Goal: Information Seeking & Learning: Learn about a topic

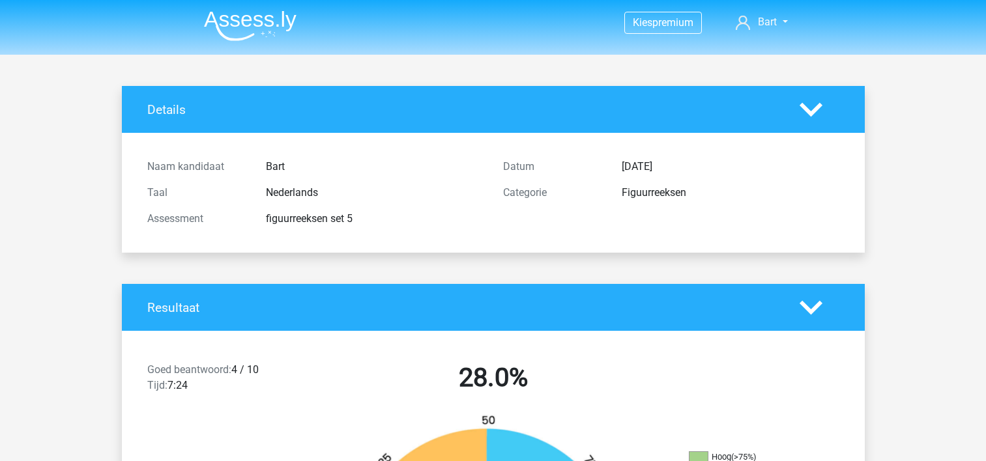
scroll to position [8465, 0]
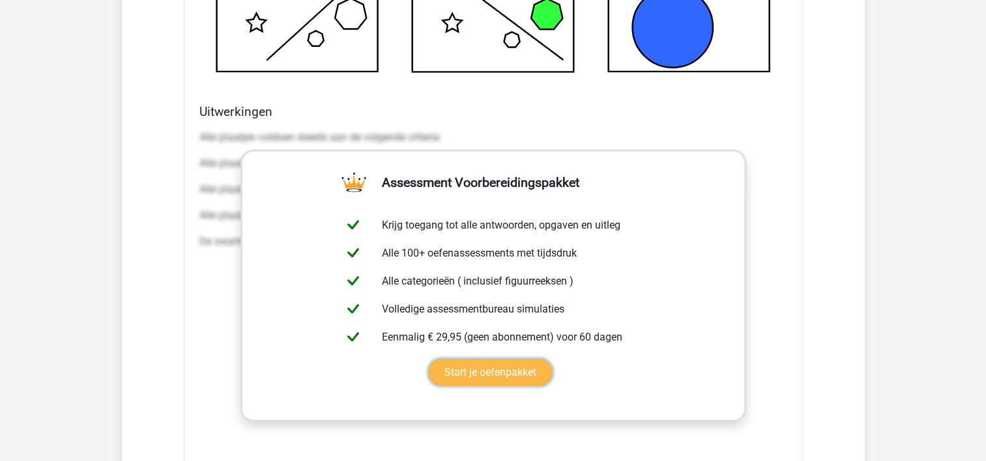
click at [493, 370] on link "Start je oefenpakket" at bounding box center [490, 372] width 124 height 27
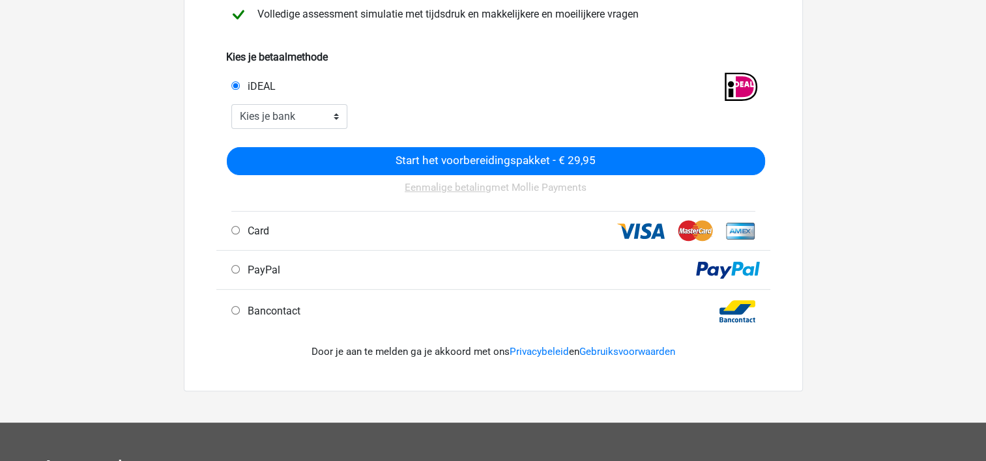
scroll to position [275, 0]
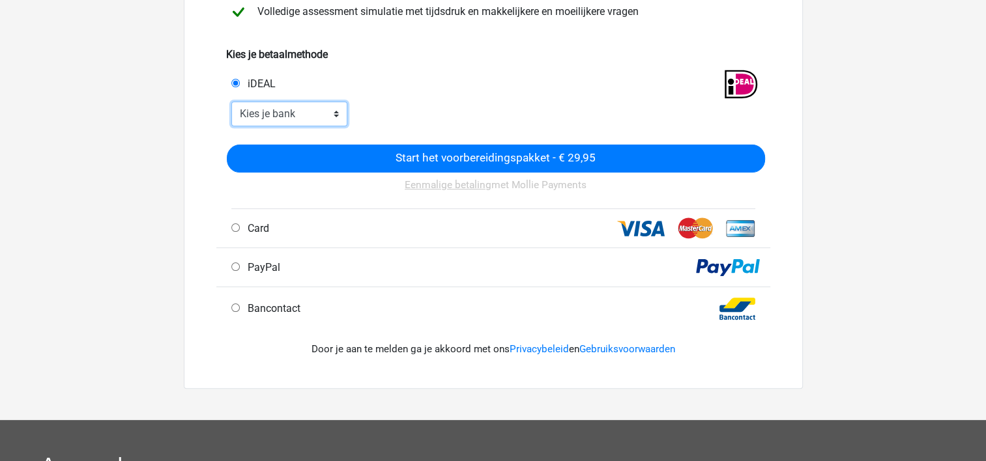
click at [283, 117] on select "Kies je bank ABN AMRO ING Rabobank ASN Bank bunq Knab N26 NN Regiobank Revolut …" at bounding box center [289, 114] width 117 height 25
select select "ideal_RABONL2U"
click at [231, 102] on select "Kies je bank ABN AMRO ING Rabobank ASN Bank bunq Knab N26 NN Regiobank Revolut …" at bounding box center [289, 114] width 117 height 25
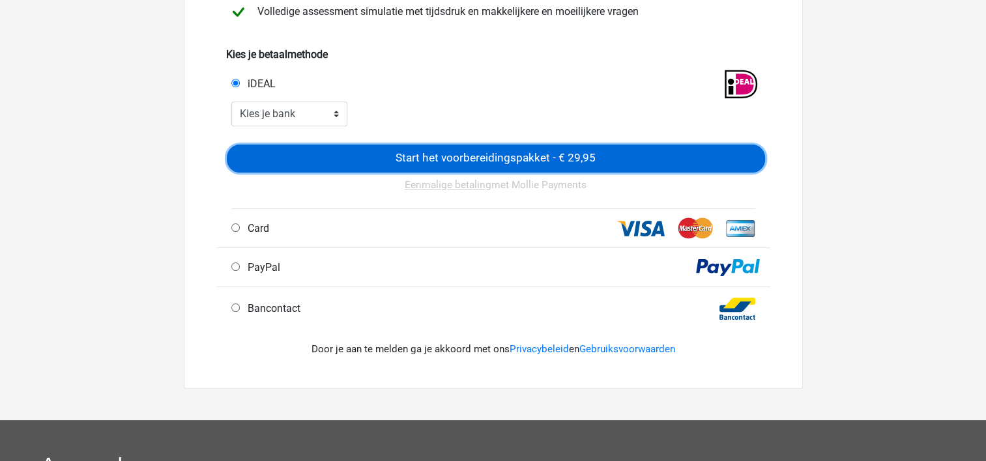
click at [378, 167] on input "Start het voorbereidingspakket - € 29,95" at bounding box center [496, 159] width 538 height 28
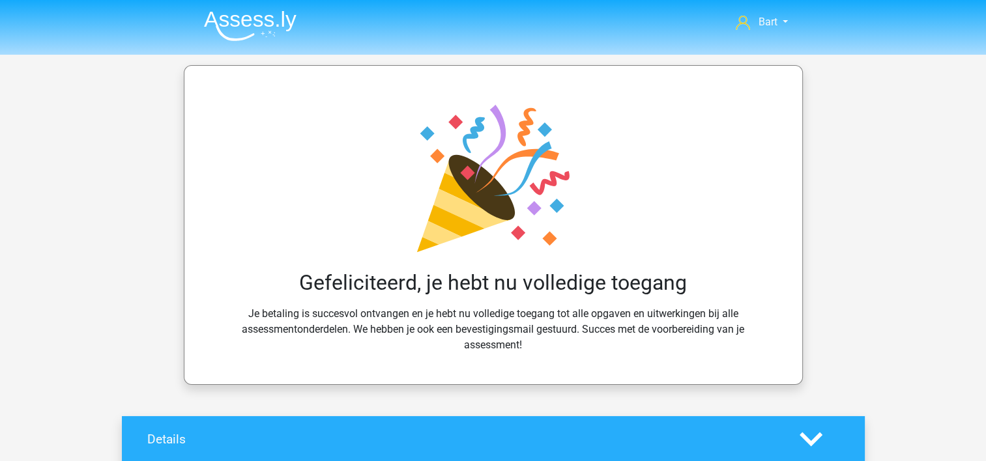
click at [237, 22] on img at bounding box center [250, 25] width 93 height 31
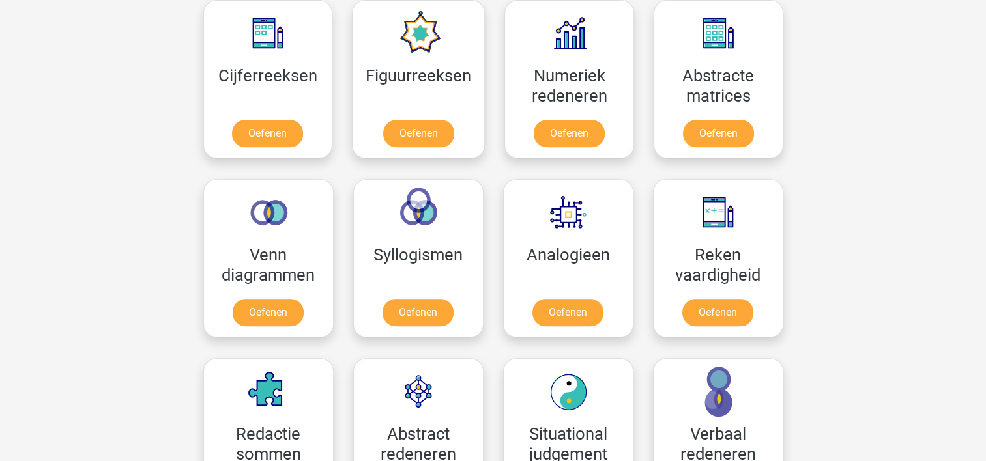
scroll to position [616, 0]
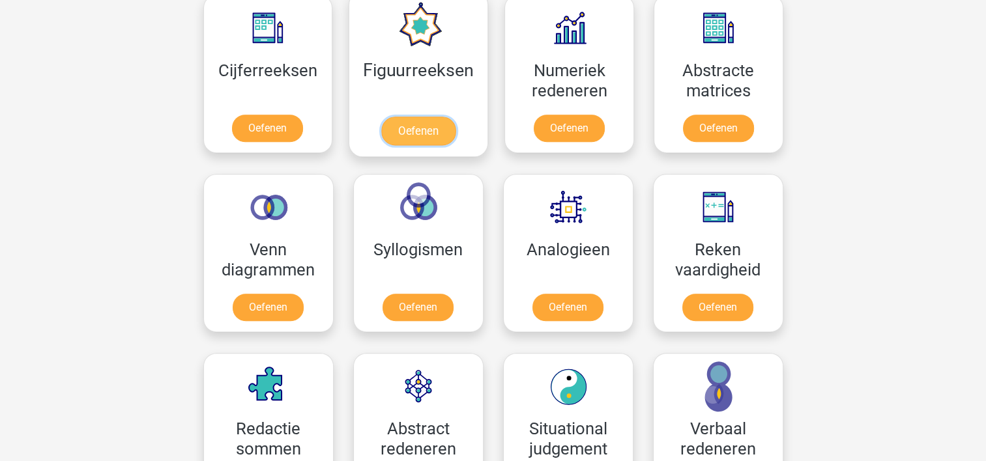
click at [404, 134] on link "Oefenen" at bounding box center [418, 131] width 74 height 29
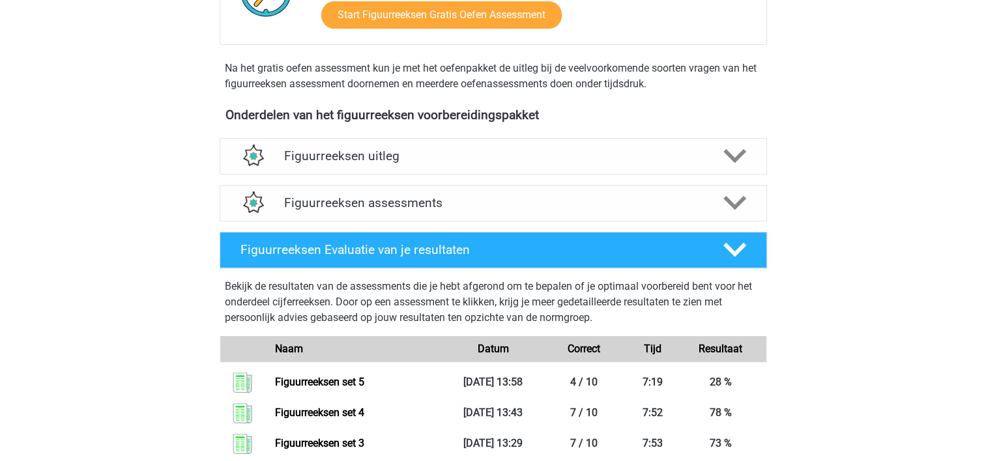
scroll to position [414, 0]
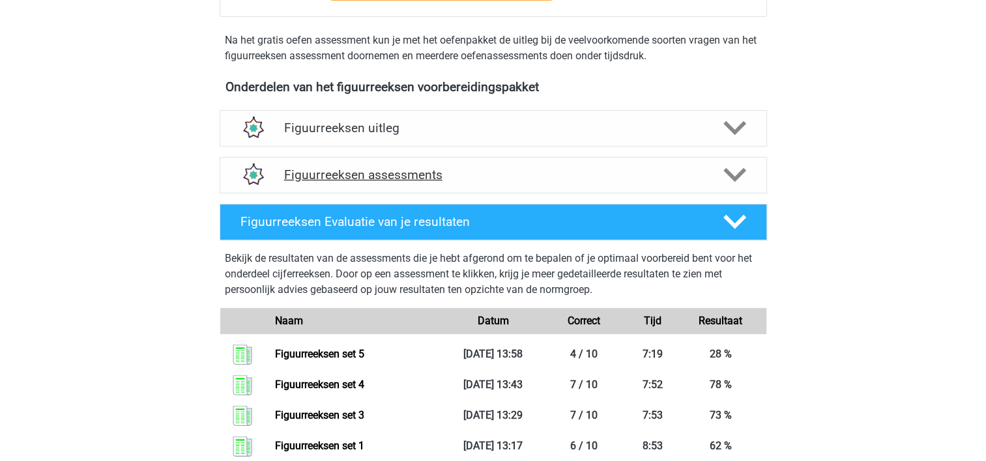
click at [579, 179] on h4 "Figuurreeksen assessments" at bounding box center [493, 174] width 418 height 15
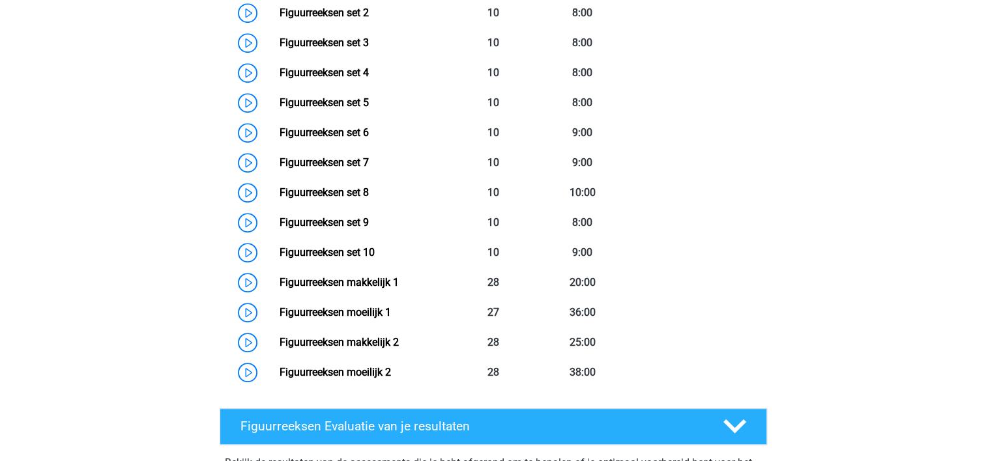
scroll to position [721, 0]
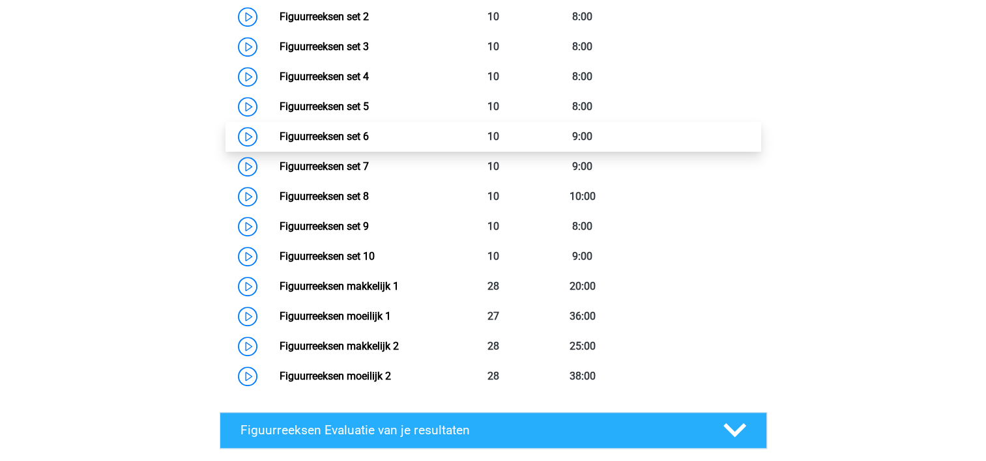
click at [326, 130] on link "Figuurreeksen set 6" at bounding box center [324, 136] width 89 height 12
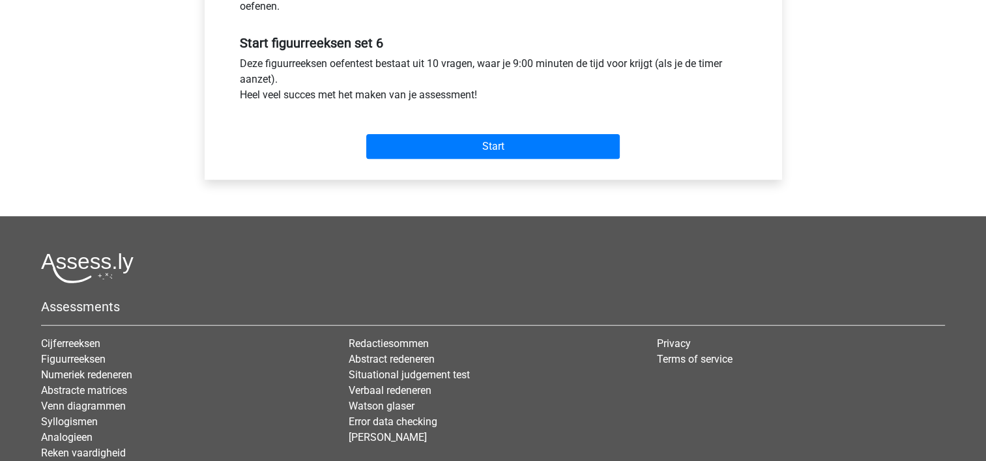
scroll to position [485, 0]
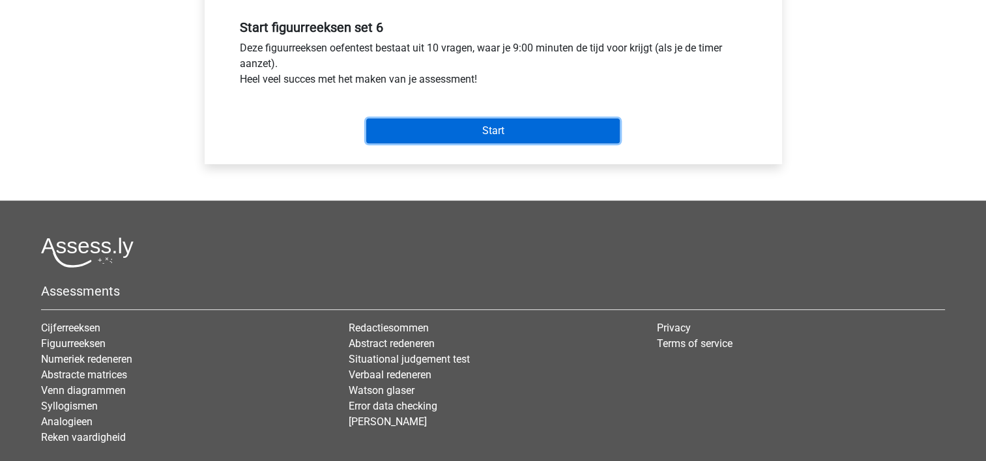
click at [477, 131] on input "Start" at bounding box center [492, 131] width 253 height 25
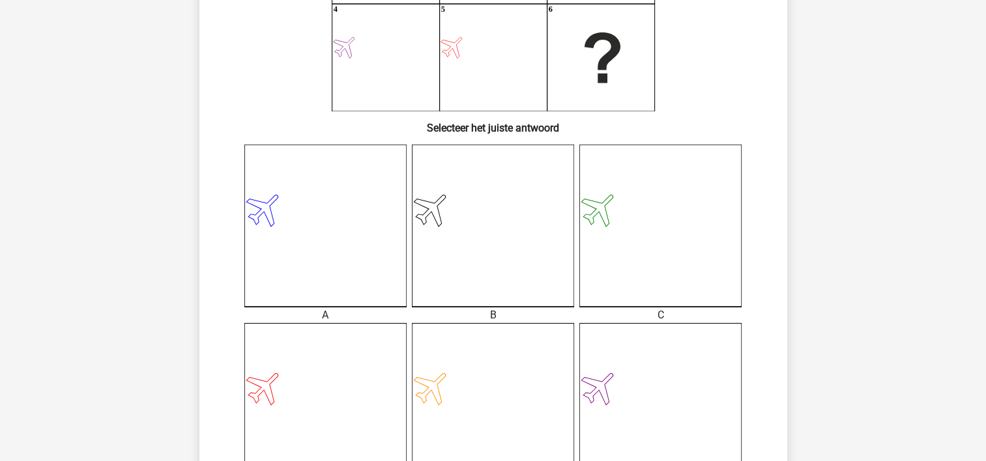
scroll to position [234, 0]
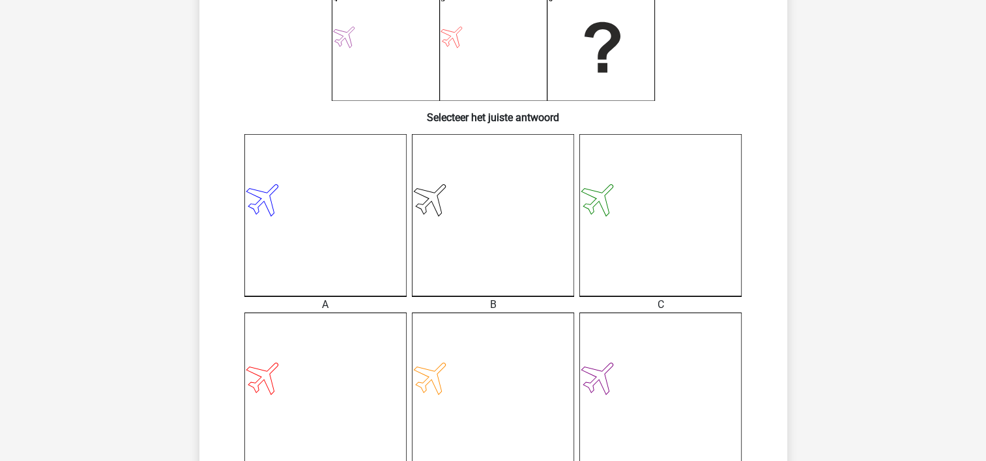
click at [334, 368] on icon at bounding box center [325, 394] width 162 height 162
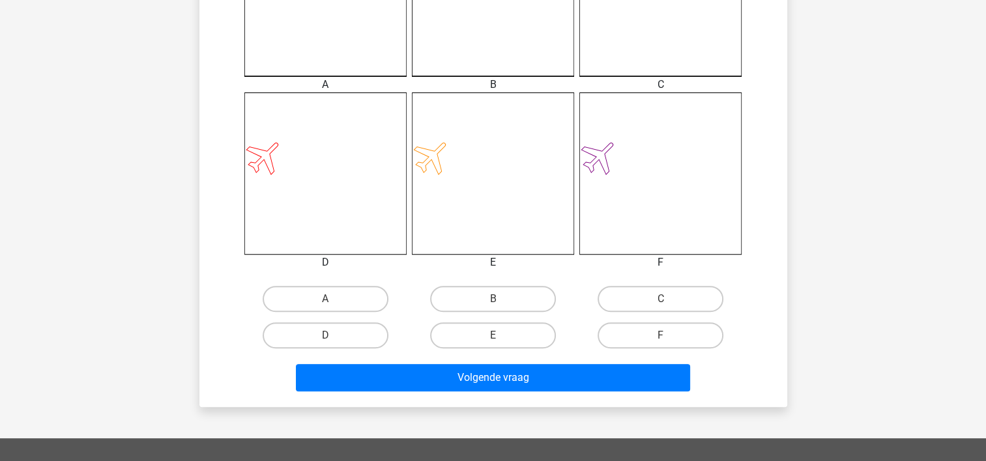
scroll to position [456, 0]
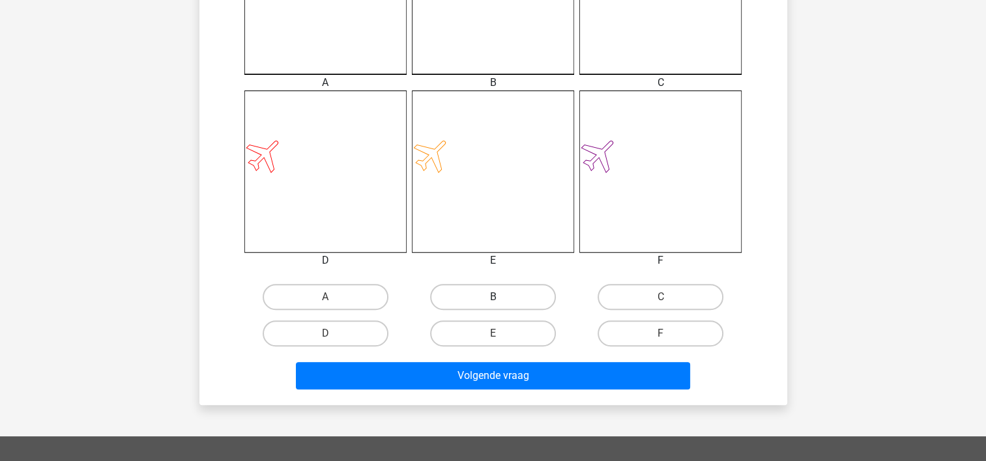
click at [494, 295] on label "B" at bounding box center [493, 297] width 126 height 26
click at [494, 297] on input "B" at bounding box center [497, 301] width 8 height 8
radio input "true"
click at [325, 341] on input "D" at bounding box center [329, 338] width 8 height 8
radio input "true"
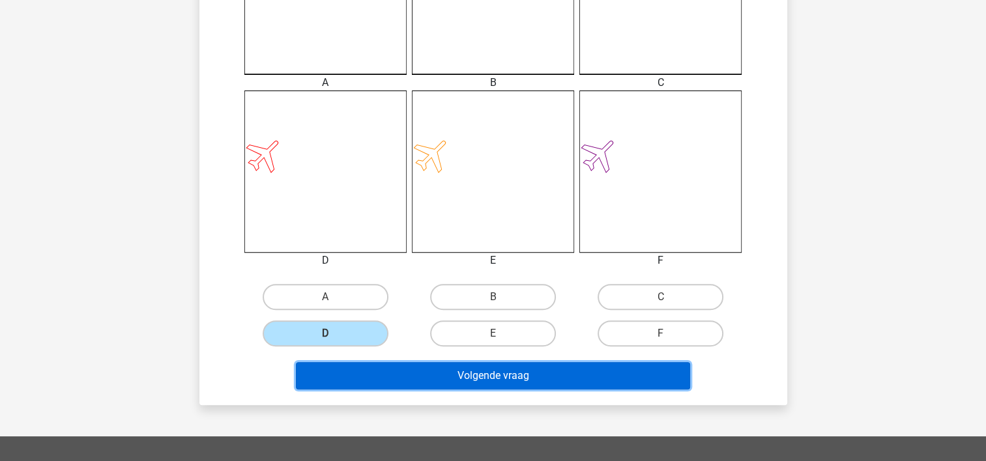
click at [407, 367] on button "Volgende vraag" at bounding box center [493, 375] width 394 height 27
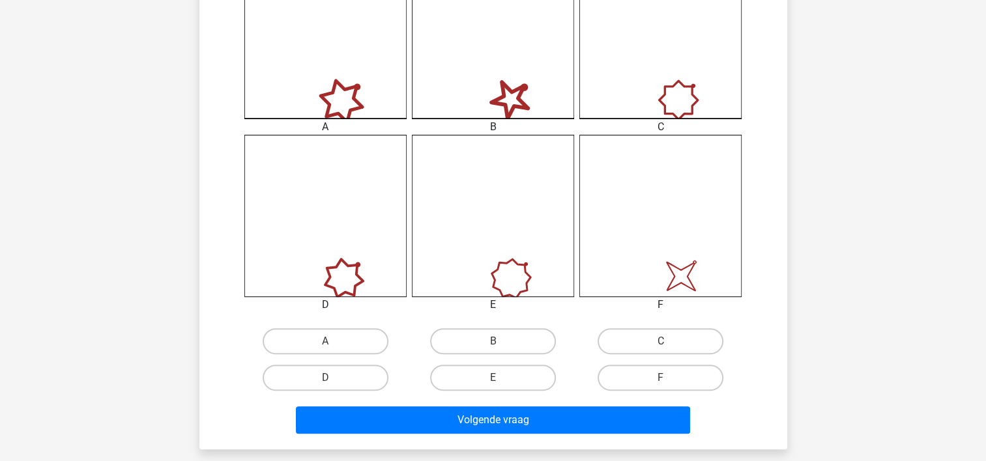
scroll to position [422, 0]
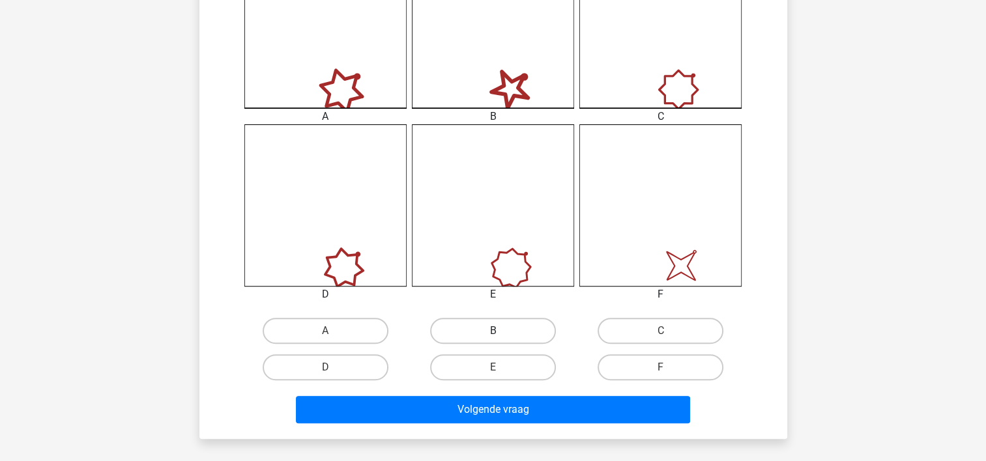
click at [511, 334] on label "B" at bounding box center [493, 331] width 126 height 26
click at [501, 334] on input "B" at bounding box center [497, 335] width 8 height 8
radio input "true"
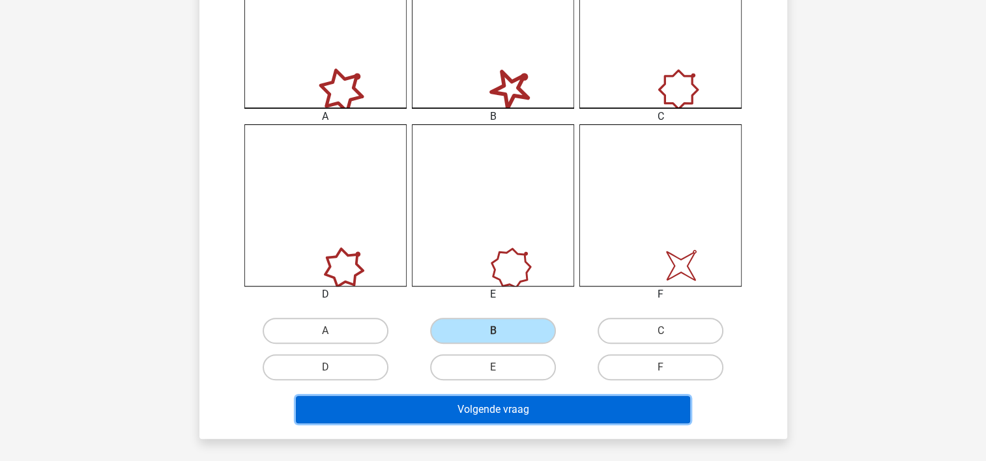
click at [497, 407] on button "Volgende vraag" at bounding box center [493, 409] width 394 height 27
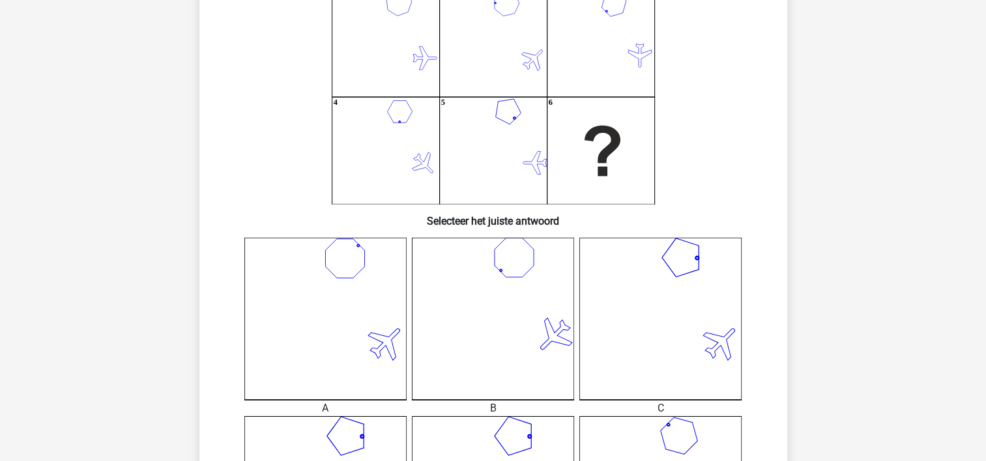
scroll to position [132, 0]
click at [343, 277] on icon at bounding box center [325, 318] width 162 height 162
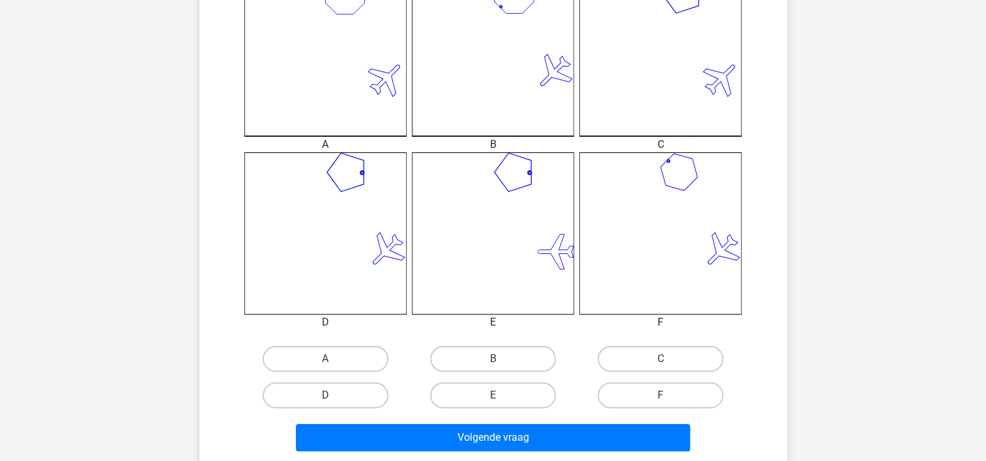
scroll to position [392, 0]
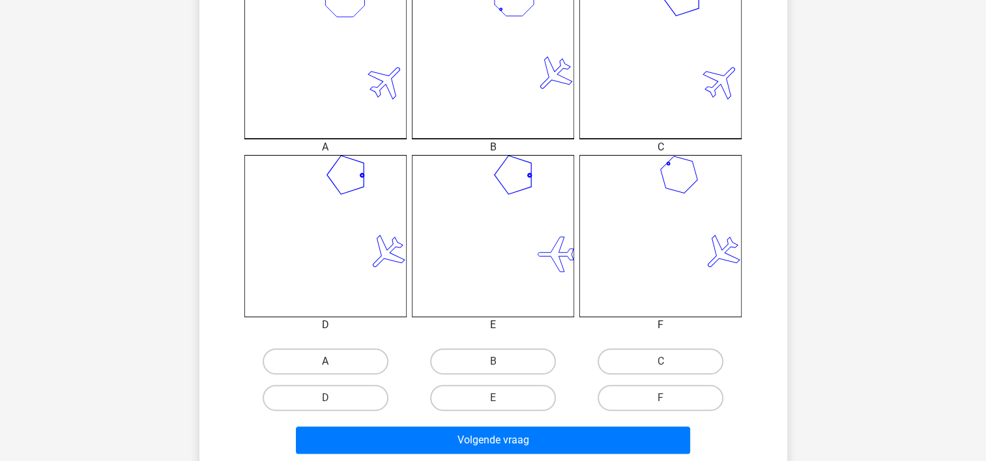
click at [298, 364] on label "A" at bounding box center [326, 362] width 126 height 26
click at [325, 364] on input "A" at bounding box center [329, 366] width 8 height 8
radio input "true"
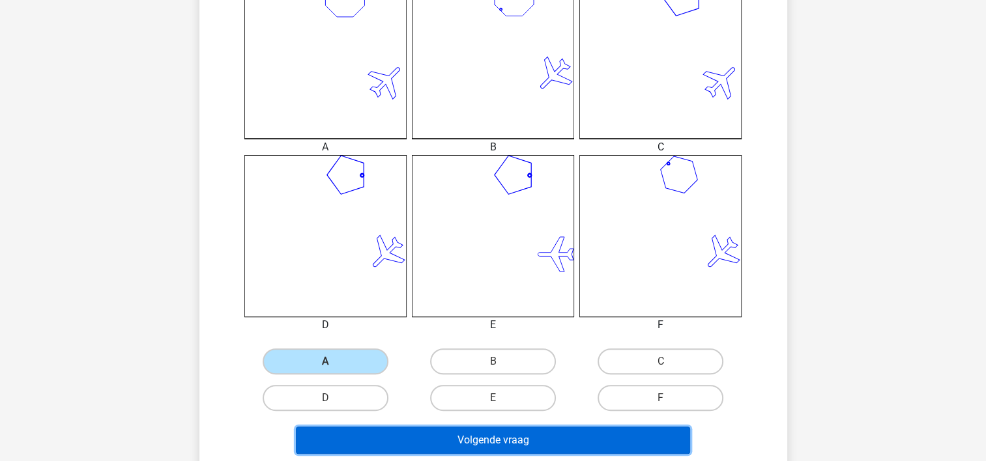
click at [453, 446] on button "Volgende vraag" at bounding box center [493, 440] width 394 height 27
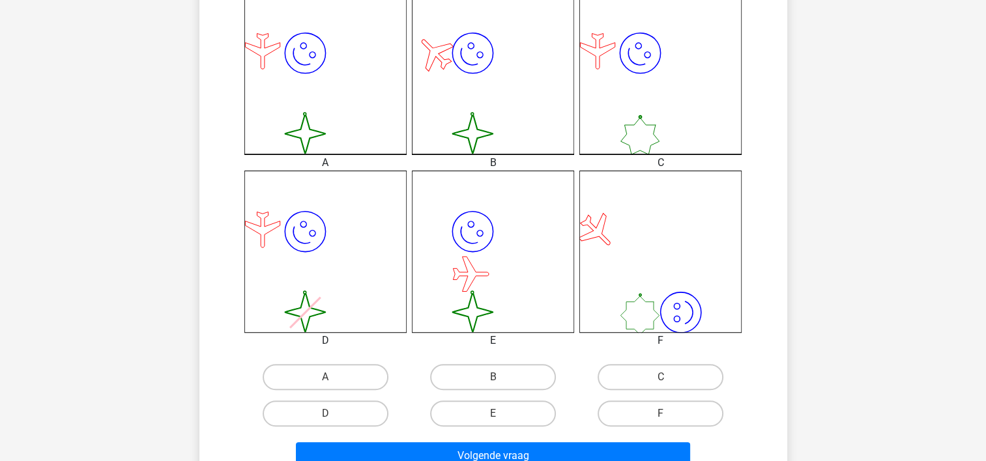
scroll to position [394, 0]
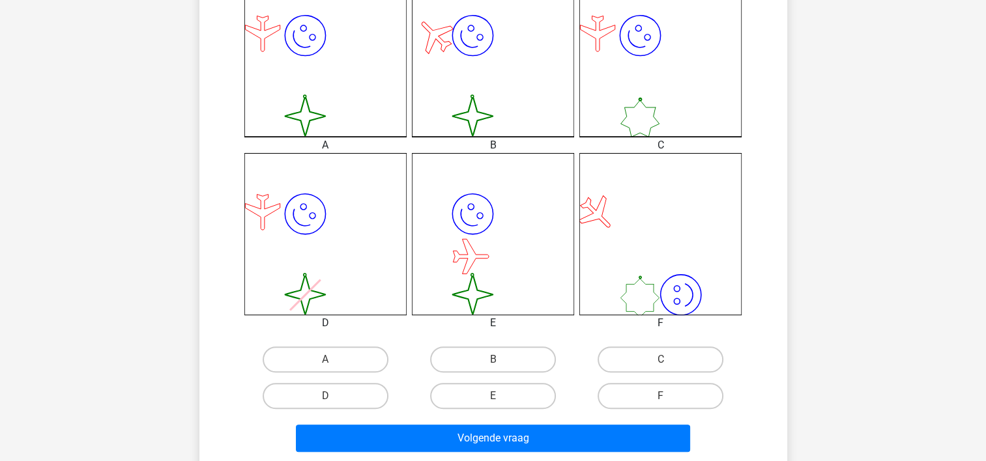
click at [494, 360] on input "B" at bounding box center [497, 364] width 8 height 8
radio input "true"
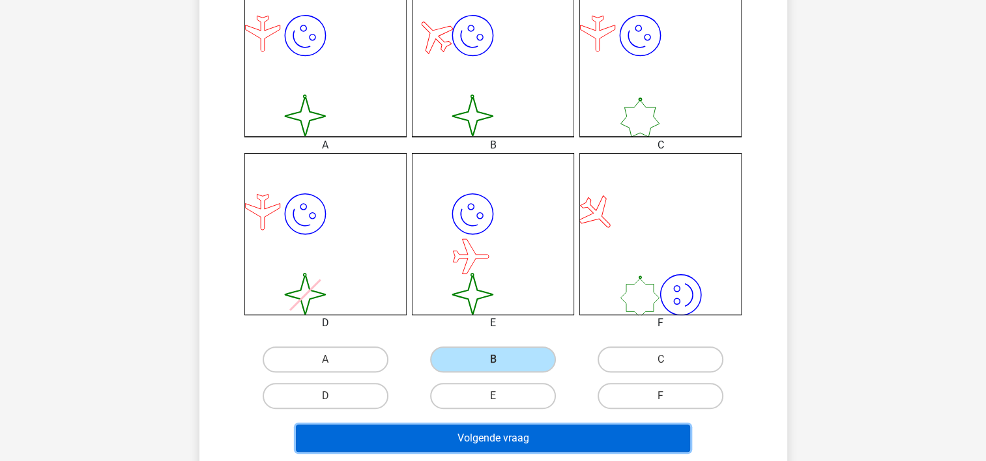
click at [472, 439] on button "Volgende vraag" at bounding box center [493, 438] width 394 height 27
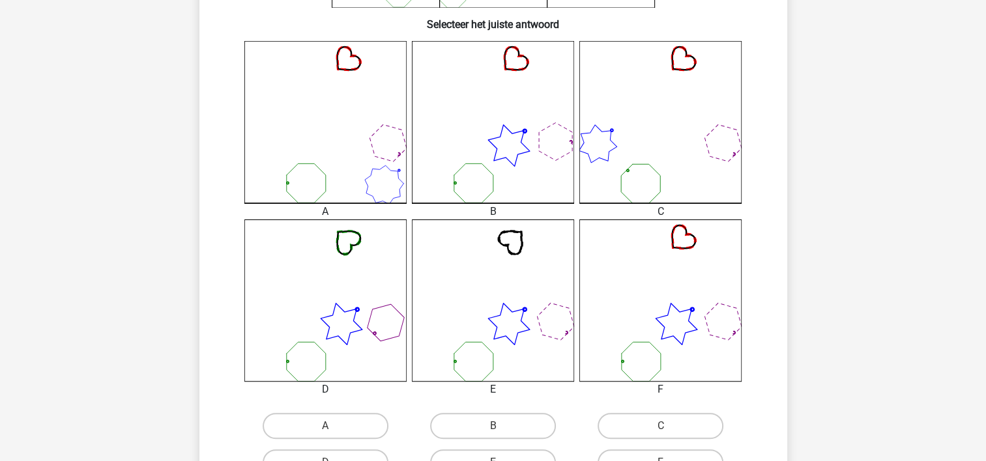
scroll to position [342, 0]
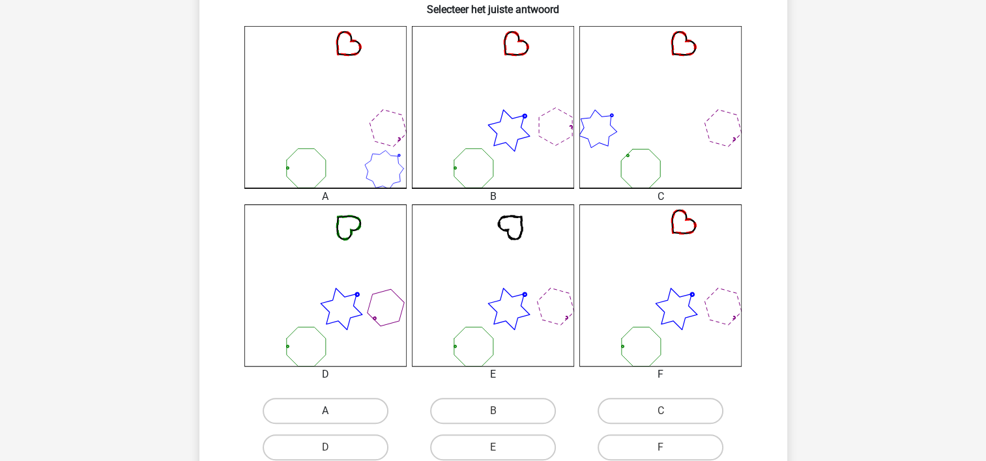
click at [341, 412] on label "A" at bounding box center [326, 411] width 126 height 26
click at [334, 412] on input "A" at bounding box center [329, 415] width 8 height 8
radio input "true"
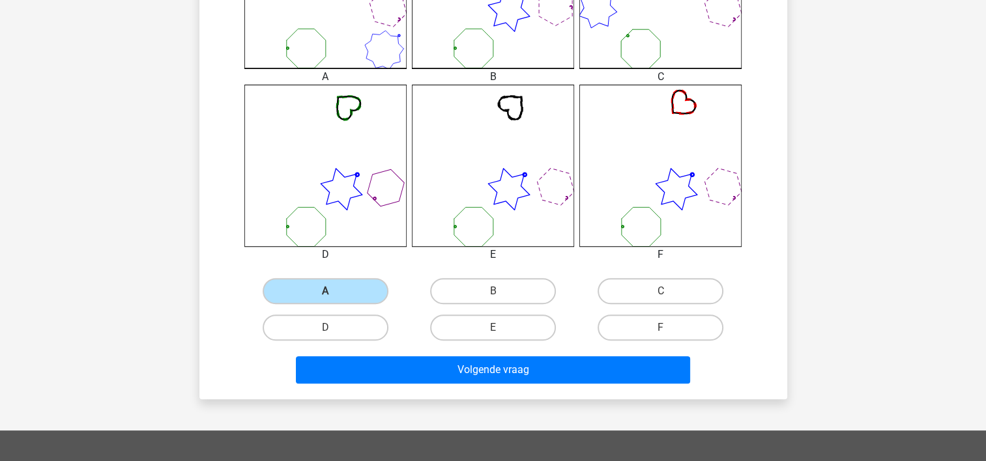
scroll to position [465, 0]
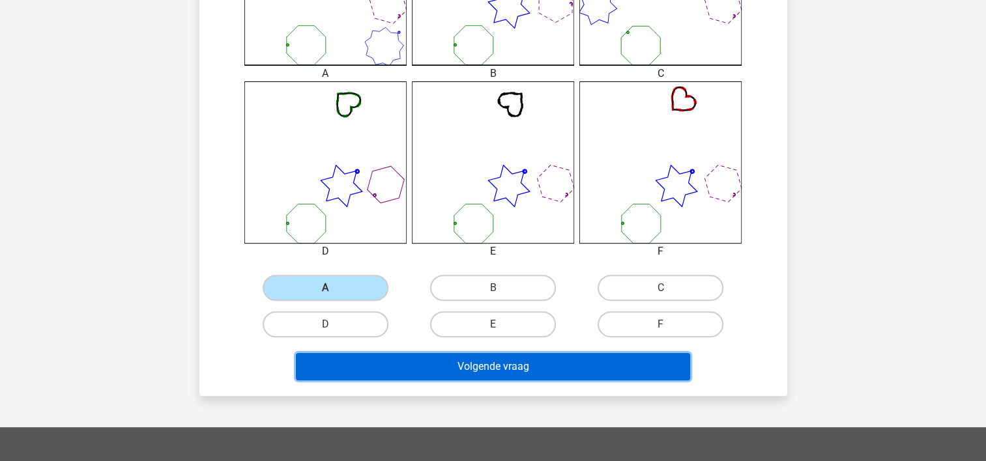
click at [540, 363] on button "Volgende vraag" at bounding box center [493, 366] width 394 height 27
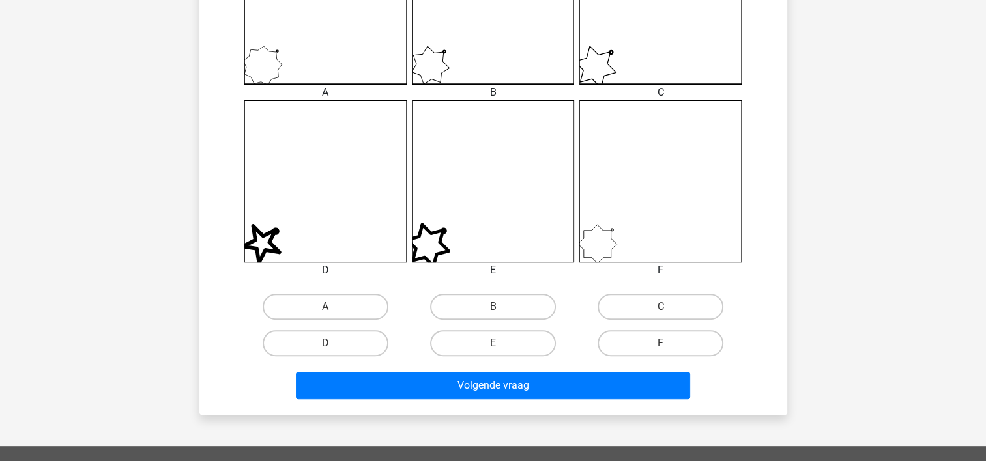
scroll to position [448, 0]
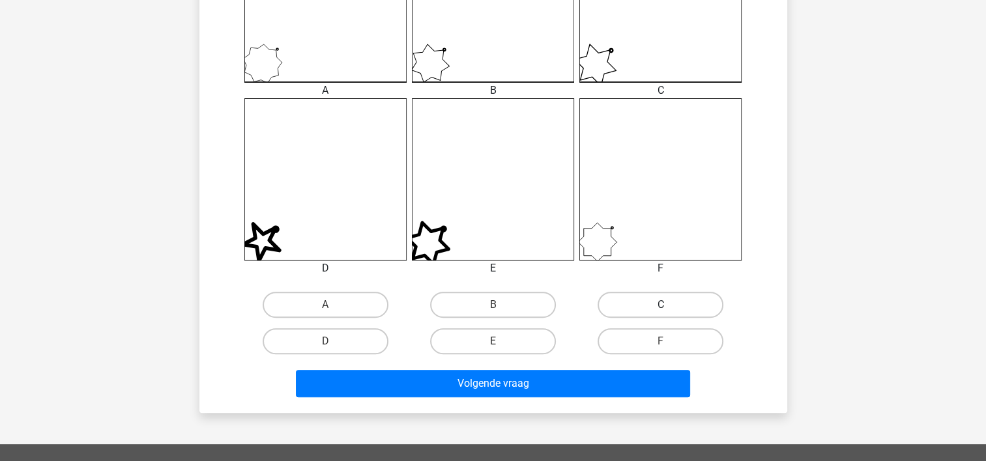
click at [641, 308] on label "C" at bounding box center [661, 305] width 126 height 26
click at [661, 308] on input "C" at bounding box center [665, 309] width 8 height 8
radio input "true"
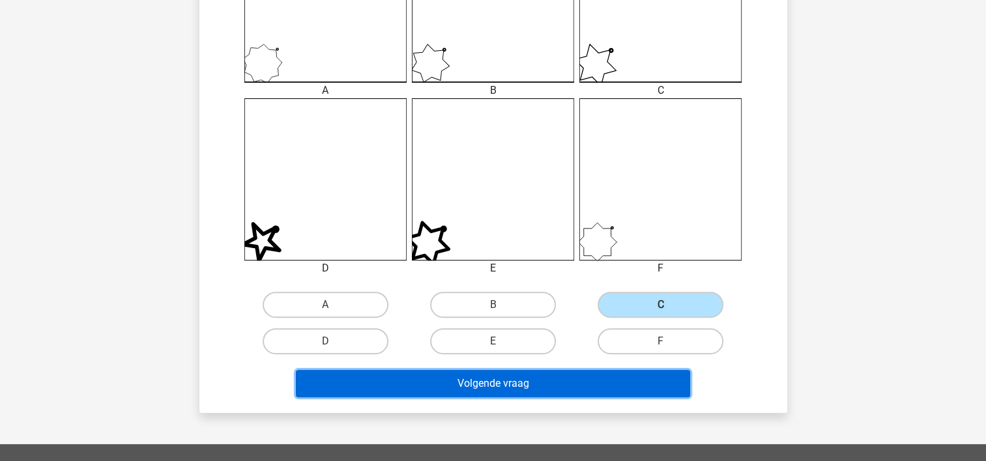
click at [512, 384] on button "Volgende vraag" at bounding box center [493, 383] width 394 height 27
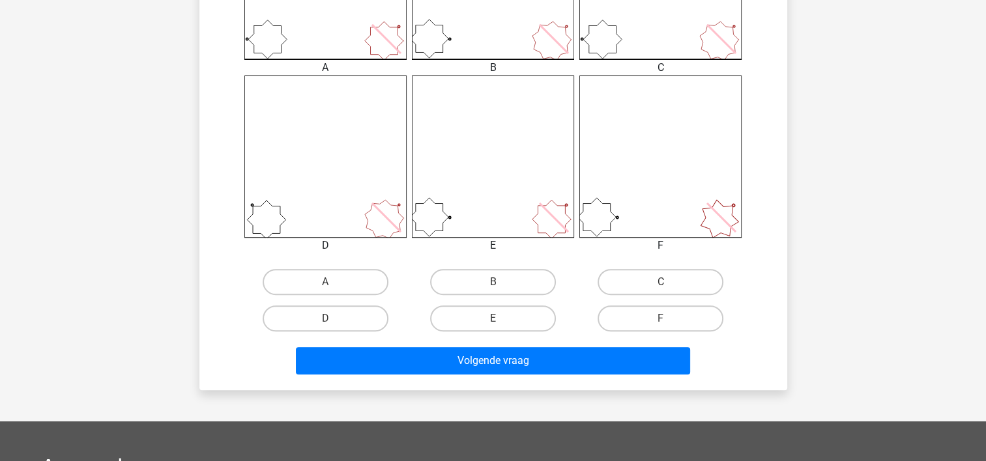
scroll to position [493, 0]
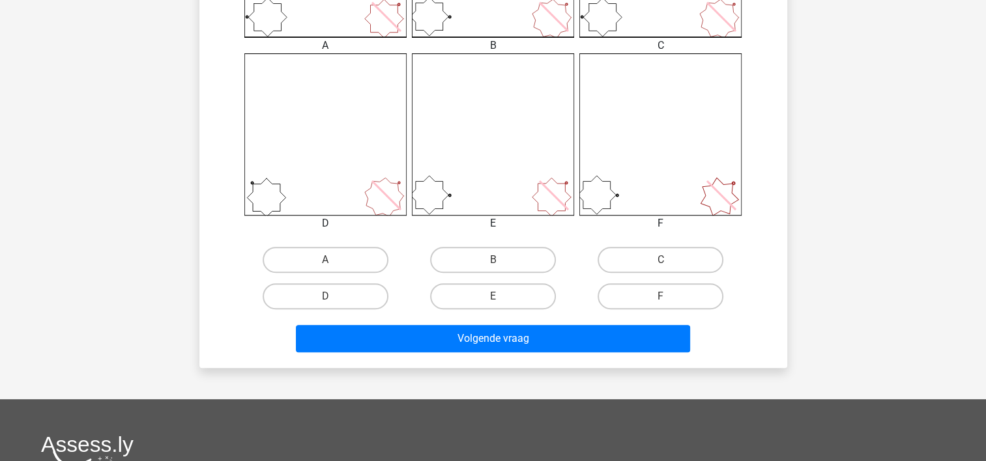
drag, startPoint x: 985, startPoint y: 300, endPoint x: 983, endPoint y: 259, distance: 40.4
click at [983, 259] on div "Bart bart.hamersveld@gmail.com Nederlands English" at bounding box center [493, 125] width 986 height 1237
click at [354, 301] on label "D" at bounding box center [326, 296] width 126 height 26
click at [334, 301] on input "D" at bounding box center [329, 300] width 8 height 8
radio input "true"
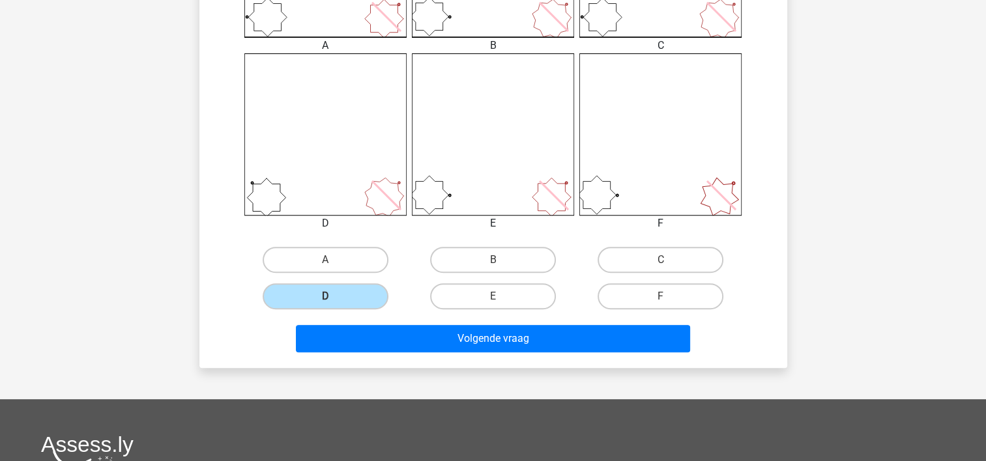
click at [440, 373] on div "Bart bart.hamersveld@gmail.com Nederlands English" at bounding box center [493, 125] width 986 height 1237
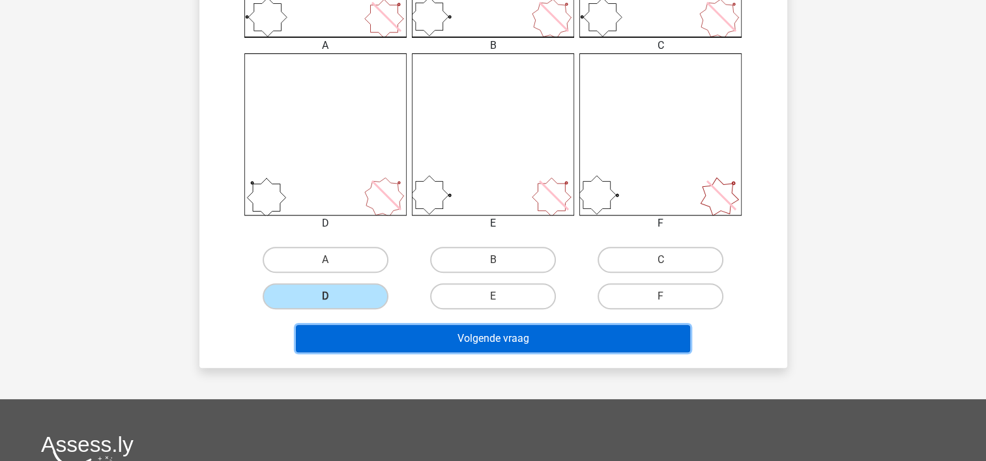
click at [427, 334] on button "Volgende vraag" at bounding box center [493, 338] width 394 height 27
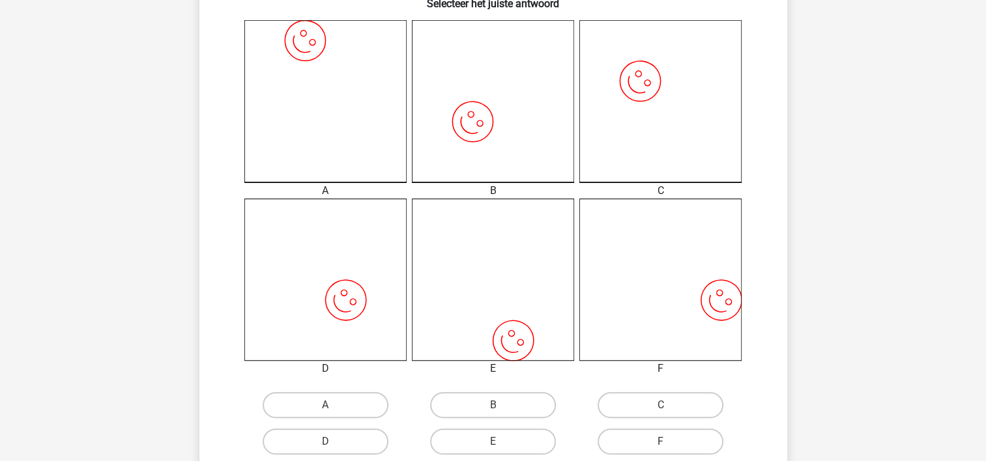
scroll to position [358, 0]
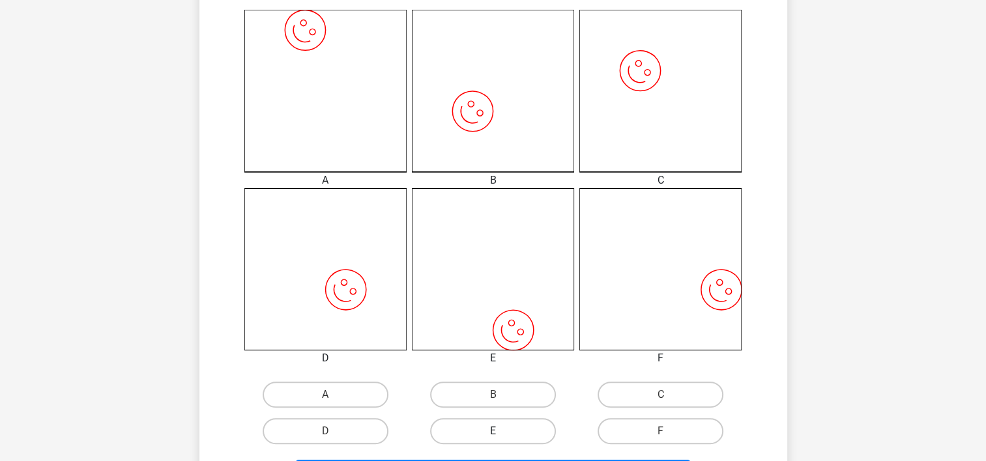
click at [502, 433] on label "E" at bounding box center [493, 431] width 126 height 26
click at [501, 433] on input "E" at bounding box center [497, 435] width 8 height 8
radio input "true"
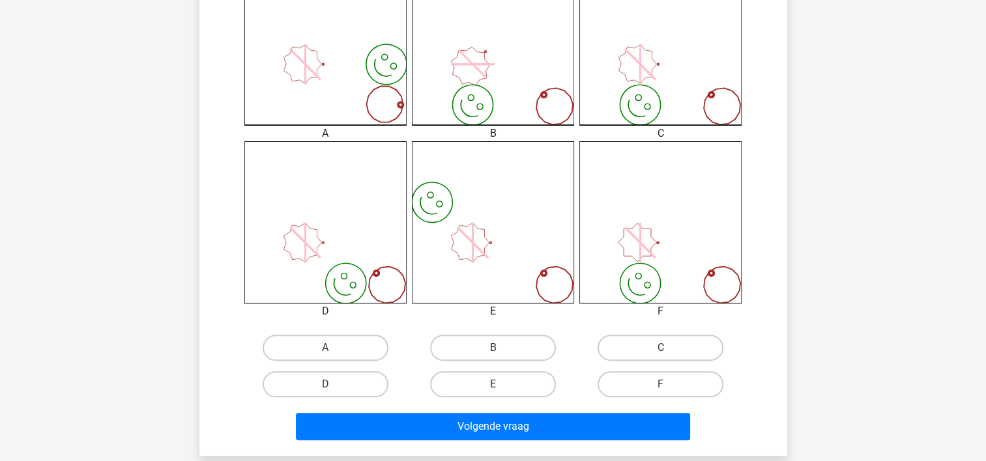
scroll to position [549, 0]
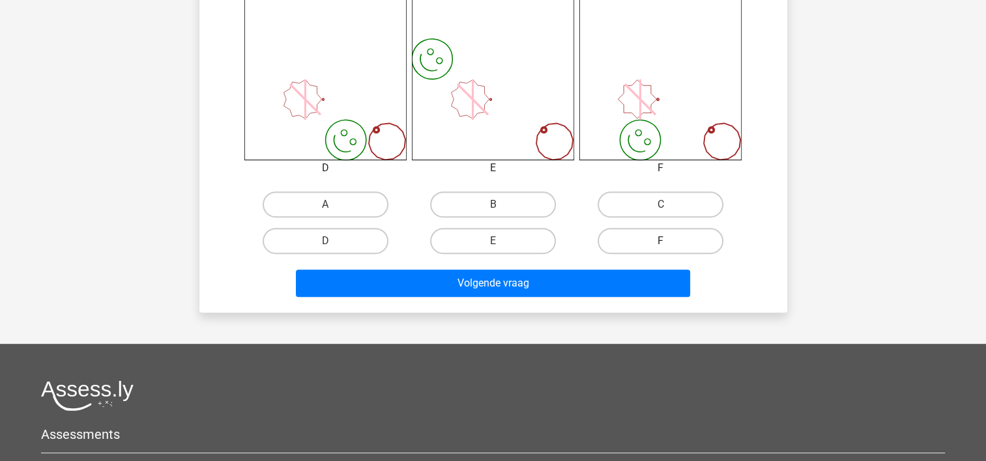
click at [633, 242] on label "F" at bounding box center [661, 241] width 126 height 26
click at [661, 242] on input "F" at bounding box center [665, 245] width 8 height 8
radio input "true"
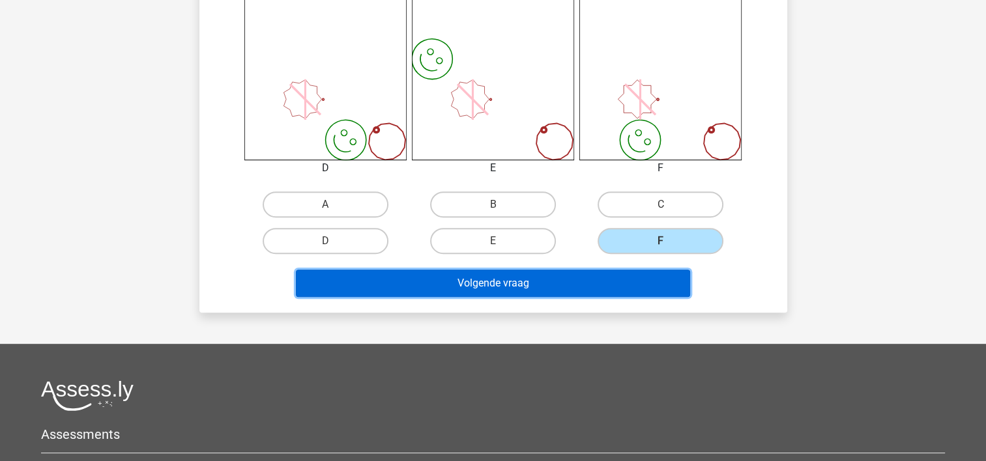
click at [571, 282] on button "Volgende vraag" at bounding box center [493, 283] width 394 height 27
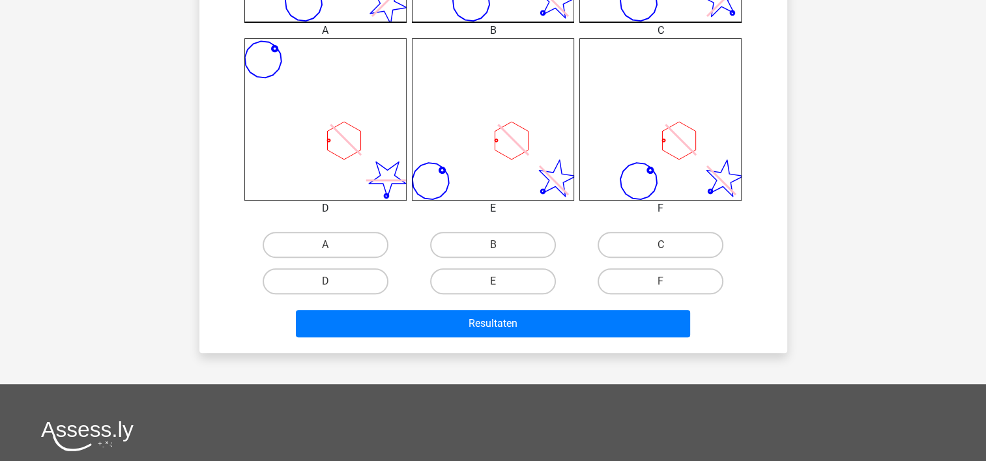
scroll to position [558, 0]
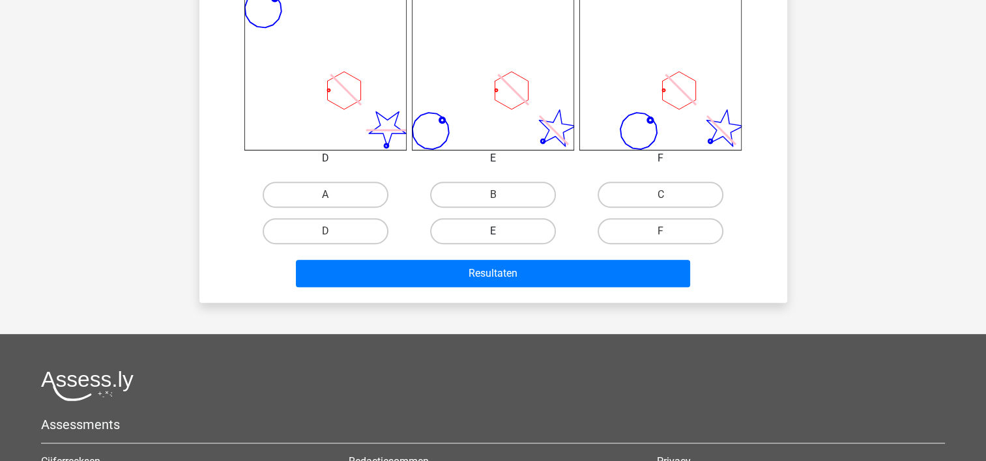
click at [461, 229] on label "E" at bounding box center [493, 231] width 126 height 26
click at [493, 231] on input "E" at bounding box center [497, 235] width 8 height 8
radio input "true"
click at [465, 255] on div "Resultaten" at bounding box center [493, 271] width 546 height 43
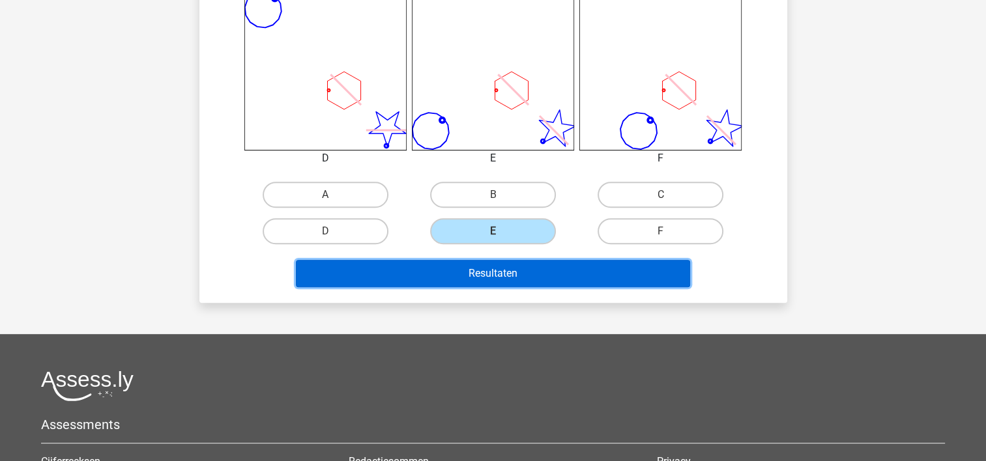
click at [467, 269] on button "Resultaten" at bounding box center [493, 273] width 394 height 27
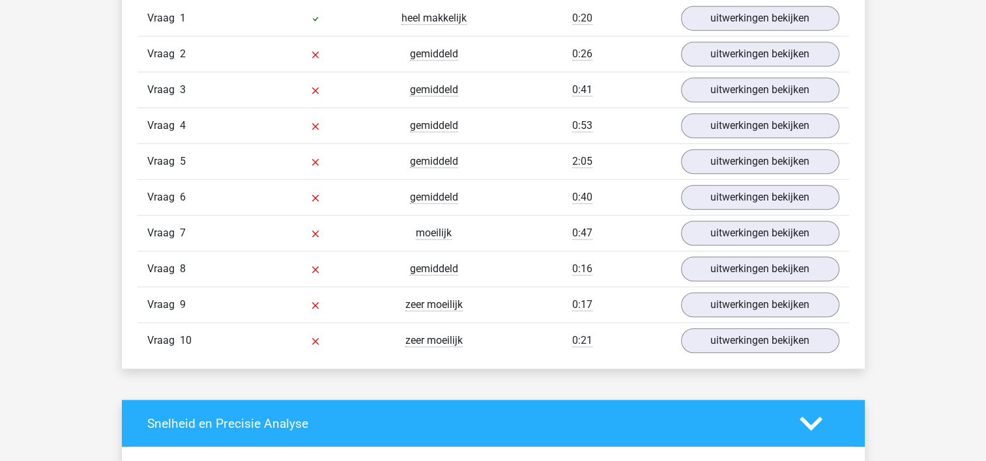
scroll to position [882, 0]
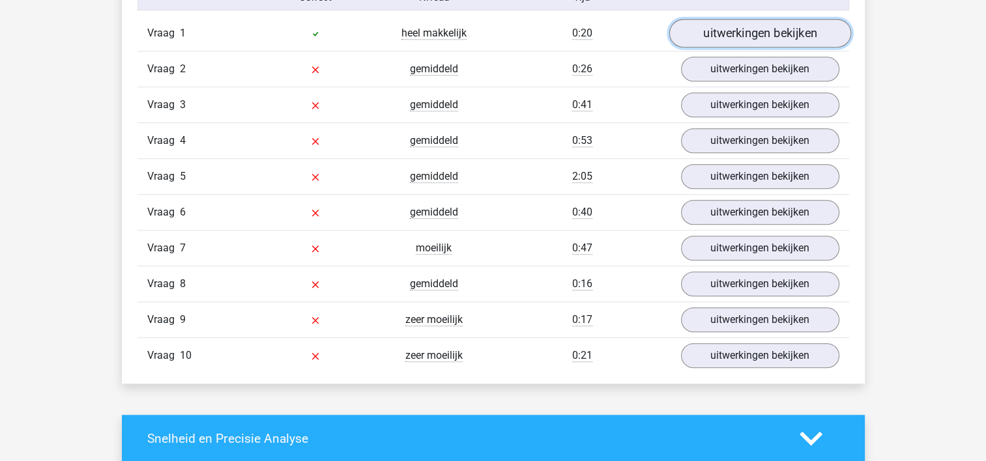
click at [744, 30] on link "uitwerkingen bekijken" at bounding box center [760, 34] width 182 height 29
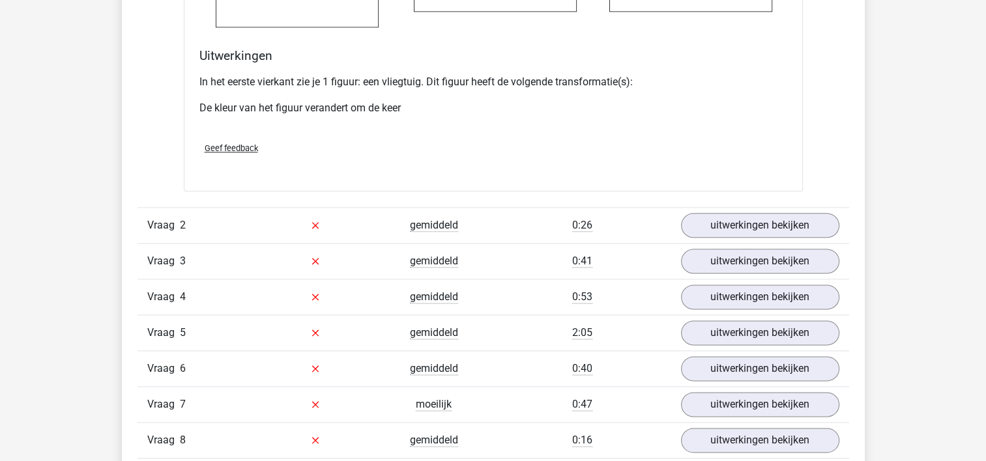
scroll to position [1596, 0]
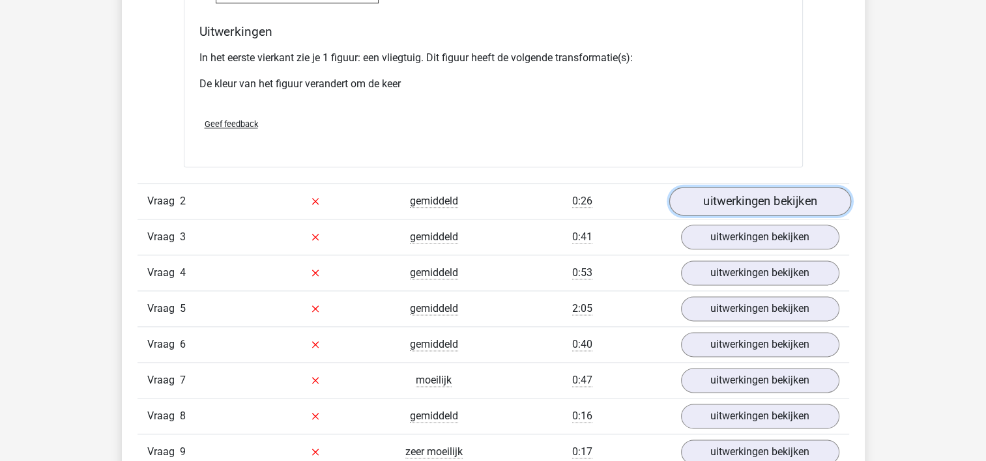
click at [803, 196] on link "uitwerkingen bekijken" at bounding box center [760, 201] width 182 height 29
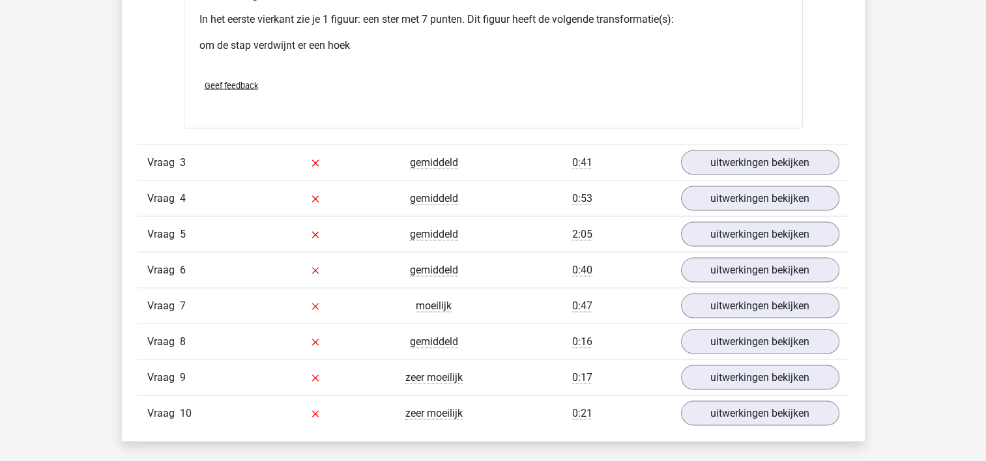
scroll to position [2592, 0]
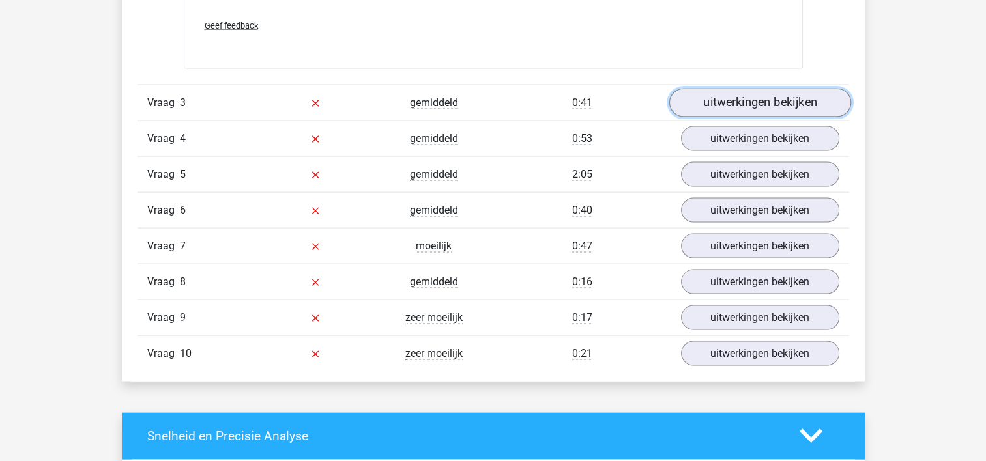
click at [771, 96] on link "uitwerkingen bekijken" at bounding box center [760, 103] width 182 height 29
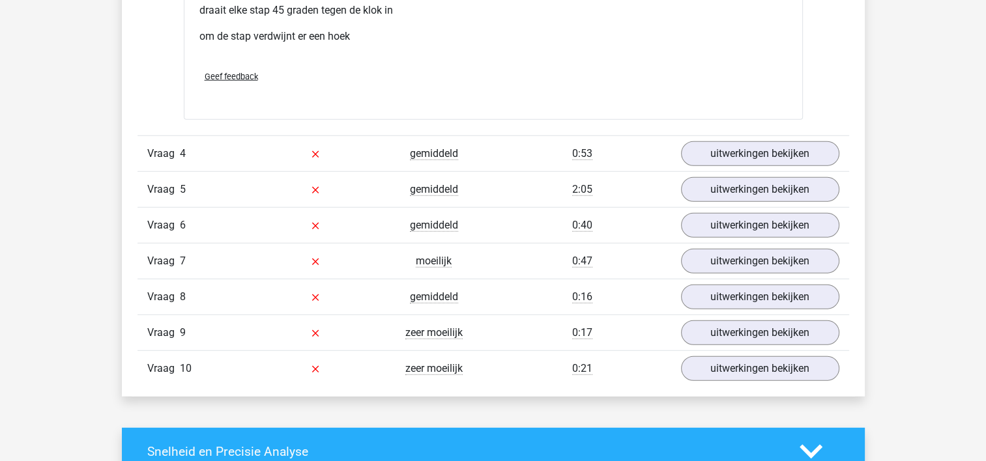
scroll to position [3622, 0]
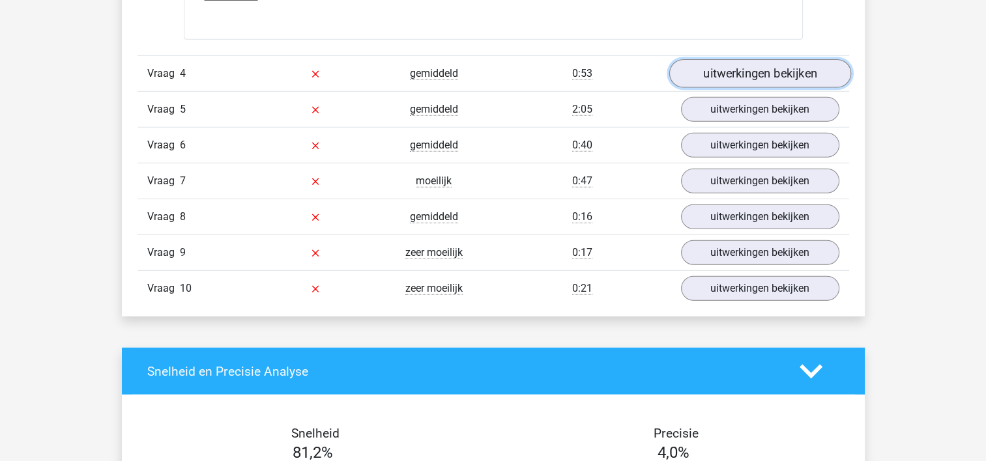
click at [816, 66] on link "uitwerkingen bekijken" at bounding box center [760, 73] width 182 height 29
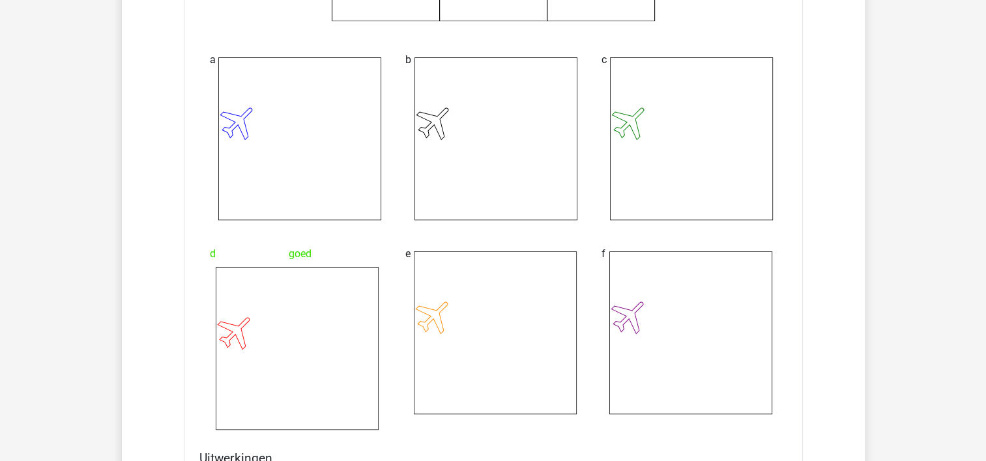
scroll to position [0, 0]
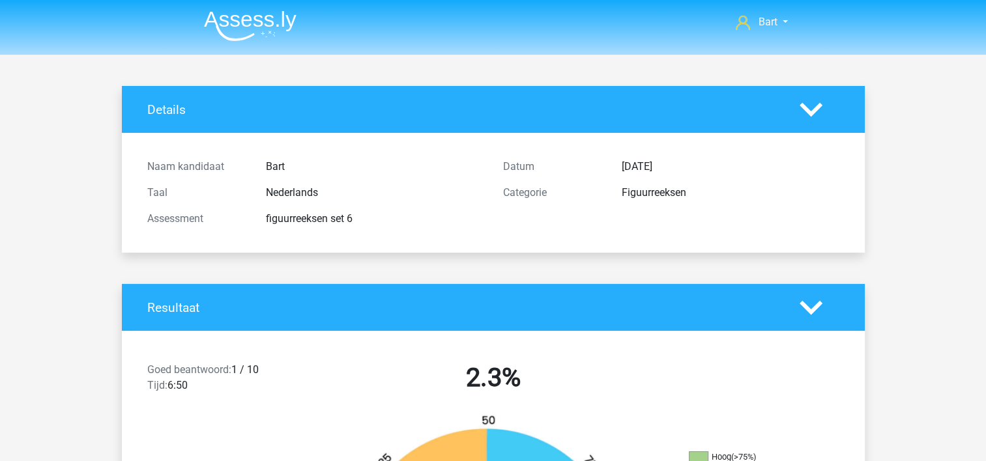
click at [242, 22] on img at bounding box center [250, 25] width 93 height 31
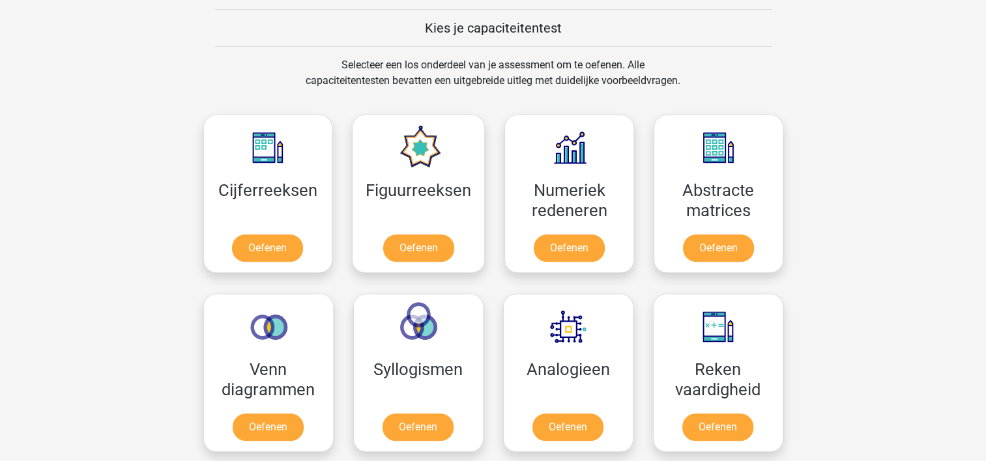
scroll to position [569, 0]
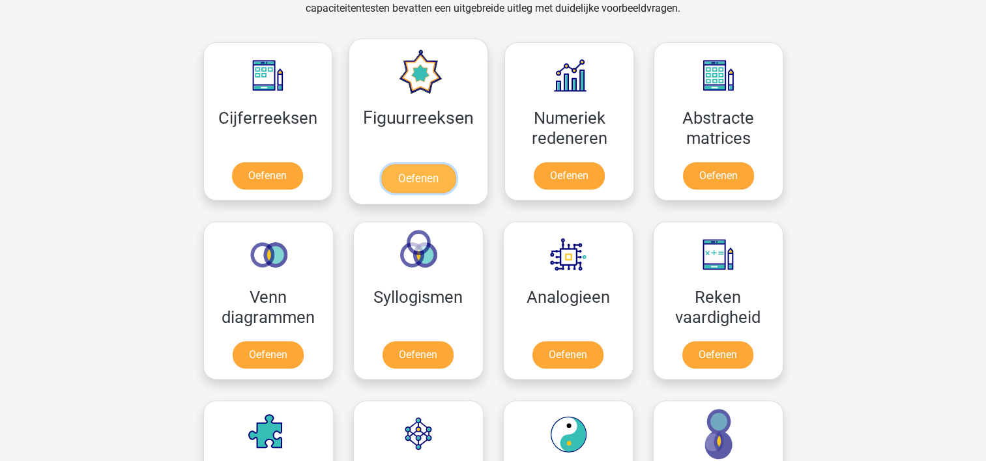
click at [433, 175] on link "Oefenen" at bounding box center [418, 178] width 74 height 29
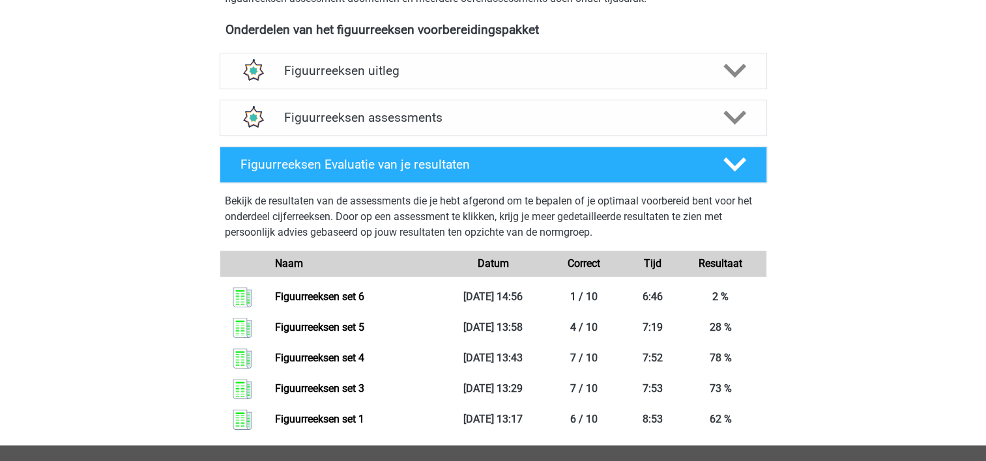
scroll to position [480, 0]
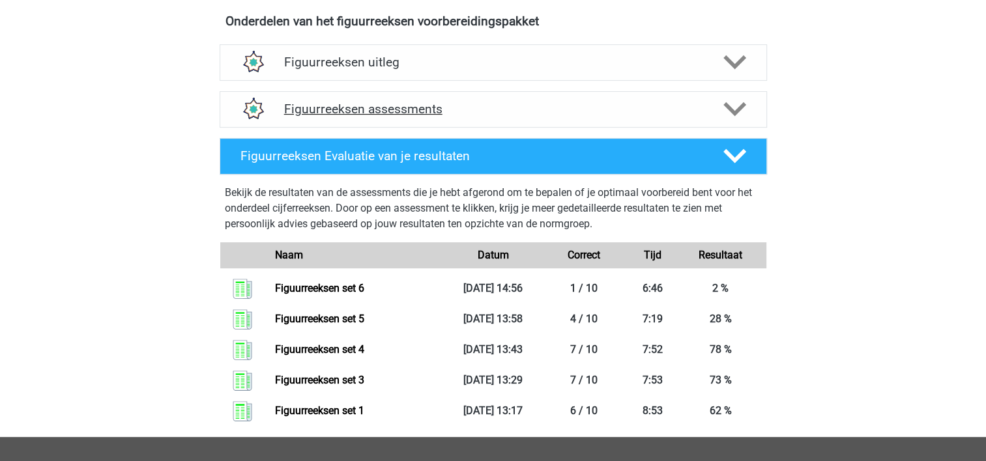
click at [535, 102] on h4 "Figuurreeksen assessments" at bounding box center [493, 109] width 418 height 15
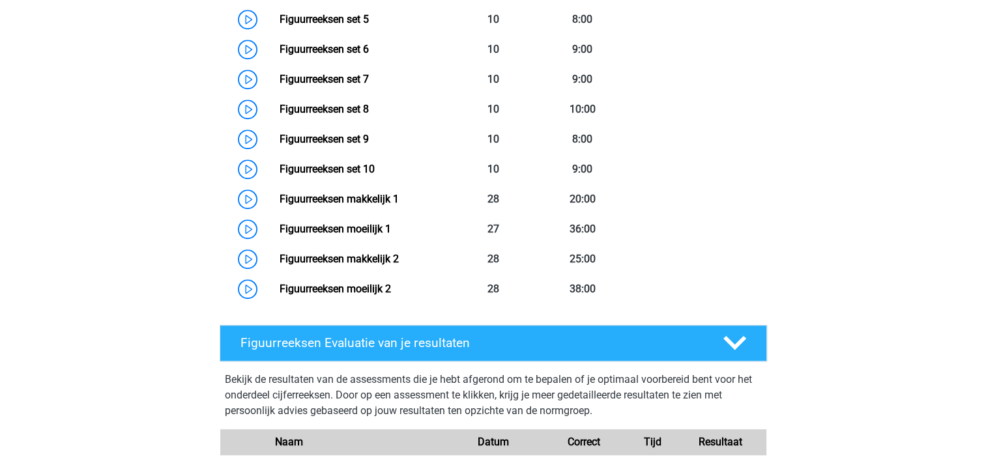
scroll to position [811, 0]
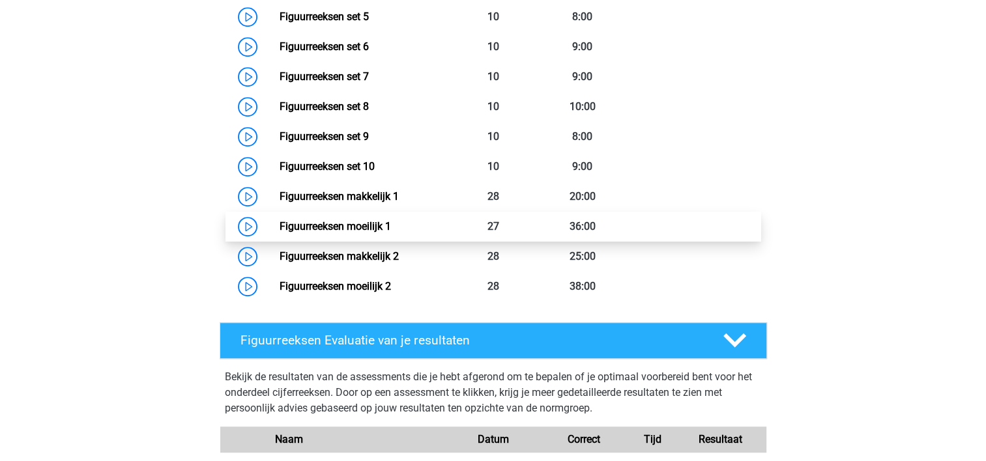
click at [391, 233] on link "Figuurreeksen moeilijk 1" at bounding box center [335, 226] width 111 height 12
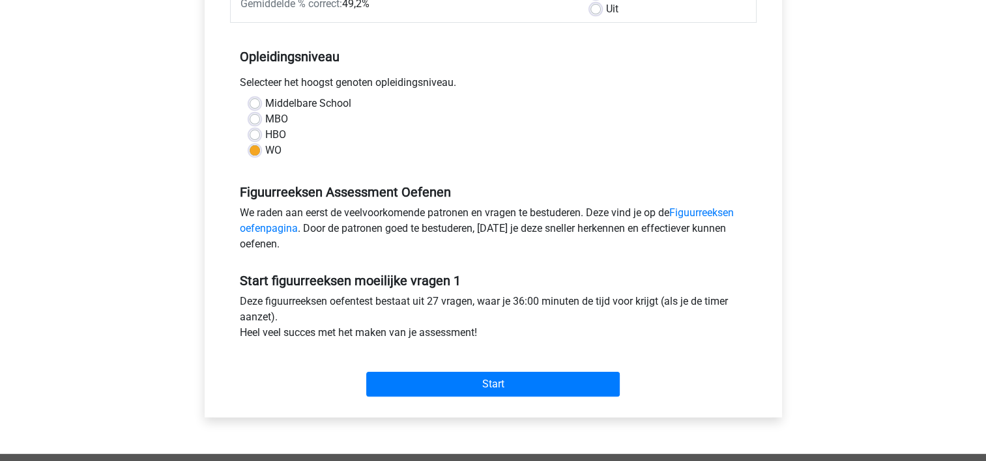
scroll to position [236, 0]
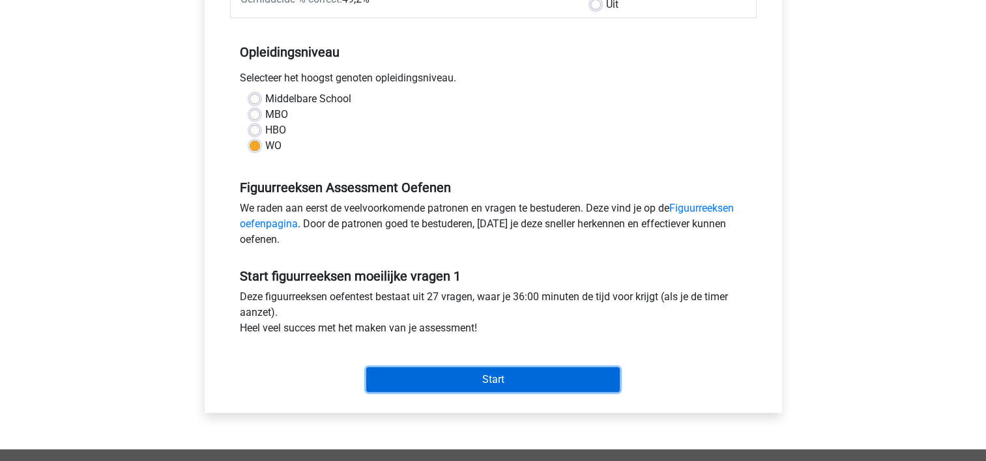
click at [457, 379] on input "Start" at bounding box center [492, 380] width 253 height 25
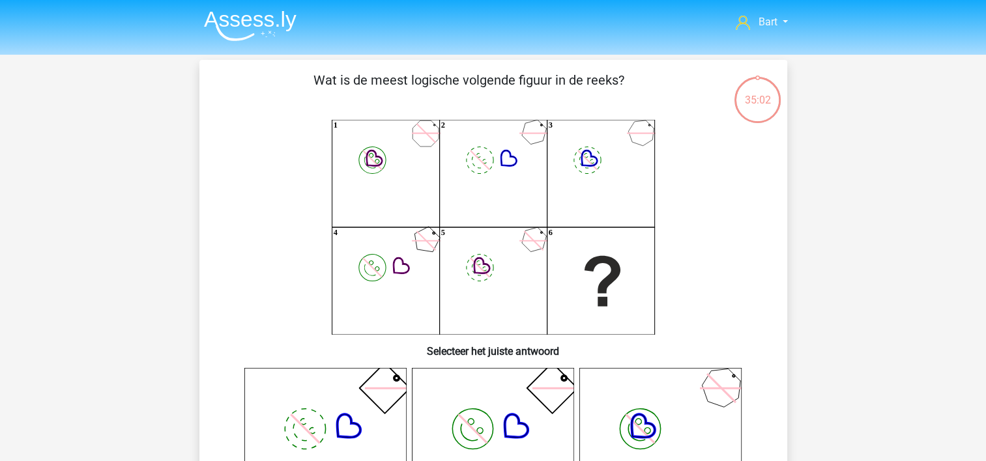
click at [219, 22] on img at bounding box center [250, 25] width 93 height 31
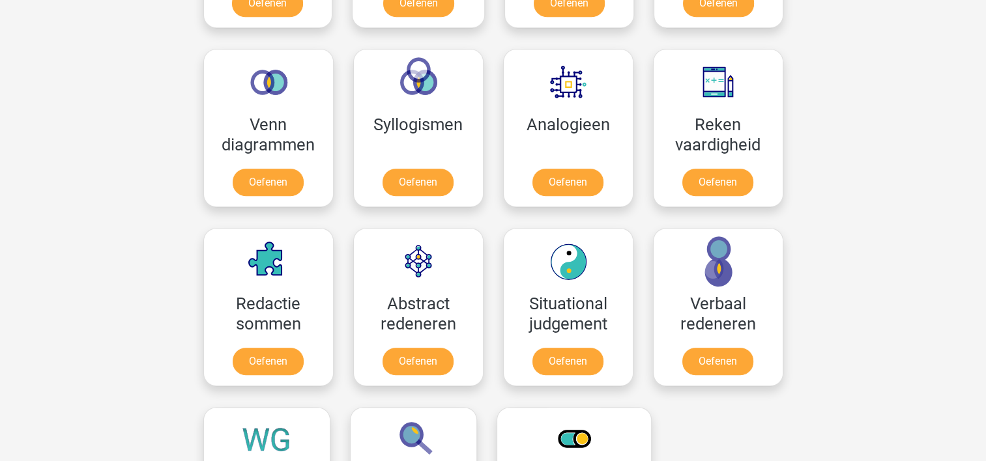
scroll to position [753, 0]
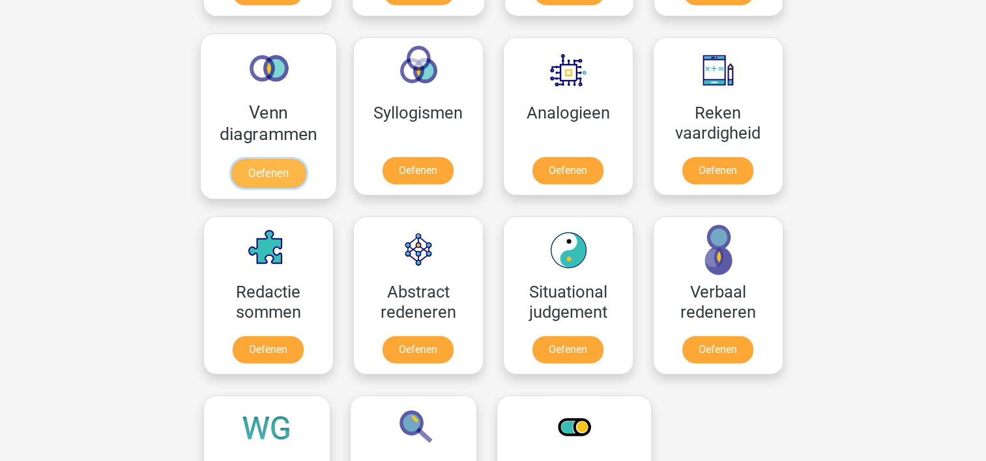
click at [261, 166] on link "Oefenen" at bounding box center [268, 173] width 74 height 29
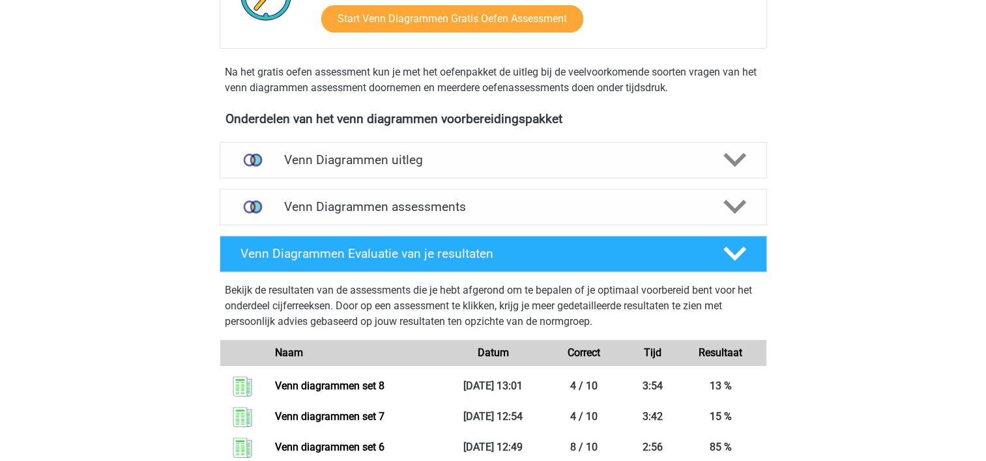
scroll to position [376, 0]
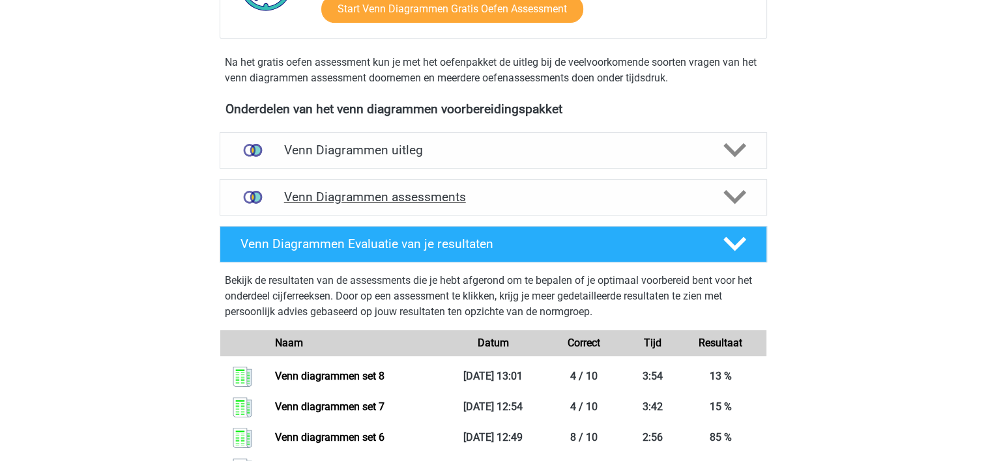
click at [450, 203] on h4 "Venn Diagrammen assessments" at bounding box center [493, 197] width 418 height 15
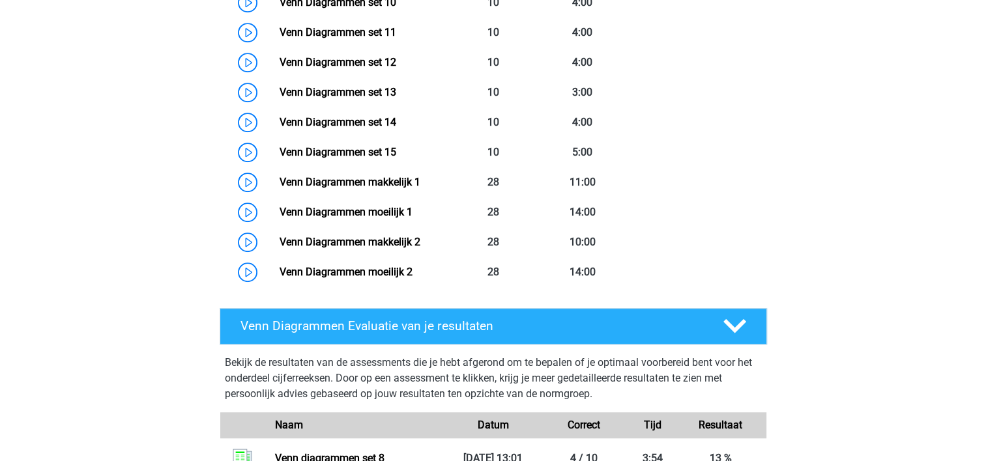
scroll to position [964, 0]
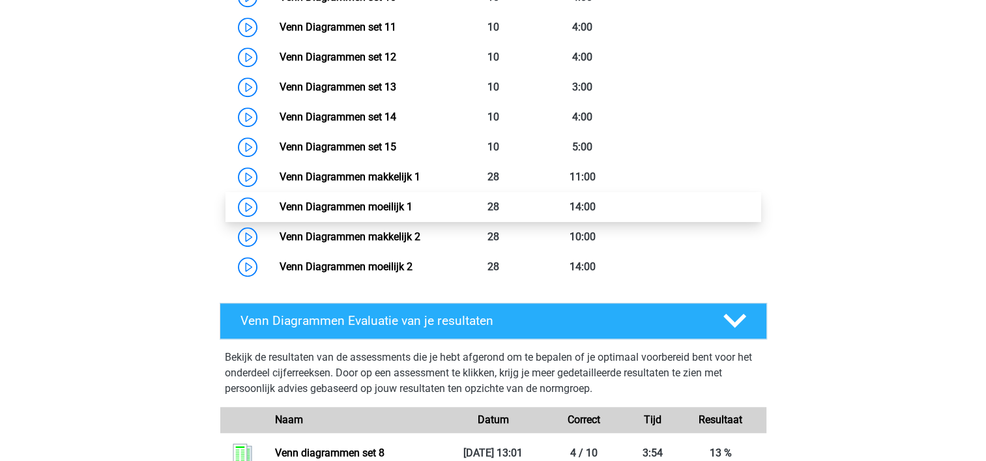
click at [323, 203] on link "Venn Diagrammen moeilijk 1" at bounding box center [346, 207] width 133 height 12
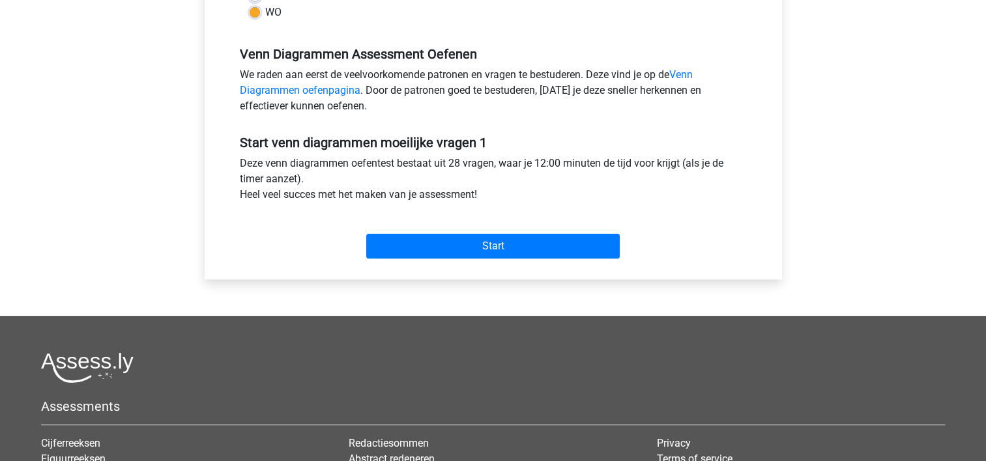
scroll to position [375, 0]
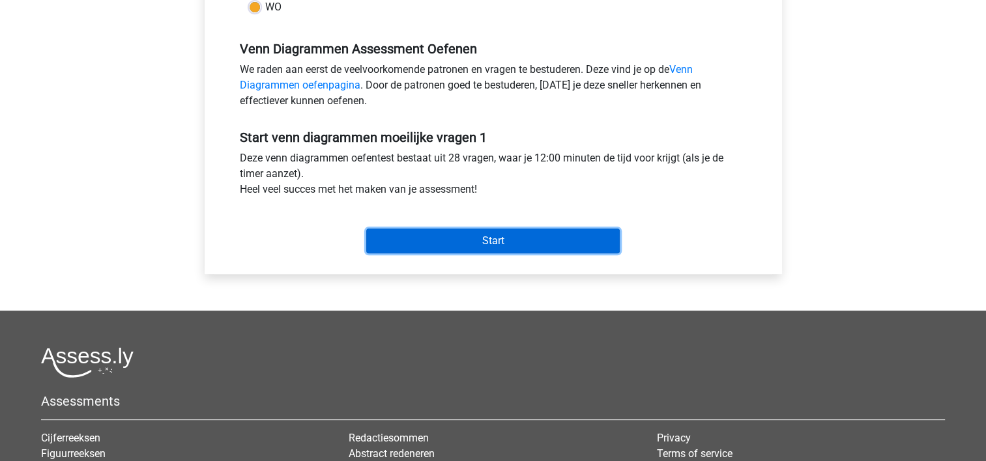
click at [527, 241] on input "Start" at bounding box center [492, 241] width 253 height 25
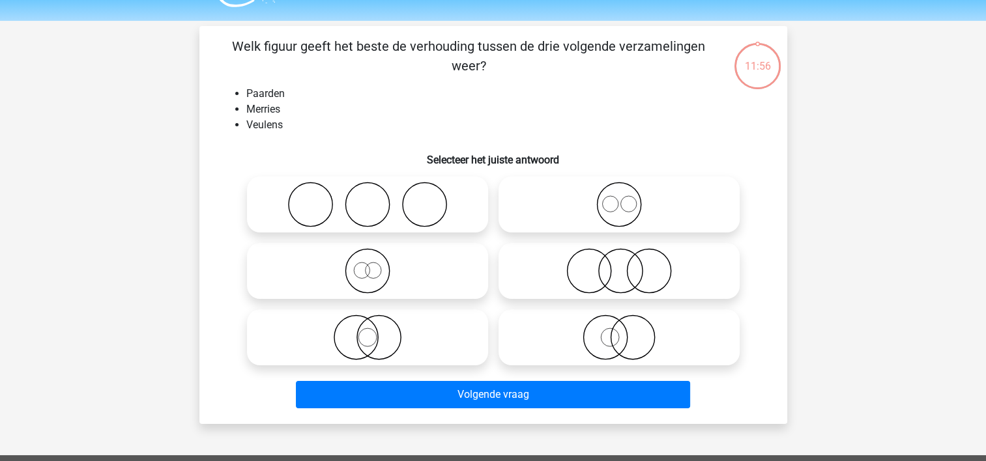
scroll to position [48, 0]
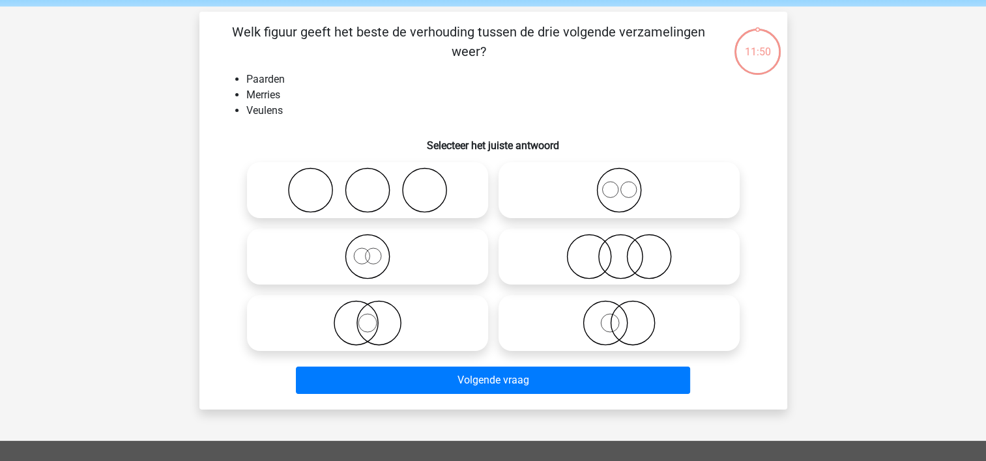
click at [607, 190] on icon at bounding box center [619, 190] width 231 height 46
click at [619, 184] on input "radio" at bounding box center [623, 179] width 8 height 8
radio input "true"
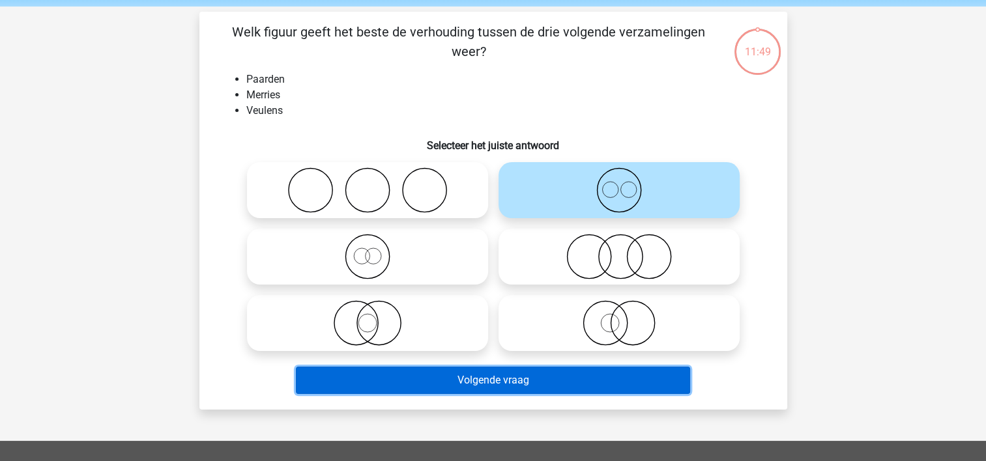
click at [478, 379] on button "Volgende vraag" at bounding box center [493, 380] width 394 height 27
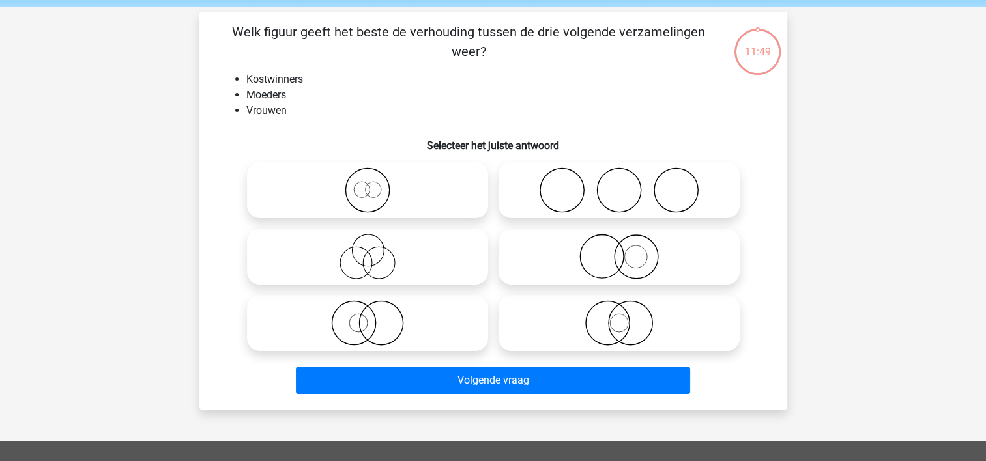
scroll to position [60, 0]
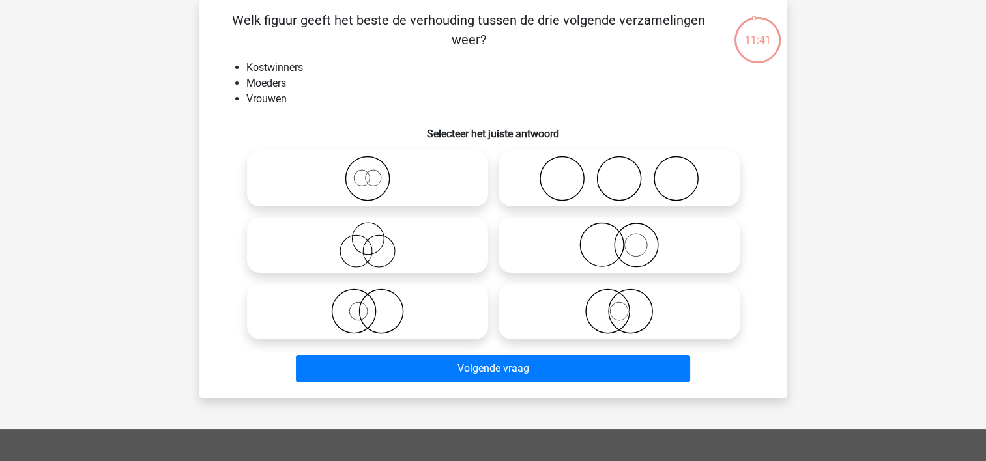
click at [576, 230] on icon at bounding box center [619, 245] width 231 height 46
click at [619, 230] on input "radio" at bounding box center [623, 234] width 8 height 8
radio input "true"
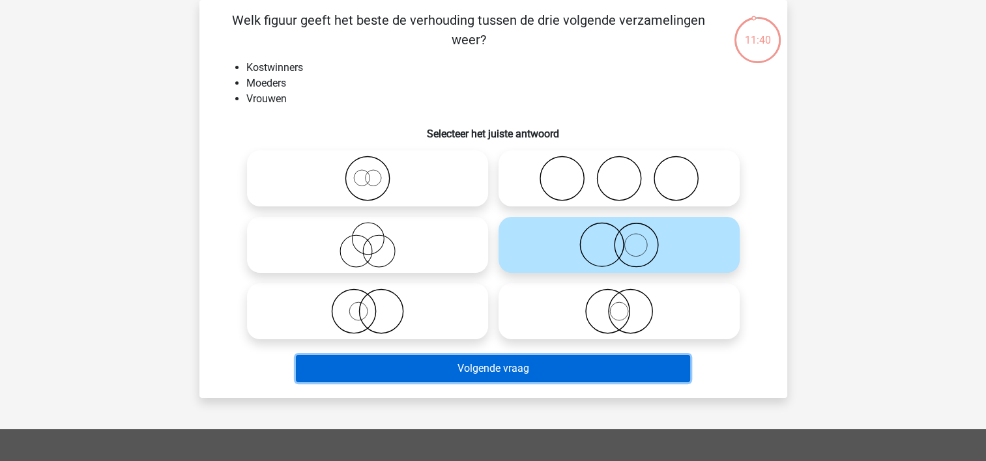
click at [459, 381] on button "Volgende vraag" at bounding box center [493, 368] width 394 height 27
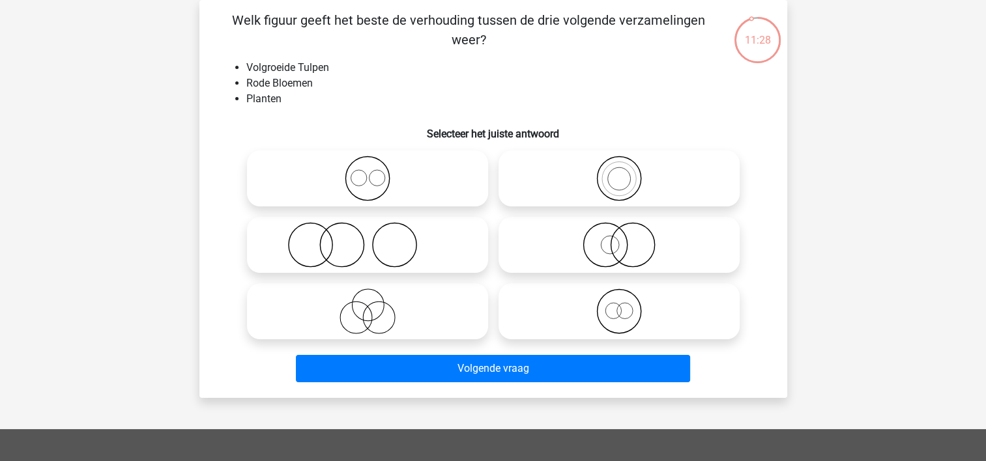
click at [591, 237] on icon at bounding box center [619, 245] width 231 height 46
click at [619, 237] on input "radio" at bounding box center [623, 234] width 8 height 8
radio input "true"
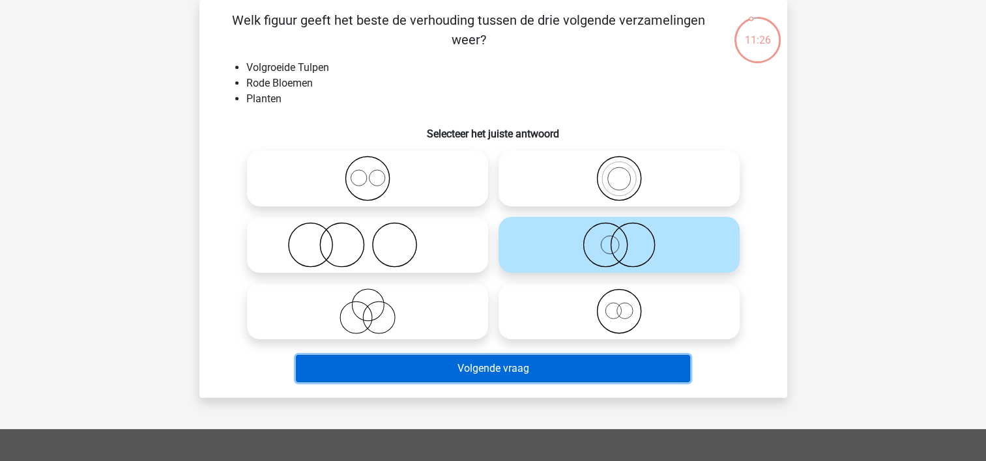
click at [491, 366] on button "Volgende vraag" at bounding box center [493, 368] width 394 height 27
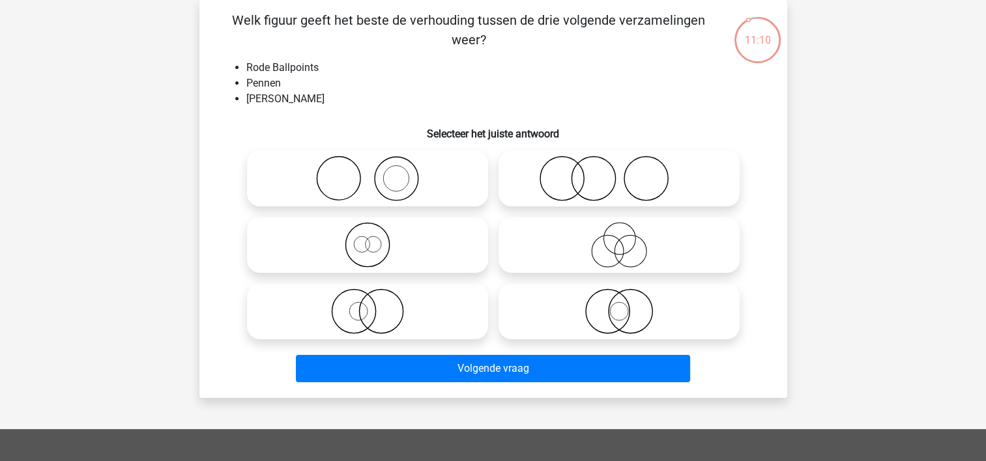
click at [359, 245] on icon at bounding box center [367, 245] width 231 height 46
click at [368, 238] on input "radio" at bounding box center [372, 234] width 8 height 8
radio input "true"
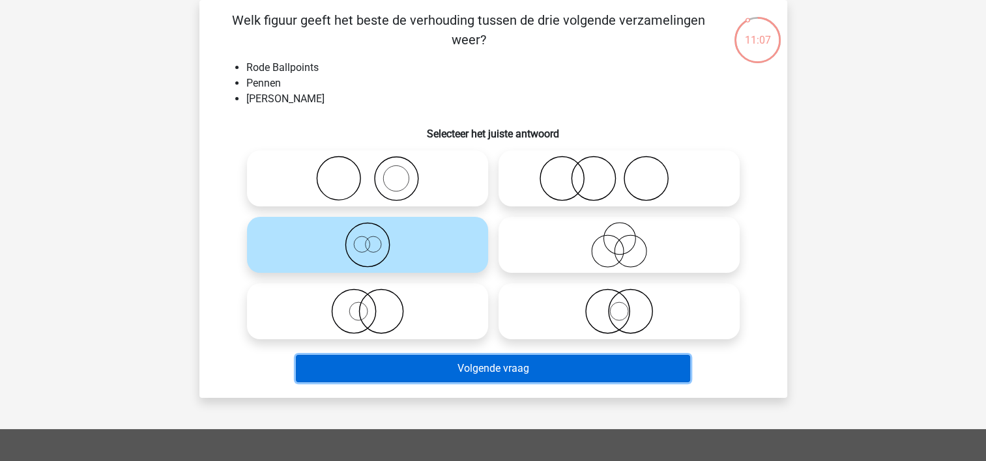
click at [433, 362] on button "Volgende vraag" at bounding box center [493, 368] width 394 height 27
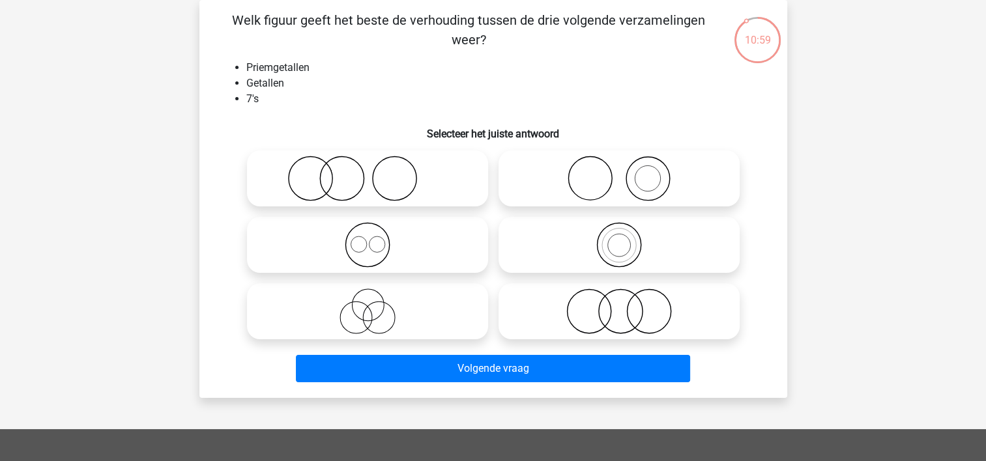
click at [577, 235] on icon at bounding box center [619, 245] width 231 height 46
click at [619, 235] on input "radio" at bounding box center [623, 234] width 8 height 8
radio input "true"
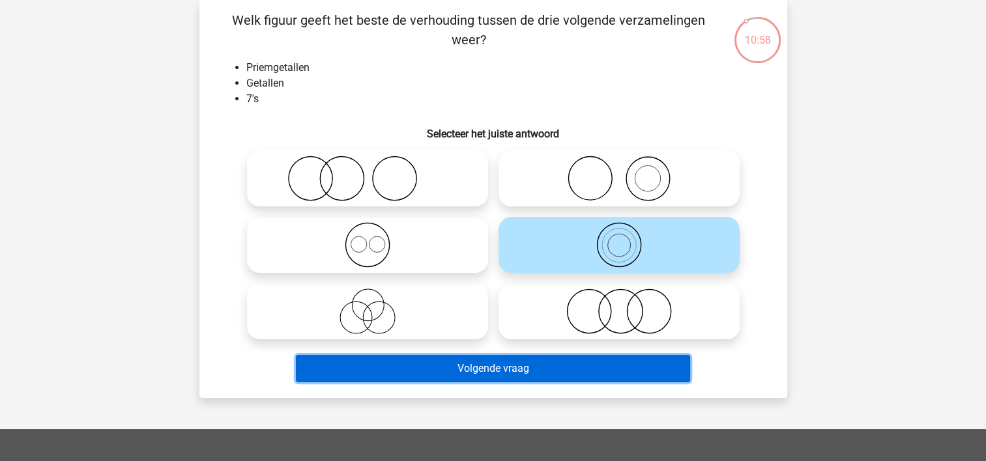
click at [467, 379] on button "Volgende vraag" at bounding box center [493, 368] width 394 height 27
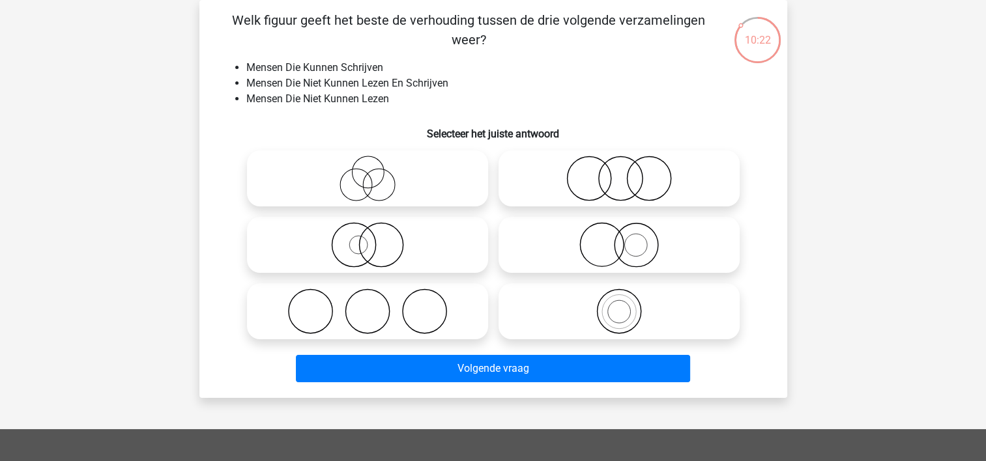
click at [409, 319] on icon at bounding box center [367, 312] width 231 height 46
click at [376, 305] on input "radio" at bounding box center [372, 300] width 8 height 8
radio input "true"
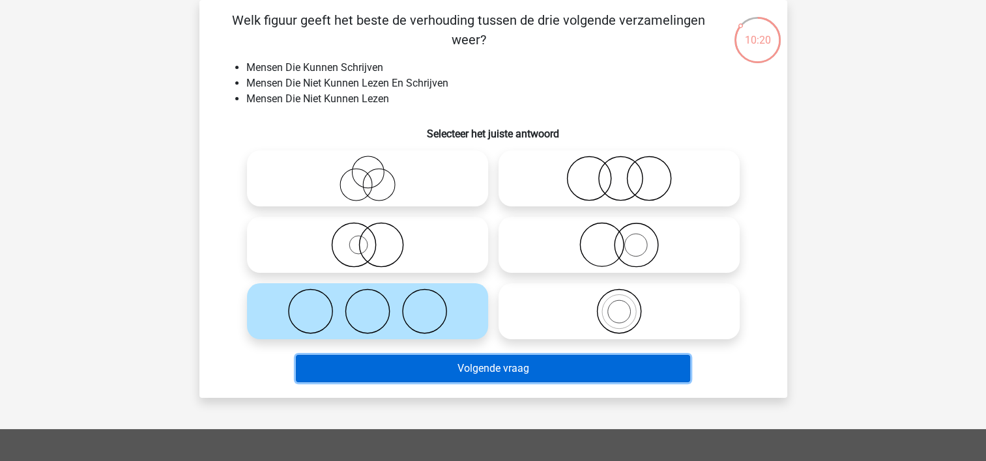
click at [418, 361] on button "Volgende vraag" at bounding box center [493, 368] width 394 height 27
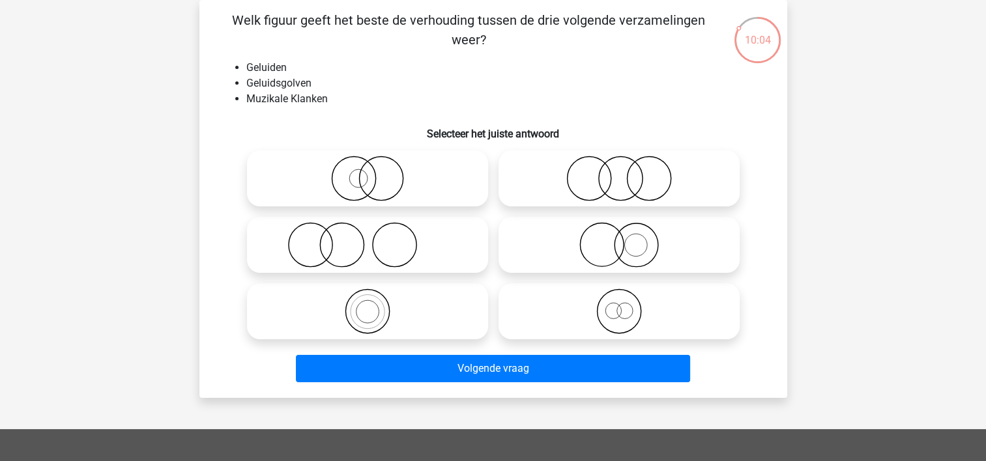
click at [545, 305] on icon at bounding box center [619, 312] width 231 height 46
click at [619, 305] on input "radio" at bounding box center [623, 300] width 8 height 8
radio input "true"
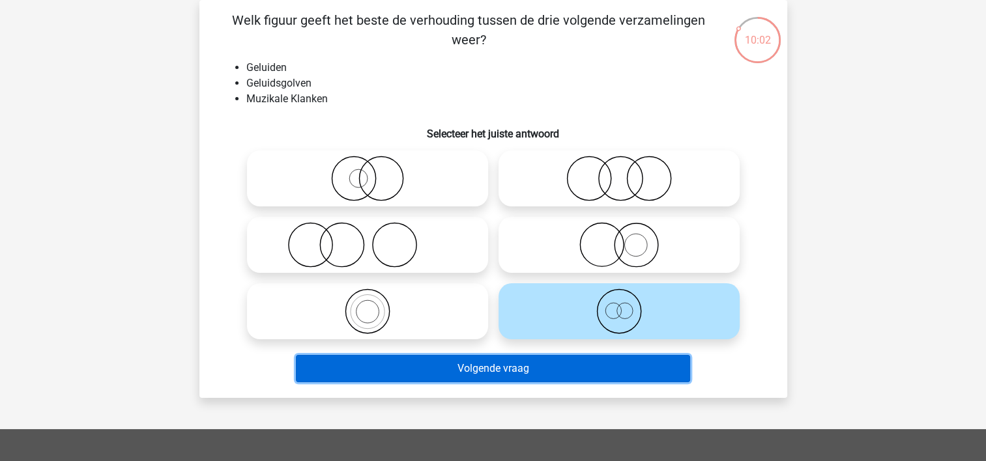
click at [448, 370] on button "Volgende vraag" at bounding box center [493, 368] width 394 height 27
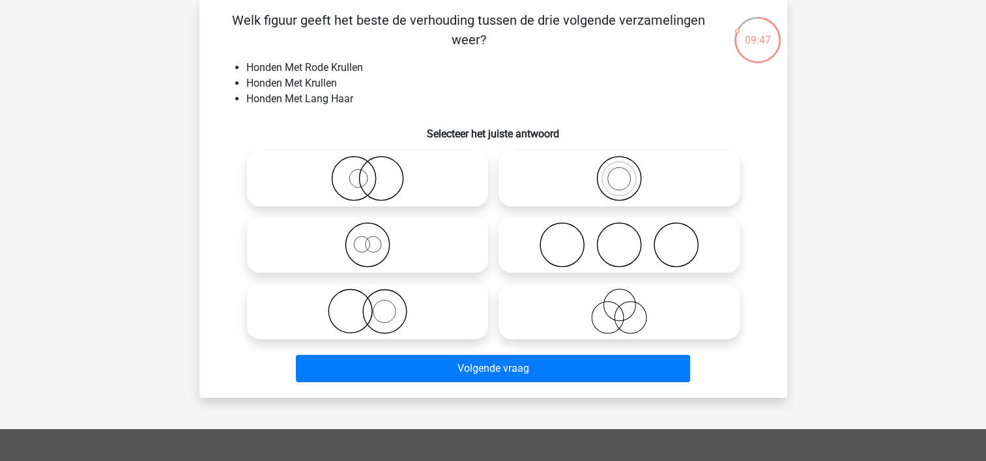
click at [550, 302] on icon at bounding box center [619, 312] width 231 height 46
click at [619, 302] on input "radio" at bounding box center [623, 300] width 8 height 8
radio input "true"
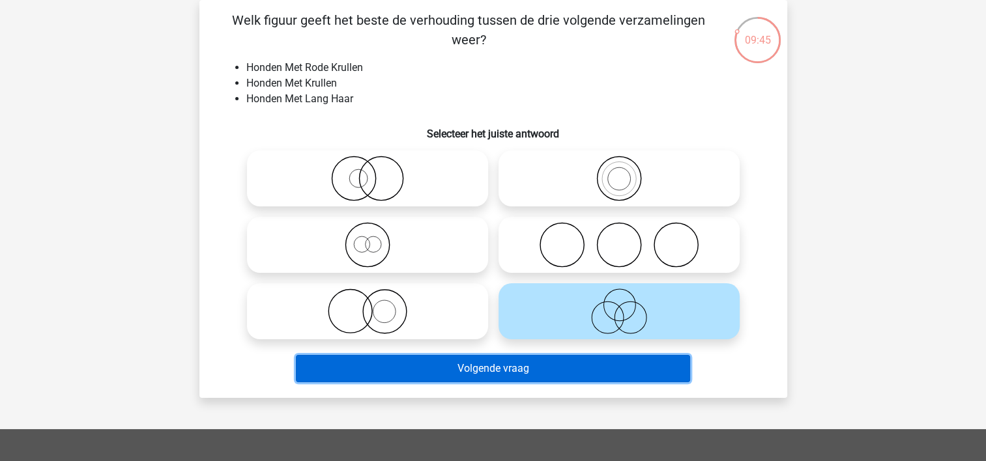
click at [465, 372] on button "Volgende vraag" at bounding box center [493, 368] width 394 height 27
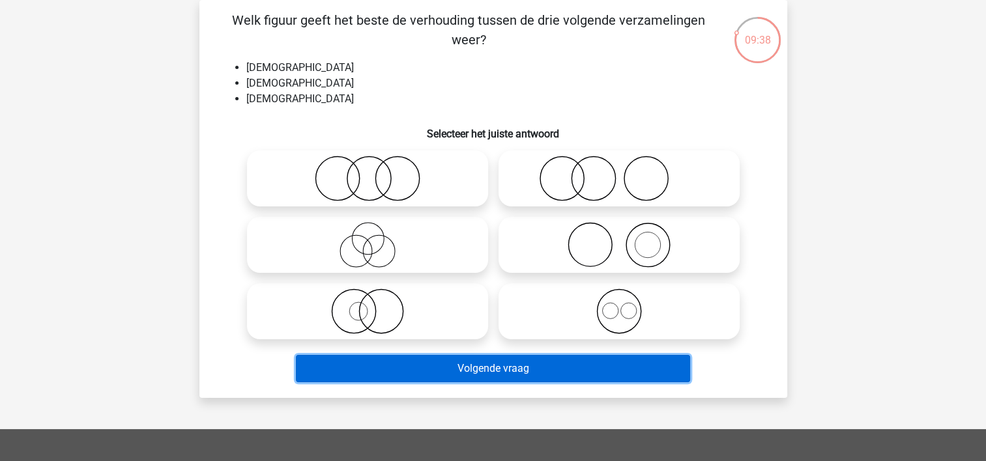
click at [465, 372] on button "Volgende vraag" at bounding box center [493, 368] width 394 height 27
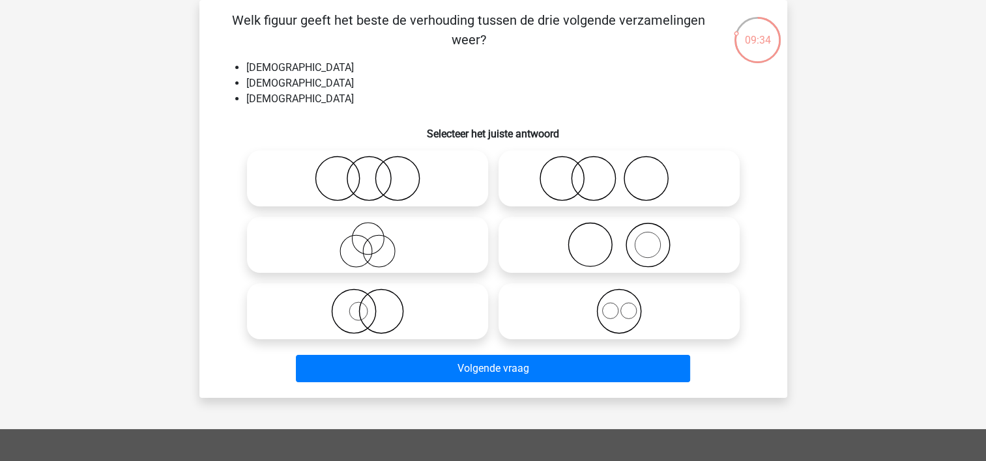
click at [370, 166] on input "radio" at bounding box center [372, 168] width 8 height 8
radio input "true"
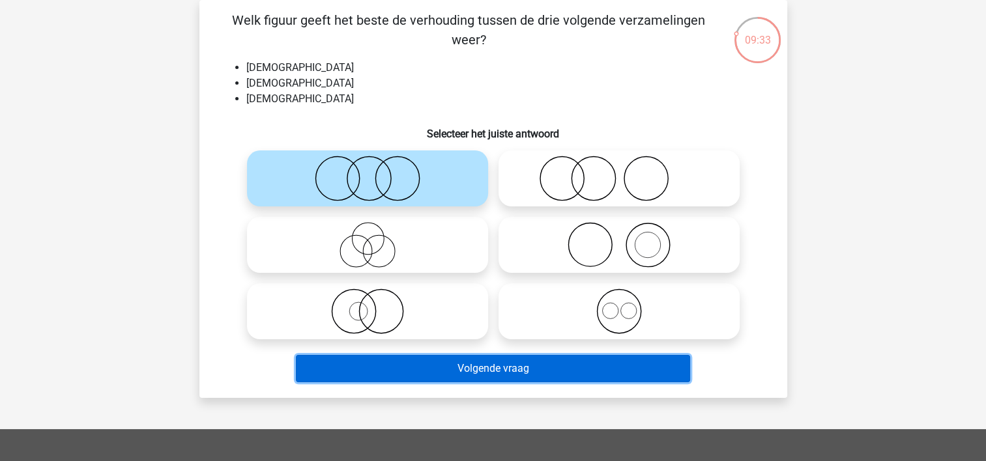
click at [383, 368] on button "Volgende vraag" at bounding box center [493, 368] width 394 height 27
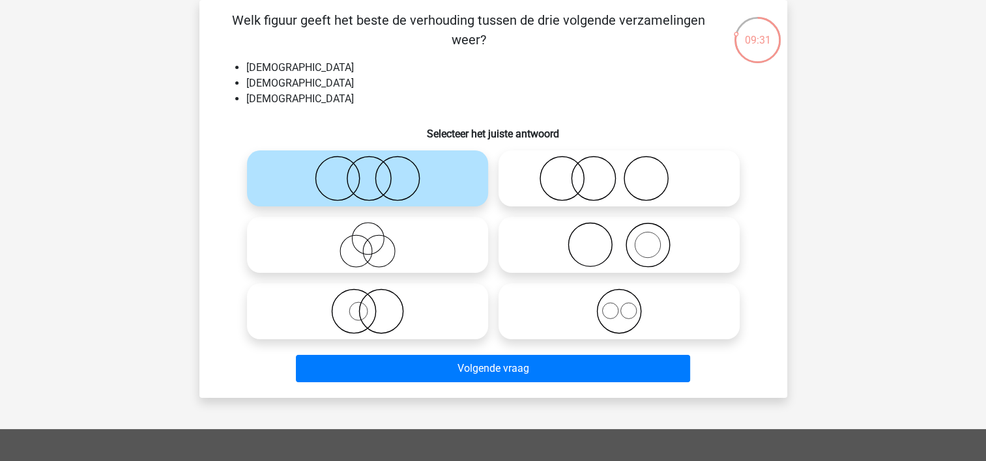
click at [552, 184] on icon at bounding box center [619, 179] width 231 height 46
click at [619, 172] on input "radio" at bounding box center [623, 168] width 8 height 8
radio input "true"
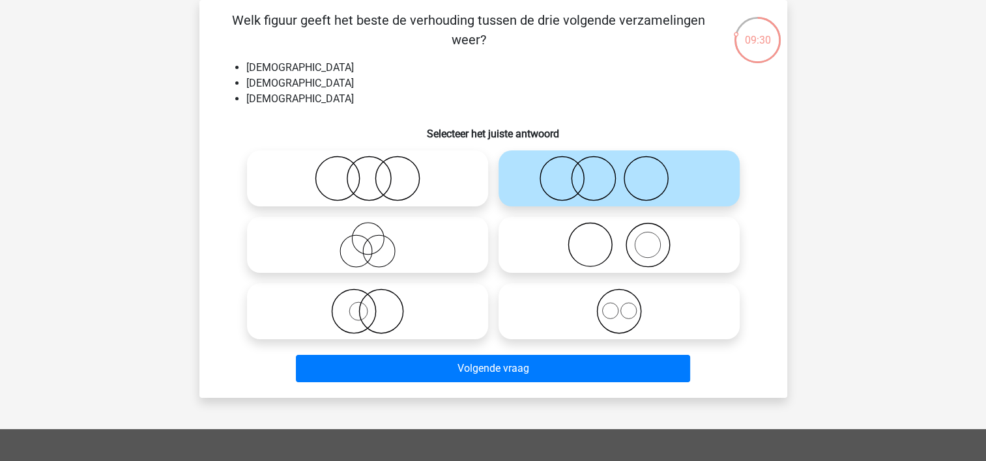
click at [404, 180] on icon at bounding box center [367, 179] width 231 height 46
click at [376, 172] on input "radio" at bounding box center [372, 168] width 8 height 8
radio input "true"
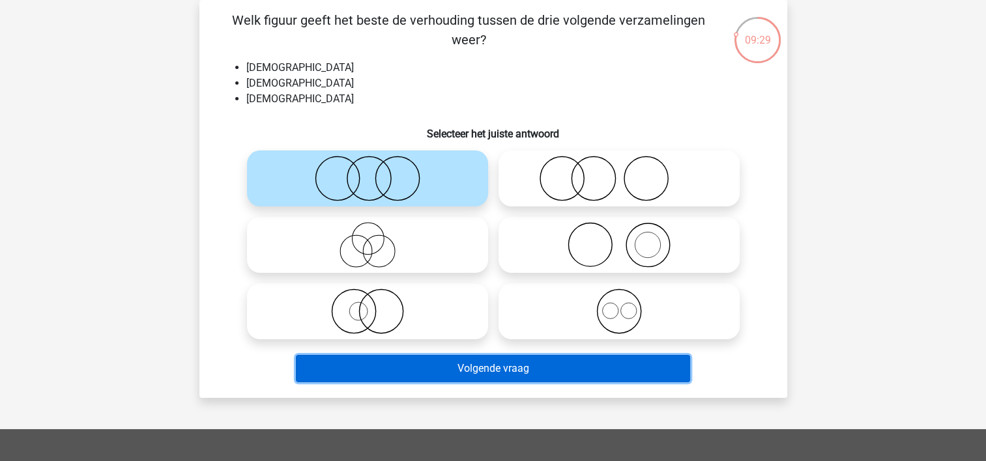
click at [430, 374] on button "Volgende vraag" at bounding box center [493, 368] width 394 height 27
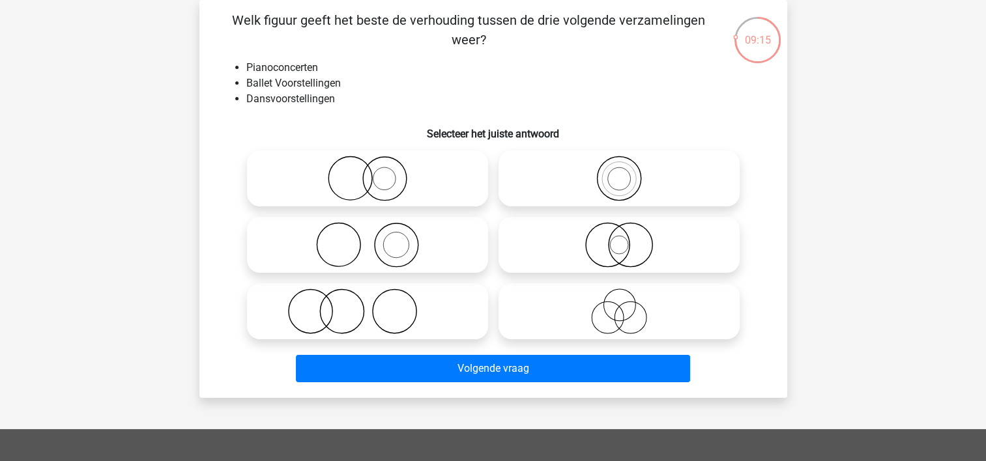
click at [347, 260] on icon at bounding box center [367, 245] width 231 height 46
click at [368, 238] on input "radio" at bounding box center [372, 234] width 8 height 8
radio input "true"
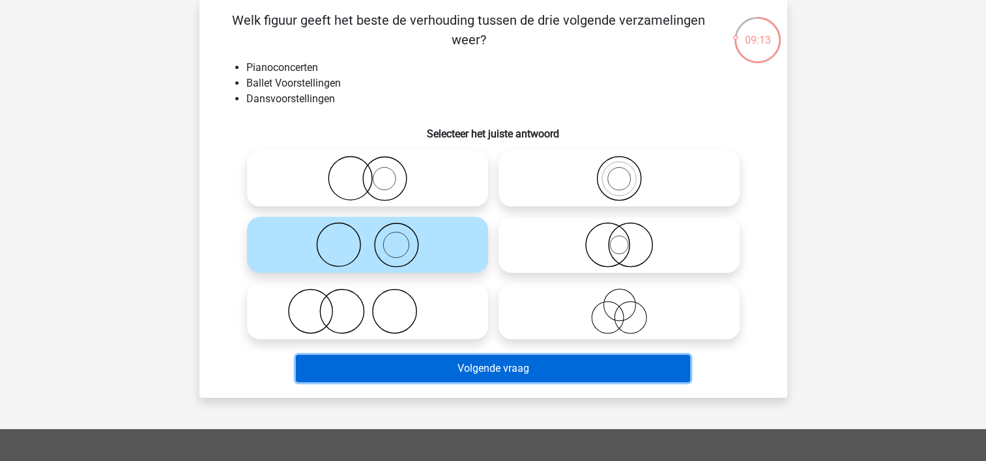
click at [404, 370] on button "Volgende vraag" at bounding box center [493, 368] width 394 height 27
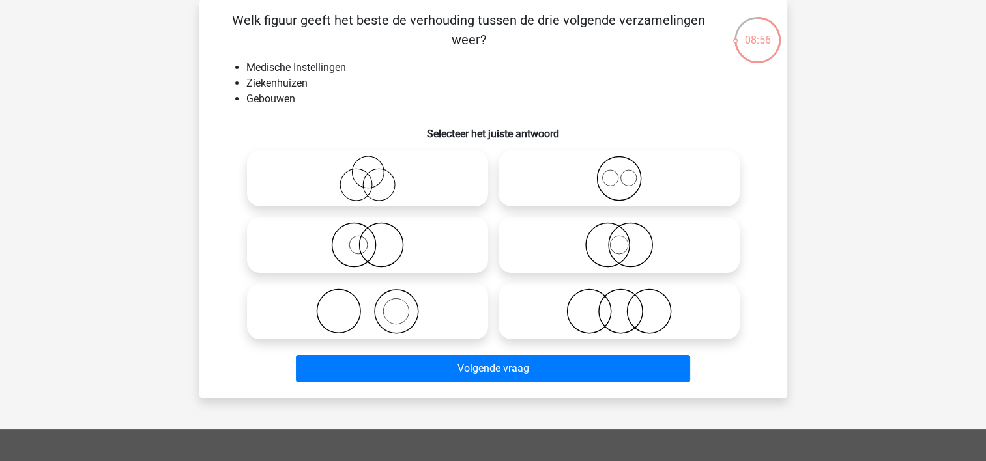
click at [550, 245] on icon at bounding box center [619, 245] width 231 height 46
click at [619, 238] on input "radio" at bounding box center [623, 234] width 8 height 8
radio input "true"
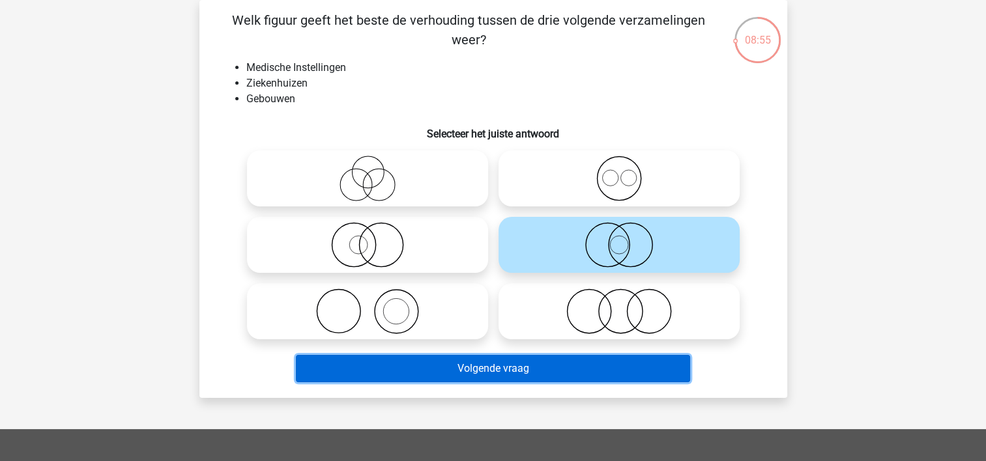
click at [477, 370] on button "Volgende vraag" at bounding box center [493, 368] width 394 height 27
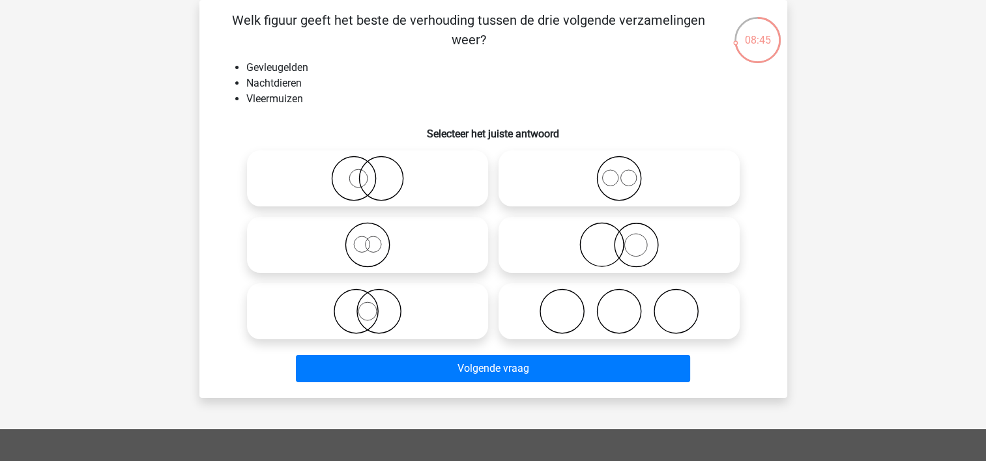
click at [332, 189] on icon at bounding box center [367, 179] width 231 height 46
click at [368, 172] on input "radio" at bounding box center [372, 168] width 8 height 8
radio input "true"
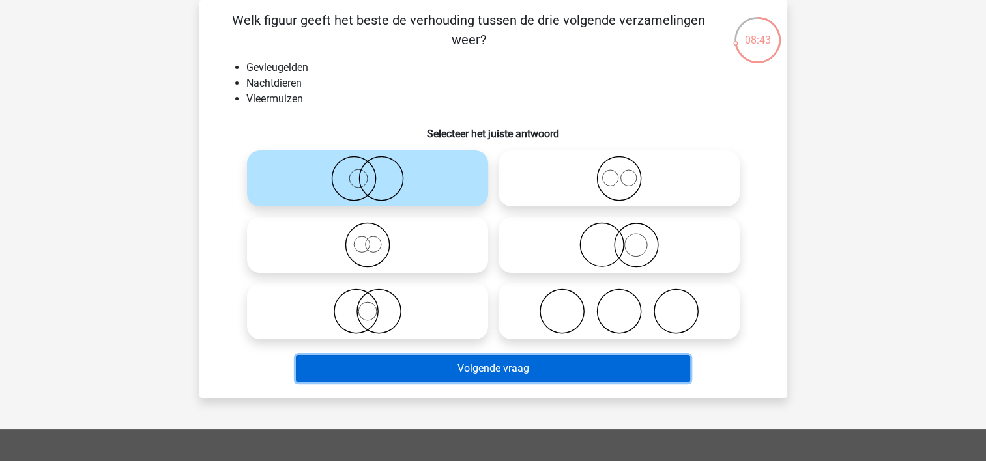
click at [509, 373] on button "Volgende vraag" at bounding box center [493, 368] width 394 height 27
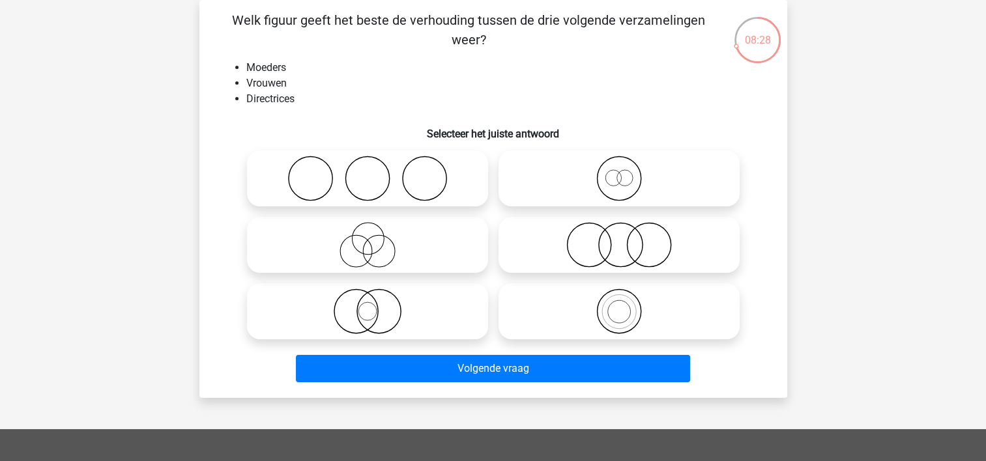
click at [368, 313] on icon at bounding box center [367, 312] width 231 height 46
click at [368, 305] on input "radio" at bounding box center [372, 300] width 8 height 8
radio input "true"
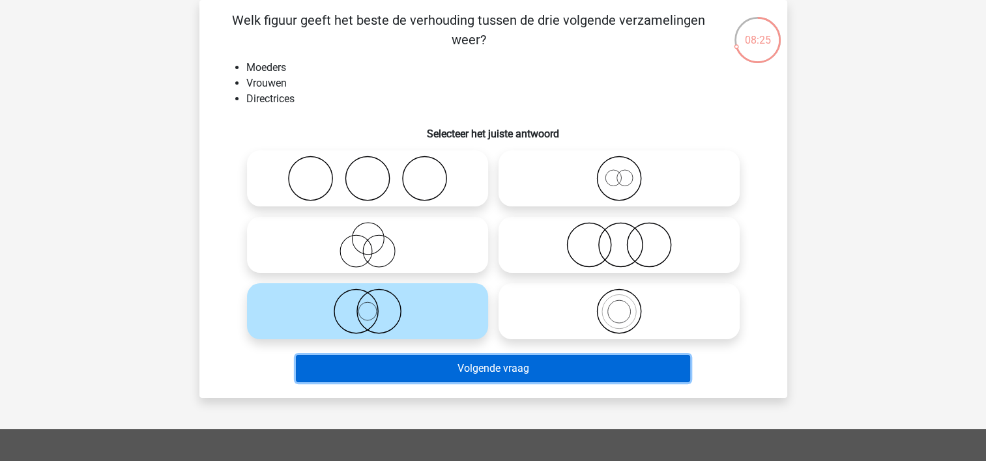
click at [375, 373] on button "Volgende vraag" at bounding box center [493, 368] width 394 height 27
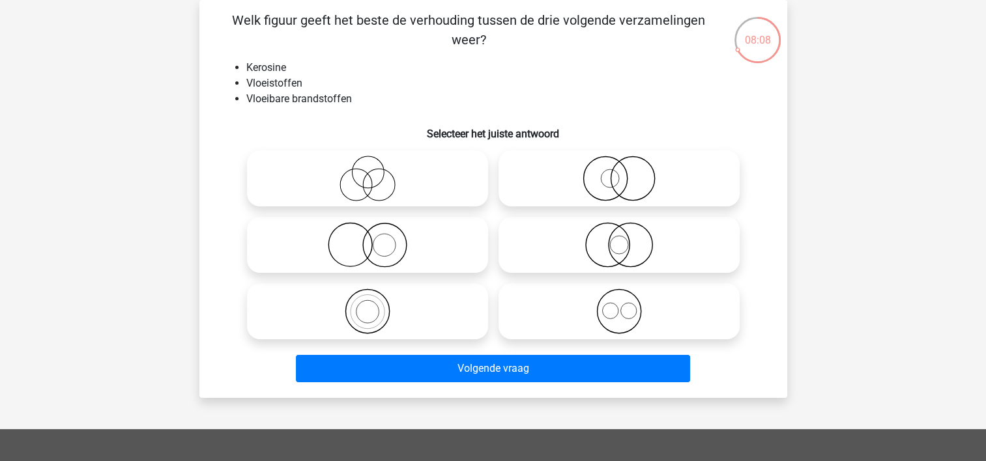
click at [579, 180] on icon at bounding box center [619, 179] width 231 height 46
click at [619, 172] on input "radio" at bounding box center [623, 168] width 8 height 8
radio input "true"
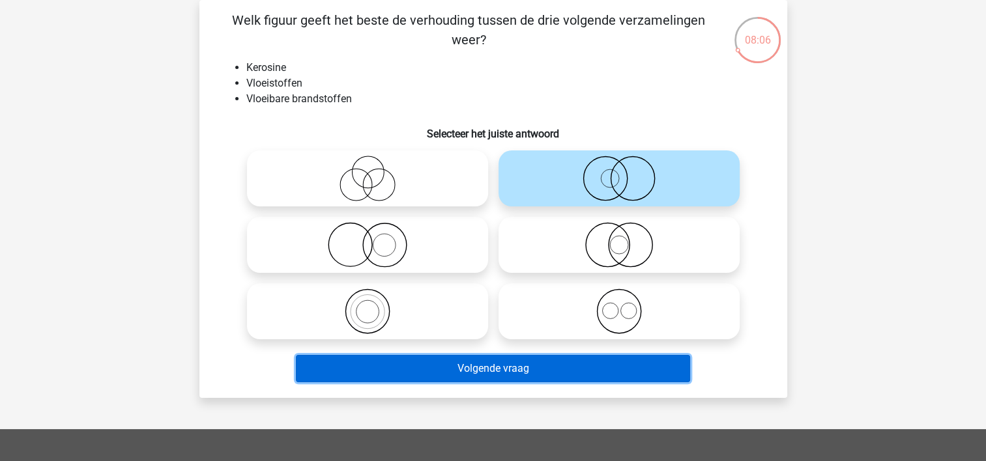
click at [479, 361] on button "Volgende vraag" at bounding box center [493, 368] width 394 height 27
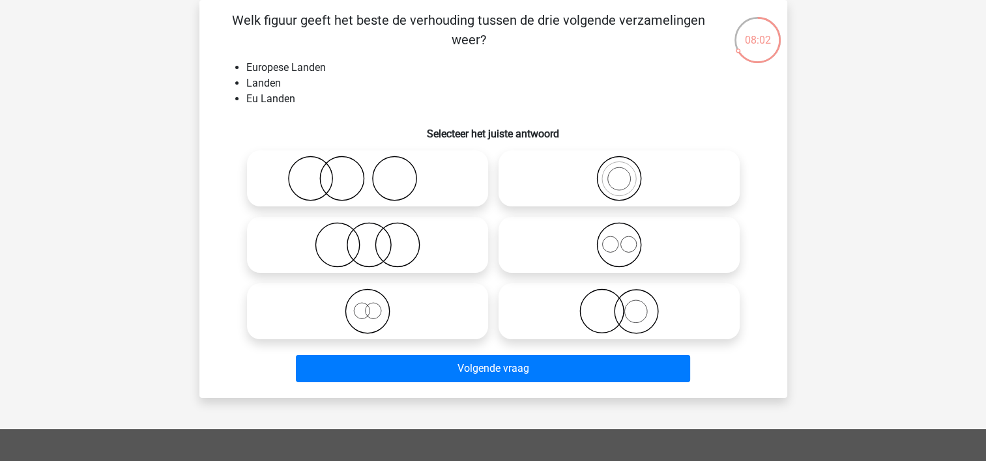
click at [588, 180] on icon at bounding box center [619, 179] width 231 height 46
click at [619, 172] on input "radio" at bounding box center [623, 168] width 8 height 8
radio input "true"
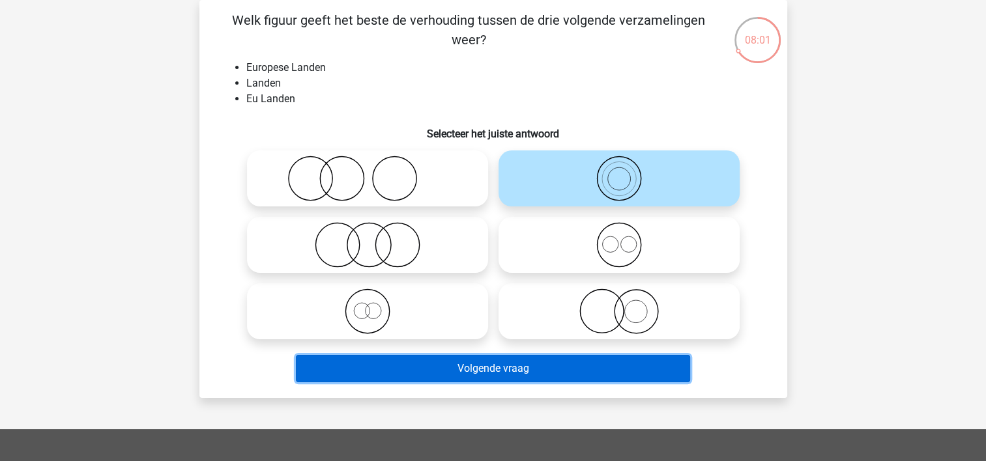
click at [500, 364] on button "Volgende vraag" at bounding box center [493, 368] width 394 height 27
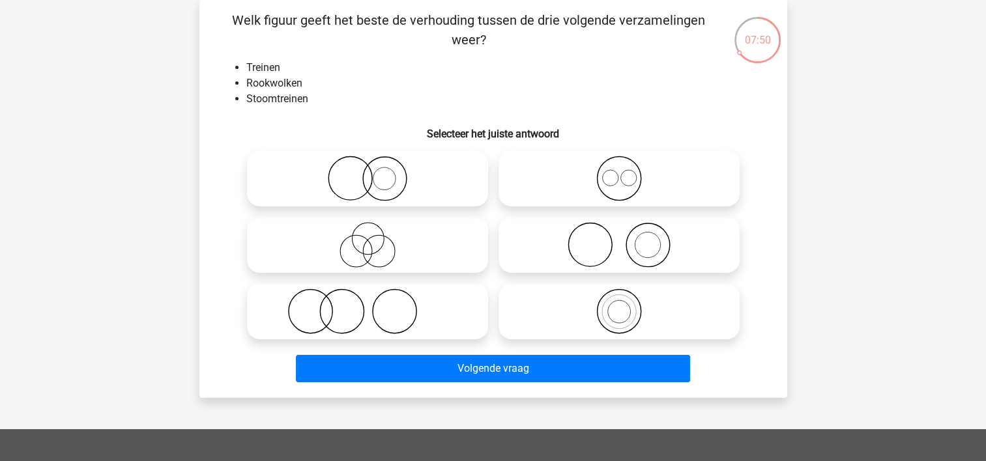
click at [597, 252] on icon at bounding box center [619, 245] width 231 height 46
click at [619, 238] on input "radio" at bounding box center [623, 234] width 8 height 8
radio input "true"
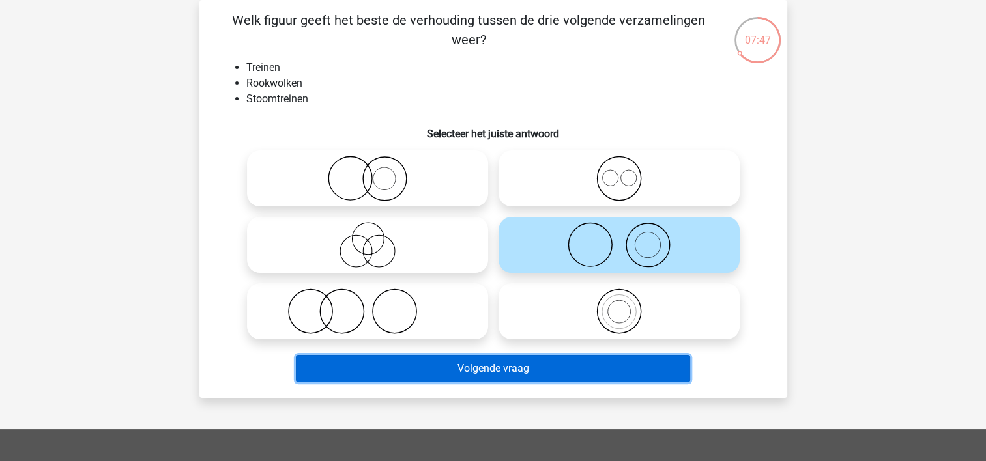
click at [458, 369] on button "Volgende vraag" at bounding box center [493, 368] width 394 height 27
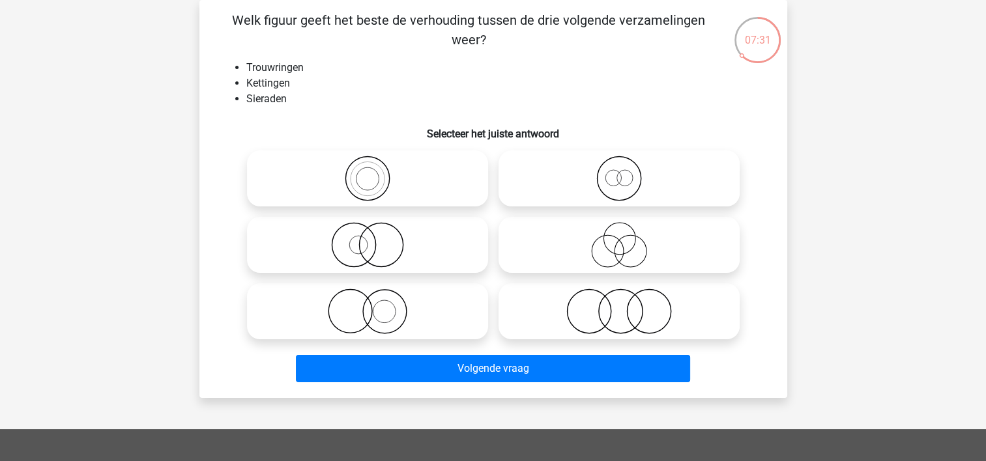
click at [355, 230] on icon at bounding box center [367, 245] width 231 height 46
click at [368, 230] on input "radio" at bounding box center [372, 234] width 8 height 8
radio input "true"
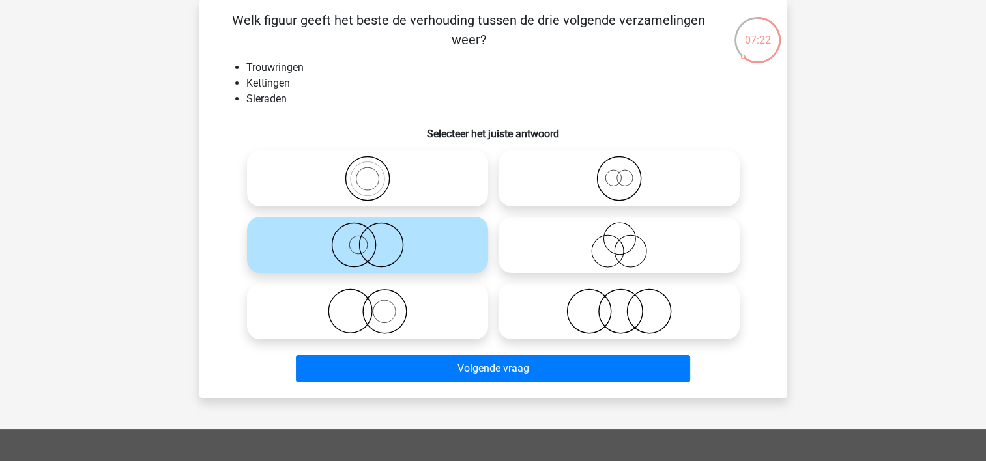
click at [375, 293] on icon at bounding box center [367, 312] width 231 height 46
click at [375, 296] on input "radio" at bounding box center [372, 300] width 8 height 8
radio input "true"
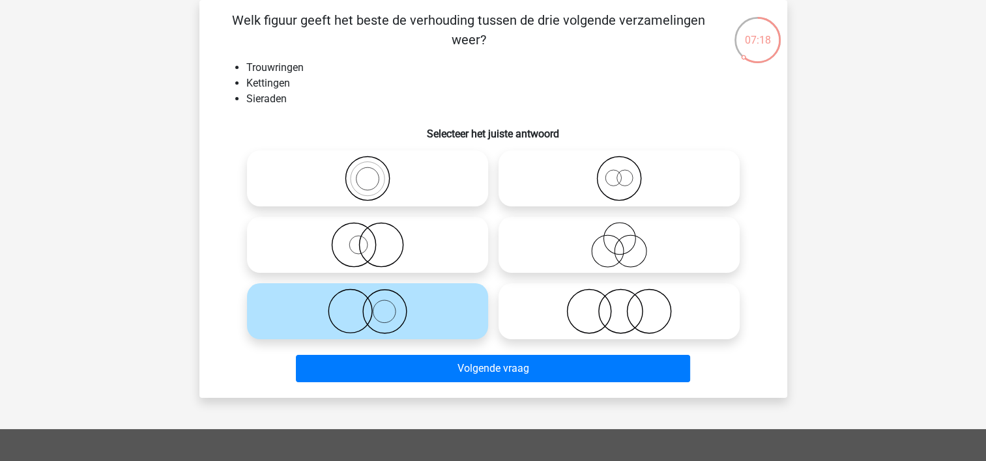
click at [377, 253] on icon at bounding box center [367, 245] width 231 height 46
click at [376, 238] on input "radio" at bounding box center [372, 234] width 8 height 8
radio input "true"
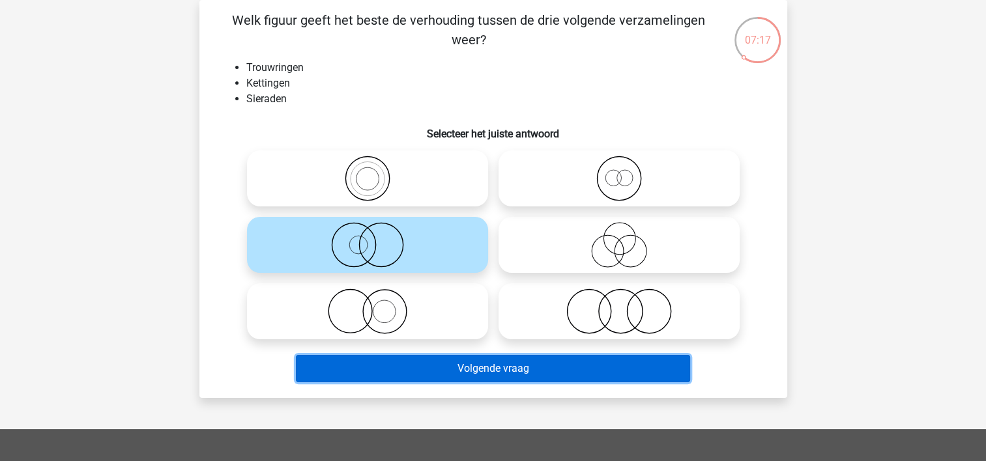
click at [466, 368] on button "Volgende vraag" at bounding box center [493, 368] width 394 height 27
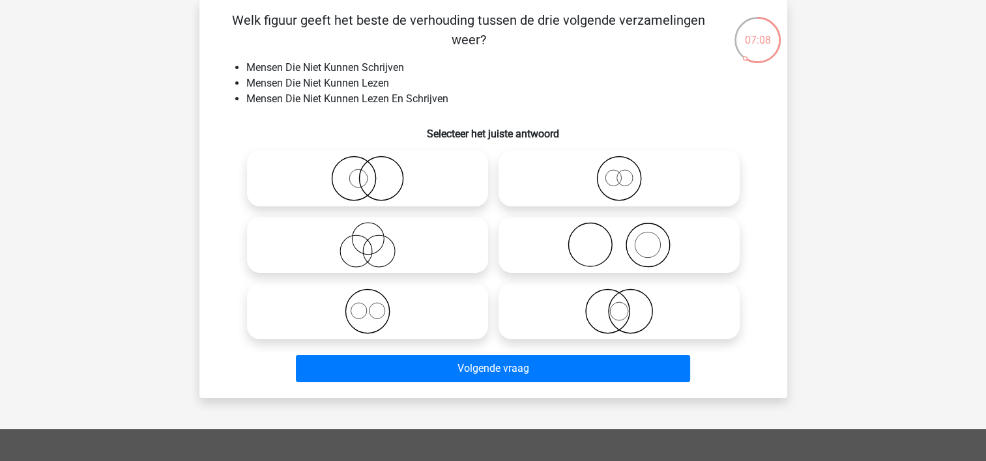
click at [365, 308] on icon at bounding box center [367, 312] width 231 height 46
click at [368, 305] on input "radio" at bounding box center [372, 300] width 8 height 8
radio input "true"
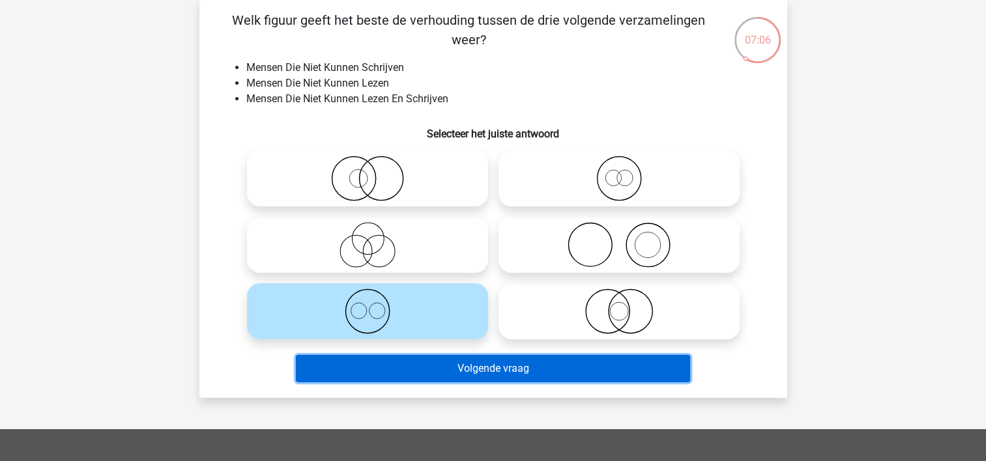
click at [396, 368] on button "Volgende vraag" at bounding box center [493, 368] width 394 height 27
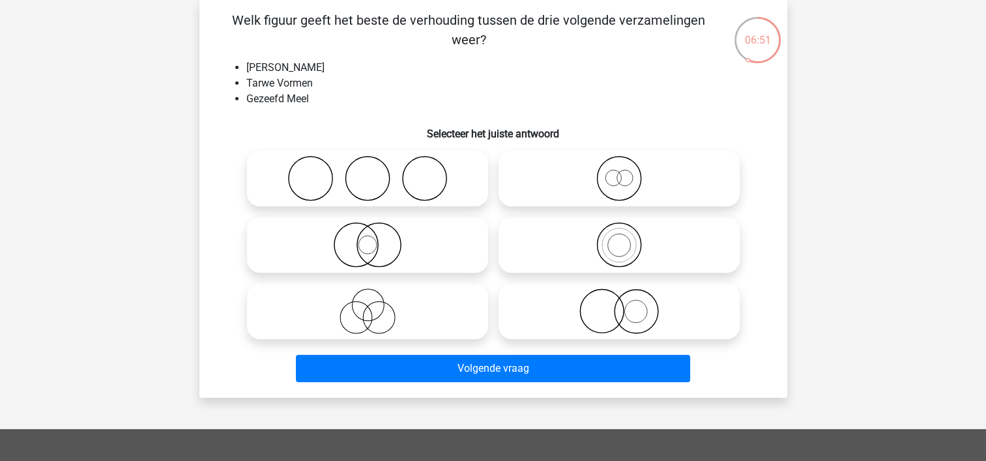
click at [364, 185] on icon at bounding box center [367, 179] width 231 height 46
click at [368, 172] on input "radio" at bounding box center [372, 168] width 8 height 8
radio input "true"
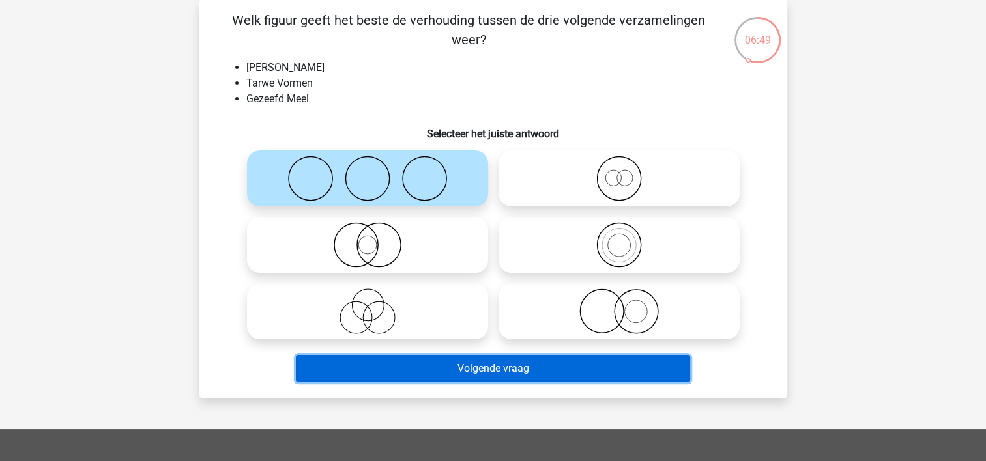
click at [397, 367] on button "Volgende vraag" at bounding box center [493, 368] width 394 height 27
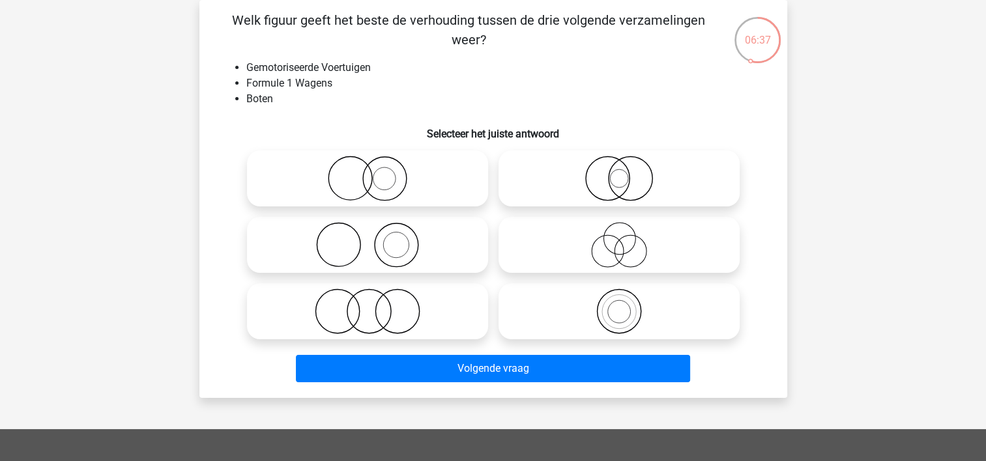
click at [362, 318] on icon at bounding box center [367, 312] width 231 height 46
click at [368, 305] on input "radio" at bounding box center [372, 300] width 8 height 8
radio input "true"
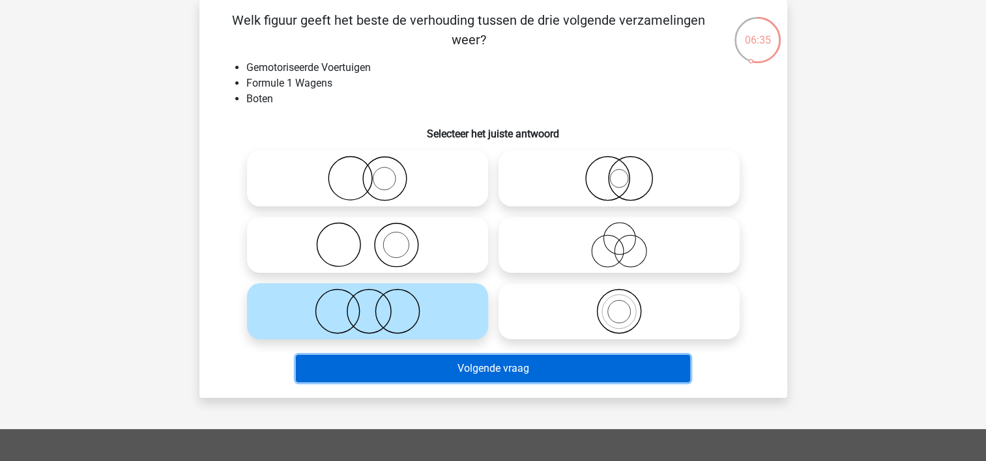
click at [477, 368] on button "Volgende vraag" at bounding box center [493, 368] width 394 height 27
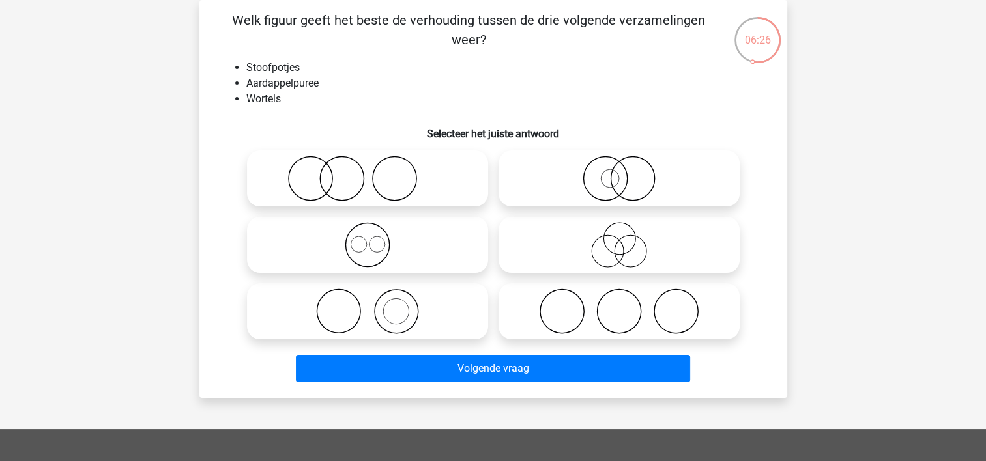
click at [530, 291] on icon at bounding box center [619, 312] width 231 height 46
click at [619, 296] on input "radio" at bounding box center [623, 300] width 8 height 8
radio input "true"
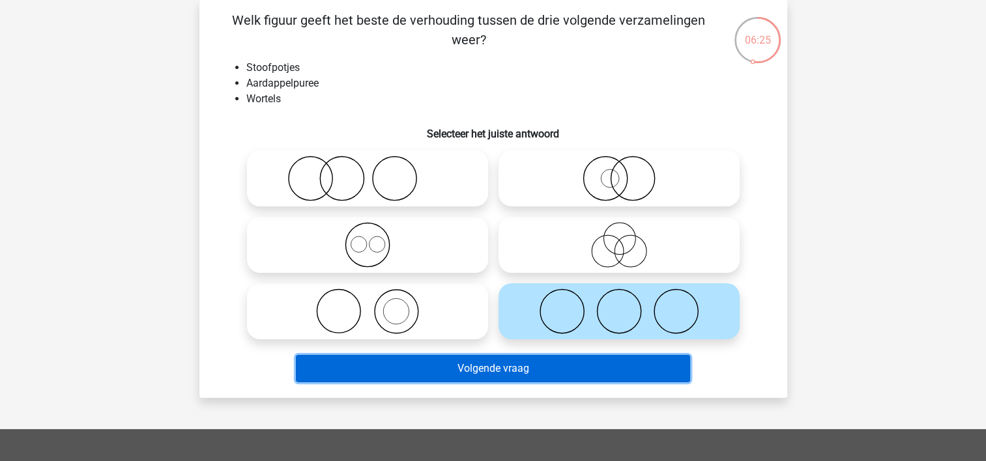
click at [467, 382] on button "Volgende vraag" at bounding box center [493, 368] width 394 height 27
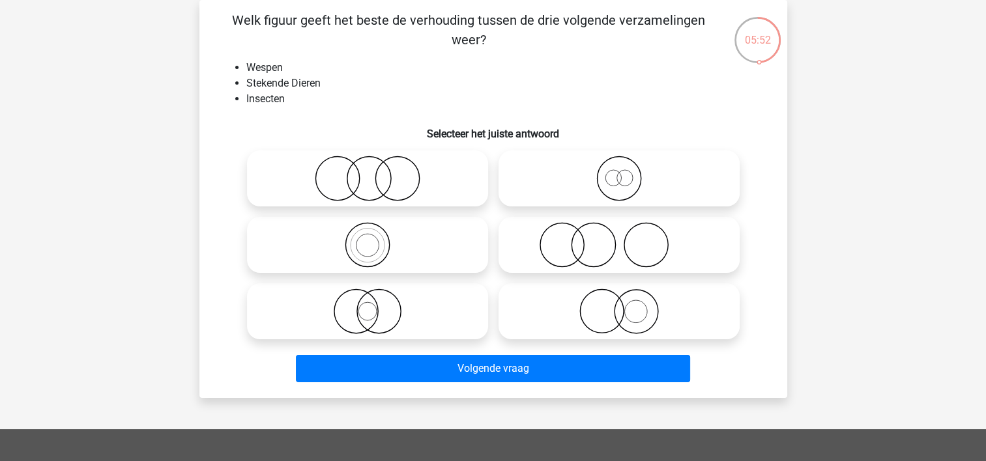
click at [343, 187] on icon at bounding box center [367, 179] width 231 height 46
click at [368, 172] on input "radio" at bounding box center [372, 168] width 8 height 8
radio input "true"
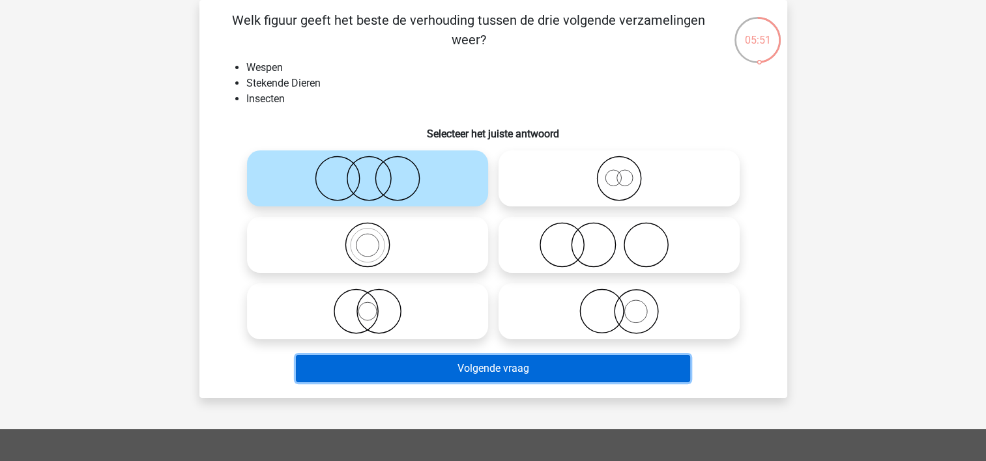
click at [397, 364] on button "Volgende vraag" at bounding box center [493, 368] width 394 height 27
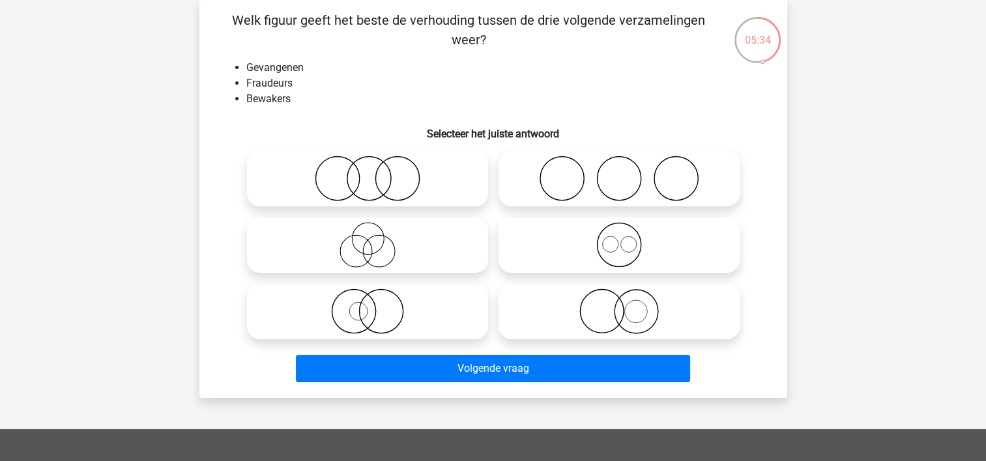
click at [359, 315] on circle at bounding box center [381, 312] width 44 height 44
click at [368, 305] on input "radio" at bounding box center [372, 300] width 8 height 8
radio input "true"
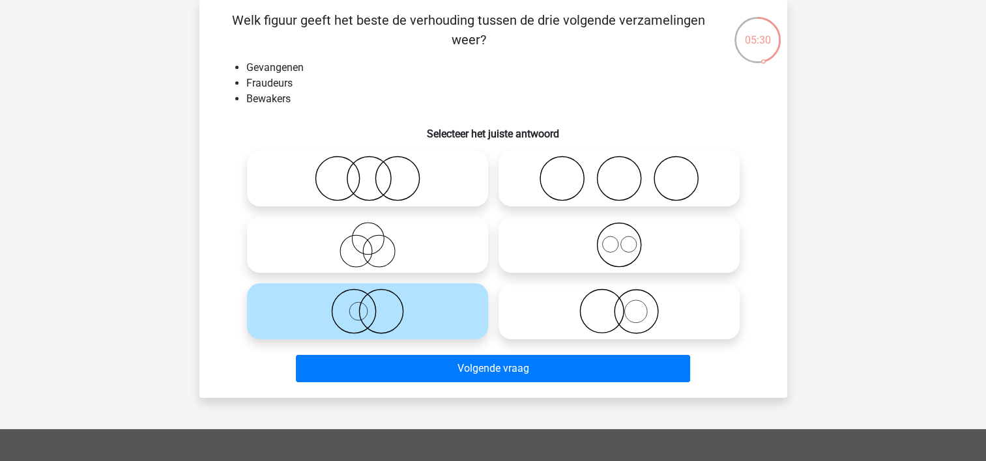
click at [560, 305] on icon at bounding box center [619, 312] width 231 height 46
click at [619, 305] on input "radio" at bounding box center [623, 300] width 8 height 8
radio input "true"
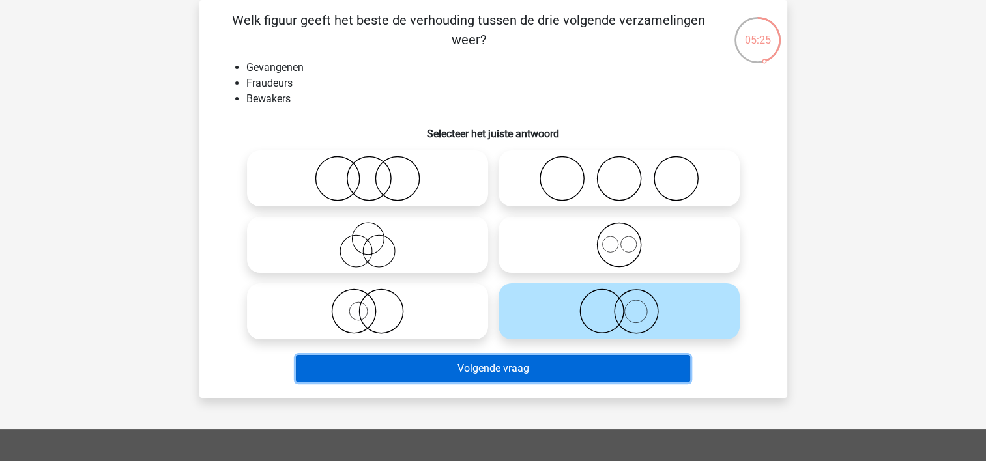
click at [527, 369] on button "Volgende vraag" at bounding box center [493, 368] width 394 height 27
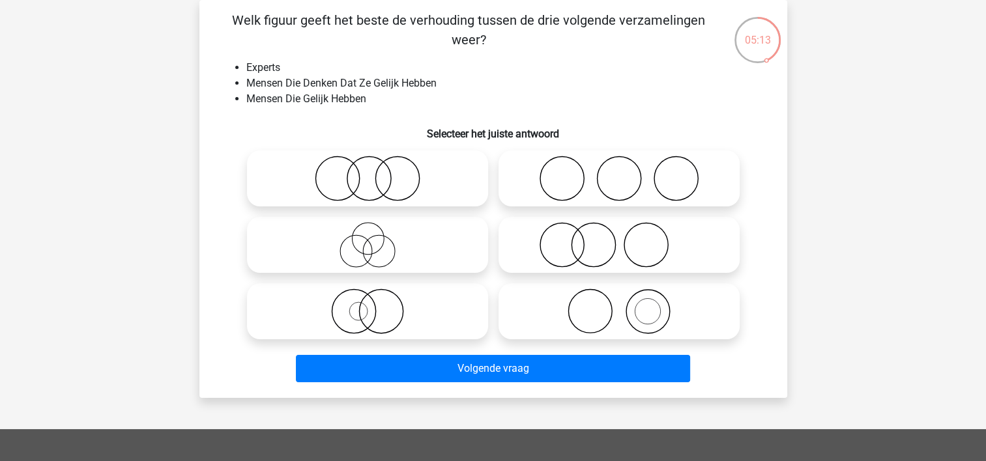
click at [595, 242] on icon at bounding box center [619, 245] width 231 height 46
click at [619, 238] on input "radio" at bounding box center [623, 234] width 8 height 8
radio input "true"
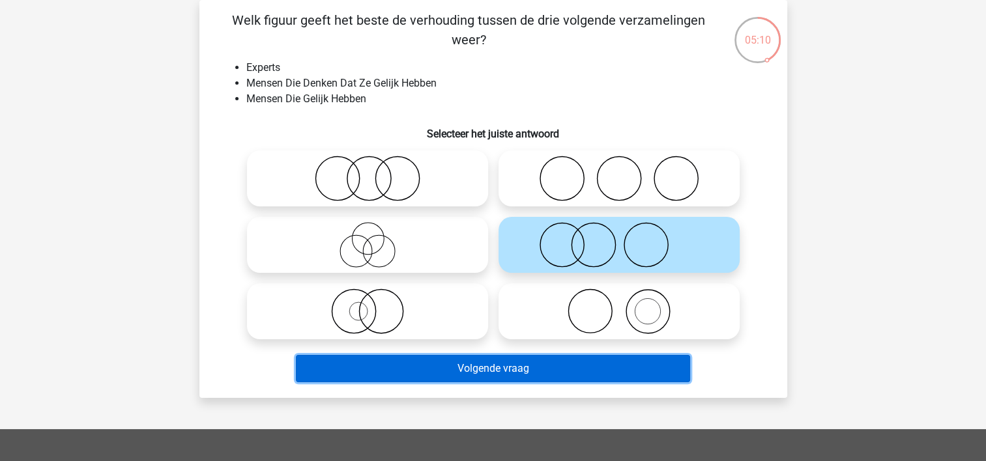
click at [503, 368] on button "Volgende vraag" at bounding box center [493, 368] width 394 height 27
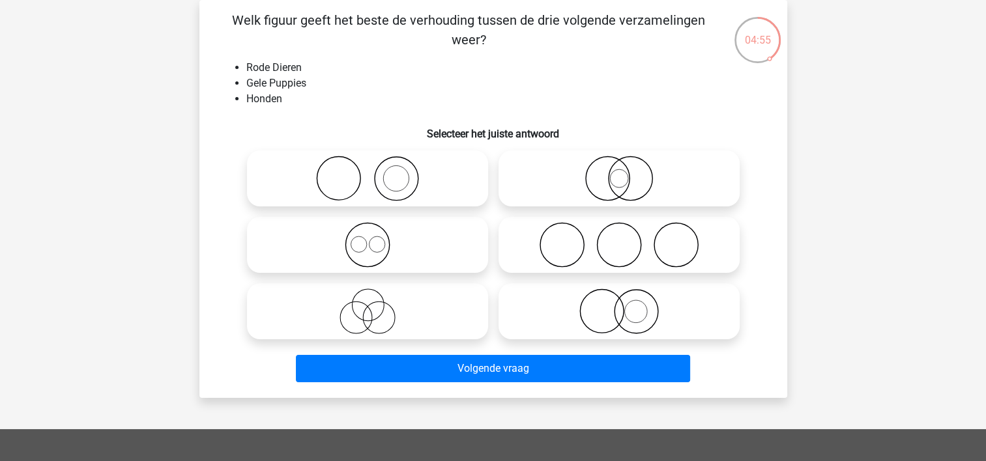
click at [598, 311] on icon at bounding box center [619, 312] width 231 height 46
click at [619, 305] on input "radio" at bounding box center [623, 300] width 8 height 8
radio input "true"
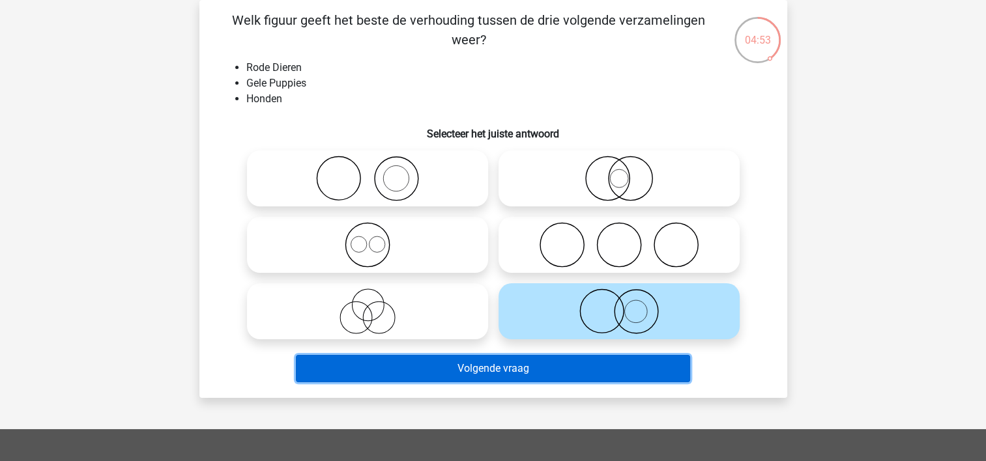
click at [513, 371] on button "Volgende vraag" at bounding box center [493, 368] width 394 height 27
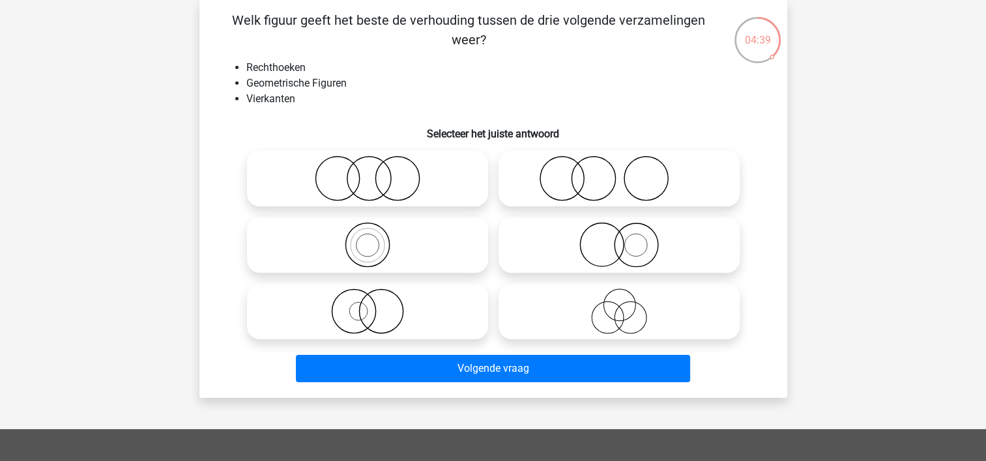
click at [383, 185] on icon at bounding box center [367, 179] width 231 height 46
click at [376, 172] on input "radio" at bounding box center [372, 168] width 8 height 8
radio input "true"
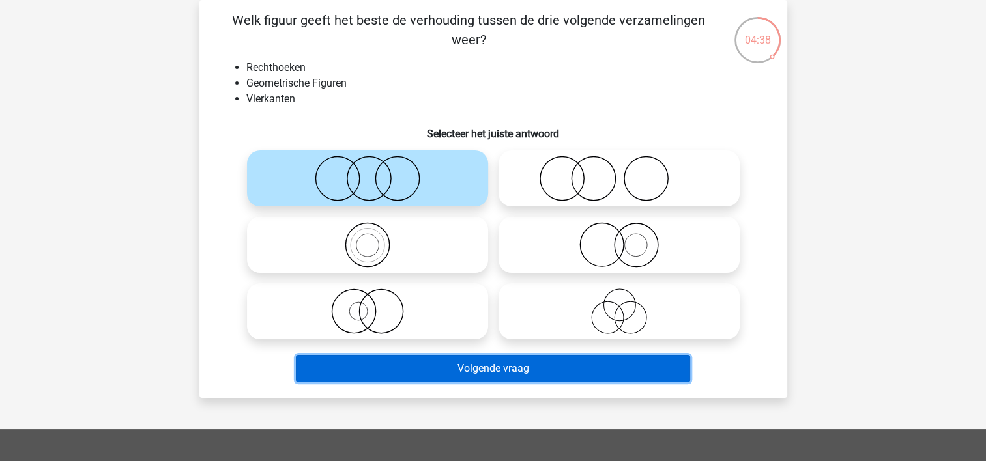
click at [478, 364] on button "Volgende vraag" at bounding box center [493, 368] width 394 height 27
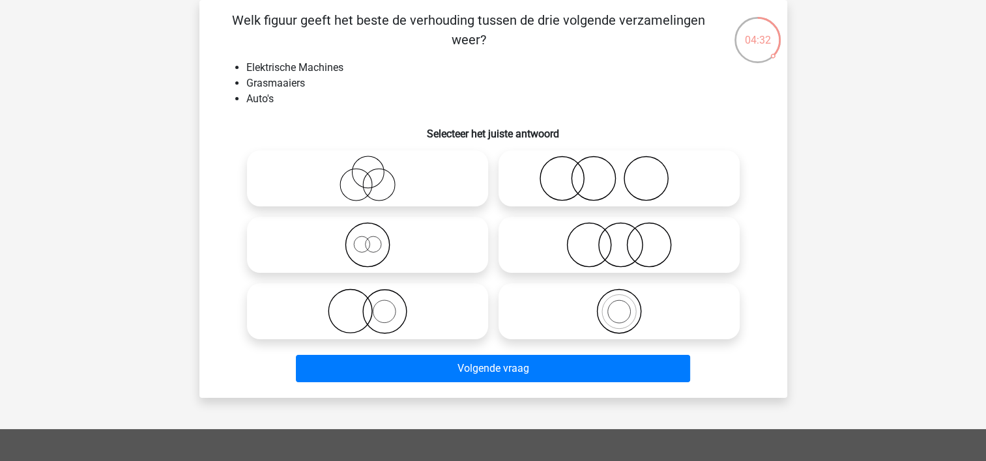
click at [608, 253] on icon at bounding box center [619, 245] width 231 height 46
click at [619, 238] on input "radio" at bounding box center [623, 234] width 8 height 8
radio input "true"
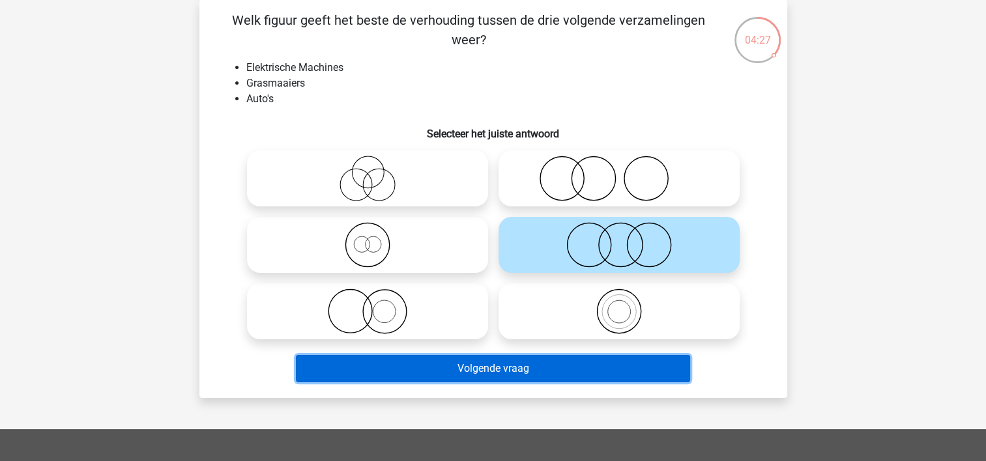
click at [465, 365] on button "Volgende vraag" at bounding box center [493, 368] width 394 height 27
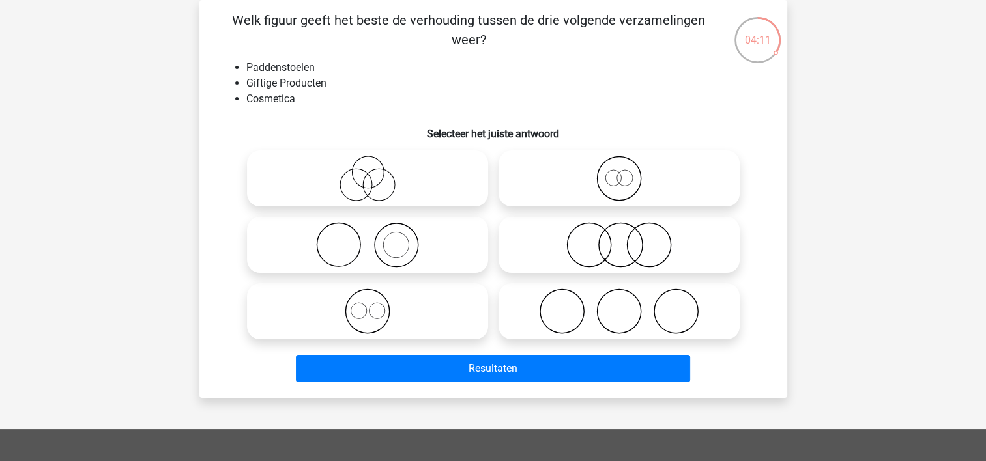
click at [568, 248] on icon at bounding box center [619, 245] width 231 height 46
click at [619, 238] on input "radio" at bounding box center [623, 234] width 8 height 8
radio input "true"
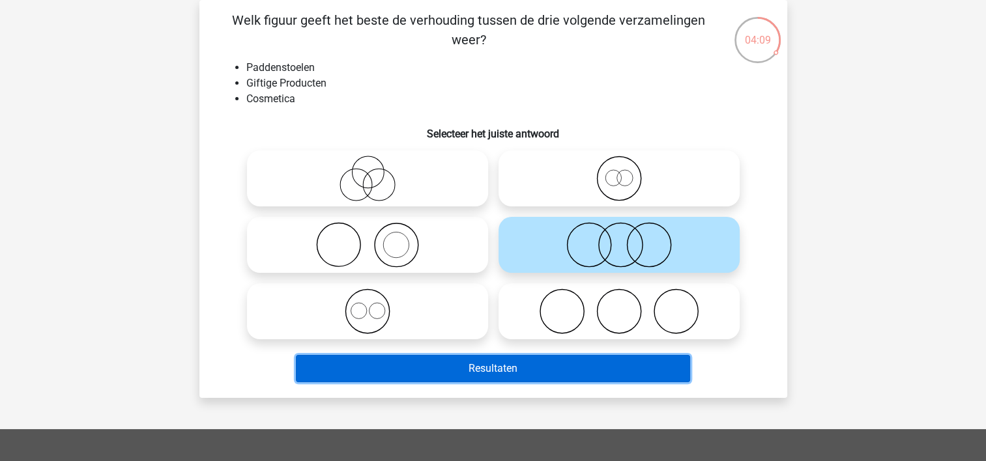
click at [511, 368] on button "Resultaten" at bounding box center [493, 368] width 394 height 27
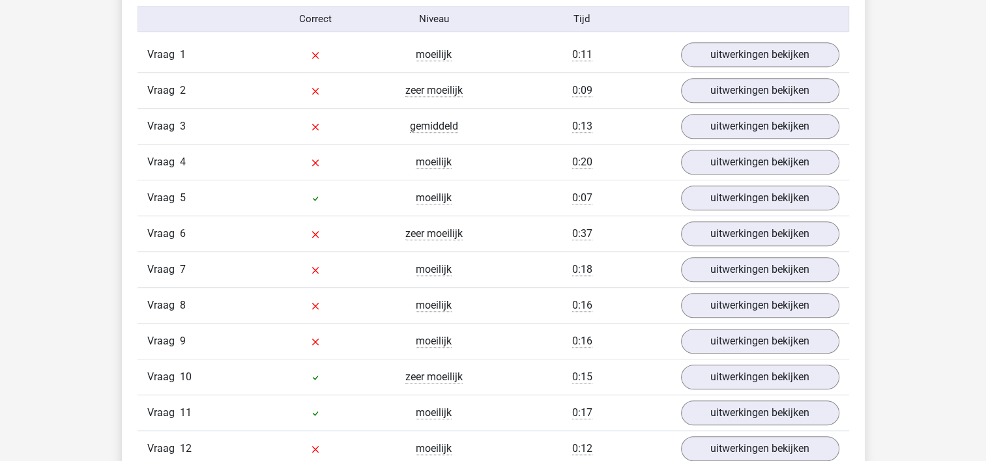
scroll to position [842, 0]
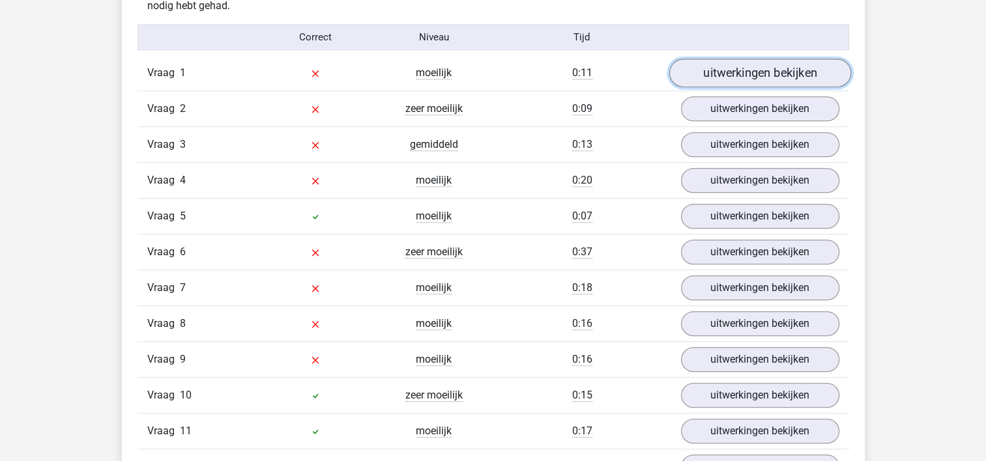
click at [785, 73] on link "uitwerkingen bekijken" at bounding box center [760, 73] width 182 height 29
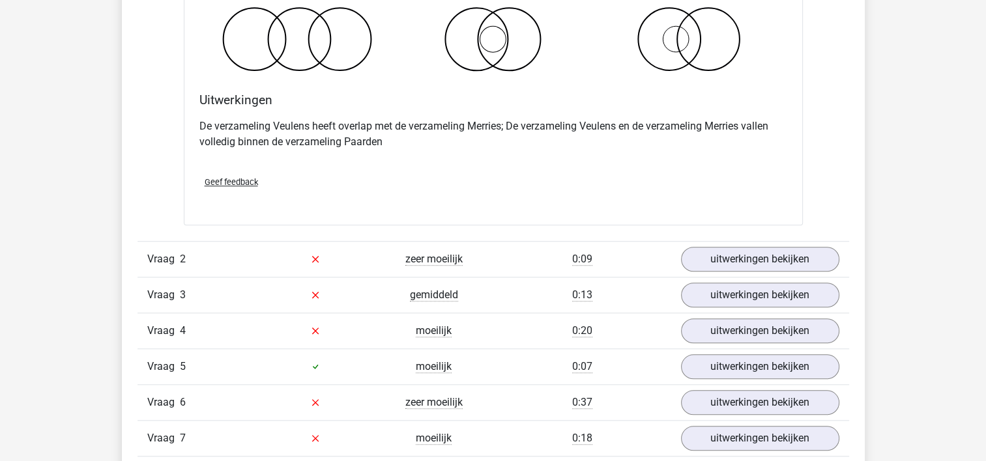
scroll to position [1284, 0]
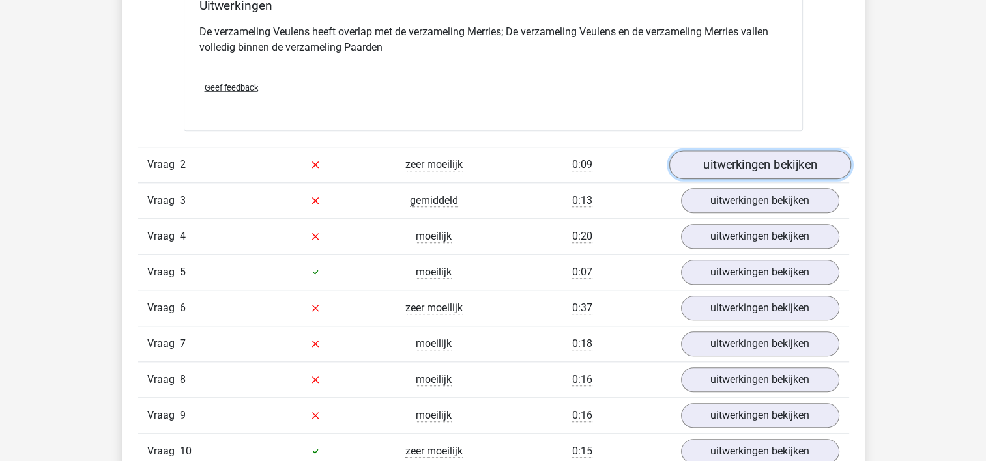
click at [730, 169] on link "uitwerkingen bekijken" at bounding box center [760, 165] width 182 height 29
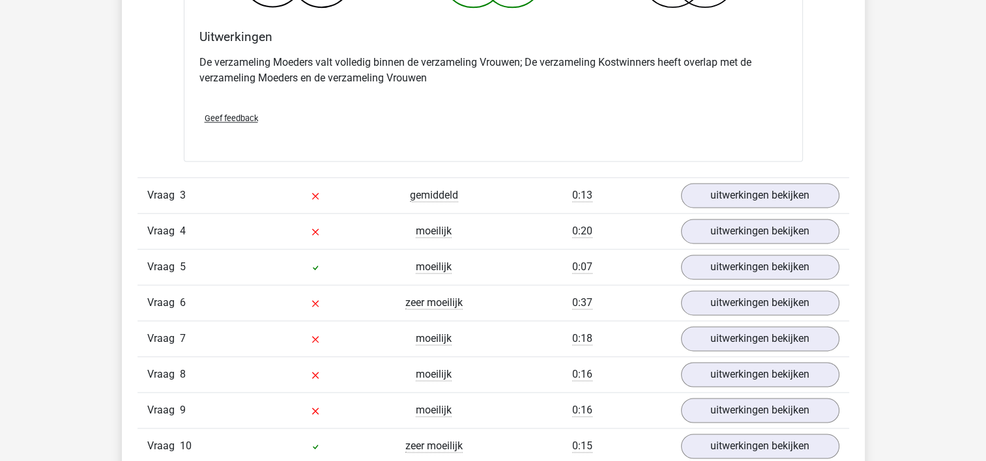
scroll to position [1812, 0]
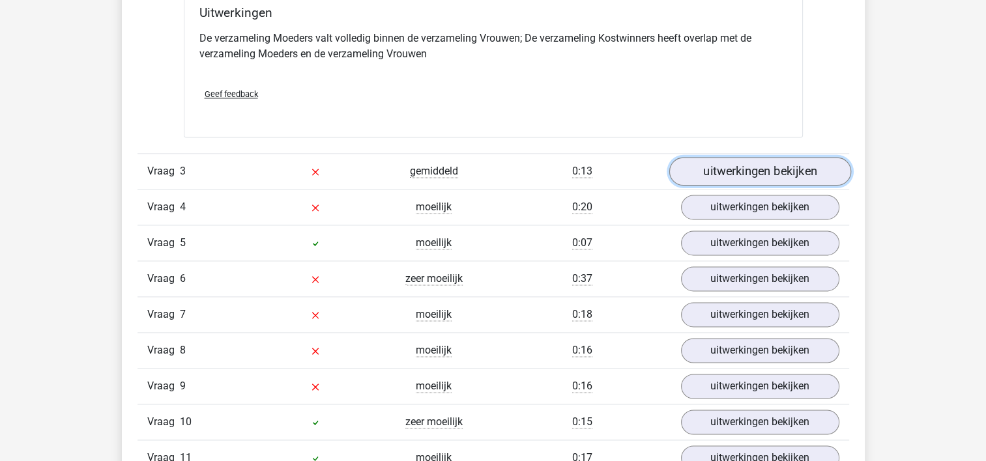
click at [714, 171] on link "uitwerkingen bekijken" at bounding box center [760, 171] width 182 height 29
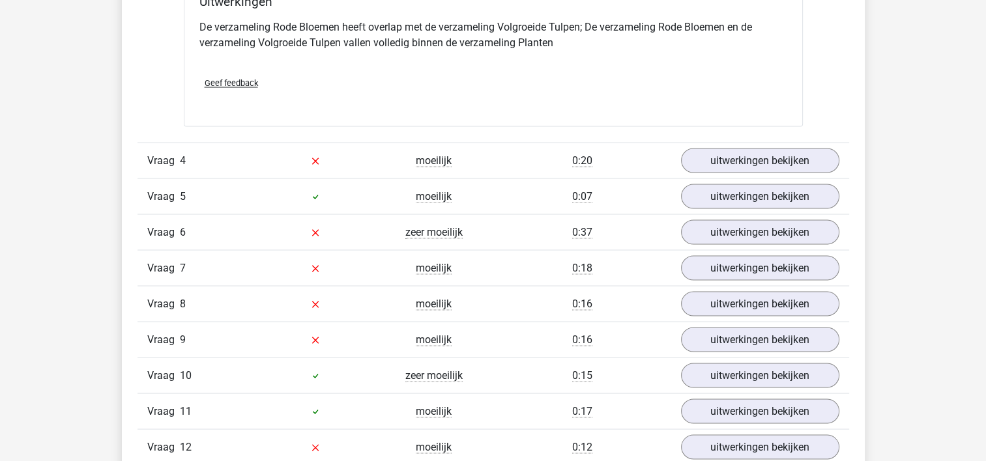
scroll to position [2439, 0]
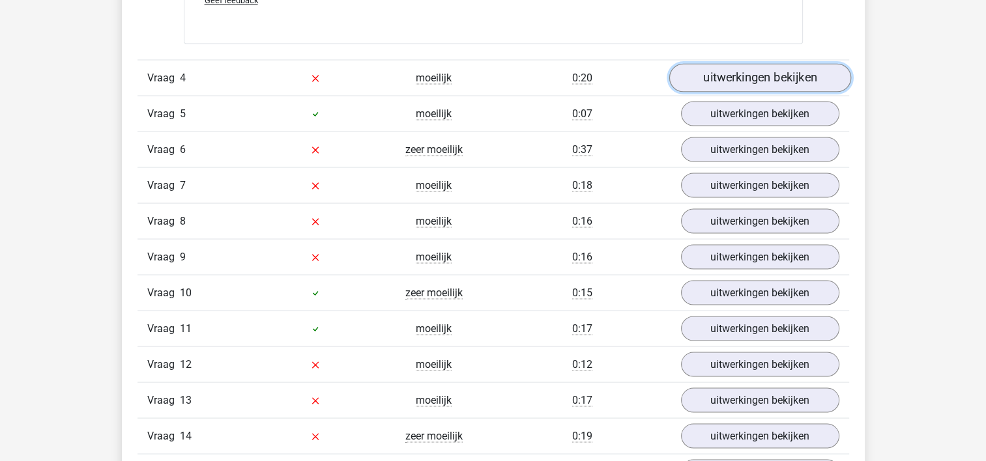
click at [722, 76] on link "uitwerkingen bekijken" at bounding box center [760, 77] width 182 height 29
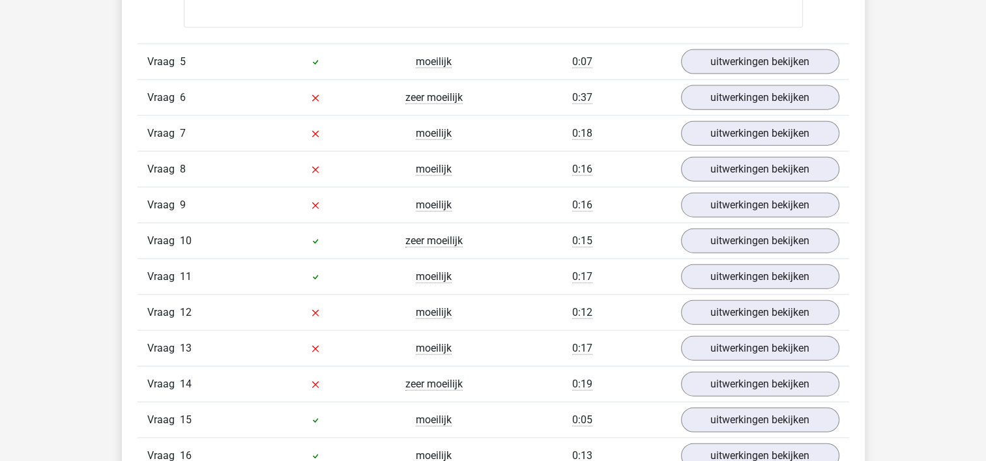
scroll to position [3013, 0]
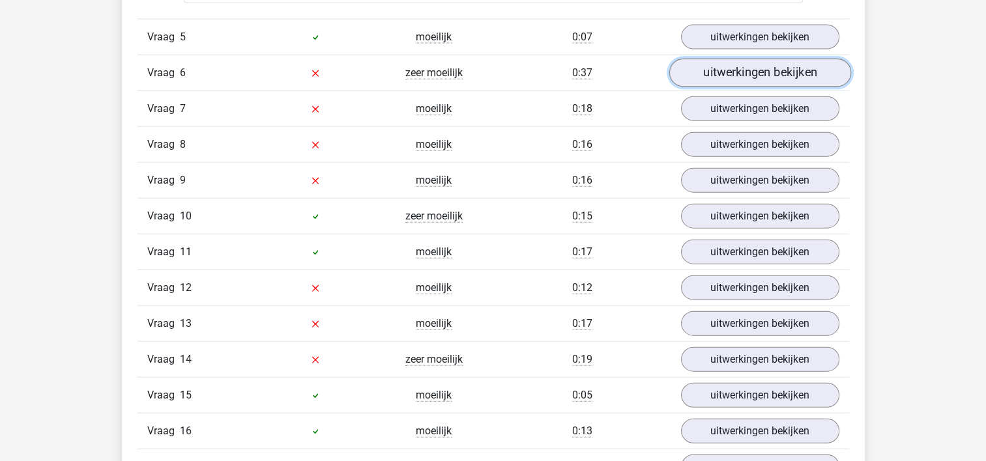
click at [701, 74] on link "uitwerkingen bekijken" at bounding box center [760, 73] width 182 height 29
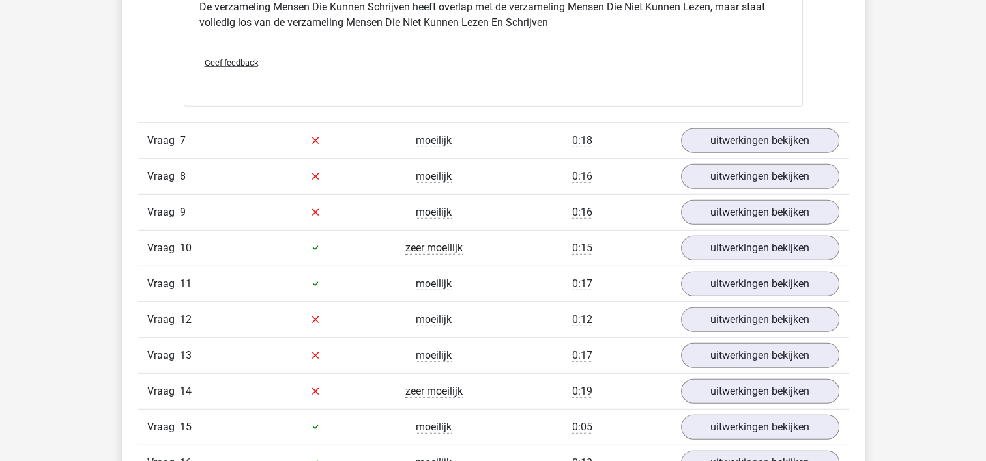
scroll to position [3516, 0]
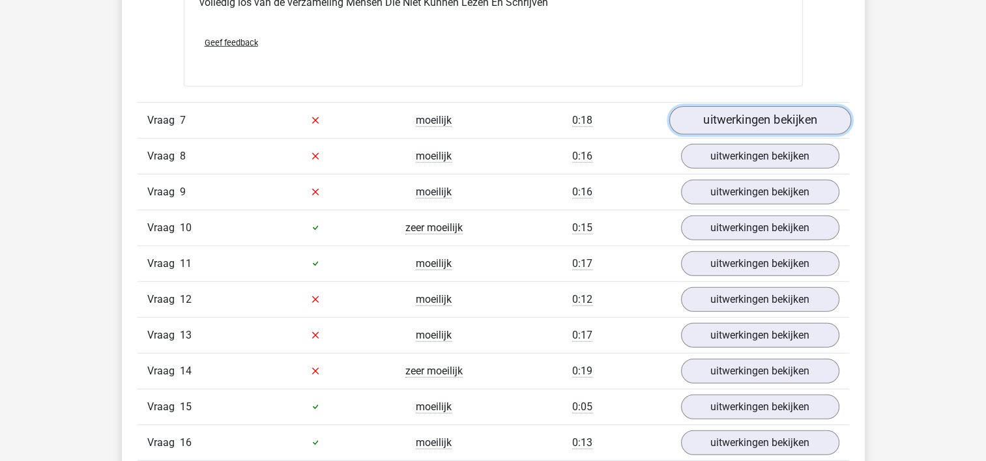
click at [740, 109] on link "uitwerkingen bekijken" at bounding box center [760, 120] width 182 height 29
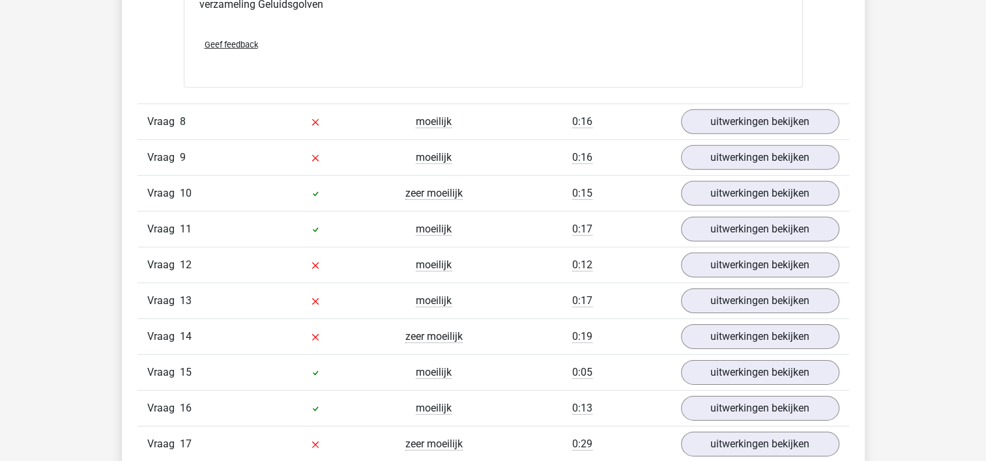
scroll to position [4056, 0]
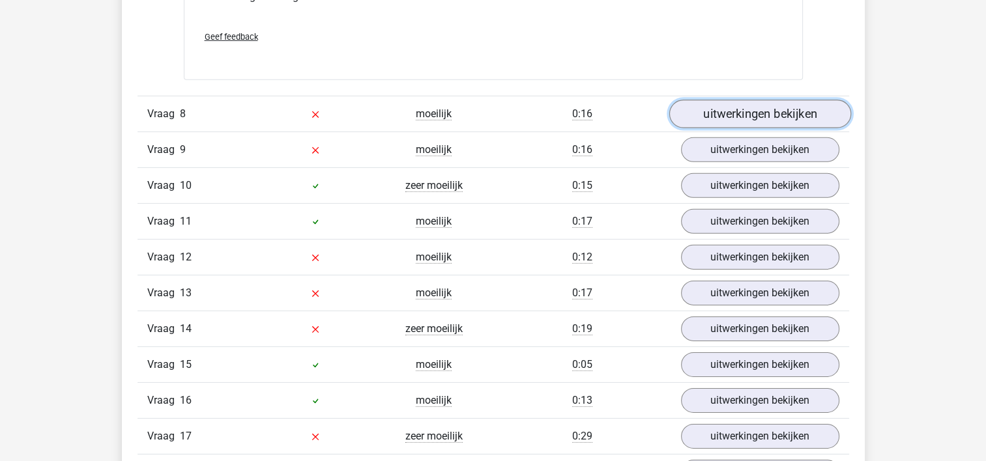
click at [761, 112] on link "uitwerkingen bekijken" at bounding box center [760, 114] width 182 height 29
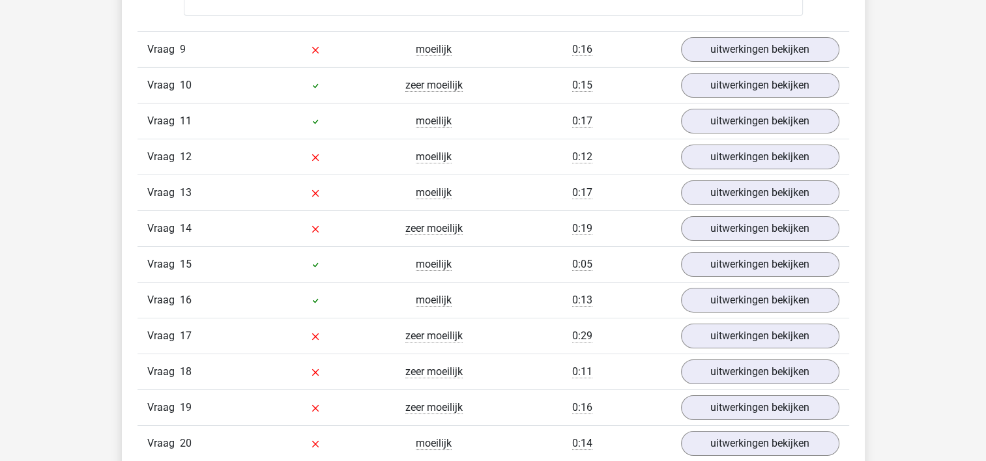
scroll to position [4646, 0]
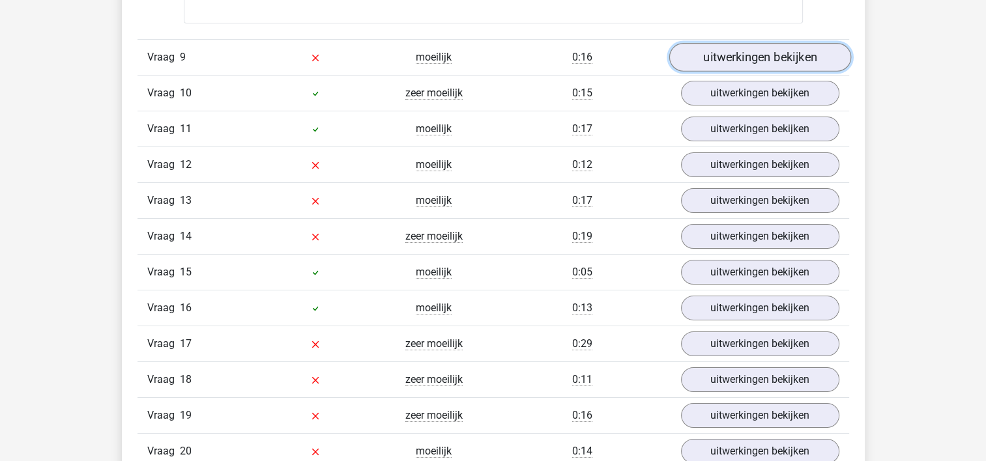
click at [699, 44] on link "uitwerkingen bekijken" at bounding box center [760, 57] width 182 height 29
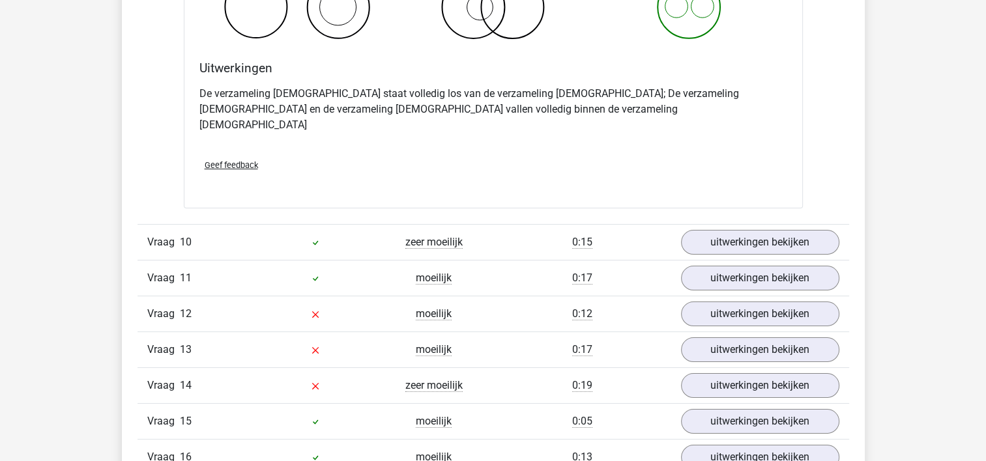
scroll to position [5019, 0]
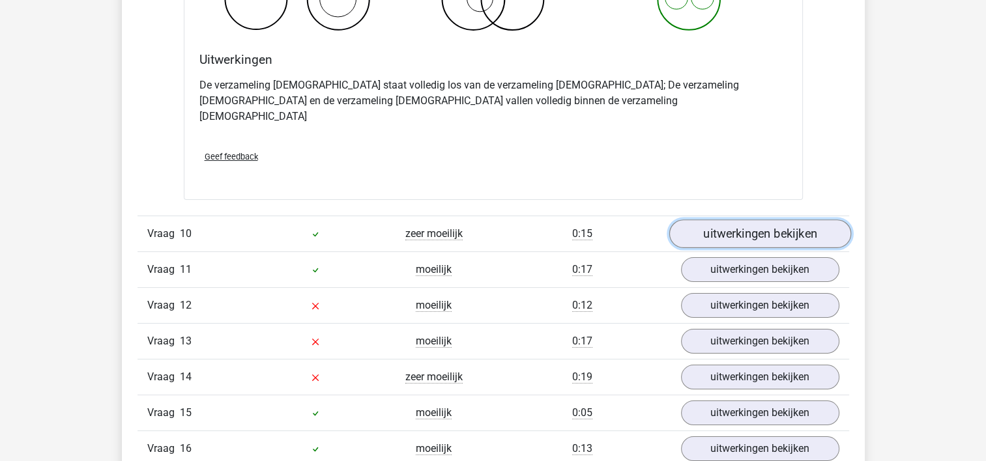
click at [809, 222] on link "uitwerkingen bekijken" at bounding box center [760, 234] width 182 height 29
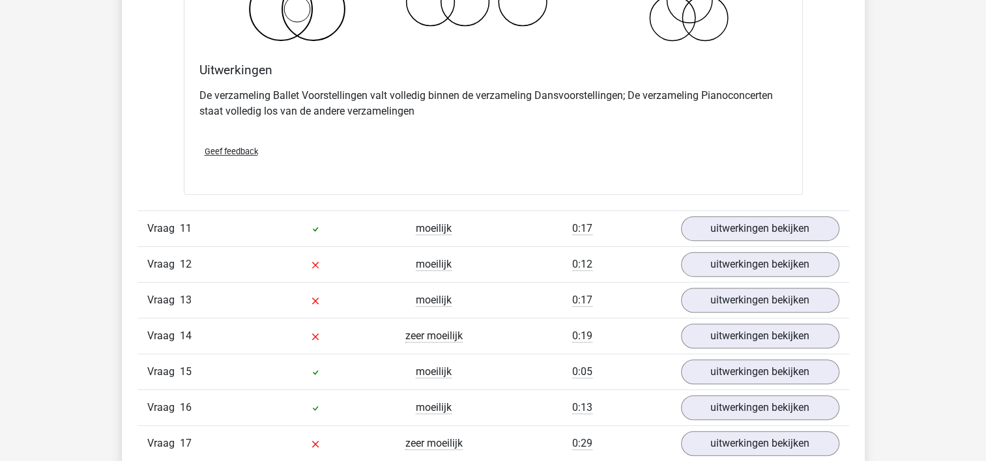
scroll to position [5668, 0]
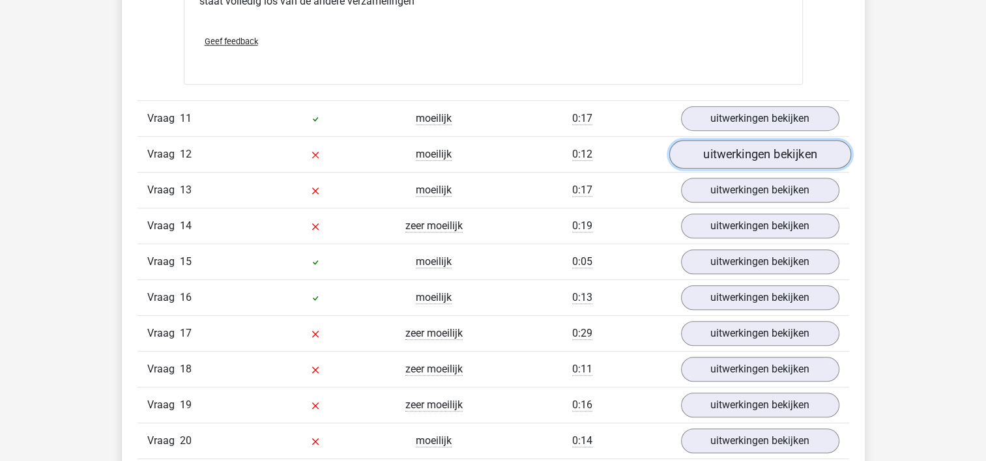
click at [722, 141] on link "uitwerkingen bekijken" at bounding box center [760, 155] width 182 height 29
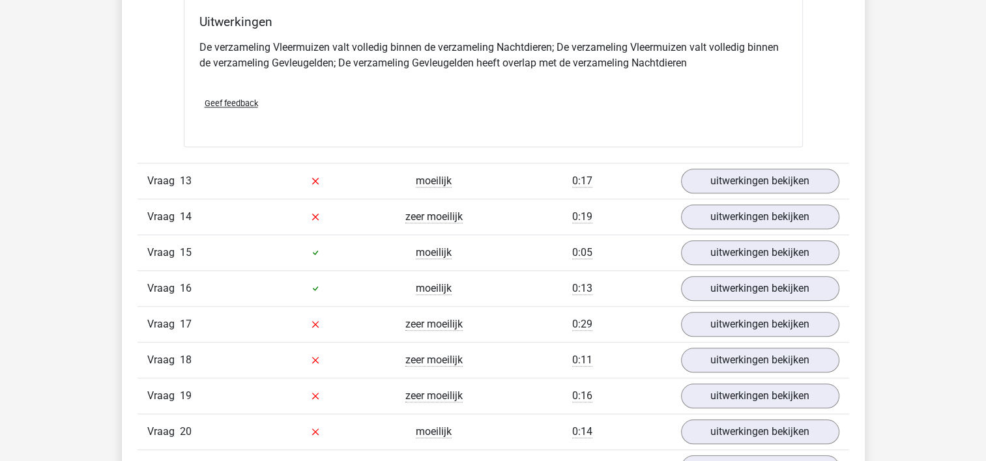
scroll to position [6244, 0]
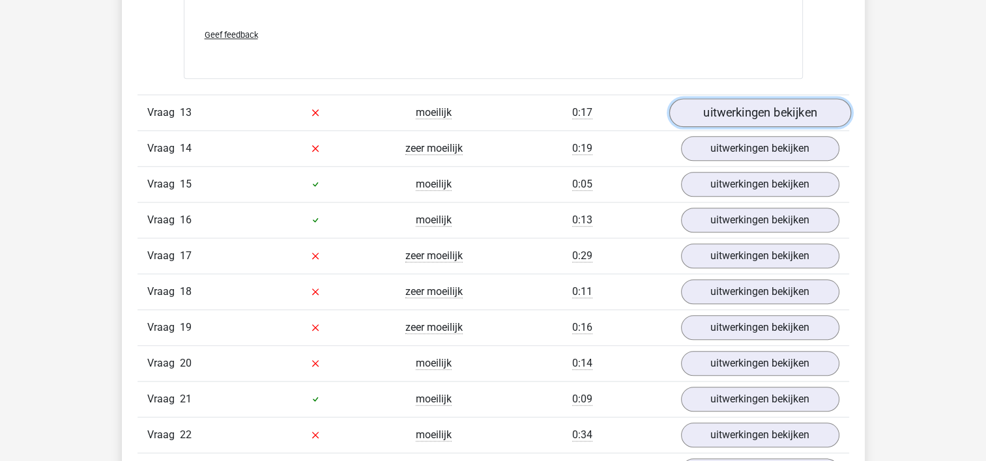
click at [732, 98] on link "uitwerkingen bekijken" at bounding box center [760, 112] width 182 height 29
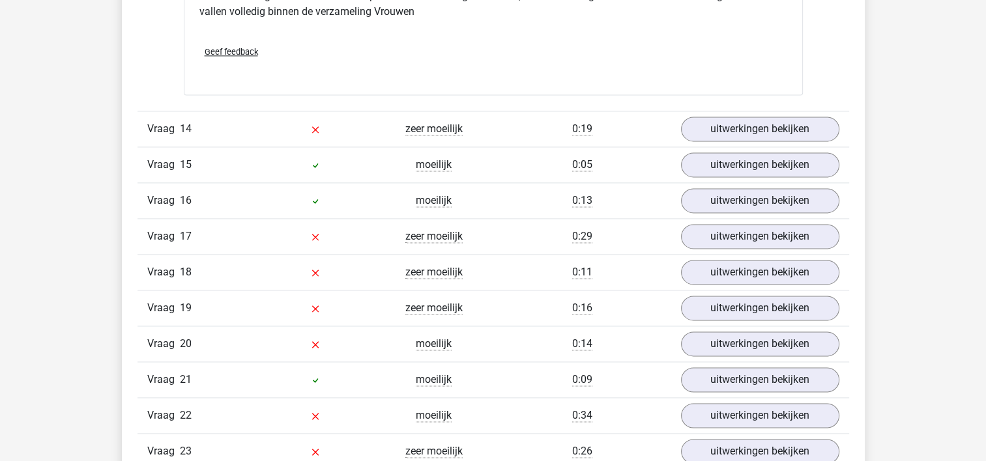
scroll to position [6782, 0]
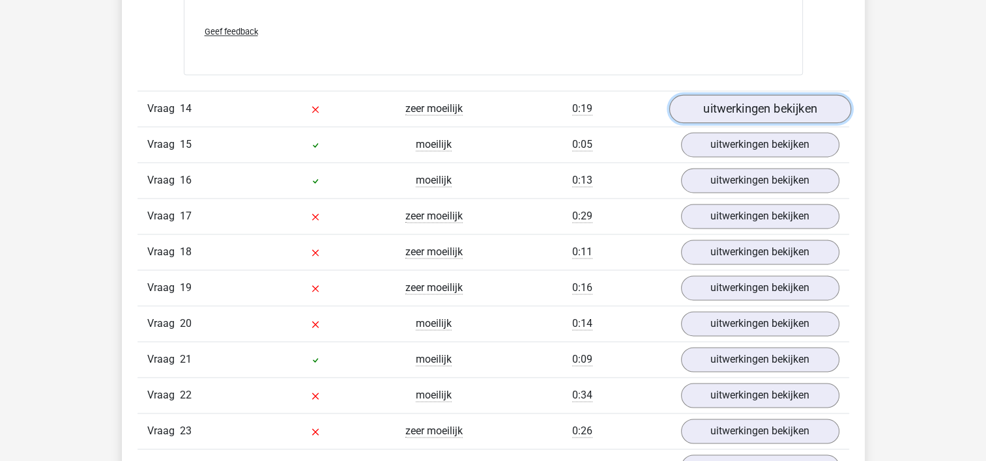
click at [740, 94] on link "uitwerkingen bekijken" at bounding box center [760, 108] width 182 height 29
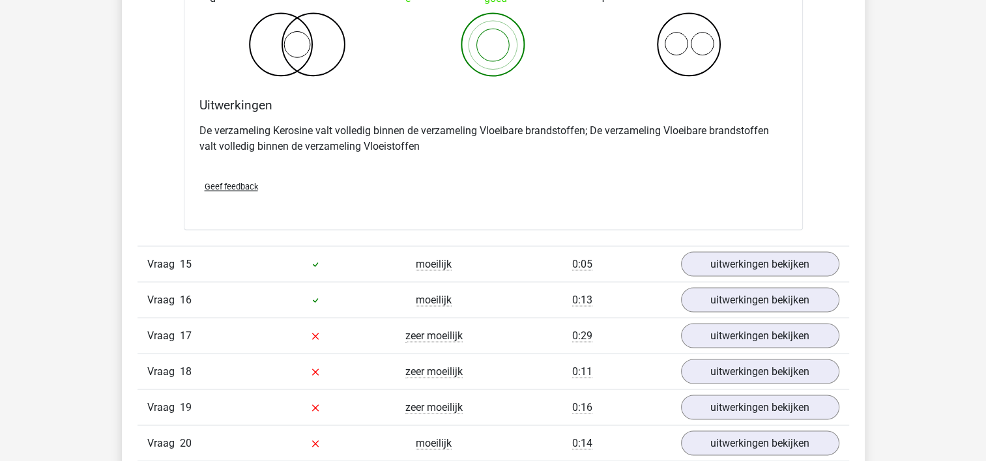
scroll to position [7242, 0]
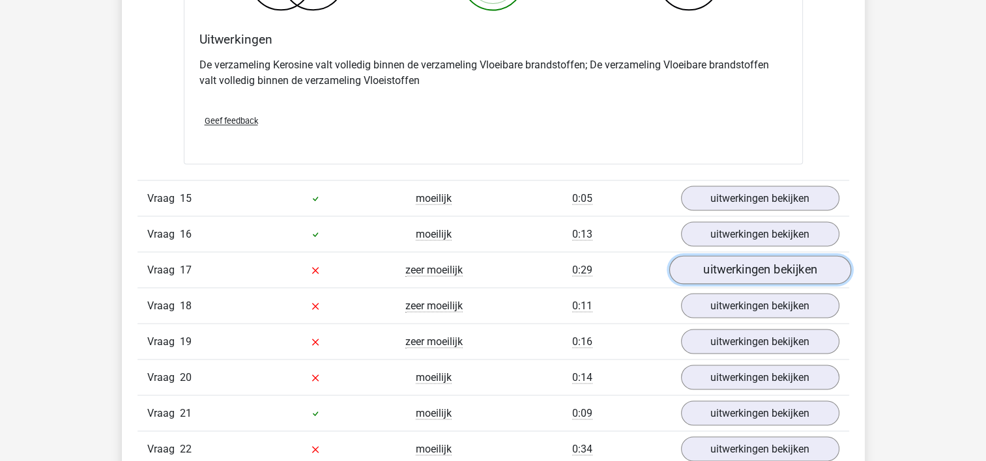
click at [792, 255] on link "uitwerkingen bekijken" at bounding box center [760, 269] width 182 height 29
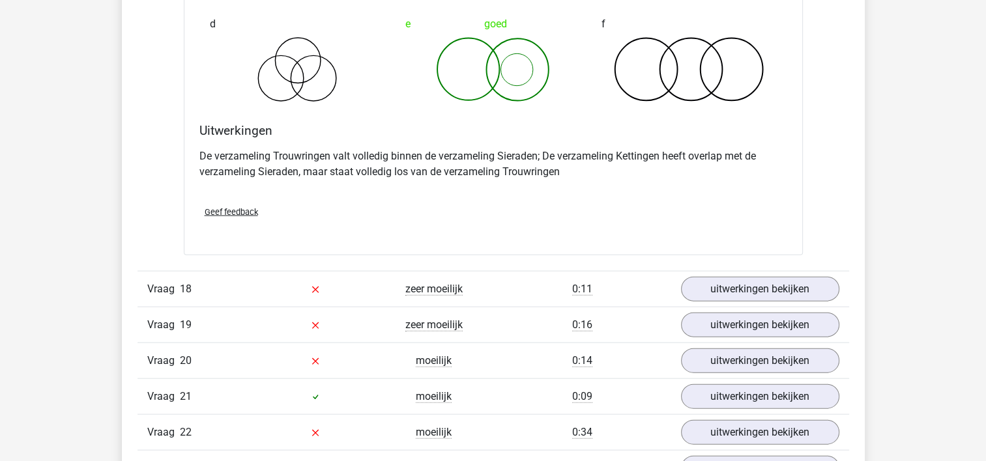
scroll to position [7767, 0]
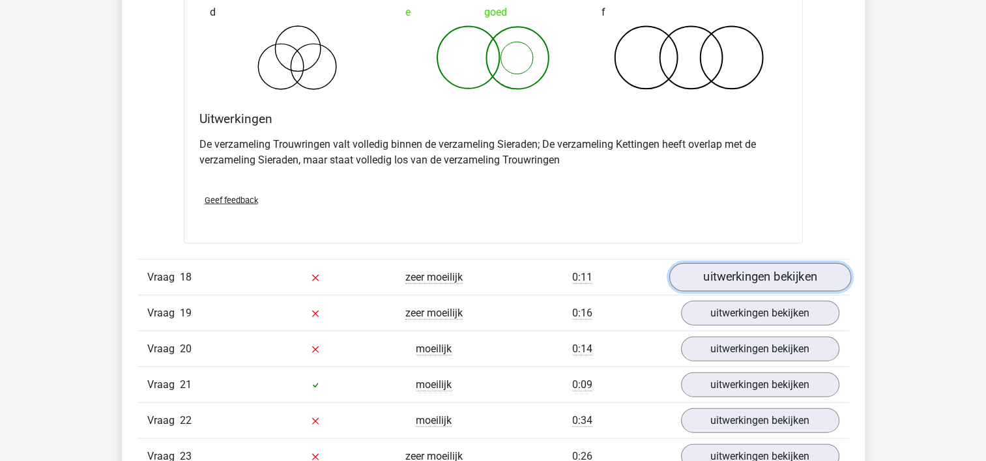
click at [792, 263] on link "uitwerkingen bekijken" at bounding box center [760, 277] width 182 height 29
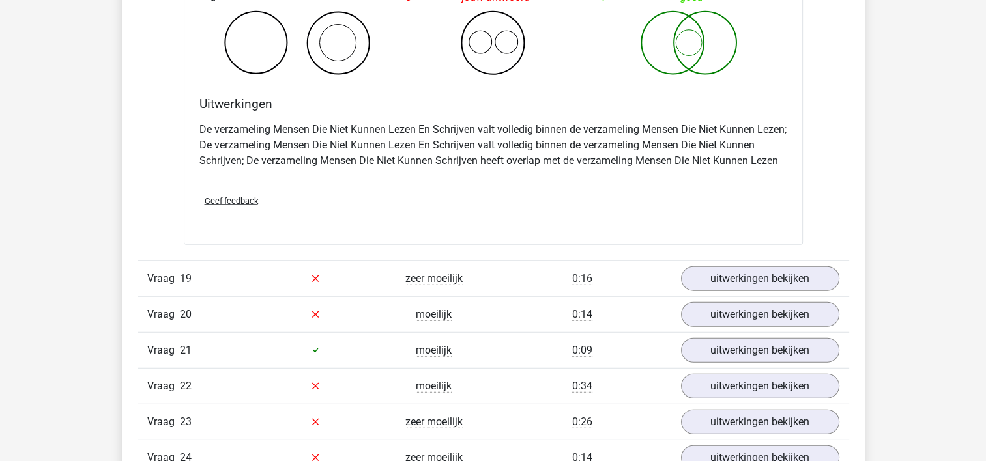
scroll to position [8304, 0]
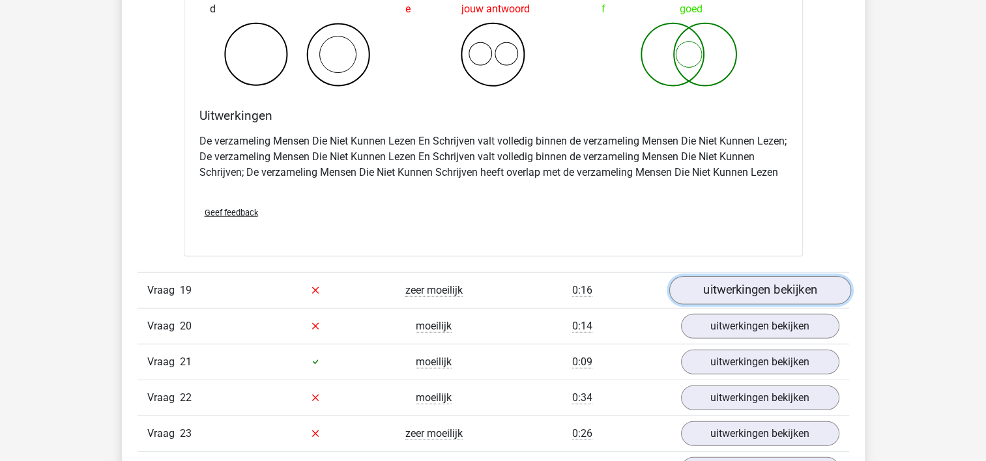
click at [749, 276] on link "uitwerkingen bekijken" at bounding box center [760, 290] width 182 height 29
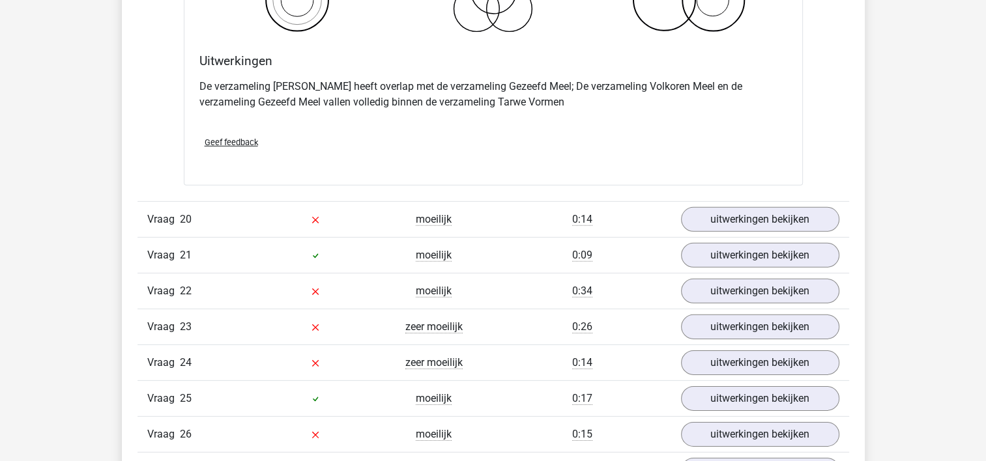
scroll to position [8921, 0]
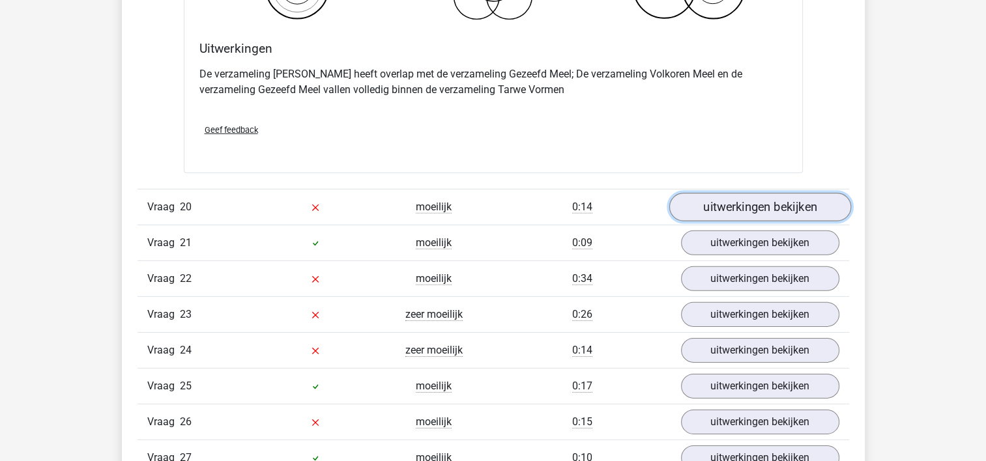
click at [735, 206] on link "uitwerkingen bekijken" at bounding box center [760, 207] width 182 height 29
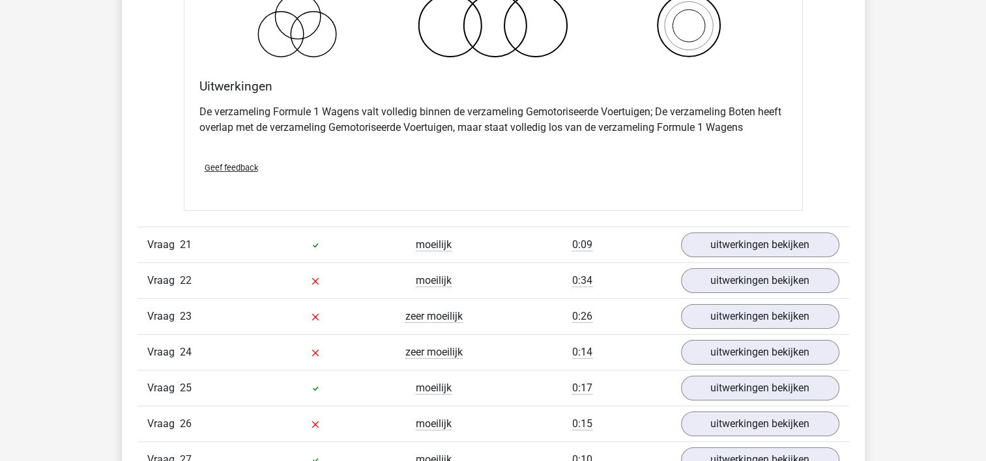
scroll to position [9484, 0]
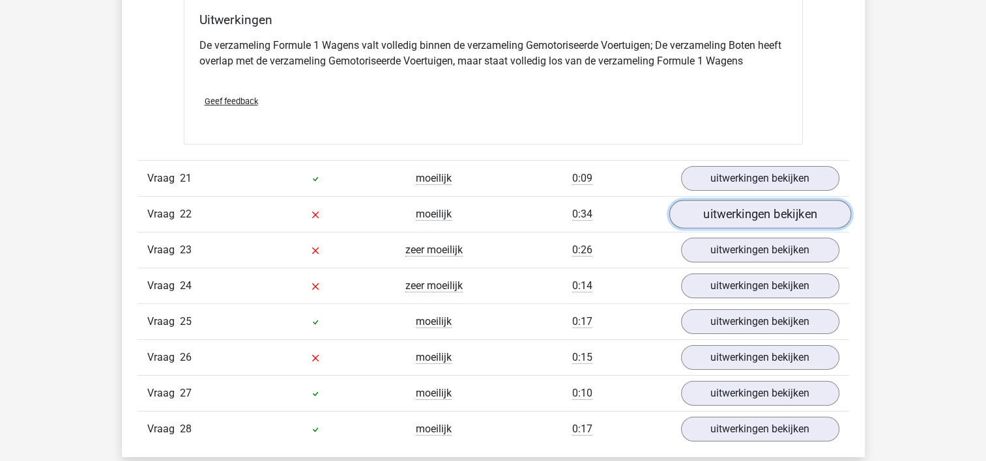
click at [789, 202] on link "uitwerkingen bekijken" at bounding box center [760, 214] width 182 height 29
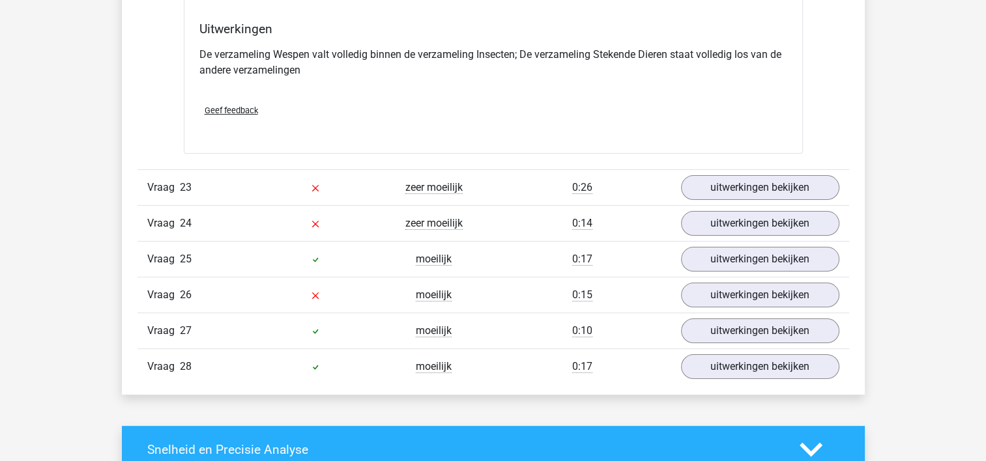
scroll to position [10100, 0]
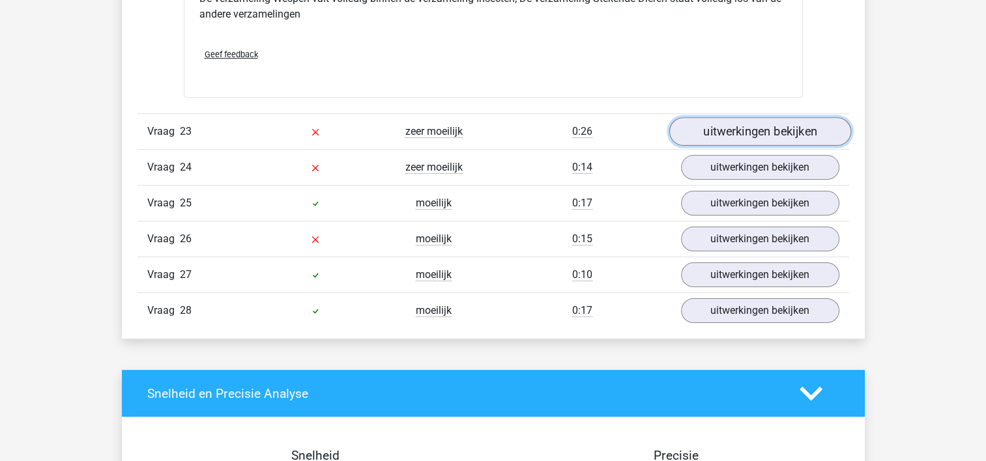
click at [733, 121] on link "uitwerkingen bekijken" at bounding box center [760, 131] width 182 height 29
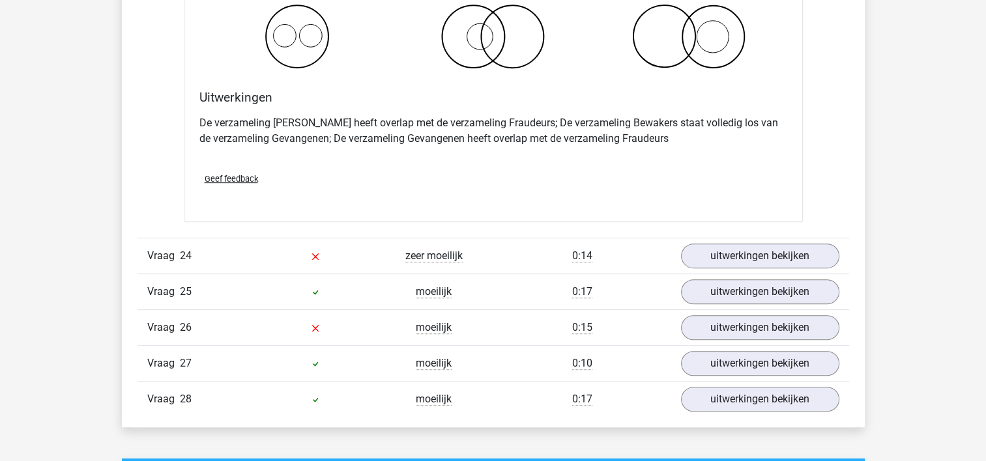
scroll to position [10538, 0]
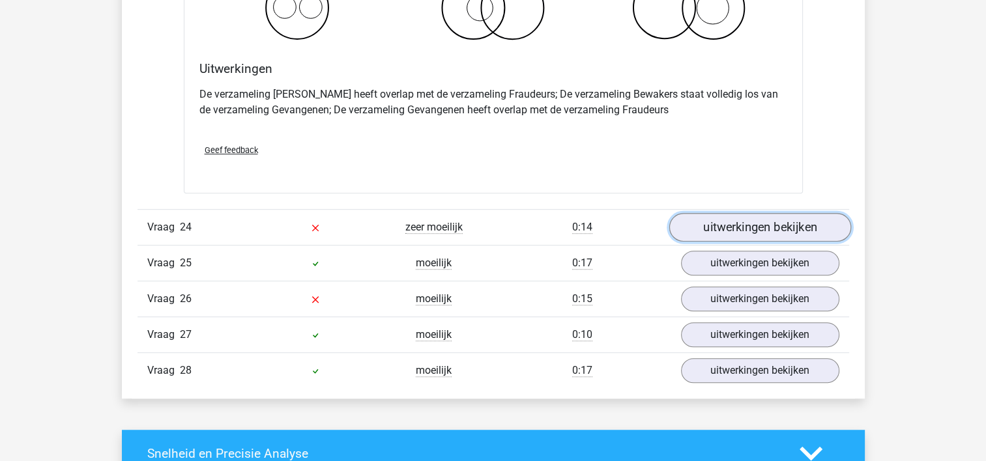
click at [714, 217] on link "uitwerkingen bekijken" at bounding box center [760, 228] width 182 height 29
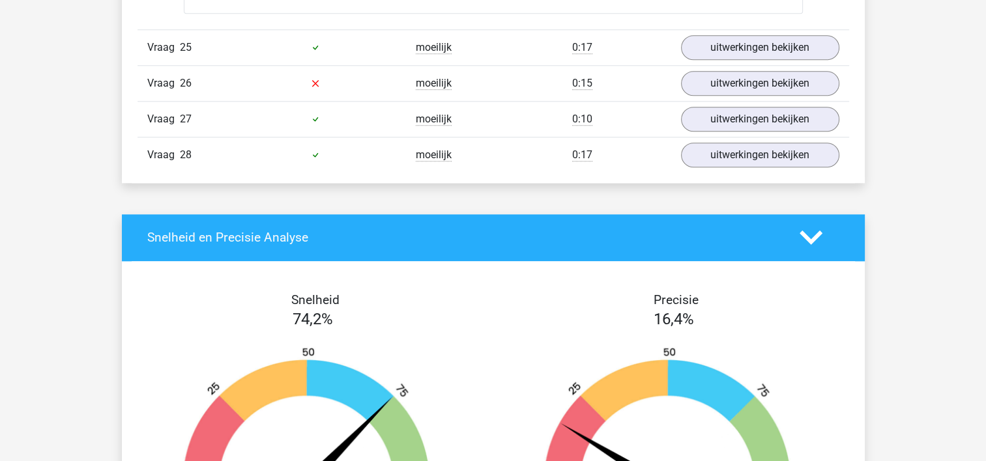
scroll to position [11221, 0]
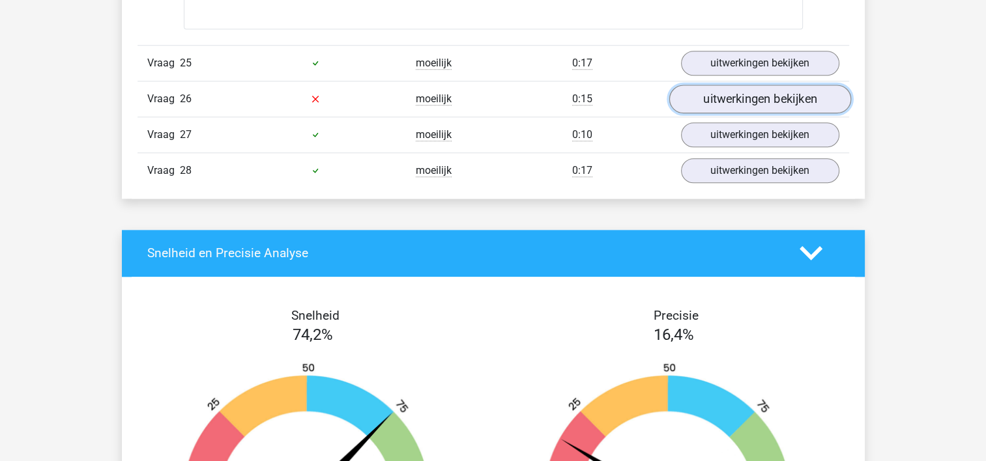
click at [762, 86] on link "uitwerkingen bekijken" at bounding box center [760, 99] width 182 height 29
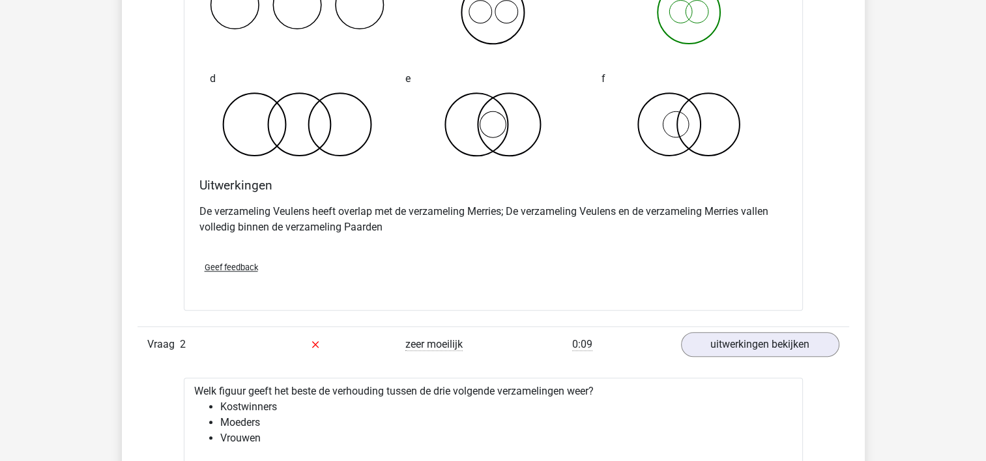
scroll to position [0, 0]
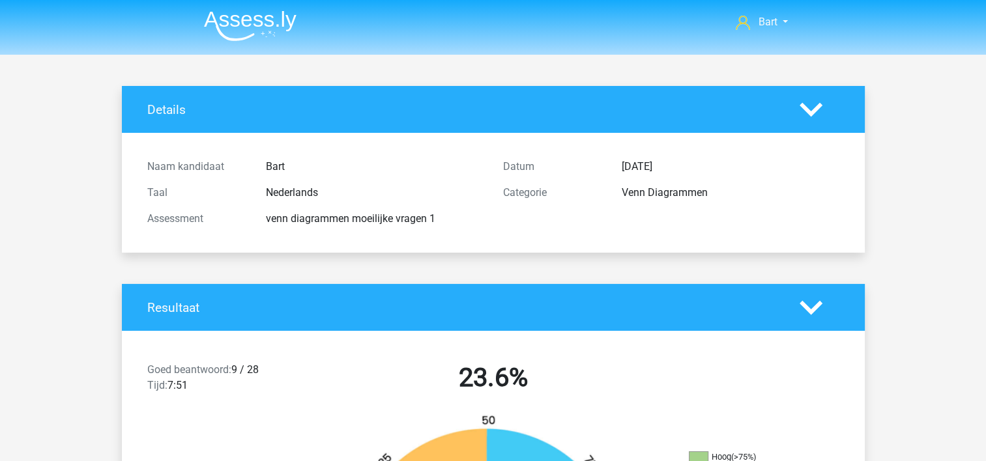
click at [261, 16] on img at bounding box center [250, 25] width 93 height 31
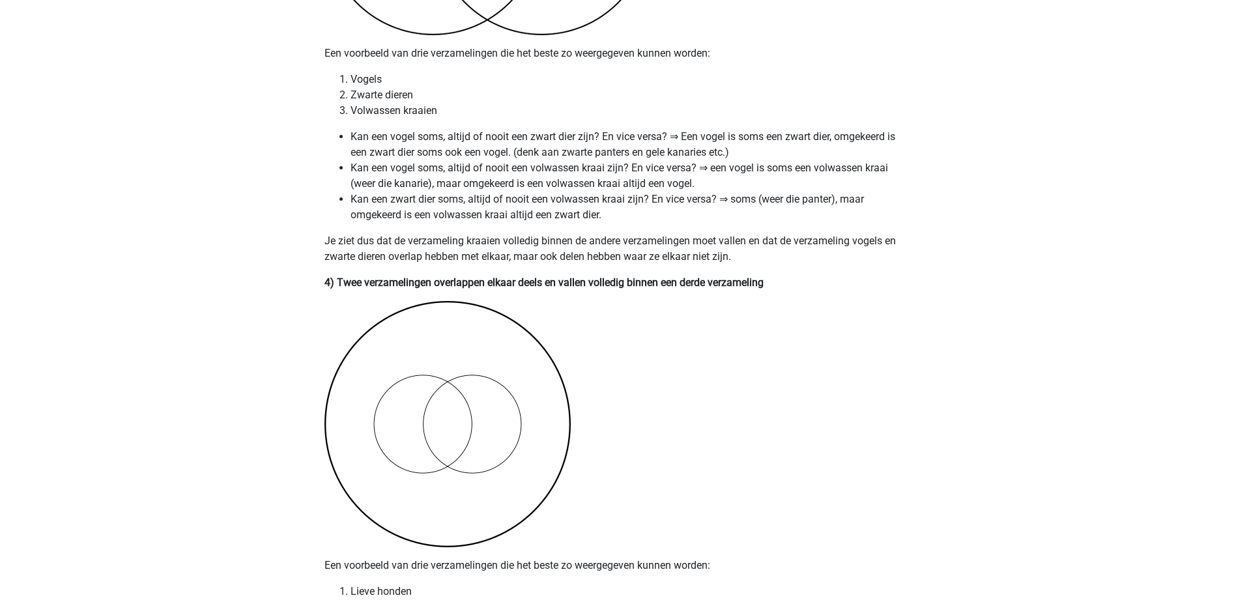
scroll to position [1901, 0]
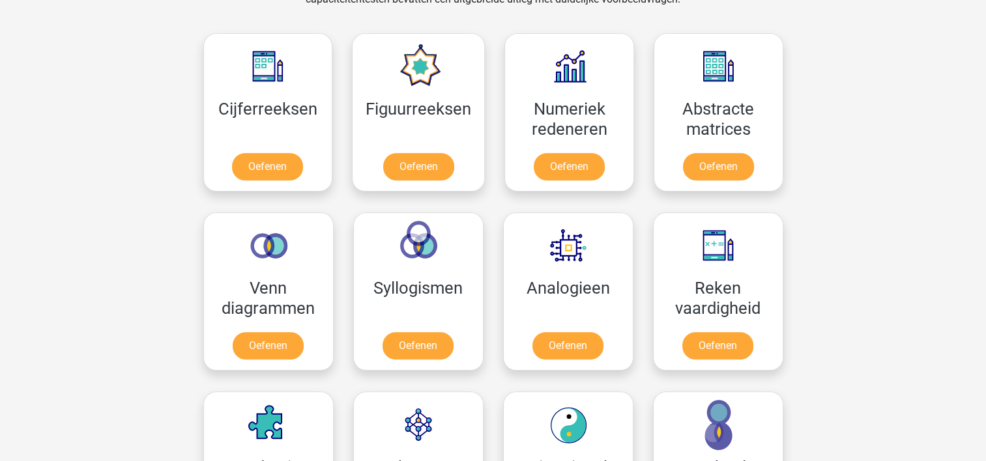
scroll to position [620, 0]
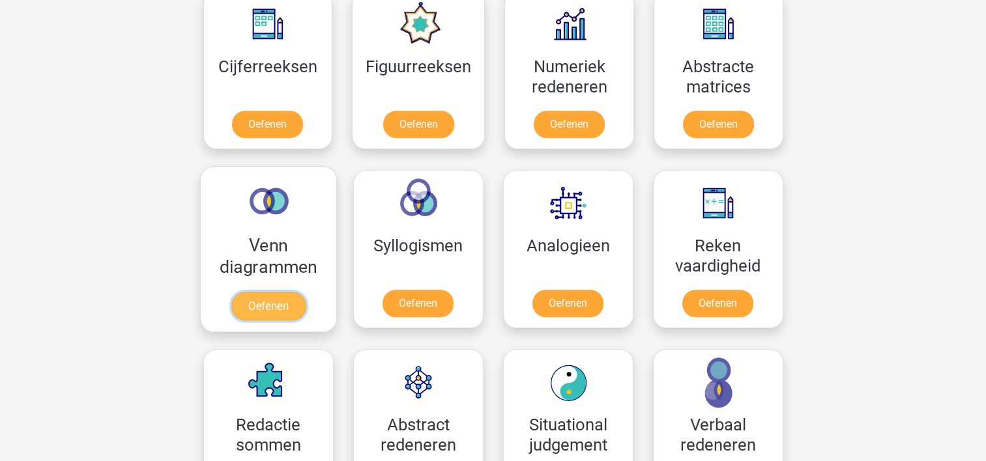
click at [266, 311] on link "Oefenen" at bounding box center [268, 306] width 74 height 29
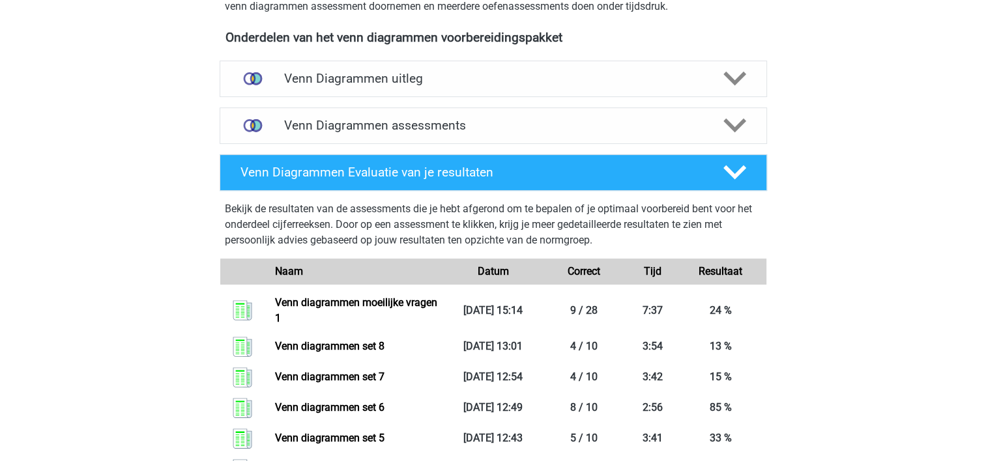
scroll to position [463, 0]
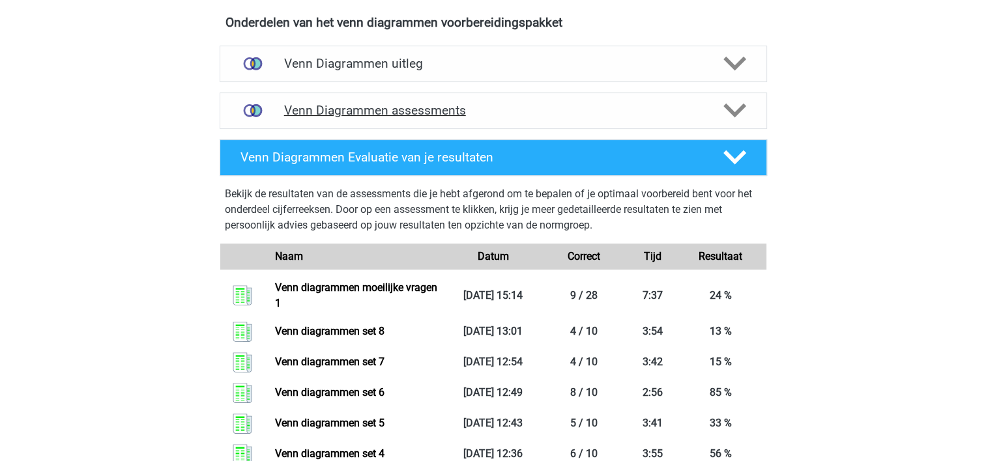
click at [506, 111] on h4 "Venn Diagrammen assessments" at bounding box center [493, 110] width 418 height 15
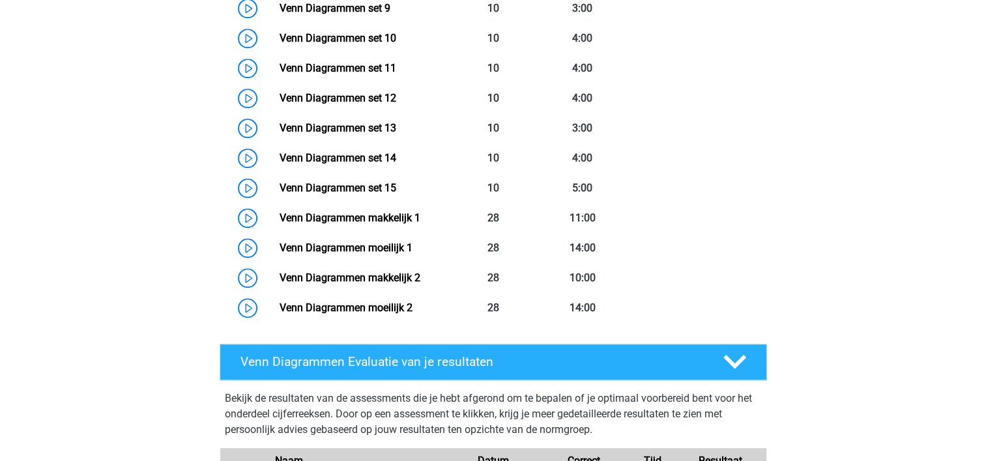
scroll to position [958, 0]
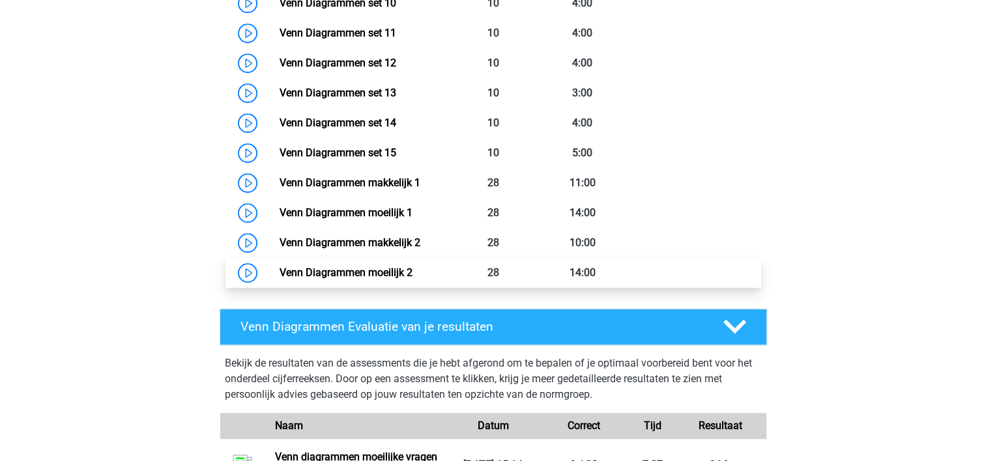
click at [355, 274] on link "Venn Diagrammen moeilijk 2" at bounding box center [346, 273] width 133 height 12
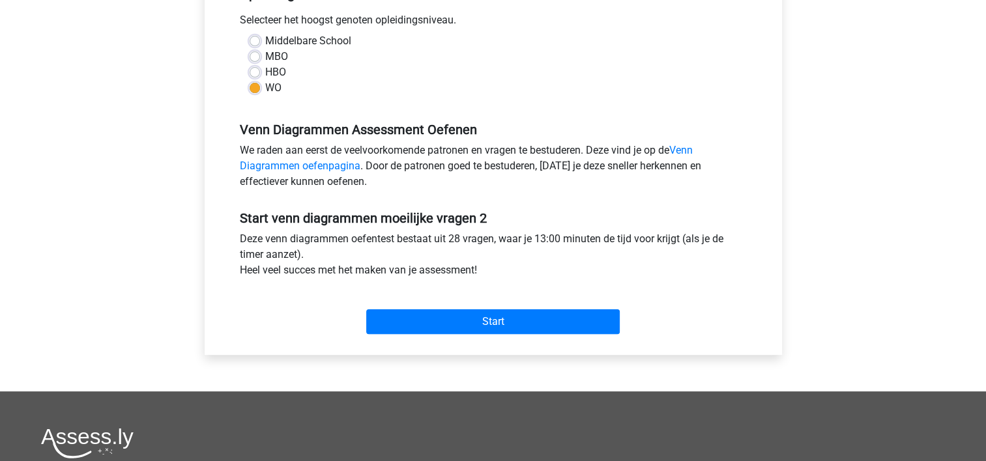
scroll to position [365, 0]
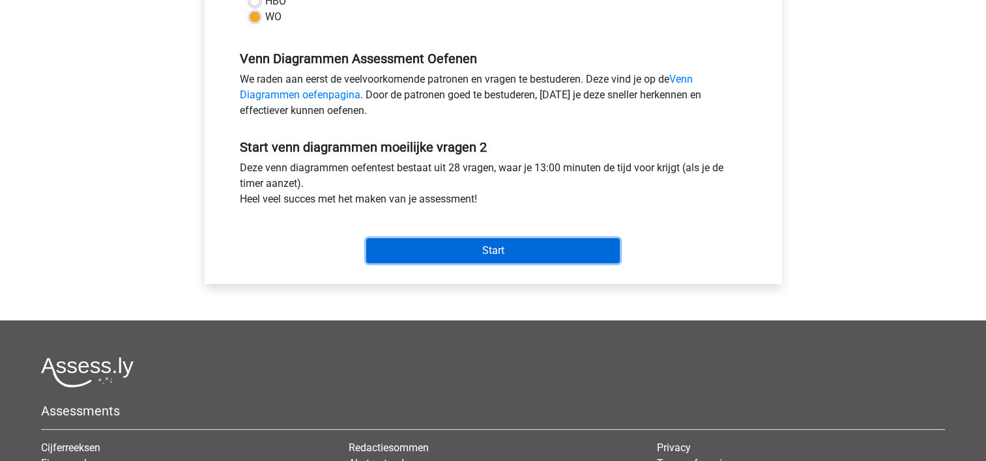
click at [571, 254] on input "Start" at bounding box center [492, 250] width 253 height 25
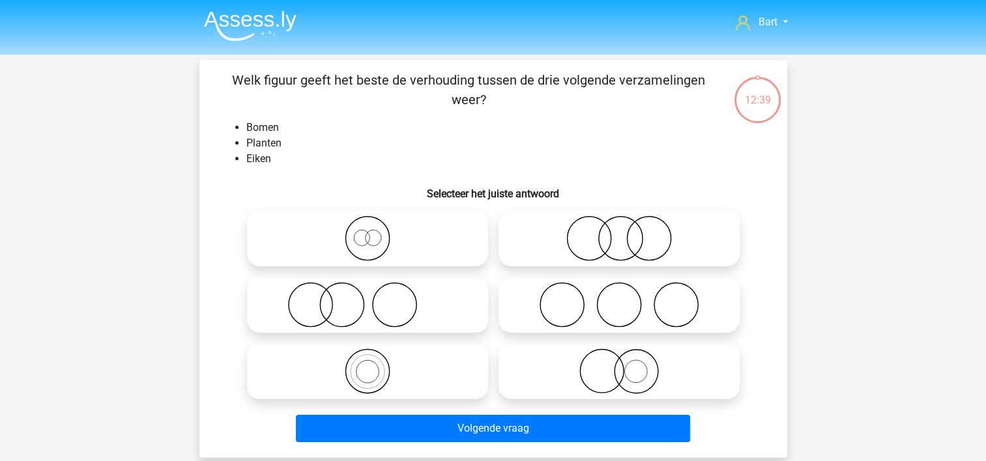
click at [345, 308] on icon at bounding box center [367, 305] width 231 height 46
click at [368, 298] on input "radio" at bounding box center [372, 294] width 8 height 8
radio input "true"
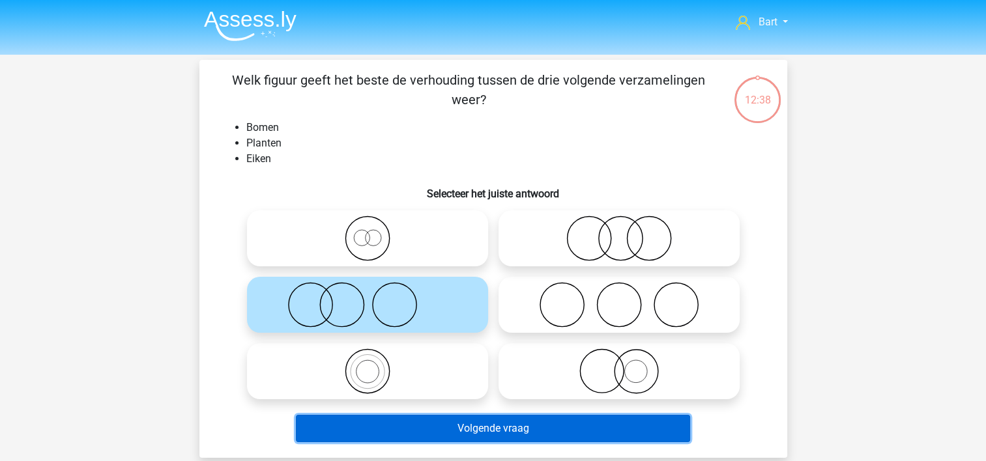
click at [448, 425] on button "Volgende vraag" at bounding box center [493, 428] width 394 height 27
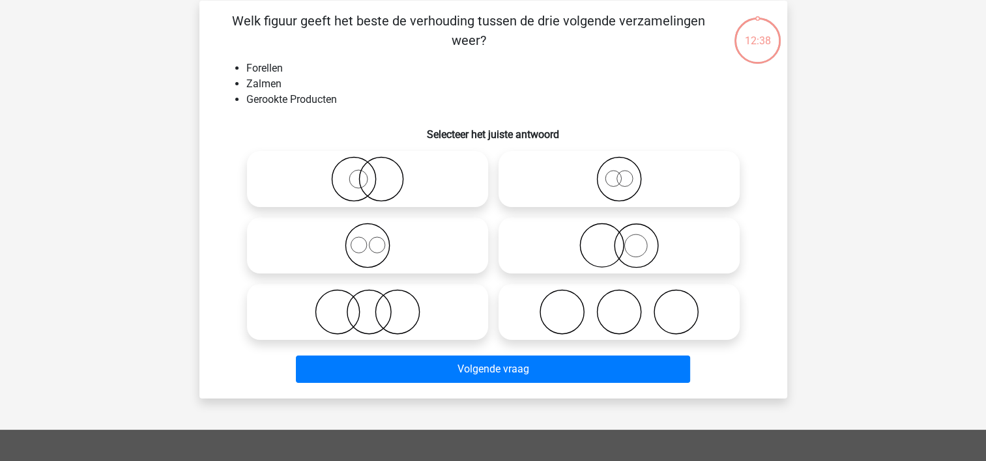
scroll to position [60, 0]
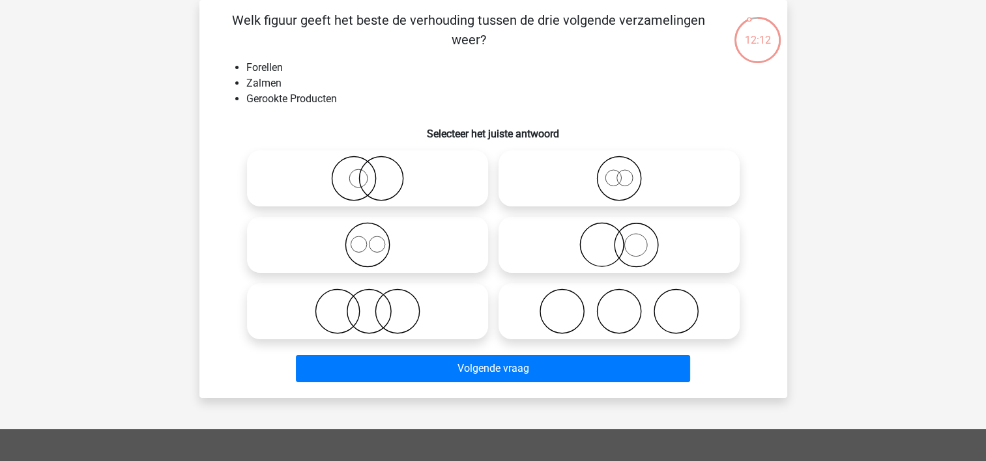
click at [581, 308] on icon at bounding box center [619, 312] width 231 height 46
click at [619, 305] on input "radio" at bounding box center [623, 300] width 8 height 8
radio input "true"
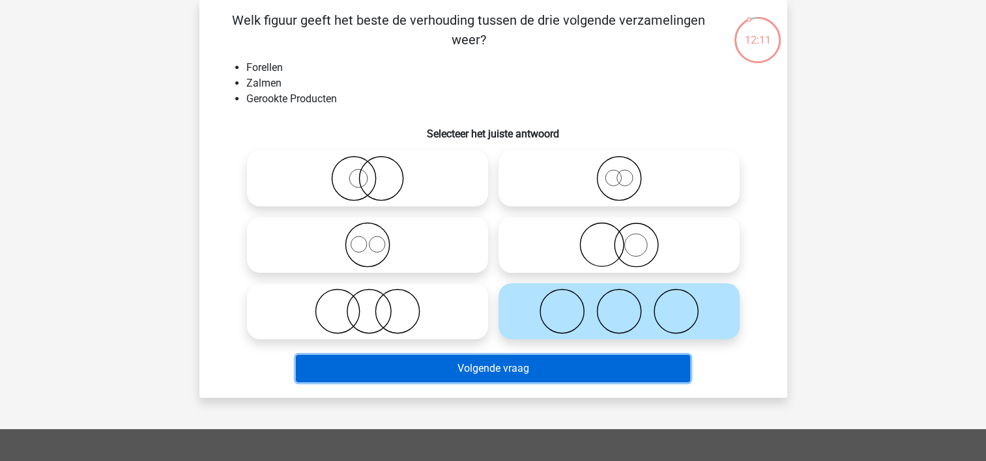
click at [449, 375] on button "Volgende vraag" at bounding box center [493, 368] width 394 height 27
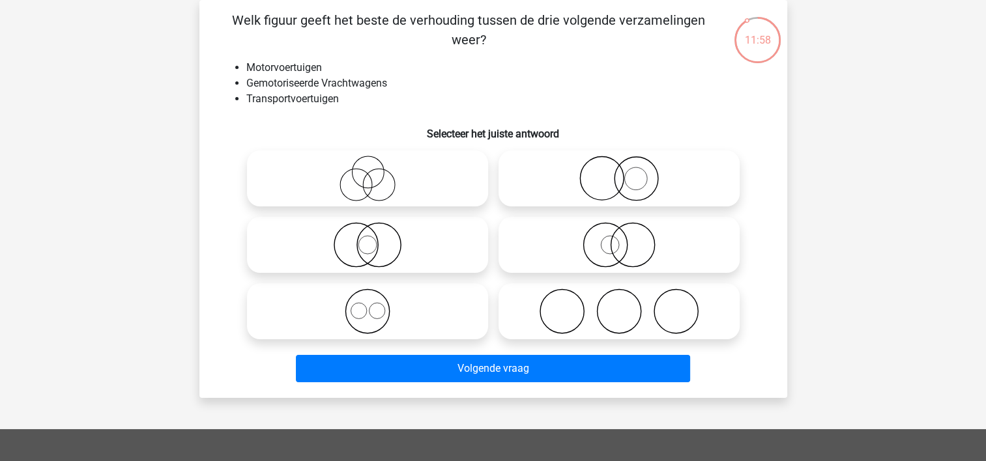
click at [358, 174] on icon at bounding box center [367, 179] width 231 height 46
click at [368, 172] on input "radio" at bounding box center [372, 168] width 8 height 8
radio input "true"
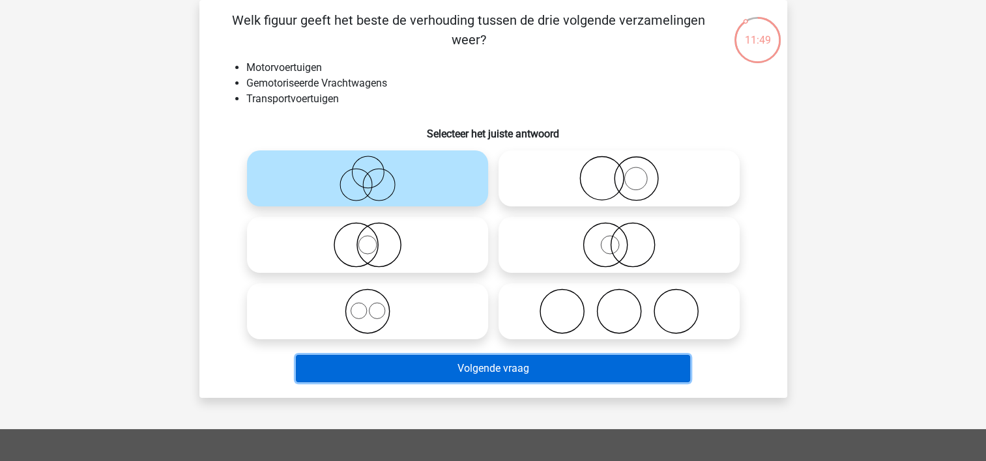
click at [429, 371] on button "Volgende vraag" at bounding box center [493, 368] width 394 height 27
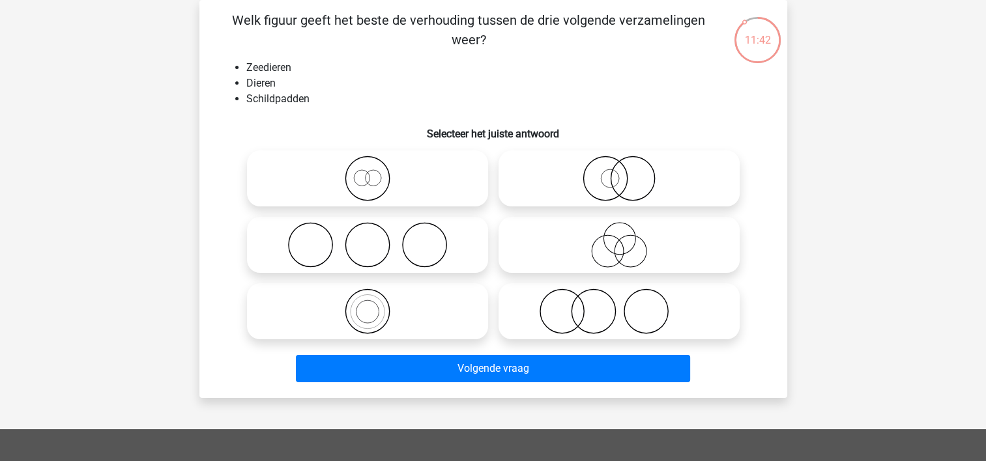
click at [356, 306] on icon at bounding box center [367, 312] width 231 height 46
click at [368, 305] on input "radio" at bounding box center [372, 300] width 8 height 8
radio input "true"
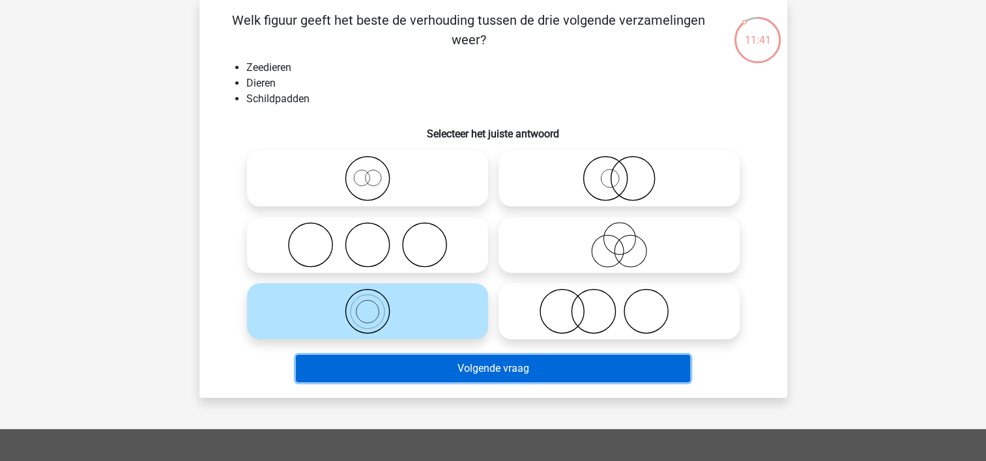
click at [415, 367] on button "Volgende vraag" at bounding box center [493, 368] width 394 height 27
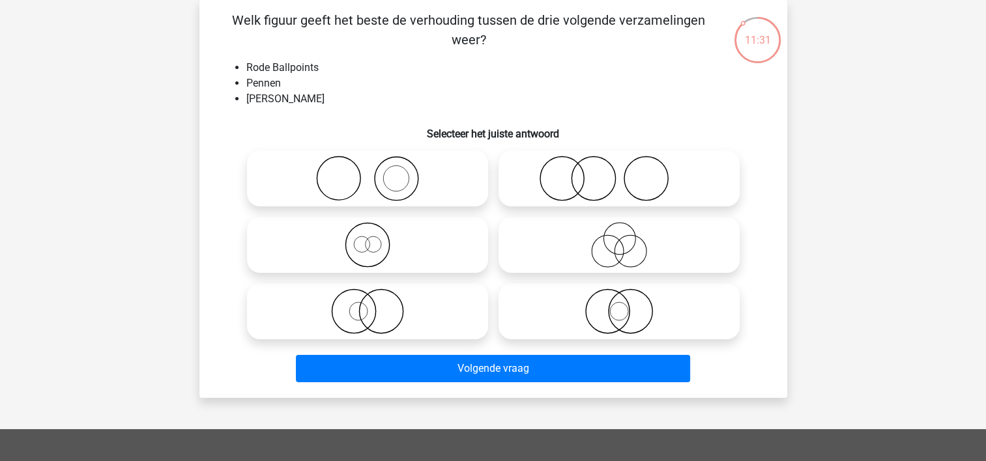
click at [373, 238] on input "radio" at bounding box center [372, 234] width 8 height 8
radio input "true"
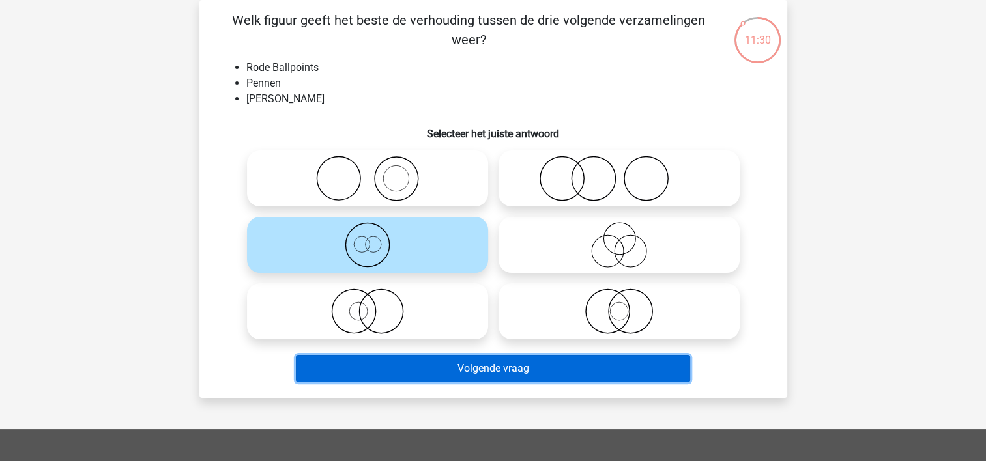
click at [443, 368] on button "Volgende vraag" at bounding box center [493, 368] width 394 height 27
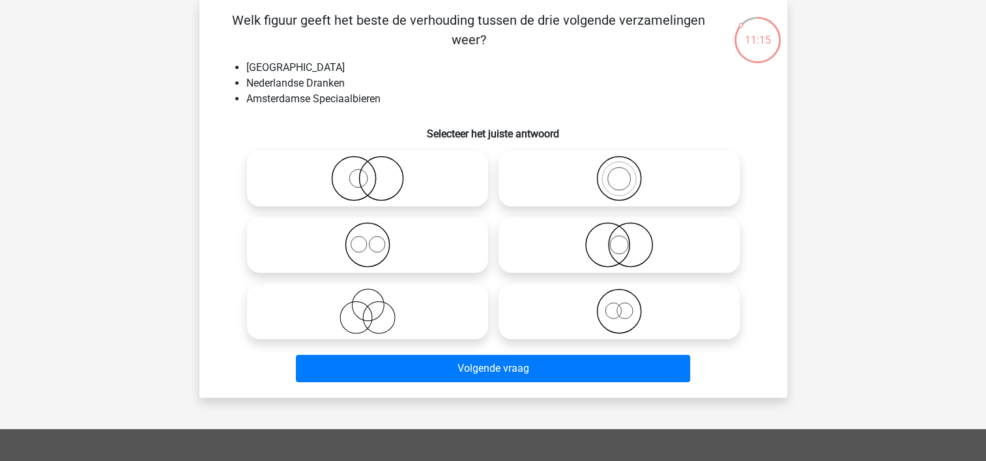
click at [597, 318] on circle at bounding box center [619, 312] width 44 height 44
click at [619, 305] on input "radio" at bounding box center [623, 300] width 8 height 8
radio input "true"
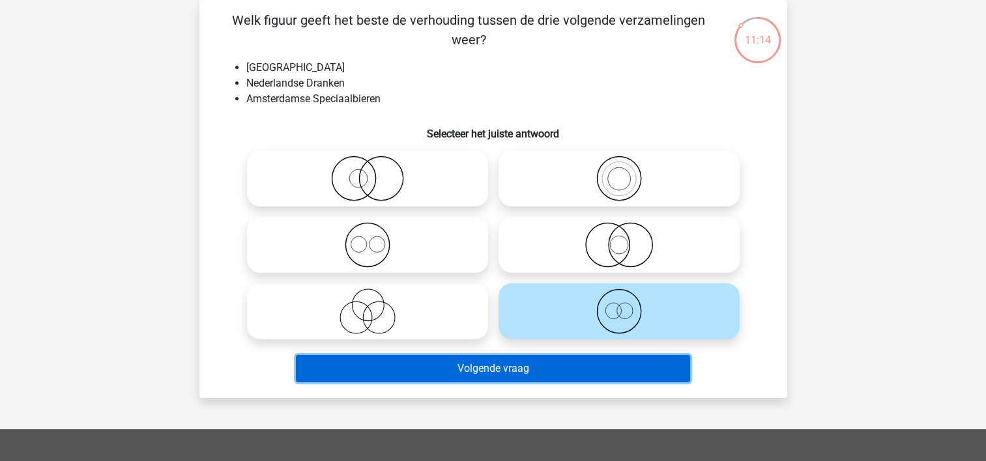
click at [495, 362] on button "Volgende vraag" at bounding box center [493, 368] width 394 height 27
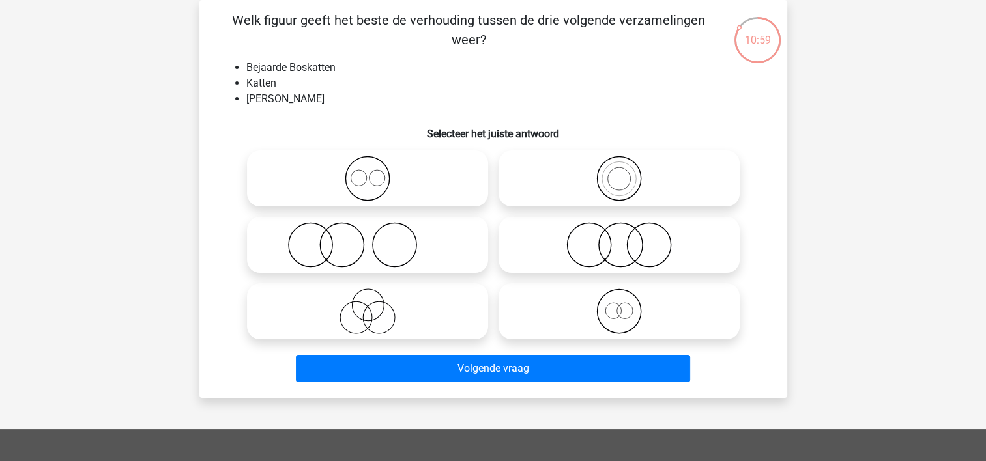
click at [551, 244] on icon at bounding box center [619, 245] width 231 height 46
click at [619, 238] on input "radio" at bounding box center [623, 234] width 8 height 8
radio input "true"
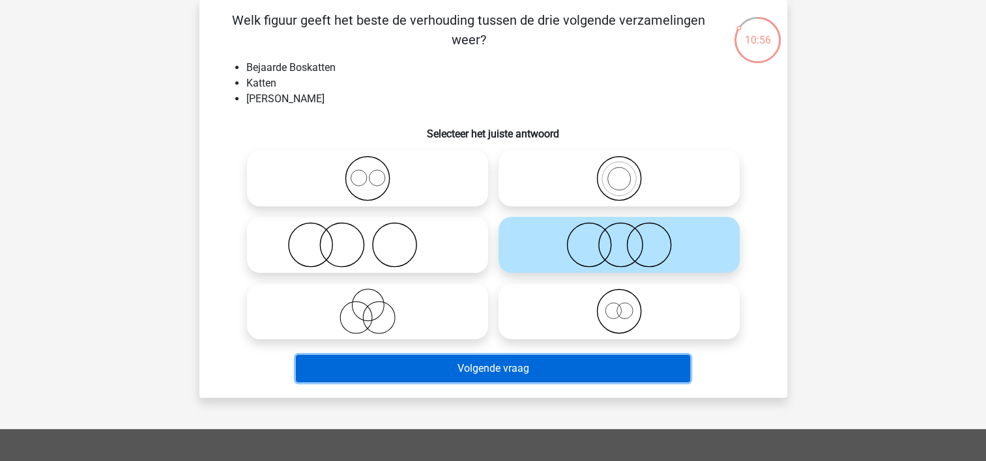
click at [461, 371] on button "Volgende vraag" at bounding box center [493, 368] width 394 height 27
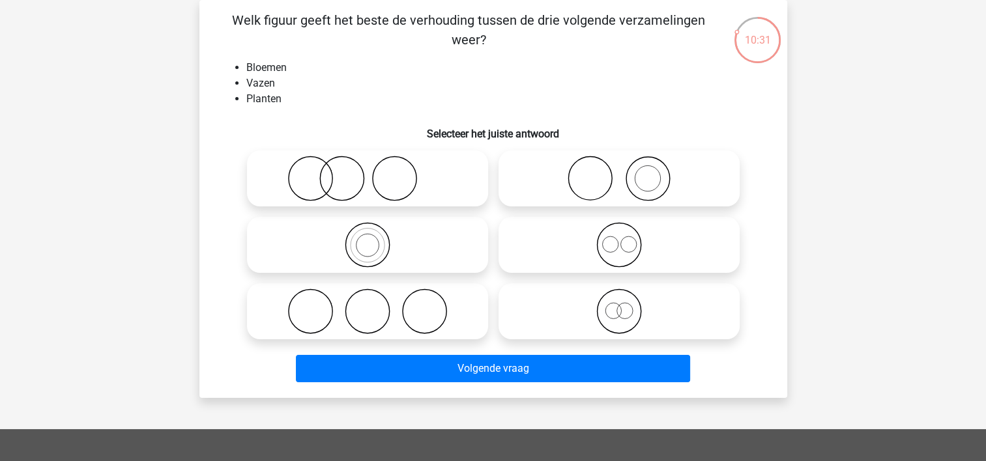
click at [526, 119] on h6 "Selecteer het juiste antwoord" at bounding box center [493, 128] width 546 height 23
click at [559, 179] on icon at bounding box center [619, 179] width 231 height 46
click at [619, 172] on input "radio" at bounding box center [623, 168] width 8 height 8
radio input "true"
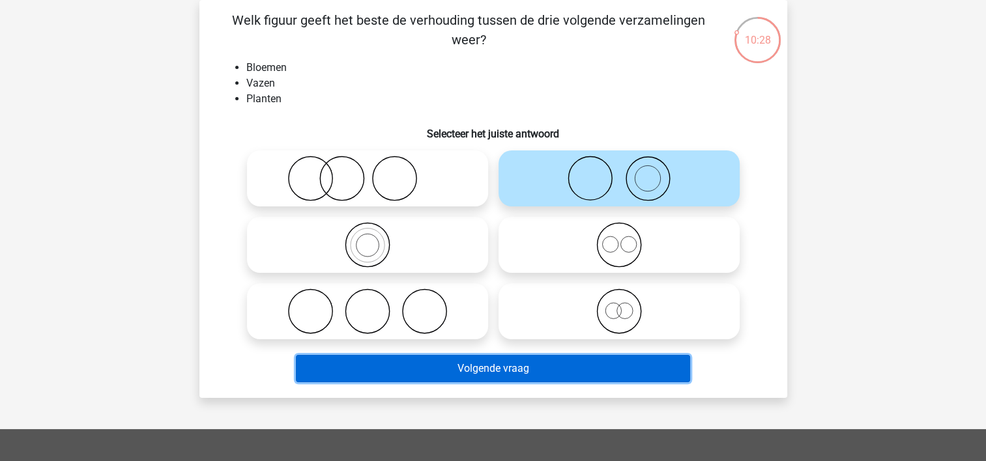
click at [487, 371] on button "Volgende vraag" at bounding box center [493, 368] width 394 height 27
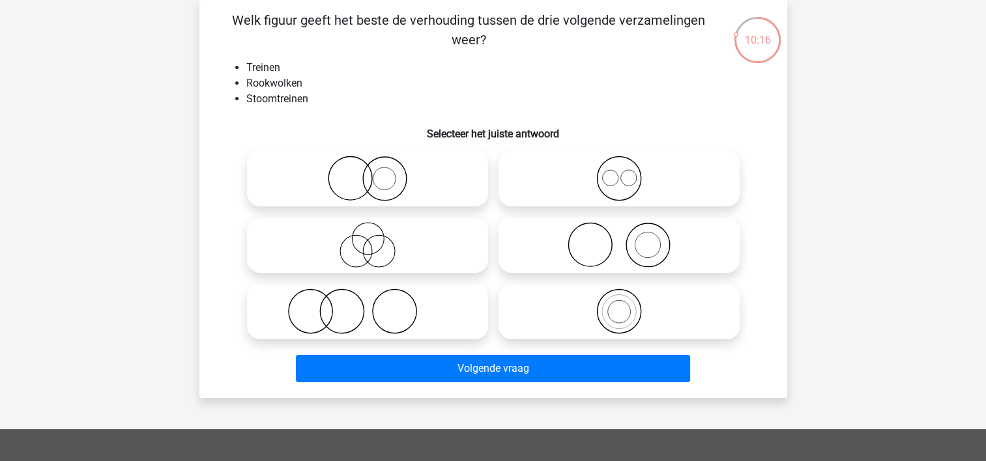
click at [594, 231] on icon at bounding box center [619, 245] width 231 height 46
click at [619, 231] on input "radio" at bounding box center [623, 234] width 8 height 8
radio input "true"
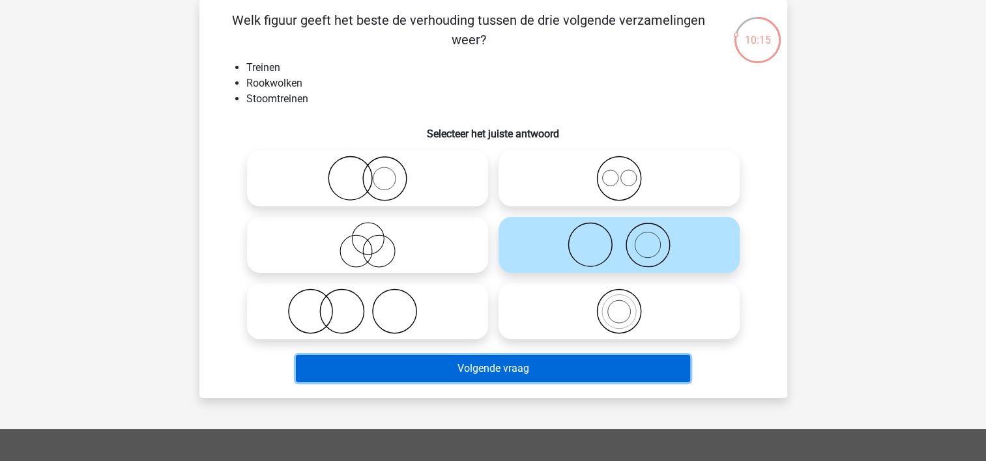
click at [498, 358] on button "Volgende vraag" at bounding box center [493, 368] width 394 height 27
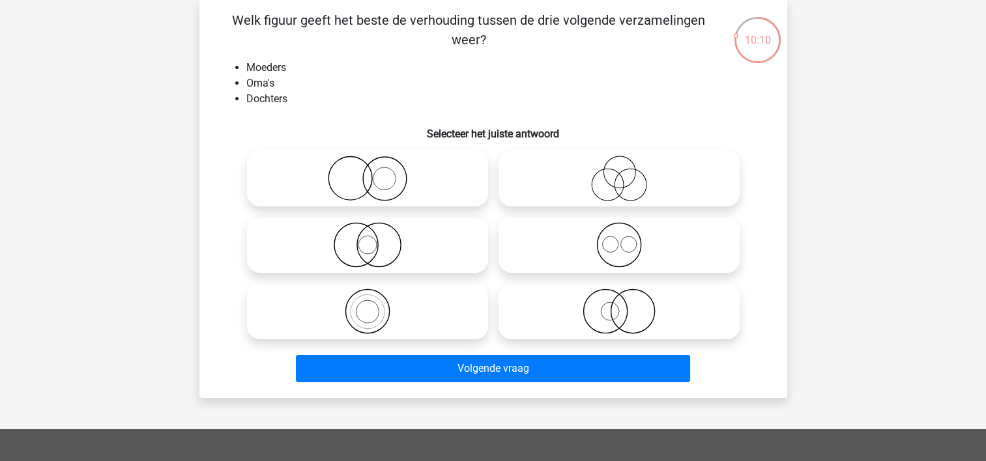
click at [381, 318] on icon at bounding box center [367, 312] width 231 height 46
click at [376, 305] on input "radio" at bounding box center [372, 300] width 8 height 8
radio input "true"
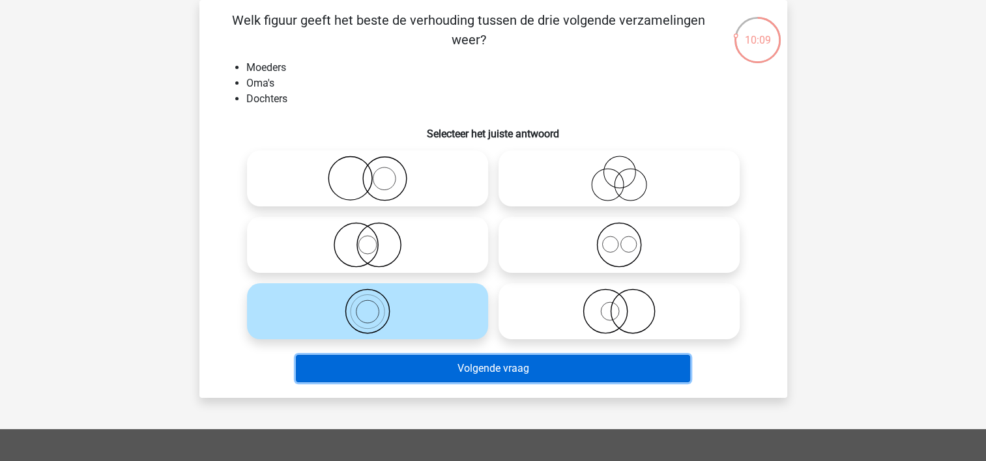
click at [436, 370] on button "Volgende vraag" at bounding box center [493, 368] width 394 height 27
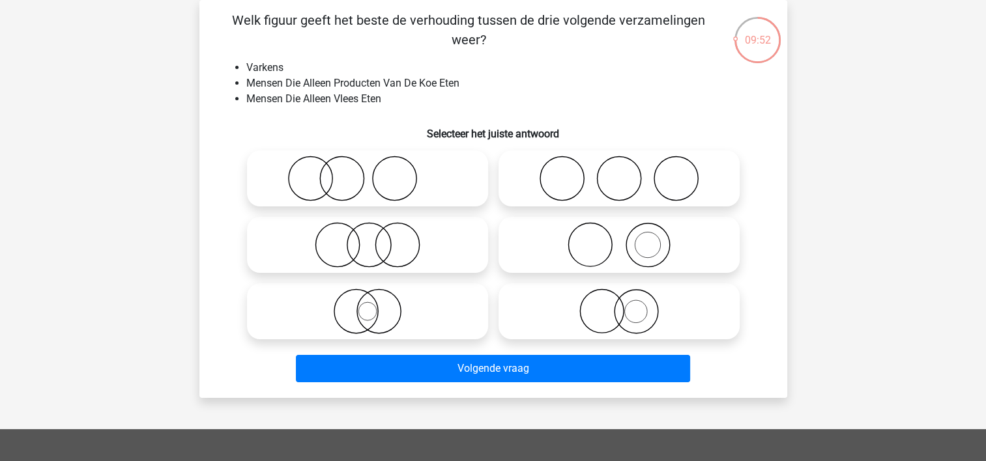
click at [566, 255] on icon at bounding box center [619, 245] width 231 height 46
click at [619, 238] on input "radio" at bounding box center [623, 234] width 8 height 8
radio input "true"
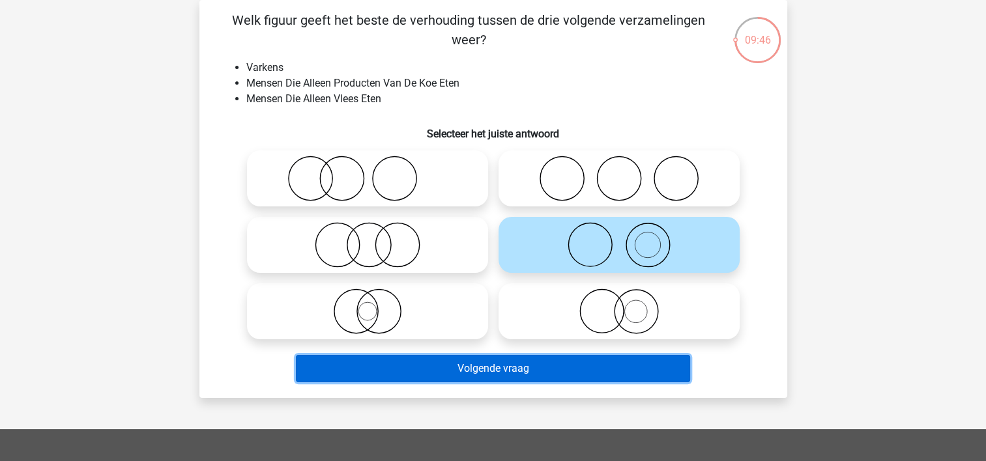
click at [422, 360] on button "Volgende vraag" at bounding box center [493, 368] width 394 height 27
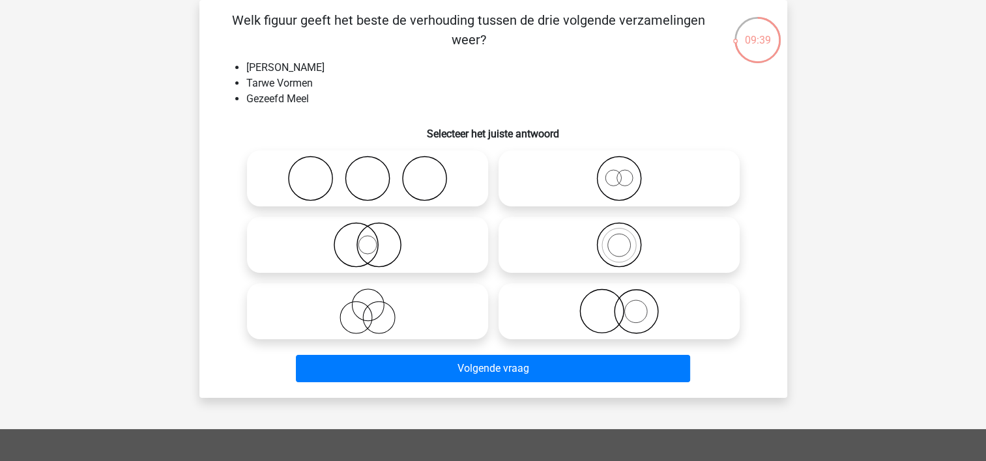
click at [569, 172] on icon at bounding box center [619, 179] width 231 height 46
click at [619, 172] on input "radio" at bounding box center [623, 168] width 8 height 8
radio input "true"
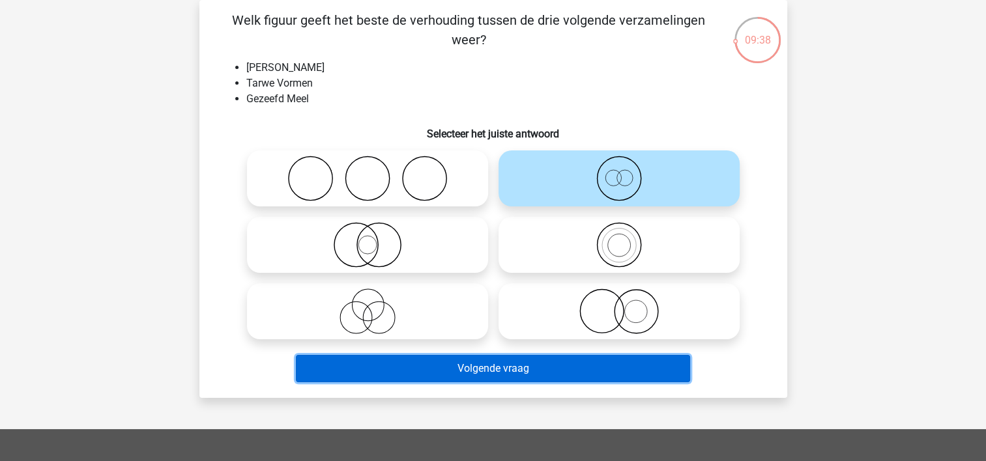
click at [492, 379] on button "Volgende vraag" at bounding box center [493, 368] width 394 height 27
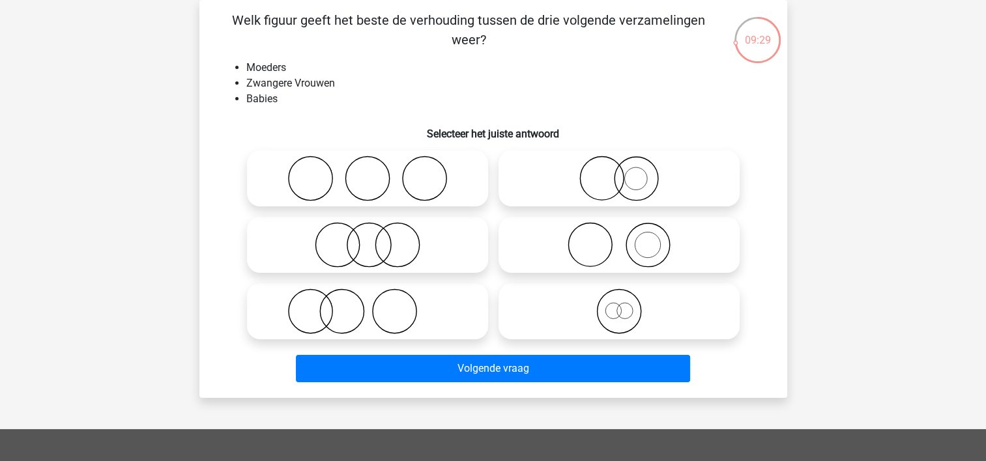
click at [311, 175] on icon at bounding box center [367, 179] width 231 height 46
click at [368, 172] on input "radio" at bounding box center [372, 168] width 8 height 8
radio input "true"
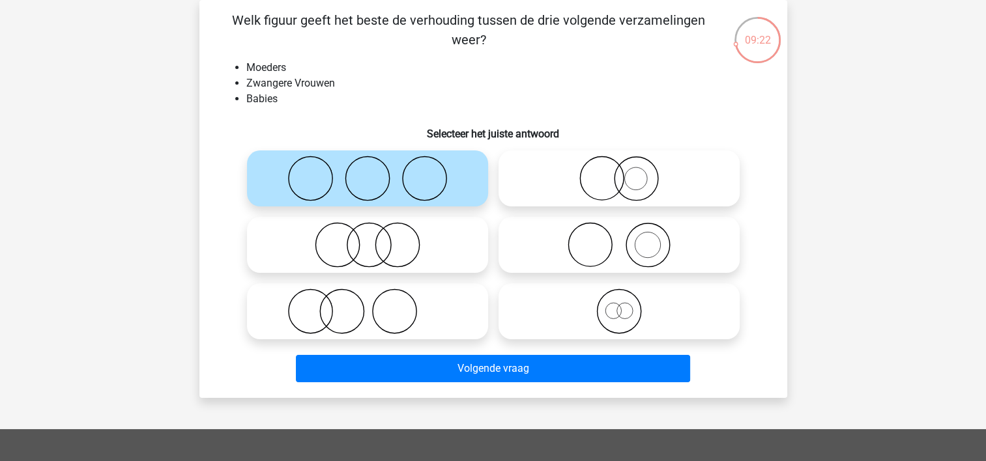
click at [568, 244] on circle at bounding box center [590, 246] width 44 height 44
click at [619, 238] on input "radio" at bounding box center [623, 234] width 8 height 8
radio input "true"
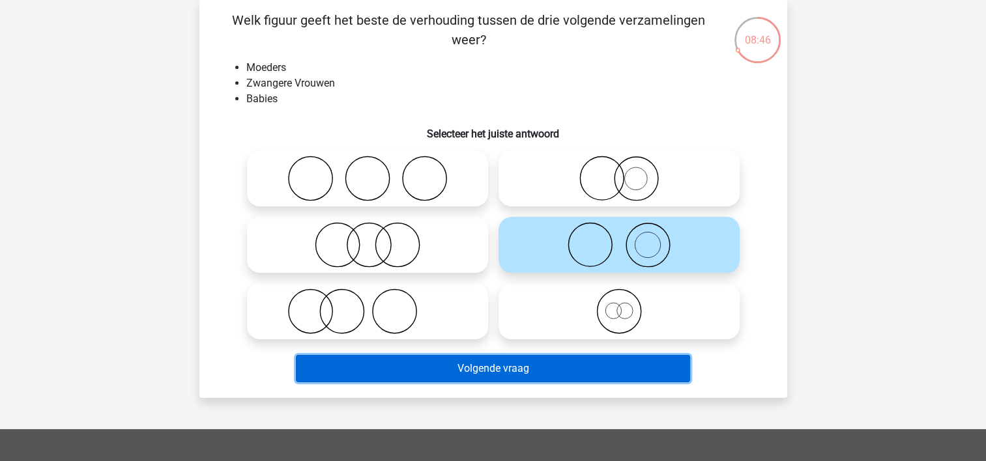
click at [383, 369] on button "Volgende vraag" at bounding box center [493, 368] width 394 height 27
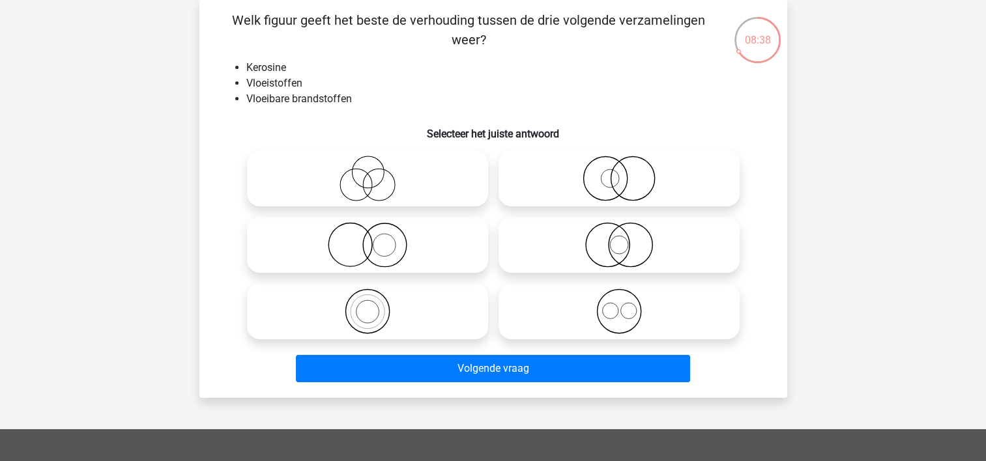
click at [364, 300] on icon at bounding box center [367, 312] width 231 height 46
click at [368, 300] on input "radio" at bounding box center [372, 300] width 8 height 8
radio input "true"
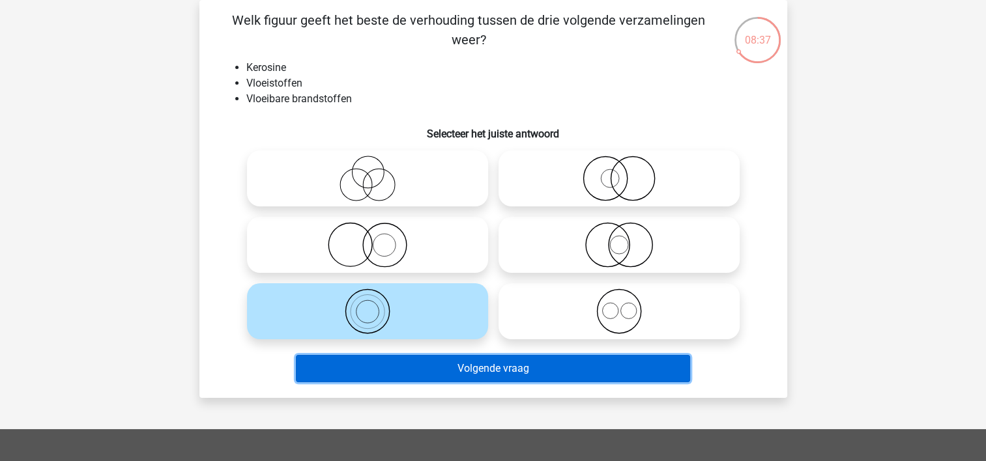
click at [412, 368] on button "Volgende vraag" at bounding box center [493, 368] width 394 height 27
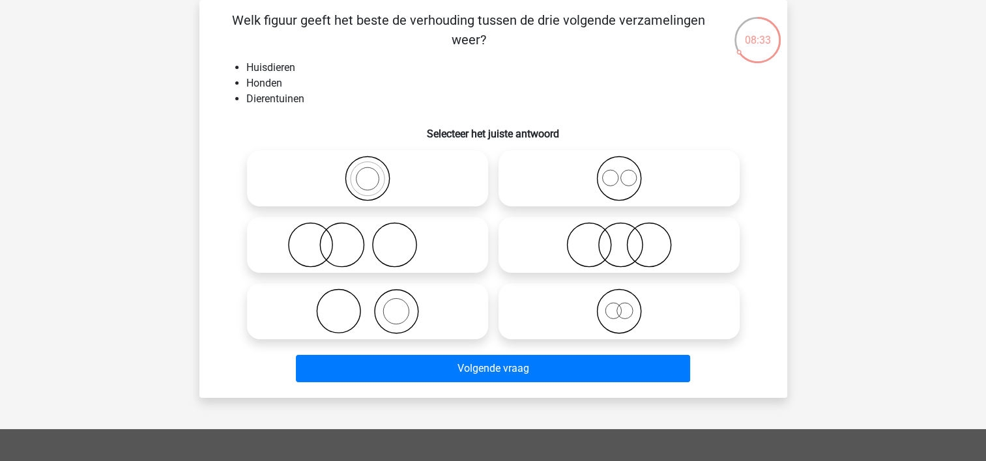
click at [426, 323] on icon at bounding box center [367, 312] width 231 height 46
click at [376, 305] on input "radio" at bounding box center [372, 300] width 8 height 8
radio input "true"
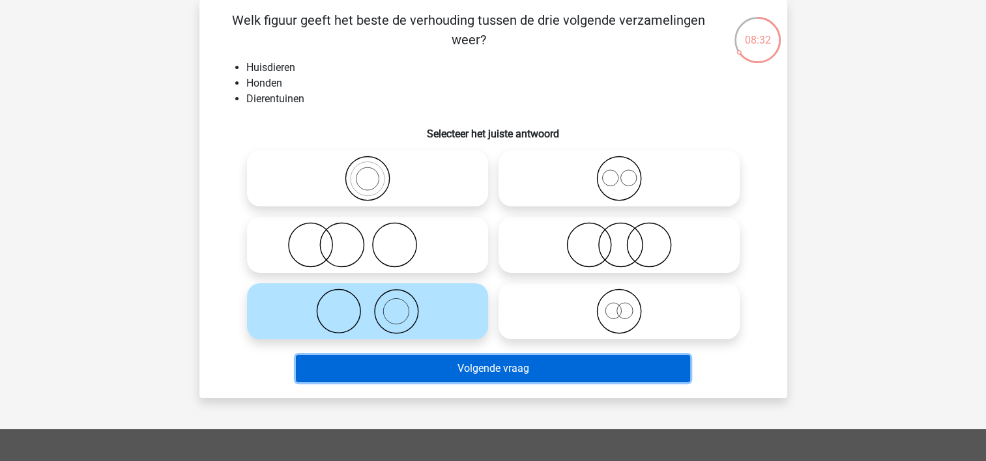
click at [440, 365] on button "Volgende vraag" at bounding box center [493, 368] width 394 height 27
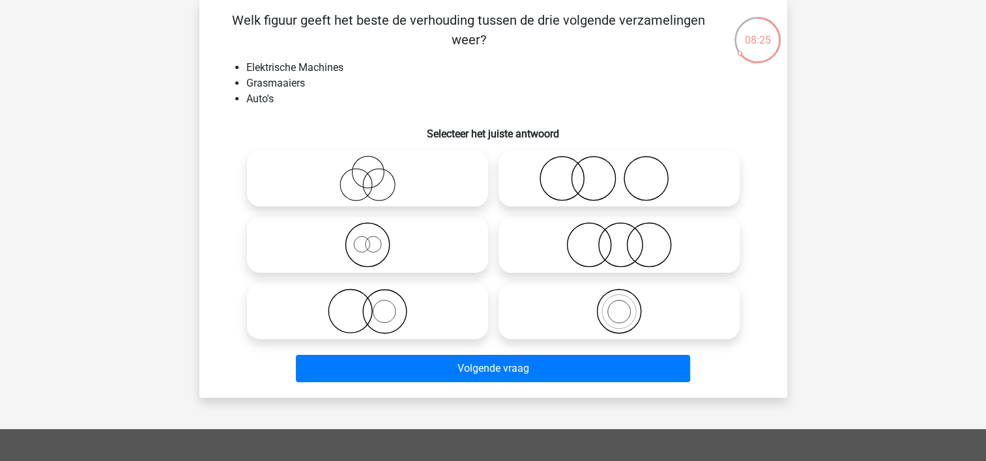
click at [605, 238] on icon at bounding box center [619, 245] width 231 height 46
click at [619, 238] on input "radio" at bounding box center [623, 234] width 8 height 8
radio input "true"
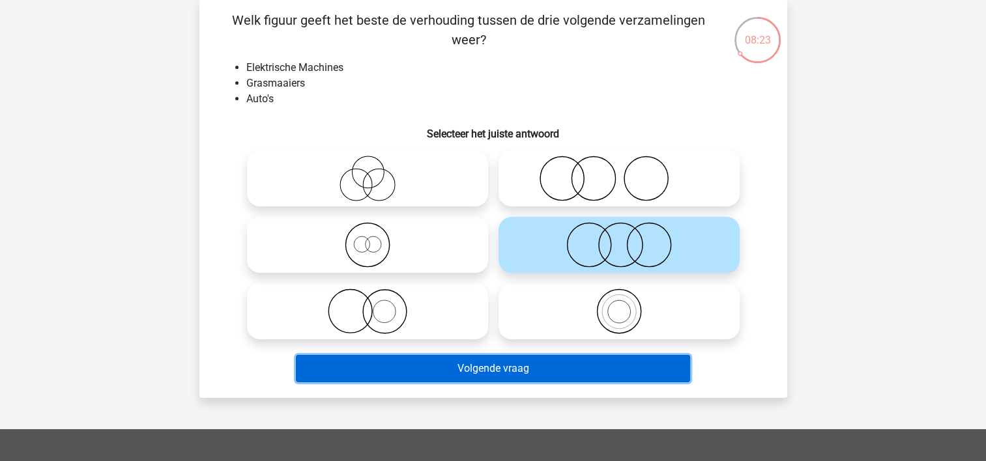
click at [532, 371] on button "Volgende vraag" at bounding box center [493, 368] width 394 height 27
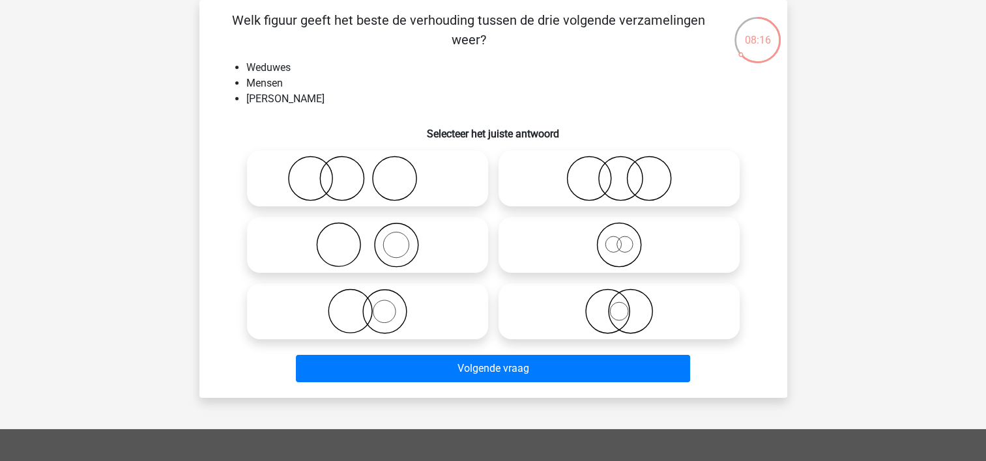
click at [592, 190] on icon at bounding box center [619, 179] width 231 height 46
click at [619, 172] on input "radio" at bounding box center [623, 168] width 8 height 8
radio input "true"
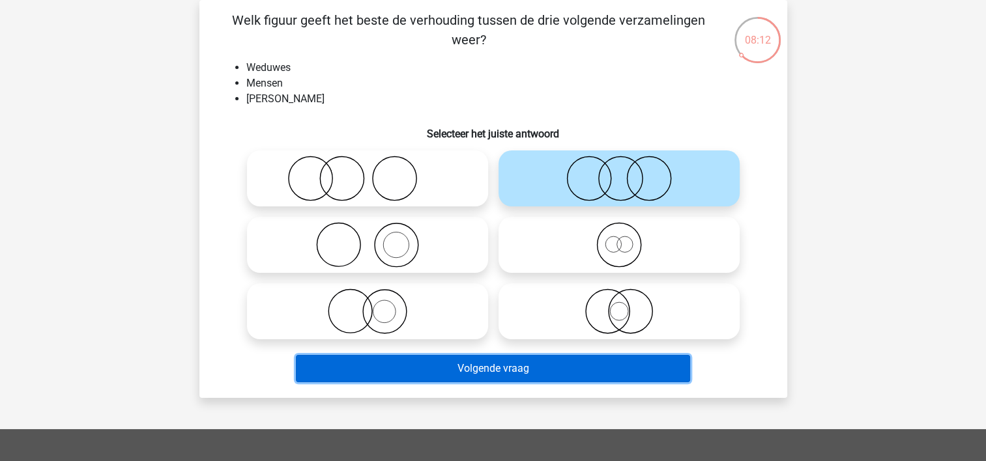
click at [463, 368] on button "Volgende vraag" at bounding box center [493, 368] width 394 height 27
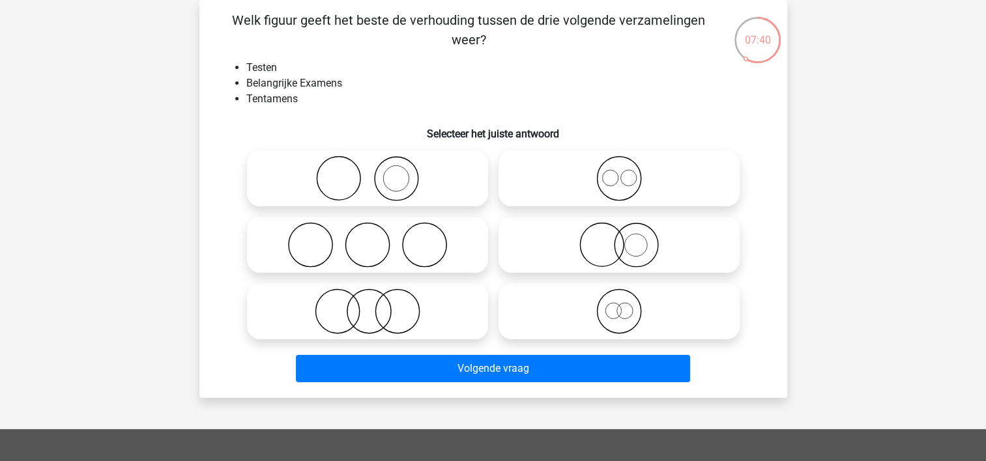
click at [551, 320] on icon at bounding box center [619, 312] width 231 height 46
click at [619, 305] on input "radio" at bounding box center [623, 300] width 8 height 8
radio input "true"
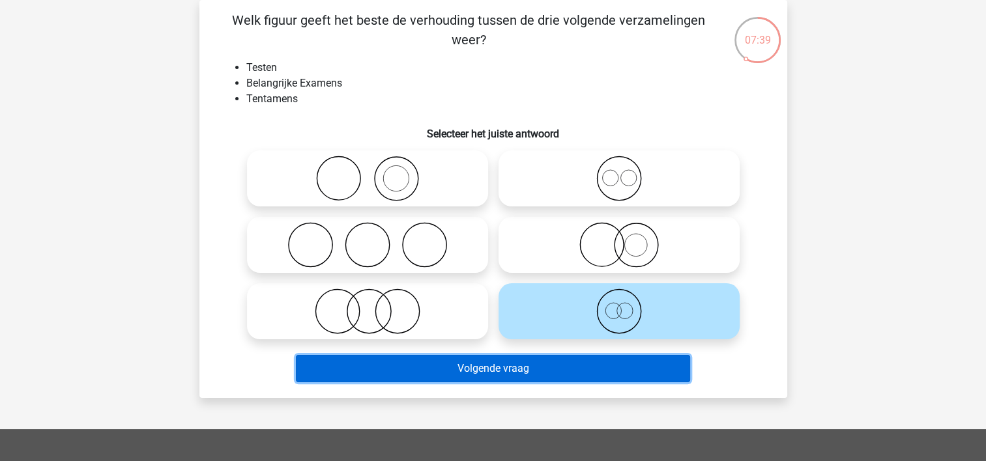
click at [467, 373] on button "Volgende vraag" at bounding box center [493, 368] width 394 height 27
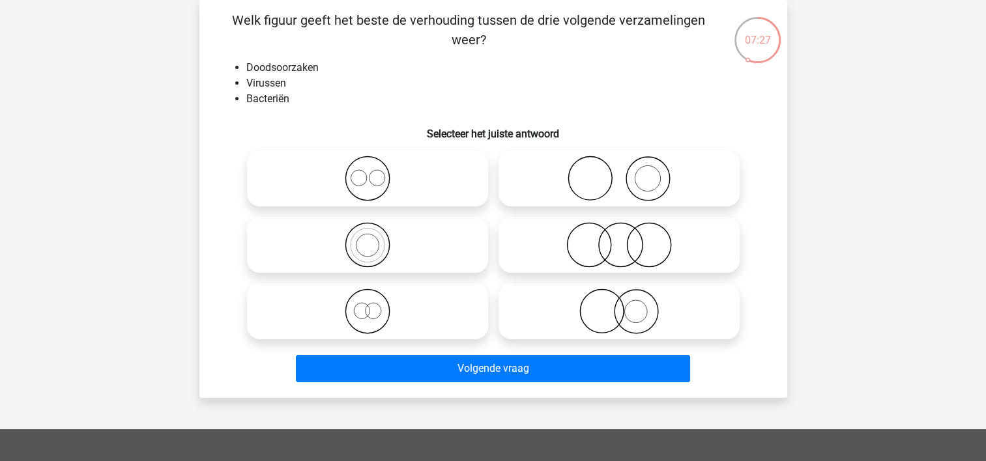
click at [388, 325] on icon at bounding box center [367, 312] width 231 height 46
click at [376, 305] on input "radio" at bounding box center [372, 300] width 8 height 8
radio input "true"
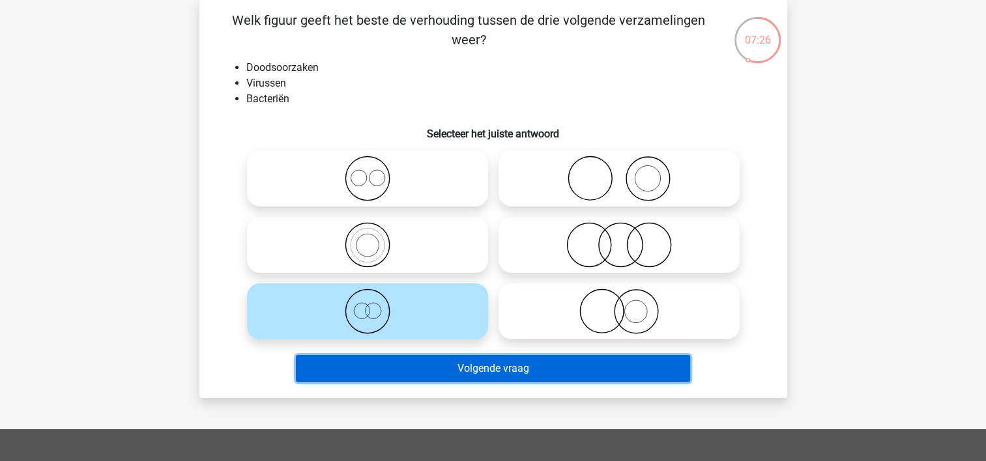
click at [401, 368] on button "Volgende vraag" at bounding box center [493, 368] width 394 height 27
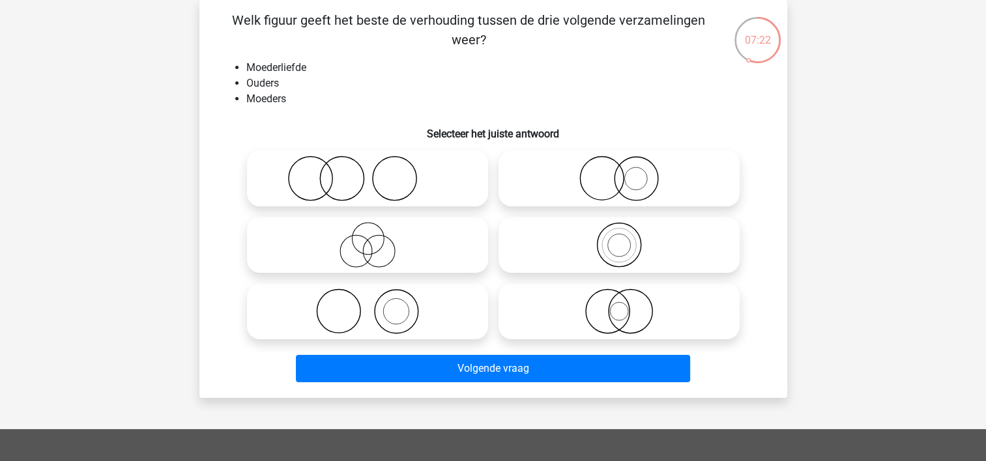
click at [215, 347] on div "Welk figuur geeft het beste de verhouding tussen de drie volgende verzamelingen…" at bounding box center [493, 198] width 577 height 377
click at [579, 179] on icon at bounding box center [619, 179] width 231 height 46
click at [619, 172] on input "radio" at bounding box center [623, 168] width 8 height 8
radio input "true"
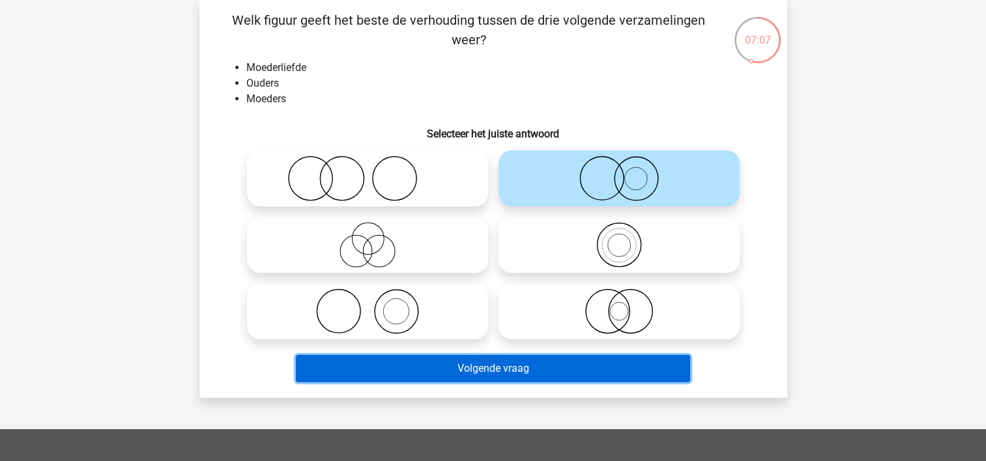
click at [503, 373] on button "Volgende vraag" at bounding box center [493, 368] width 394 height 27
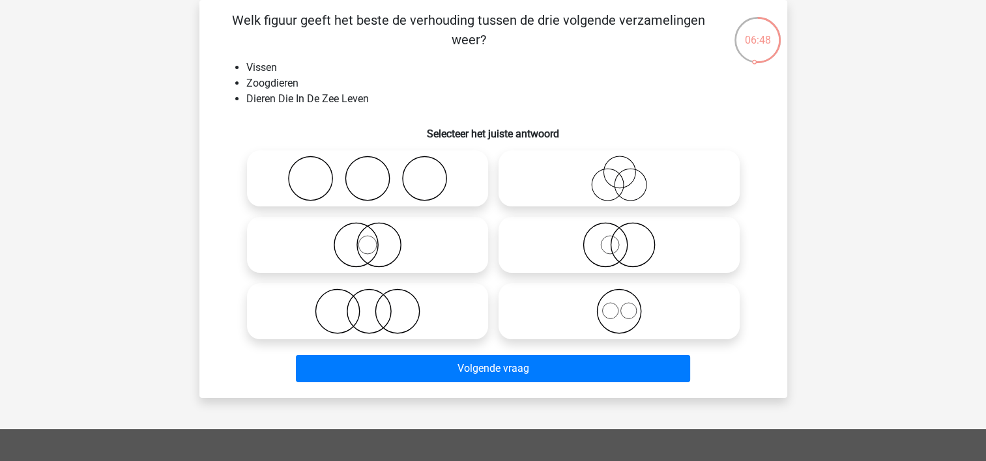
click at [368, 257] on icon at bounding box center [367, 245] width 231 height 46
click at [368, 238] on input "radio" at bounding box center [372, 234] width 8 height 8
radio input "true"
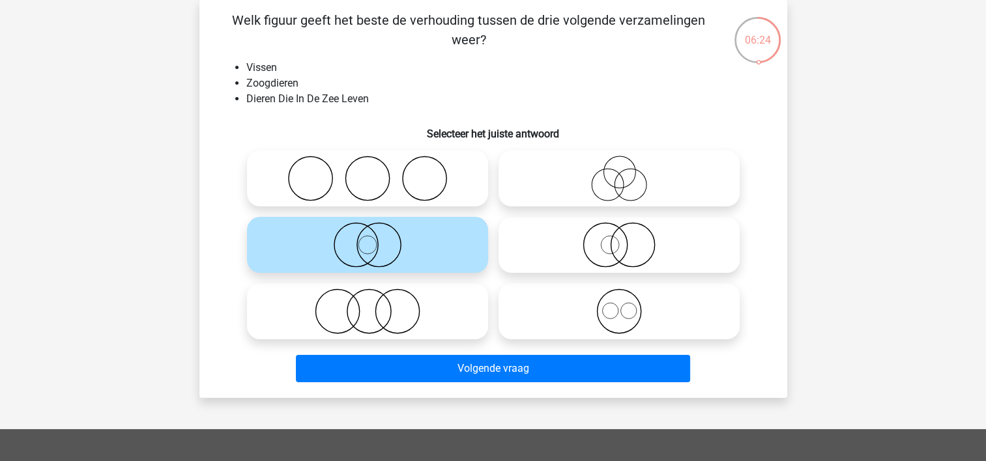
click at [609, 259] on icon at bounding box center [619, 245] width 231 height 46
click at [619, 238] on input "radio" at bounding box center [623, 234] width 8 height 8
radio input "true"
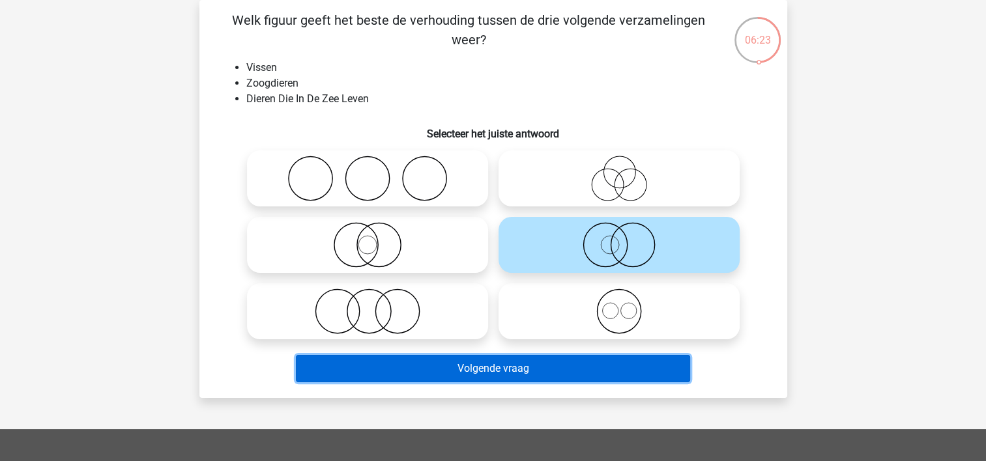
click at [472, 366] on button "Volgende vraag" at bounding box center [493, 368] width 394 height 27
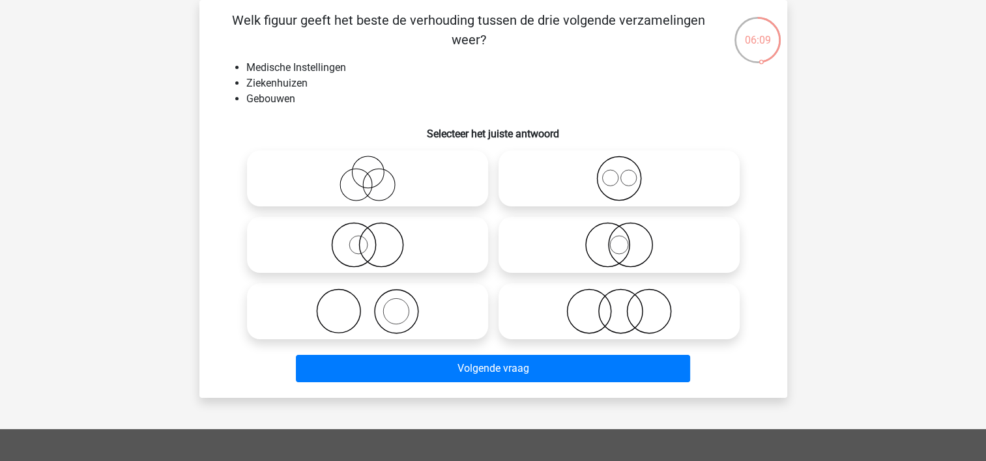
click at [553, 330] on icon at bounding box center [619, 312] width 231 height 46
click at [619, 305] on input "radio" at bounding box center [623, 300] width 8 height 8
radio input "true"
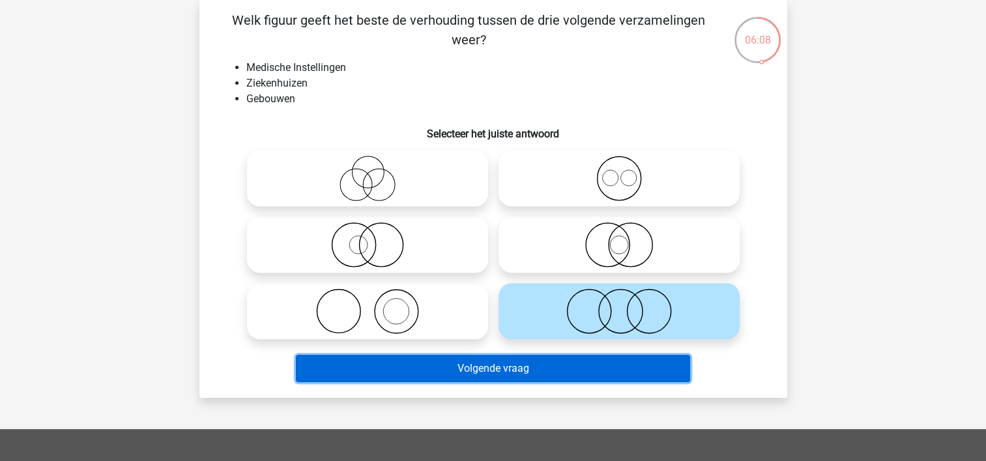
click at [483, 376] on button "Volgende vraag" at bounding box center [493, 368] width 394 height 27
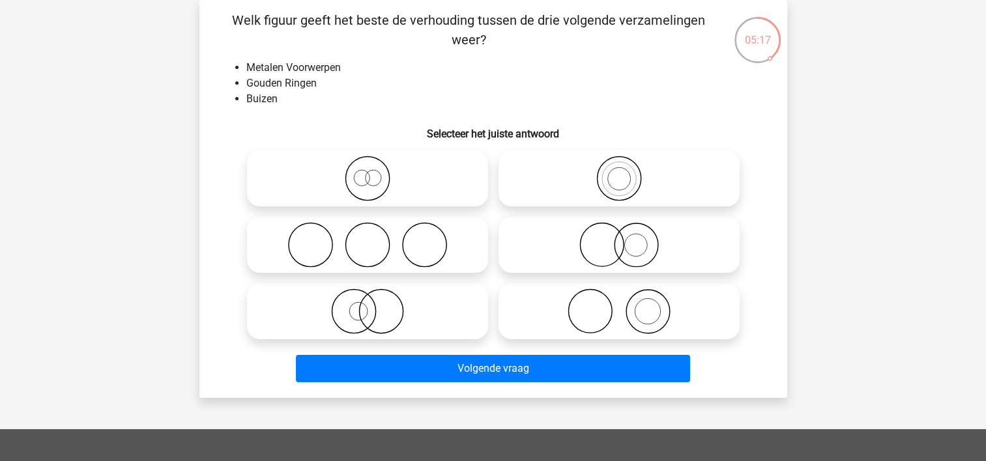
click at [640, 235] on circle at bounding box center [635, 245] width 23 height 23
click at [628, 235] on input "radio" at bounding box center [623, 234] width 8 height 8
radio input "true"
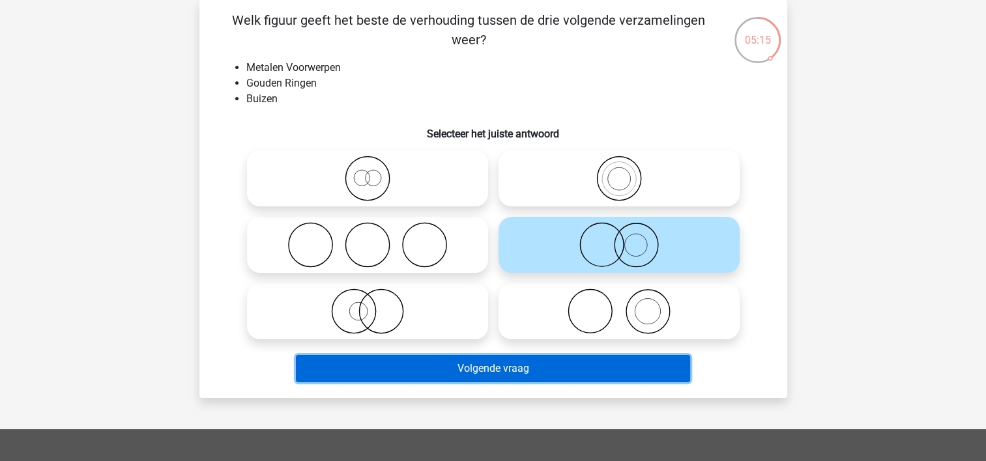
click at [492, 369] on button "Volgende vraag" at bounding box center [493, 368] width 394 height 27
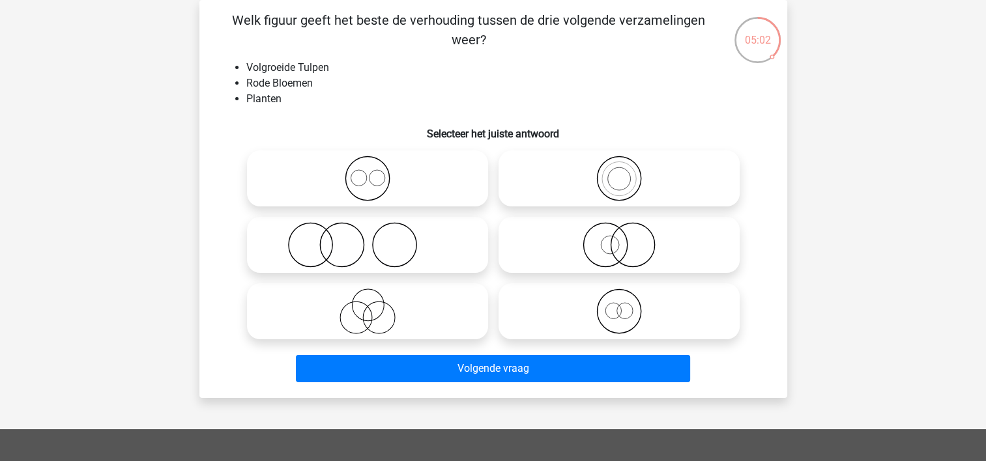
click at [313, 188] on icon at bounding box center [367, 179] width 231 height 46
click at [368, 172] on input "radio" at bounding box center [372, 168] width 8 height 8
radio input "true"
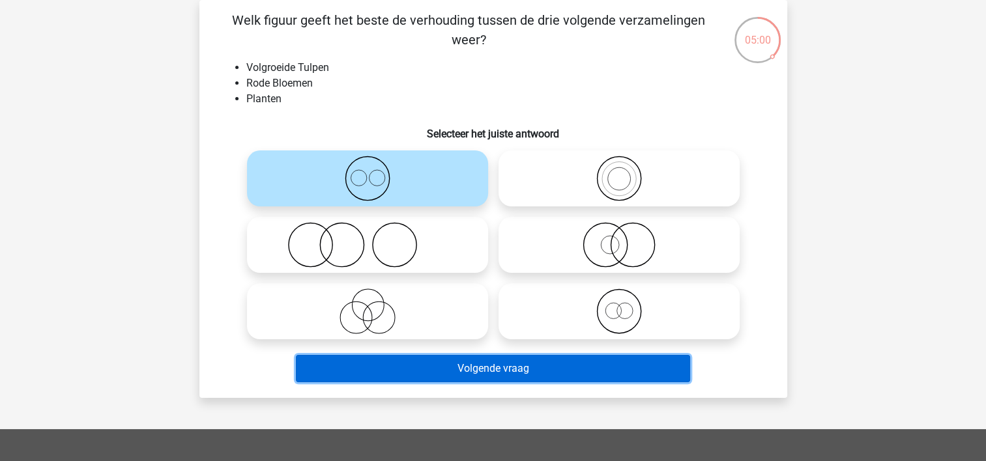
click at [422, 365] on button "Volgende vraag" at bounding box center [493, 368] width 394 height 27
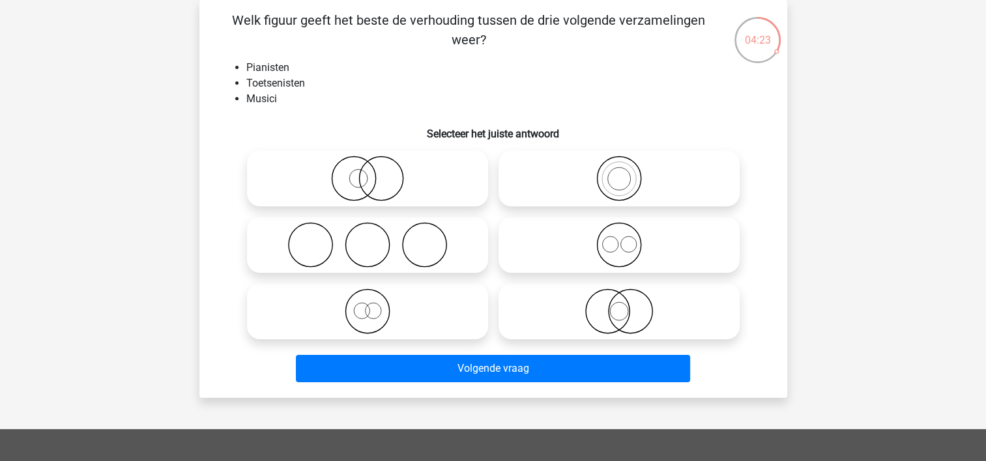
click at [400, 338] on label at bounding box center [367, 311] width 241 height 56
click at [376, 305] on input "radio" at bounding box center [372, 300] width 8 height 8
radio input "true"
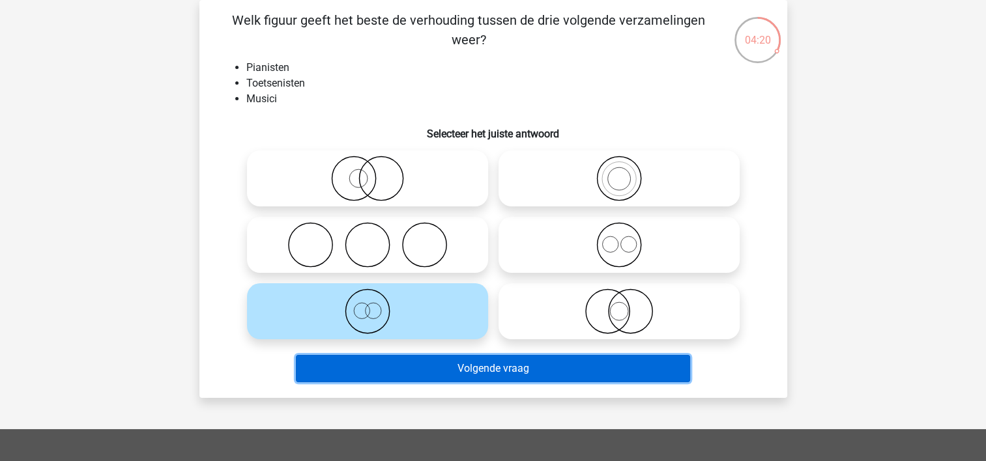
click at [438, 368] on button "Volgende vraag" at bounding box center [493, 368] width 394 height 27
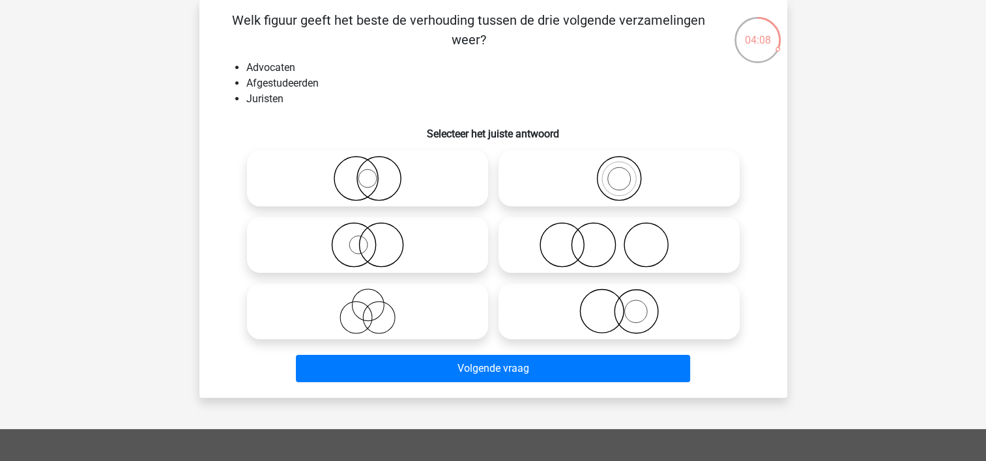
click at [545, 304] on icon at bounding box center [619, 312] width 231 height 46
click at [619, 304] on input "radio" at bounding box center [623, 300] width 8 height 8
radio input "true"
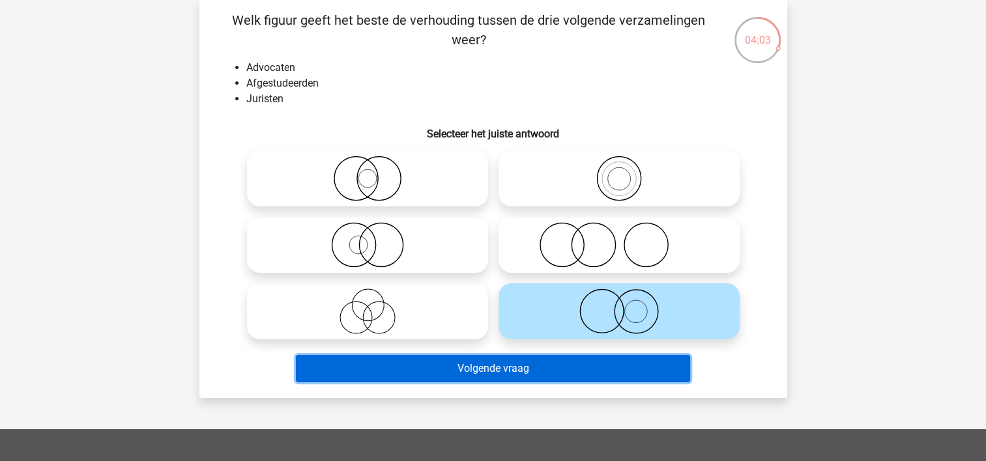
click at [463, 369] on button "Volgende vraag" at bounding box center [493, 368] width 394 height 27
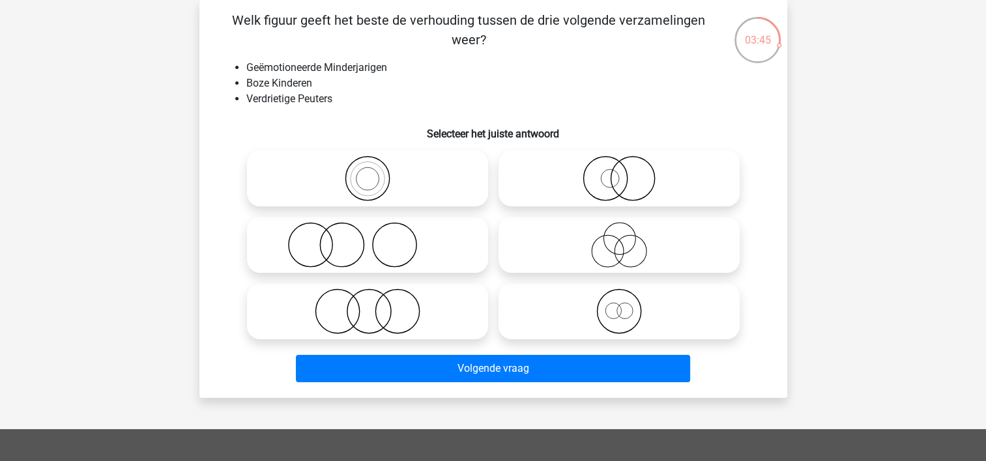
click at [331, 311] on icon at bounding box center [367, 312] width 231 height 46
click at [368, 305] on input "radio" at bounding box center [372, 300] width 8 height 8
radio input "true"
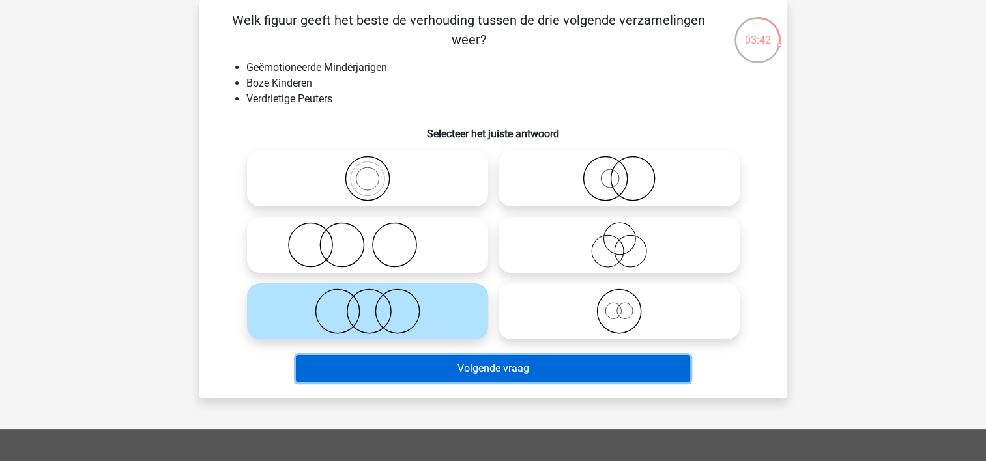
click at [485, 375] on button "Volgende vraag" at bounding box center [493, 368] width 394 height 27
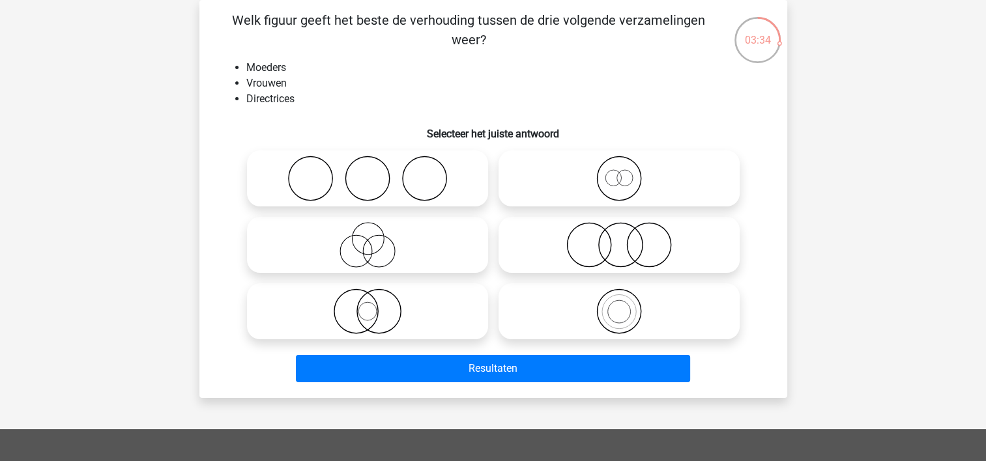
click at [565, 191] on icon at bounding box center [619, 179] width 231 height 46
click at [619, 172] on input "radio" at bounding box center [623, 168] width 8 height 8
radio input "true"
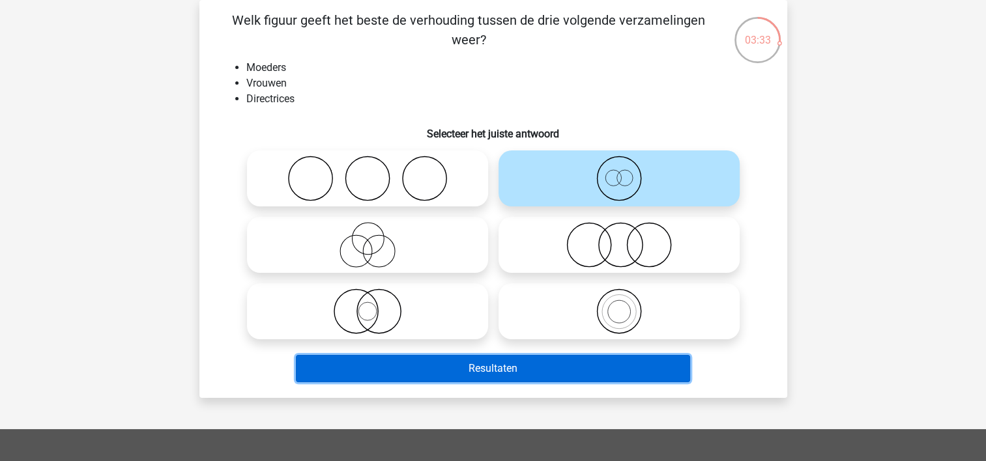
click at [484, 372] on button "Resultaten" at bounding box center [493, 368] width 394 height 27
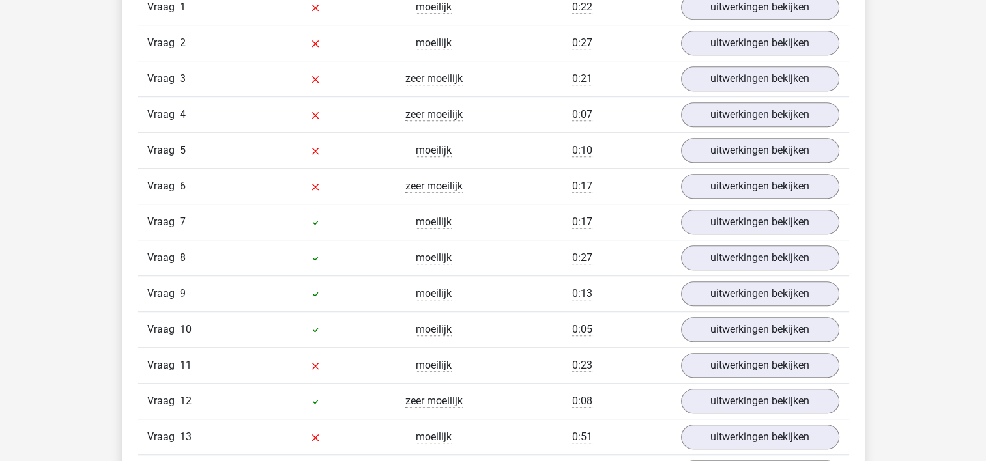
scroll to position [856, 0]
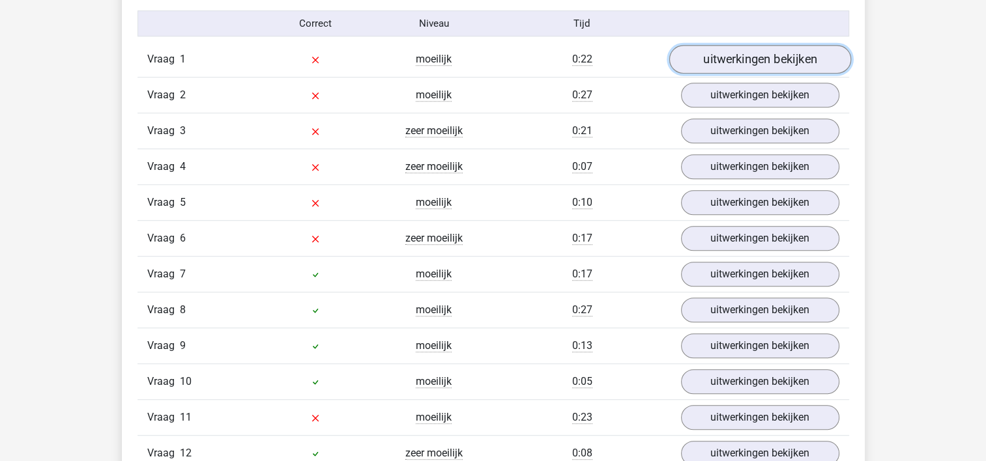
click at [760, 59] on link "uitwerkingen bekijken" at bounding box center [760, 60] width 182 height 29
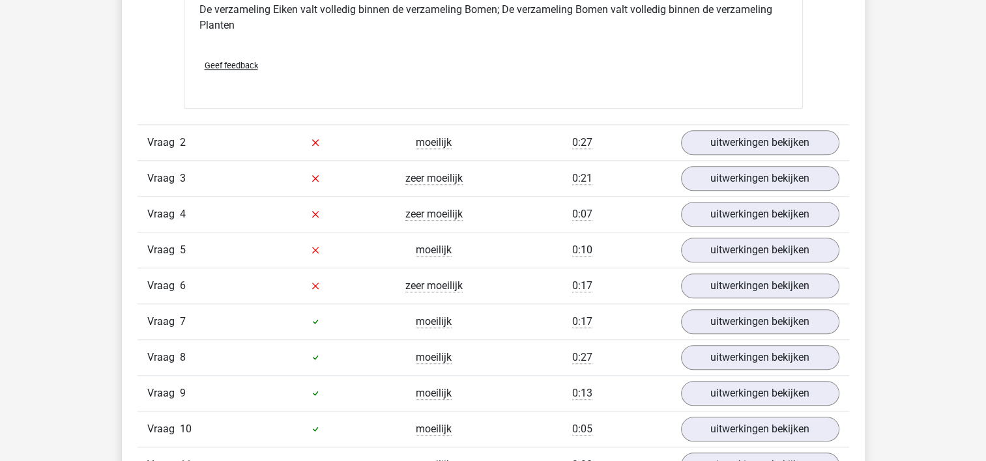
scroll to position [1350, 0]
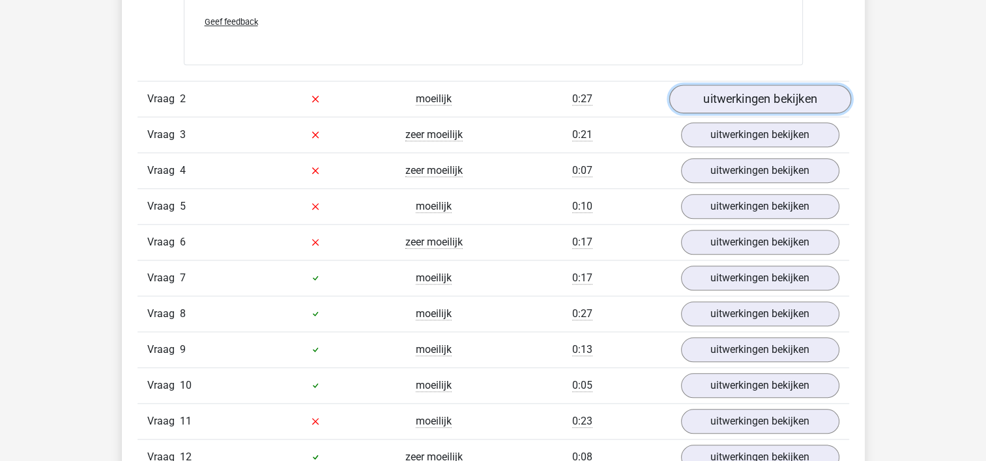
click at [701, 89] on link "uitwerkingen bekijken" at bounding box center [760, 99] width 182 height 29
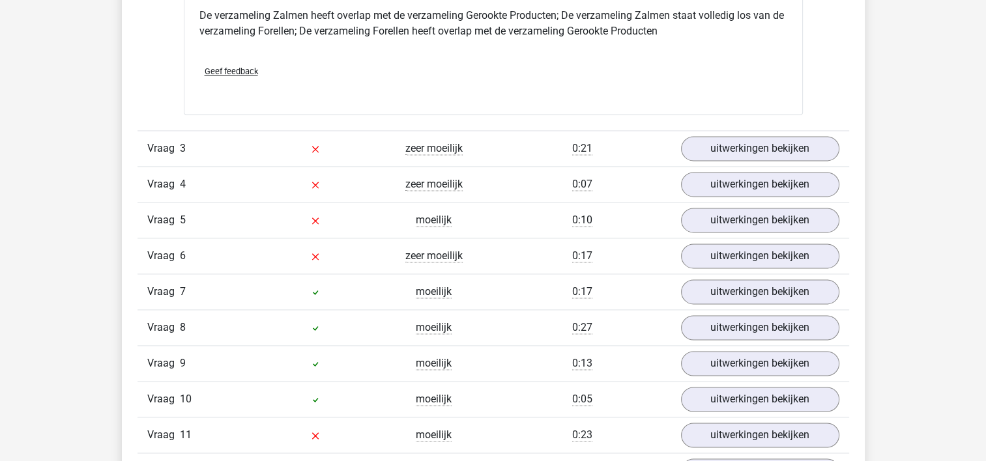
scroll to position [1840, 0]
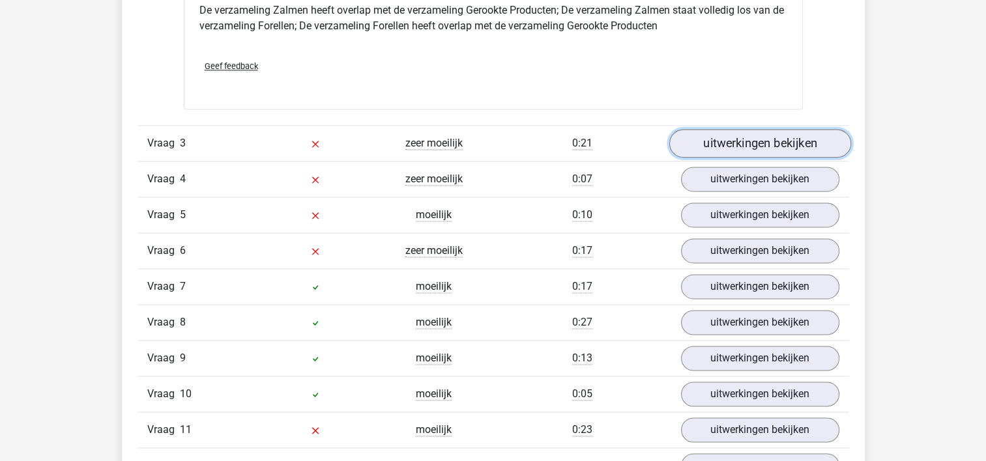
click at [747, 147] on link "uitwerkingen bekijken" at bounding box center [760, 143] width 182 height 29
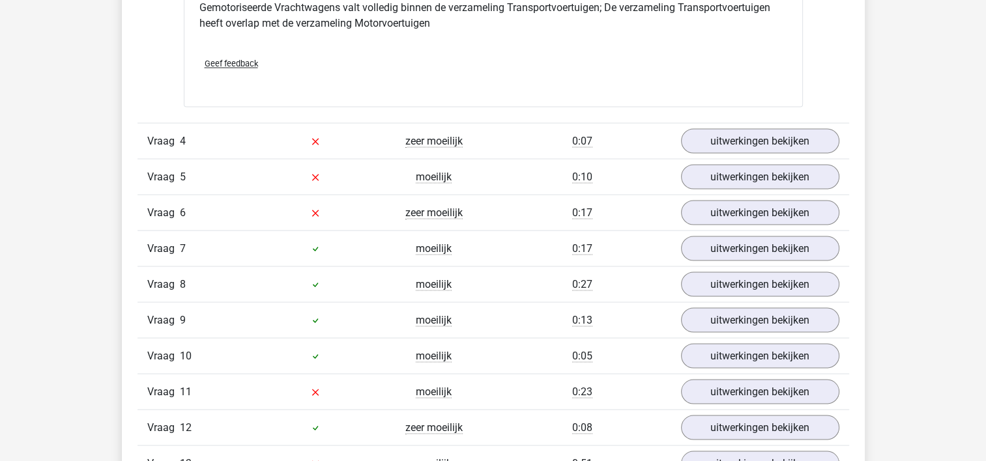
scroll to position [2403, 0]
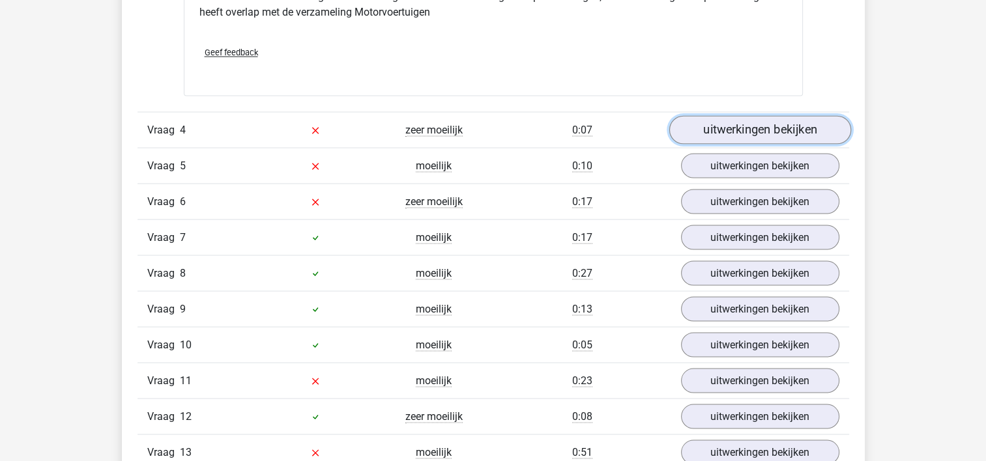
click at [740, 128] on link "uitwerkingen bekijken" at bounding box center [760, 129] width 182 height 29
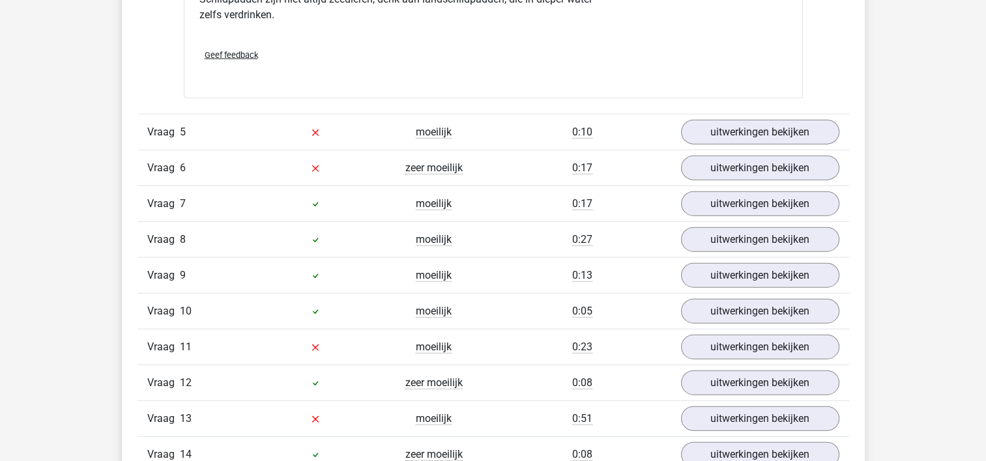
scroll to position [3071, 0]
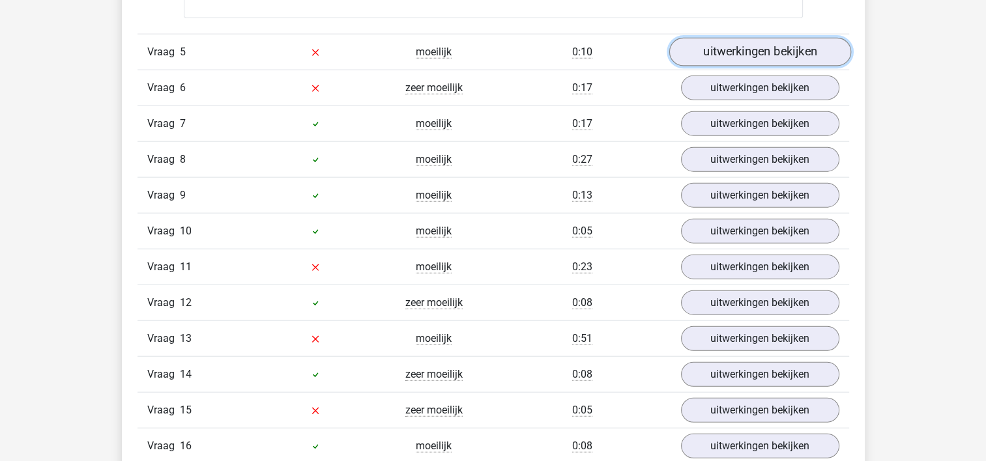
click at [722, 47] on link "uitwerkingen bekijken" at bounding box center [760, 52] width 182 height 29
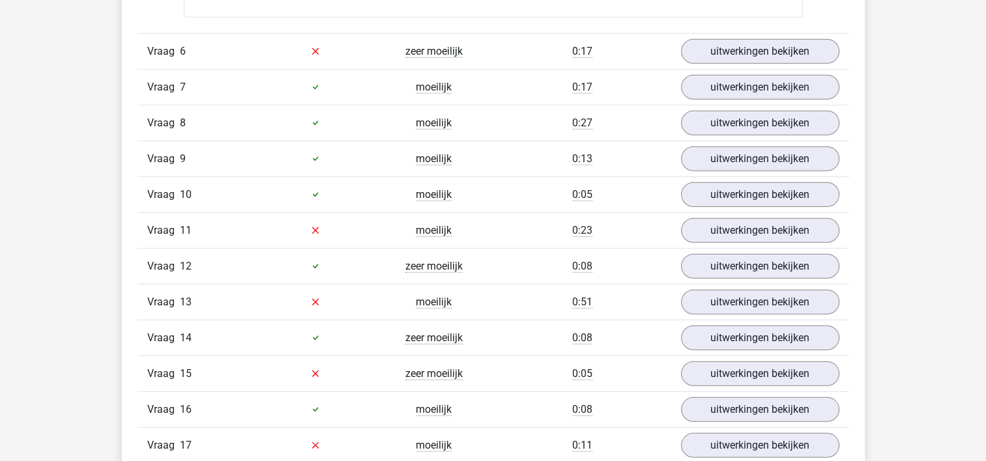
scroll to position [3600, 0]
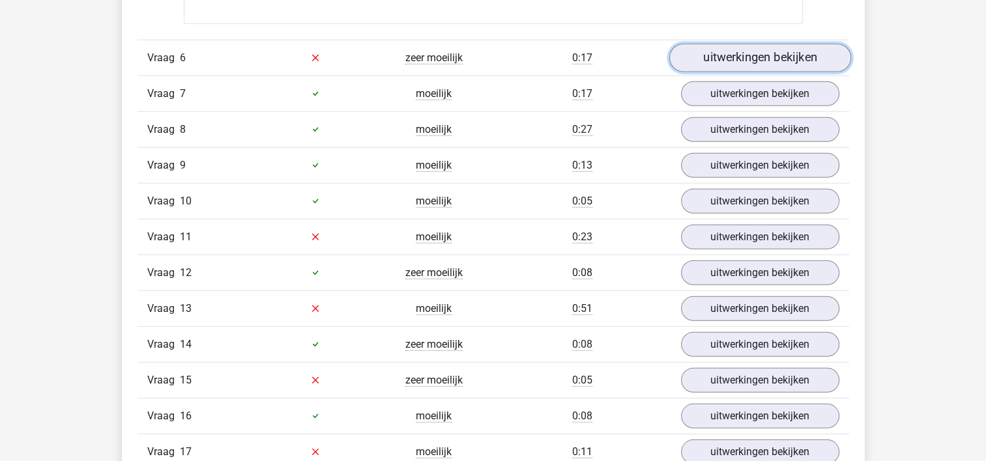
click at [699, 47] on link "uitwerkingen bekijken" at bounding box center [760, 58] width 182 height 29
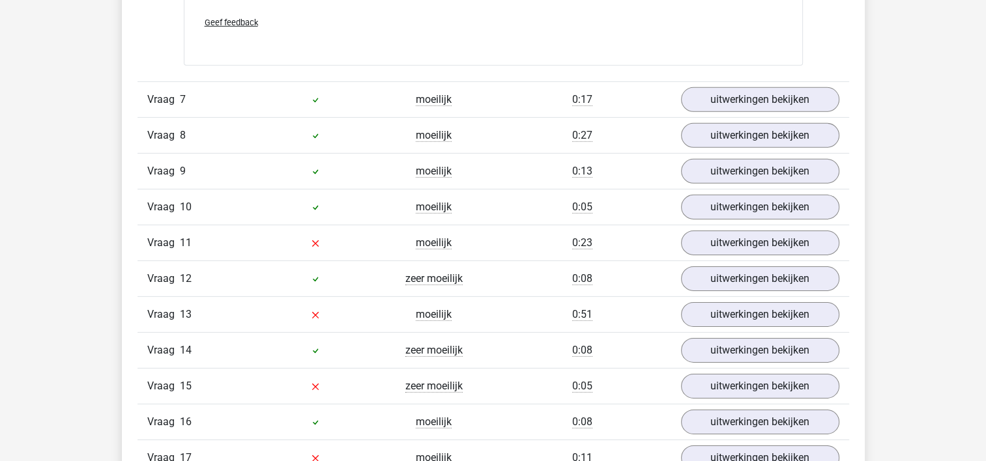
scroll to position [4152, 0]
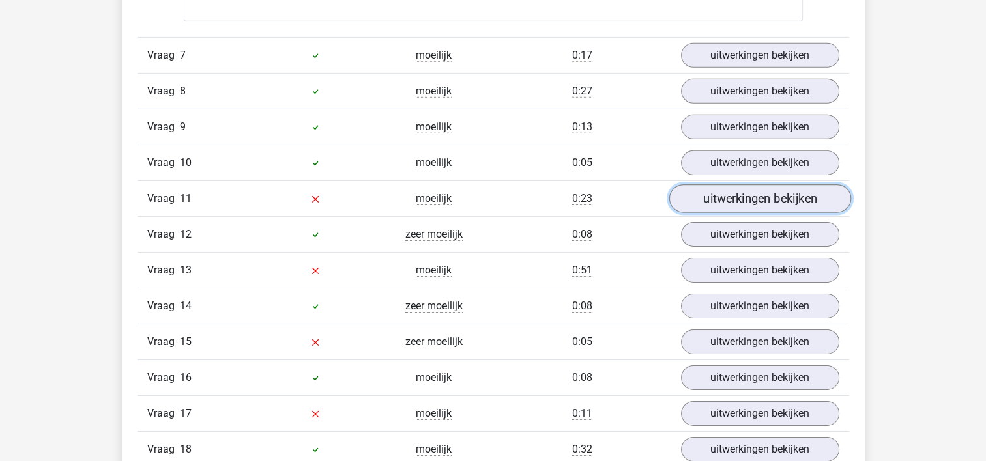
click at [695, 198] on link "uitwerkingen bekijken" at bounding box center [760, 198] width 182 height 29
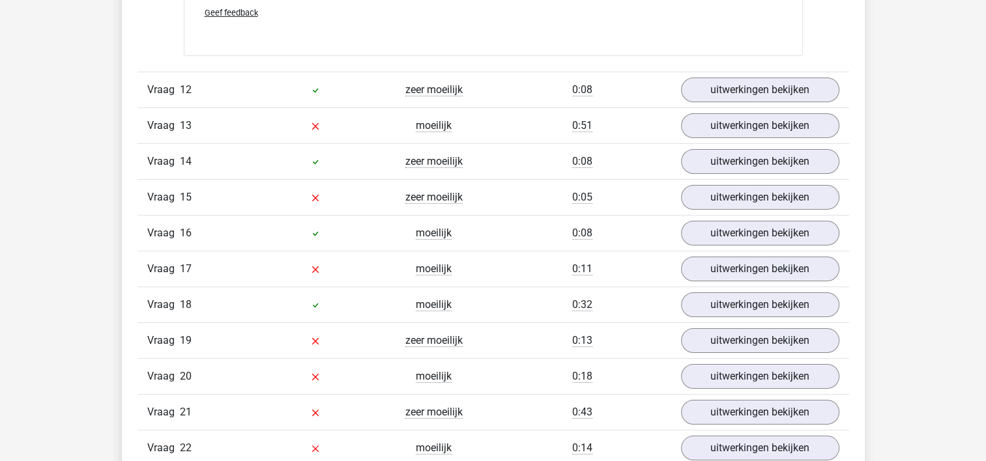
scroll to position [4826, 0]
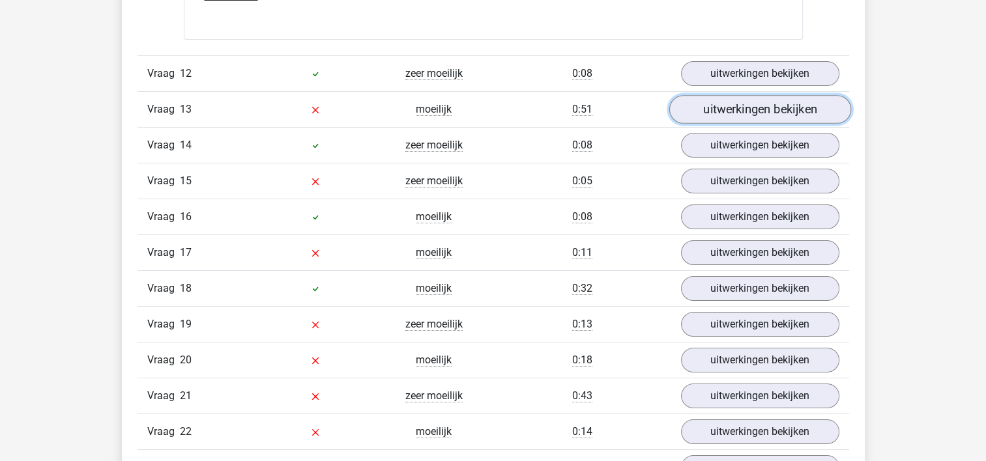
click at [701, 109] on link "uitwerkingen bekijken" at bounding box center [760, 109] width 182 height 29
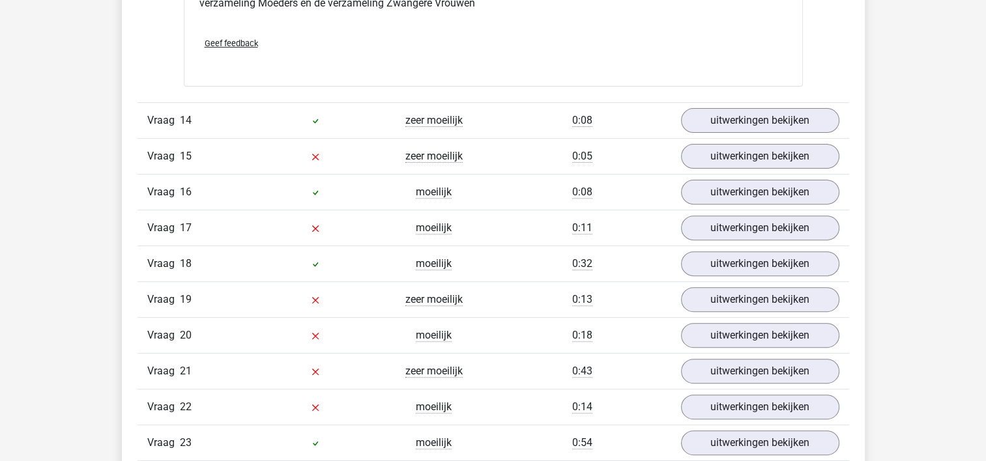
scroll to position [5391, 0]
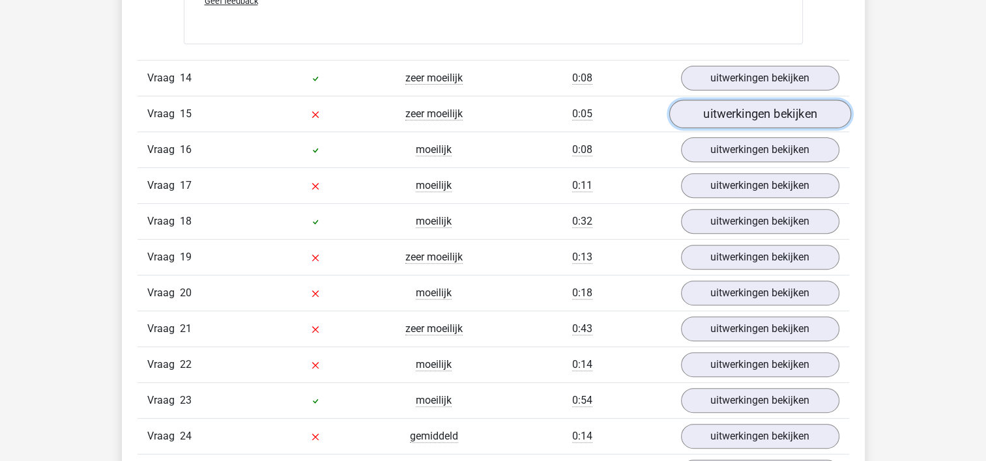
click at [699, 100] on link "uitwerkingen bekijken" at bounding box center [760, 114] width 182 height 29
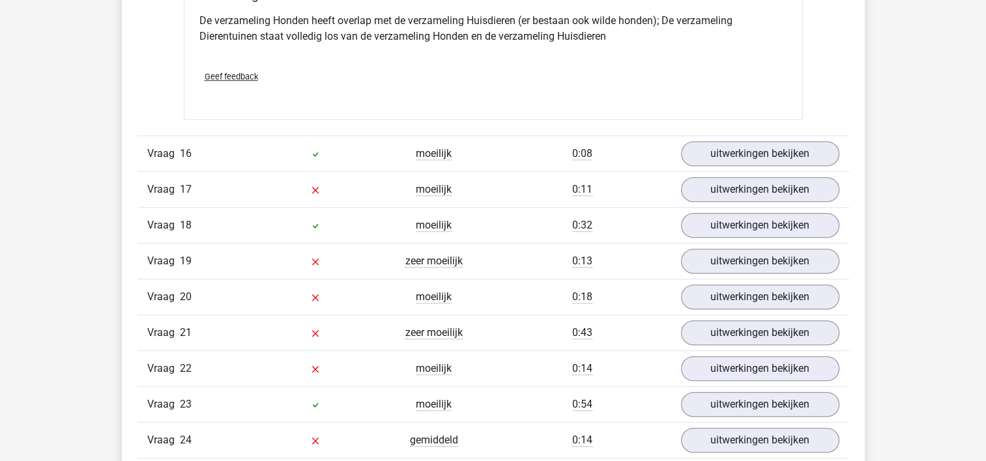
scroll to position [5910, 0]
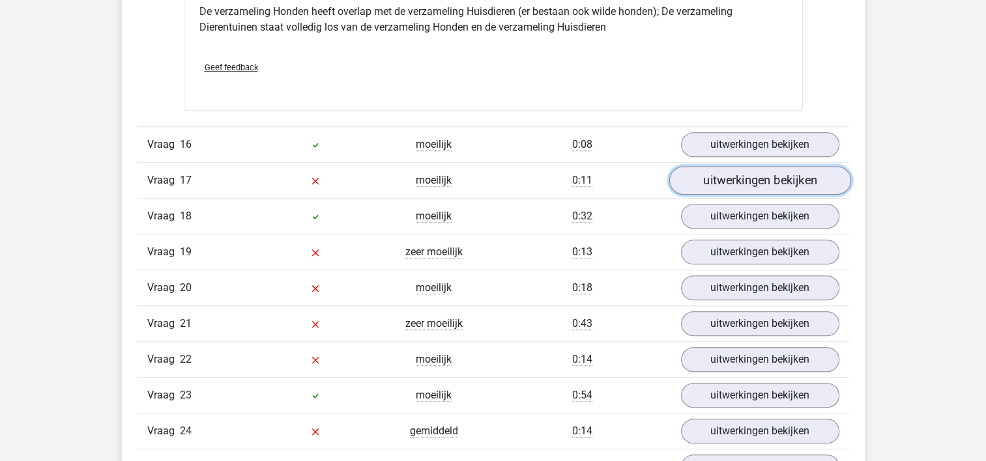
click at [755, 181] on link "uitwerkingen bekijken" at bounding box center [760, 181] width 182 height 29
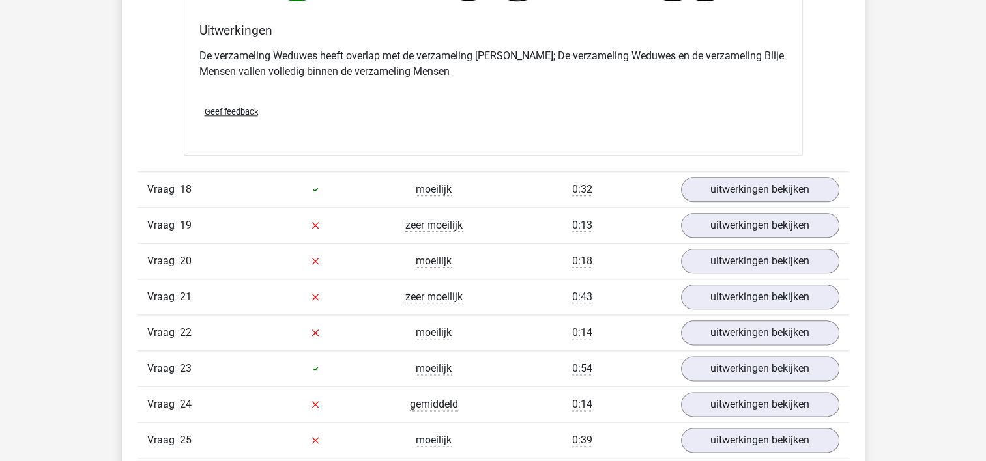
scroll to position [6523, 0]
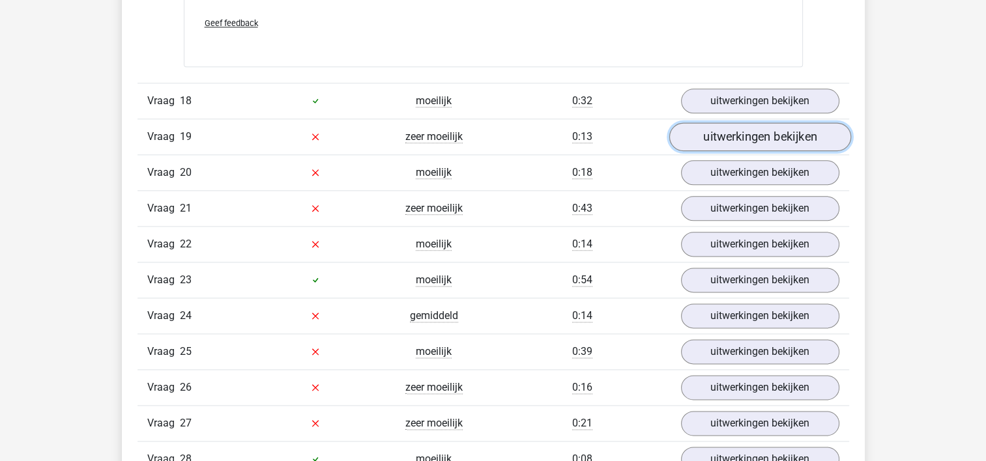
click at [696, 123] on link "uitwerkingen bekijken" at bounding box center [760, 137] width 182 height 29
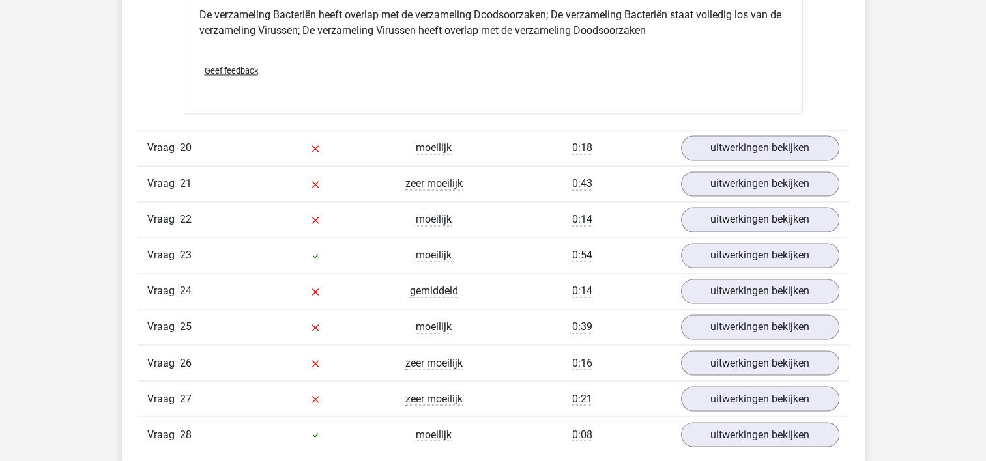
scroll to position [7088, 0]
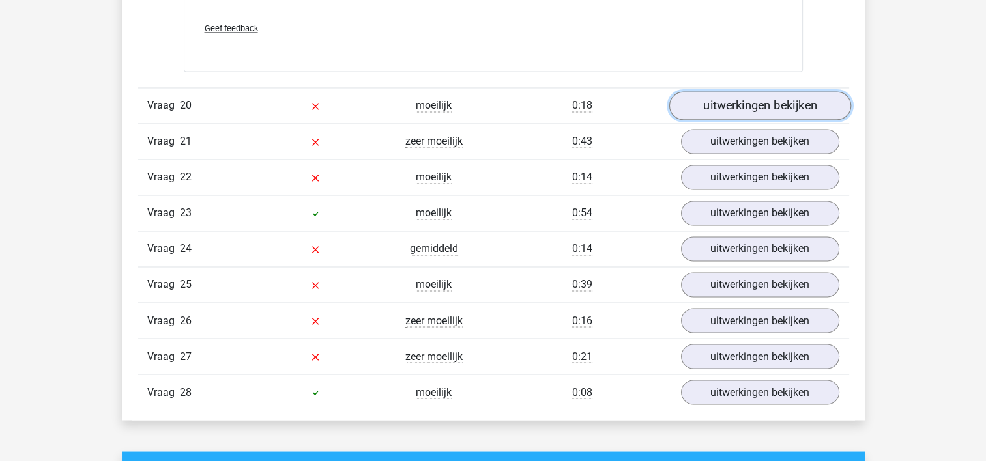
click at [745, 94] on link "uitwerkingen bekijken" at bounding box center [760, 105] width 182 height 29
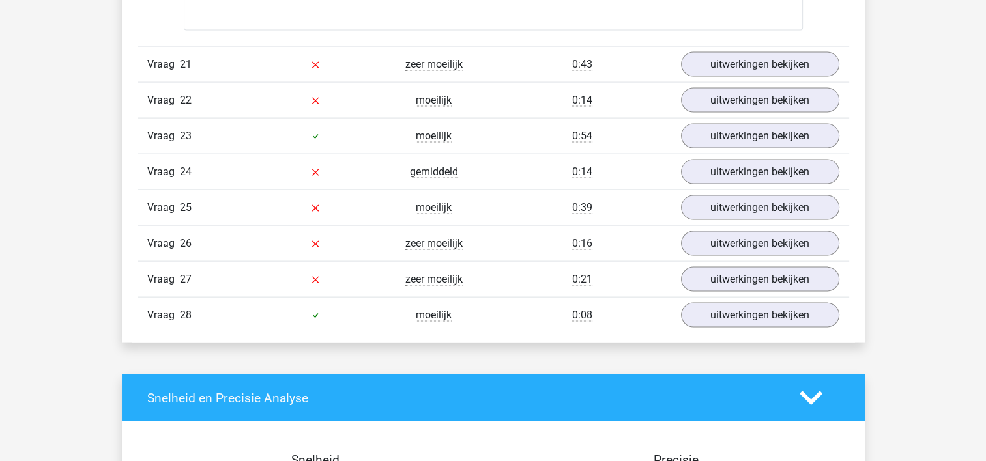
scroll to position [7675, 0]
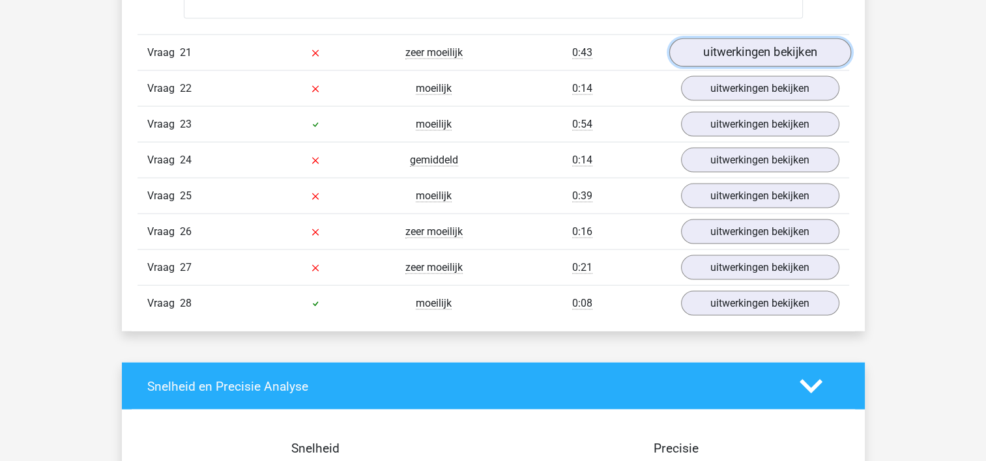
click at [701, 40] on link "uitwerkingen bekijken" at bounding box center [760, 52] width 182 height 29
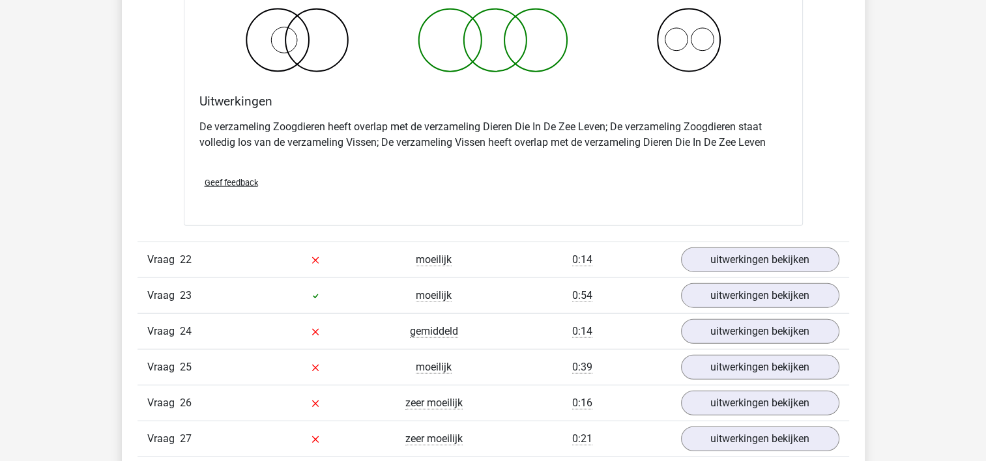
scroll to position [8130, 0]
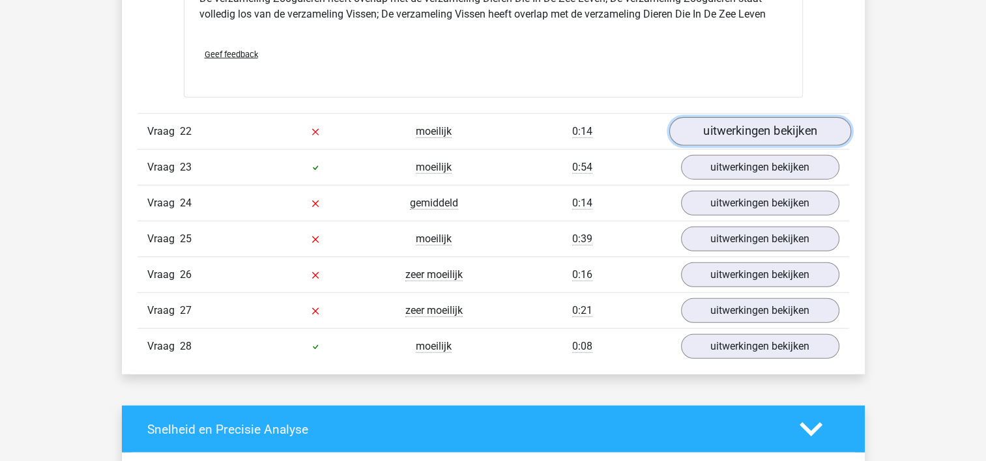
click at [766, 120] on link "uitwerkingen bekijken" at bounding box center [760, 131] width 182 height 29
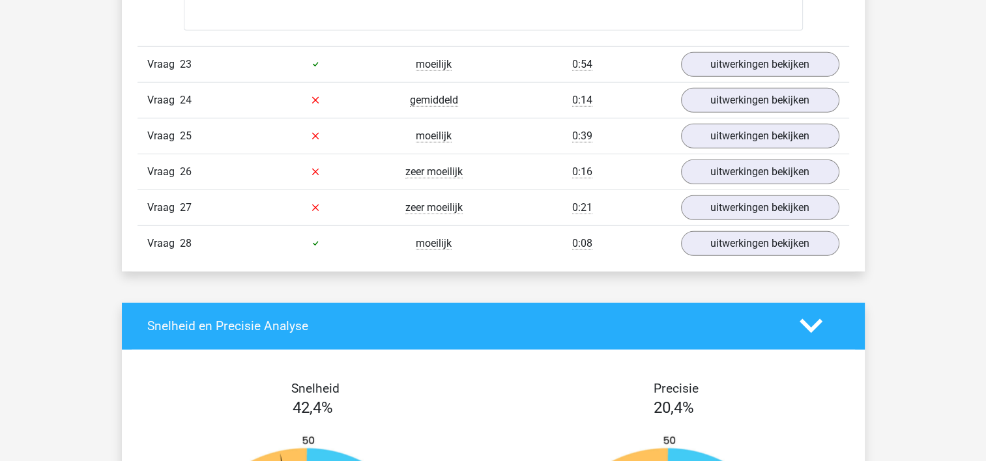
scroll to position [8694, 0]
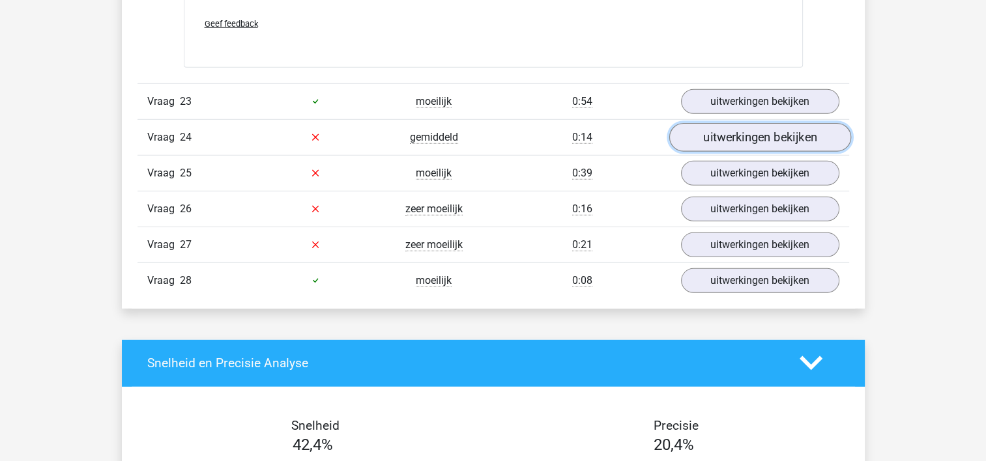
click at [702, 129] on link "uitwerkingen bekijken" at bounding box center [760, 137] width 182 height 29
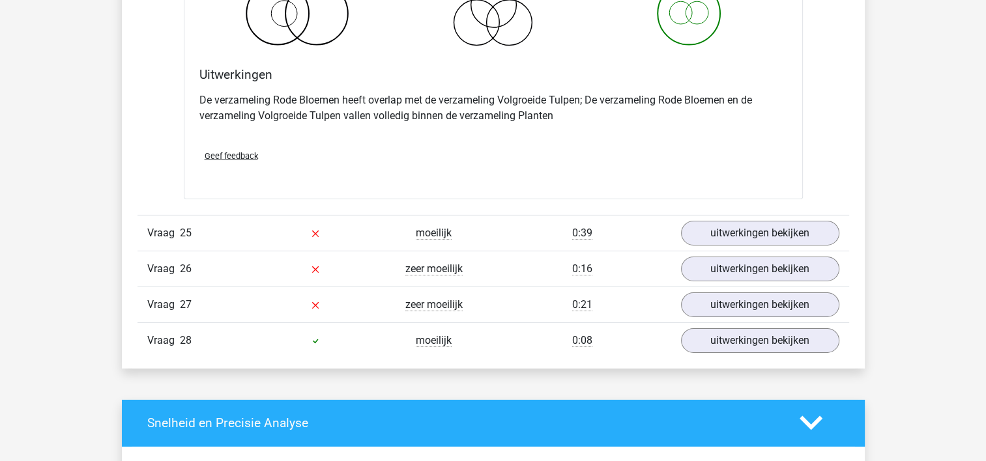
scroll to position [9157, 0]
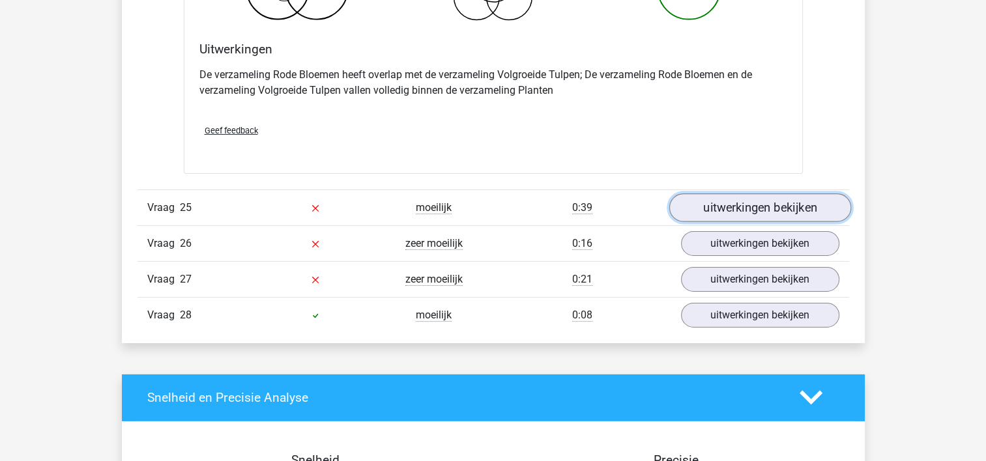
click at [740, 198] on link "uitwerkingen bekijken" at bounding box center [760, 208] width 182 height 29
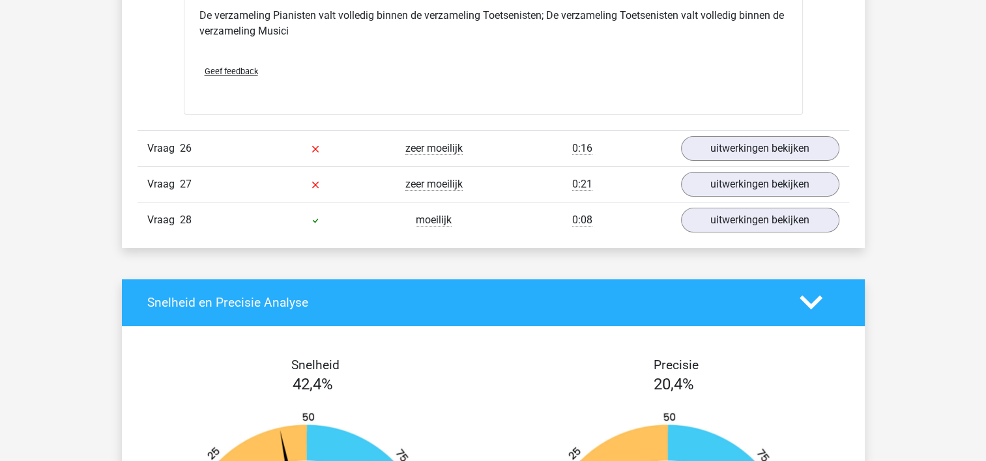
scroll to position [9777, 0]
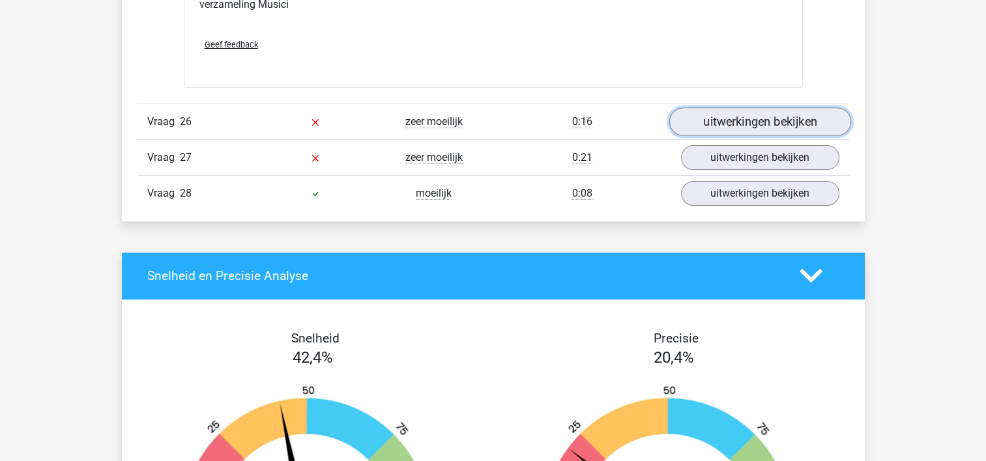
click at [764, 110] on link "uitwerkingen bekijken" at bounding box center [760, 122] width 182 height 29
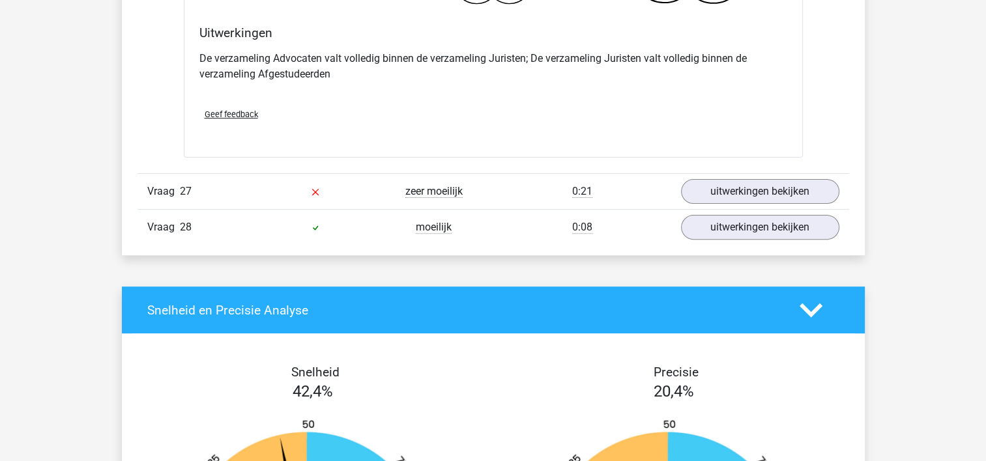
scroll to position [10298, 0]
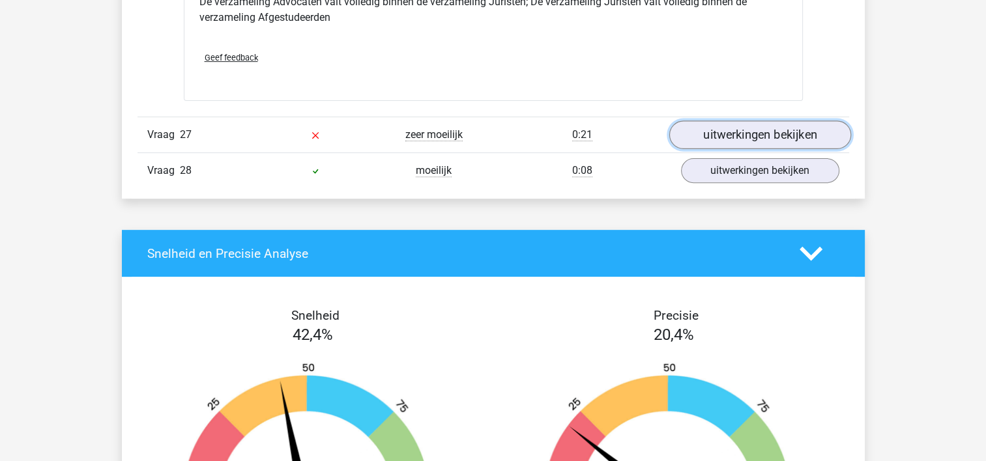
click at [773, 121] on link "uitwerkingen bekijken" at bounding box center [760, 135] width 182 height 29
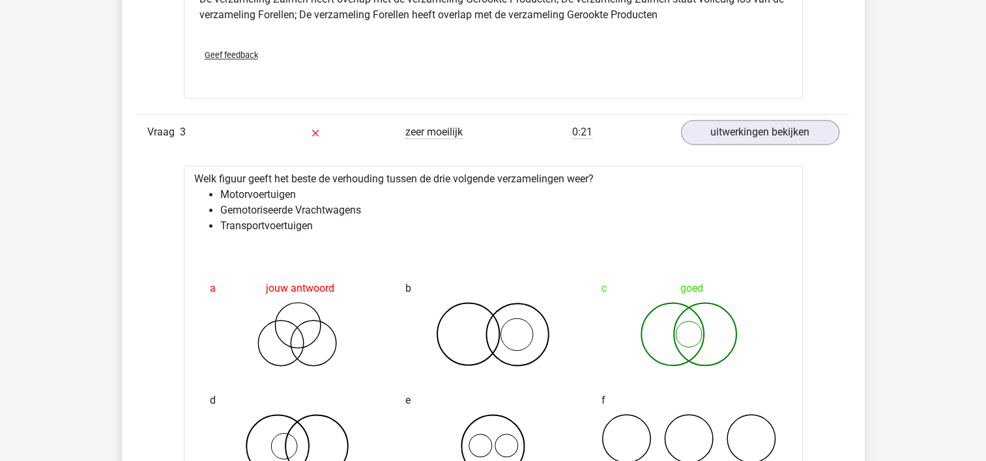
scroll to position [0, 0]
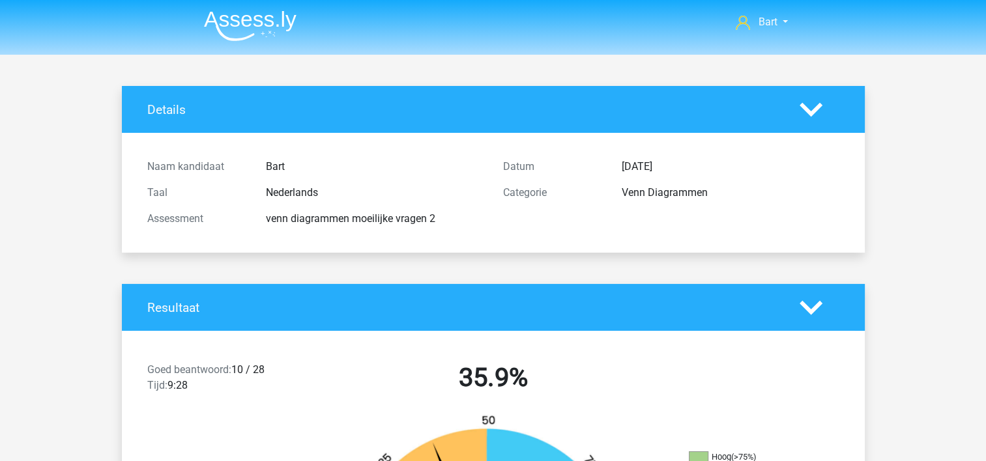
click at [275, 22] on img at bounding box center [250, 25] width 93 height 31
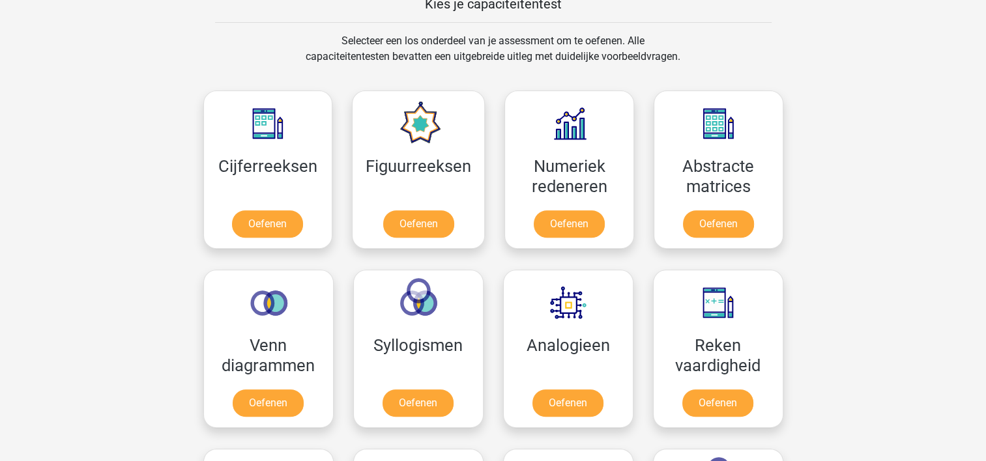
scroll to position [530, 0]
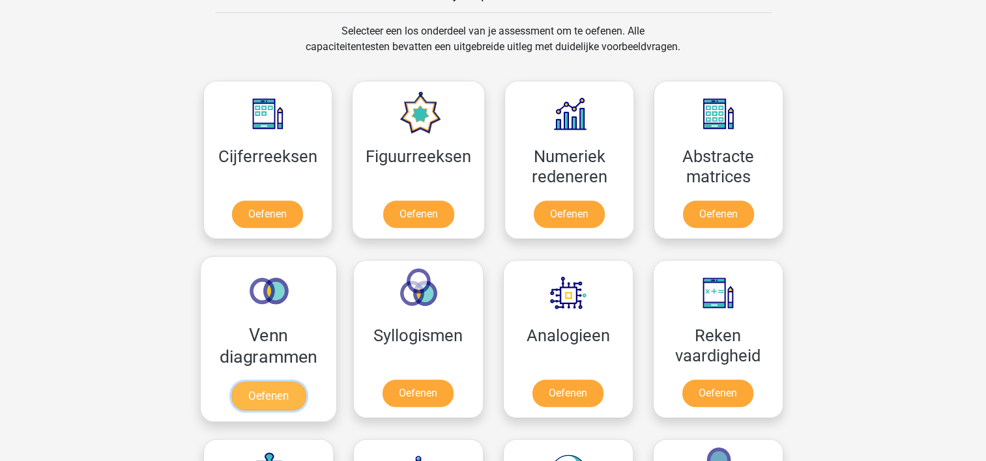
click at [277, 394] on link "Oefenen" at bounding box center [268, 396] width 74 height 29
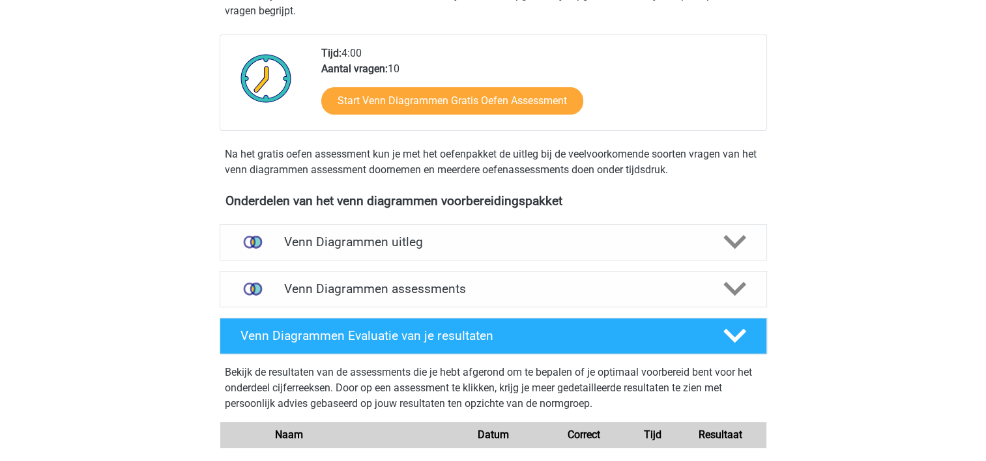
scroll to position [285, 0]
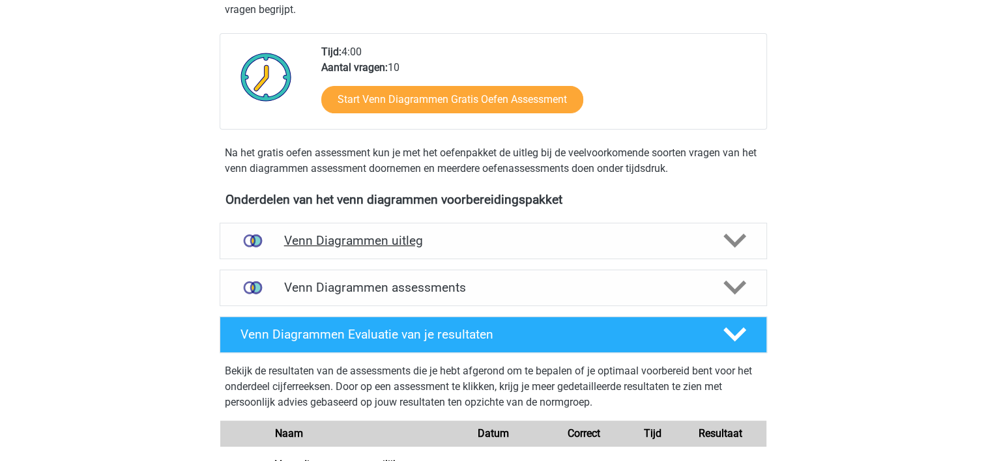
click at [586, 247] on h4 "Venn Diagrammen uitleg" at bounding box center [493, 240] width 418 height 15
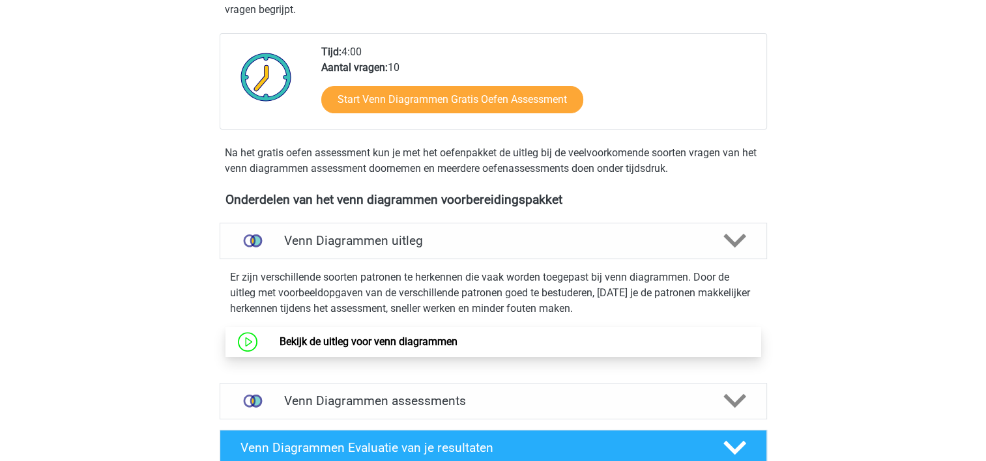
click at [383, 347] on link "Bekijk de uitleg voor venn diagrammen" at bounding box center [369, 342] width 178 height 12
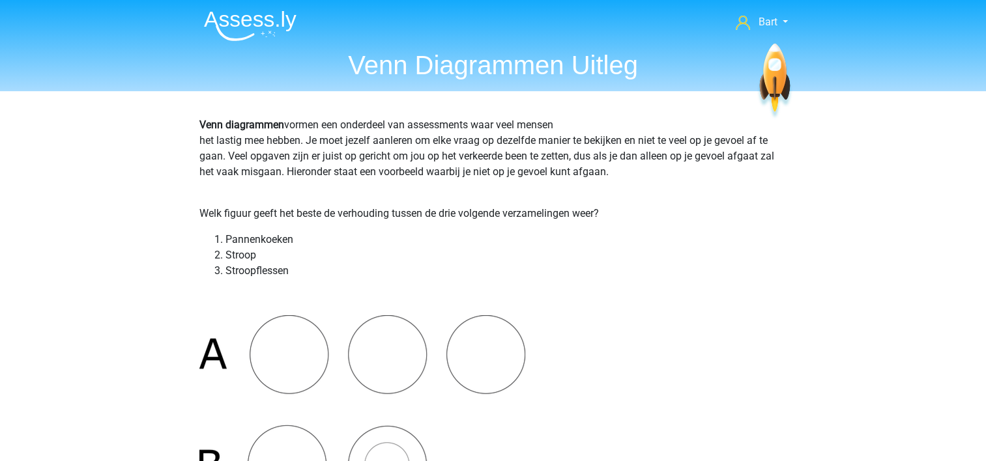
click at [222, 25] on img at bounding box center [250, 25] width 93 height 31
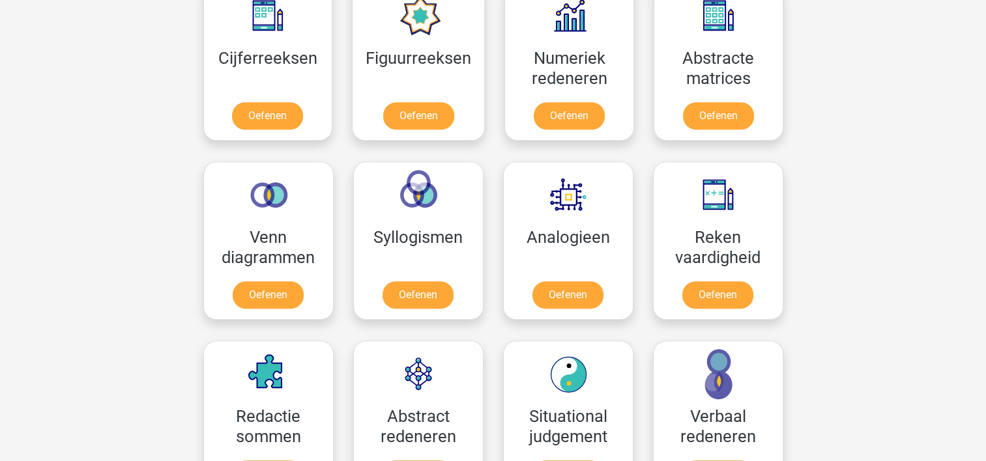
scroll to position [626, 0]
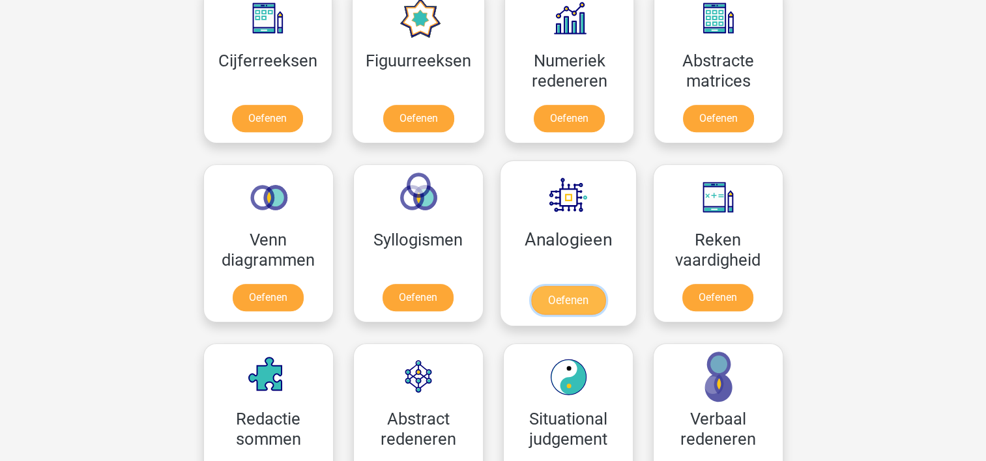
click at [558, 296] on link "Oefenen" at bounding box center [567, 300] width 74 height 29
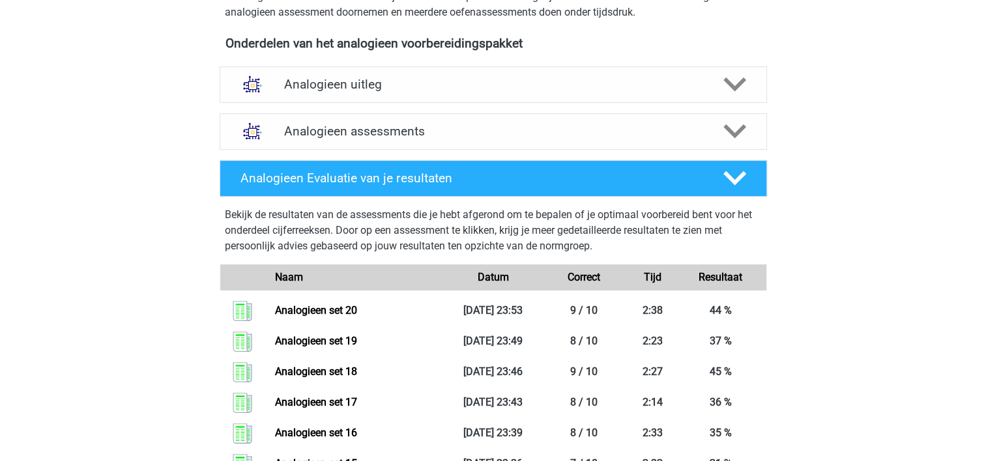
scroll to position [431, 0]
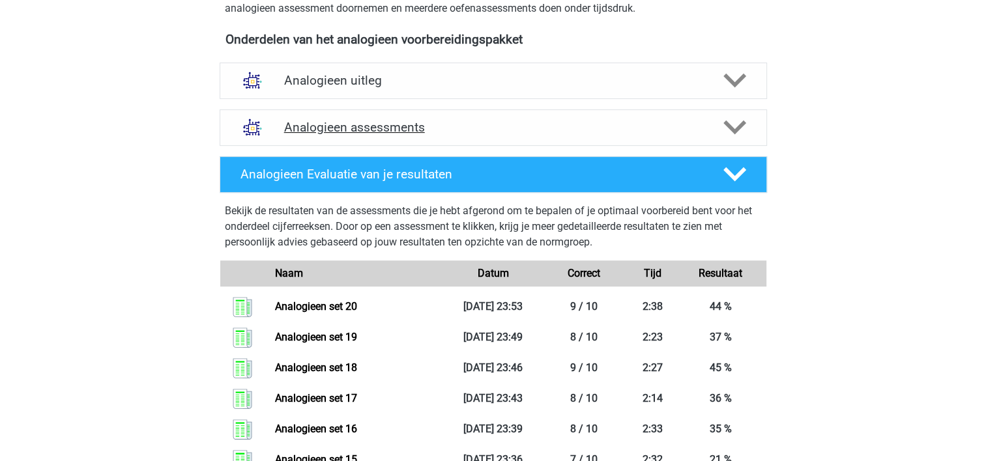
click at [495, 136] on div "Analogieen assessments" at bounding box center [493, 127] width 547 height 36
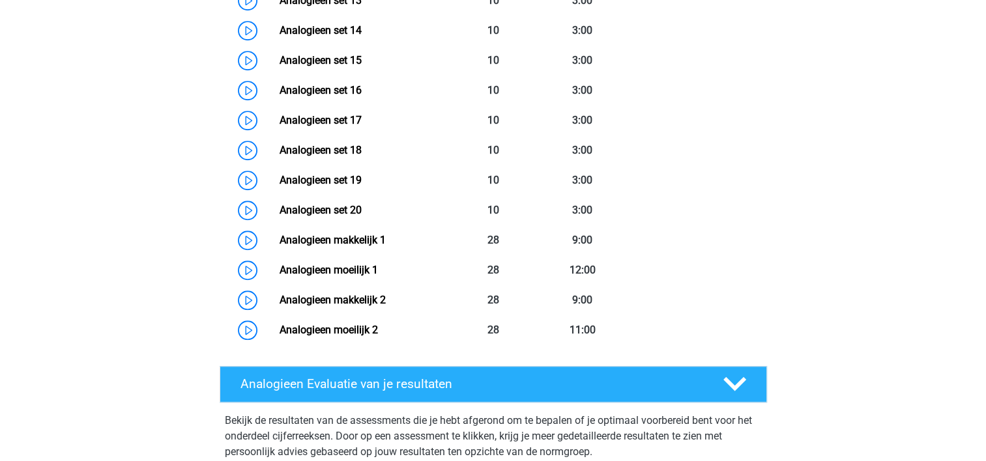
scroll to position [1057, 0]
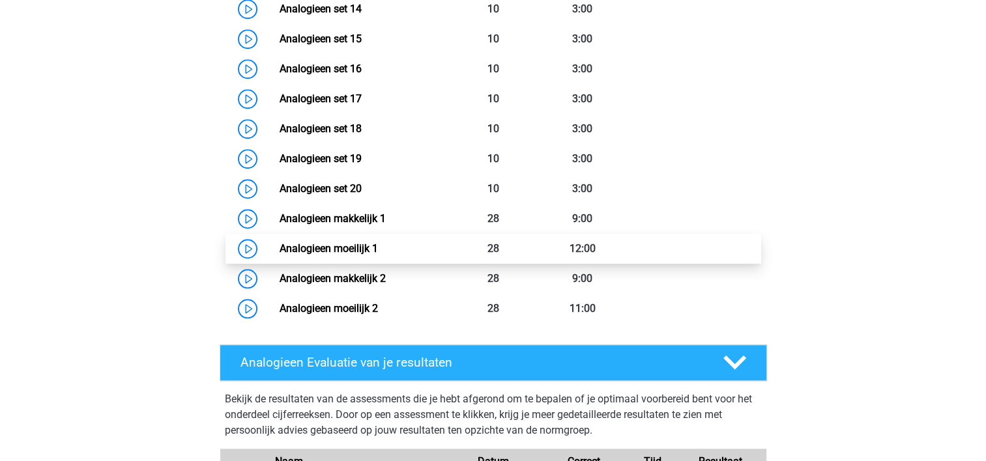
click at [378, 251] on link "Analogieen moeilijk 1" at bounding box center [329, 248] width 98 height 12
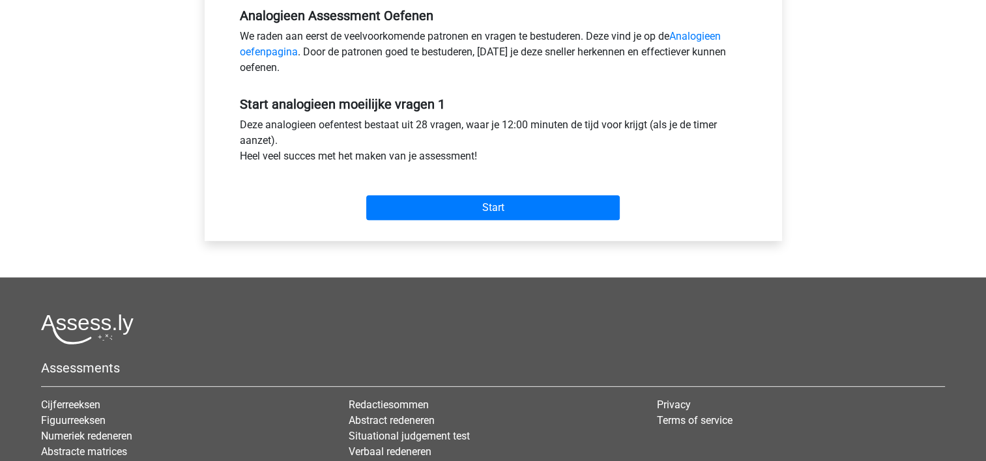
scroll to position [414, 0]
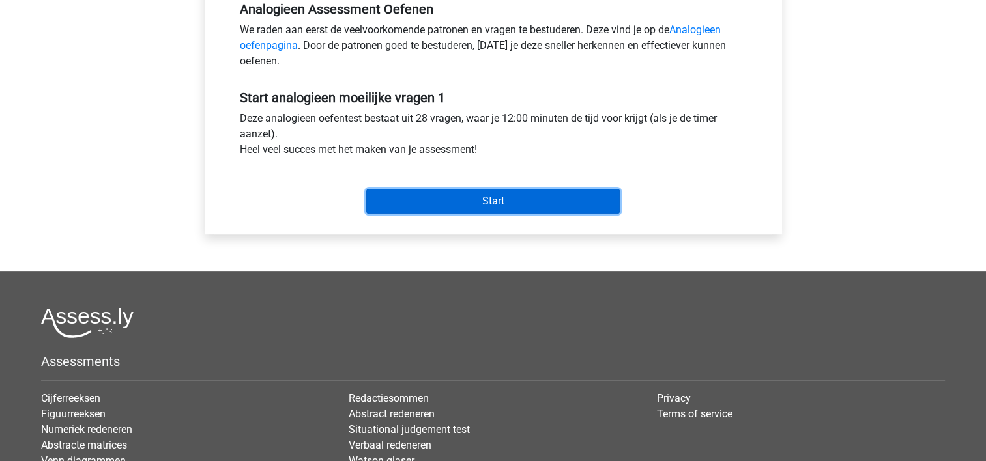
click at [427, 198] on input "Start" at bounding box center [492, 201] width 253 height 25
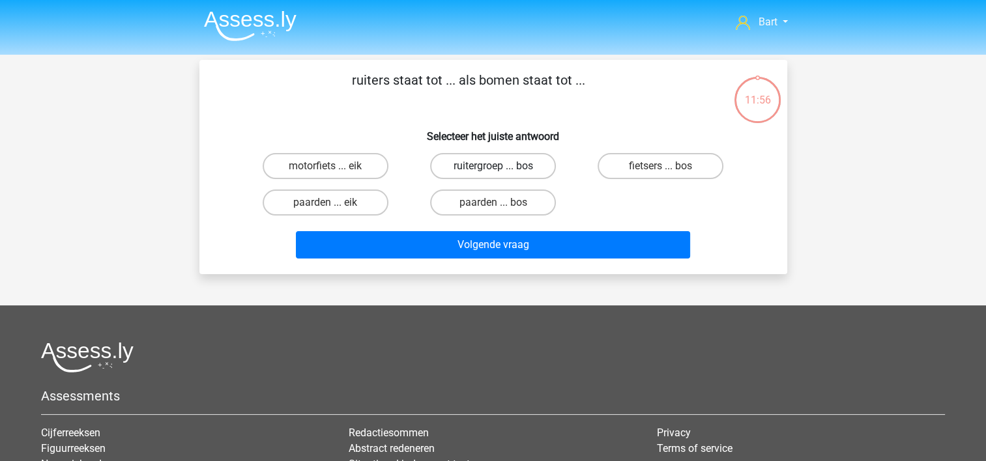
click at [467, 172] on label "ruitergroep ... bos" at bounding box center [493, 166] width 126 height 26
click at [493, 172] on input "ruitergroep ... bos" at bounding box center [497, 170] width 8 height 8
radio input "true"
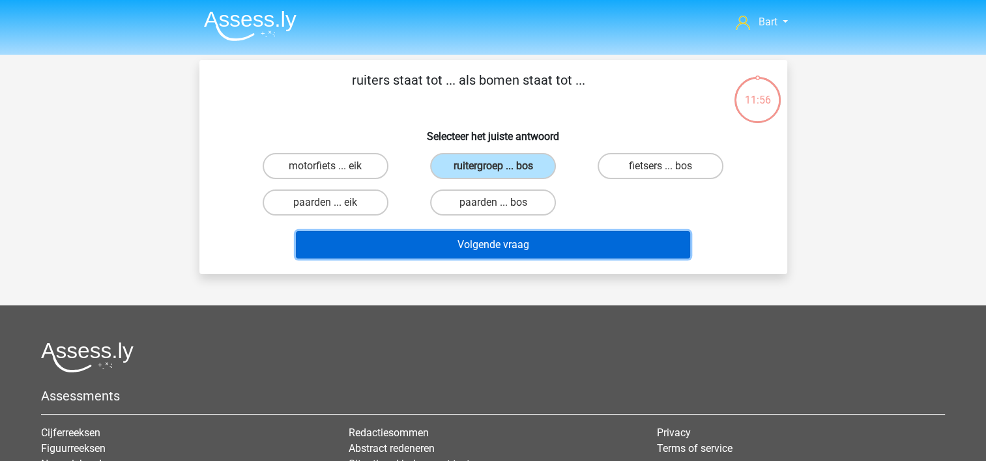
click at [469, 242] on button "Volgende vraag" at bounding box center [493, 244] width 394 height 27
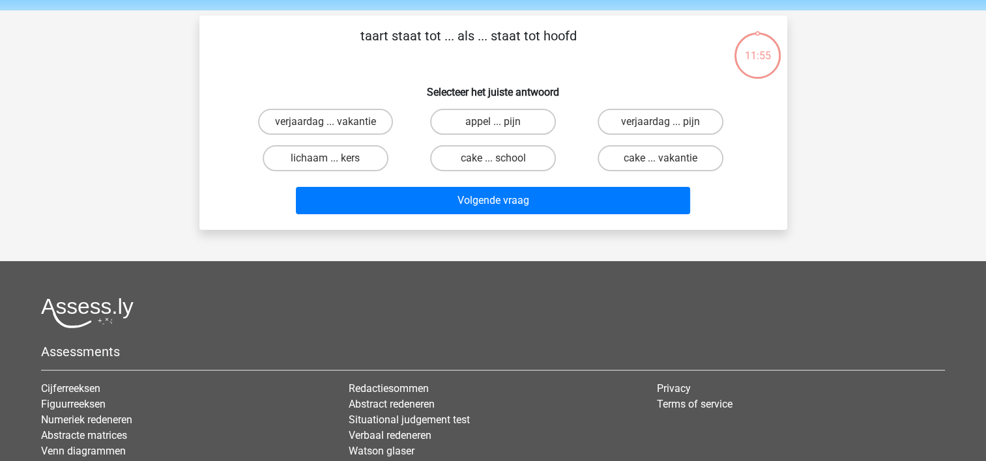
scroll to position [60, 0]
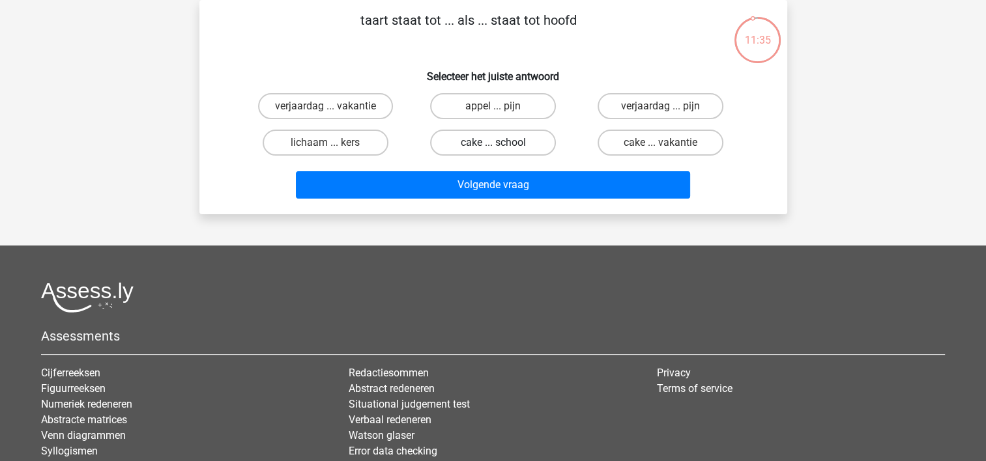
click at [457, 141] on label "cake ... school" at bounding box center [493, 143] width 126 height 26
click at [493, 143] on input "cake ... school" at bounding box center [497, 147] width 8 height 8
radio input "true"
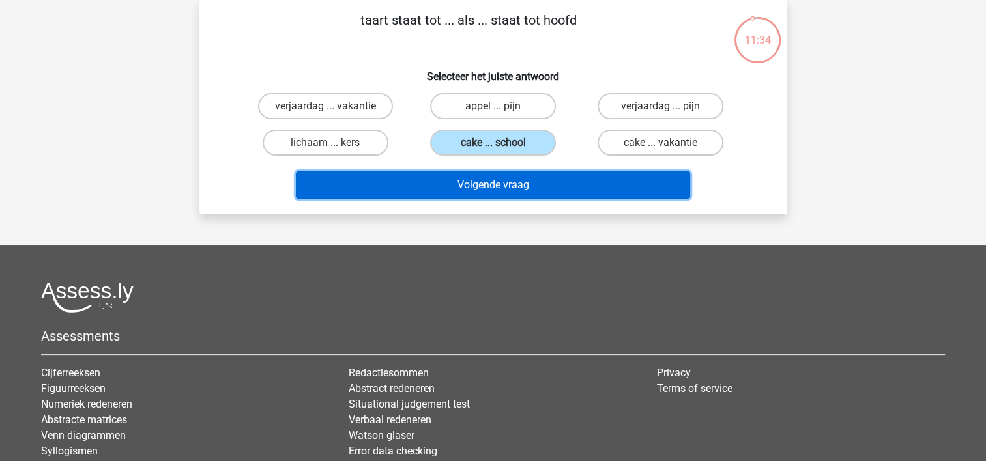
click at [457, 171] on button "Volgende vraag" at bounding box center [493, 184] width 394 height 27
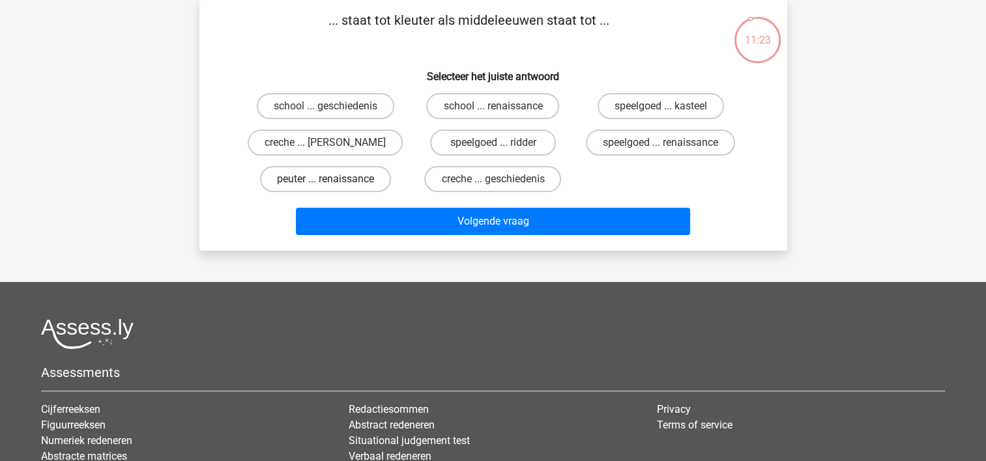
click at [347, 175] on label "peuter ... renaissance" at bounding box center [325, 179] width 131 height 26
click at [334, 179] on input "peuter ... renaissance" at bounding box center [329, 183] width 8 height 8
radio input "true"
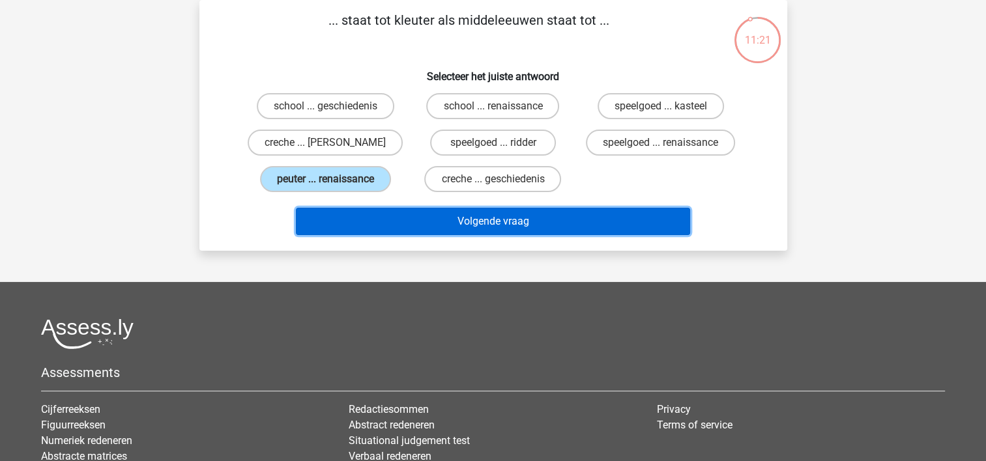
click at [367, 222] on button "Volgende vraag" at bounding box center [493, 221] width 394 height 27
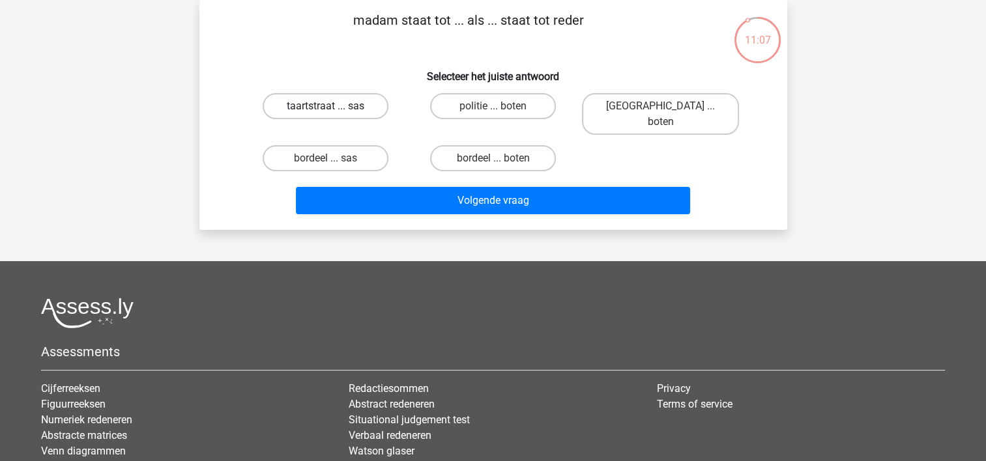
click at [336, 102] on label "taartstraat ... sas" at bounding box center [326, 106] width 126 height 26
click at [334, 106] on input "taartstraat ... sas" at bounding box center [329, 110] width 8 height 8
radio input "true"
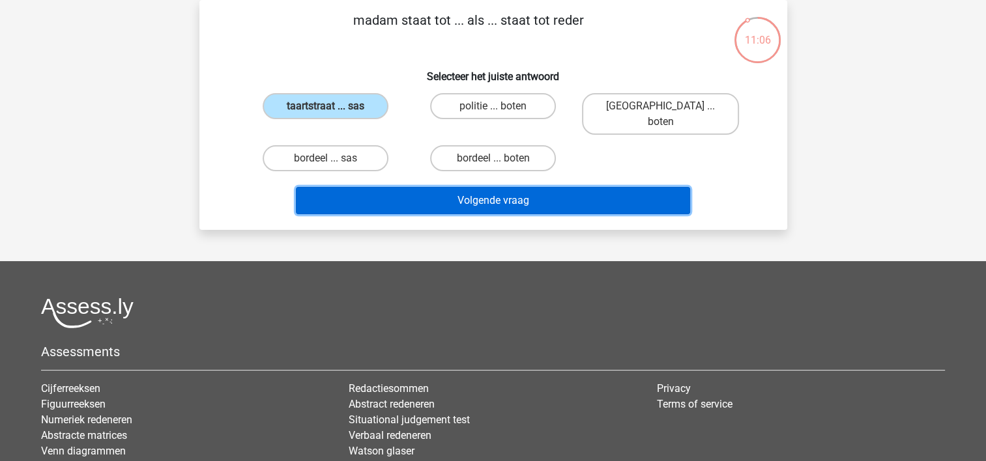
click at [461, 187] on button "Volgende vraag" at bounding box center [493, 200] width 394 height 27
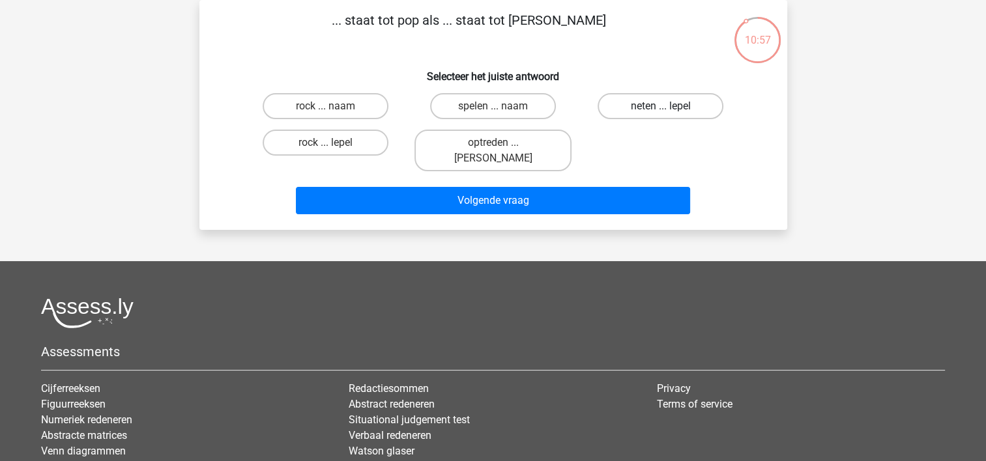
click at [628, 115] on label "neten ... lepel" at bounding box center [661, 106] width 126 height 26
click at [661, 115] on input "neten ... lepel" at bounding box center [665, 110] width 8 height 8
radio input "true"
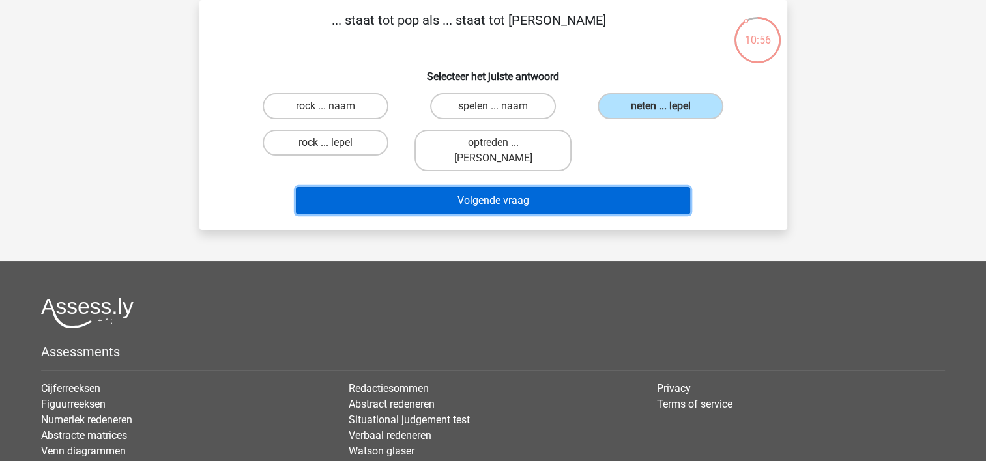
click at [551, 187] on button "Volgende vraag" at bounding box center [493, 200] width 394 height 27
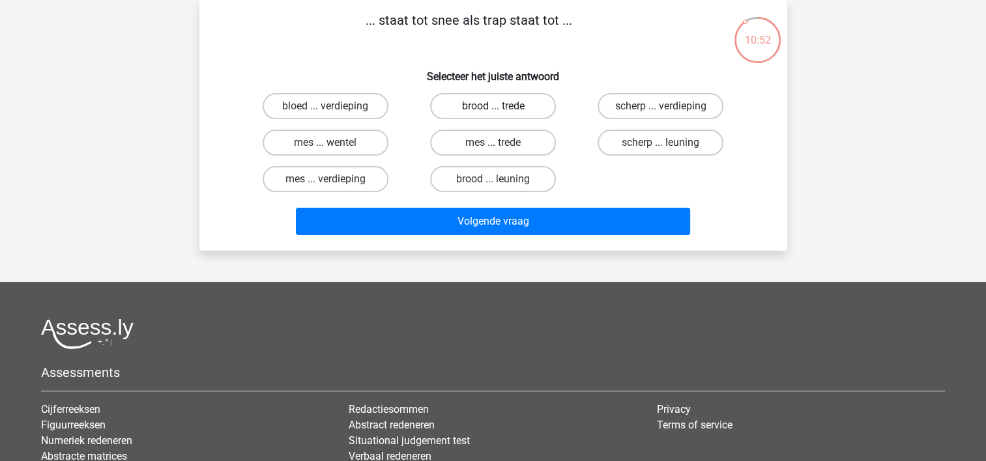
click at [465, 117] on label "brood ... trede" at bounding box center [493, 106] width 126 height 26
click at [493, 115] on input "brood ... trede" at bounding box center [497, 110] width 8 height 8
radio input "true"
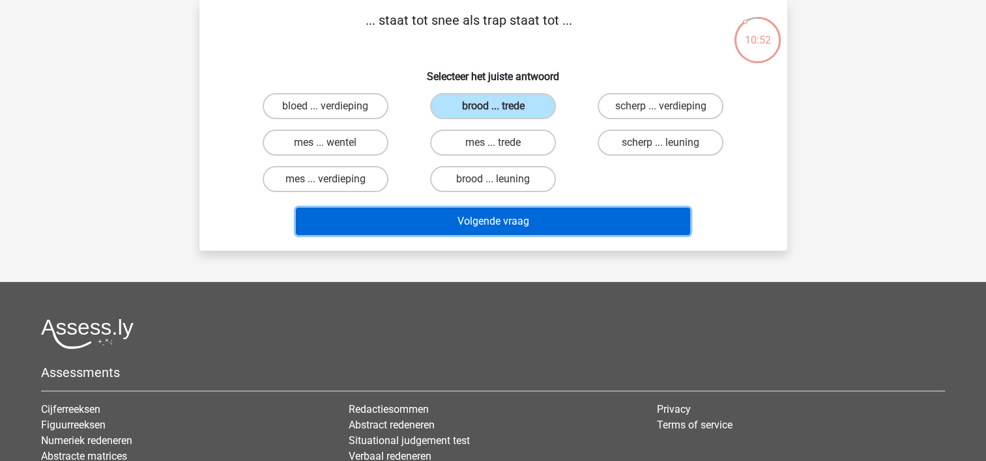
click at [456, 216] on button "Volgende vraag" at bounding box center [493, 221] width 394 height 27
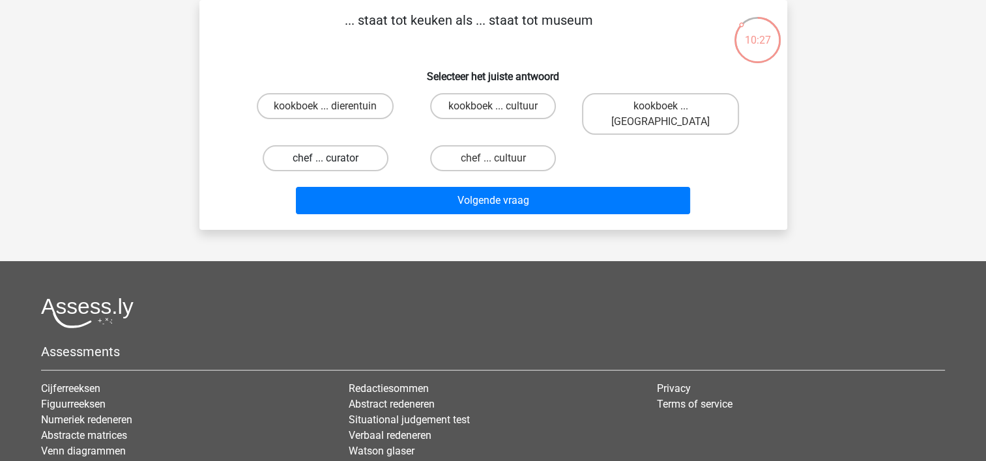
click at [349, 145] on label "chef ... curator" at bounding box center [326, 158] width 126 height 26
click at [334, 158] on input "chef ... curator" at bounding box center [329, 162] width 8 height 8
radio input "true"
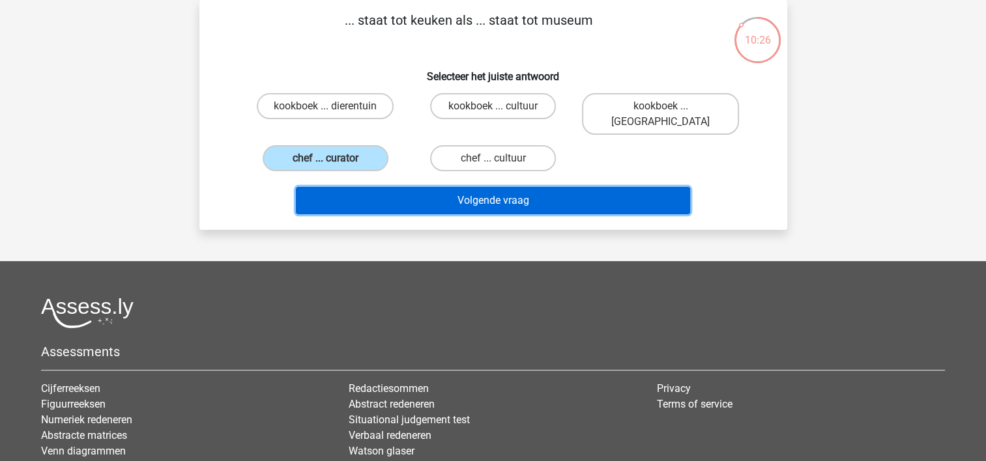
click at [417, 187] on button "Volgende vraag" at bounding box center [493, 200] width 394 height 27
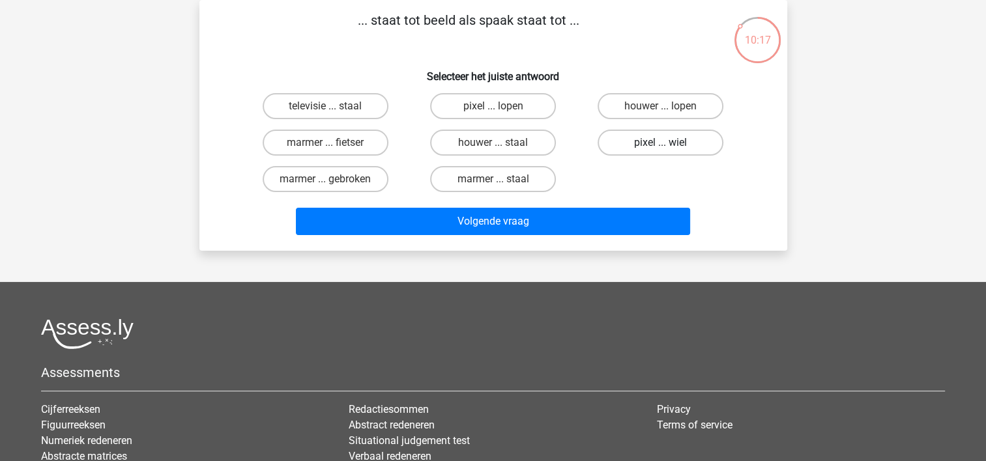
click at [654, 143] on label "pixel ... wiel" at bounding box center [661, 143] width 126 height 26
click at [661, 143] on input "pixel ... wiel" at bounding box center [665, 147] width 8 height 8
radio input "true"
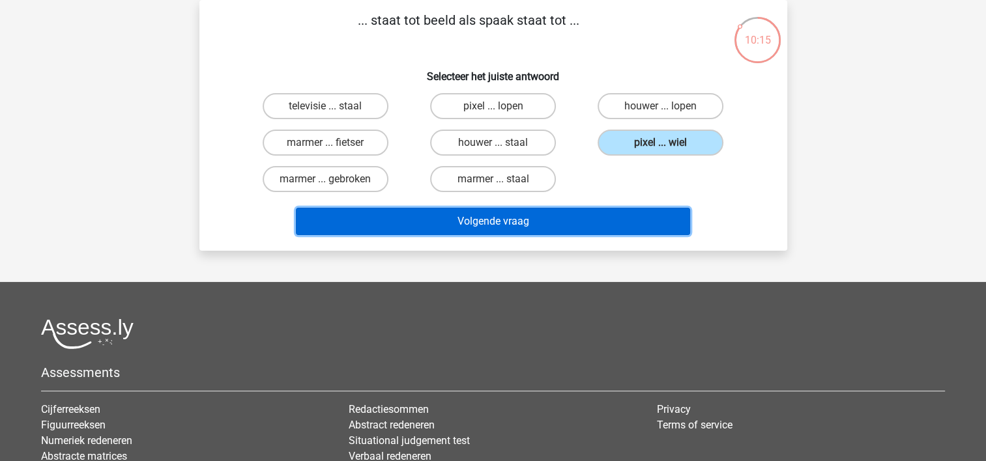
click at [500, 232] on button "Volgende vraag" at bounding box center [493, 221] width 394 height 27
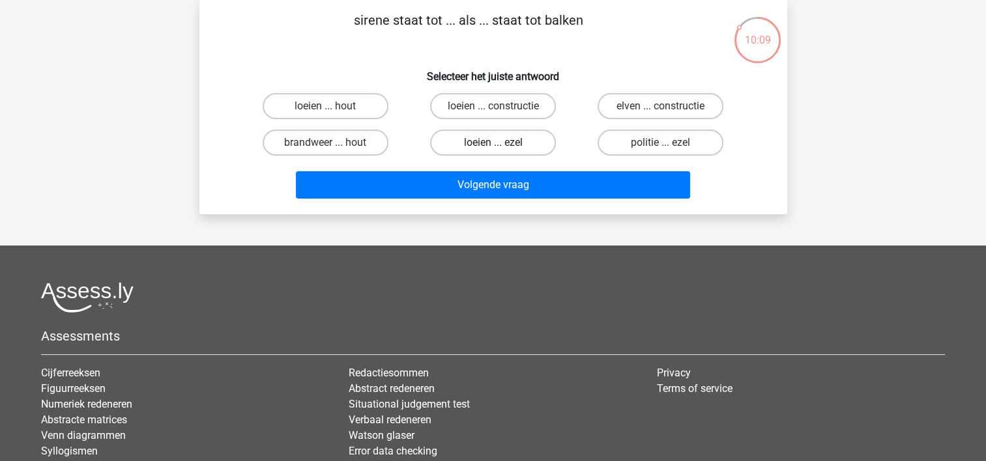
click at [472, 136] on label "loeien ... ezel" at bounding box center [493, 143] width 126 height 26
click at [493, 143] on input "loeien ... ezel" at bounding box center [497, 147] width 8 height 8
radio input "true"
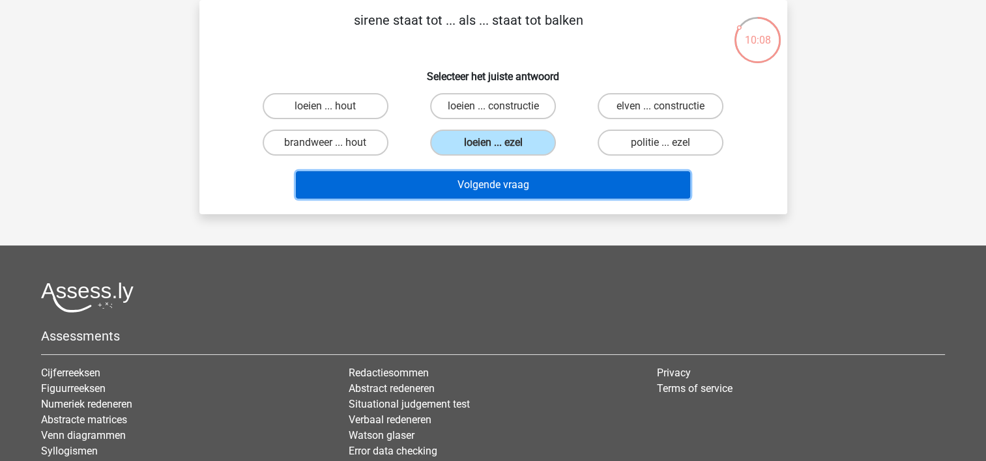
click at [469, 175] on button "Volgende vraag" at bounding box center [493, 184] width 394 height 27
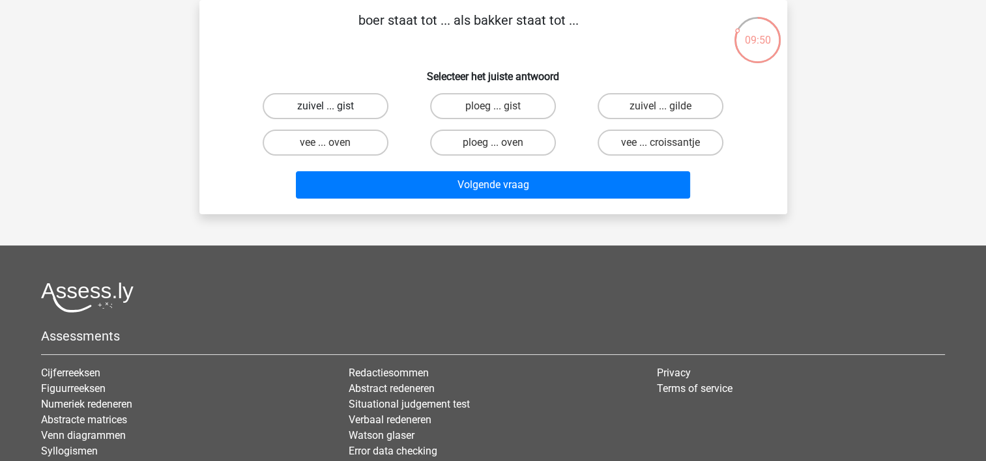
click at [316, 107] on label "zuivel ... gist" at bounding box center [326, 106] width 126 height 26
click at [325, 107] on input "zuivel ... gist" at bounding box center [329, 110] width 8 height 8
radio input "true"
click at [308, 149] on label "vee ... oven" at bounding box center [326, 143] width 126 height 26
click at [325, 149] on input "vee ... oven" at bounding box center [329, 147] width 8 height 8
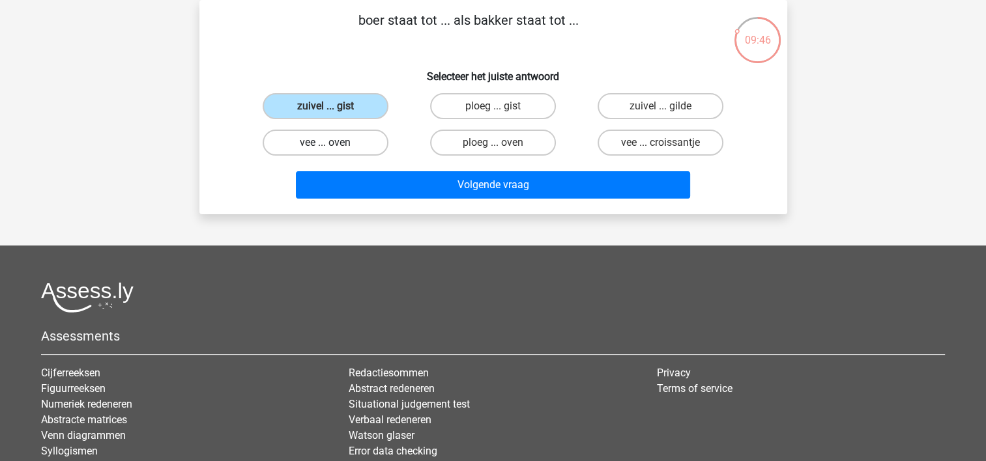
radio input "true"
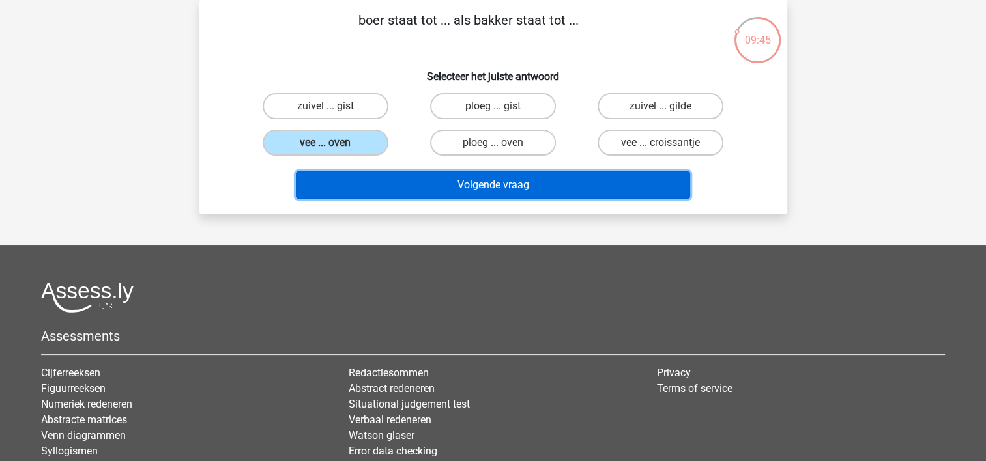
click at [440, 172] on button "Volgende vraag" at bounding box center [493, 184] width 394 height 27
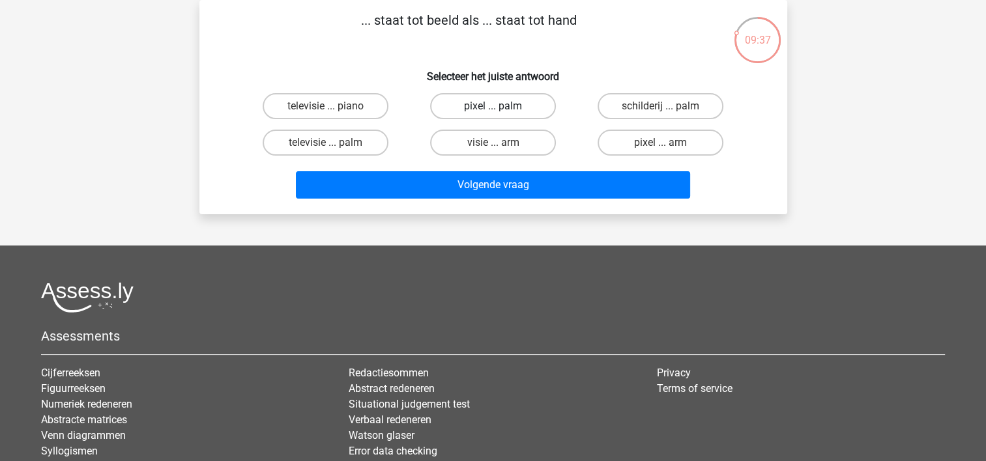
click at [472, 102] on label "pixel ... palm" at bounding box center [493, 106] width 126 height 26
click at [493, 106] on input "pixel ... palm" at bounding box center [497, 110] width 8 height 8
radio input "true"
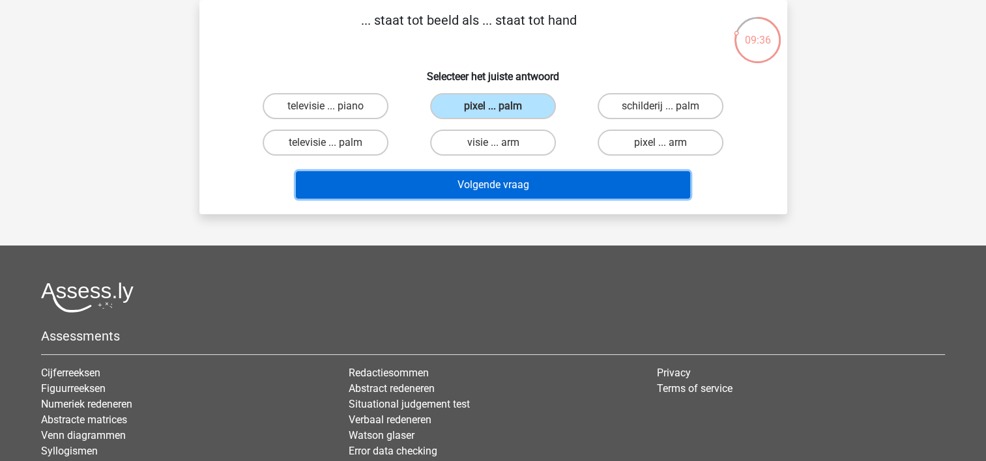
click at [460, 186] on button "Volgende vraag" at bounding box center [493, 184] width 394 height 27
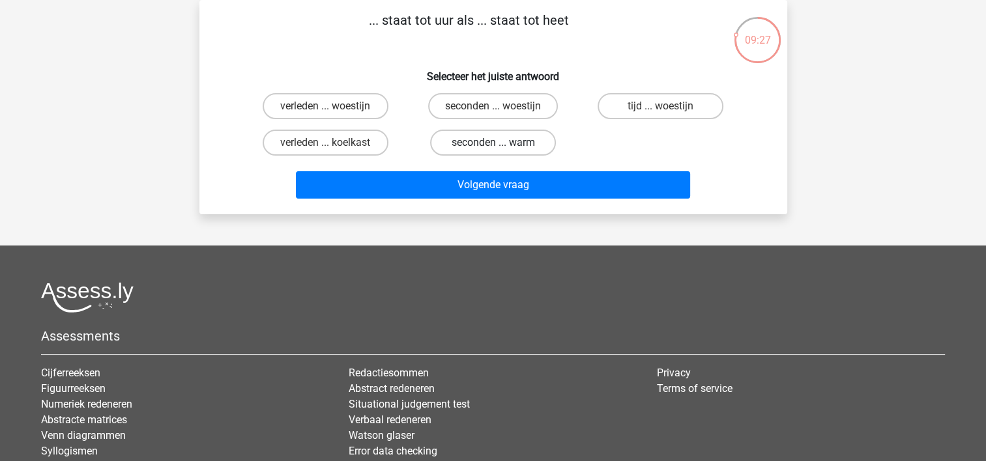
click at [485, 139] on label "seconden ... warm" at bounding box center [493, 143] width 126 height 26
click at [493, 143] on input "seconden ... warm" at bounding box center [497, 147] width 8 height 8
radio input "true"
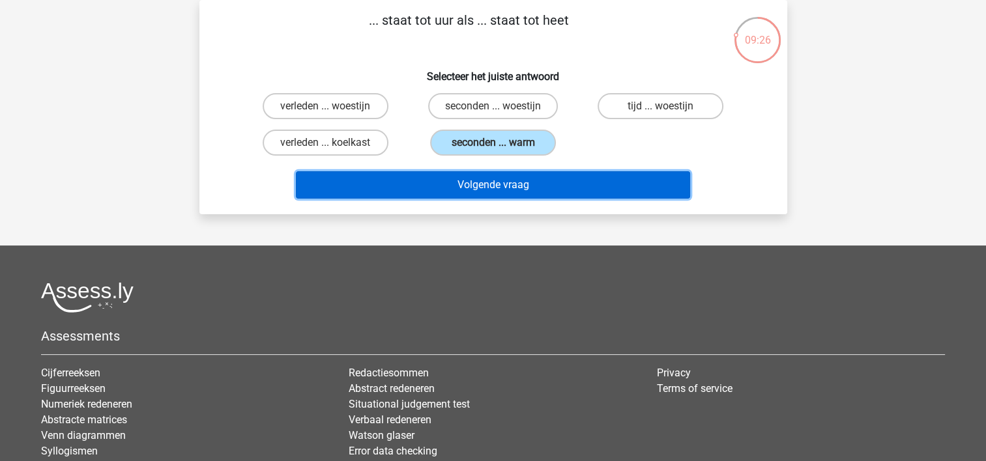
click at [472, 174] on button "Volgende vraag" at bounding box center [493, 184] width 394 height 27
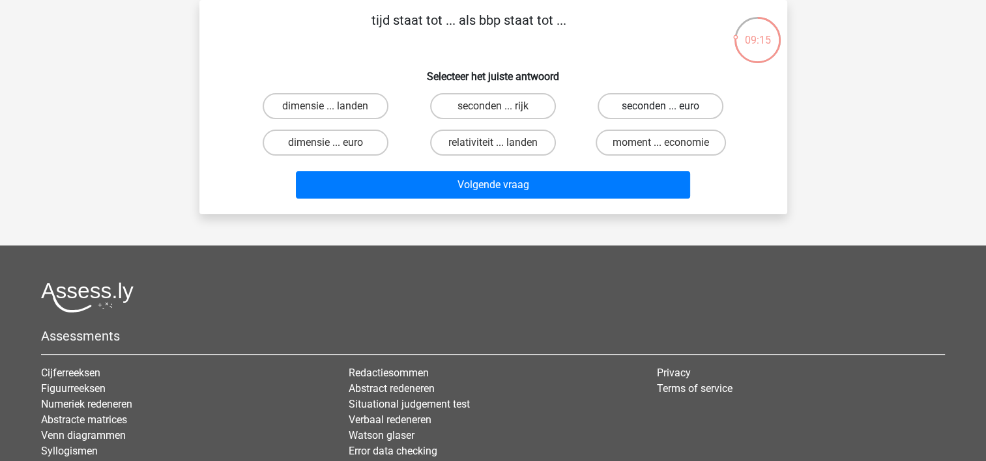
click at [638, 103] on label "seconden ... euro" at bounding box center [661, 106] width 126 height 26
click at [661, 106] on input "seconden ... euro" at bounding box center [665, 110] width 8 height 8
radio input "true"
click at [632, 158] on div "moment ... economie" at bounding box center [660, 142] width 167 height 36
click at [626, 138] on label "moment ... economie" at bounding box center [661, 143] width 130 height 26
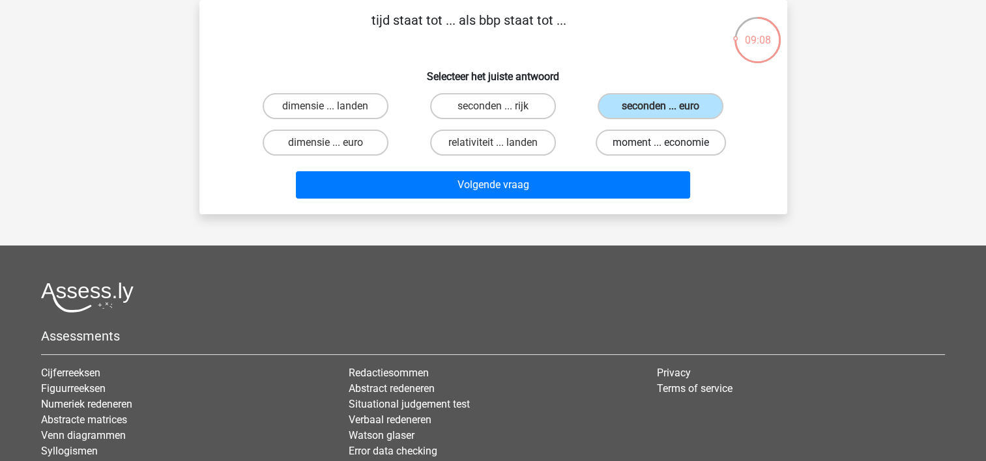
click at [661, 143] on input "moment ... economie" at bounding box center [665, 147] width 8 height 8
radio input "true"
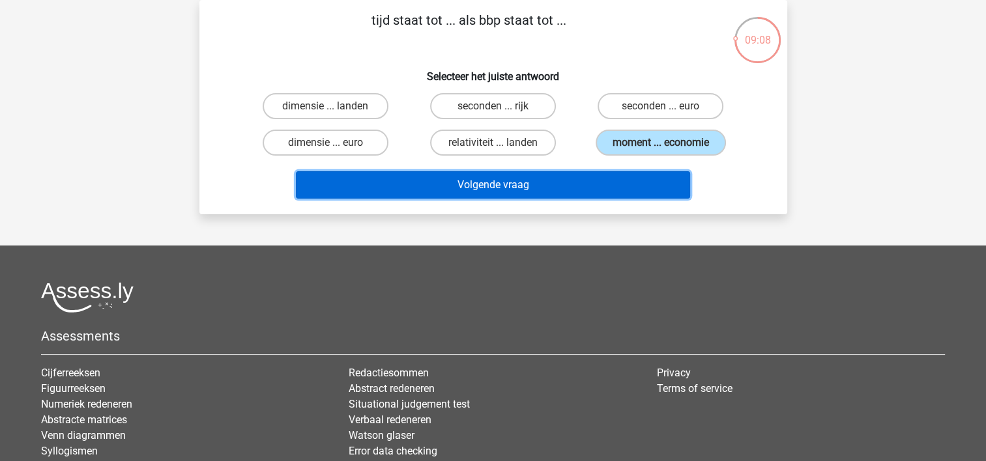
click at [521, 190] on button "Volgende vraag" at bounding box center [493, 184] width 394 height 27
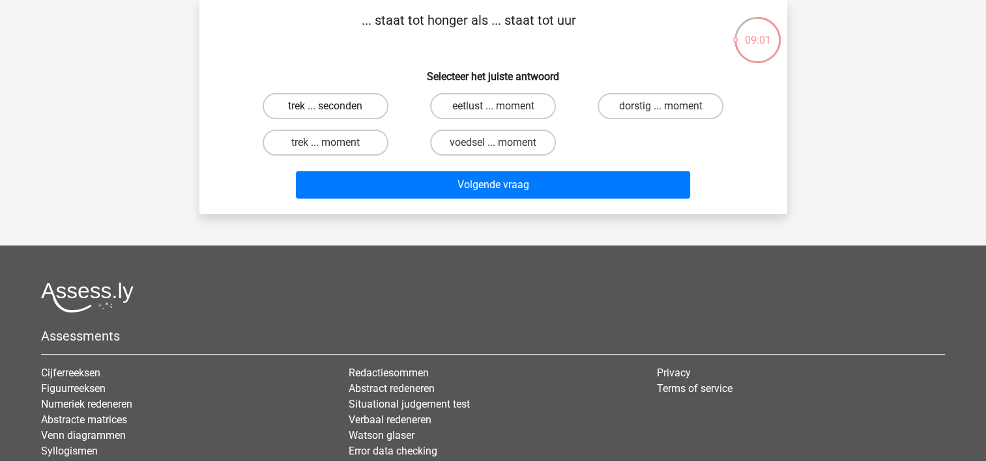
click at [323, 112] on label "trek ... seconden" at bounding box center [326, 106] width 126 height 26
click at [325, 112] on input "trek ... seconden" at bounding box center [329, 110] width 8 height 8
radio input "true"
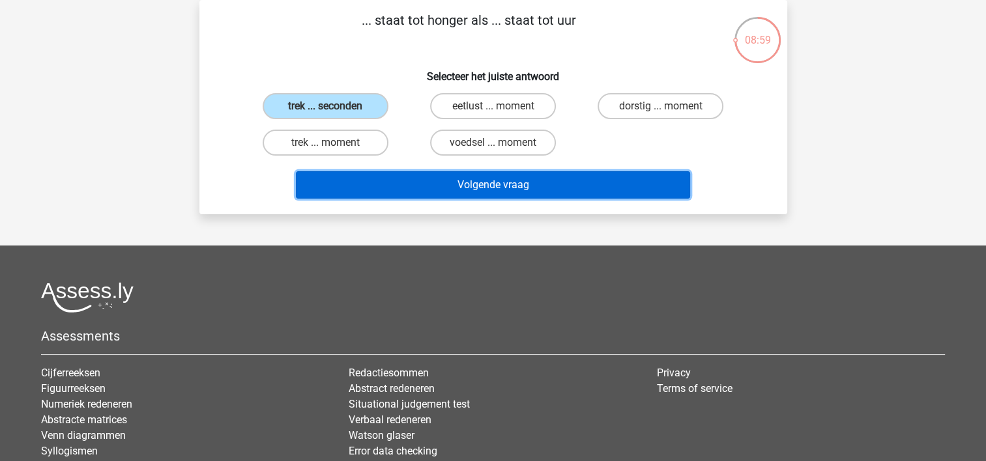
click at [511, 191] on button "Volgende vraag" at bounding box center [493, 184] width 394 height 27
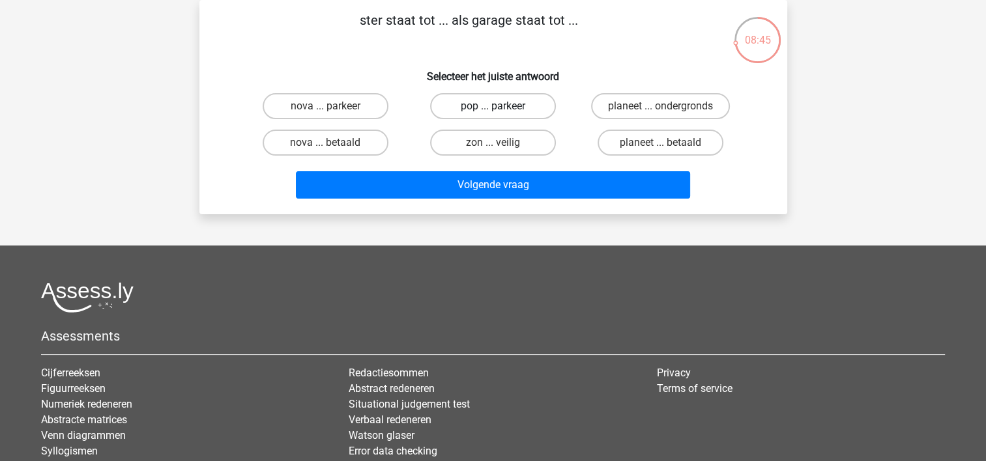
click at [493, 104] on label "pop ... parkeer" at bounding box center [493, 106] width 126 height 26
click at [493, 106] on input "pop ... parkeer" at bounding box center [497, 110] width 8 height 8
radio input "true"
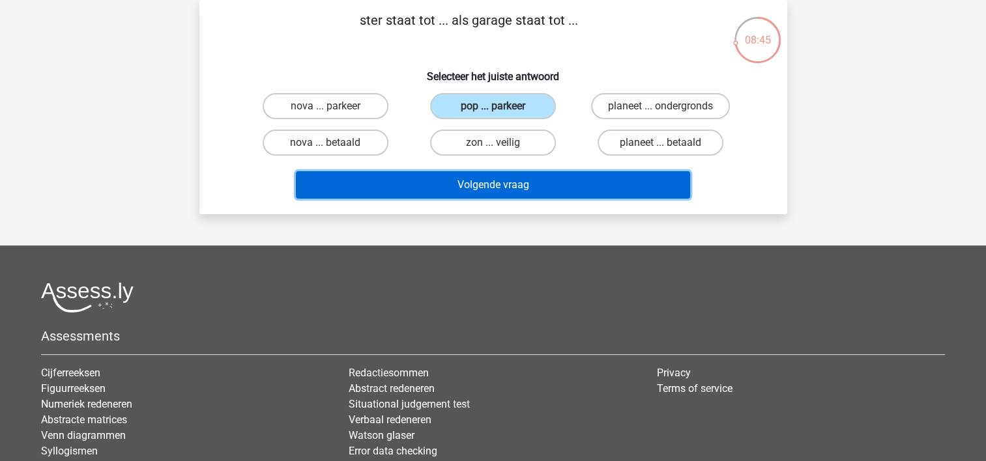
click at [482, 190] on button "Volgende vraag" at bounding box center [493, 184] width 394 height 27
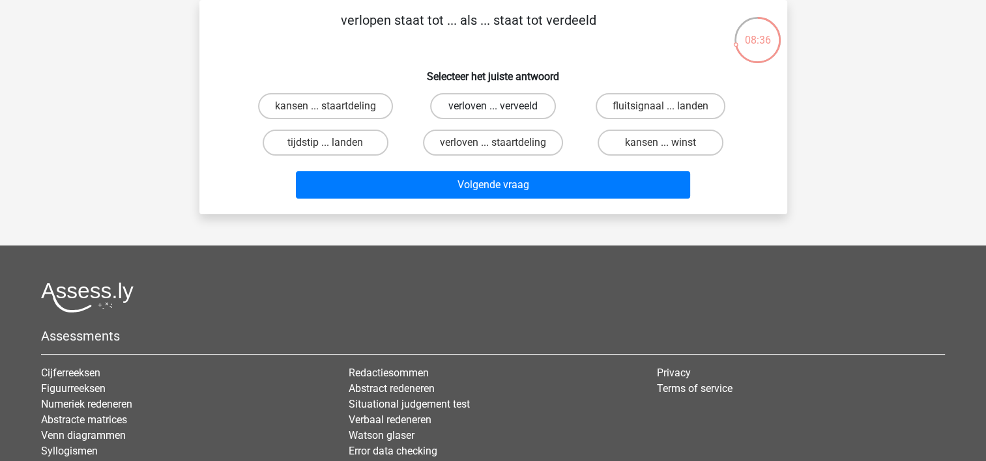
click at [472, 108] on label "verloven ... verveeld" at bounding box center [493, 106] width 126 height 26
click at [493, 108] on input "verloven ... verveeld" at bounding box center [497, 110] width 8 height 8
radio input "true"
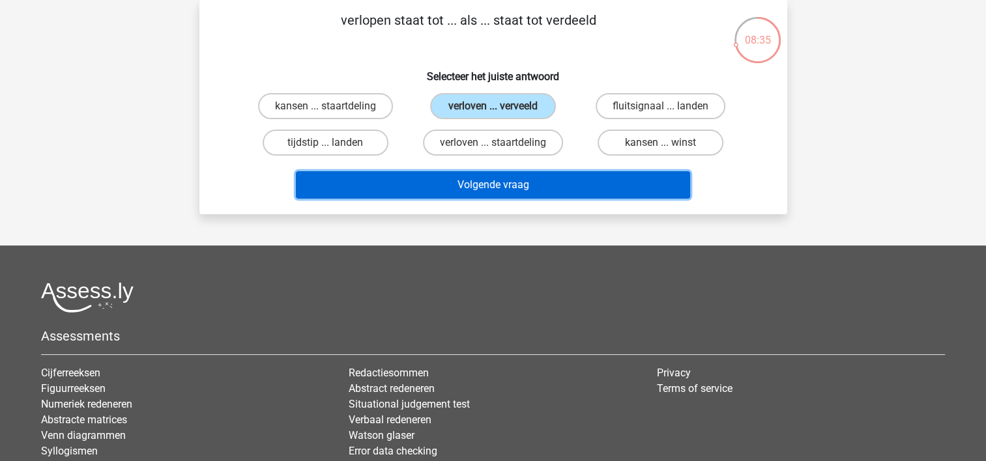
click at [472, 174] on button "Volgende vraag" at bounding box center [493, 184] width 394 height 27
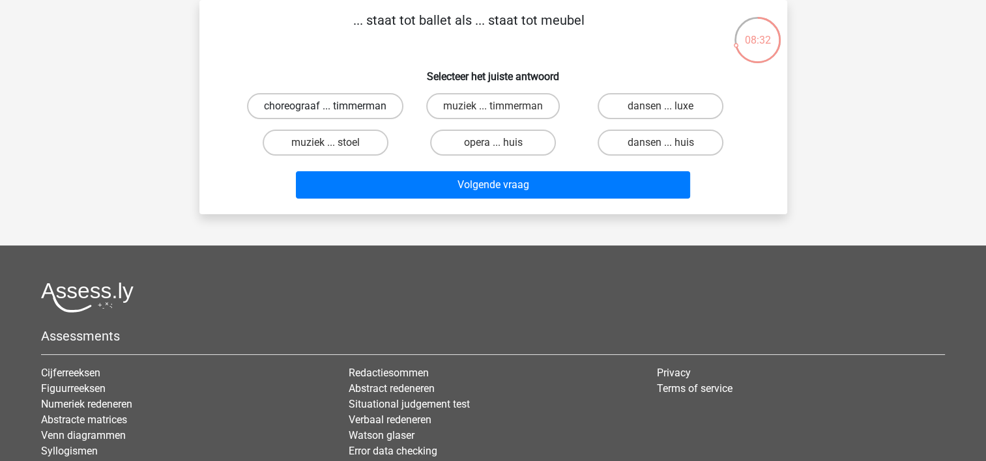
click at [333, 115] on label "choreograaf ... timmerman" at bounding box center [325, 106] width 156 height 26
click at [333, 115] on input "choreograaf ... timmerman" at bounding box center [329, 110] width 8 height 8
radio input "true"
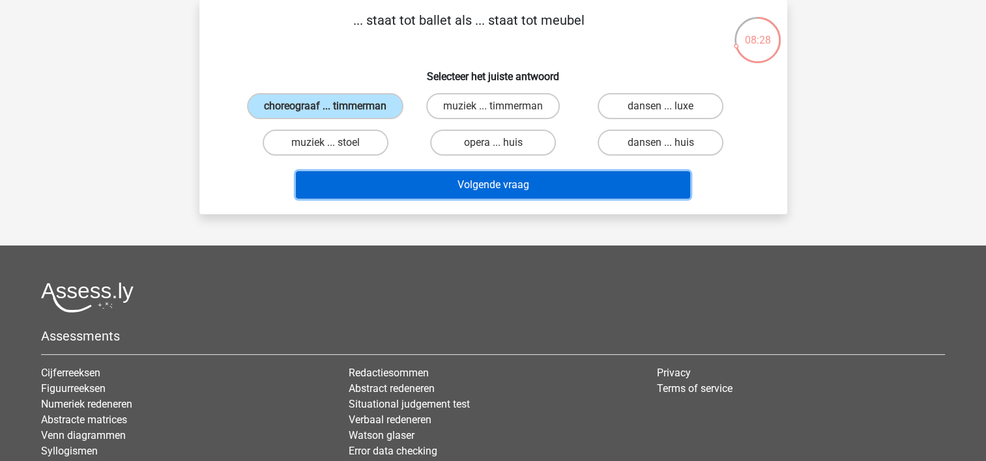
click at [433, 180] on button "Volgende vraag" at bounding box center [493, 184] width 394 height 27
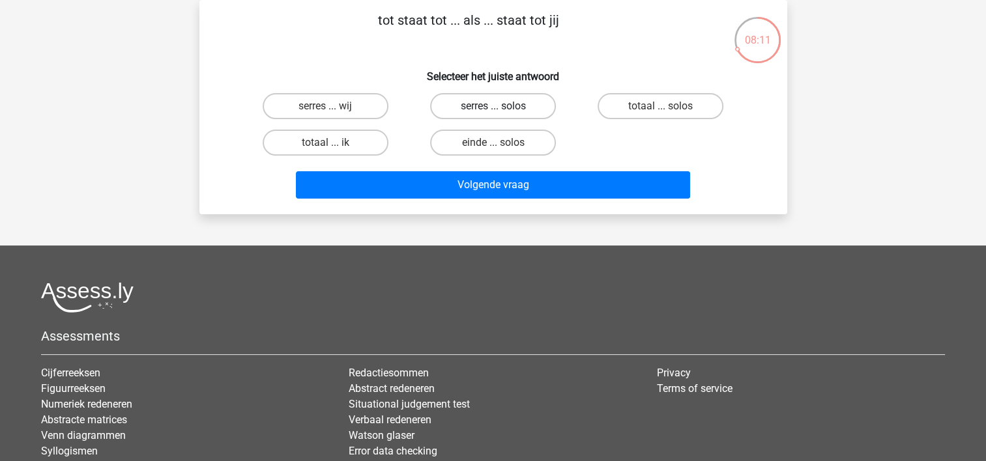
click at [474, 104] on label "serres ... solos" at bounding box center [493, 106] width 126 height 26
click at [493, 106] on input "serres ... solos" at bounding box center [497, 110] width 8 height 8
radio input "true"
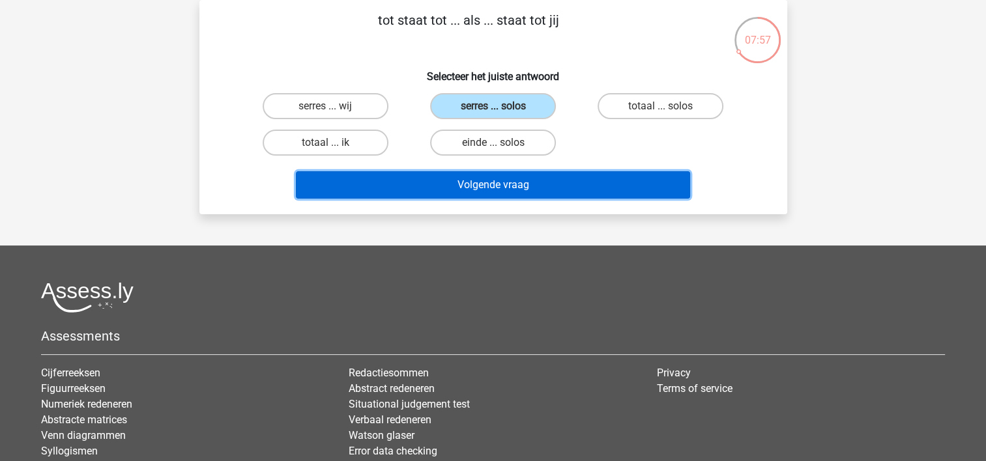
click at [394, 185] on button "Volgende vraag" at bounding box center [493, 184] width 394 height 27
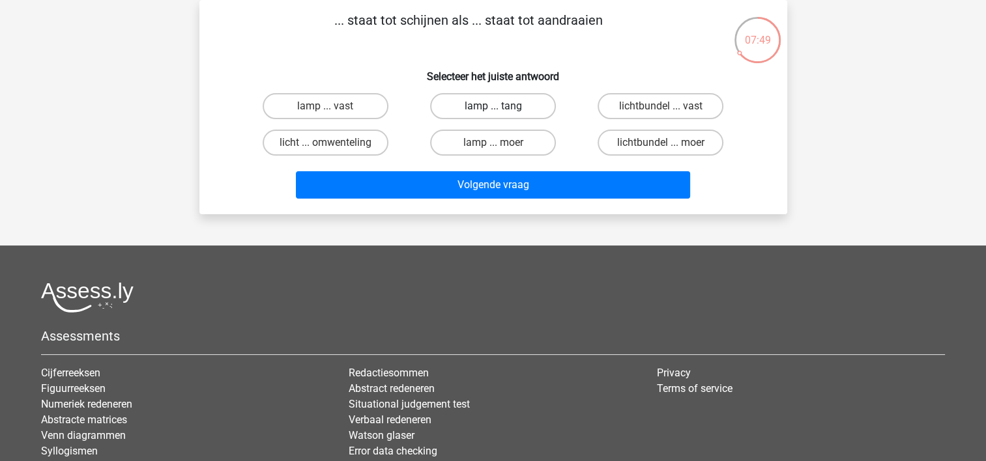
click at [469, 109] on label "lamp ... tang" at bounding box center [493, 106] width 126 height 26
click at [493, 109] on input "lamp ... tang" at bounding box center [497, 110] width 8 height 8
radio input "true"
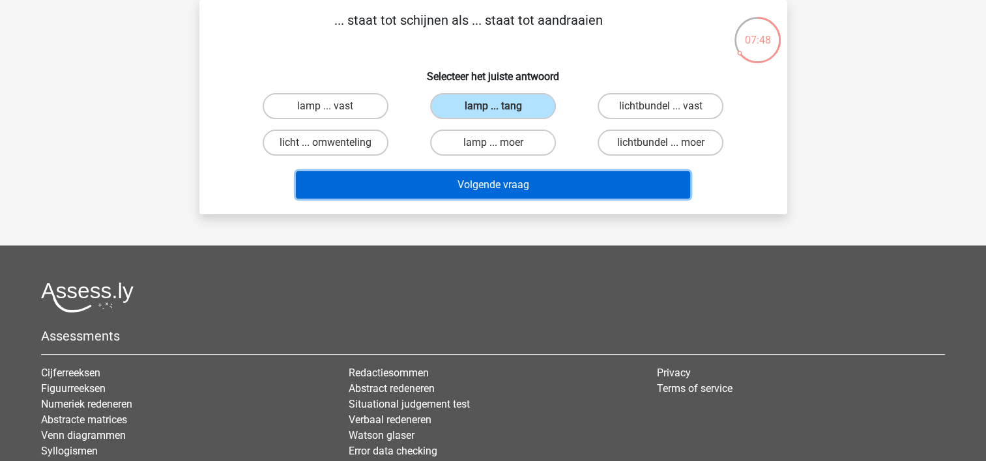
click at [472, 192] on button "Volgende vraag" at bounding box center [493, 184] width 394 height 27
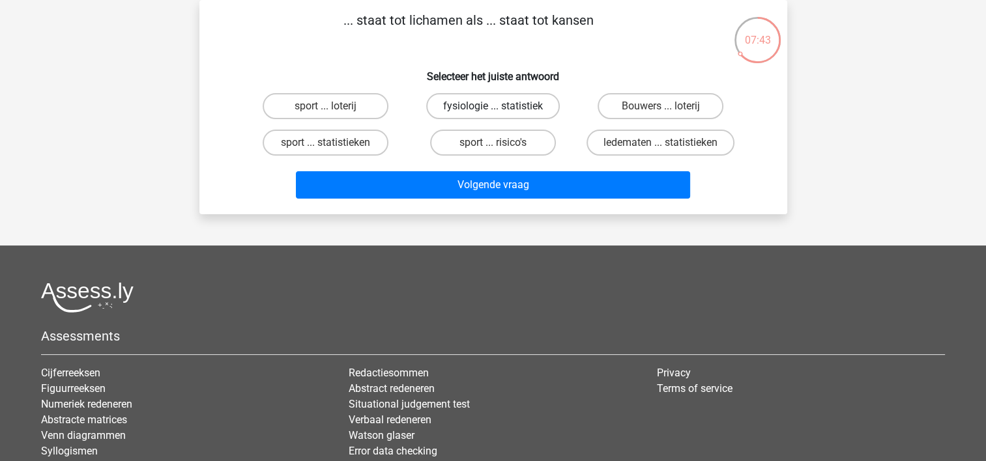
click at [464, 104] on label "fysiologie ... statistiek" at bounding box center [493, 106] width 134 height 26
click at [493, 106] on input "fysiologie ... statistiek" at bounding box center [497, 110] width 8 height 8
radio input "true"
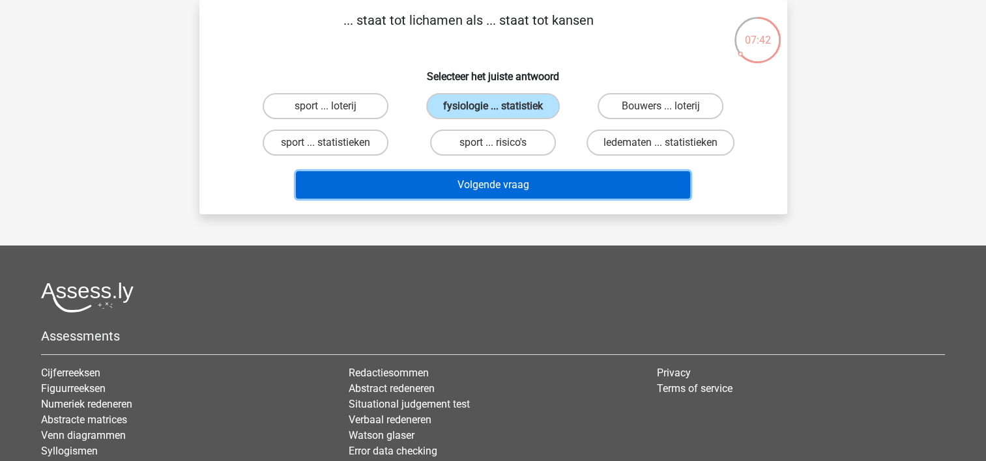
click at [444, 190] on button "Volgende vraag" at bounding box center [493, 184] width 394 height 27
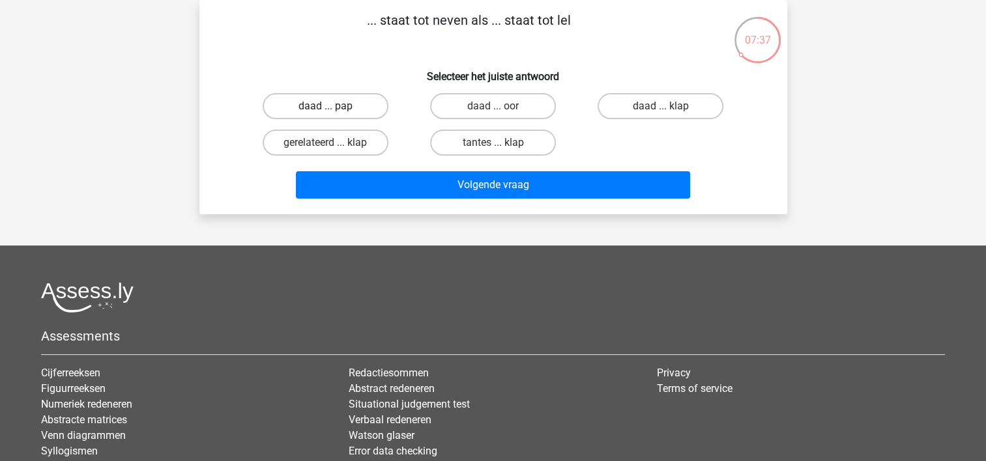
click at [321, 109] on label "daad ... pap" at bounding box center [326, 106] width 126 height 26
click at [325, 109] on input "daad ... pap" at bounding box center [329, 110] width 8 height 8
radio input "true"
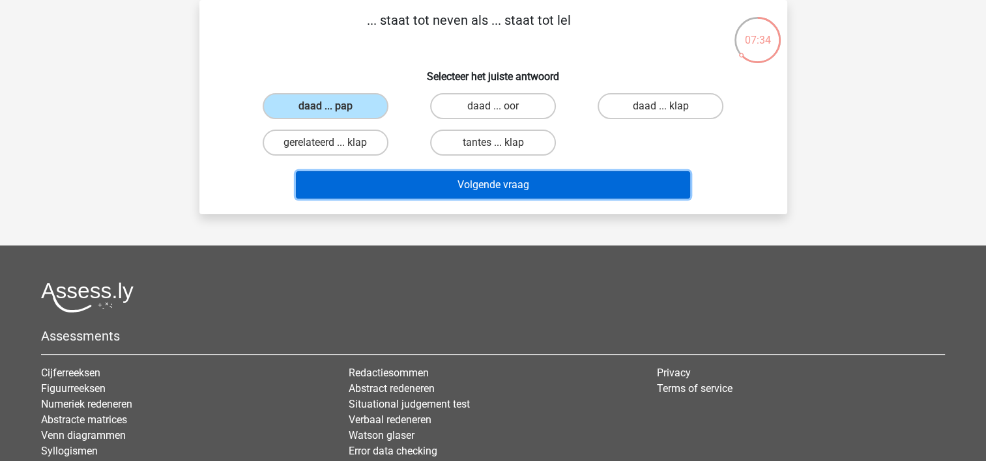
click at [418, 182] on button "Volgende vraag" at bounding box center [493, 184] width 394 height 27
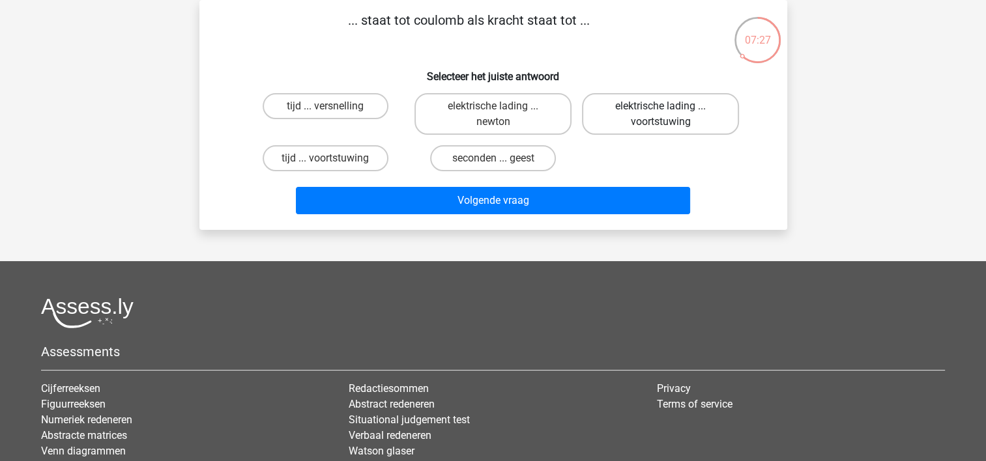
click at [641, 112] on label "elektrische lading ... voortstuwing" at bounding box center [660, 114] width 157 height 42
click at [661, 112] on input "elektrische lading ... voortstuwing" at bounding box center [665, 110] width 8 height 8
radio input "true"
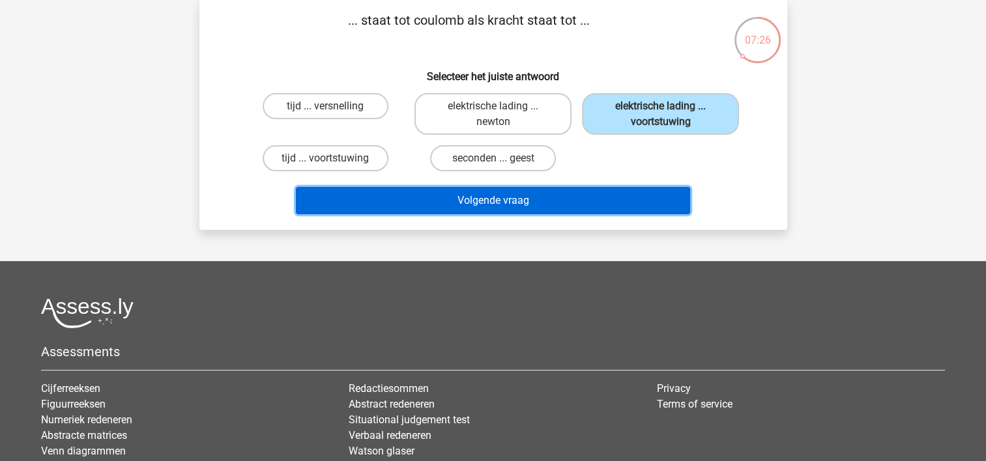
click at [519, 195] on button "Volgende vraag" at bounding box center [493, 200] width 394 height 27
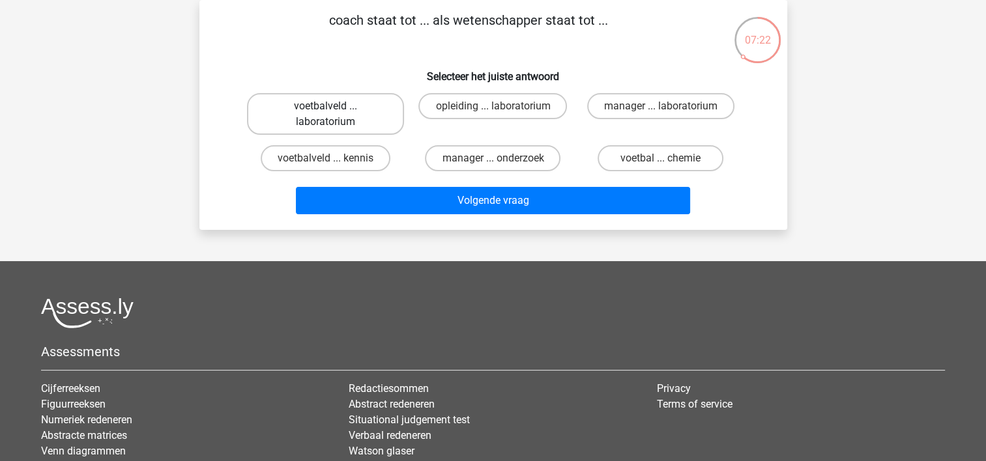
click at [315, 115] on label "voetbalveld ... laboratorium" at bounding box center [325, 114] width 157 height 42
click at [325, 115] on input "voetbalveld ... laboratorium" at bounding box center [329, 110] width 8 height 8
radio input "true"
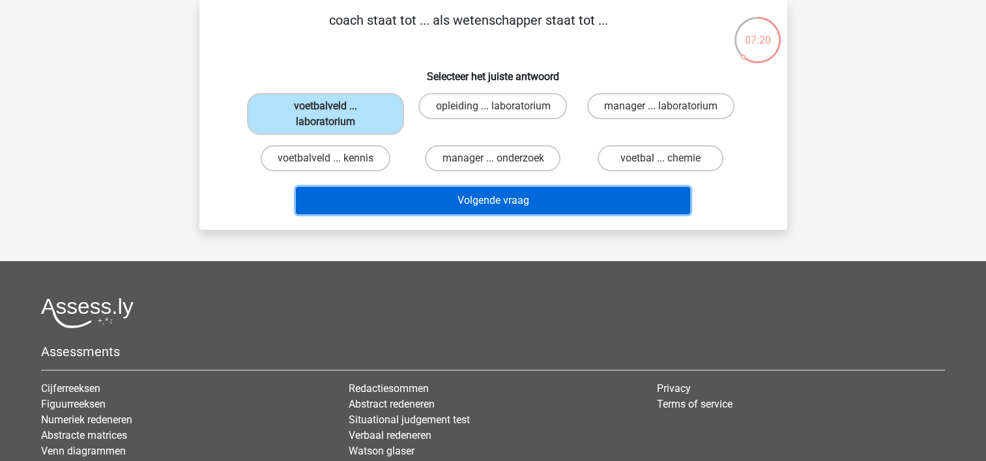
click at [461, 207] on button "Volgende vraag" at bounding box center [493, 200] width 394 height 27
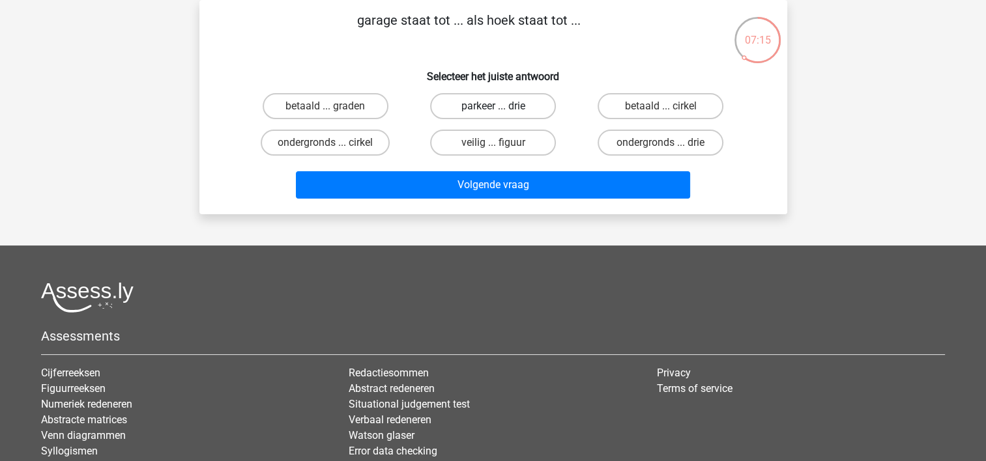
click at [467, 107] on label "parkeer ... drie" at bounding box center [493, 106] width 126 height 26
click at [493, 107] on input "parkeer ... drie" at bounding box center [497, 110] width 8 height 8
radio input "true"
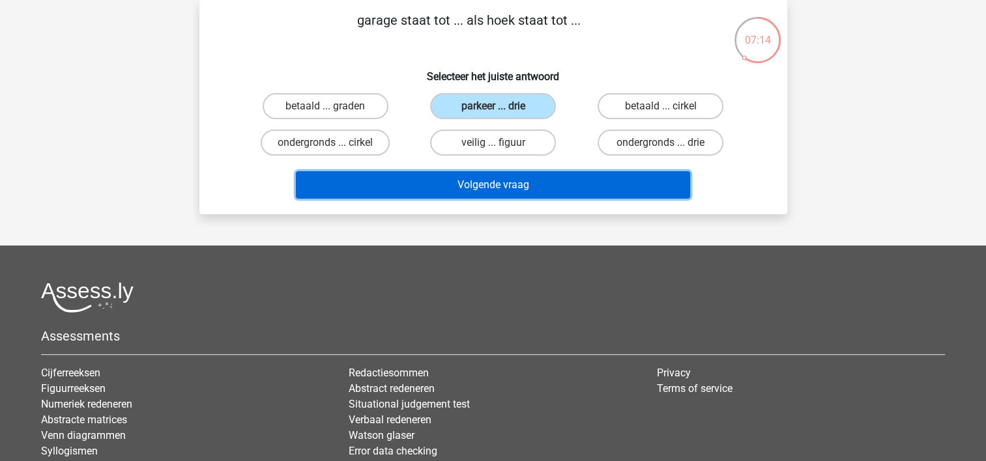
click at [454, 193] on button "Volgende vraag" at bounding box center [493, 184] width 394 height 27
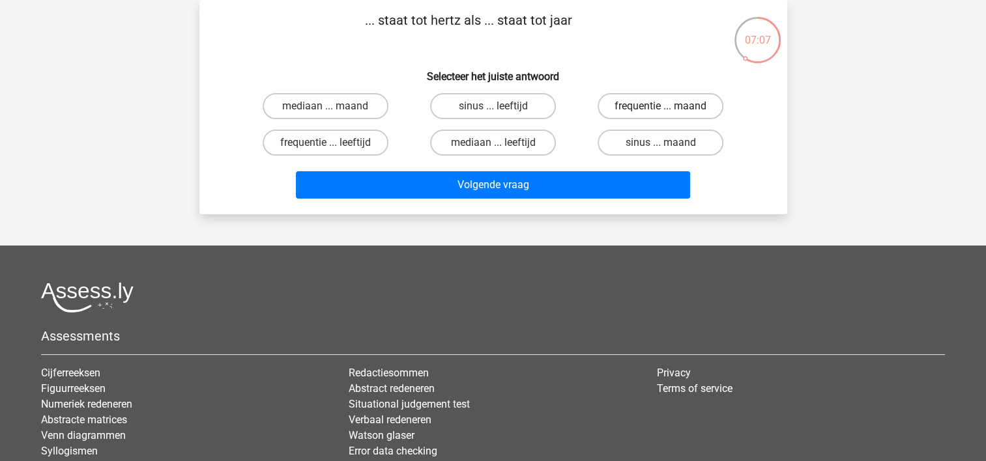
click at [647, 107] on label "frequentie ... maand" at bounding box center [661, 106] width 126 height 26
click at [661, 107] on input "frequentie ... maand" at bounding box center [665, 110] width 8 height 8
radio input "true"
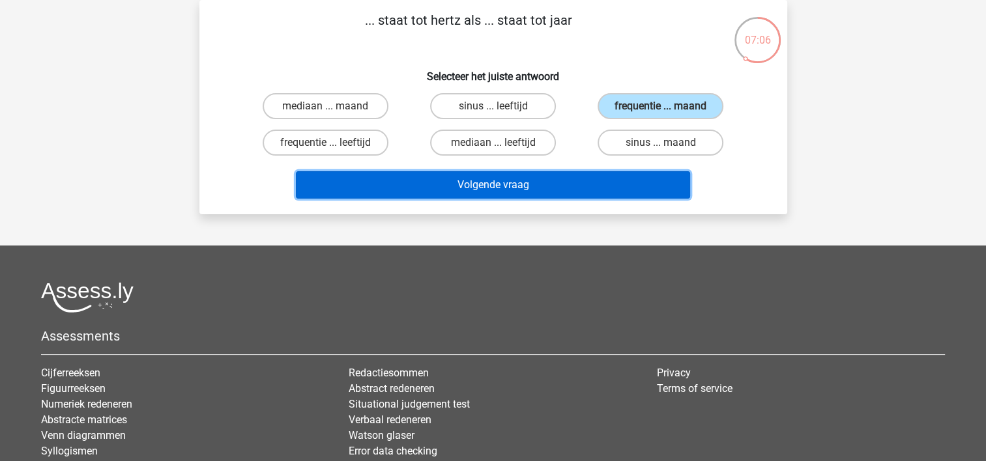
click at [535, 185] on button "Volgende vraag" at bounding box center [493, 184] width 394 height 27
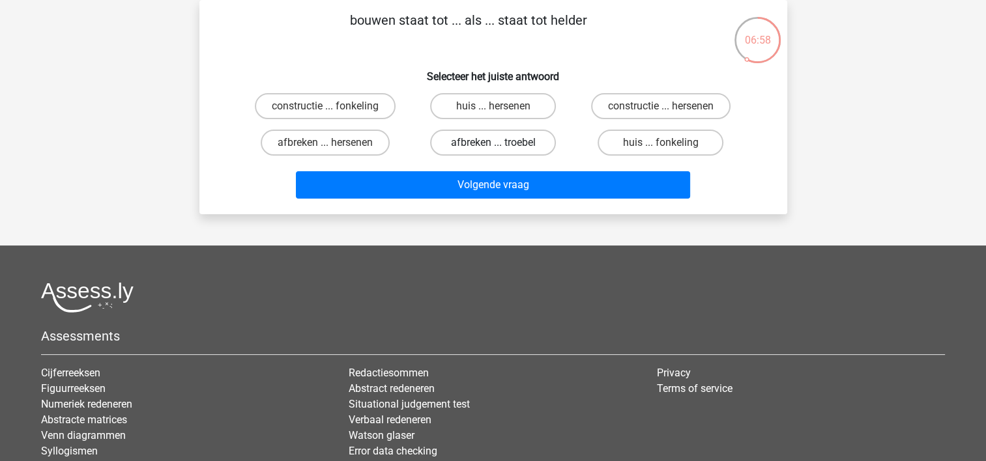
click at [516, 145] on label "afbreken ... troebel" at bounding box center [493, 143] width 126 height 26
click at [501, 145] on input "afbreken ... troebel" at bounding box center [497, 147] width 8 height 8
radio input "true"
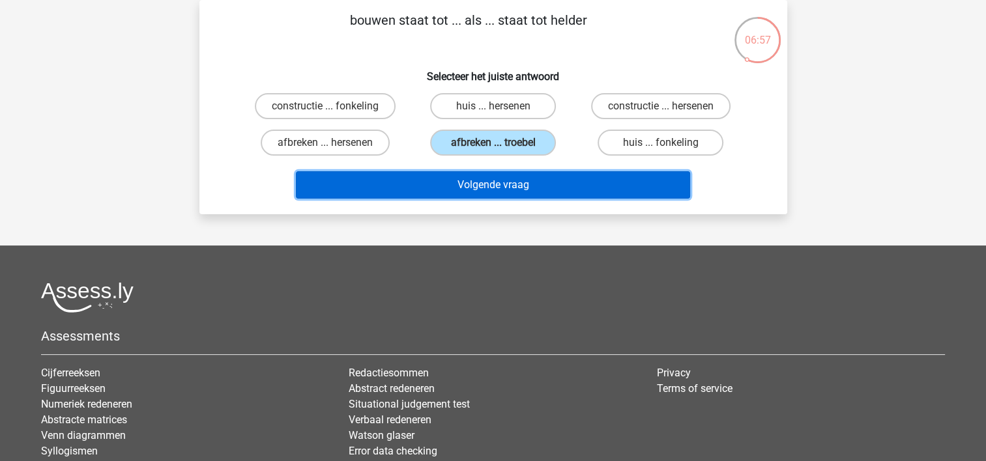
click at [502, 181] on button "Volgende vraag" at bounding box center [493, 184] width 394 height 27
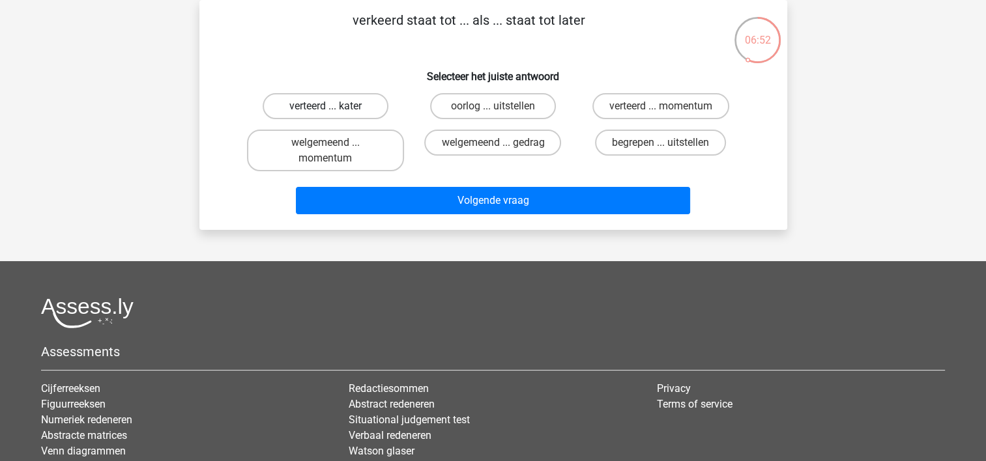
click at [358, 102] on label "verteerd ... kater" at bounding box center [326, 106] width 126 height 26
click at [334, 106] on input "verteerd ... kater" at bounding box center [329, 110] width 8 height 8
radio input "true"
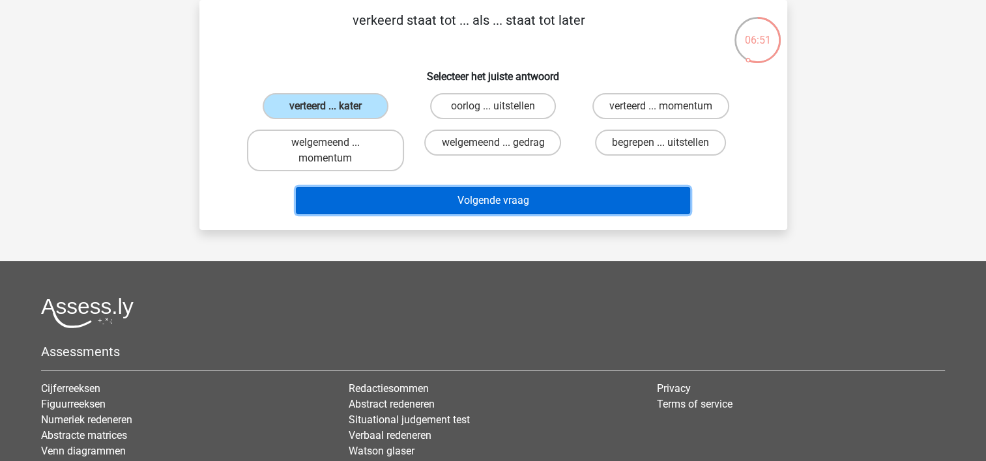
click at [469, 198] on button "Volgende vraag" at bounding box center [493, 200] width 394 height 27
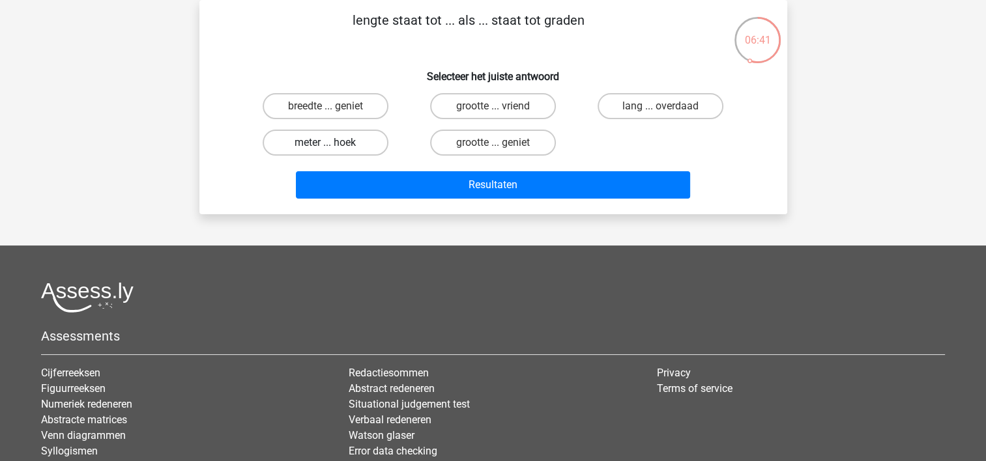
click at [330, 136] on label "meter ... hoek" at bounding box center [326, 143] width 126 height 26
click at [330, 143] on input "meter ... hoek" at bounding box center [329, 147] width 8 height 8
radio input "true"
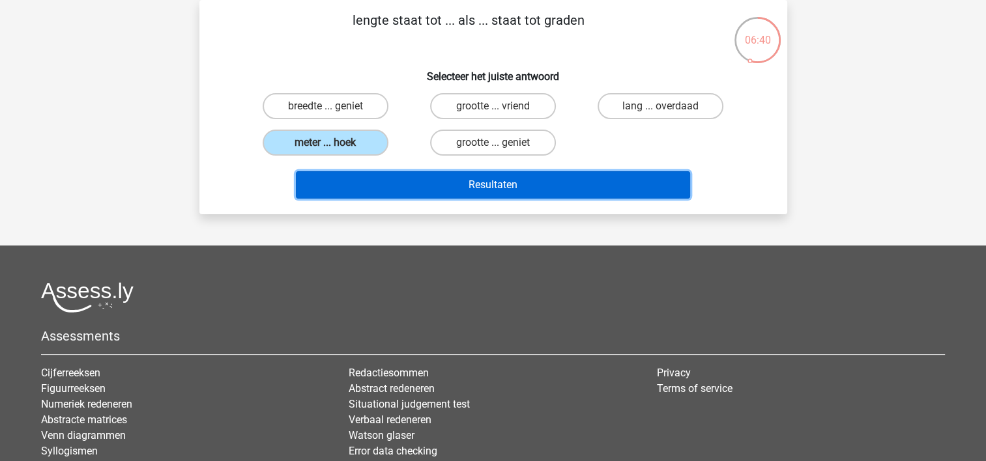
click at [490, 197] on button "Resultaten" at bounding box center [493, 184] width 394 height 27
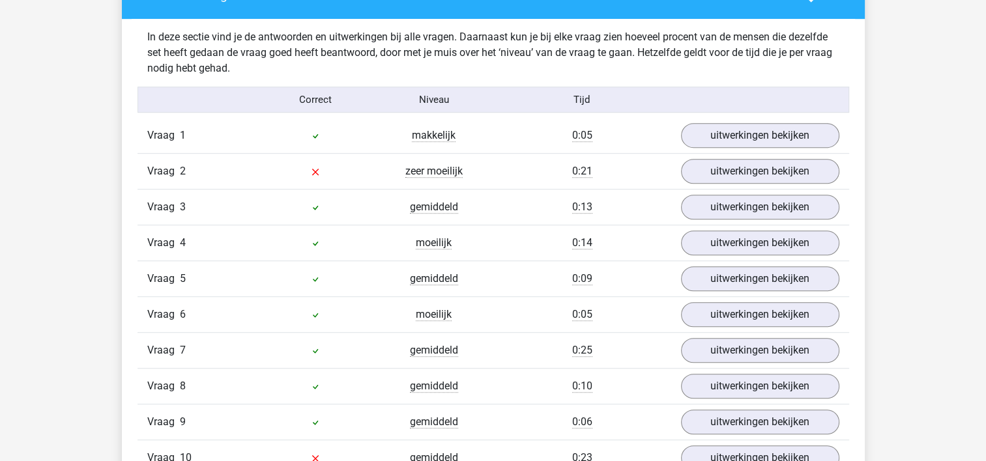
scroll to position [805, 0]
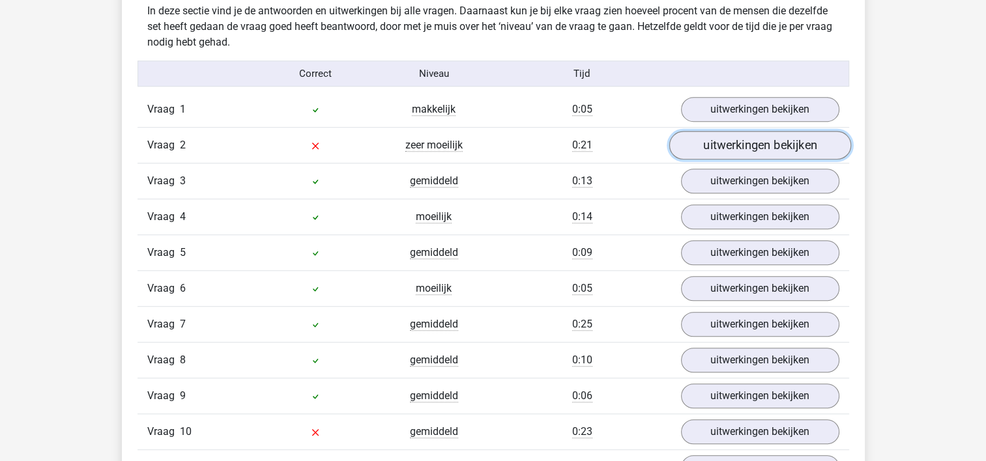
click at [758, 147] on link "uitwerkingen bekijken" at bounding box center [760, 146] width 182 height 29
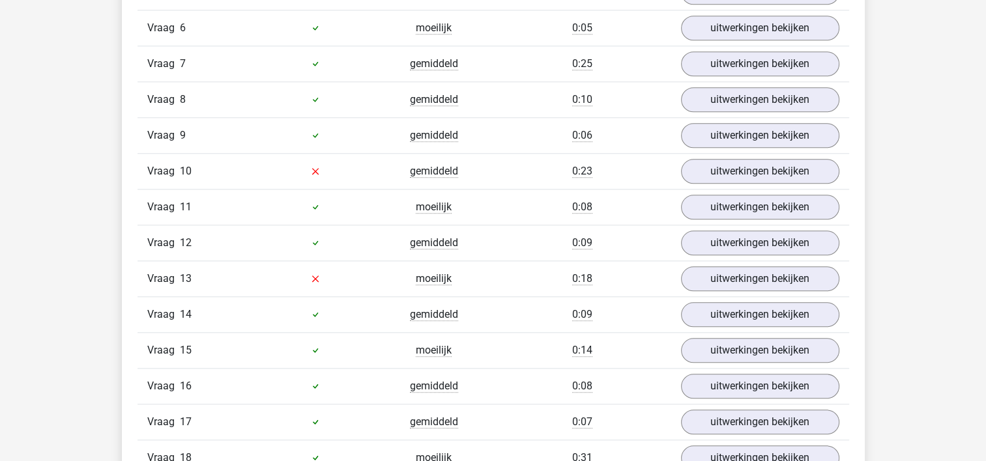
scroll to position [1421, 0]
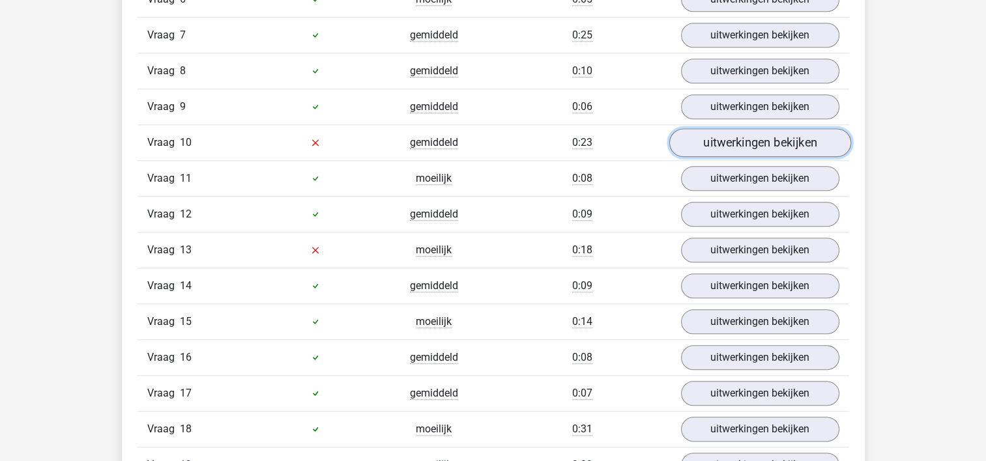
click at [733, 149] on link "uitwerkingen bekijken" at bounding box center [760, 142] width 182 height 29
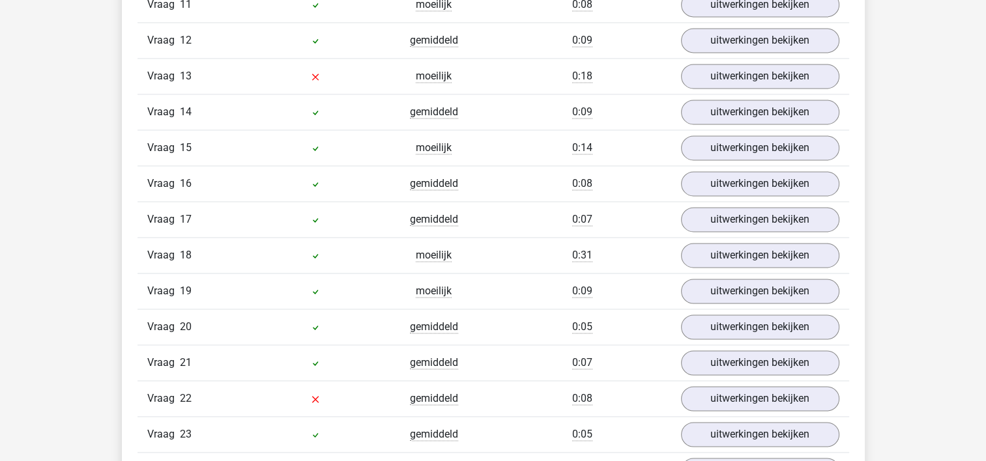
scroll to position [1881, 0]
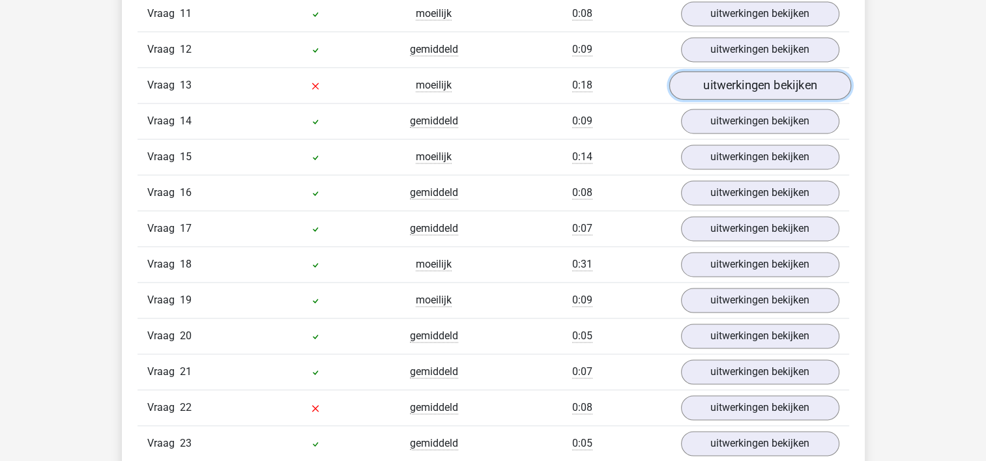
click at [749, 83] on link "uitwerkingen bekijken" at bounding box center [760, 85] width 182 height 29
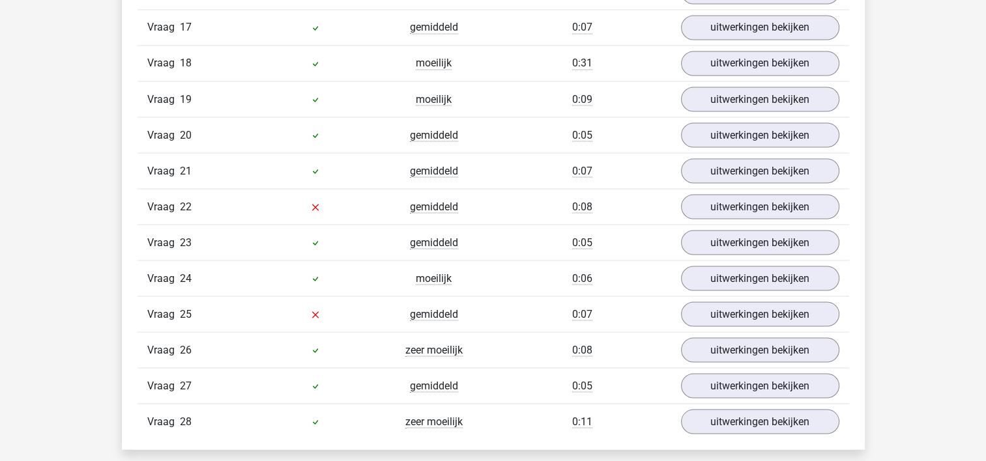
scroll to position [2376, 0]
click at [691, 192] on link "uitwerkingen bekijken" at bounding box center [760, 206] width 182 height 29
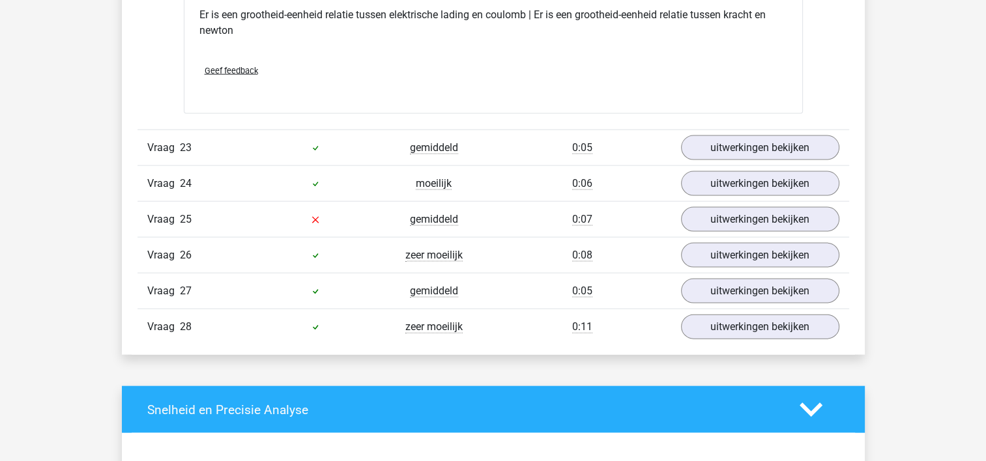
scroll to position [2812, 0]
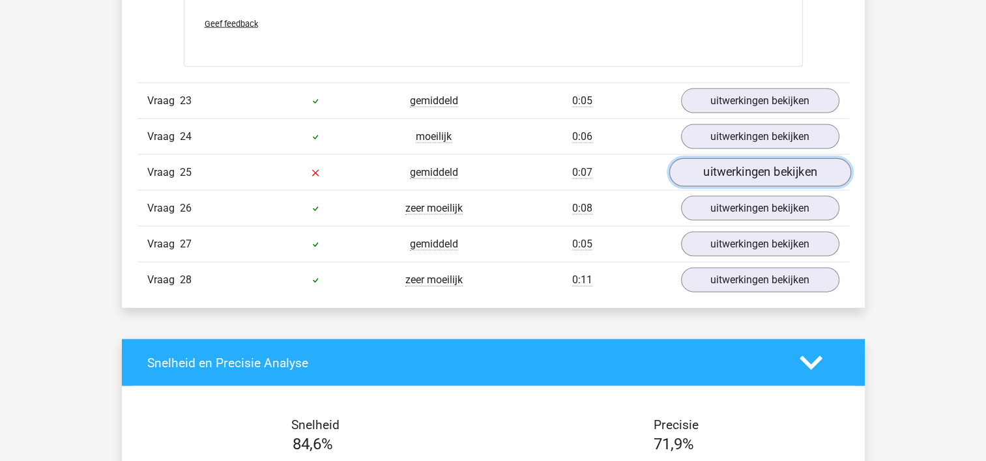
click at [706, 162] on link "uitwerkingen bekijken" at bounding box center [760, 172] width 182 height 29
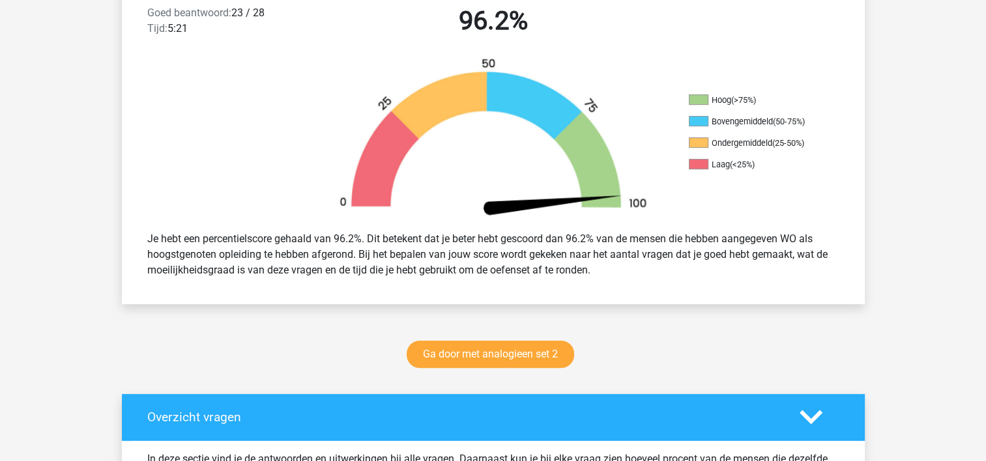
scroll to position [4071, 0]
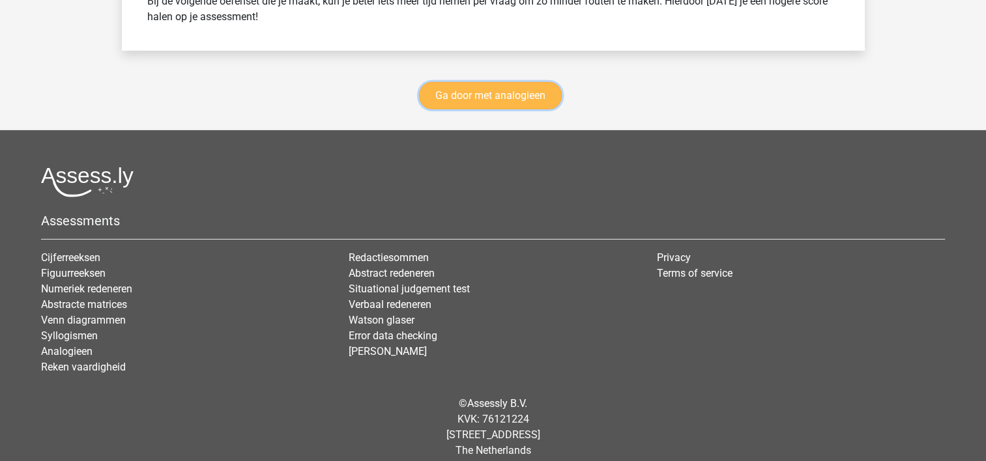
click at [513, 95] on link "Ga door met analogieen" at bounding box center [490, 95] width 143 height 27
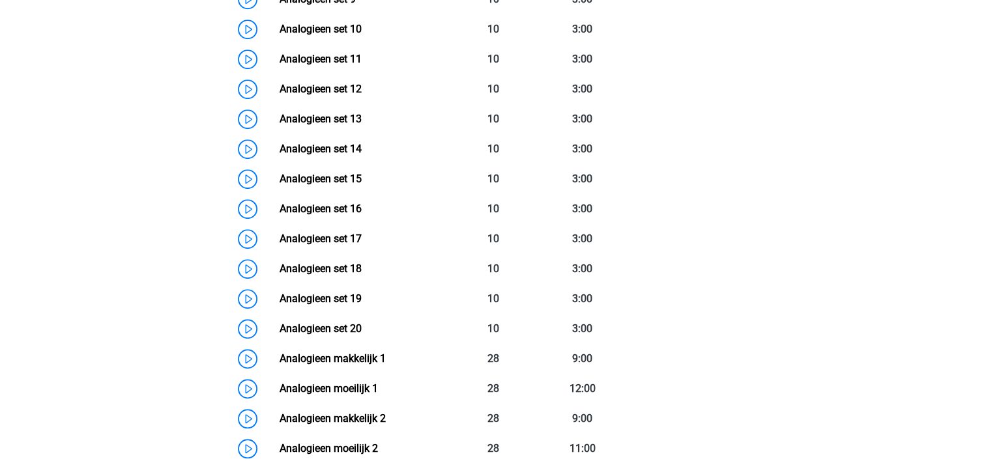
scroll to position [979, 0]
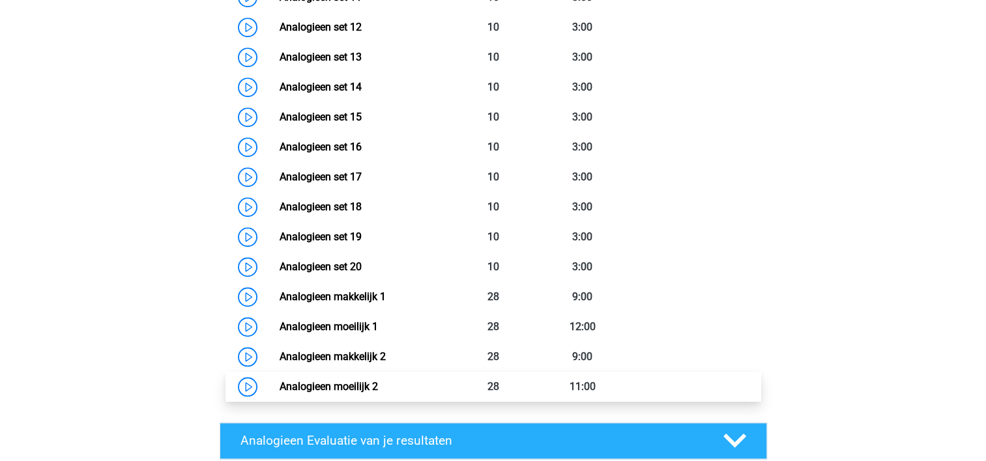
click at [346, 386] on link "Analogieen moeilijk 2" at bounding box center [329, 387] width 98 height 12
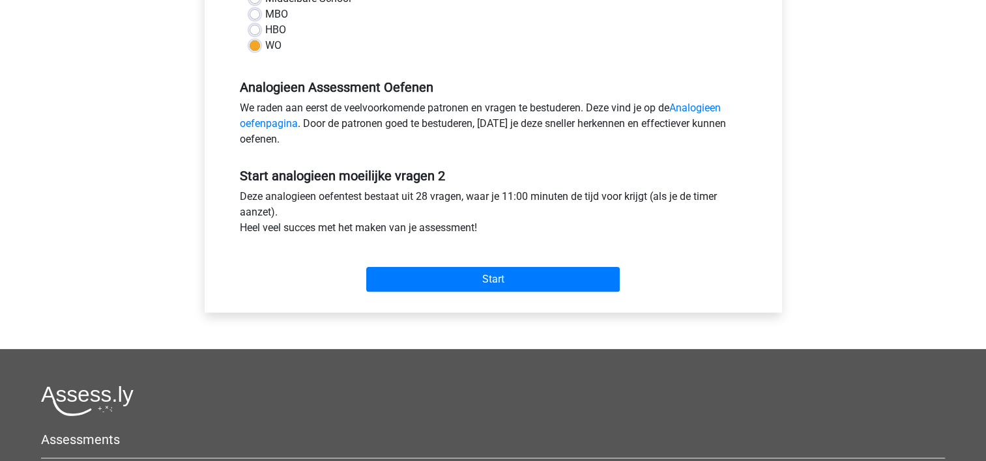
scroll to position [338, 0]
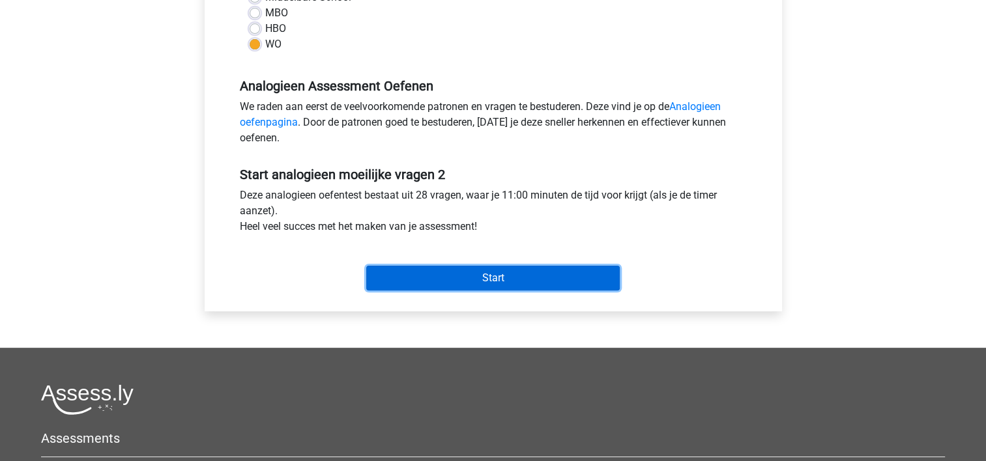
click at [573, 282] on input "Start" at bounding box center [492, 278] width 253 height 25
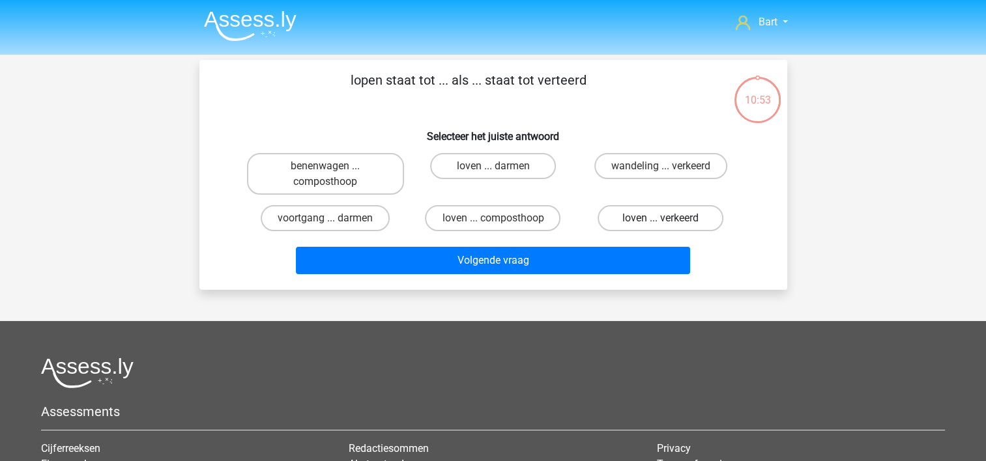
click at [648, 222] on label "loven ... verkeerd" at bounding box center [661, 218] width 126 height 26
click at [661, 222] on input "loven ... verkeerd" at bounding box center [665, 222] width 8 height 8
radio input "true"
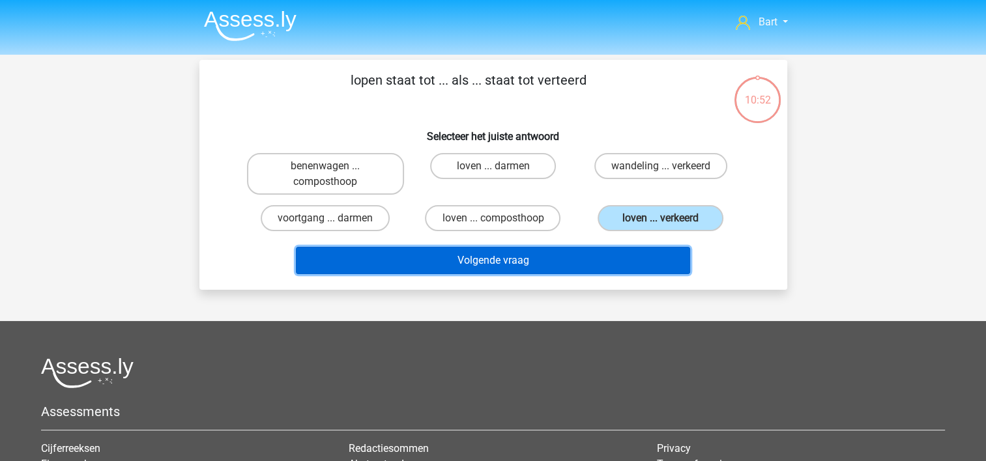
click at [486, 261] on button "Volgende vraag" at bounding box center [493, 260] width 394 height 27
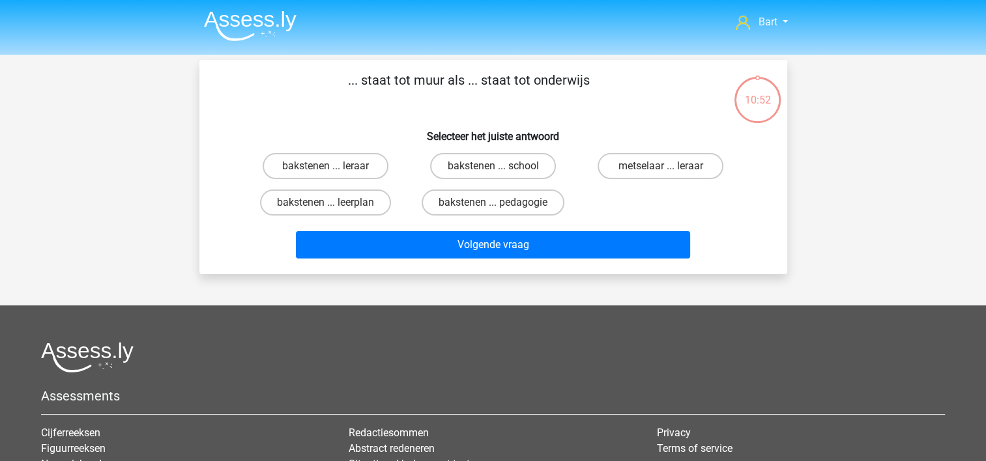
scroll to position [60, 0]
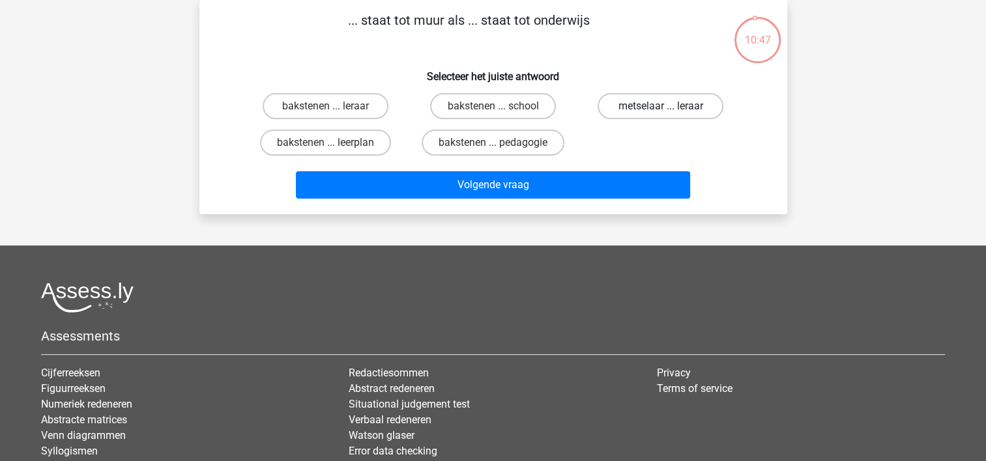
click at [633, 104] on label "metselaar ... leraar" at bounding box center [661, 106] width 126 height 26
click at [661, 106] on input "metselaar ... leraar" at bounding box center [665, 110] width 8 height 8
radio input "true"
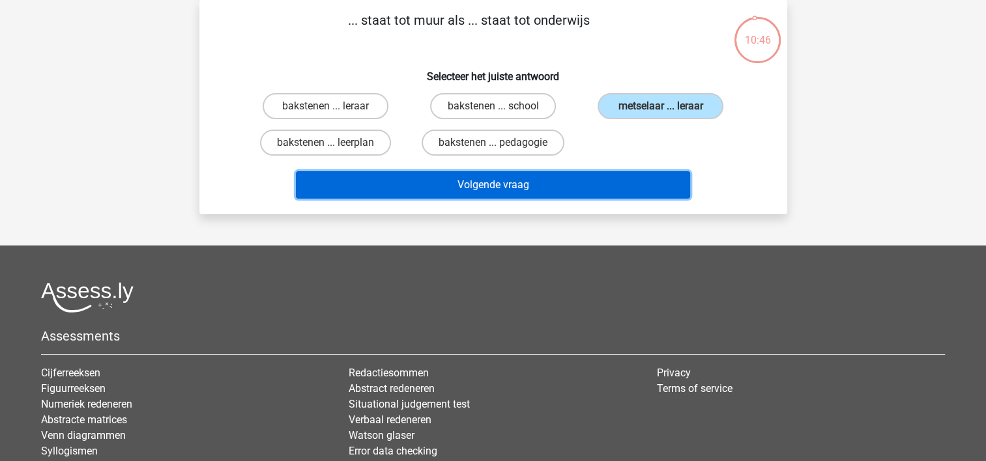
click at [527, 193] on button "Volgende vraag" at bounding box center [493, 184] width 394 height 27
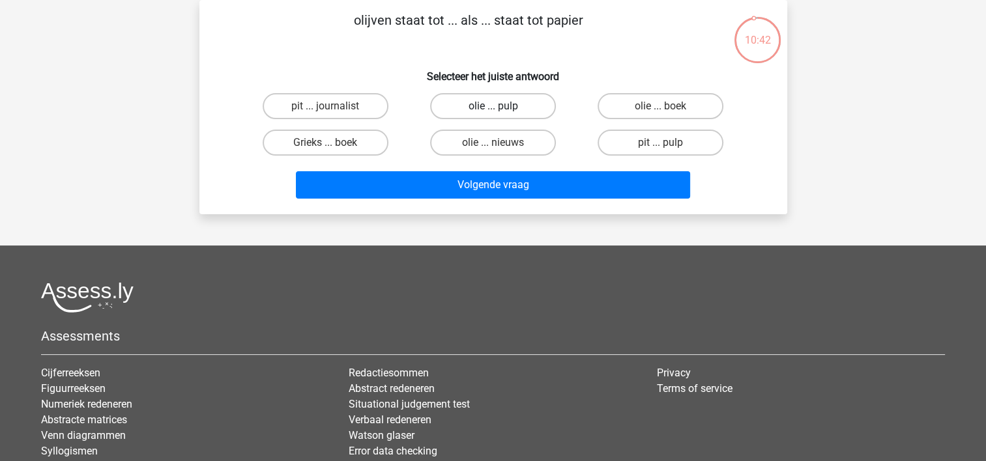
click at [467, 106] on label "olie ... pulp" at bounding box center [493, 106] width 126 height 26
click at [493, 106] on input "olie ... pulp" at bounding box center [497, 110] width 8 height 8
radio input "true"
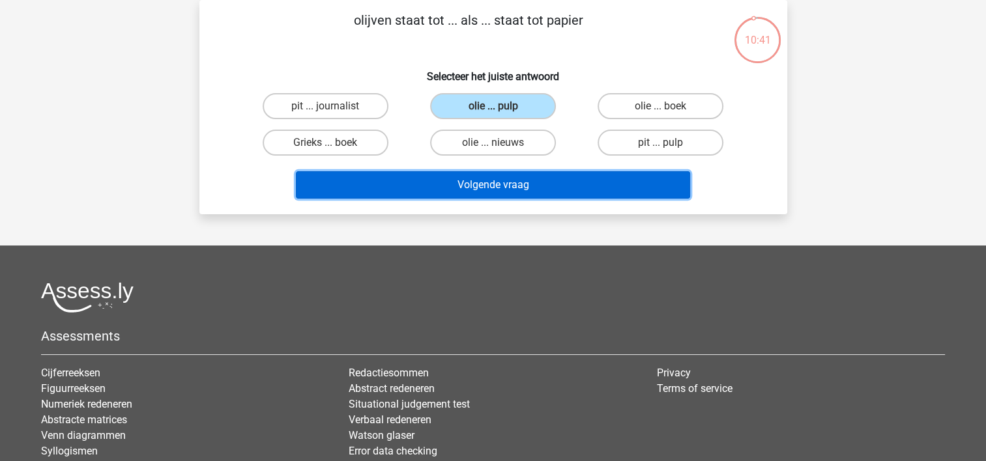
click at [448, 182] on button "Volgende vraag" at bounding box center [493, 184] width 394 height 27
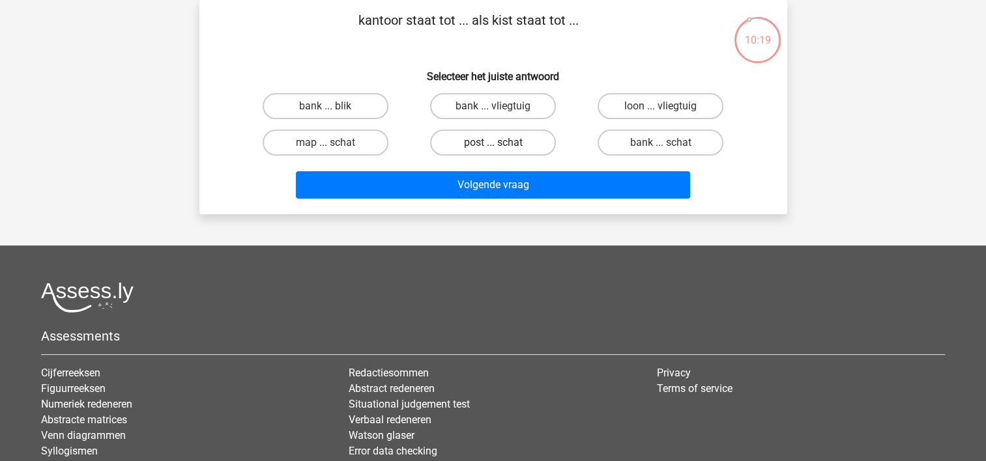
click at [515, 149] on label "post ... schat" at bounding box center [493, 143] width 126 height 26
click at [501, 149] on input "post ... schat" at bounding box center [497, 147] width 8 height 8
radio input "true"
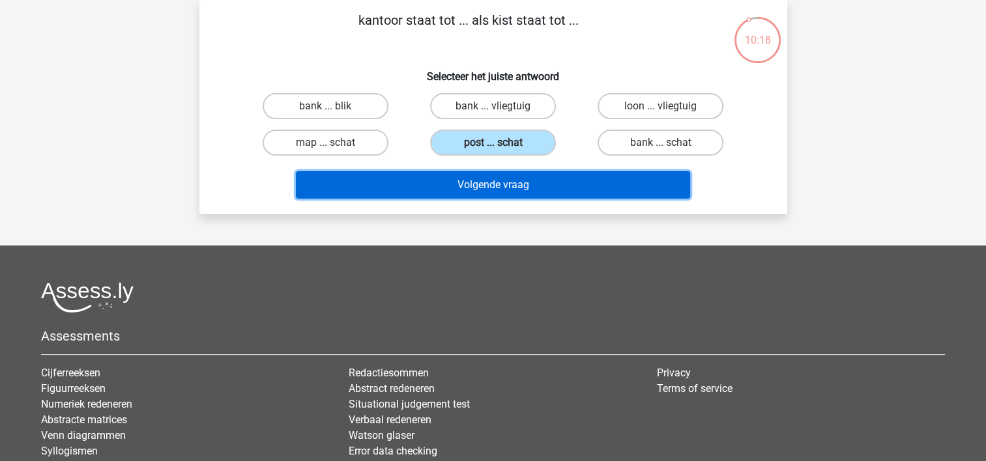
click at [512, 186] on button "Volgende vraag" at bounding box center [493, 184] width 394 height 27
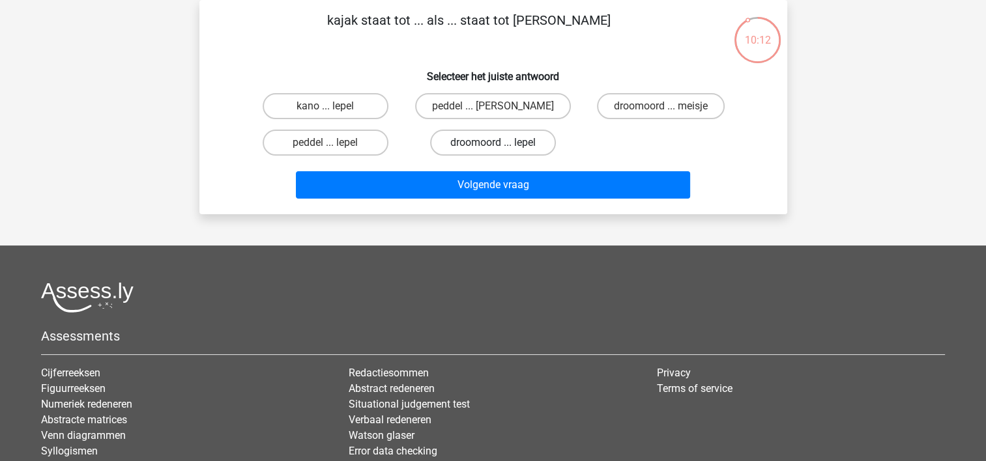
click at [511, 147] on label "droomoord ... lepel" at bounding box center [493, 143] width 126 height 26
click at [501, 147] on input "droomoord ... lepel" at bounding box center [497, 147] width 8 height 8
radio input "true"
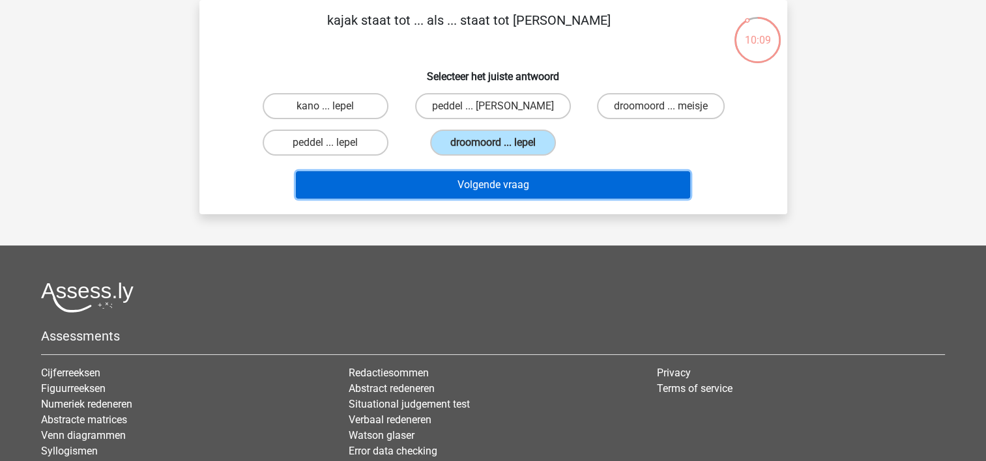
click at [495, 182] on button "Volgende vraag" at bounding box center [493, 184] width 394 height 27
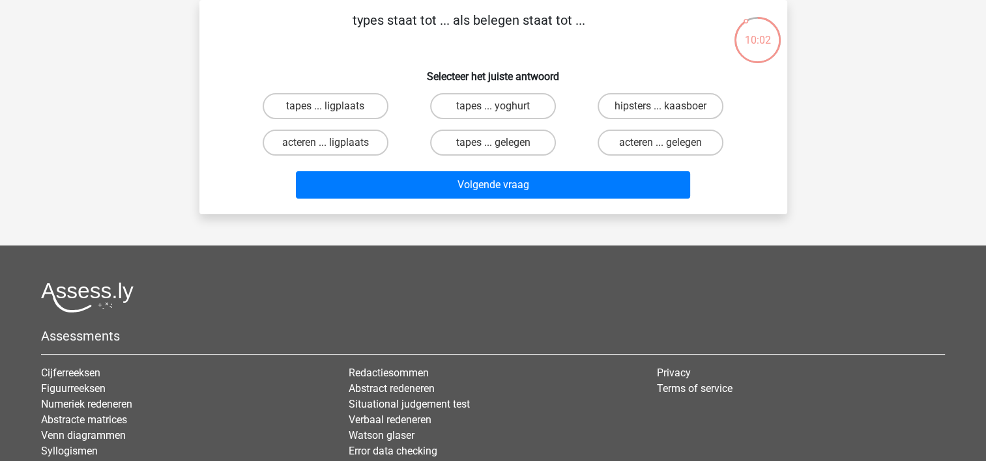
click at [495, 145] on input "tapes ... gelegen" at bounding box center [497, 147] width 8 height 8
radio input "true"
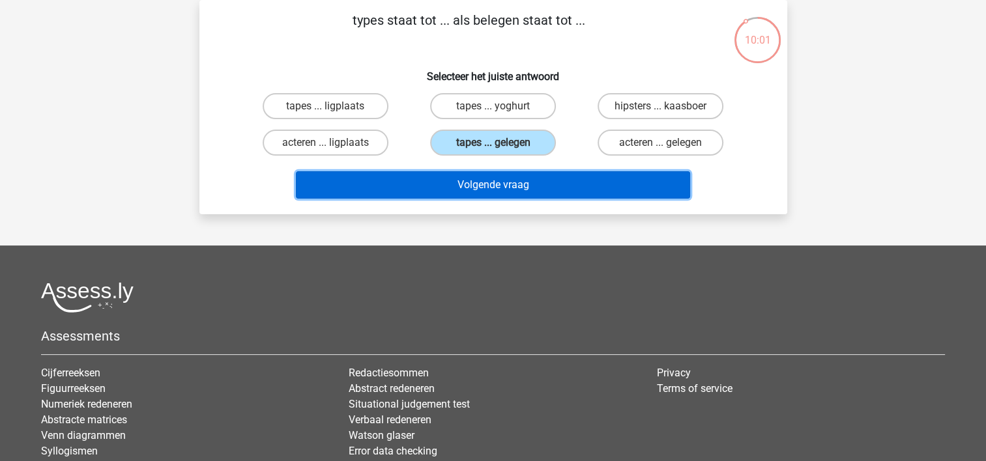
click at [487, 177] on button "Volgende vraag" at bounding box center [493, 184] width 394 height 27
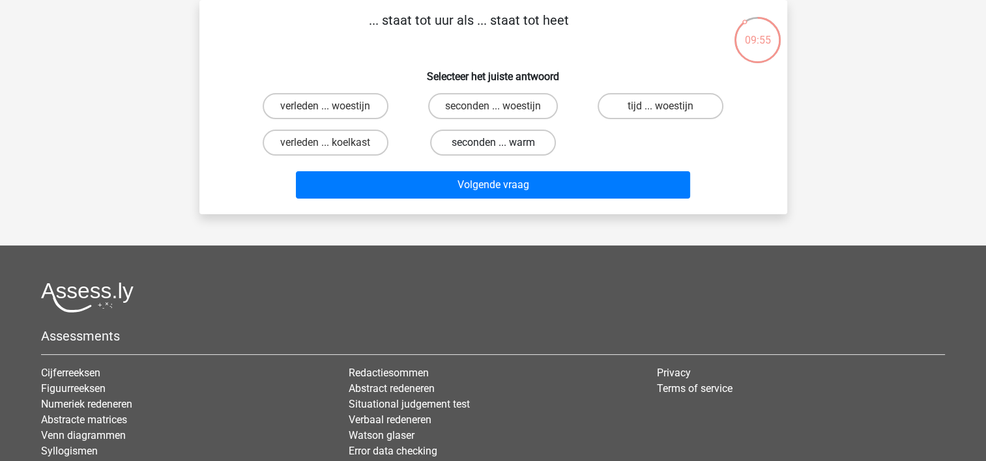
click at [477, 136] on label "seconden ... warm" at bounding box center [493, 143] width 126 height 26
click at [493, 143] on input "seconden ... warm" at bounding box center [497, 147] width 8 height 8
radio input "true"
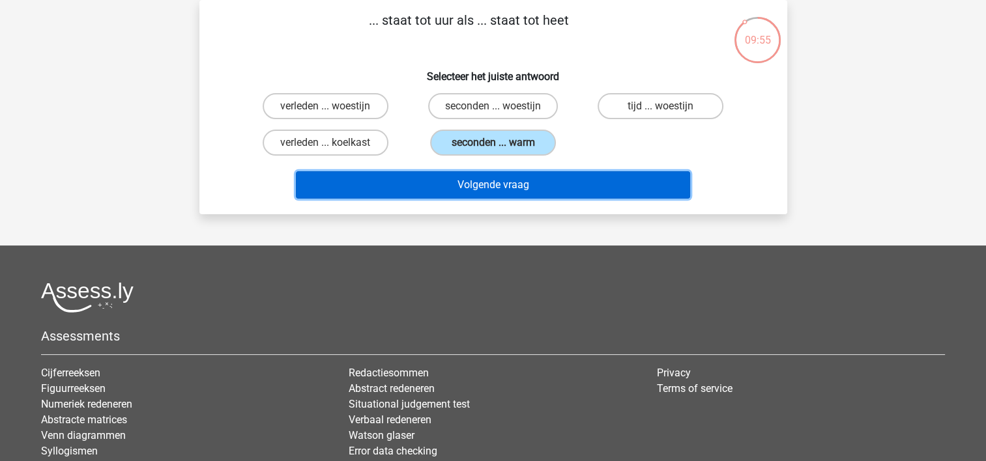
click at [451, 188] on button "Volgende vraag" at bounding box center [493, 184] width 394 height 27
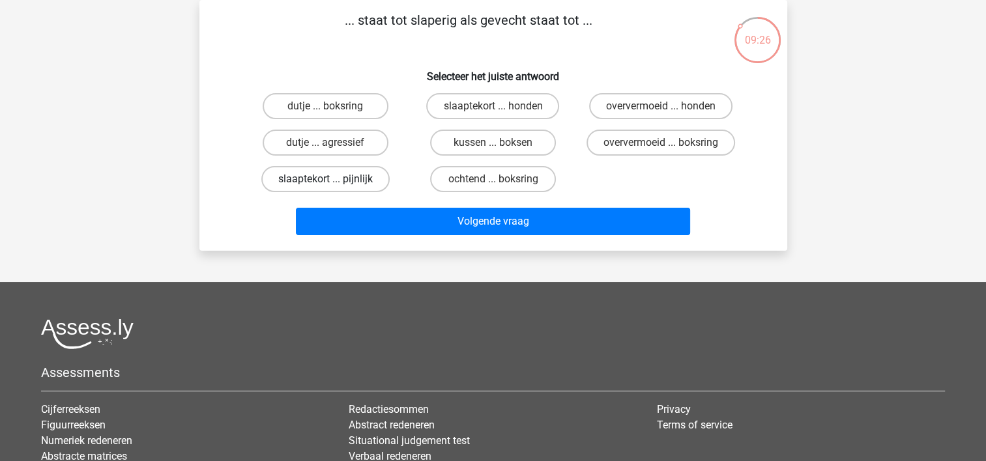
click at [300, 189] on label "slaaptekort ... pijnlijk" at bounding box center [325, 179] width 128 height 26
click at [325, 188] on input "slaaptekort ... pijnlijk" at bounding box center [329, 183] width 8 height 8
radio input "true"
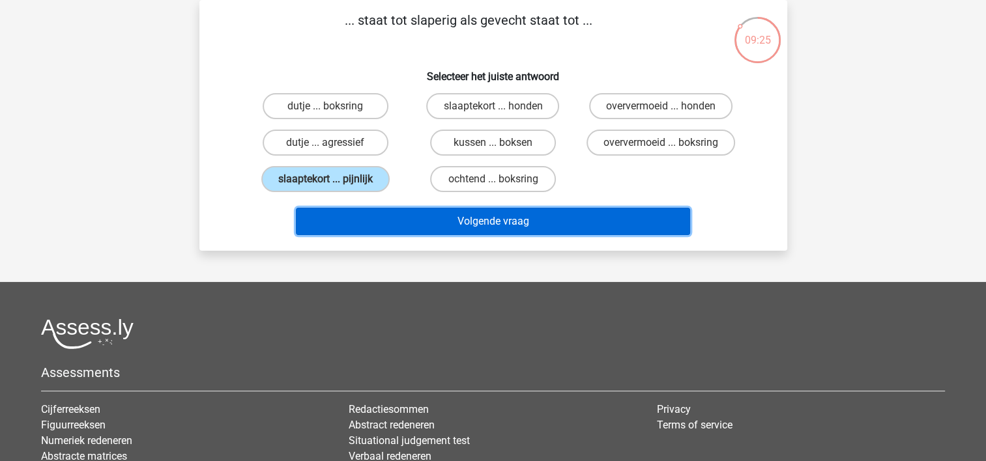
click at [357, 214] on button "Volgende vraag" at bounding box center [493, 221] width 394 height 27
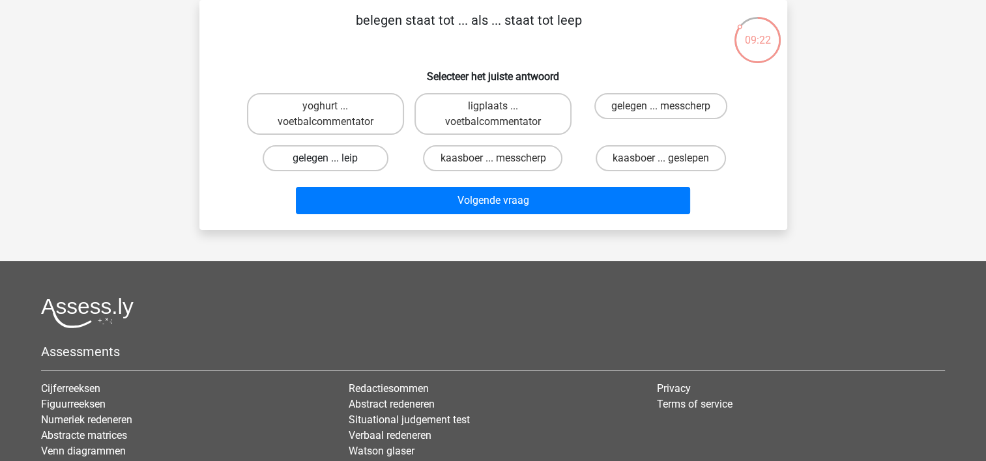
click at [336, 152] on label "gelegen ... leip" at bounding box center [326, 158] width 126 height 26
click at [334, 158] on input "gelegen ... leip" at bounding box center [329, 162] width 8 height 8
radio input "true"
click at [430, 177] on div "Volgende vraag" at bounding box center [493, 198] width 546 height 43
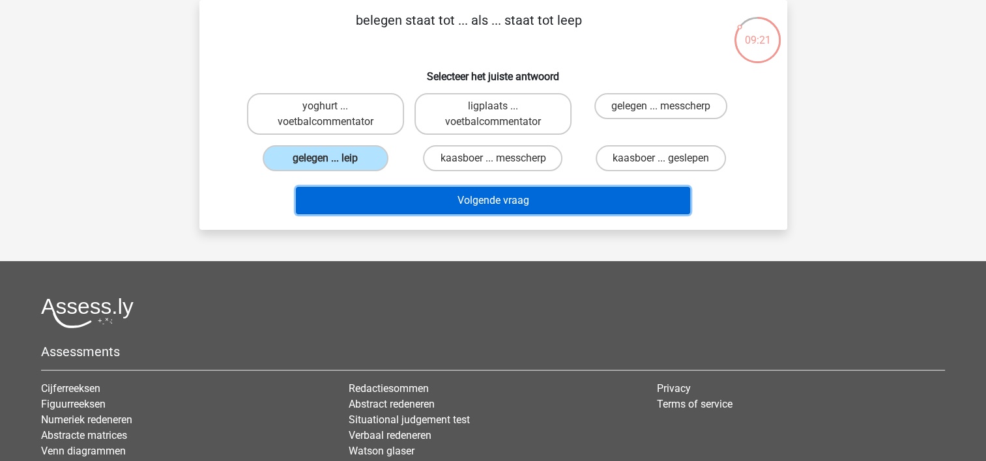
click at [438, 195] on button "Volgende vraag" at bounding box center [493, 200] width 394 height 27
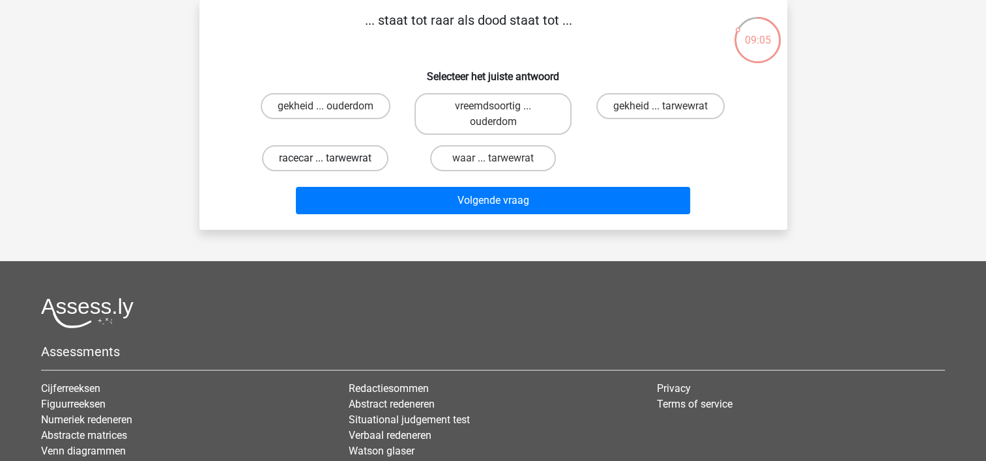
click at [344, 151] on label "racecar ... tarwewrat" at bounding box center [325, 158] width 126 height 26
click at [334, 158] on input "racecar ... tarwewrat" at bounding box center [329, 162] width 8 height 8
radio input "true"
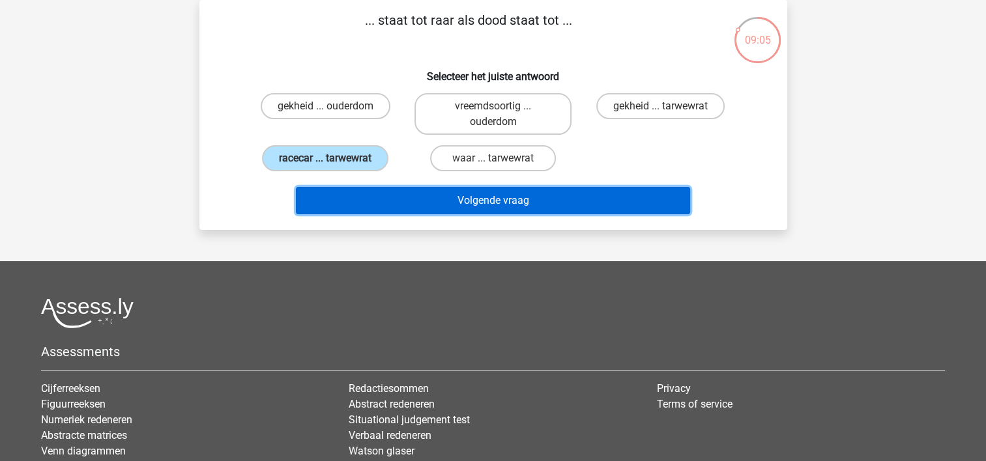
click at [388, 188] on button "Volgende vraag" at bounding box center [493, 200] width 394 height 27
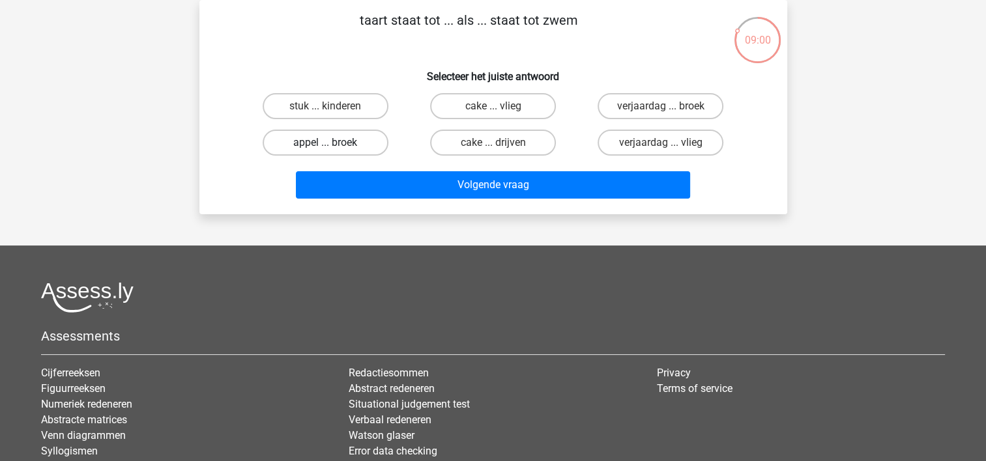
click at [339, 144] on label "appel ... broek" at bounding box center [326, 143] width 126 height 26
click at [334, 144] on input "appel ... broek" at bounding box center [329, 147] width 8 height 8
radio input "true"
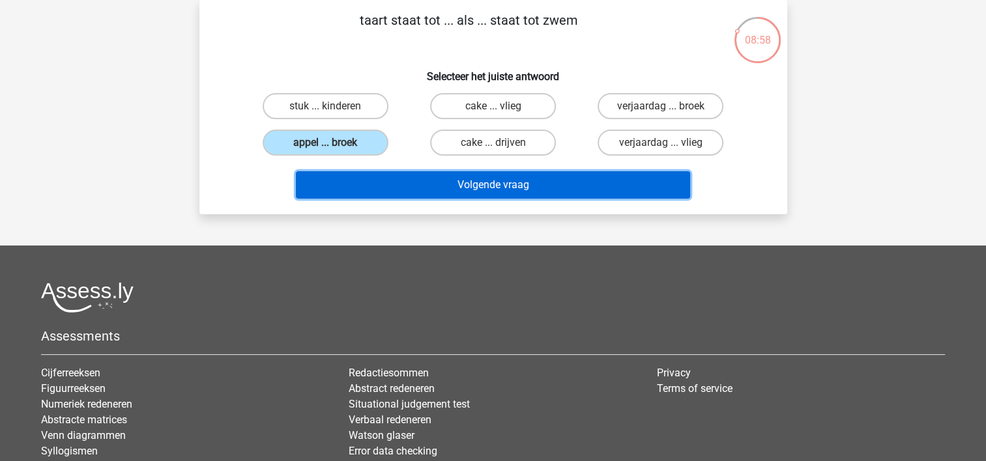
click at [412, 180] on button "Volgende vraag" at bounding box center [493, 184] width 394 height 27
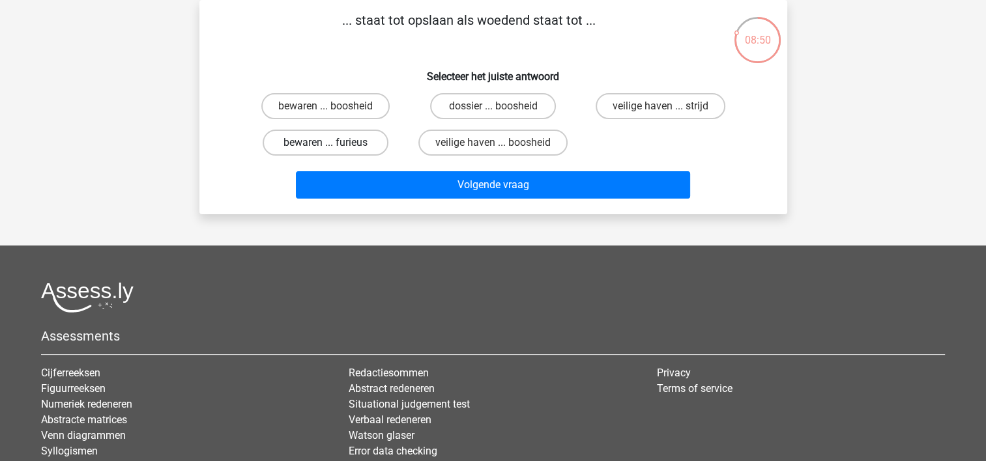
click at [360, 143] on label "bewaren ... furieus" at bounding box center [326, 143] width 126 height 26
click at [334, 143] on input "bewaren ... furieus" at bounding box center [329, 147] width 8 height 8
radio input "true"
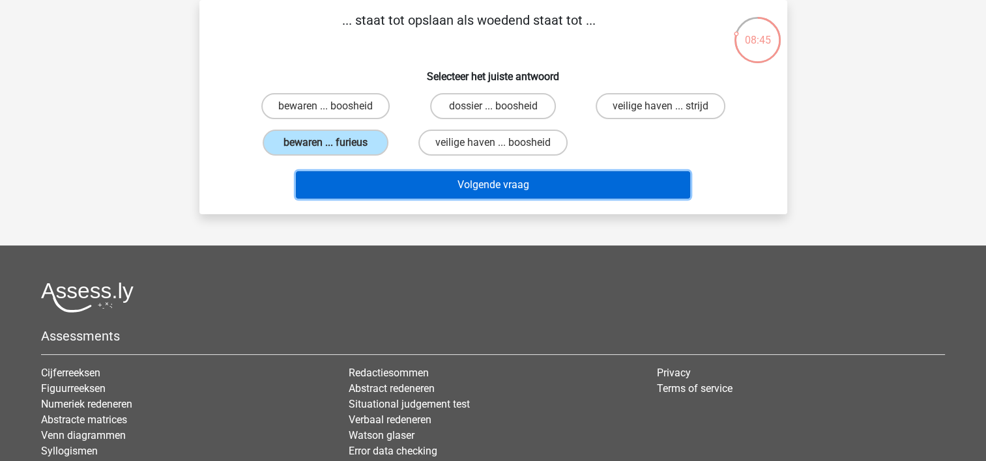
click at [466, 188] on button "Volgende vraag" at bounding box center [493, 184] width 394 height 27
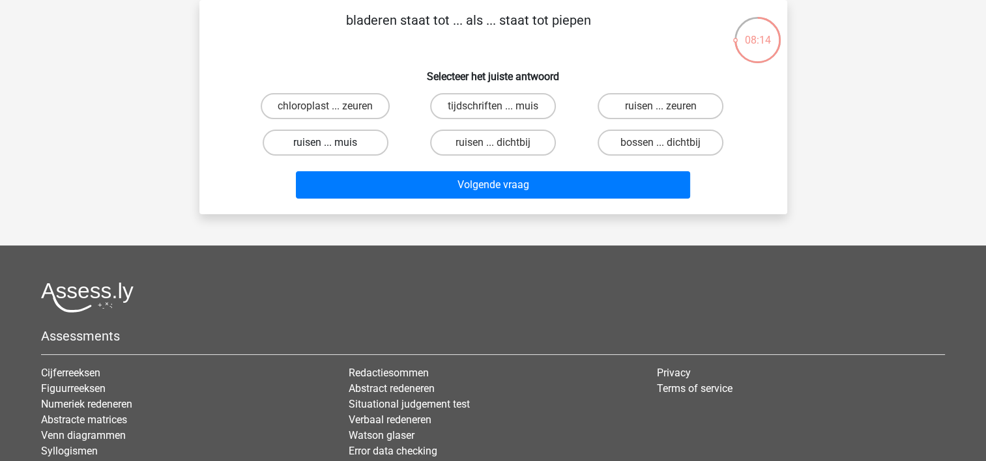
click at [337, 144] on label "ruisen ... muis" at bounding box center [326, 143] width 126 height 26
click at [334, 144] on input "ruisen ... muis" at bounding box center [329, 147] width 8 height 8
radio input "true"
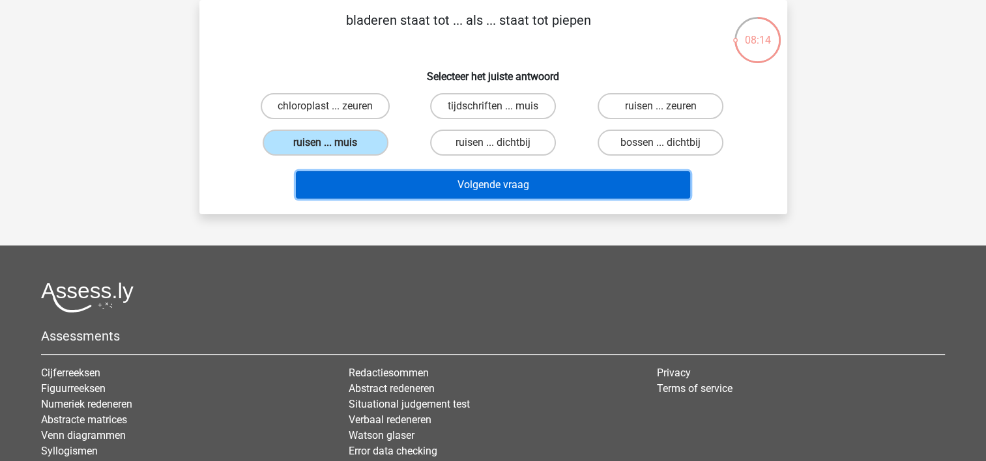
click at [418, 185] on button "Volgende vraag" at bounding box center [493, 184] width 394 height 27
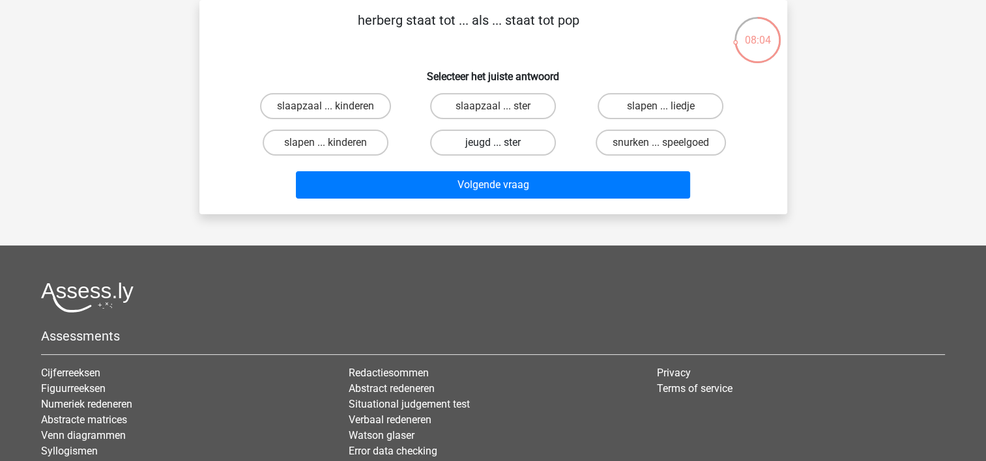
click at [503, 142] on label "jeugd ... ster" at bounding box center [493, 143] width 126 height 26
click at [501, 143] on input "jeugd ... ster" at bounding box center [497, 147] width 8 height 8
radio input "true"
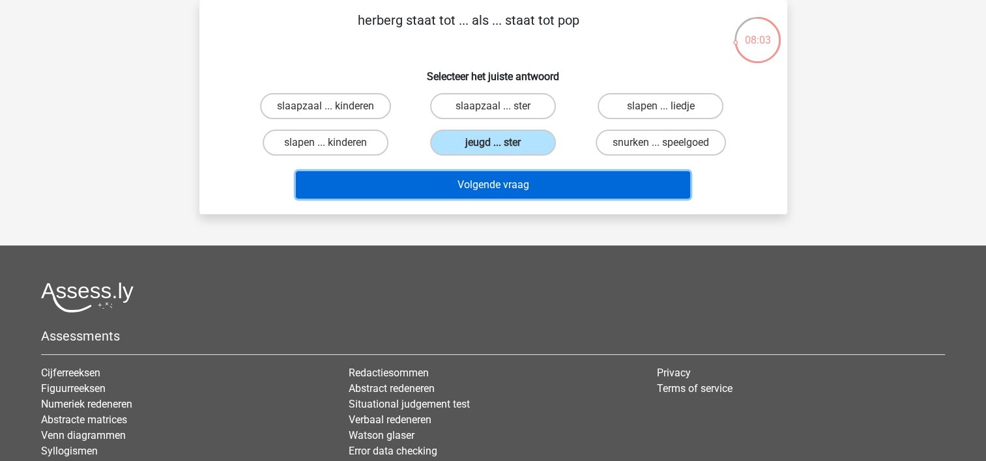
click at [442, 188] on button "Volgende vraag" at bounding box center [493, 184] width 394 height 27
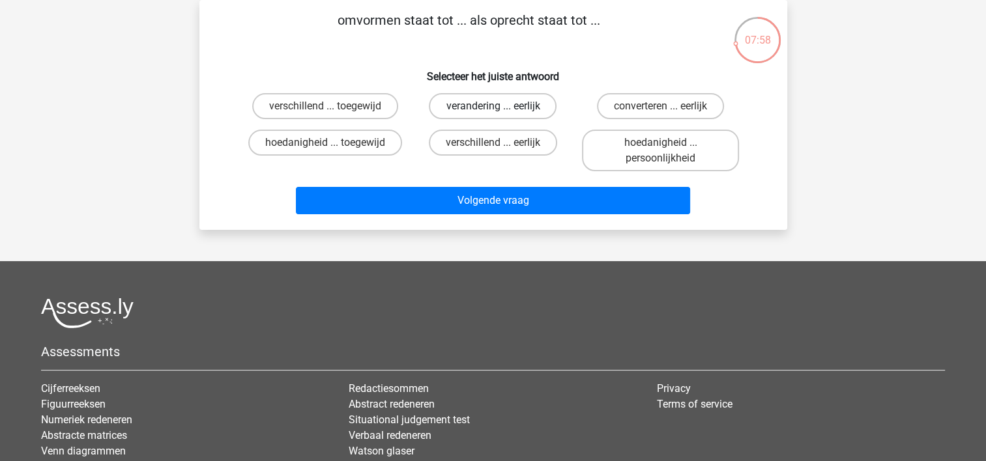
click at [478, 100] on label "verandering ... eerlijk" at bounding box center [493, 106] width 128 height 26
click at [493, 106] on input "verandering ... eerlijk" at bounding box center [497, 110] width 8 height 8
radio input "true"
click at [618, 115] on label "converteren ... eerlijk" at bounding box center [660, 106] width 127 height 26
click at [661, 115] on input "converteren ... eerlijk" at bounding box center [665, 110] width 8 height 8
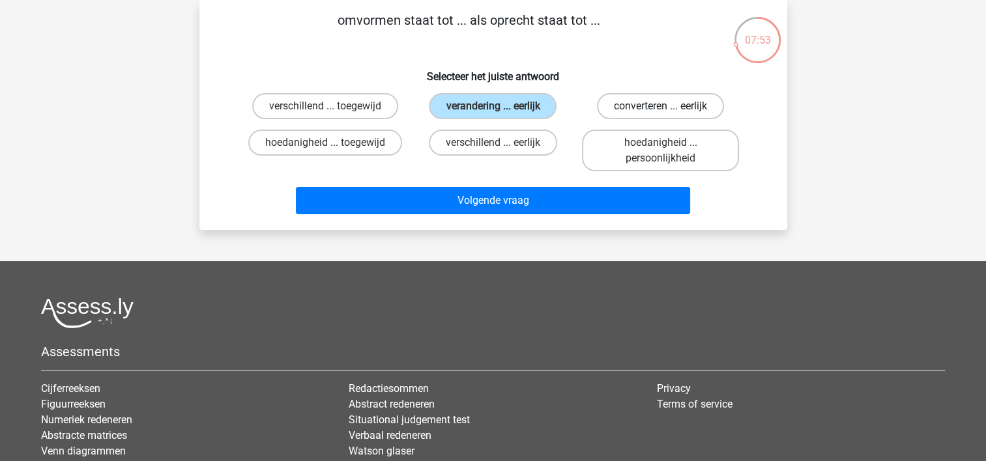
radio input "true"
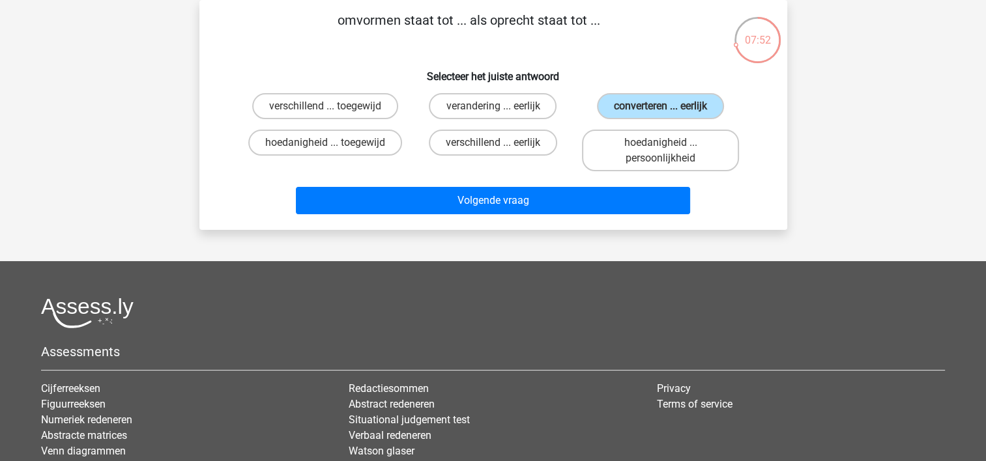
click at [539, 181] on div "Volgende vraag" at bounding box center [493, 198] width 546 height 43
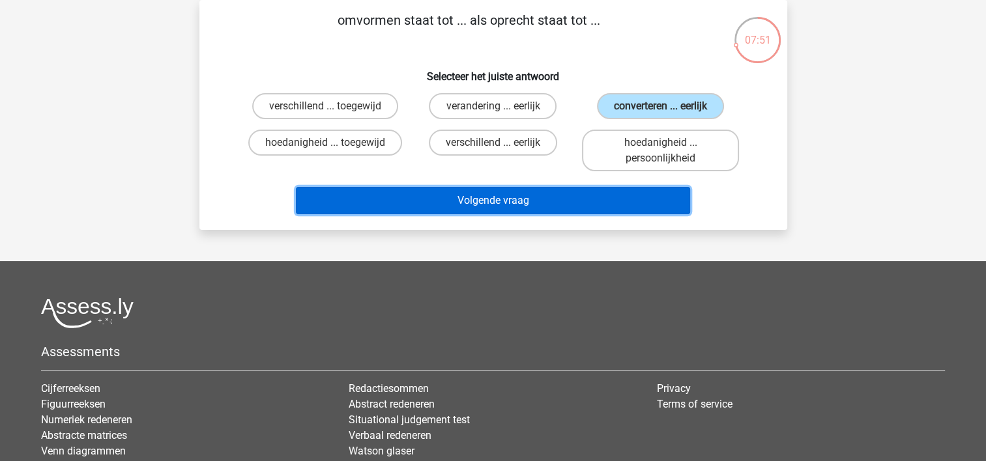
click at [518, 206] on button "Volgende vraag" at bounding box center [493, 200] width 394 height 27
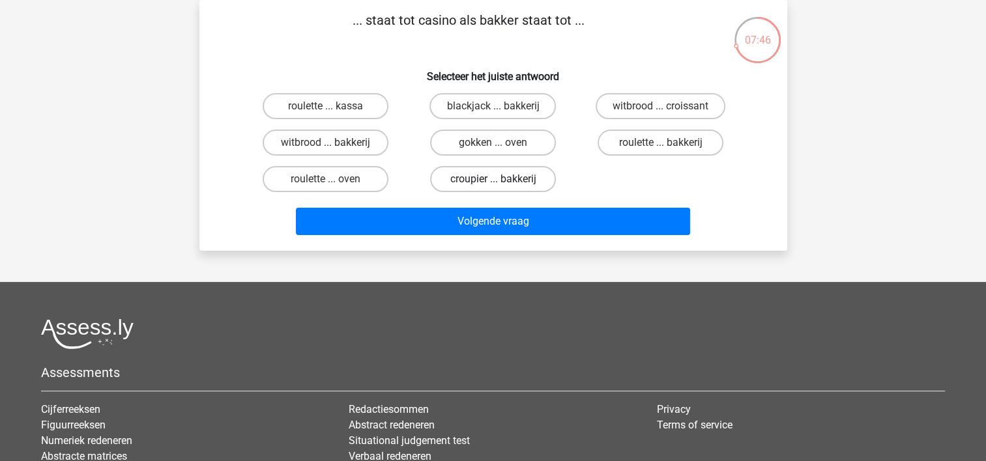
click at [458, 181] on label "croupier ... bakkerij" at bounding box center [493, 179] width 126 height 26
click at [493, 181] on input "croupier ... bakkerij" at bounding box center [497, 183] width 8 height 8
radio input "true"
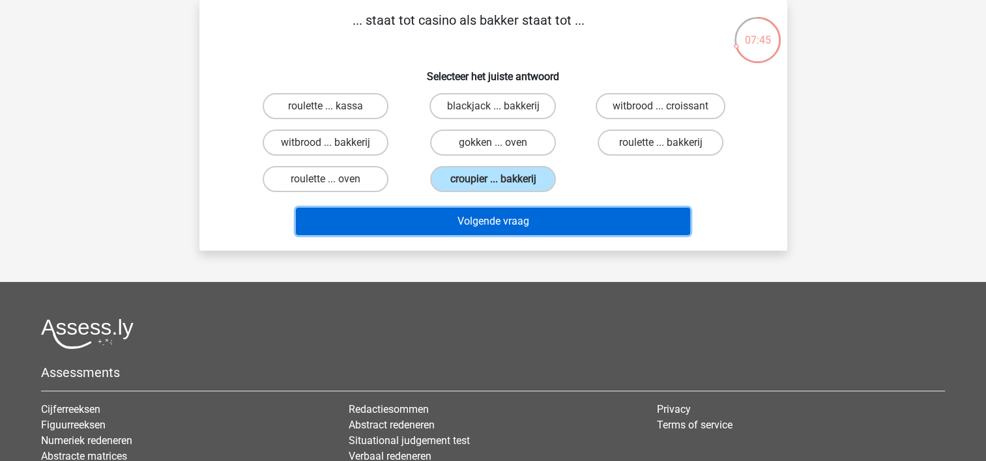
click at [450, 210] on button "Volgende vraag" at bounding box center [493, 221] width 394 height 27
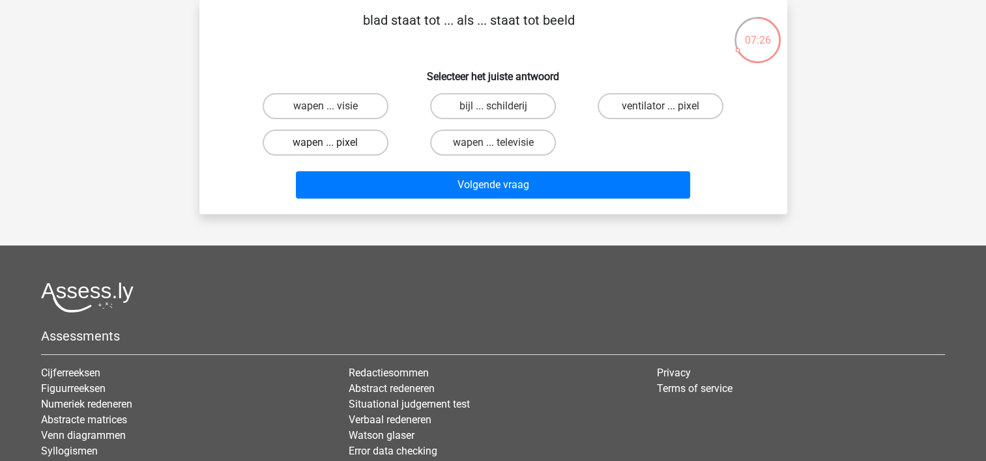
click at [362, 146] on label "wapen ... pixel" at bounding box center [326, 143] width 126 height 26
click at [334, 146] on input "wapen ... pixel" at bounding box center [329, 147] width 8 height 8
radio input "true"
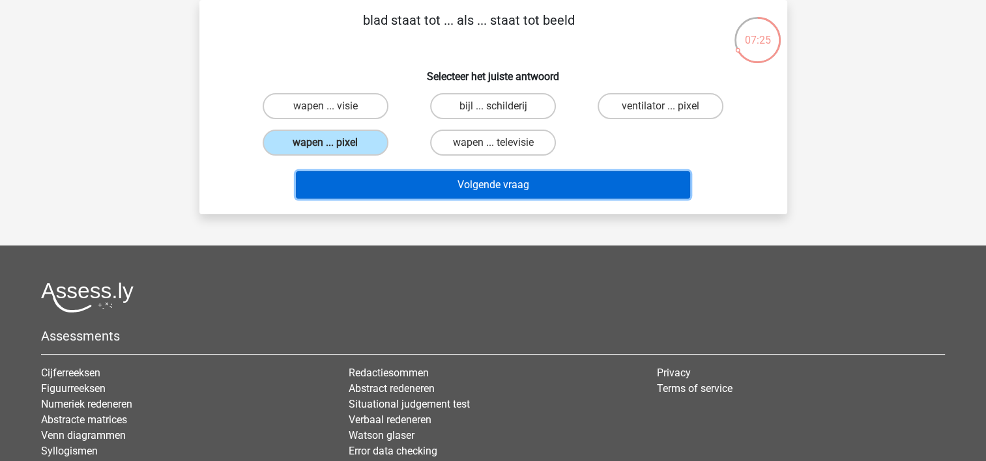
click at [407, 179] on button "Volgende vraag" at bounding box center [493, 184] width 394 height 27
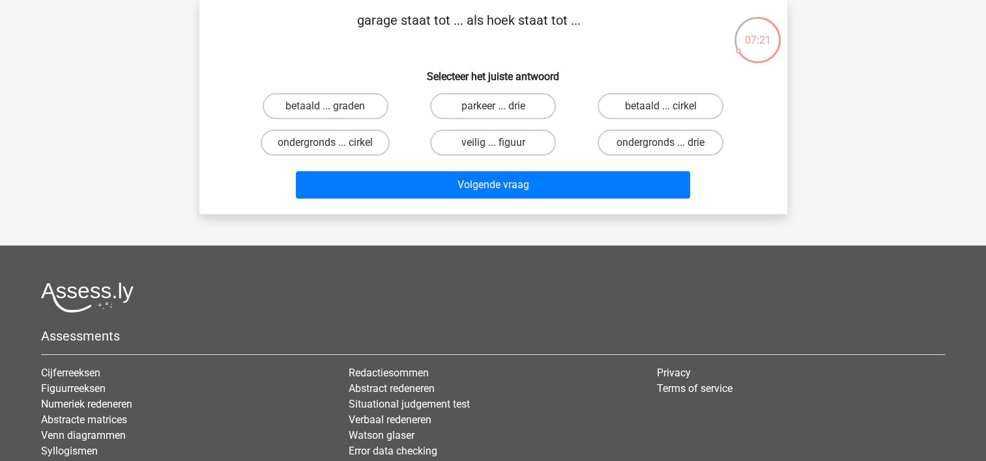
click at [493, 109] on input "parkeer ... drie" at bounding box center [497, 110] width 8 height 8
radio input "true"
click at [472, 200] on div "Volgende vraag" at bounding box center [493, 187] width 503 height 33
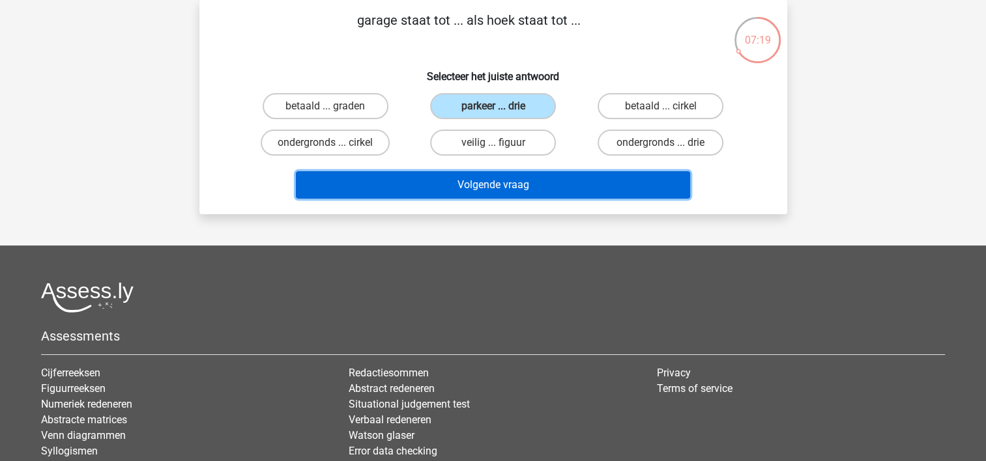
click at [459, 180] on button "Volgende vraag" at bounding box center [493, 184] width 394 height 27
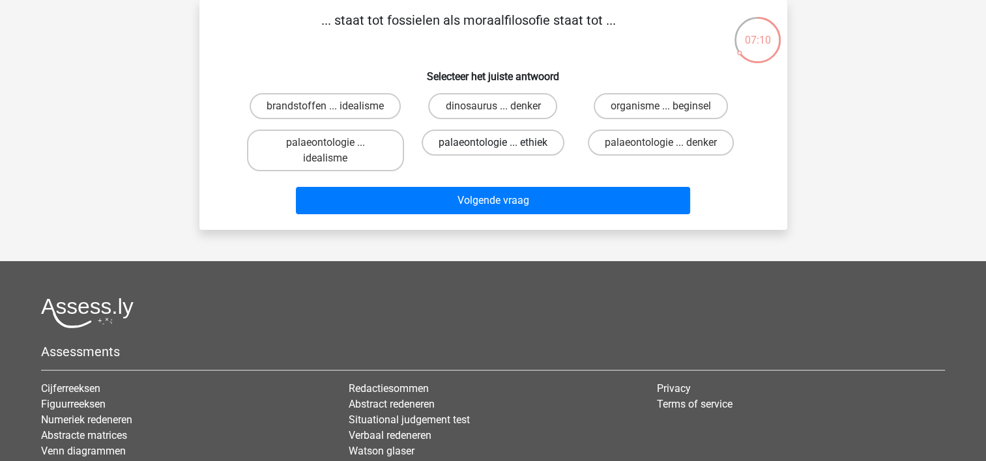
click at [504, 136] on label "palaeontologie ... ethiek" at bounding box center [493, 143] width 143 height 26
click at [501, 143] on input "palaeontologie ... ethiek" at bounding box center [497, 147] width 8 height 8
radio input "true"
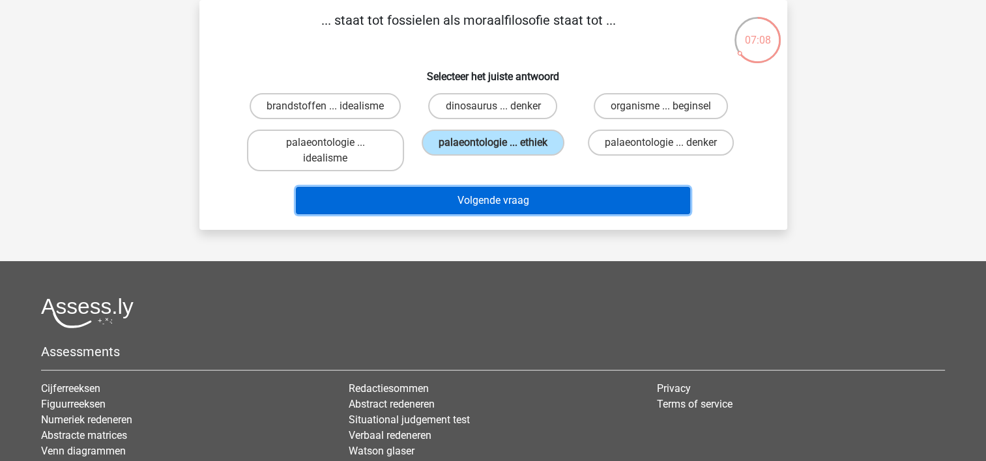
click at [502, 195] on button "Volgende vraag" at bounding box center [493, 200] width 394 height 27
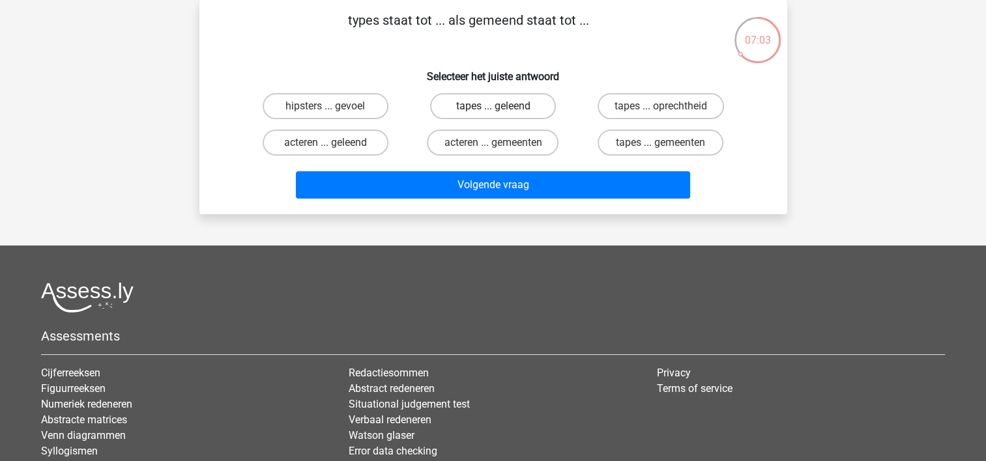
click at [459, 108] on label "tapes ... geleend" at bounding box center [493, 106] width 126 height 26
click at [493, 108] on input "tapes ... geleend" at bounding box center [497, 110] width 8 height 8
radio input "true"
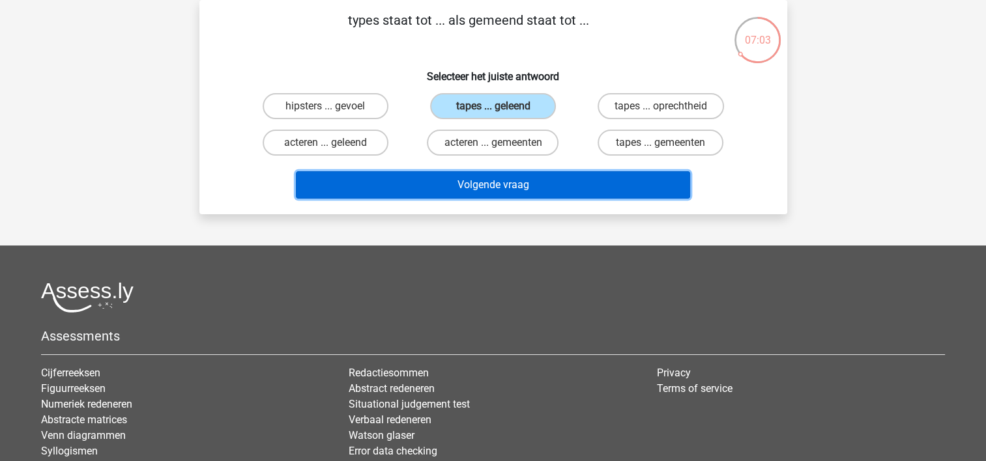
click at [476, 194] on button "Volgende vraag" at bounding box center [493, 184] width 394 height 27
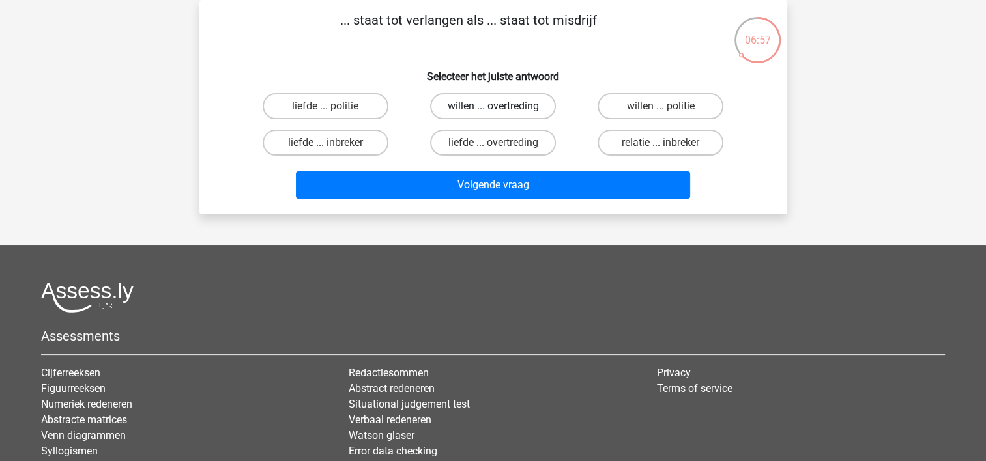
click at [462, 108] on label "willen ... overtreding" at bounding box center [493, 106] width 126 height 26
click at [493, 108] on input "willen ... overtreding" at bounding box center [497, 110] width 8 height 8
radio input "true"
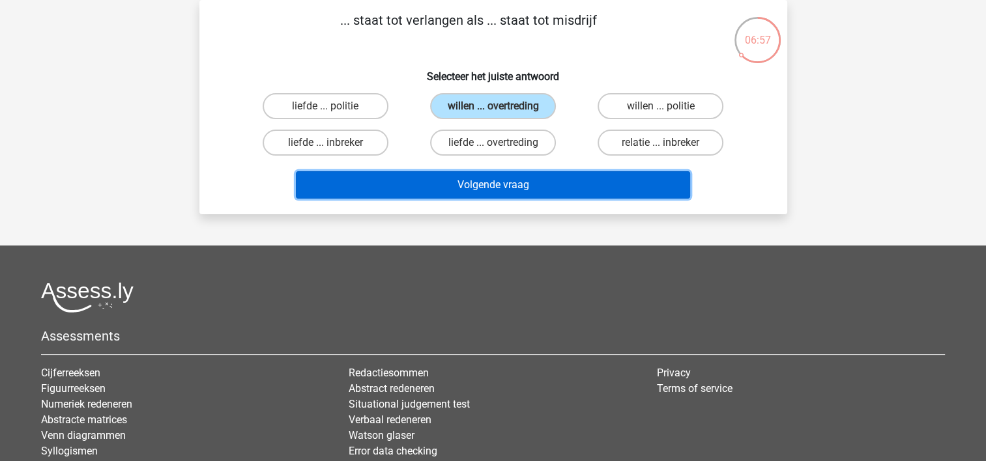
click at [444, 183] on button "Volgende vraag" at bounding box center [493, 184] width 394 height 27
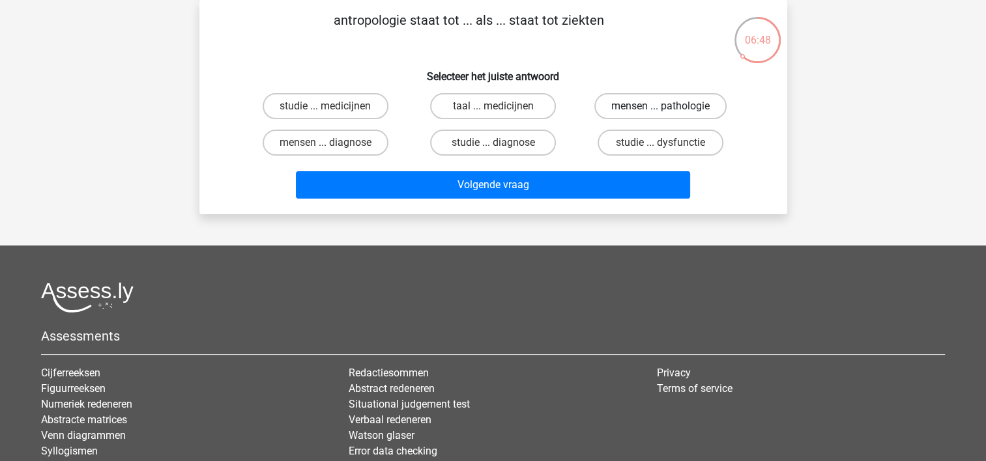
click at [651, 107] on label "mensen ... pathologie" at bounding box center [660, 106] width 132 height 26
click at [661, 107] on input "mensen ... pathologie" at bounding box center [665, 110] width 8 height 8
radio input "true"
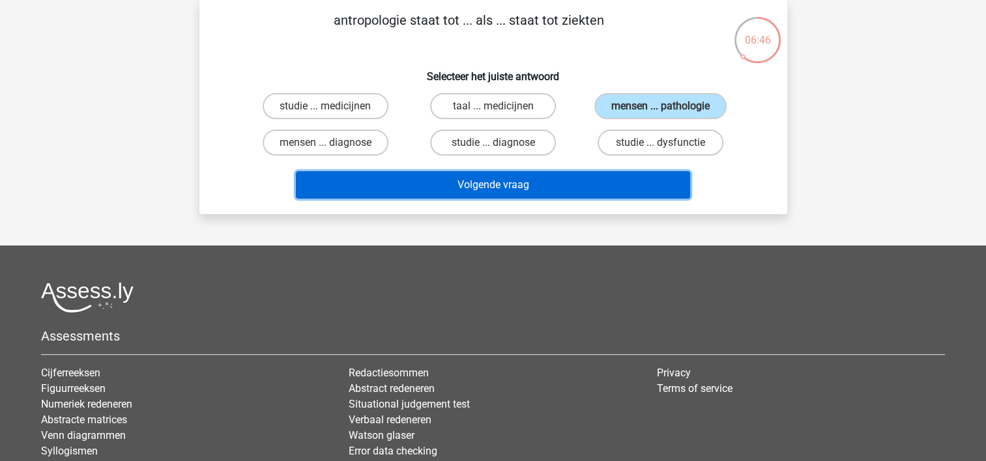
click at [542, 190] on button "Volgende vraag" at bounding box center [493, 184] width 394 height 27
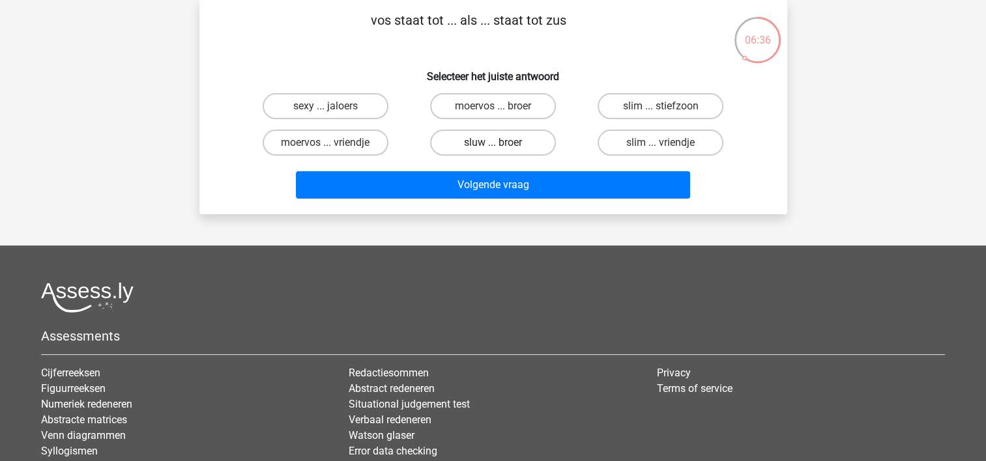
click at [500, 136] on label "sluw ... broer" at bounding box center [493, 143] width 126 height 26
click at [500, 143] on input "sluw ... broer" at bounding box center [497, 147] width 8 height 8
radio input "true"
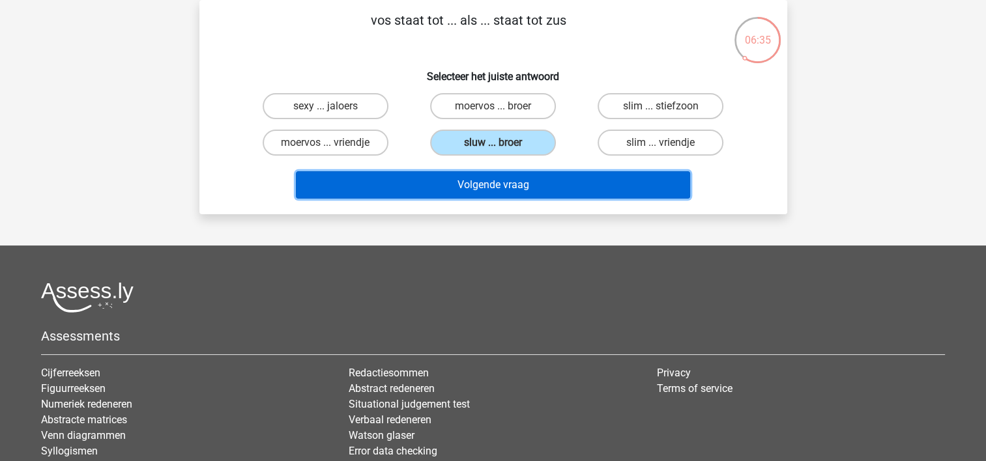
click at [484, 182] on button "Volgende vraag" at bounding box center [493, 184] width 394 height 27
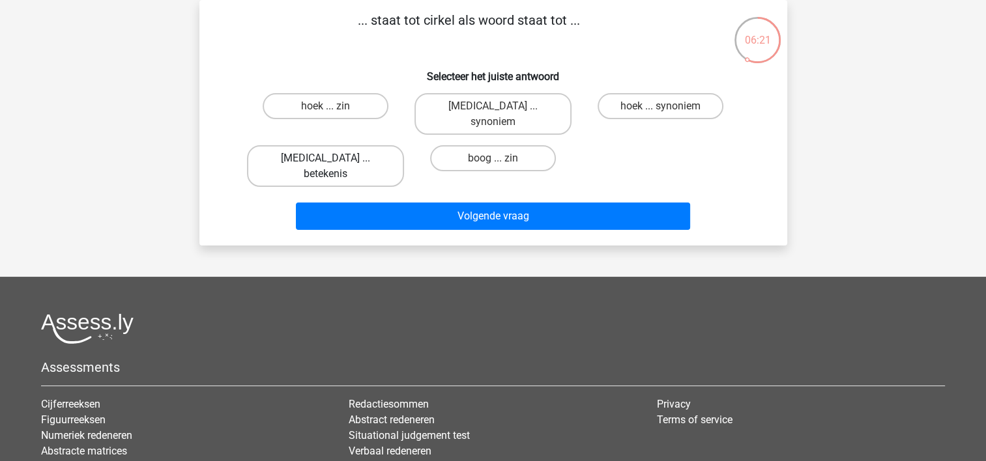
click at [354, 145] on label "bal ... betekenis" at bounding box center [325, 166] width 157 height 42
click at [334, 158] on input "bal ... betekenis" at bounding box center [329, 162] width 8 height 8
radio input "true"
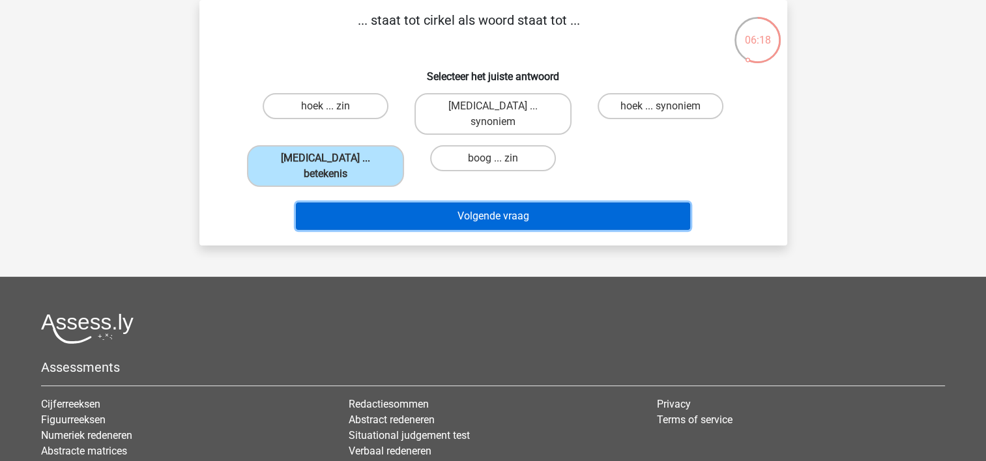
click at [455, 203] on button "Volgende vraag" at bounding box center [493, 216] width 394 height 27
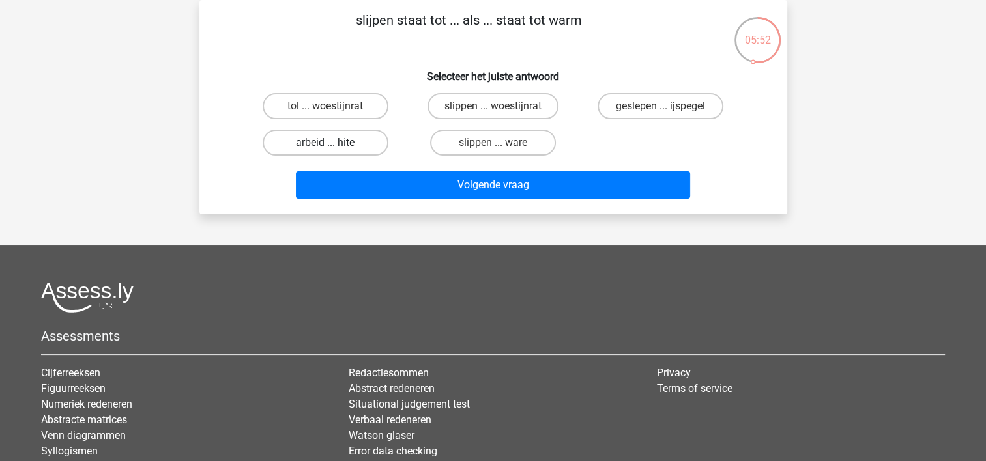
click at [364, 140] on label "arbeid ... hite" at bounding box center [326, 143] width 126 height 26
click at [334, 143] on input "arbeid ... hite" at bounding box center [329, 147] width 8 height 8
radio input "true"
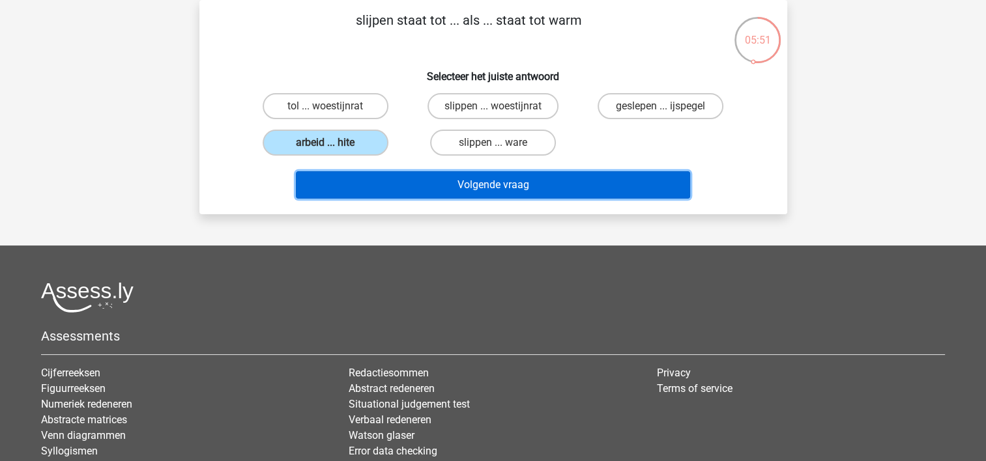
click at [456, 183] on button "Volgende vraag" at bounding box center [493, 184] width 394 height 27
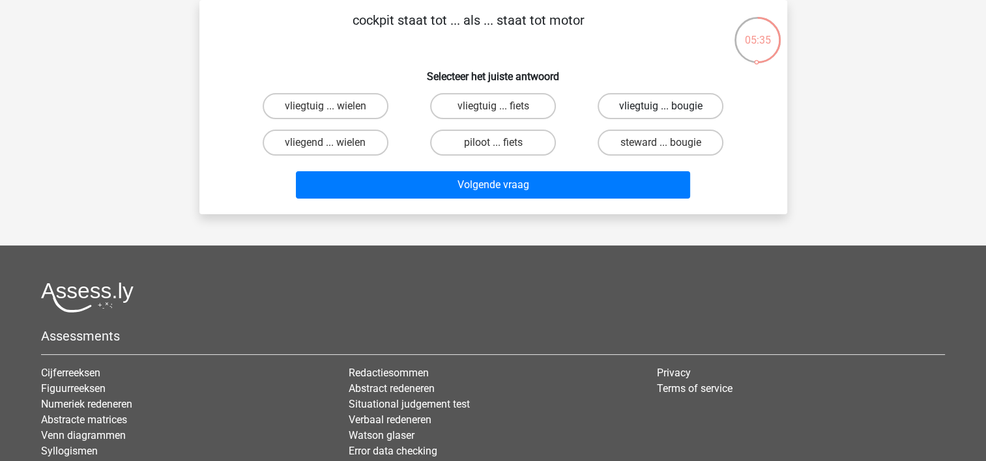
click at [678, 96] on label "vliegtuig ... bougie" at bounding box center [661, 106] width 126 height 26
click at [669, 106] on input "vliegtuig ... bougie" at bounding box center [665, 110] width 8 height 8
radio input "true"
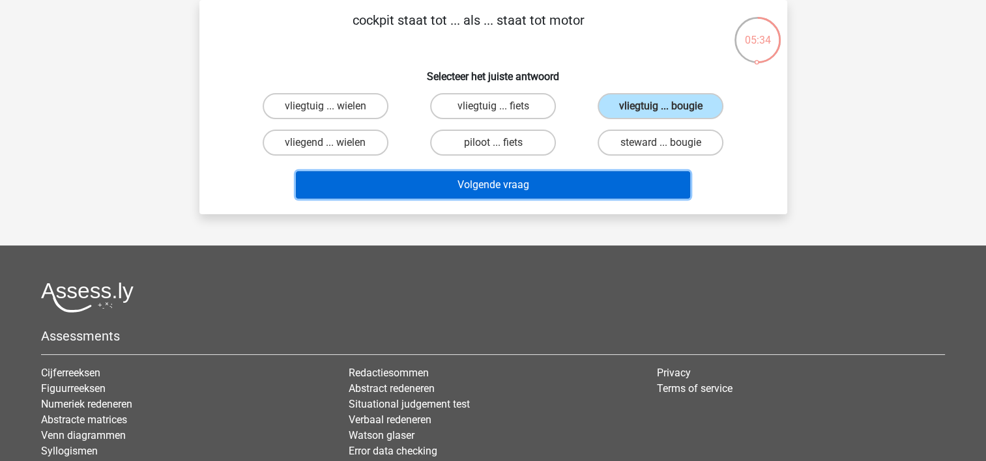
click at [547, 189] on button "Volgende vraag" at bounding box center [493, 184] width 394 height 27
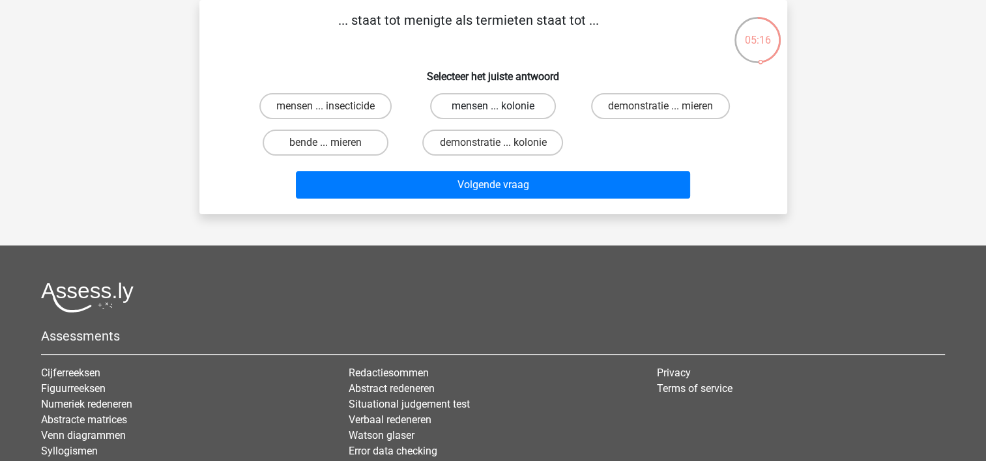
click at [506, 109] on label "mensen ... kolonie" at bounding box center [493, 106] width 126 height 26
click at [501, 109] on input "mensen ... kolonie" at bounding box center [497, 110] width 8 height 8
radio input "true"
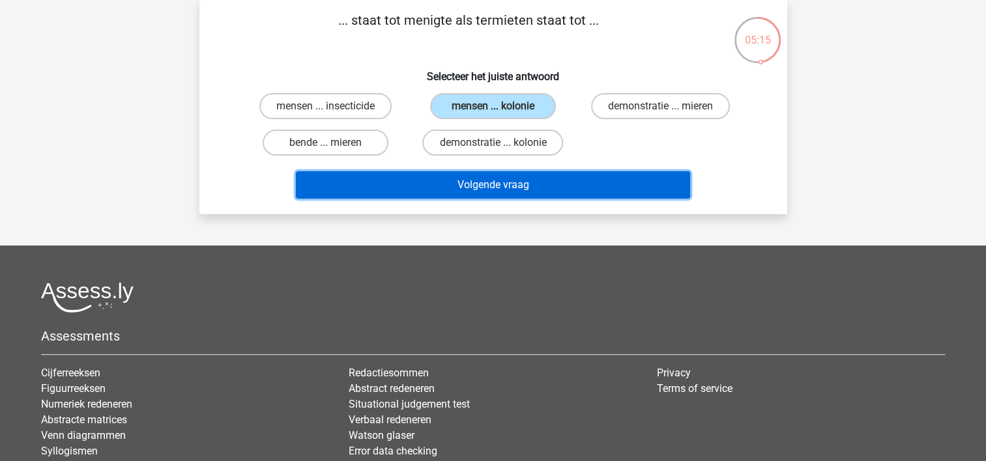
click at [490, 181] on button "Volgende vraag" at bounding box center [493, 184] width 394 height 27
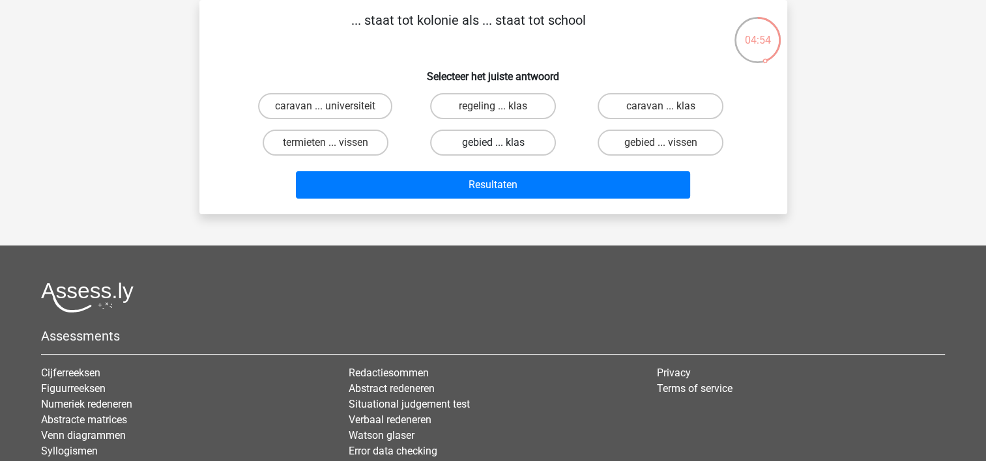
click at [489, 143] on label "gebied ... klas" at bounding box center [493, 143] width 126 height 26
click at [493, 143] on input "gebied ... klas" at bounding box center [497, 147] width 8 height 8
radio input "true"
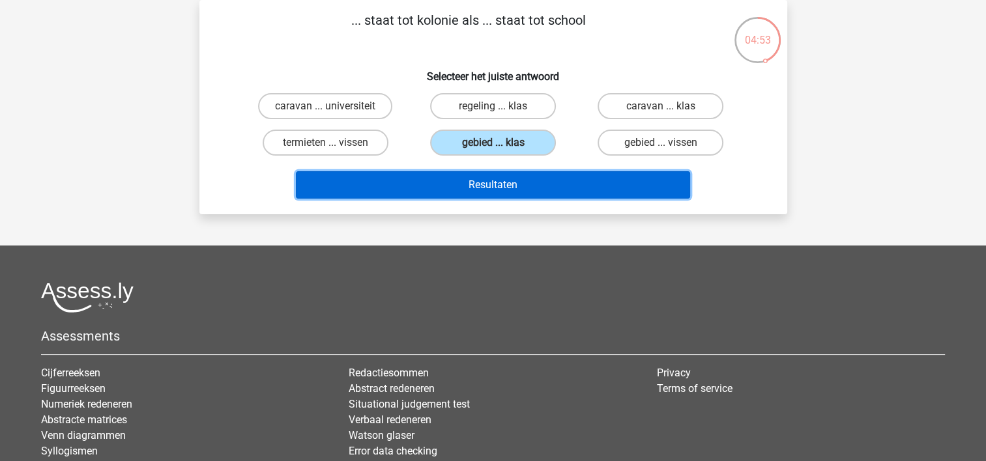
click at [455, 182] on button "Resultaten" at bounding box center [493, 184] width 394 height 27
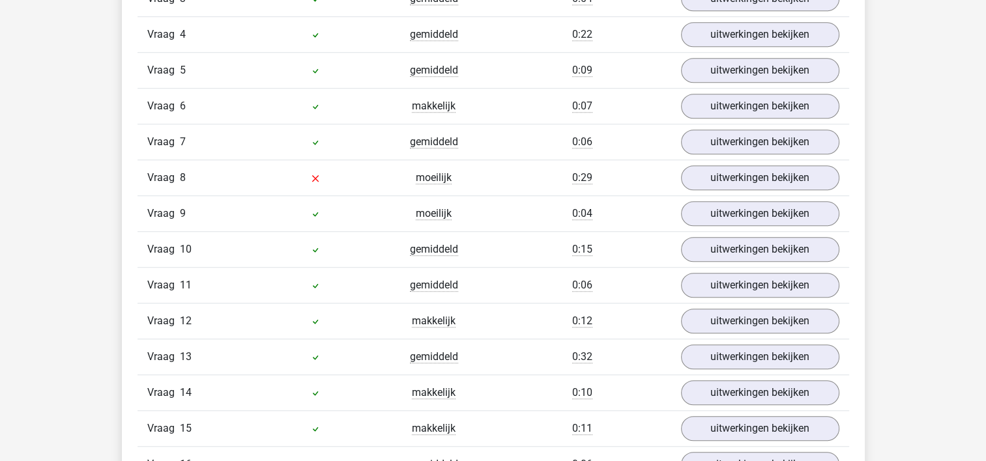
scroll to position [1047, 0]
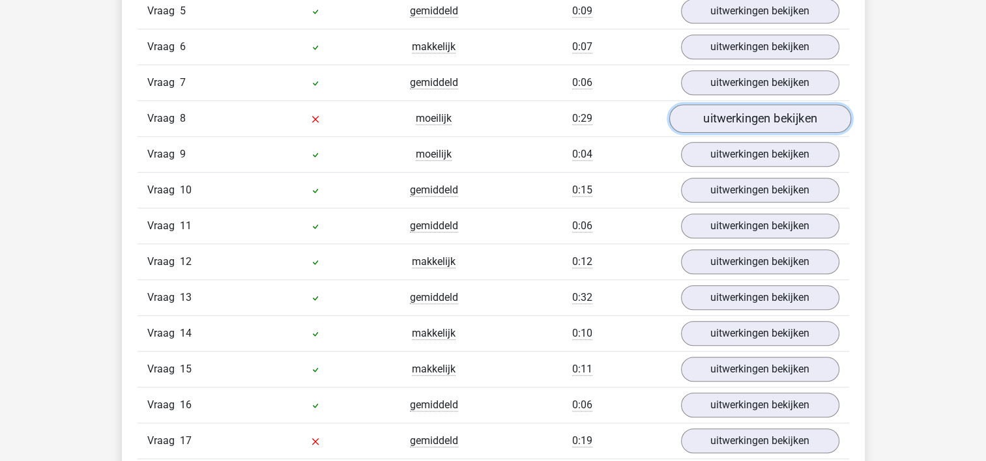
click at [751, 118] on link "uitwerkingen bekijken" at bounding box center [760, 119] width 182 height 29
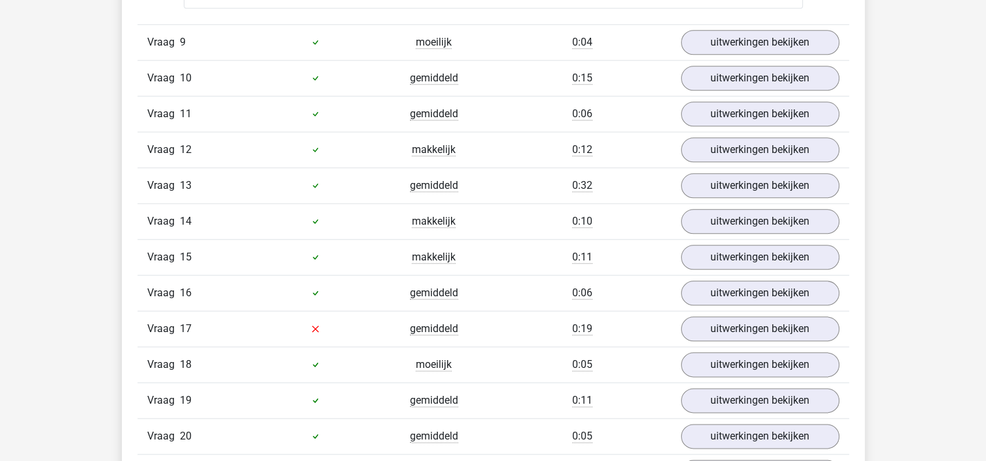
scroll to position [1498, 0]
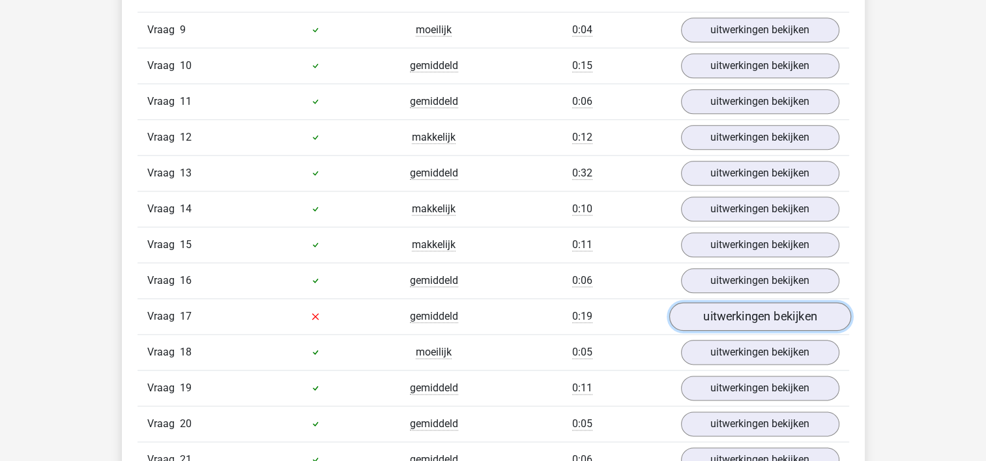
click at [744, 302] on link "uitwerkingen bekijken" at bounding box center [760, 316] width 182 height 29
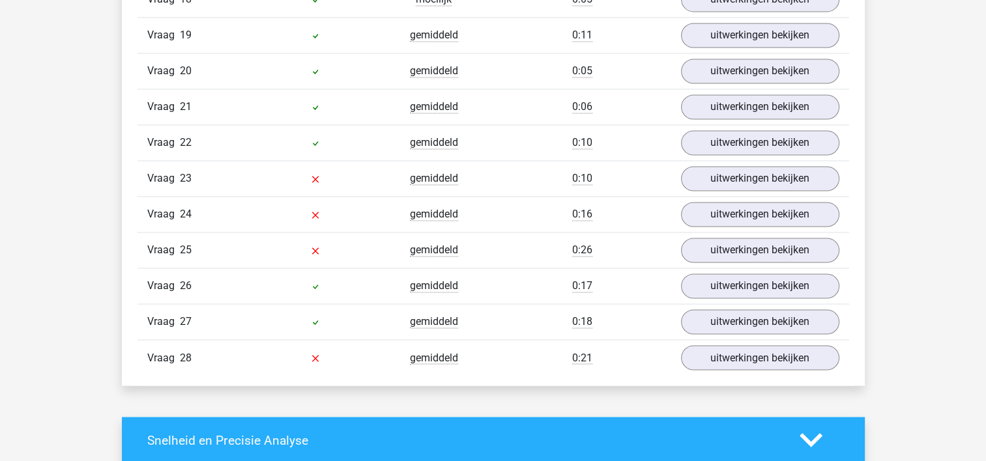
scroll to position [2153, 0]
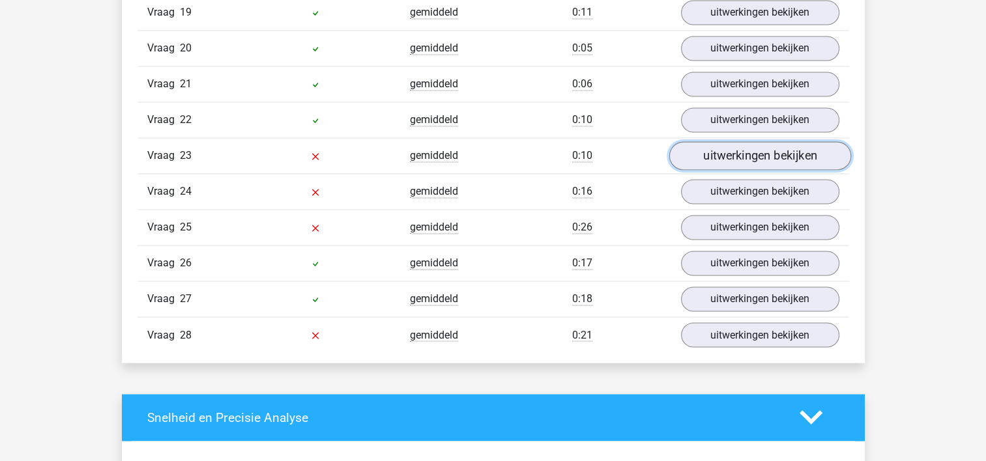
click at [735, 150] on link "uitwerkingen bekijken" at bounding box center [760, 155] width 182 height 29
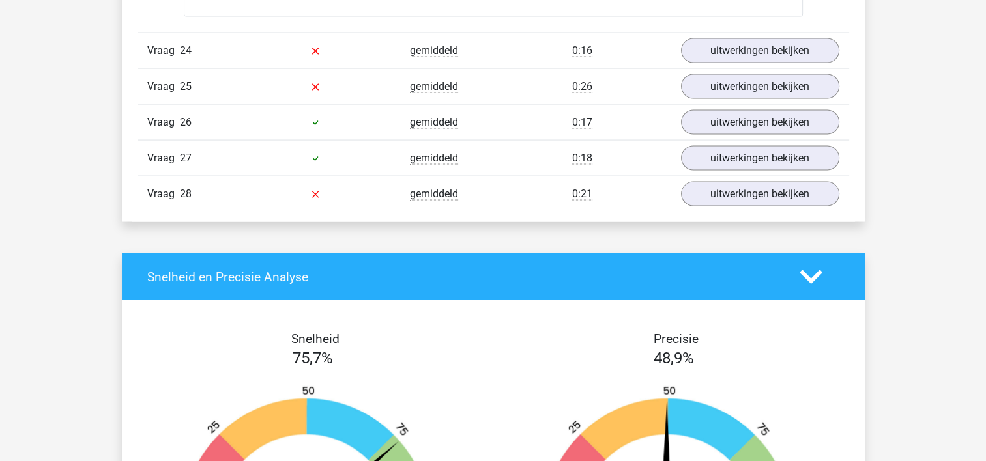
scroll to position [2555, 0]
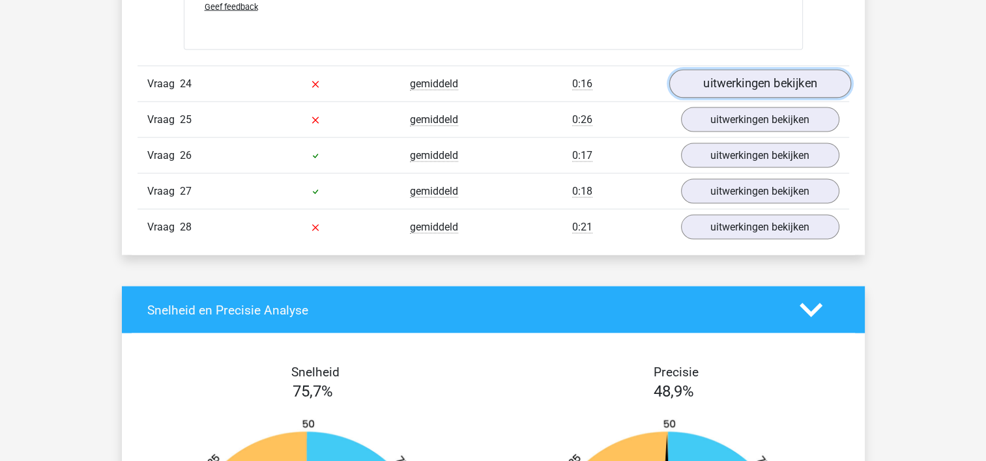
click at [742, 74] on link "uitwerkingen bekijken" at bounding box center [760, 84] width 182 height 29
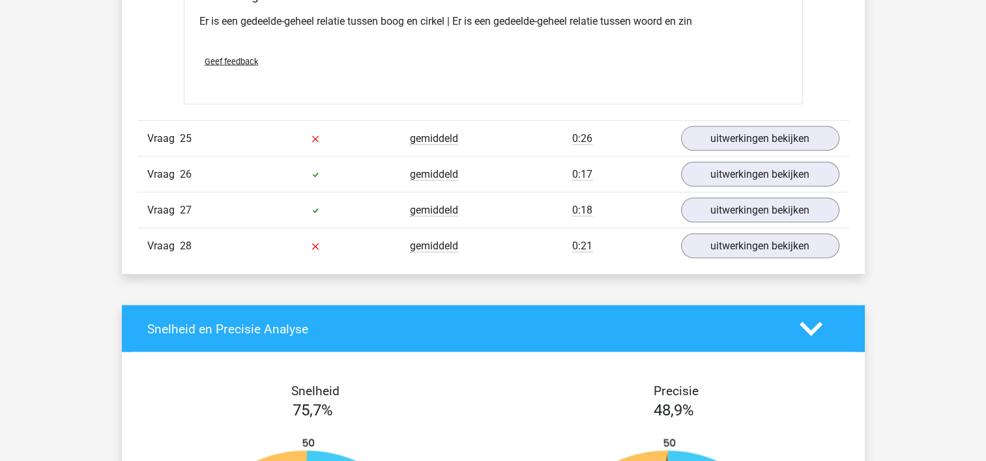
scroll to position [2835, 0]
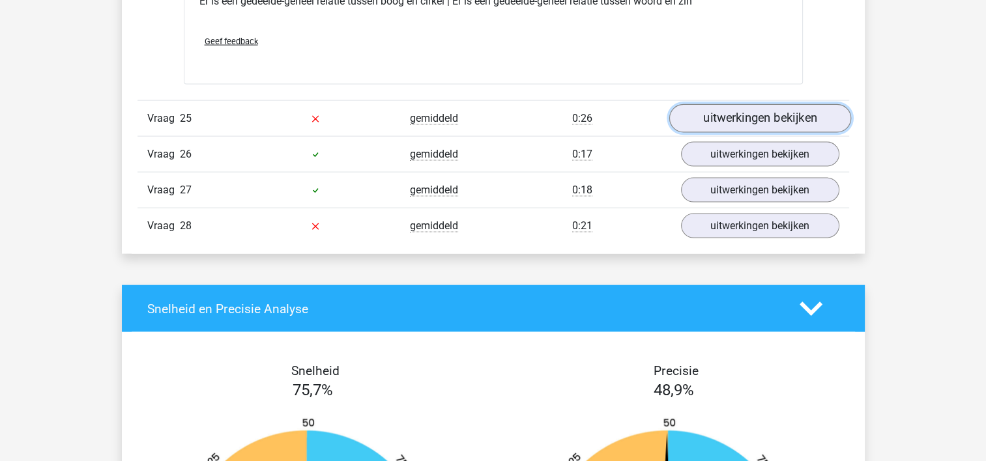
click at [792, 108] on link "uitwerkingen bekijken" at bounding box center [760, 118] width 182 height 29
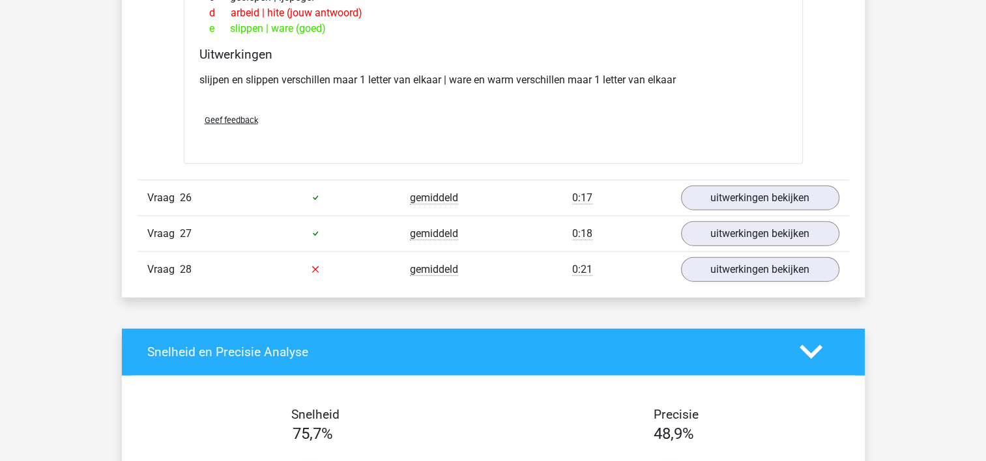
scroll to position [3099, 0]
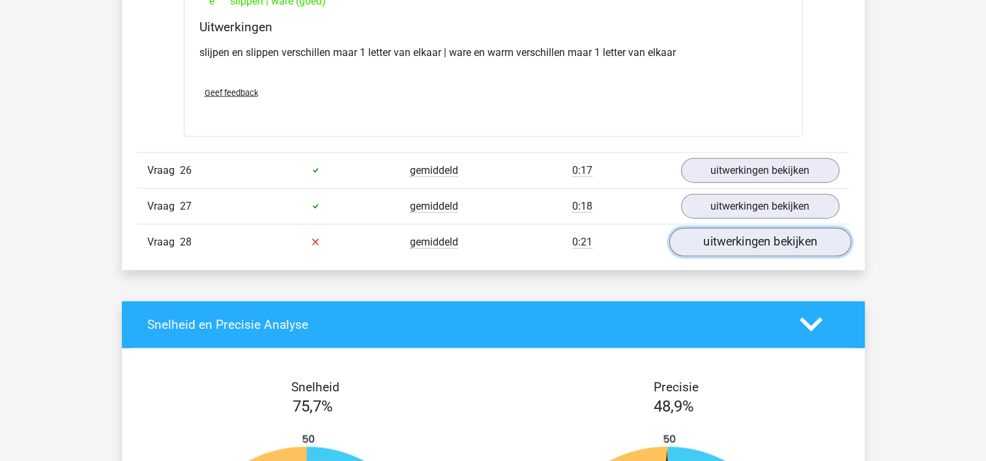
click at [758, 237] on link "uitwerkingen bekijken" at bounding box center [760, 242] width 182 height 29
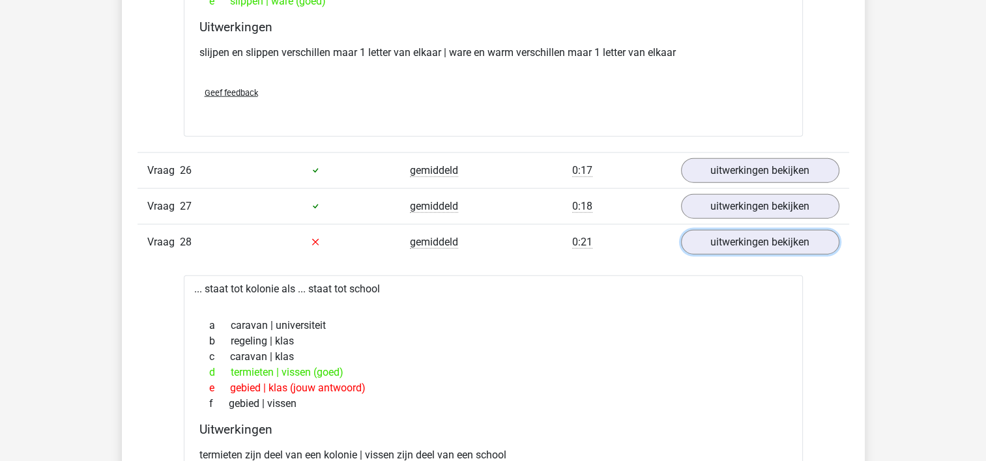
scroll to position [0, 0]
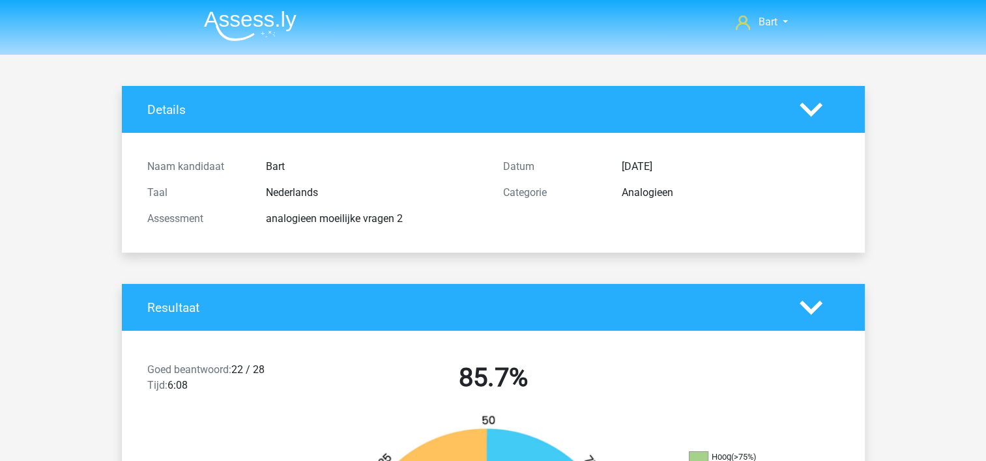
click at [268, 27] on img at bounding box center [250, 25] width 93 height 31
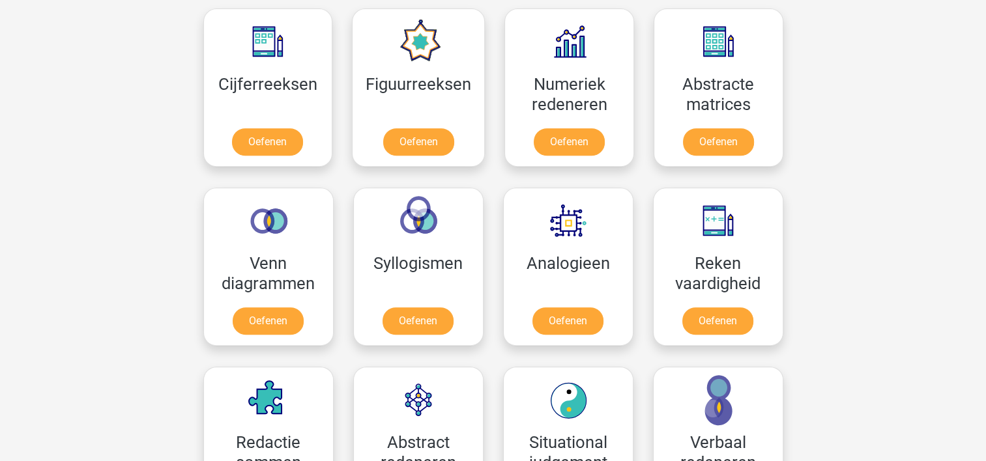
scroll to position [623, 0]
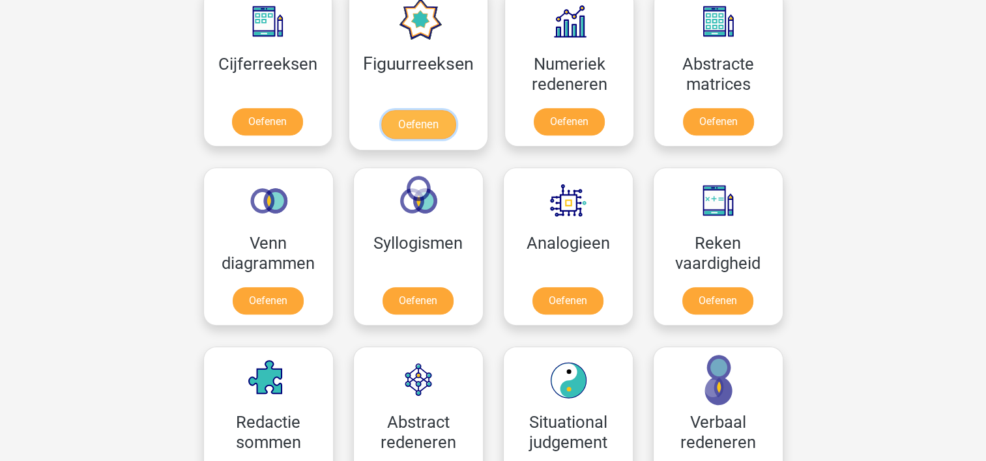
click at [414, 130] on link "Oefenen" at bounding box center [418, 124] width 74 height 29
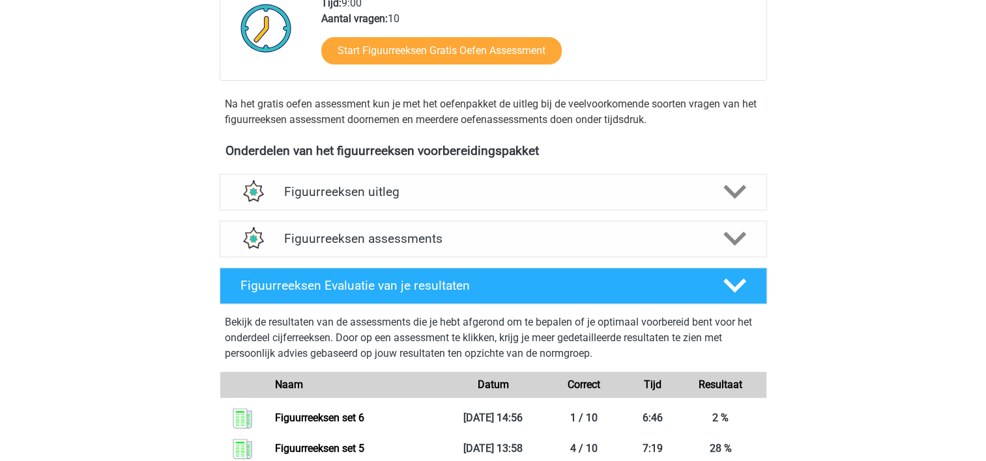
scroll to position [356, 0]
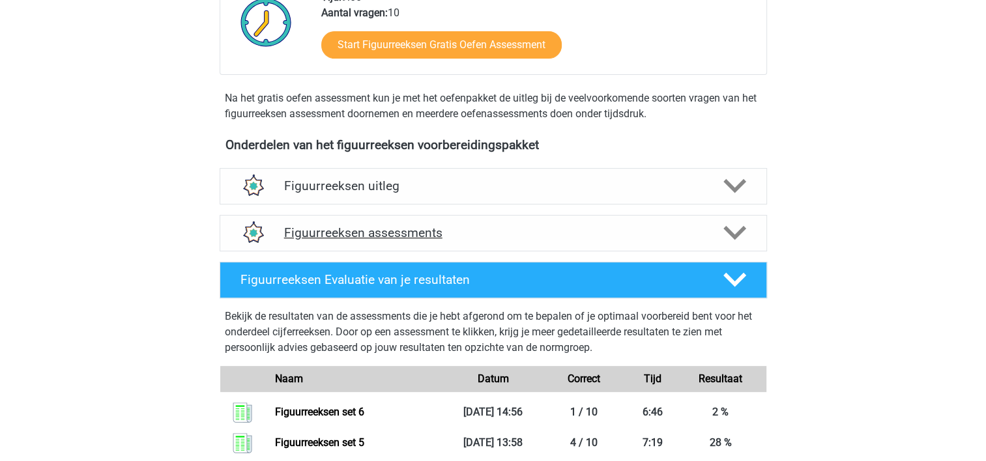
click at [558, 222] on div "Figuurreeksen assessments" at bounding box center [493, 233] width 547 height 36
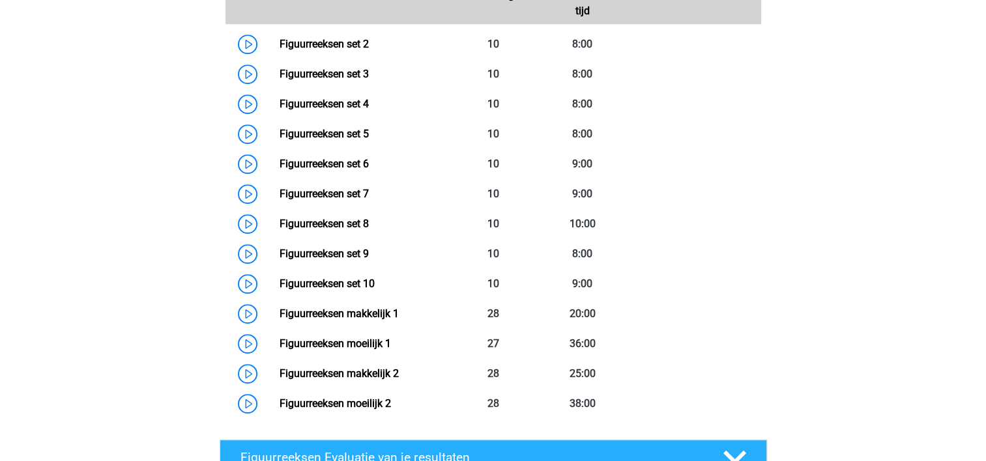
scroll to position [771, 0]
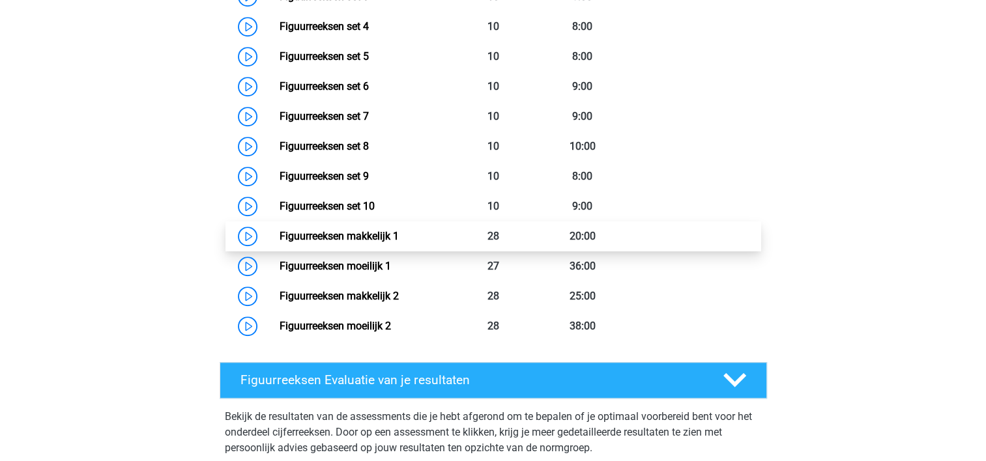
click at [369, 241] on link "Figuurreeksen makkelijk 1" at bounding box center [339, 236] width 119 height 12
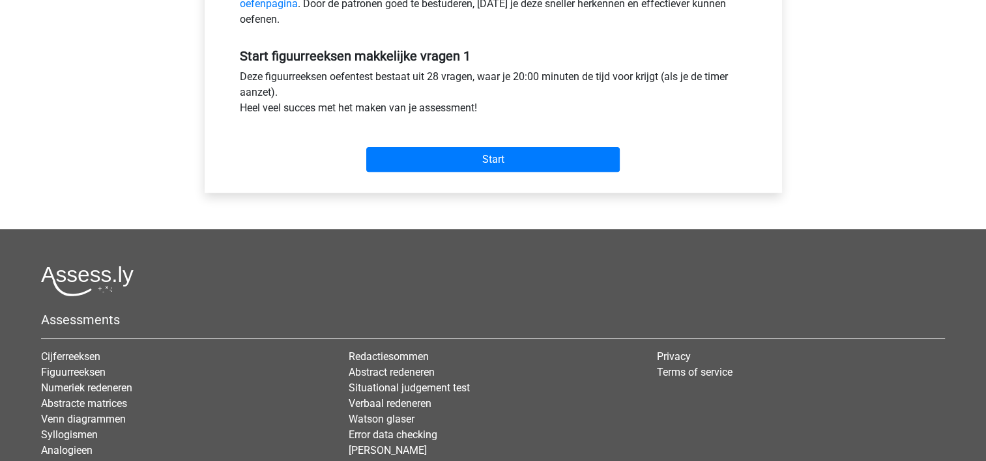
scroll to position [467, 0]
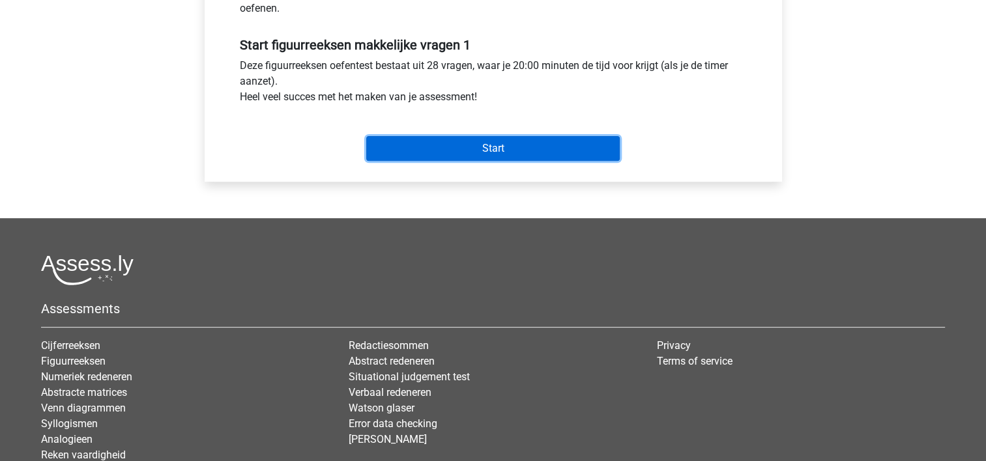
click at [478, 151] on input "Start" at bounding box center [492, 148] width 253 height 25
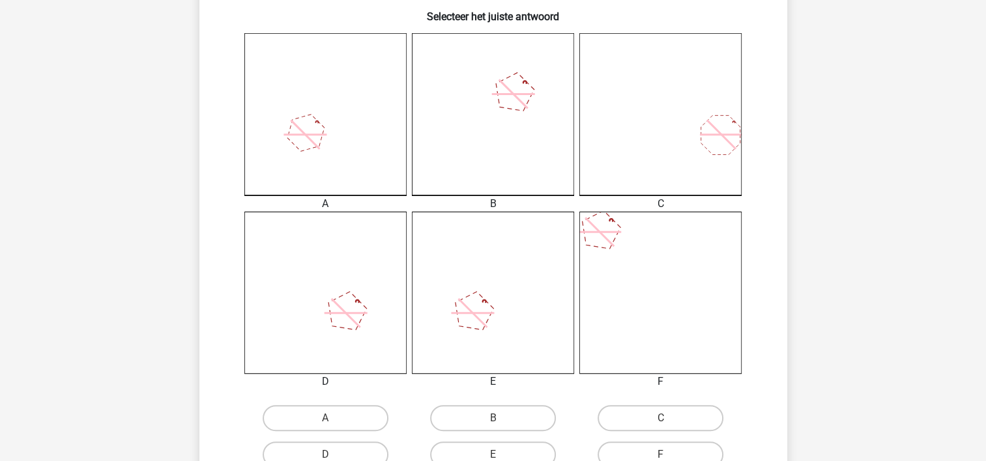
scroll to position [332, 0]
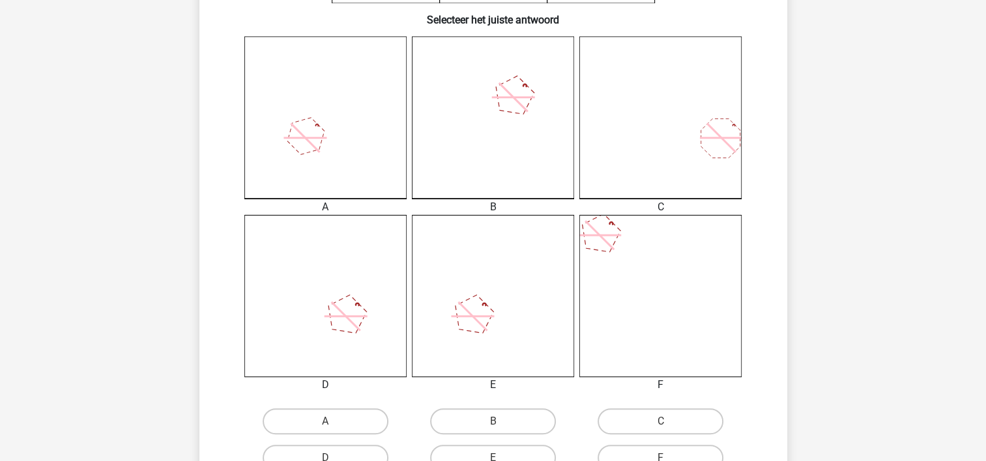
click at [302, 143] on icon at bounding box center [325, 117] width 162 height 162
click at [316, 423] on label "A" at bounding box center [326, 422] width 126 height 26
click at [325, 423] on input "A" at bounding box center [329, 426] width 8 height 8
radio input "true"
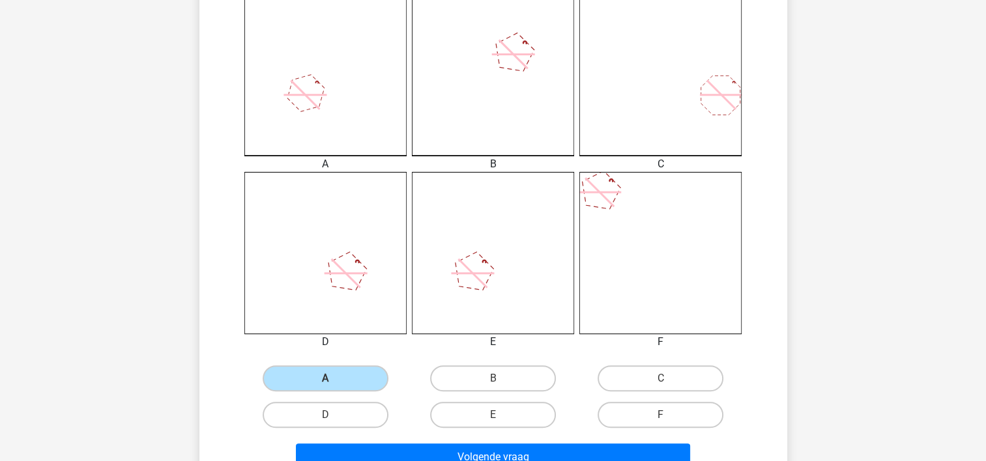
scroll to position [378, 0]
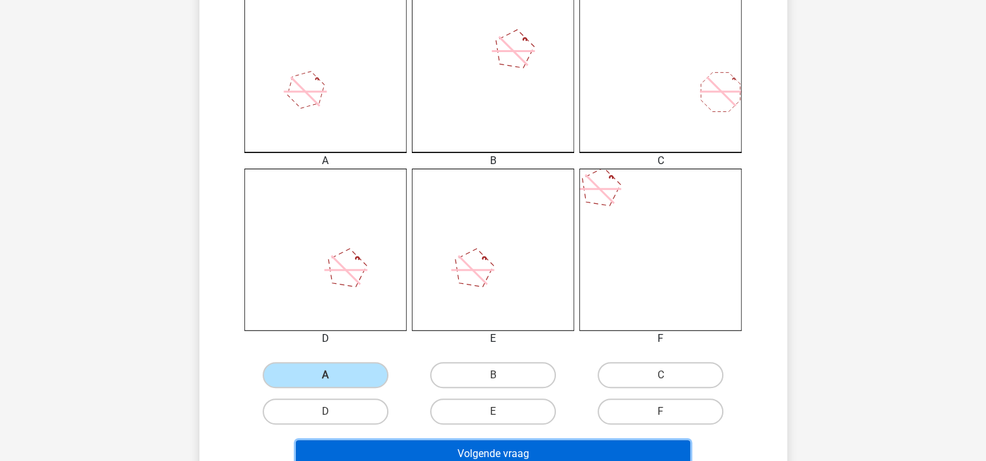
click at [484, 446] on button "Volgende vraag" at bounding box center [493, 454] width 394 height 27
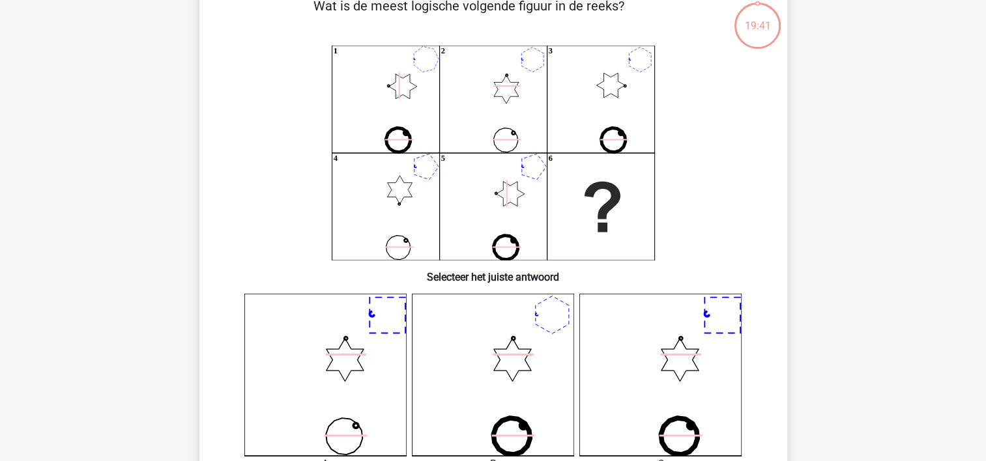
scroll to position [60, 0]
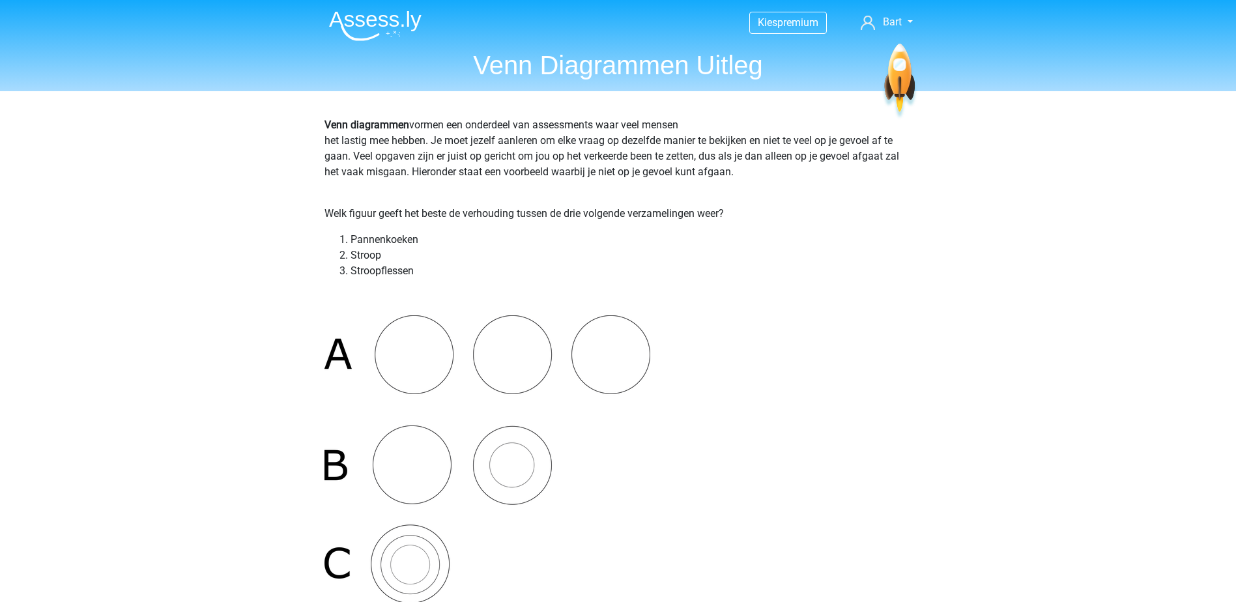
scroll to position [1901, 0]
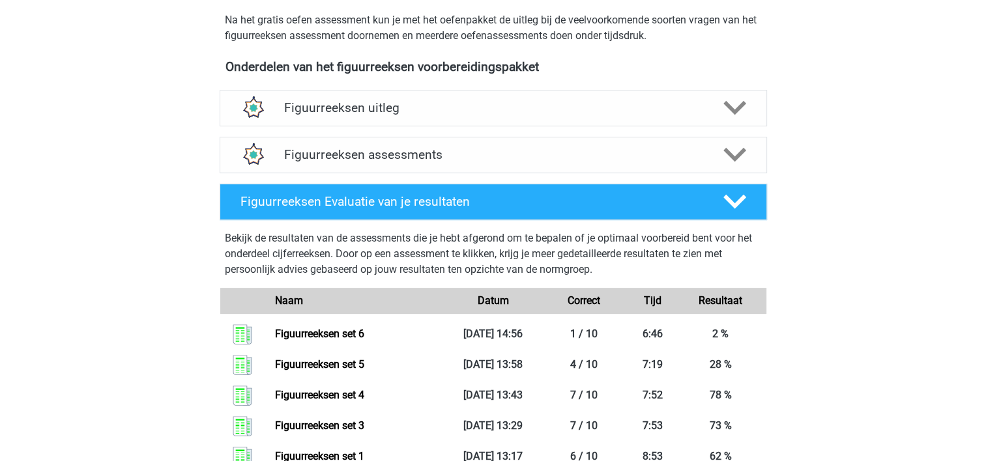
scroll to position [433, 0]
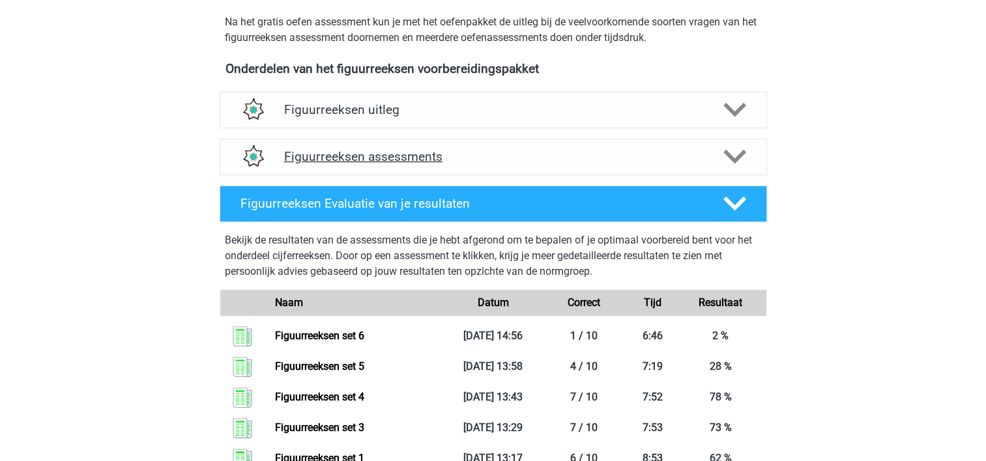
click at [450, 141] on div "Figuurreeksen assessments" at bounding box center [493, 157] width 547 height 36
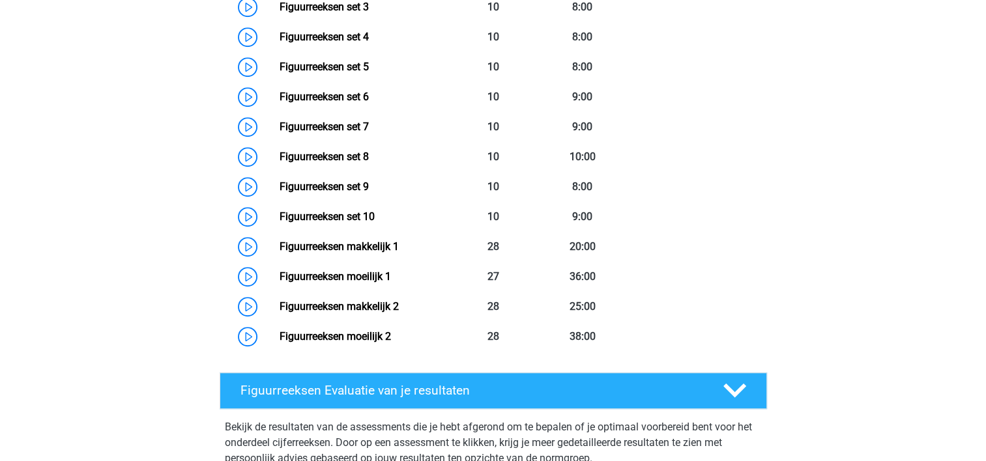
scroll to position [765, 0]
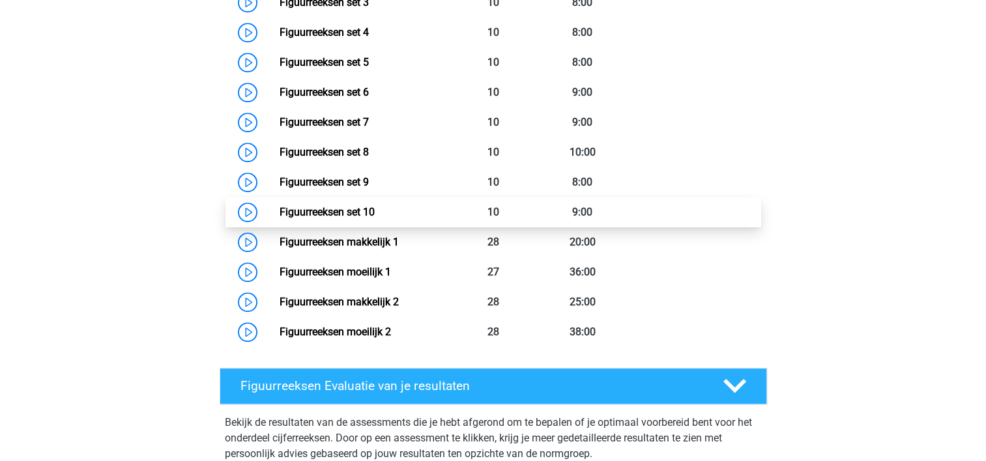
click at [349, 211] on link "Figuurreeksen set 10" at bounding box center [327, 212] width 95 height 12
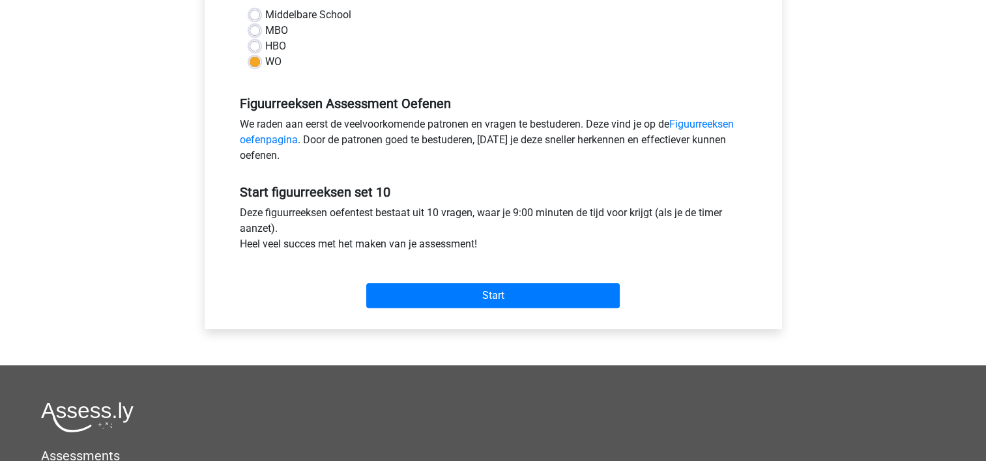
scroll to position [325, 0]
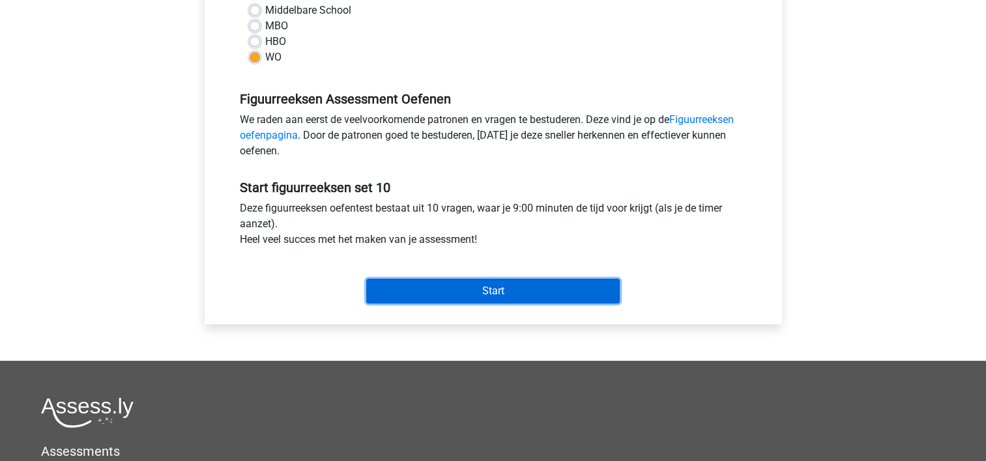
click at [549, 301] on input "Start" at bounding box center [492, 291] width 253 height 25
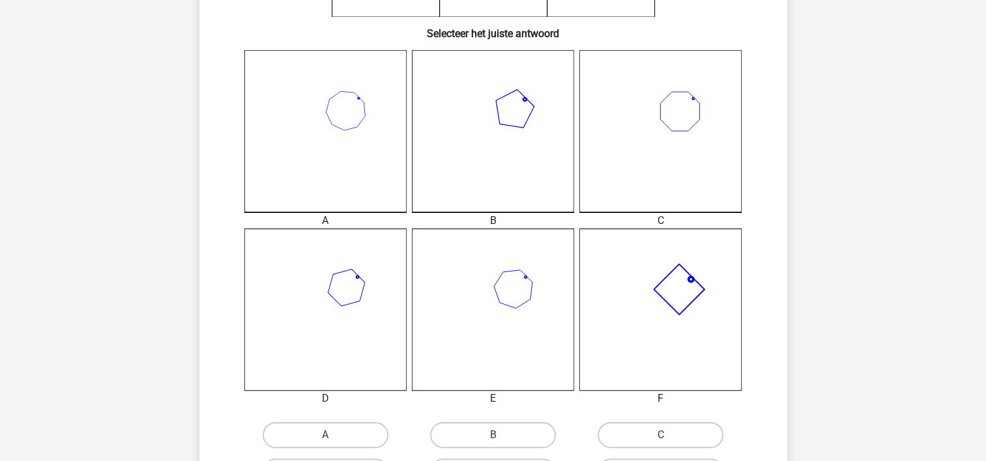
scroll to position [326, 0]
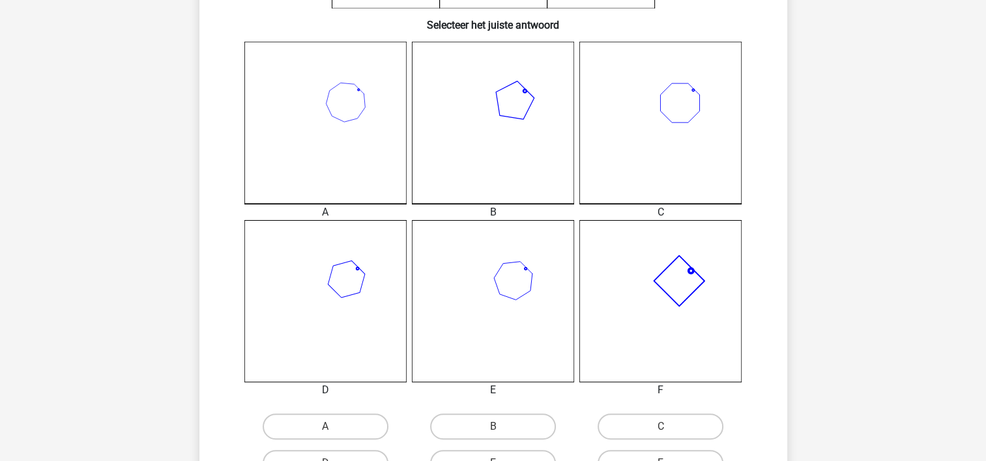
click at [640, 284] on icon at bounding box center [660, 301] width 162 height 162
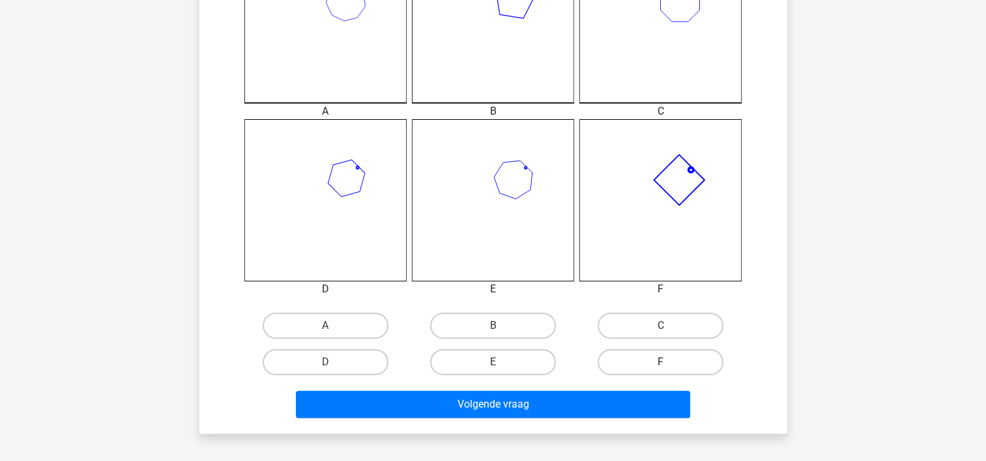
click at [631, 360] on label "F" at bounding box center [661, 362] width 126 height 26
click at [661, 362] on input "F" at bounding box center [665, 366] width 8 height 8
radio input "true"
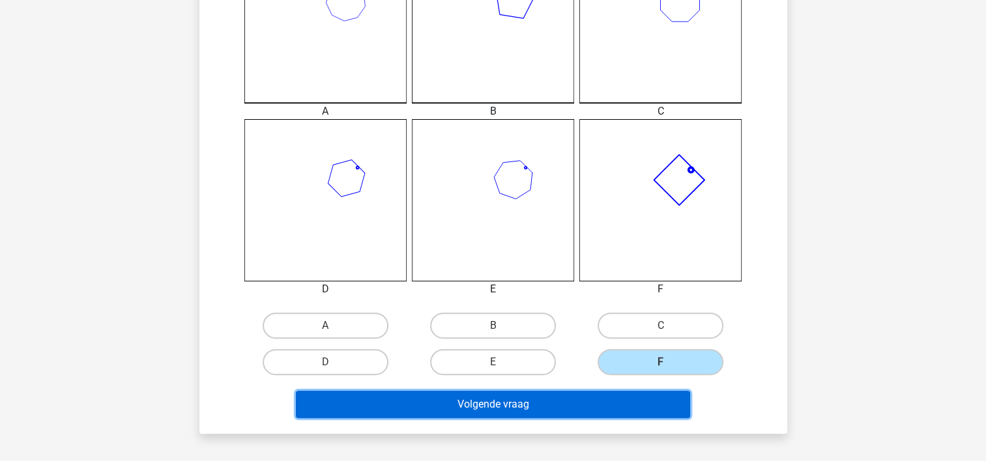
click at [563, 416] on button "Volgende vraag" at bounding box center [493, 404] width 394 height 27
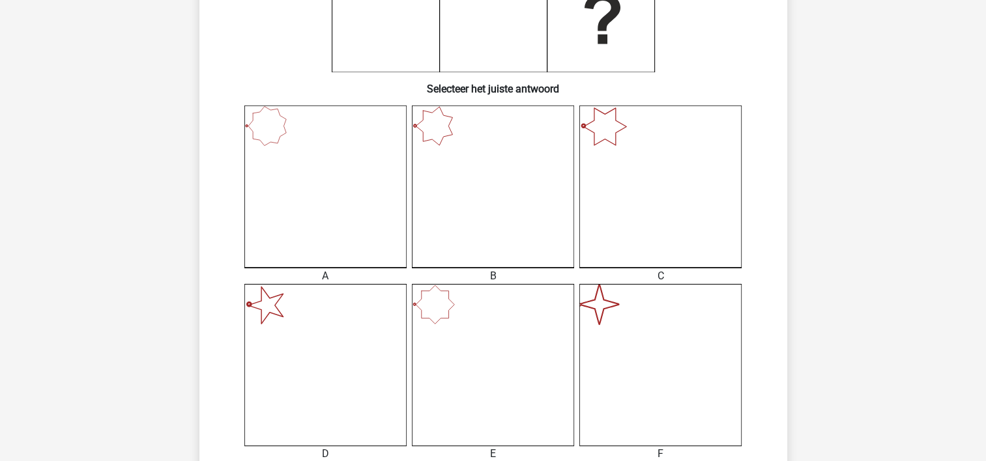
scroll to position [276, 0]
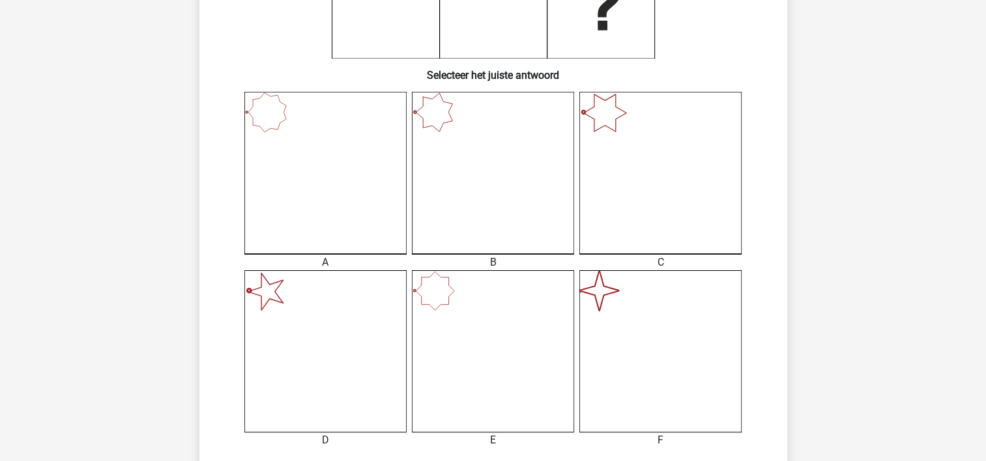
click at [652, 328] on icon "image/svg+xml" at bounding box center [660, 351] width 162 height 162
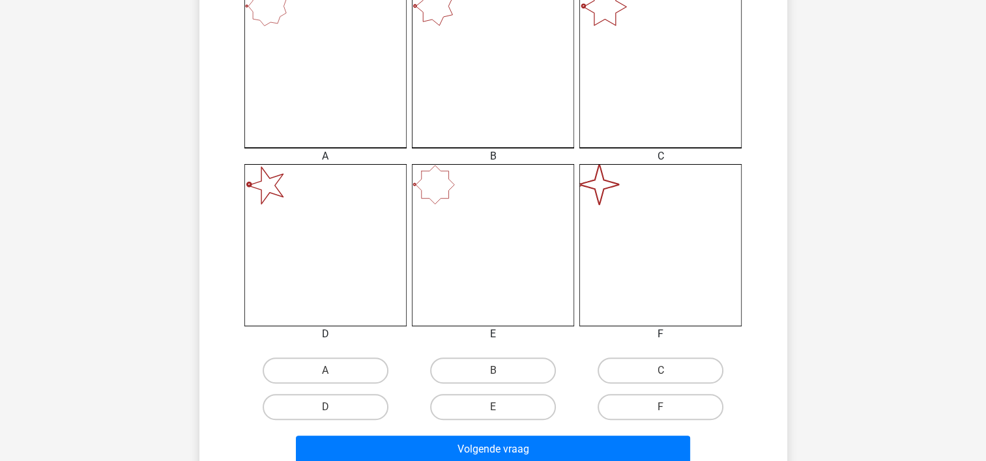
scroll to position [417, 0]
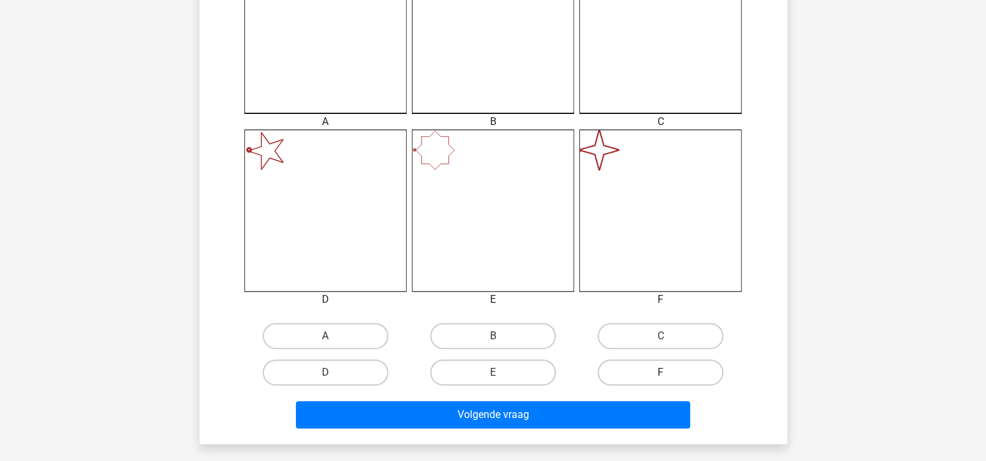
click at [648, 369] on label "F" at bounding box center [661, 373] width 126 height 26
click at [661, 373] on input "F" at bounding box center [665, 377] width 8 height 8
radio input "true"
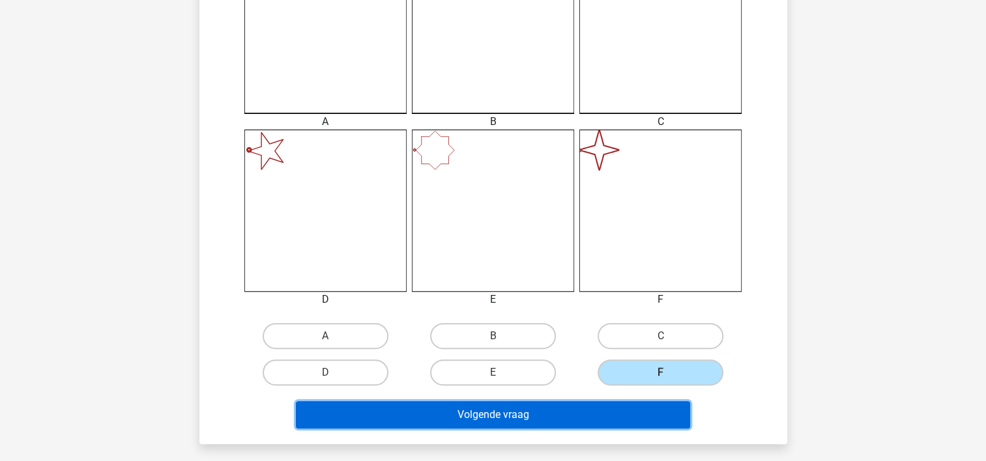
click at [581, 409] on button "Volgende vraag" at bounding box center [493, 414] width 394 height 27
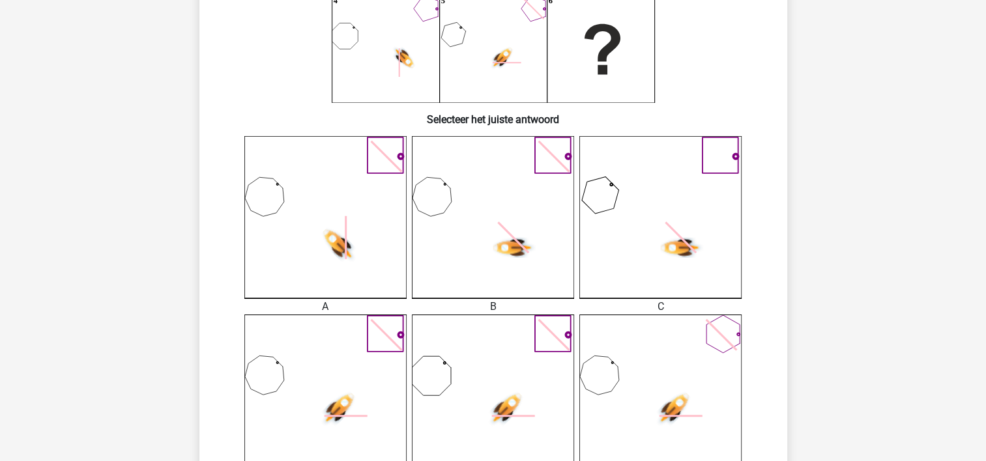
scroll to position [247, 0]
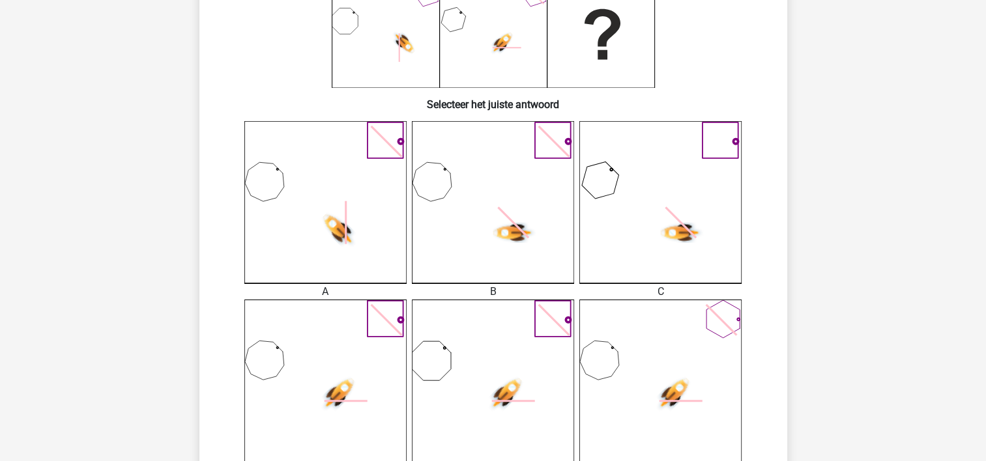
click at [643, 354] on icon at bounding box center [660, 381] width 162 height 162
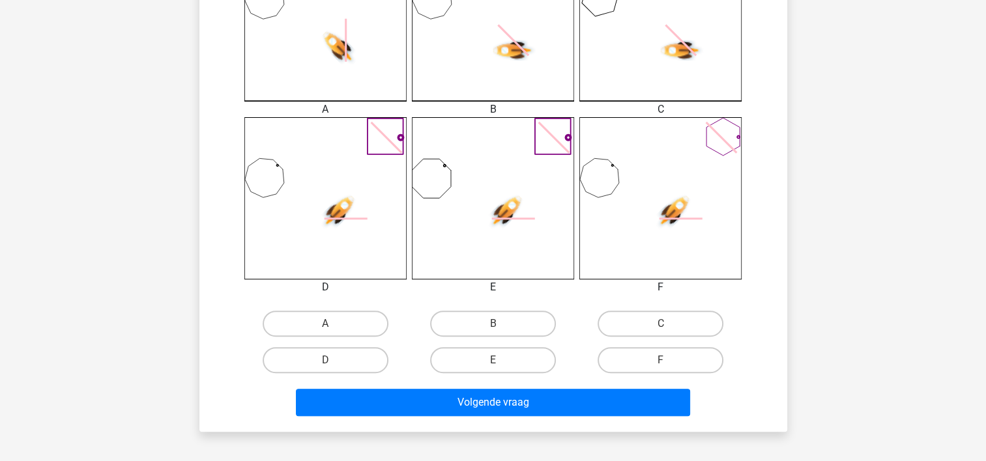
scroll to position [446, 0]
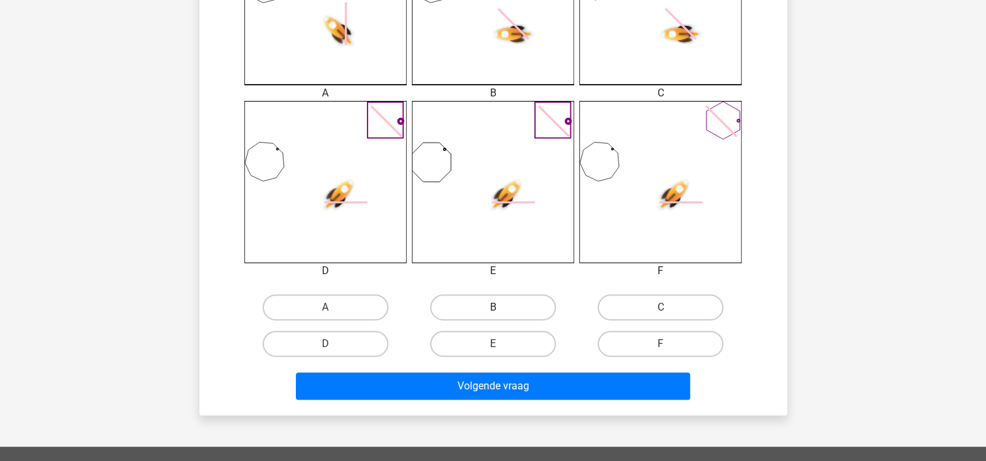
click at [472, 310] on label "B" at bounding box center [493, 308] width 126 height 26
click at [493, 310] on input "B" at bounding box center [497, 312] width 8 height 8
radio input "true"
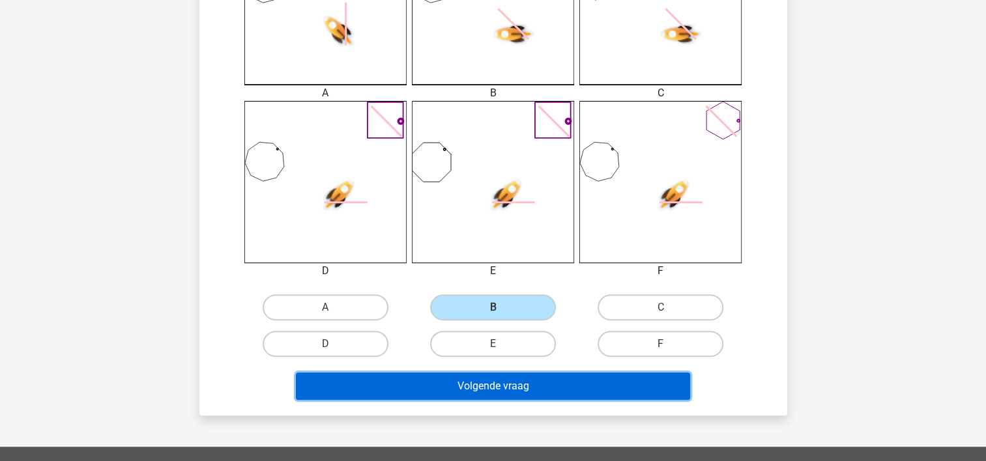
click at [463, 379] on button "Volgende vraag" at bounding box center [493, 386] width 394 height 27
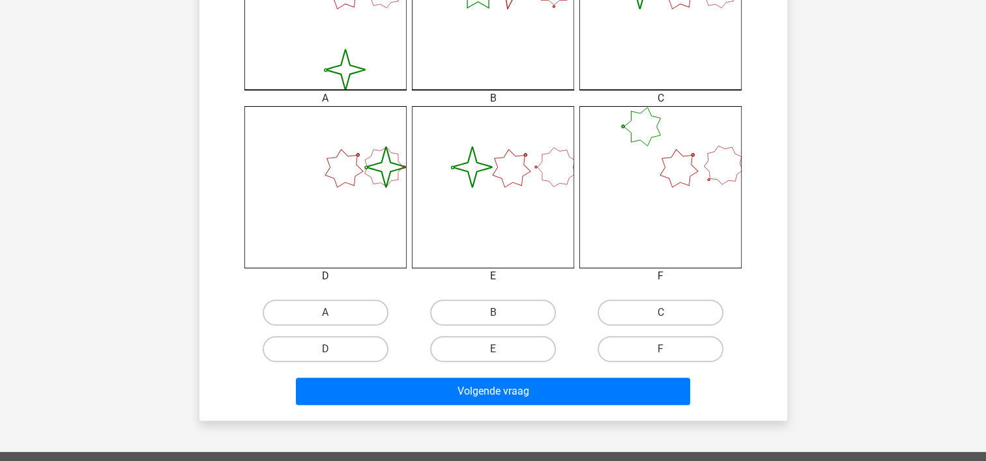
scroll to position [454, 0]
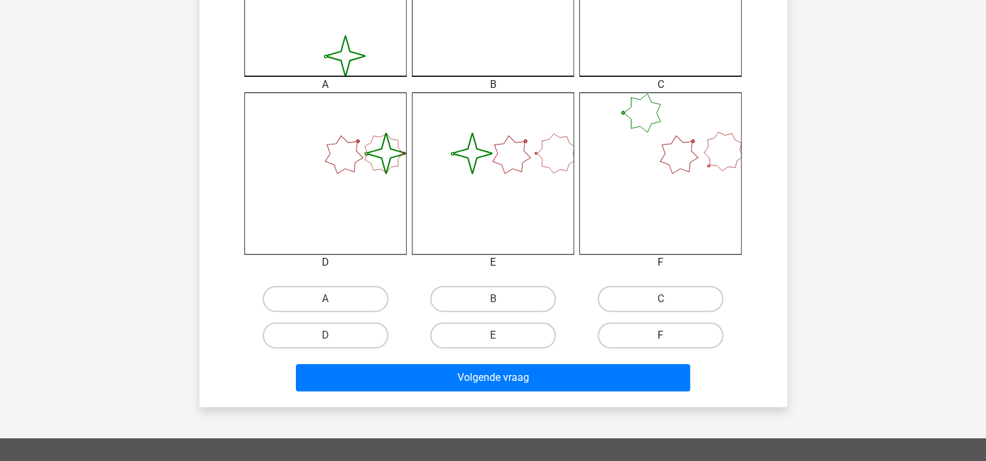
click at [630, 338] on label "F" at bounding box center [661, 336] width 126 height 26
click at [661, 338] on input "F" at bounding box center [665, 340] width 8 height 8
radio input "true"
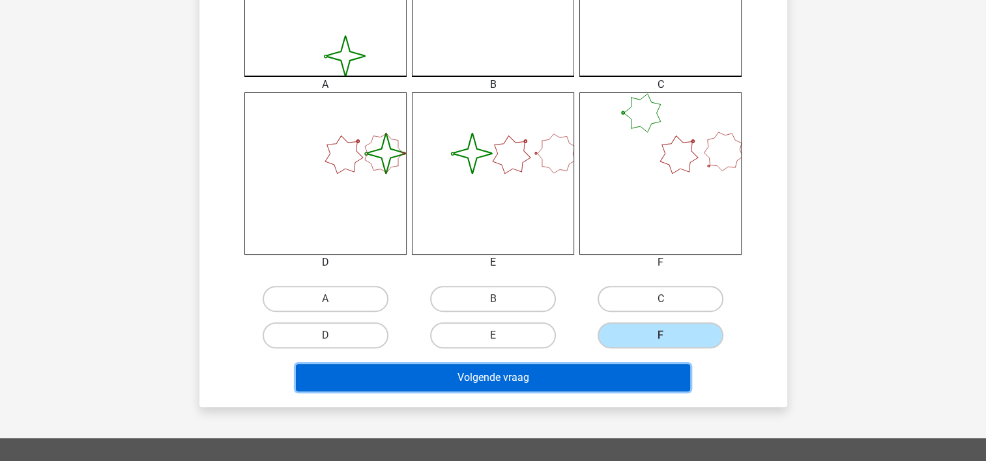
click at [571, 368] on button "Volgende vraag" at bounding box center [493, 377] width 394 height 27
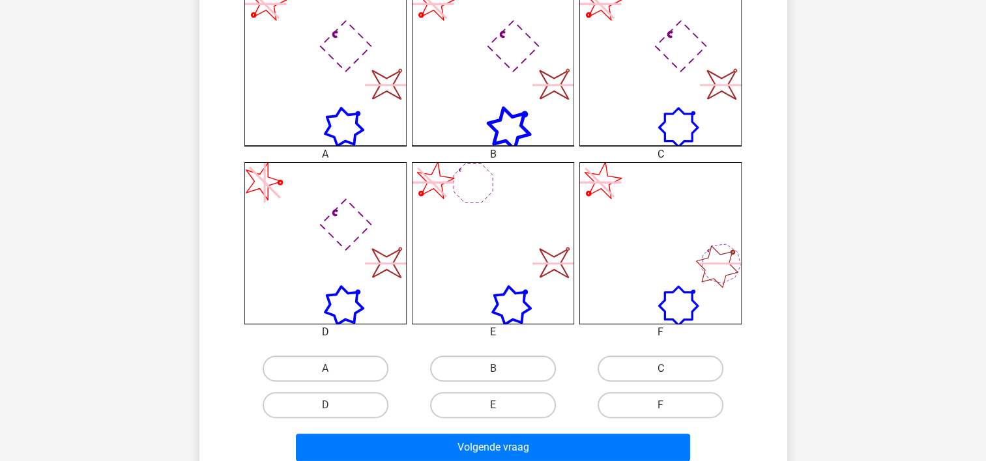
scroll to position [410, 0]
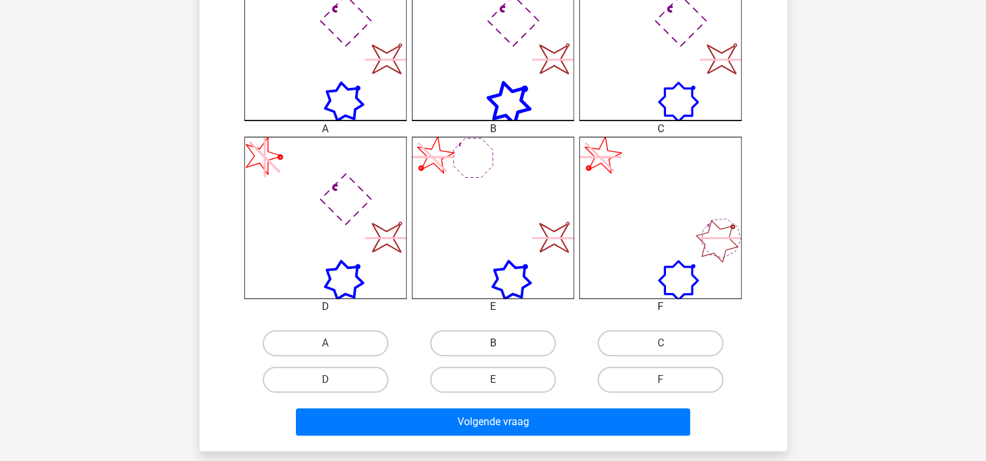
click at [493, 338] on label "B" at bounding box center [493, 343] width 126 height 26
click at [493, 343] on input "B" at bounding box center [497, 347] width 8 height 8
radio input "true"
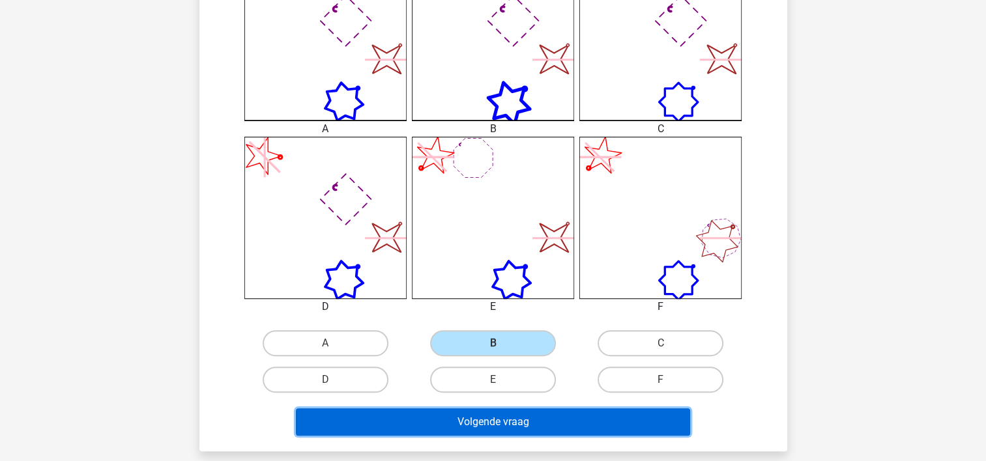
click at [484, 411] on button "Volgende vraag" at bounding box center [493, 422] width 394 height 27
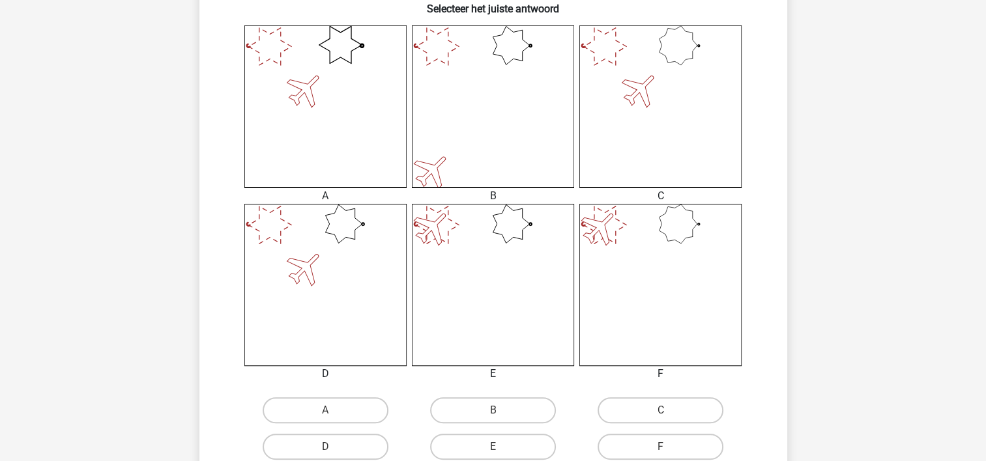
scroll to position [344, 0]
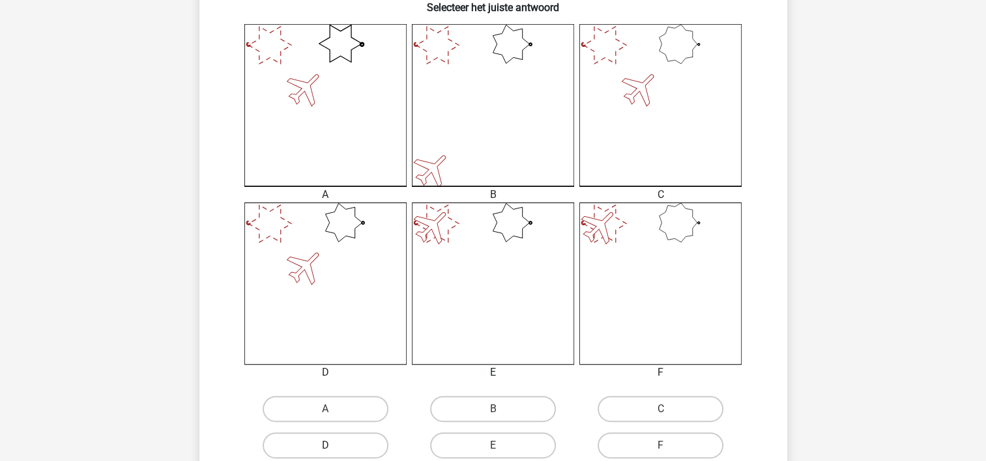
click at [362, 437] on label "D" at bounding box center [326, 446] width 126 height 26
click at [334, 446] on input "D" at bounding box center [329, 450] width 8 height 8
radio input "true"
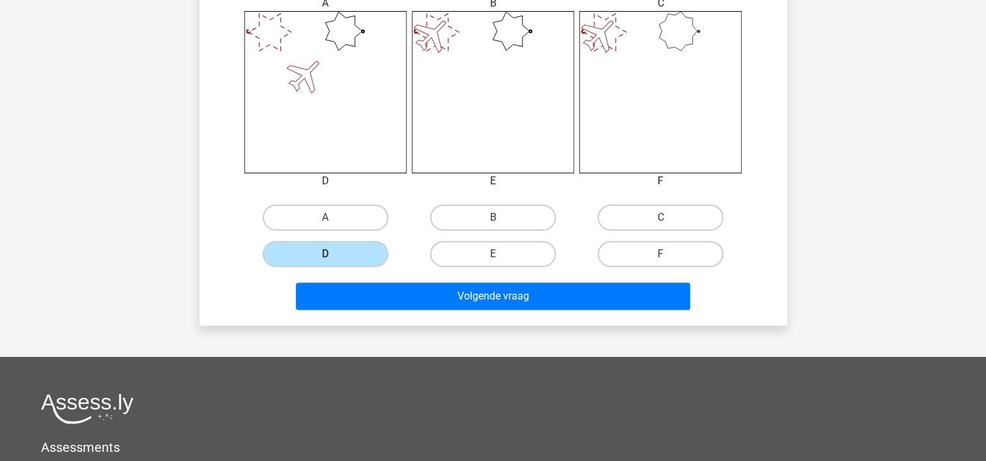
scroll to position [564, 0]
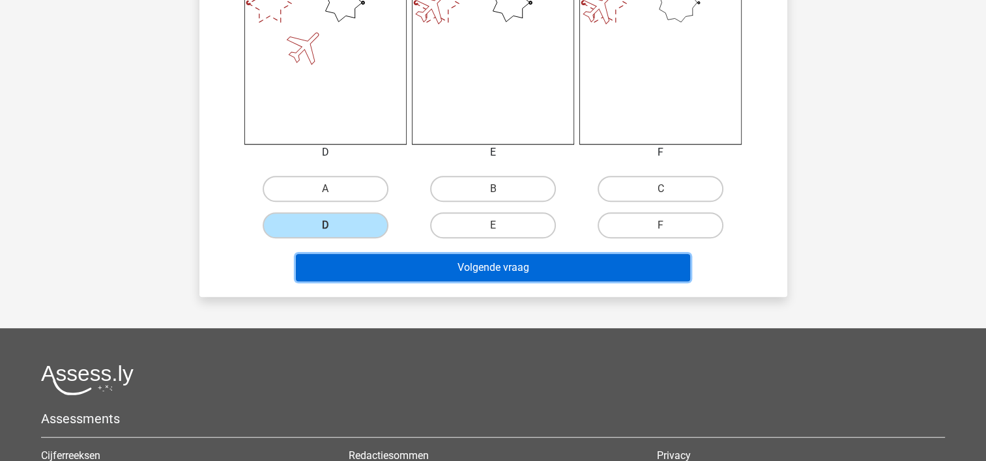
click at [521, 271] on button "Volgende vraag" at bounding box center [493, 267] width 394 height 27
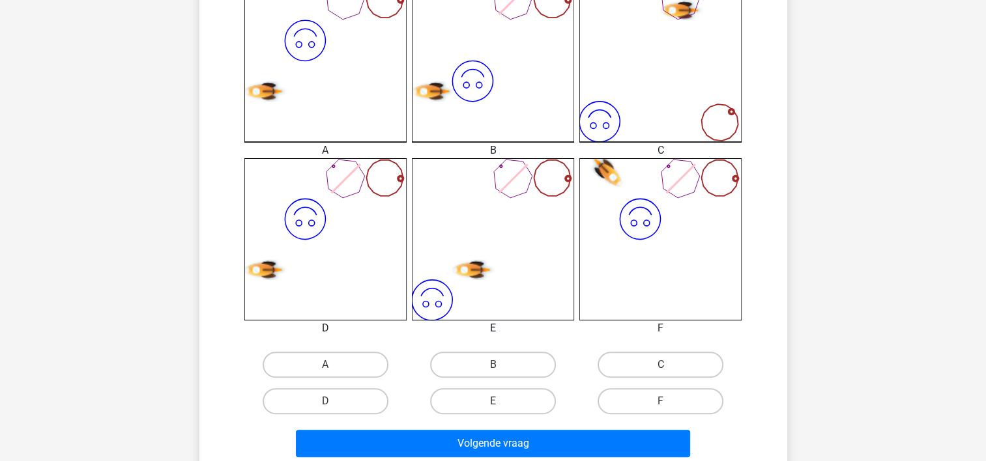
scroll to position [397, 0]
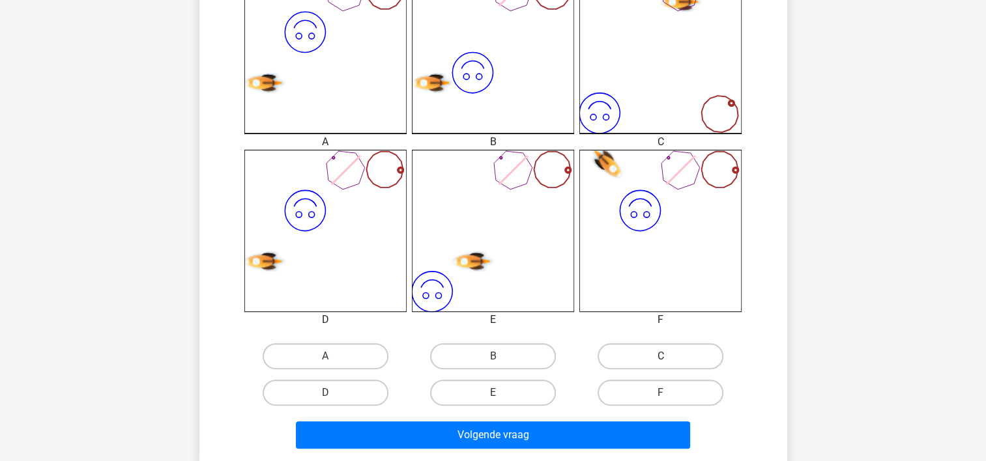
click at [630, 362] on label "C" at bounding box center [661, 356] width 126 height 26
click at [661, 362] on input "C" at bounding box center [665, 360] width 8 height 8
radio input "true"
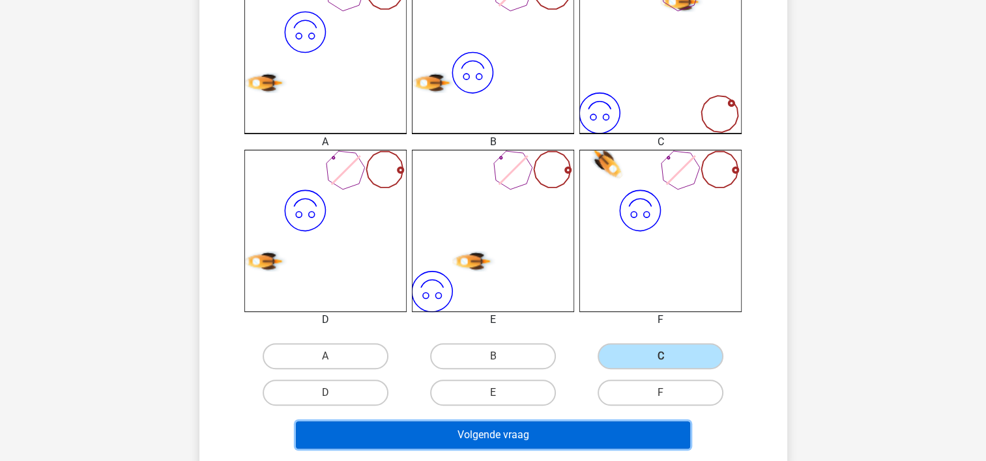
click at [566, 434] on button "Volgende vraag" at bounding box center [493, 435] width 394 height 27
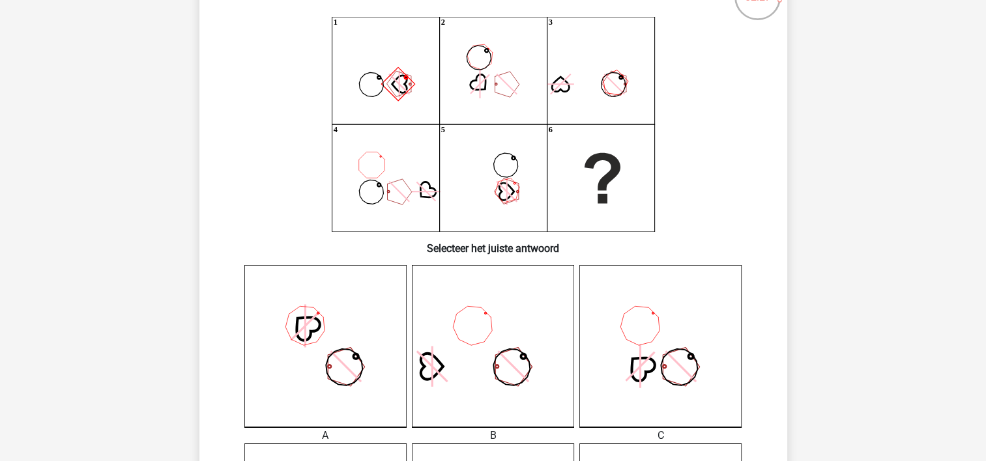
scroll to position [123, 0]
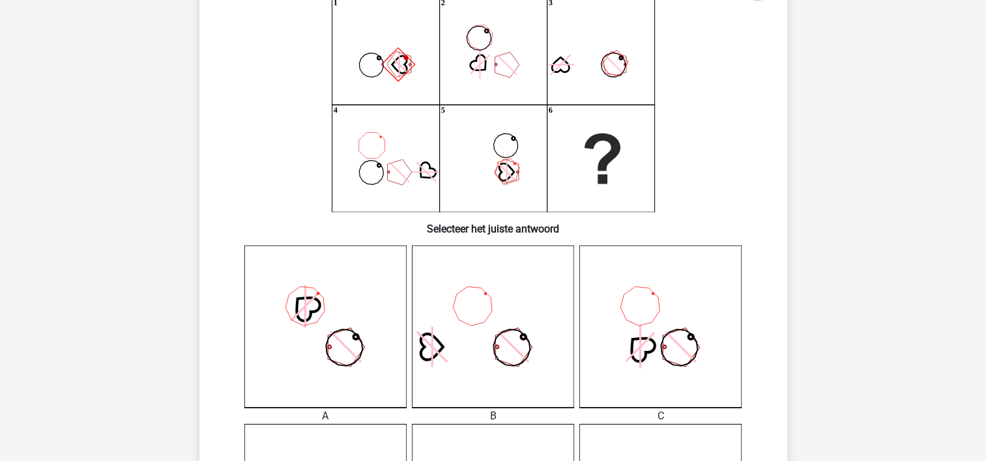
drag, startPoint x: 979, startPoint y: 206, endPoint x: 980, endPoint y: 216, distance: 10.5
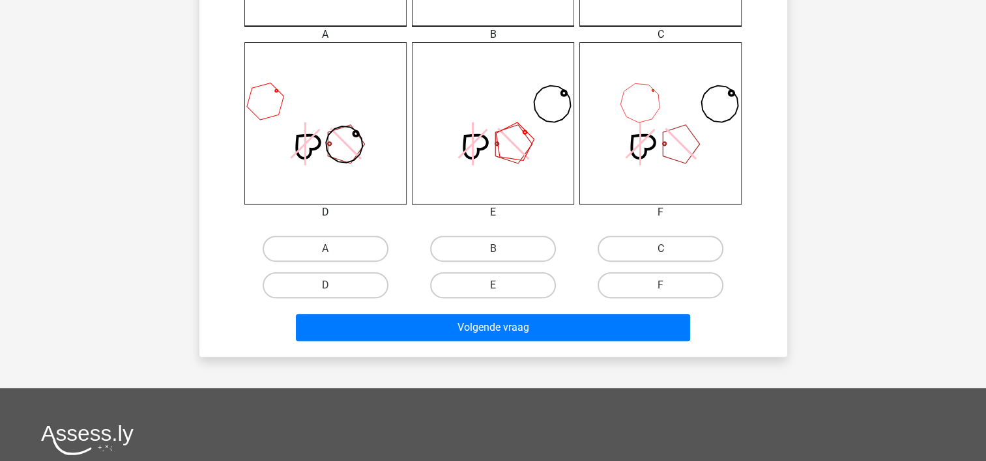
scroll to position [519, 0]
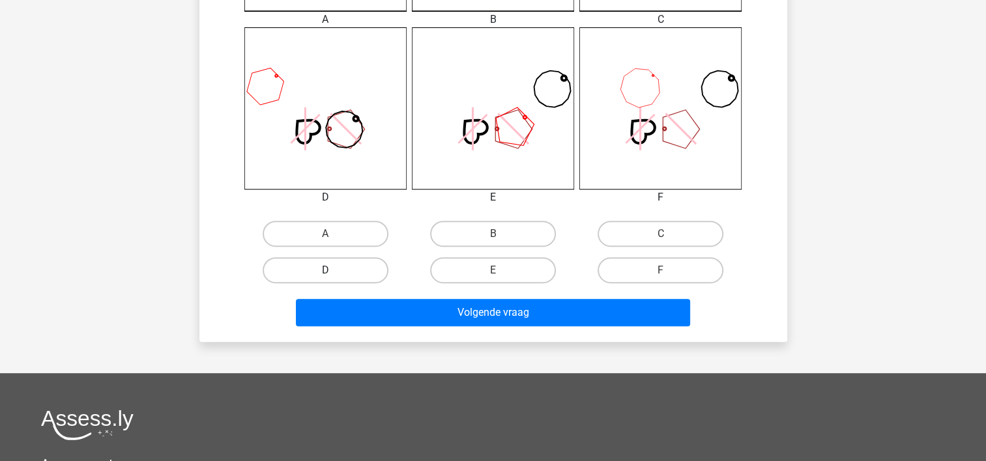
click at [346, 271] on label "D" at bounding box center [326, 270] width 126 height 26
click at [334, 271] on input "D" at bounding box center [329, 274] width 8 height 8
radio input "true"
click at [386, 328] on div "Volgende vraag" at bounding box center [493, 315] width 503 height 33
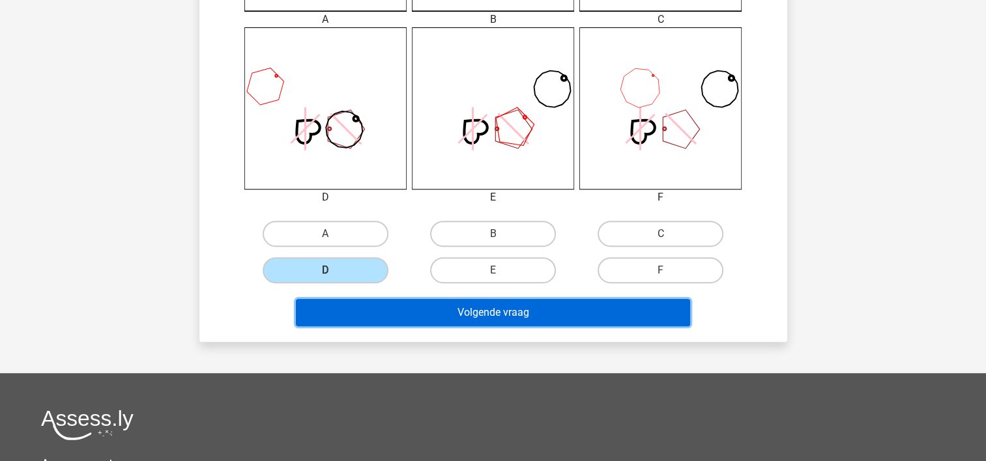
click at [375, 315] on button "Volgende vraag" at bounding box center [493, 312] width 394 height 27
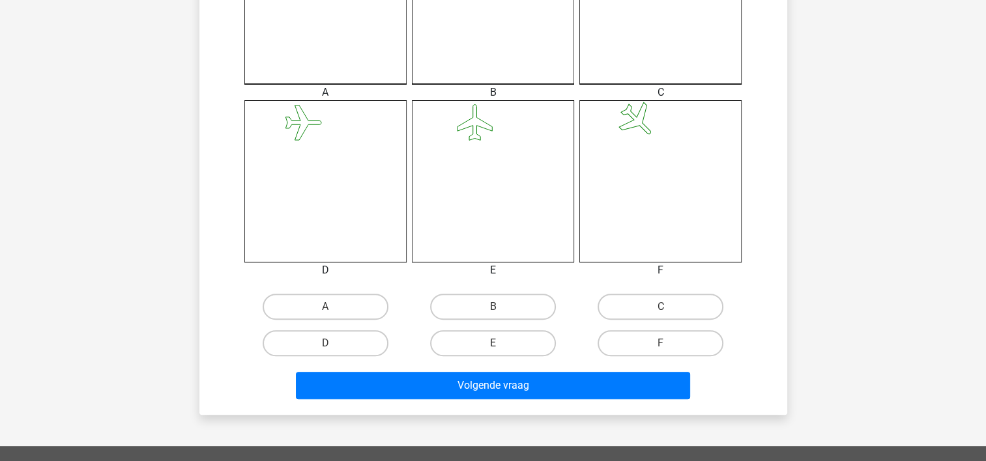
scroll to position [472, 0]
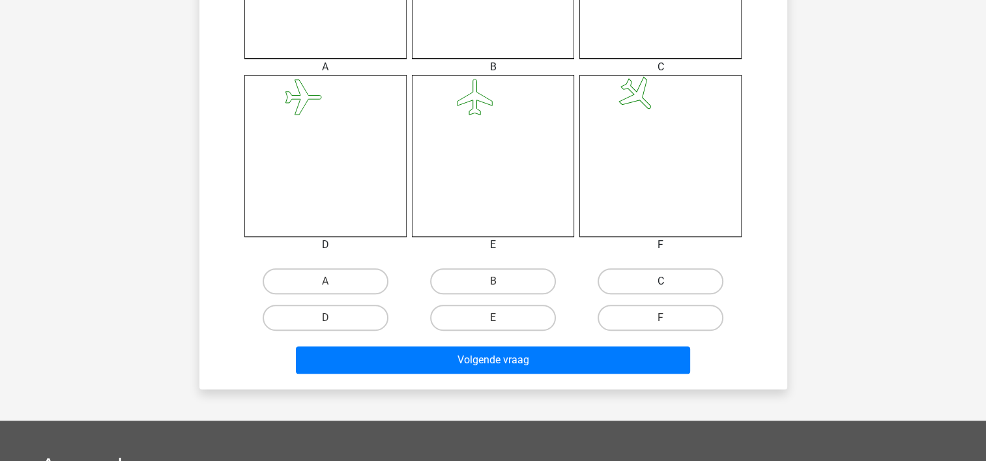
click at [626, 273] on label "C" at bounding box center [661, 281] width 126 height 26
click at [661, 282] on input "C" at bounding box center [665, 286] width 8 height 8
radio input "true"
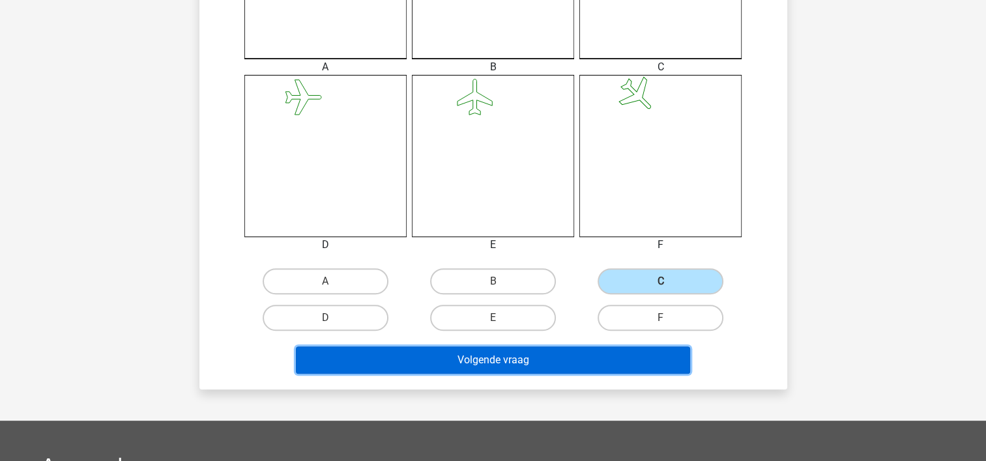
click at [513, 370] on button "Volgende vraag" at bounding box center [493, 360] width 394 height 27
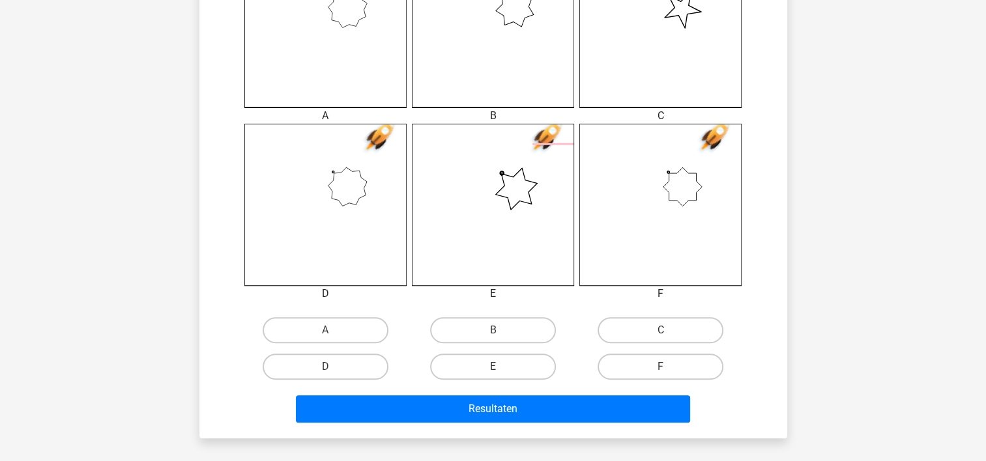
scroll to position [441, 0]
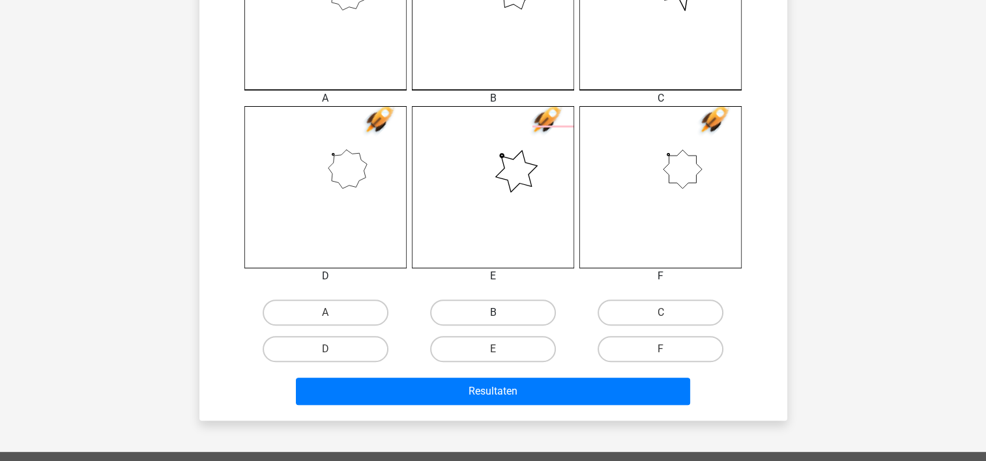
click at [478, 306] on label "B" at bounding box center [493, 313] width 126 height 26
click at [493, 313] on input "B" at bounding box center [497, 317] width 8 height 8
radio input "true"
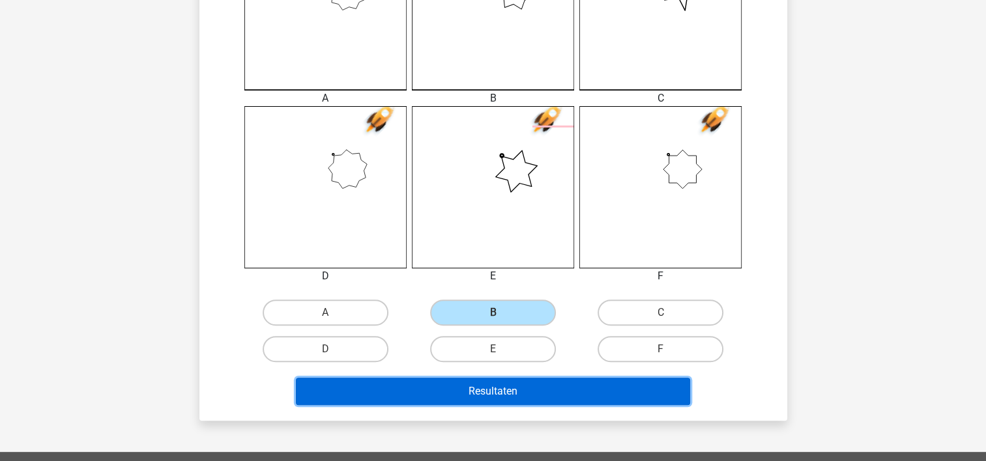
click at [454, 398] on button "Resultaten" at bounding box center [493, 391] width 394 height 27
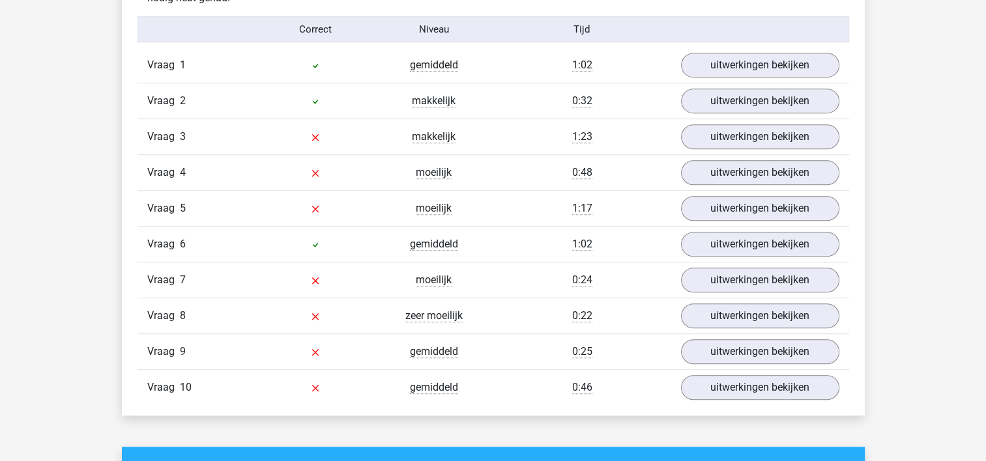
scroll to position [834, 0]
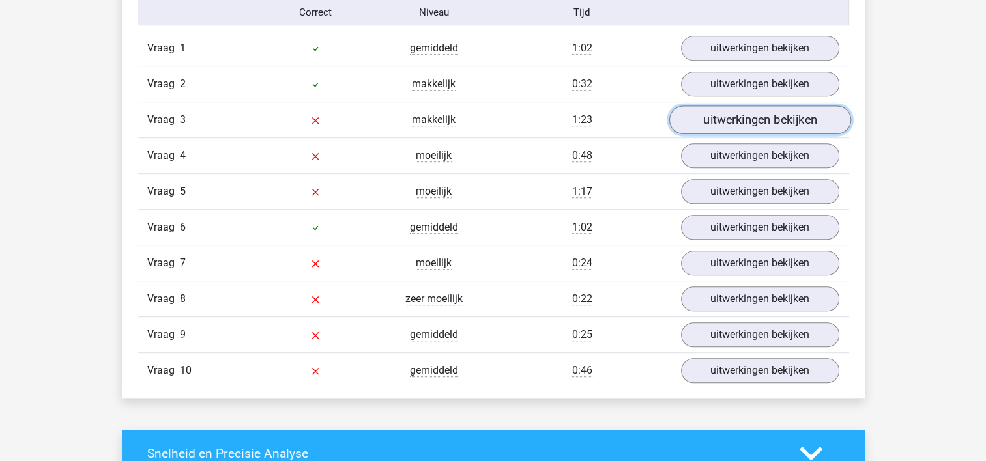
click at [758, 122] on link "uitwerkingen bekijken" at bounding box center [760, 120] width 182 height 29
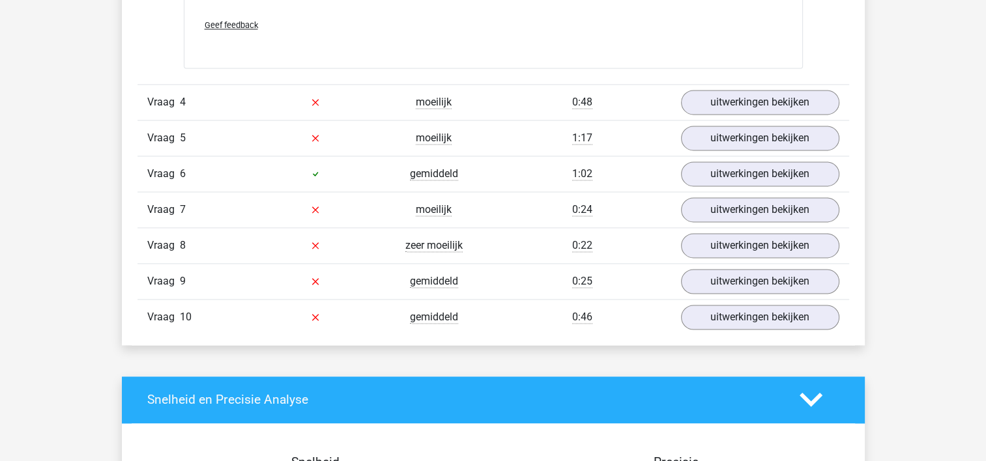
scroll to position [1874, 0]
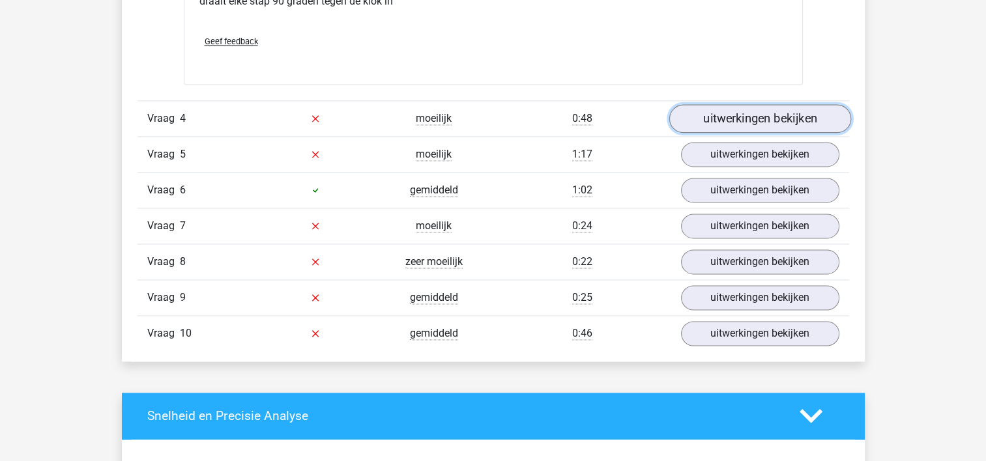
click at [725, 121] on link "uitwerkingen bekijken" at bounding box center [760, 118] width 182 height 29
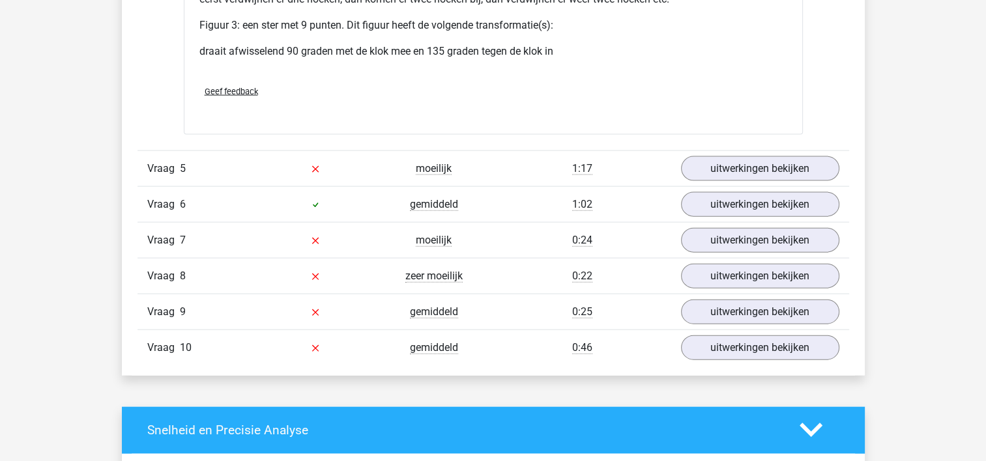
scroll to position [2888, 0]
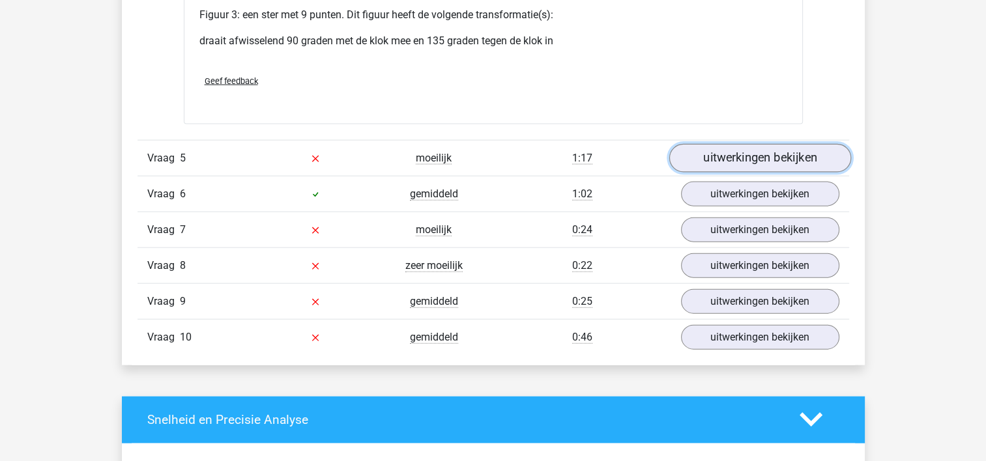
click at [757, 162] on link "uitwerkingen bekijken" at bounding box center [760, 158] width 182 height 29
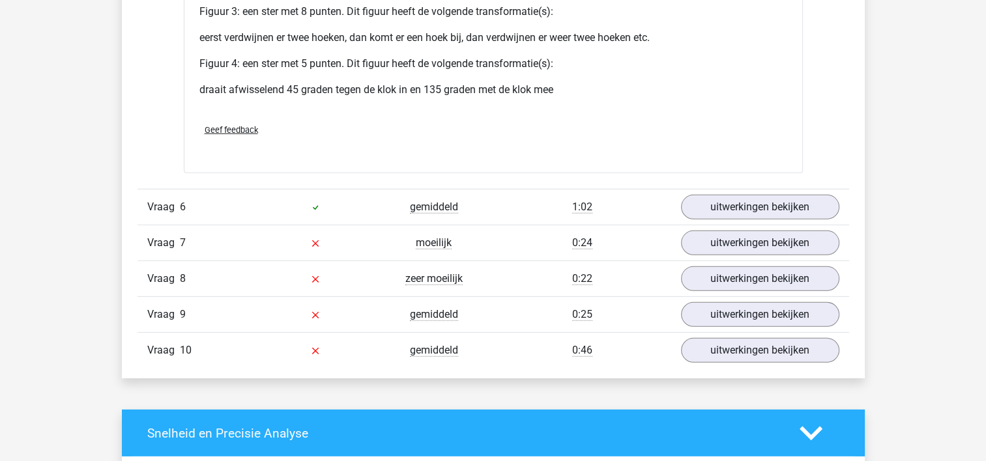
scroll to position [3942, 0]
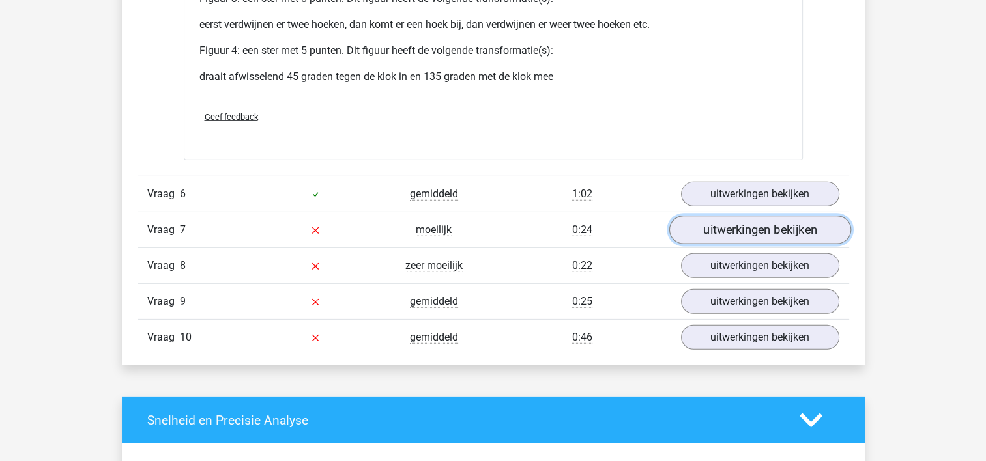
click at [766, 235] on link "uitwerkingen bekijken" at bounding box center [760, 230] width 182 height 29
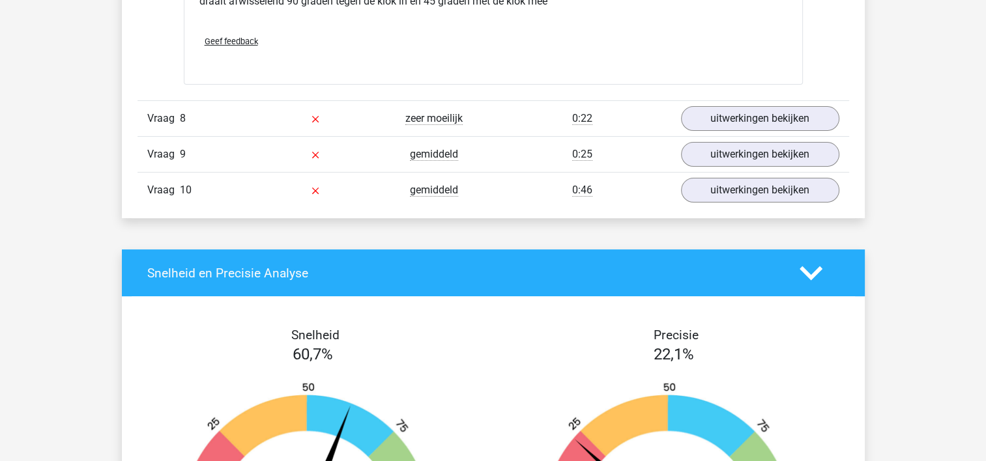
scroll to position [5204, 0]
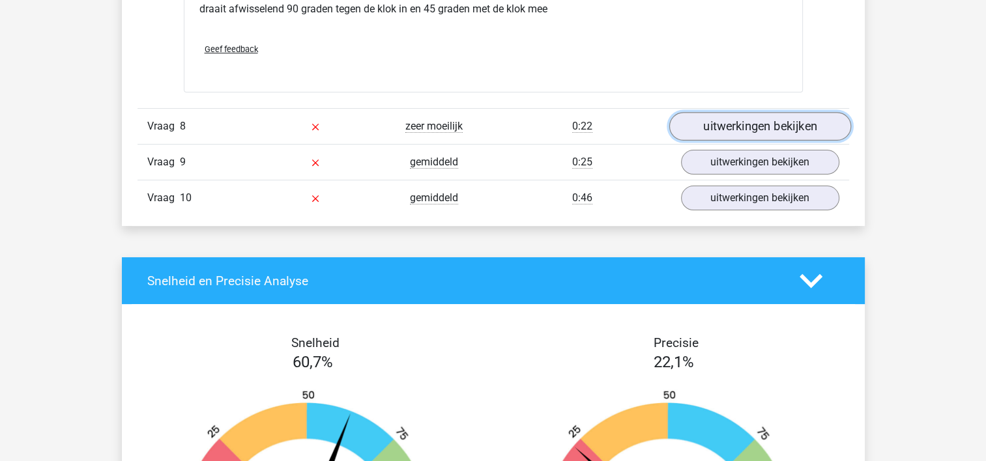
click at [767, 134] on link "uitwerkingen bekijken" at bounding box center [760, 126] width 182 height 29
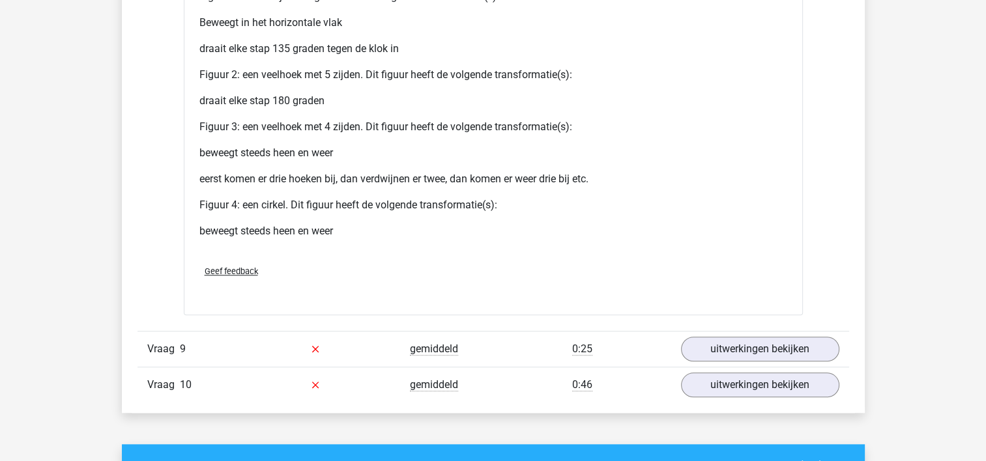
scroll to position [6123, 0]
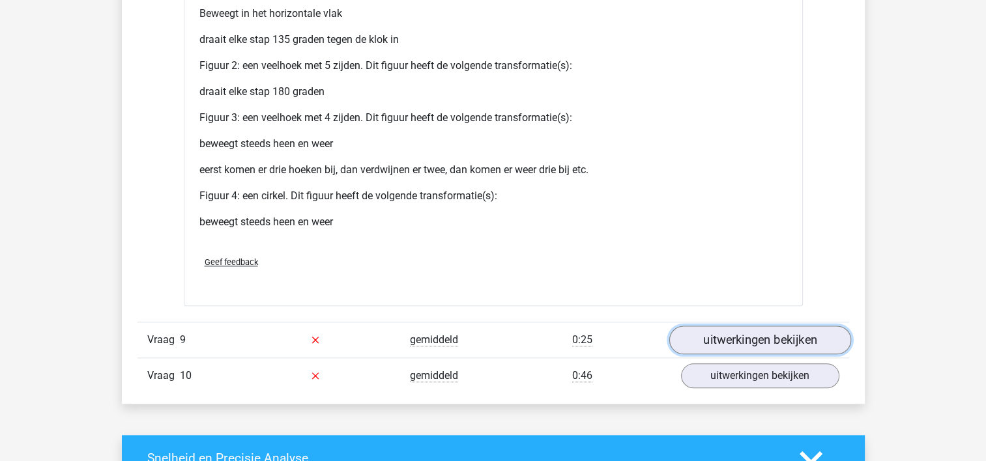
click at [745, 328] on link "uitwerkingen bekijken" at bounding box center [760, 340] width 182 height 29
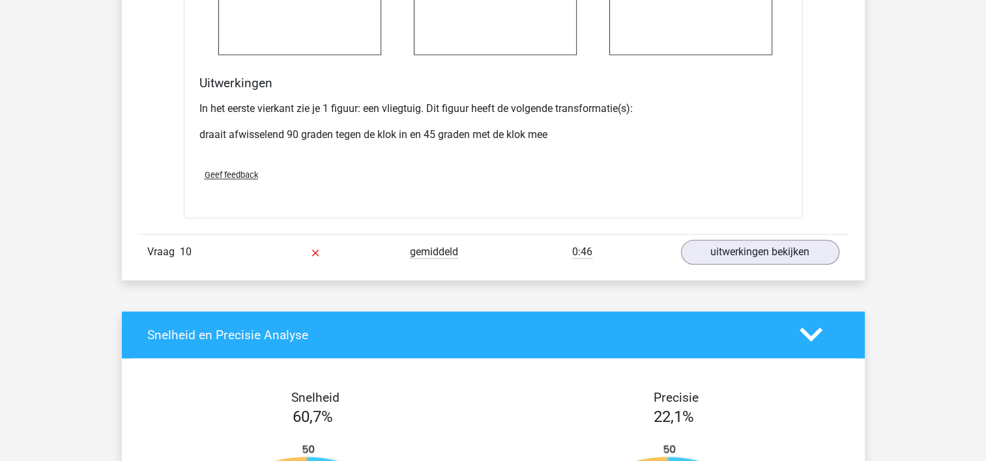
scroll to position [7071, 0]
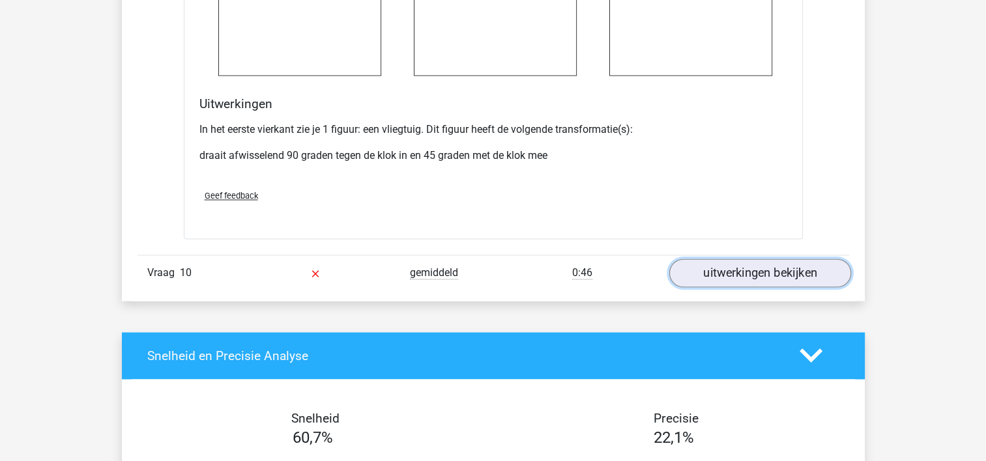
click at [795, 278] on link "uitwerkingen bekijken" at bounding box center [760, 273] width 182 height 29
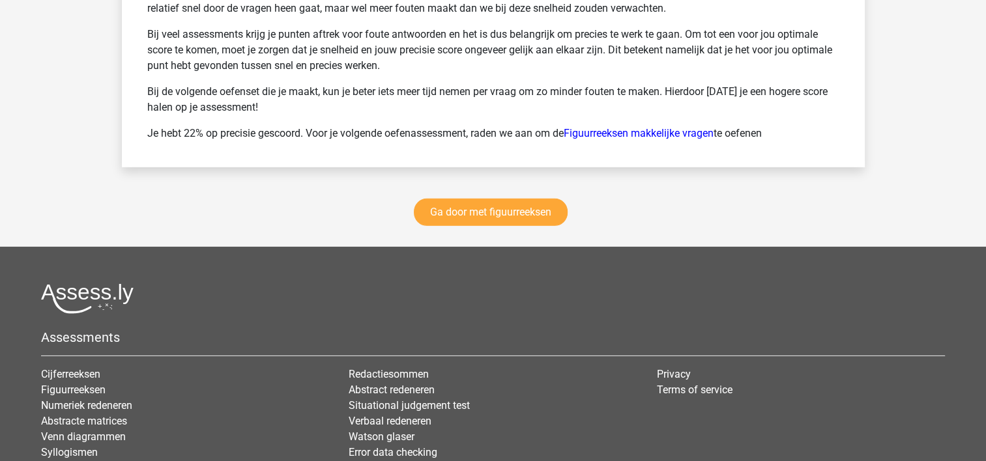
scroll to position [0, 0]
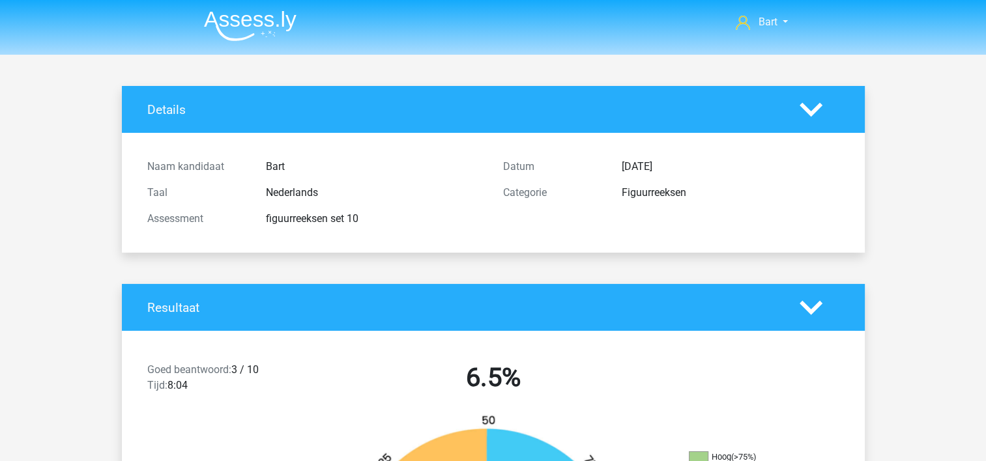
click at [224, 20] on img at bounding box center [250, 25] width 93 height 31
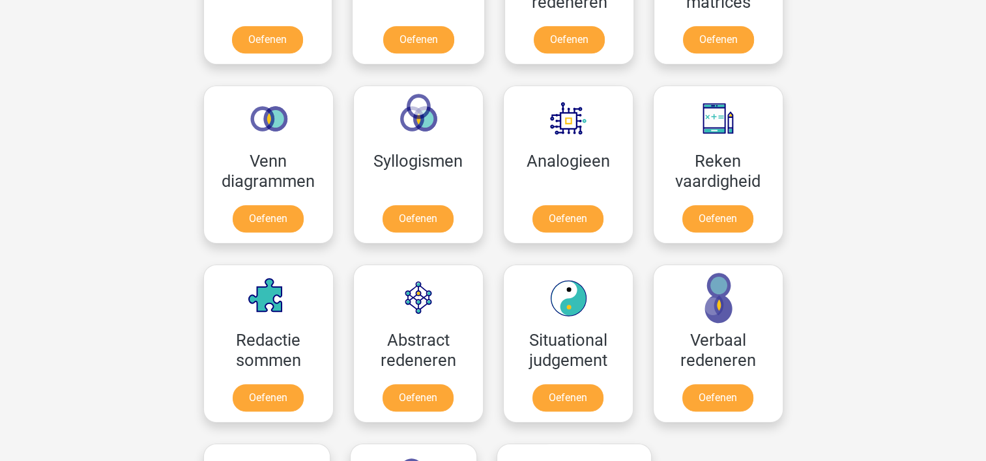
scroll to position [727, 0]
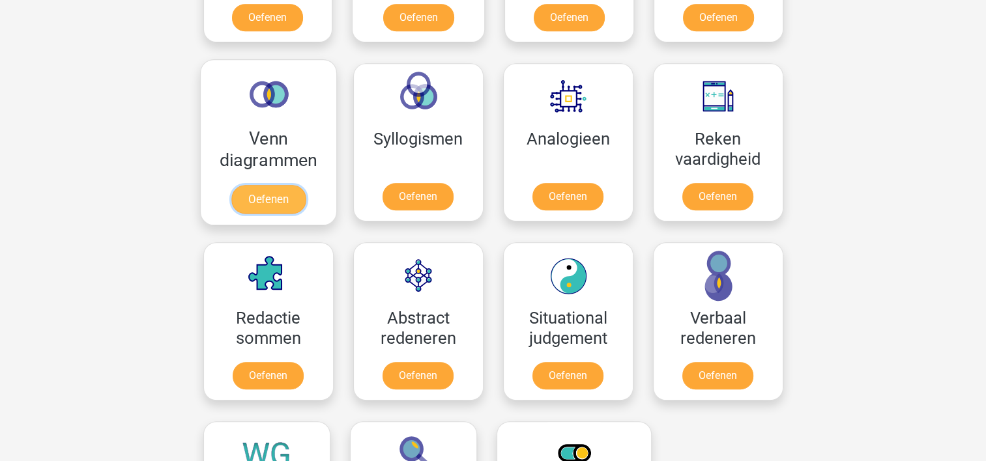
click at [250, 198] on link "Oefenen" at bounding box center [268, 199] width 74 height 29
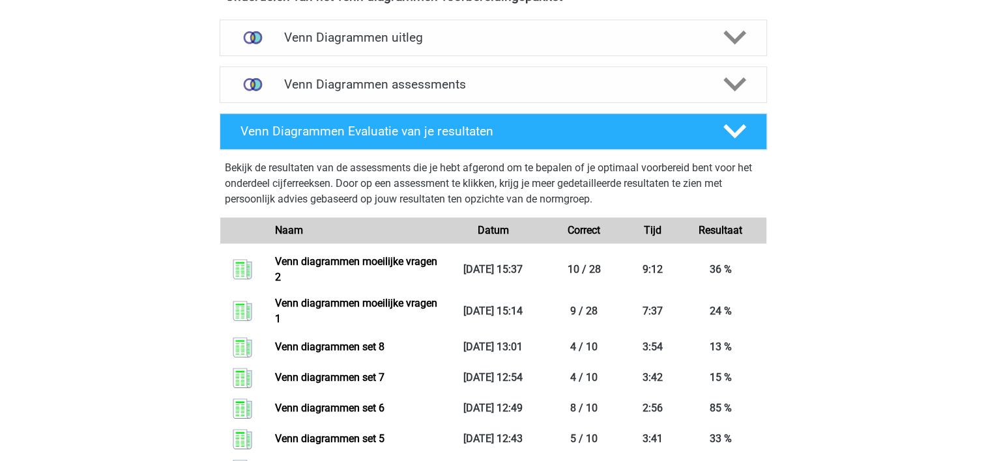
scroll to position [482, 0]
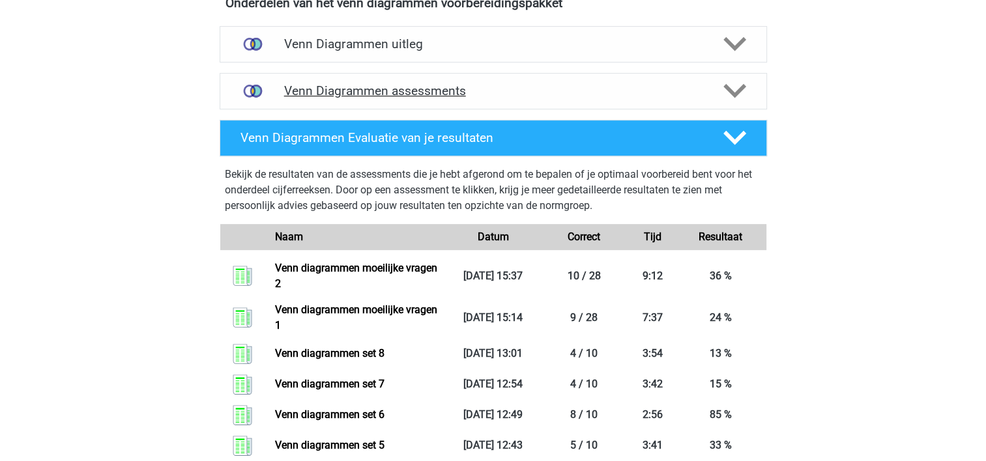
click at [493, 98] on h4 "Venn Diagrammen assessments" at bounding box center [493, 90] width 418 height 15
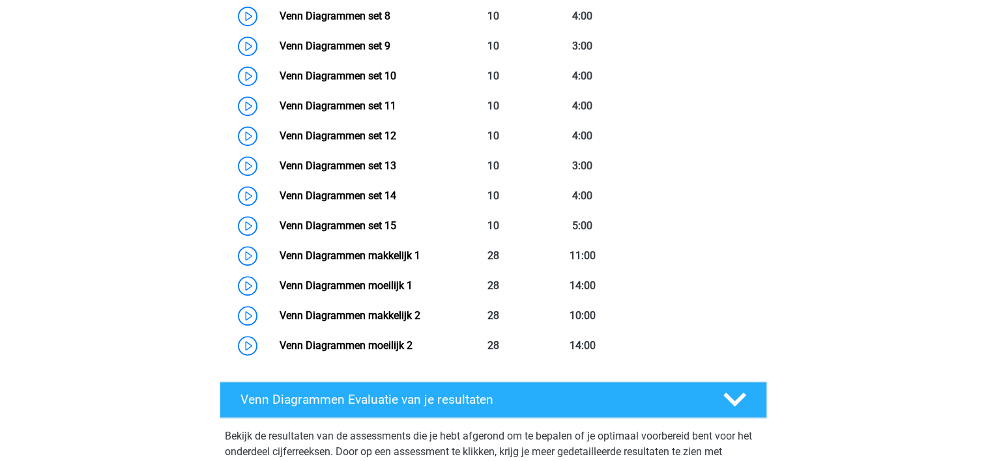
scroll to position [903, 0]
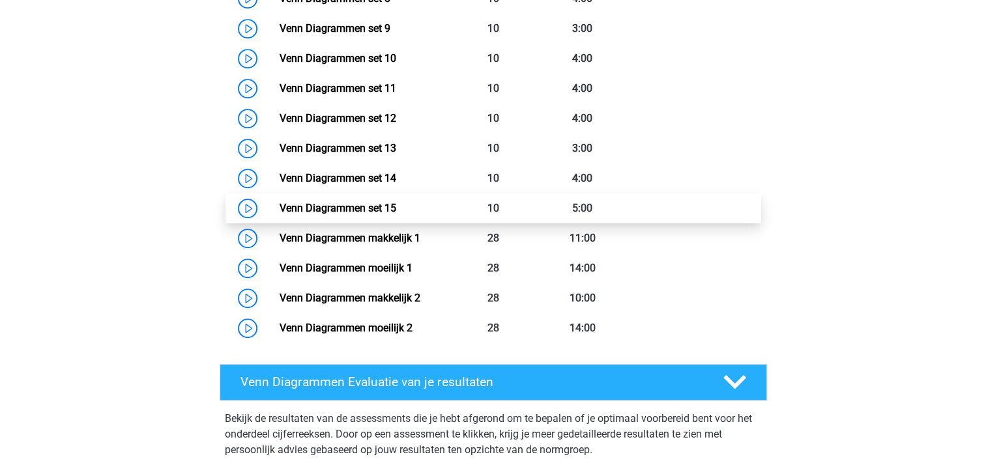
click at [381, 207] on link "Venn Diagrammen set 15" at bounding box center [338, 208] width 117 height 12
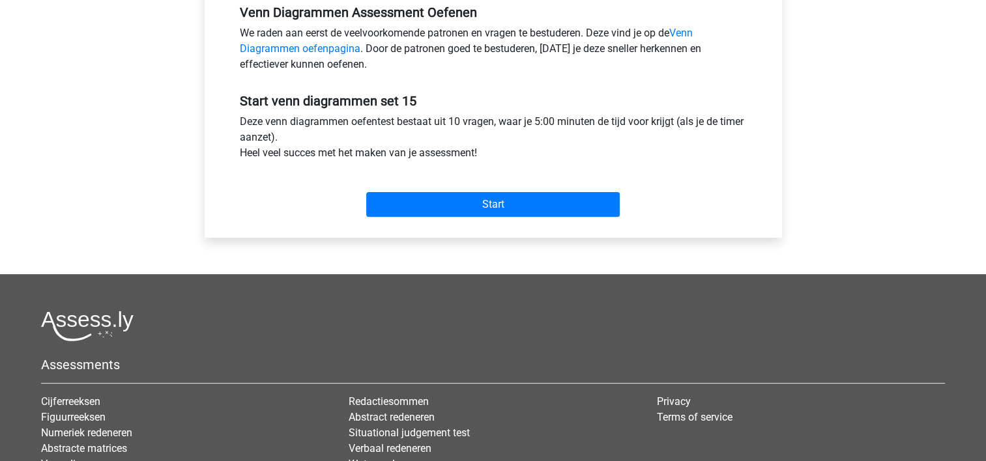
scroll to position [425, 0]
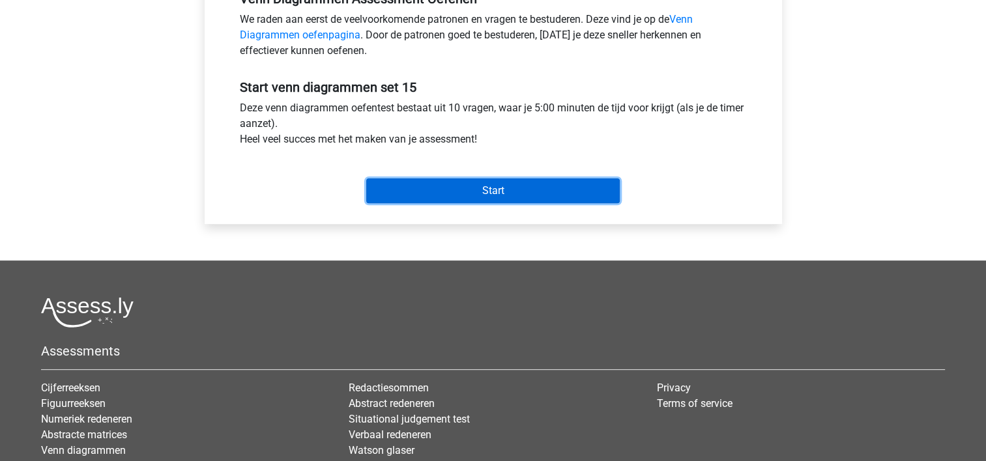
click at [497, 191] on input "Start" at bounding box center [492, 191] width 253 height 25
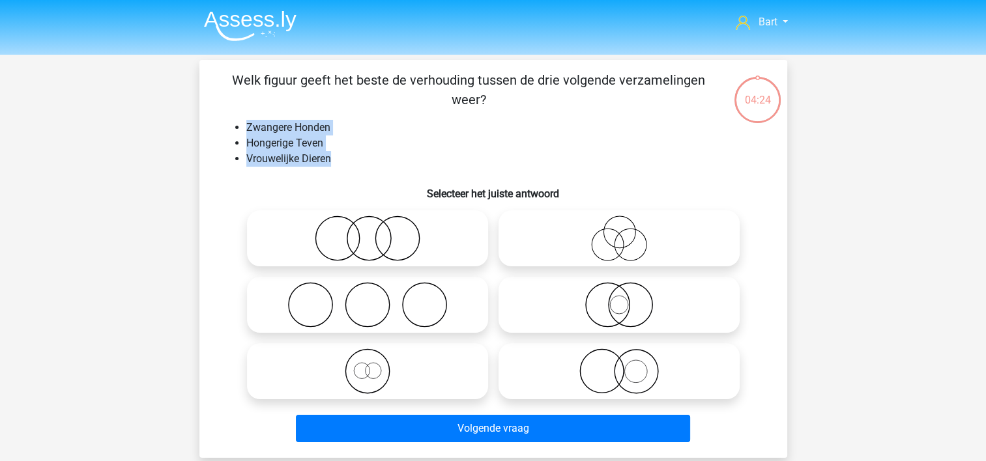
drag, startPoint x: 247, startPoint y: 129, endPoint x: 334, endPoint y: 159, distance: 92.3
click at [334, 159] on ul "Zwangere [DEMOGRAPHIC_DATA] Hongerige Teven Vrouwelijke Dieren" at bounding box center [493, 143] width 546 height 47
copy ul "Zwangere [DEMOGRAPHIC_DATA] Hongerige Teven Vrouwelijke Dieren"
click at [9, 161] on div "Bart [EMAIL_ADDRESS][DOMAIN_NAME] Nederlands English" at bounding box center [493, 416] width 986 height 833
click at [364, 245] on icon at bounding box center [367, 239] width 231 height 46
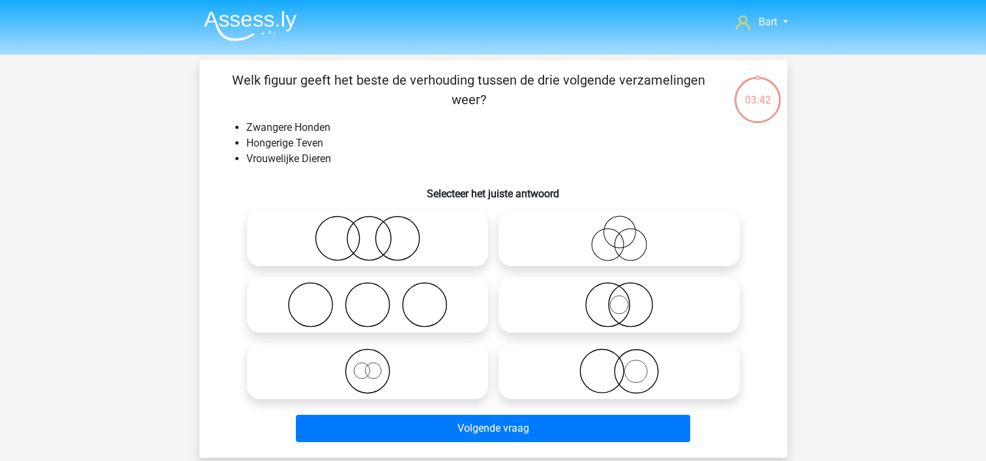
click at [368, 232] on input "radio" at bounding box center [372, 228] width 8 height 8
radio input "true"
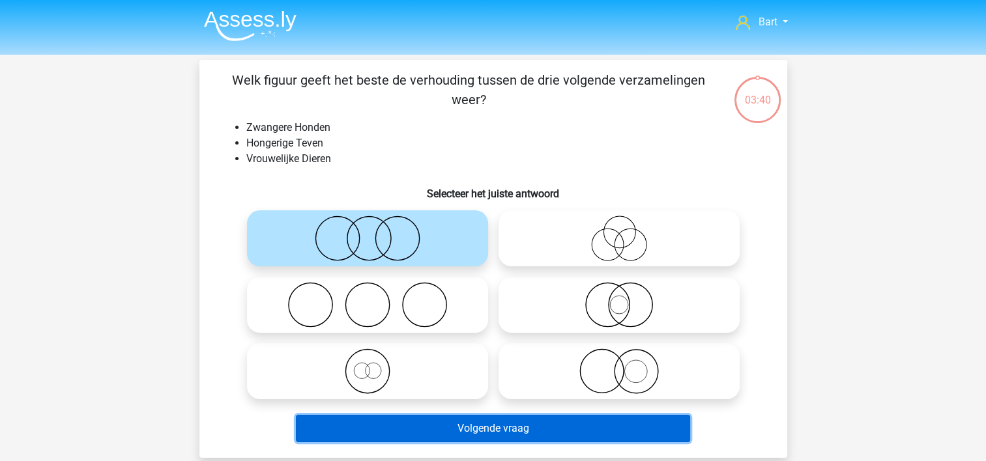
click at [380, 420] on button "Volgende vraag" at bounding box center [493, 428] width 394 height 27
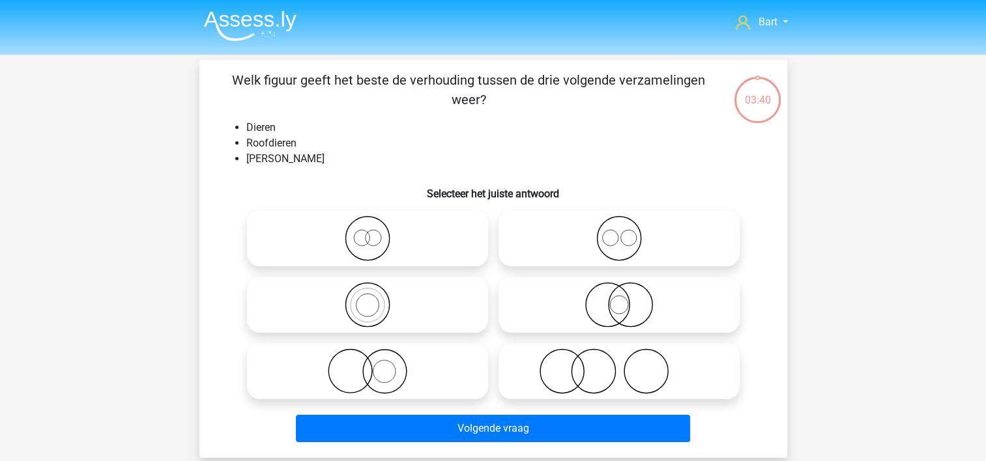
scroll to position [60, 0]
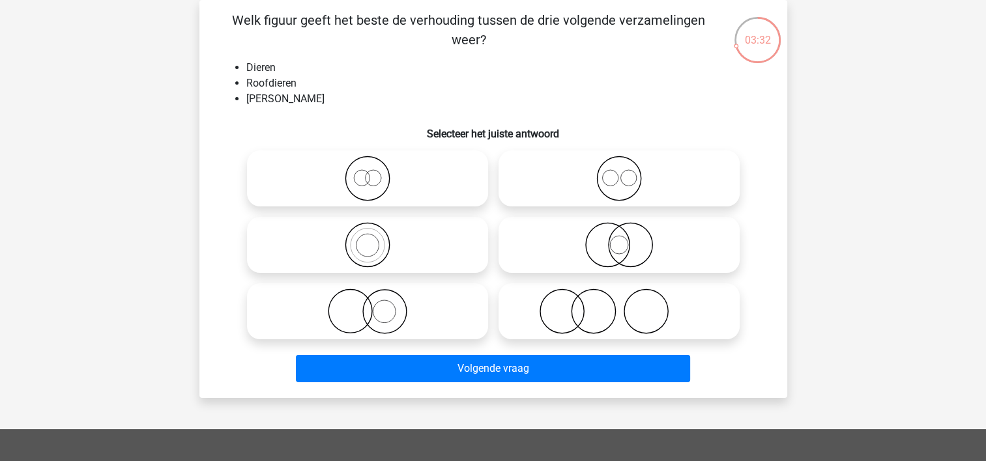
click at [331, 252] on icon at bounding box center [367, 245] width 231 height 46
click at [368, 238] on input "radio" at bounding box center [372, 234] width 8 height 8
radio input "true"
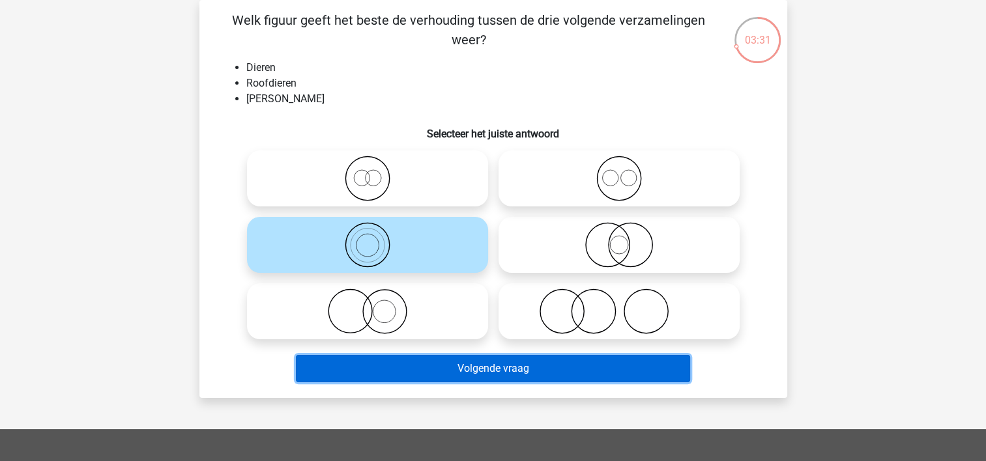
click at [417, 365] on button "Volgende vraag" at bounding box center [493, 368] width 394 height 27
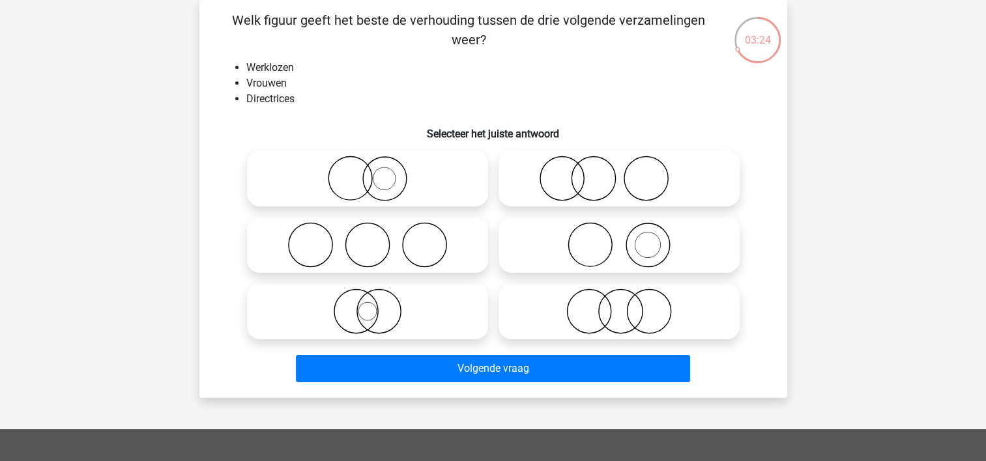
click at [576, 251] on icon at bounding box center [619, 245] width 231 height 46
click at [619, 238] on input "radio" at bounding box center [623, 234] width 8 height 8
radio input "true"
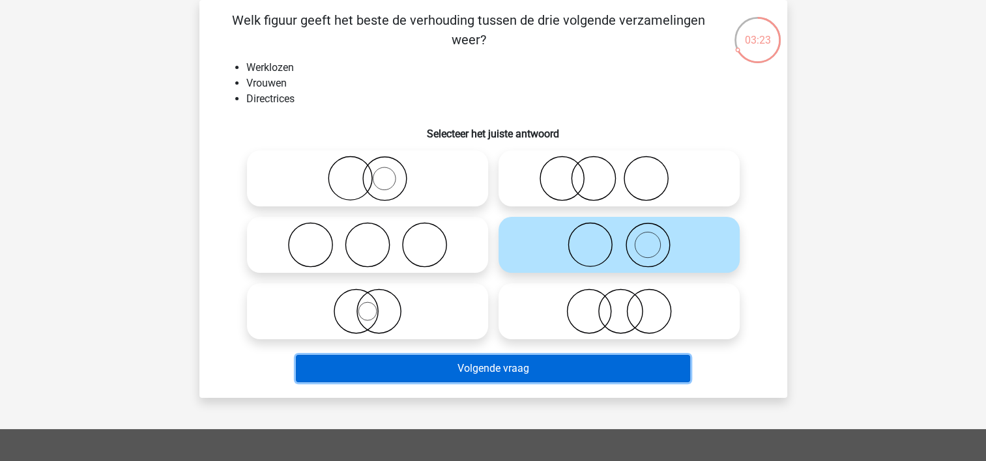
click at [472, 368] on button "Volgende vraag" at bounding box center [493, 368] width 394 height 27
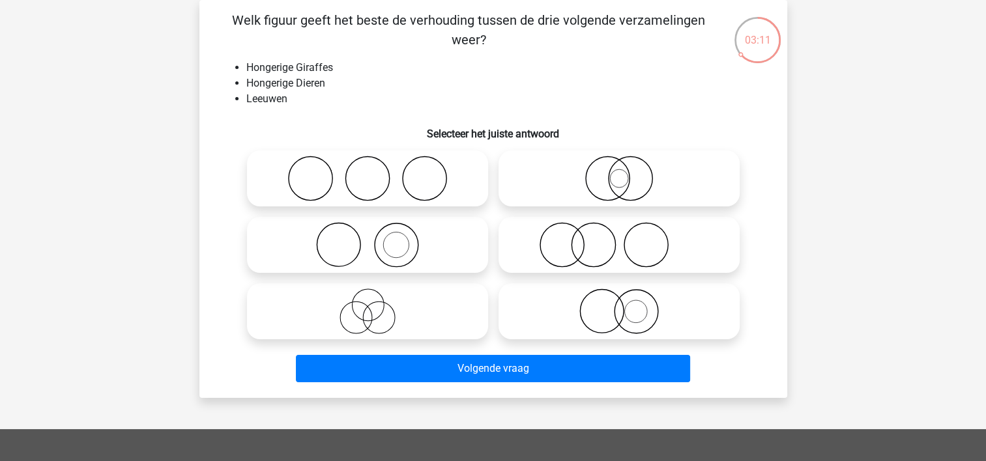
click at [558, 295] on icon at bounding box center [619, 312] width 231 height 46
click at [619, 296] on input "radio" at bounding box center [623, 300] width 8 height 8
radio input "true"
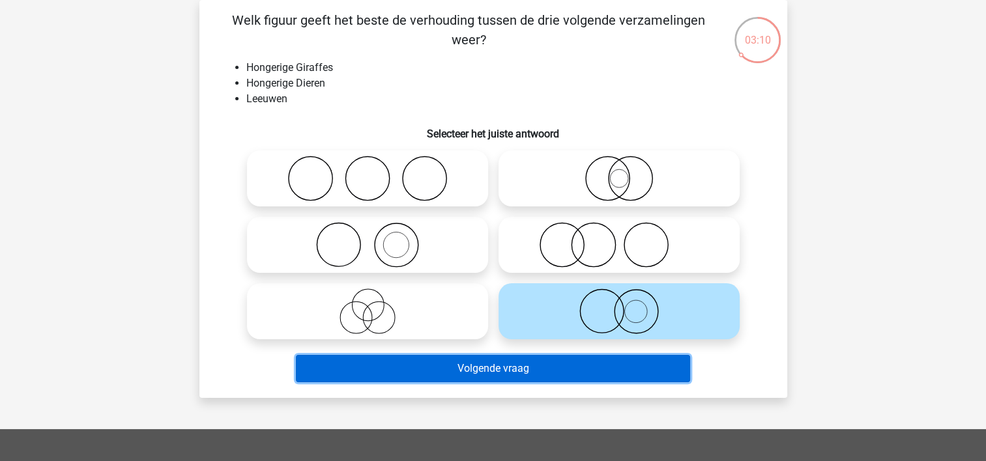
click at [493, 362] on button "Volgende vraag" at bounding box center [493, 368] width 394 height 27
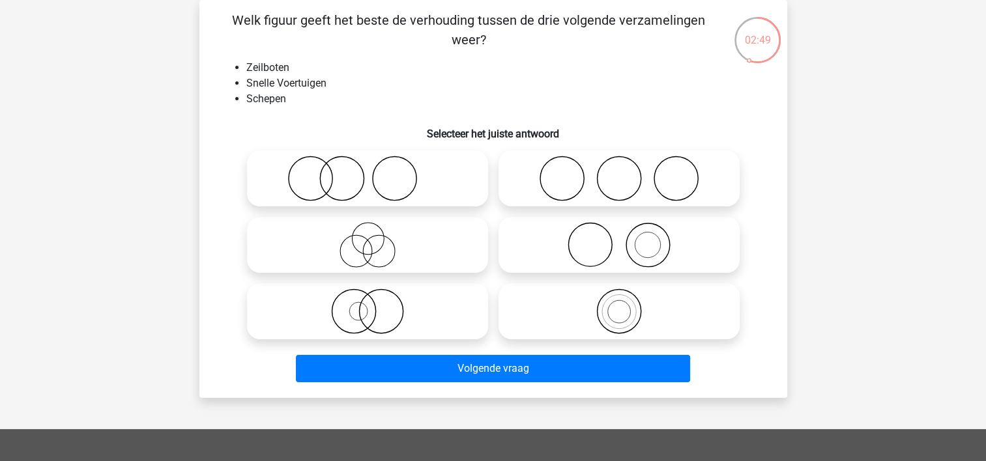
click at [521, 153] on label at bounding box center [618, 179] width 241 height 56
click at [619, 164] on input "radio" at bounding box center [623, 168] width 8 height 8
radio input "true"
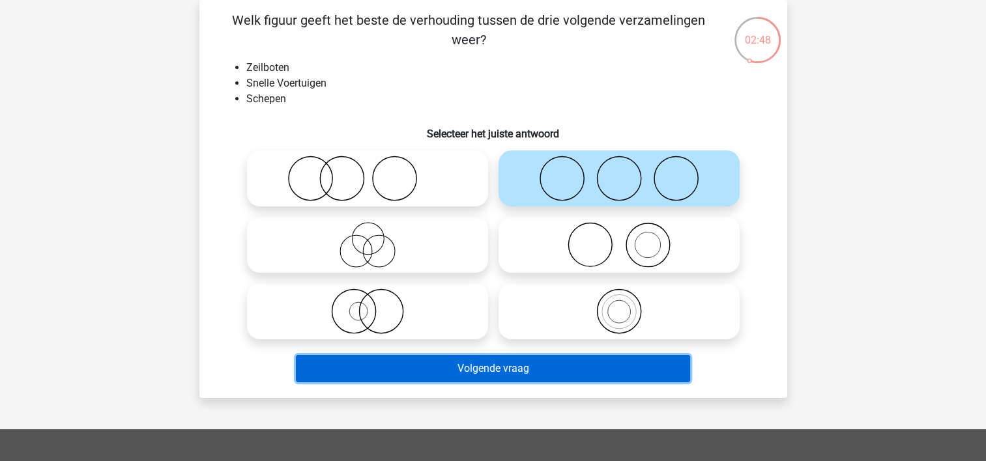
click at [407, 374] on button "Volgende vraag" at bounding box center [493, 368] width 394 height 27
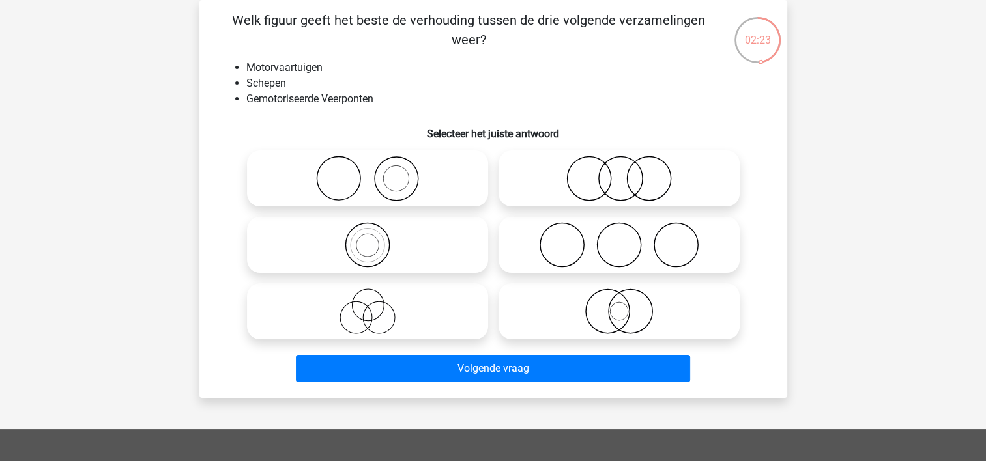
click at [520, 186] on icon at bounding box center [619, 179] width 231 height 46
click at [619, 172] on input "radio" at bounding box center [623, 168] width 8 height 8
radio input "true"
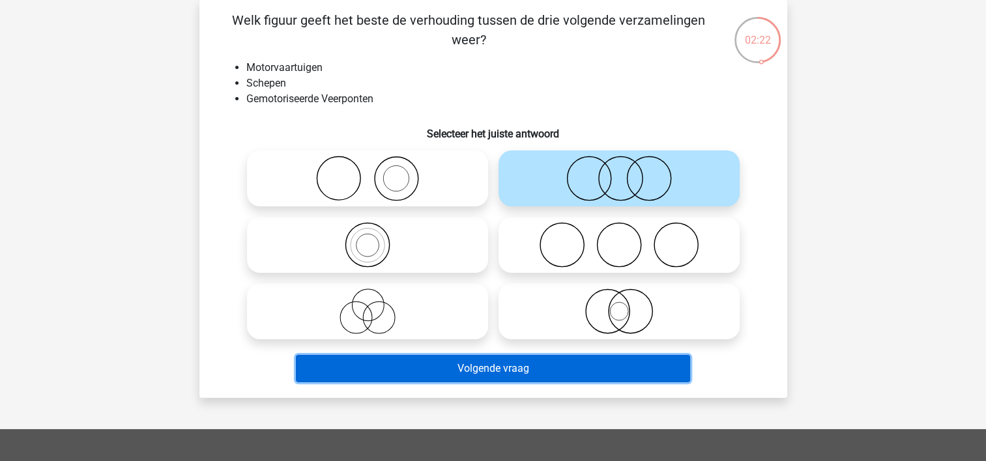
click at [435, 368] on button "Volgende vraag" at bounding box center [493, 368] width 394 height 27
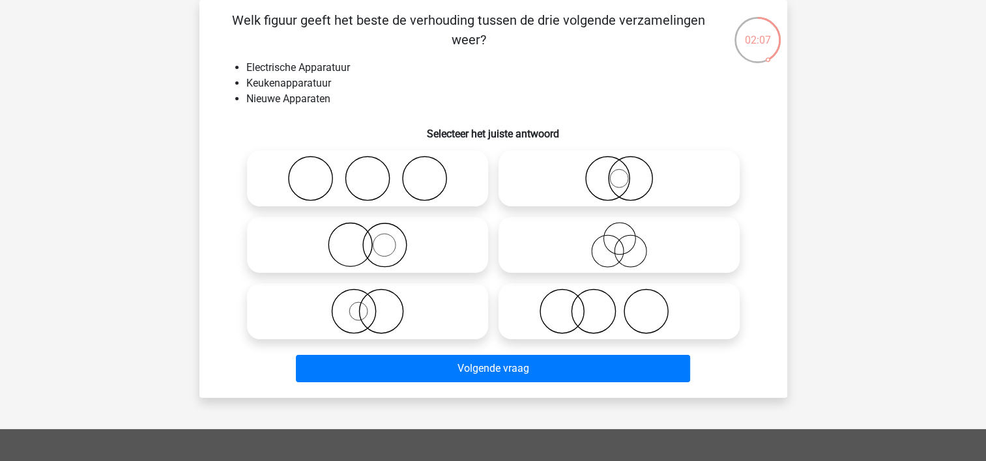
click at [543, 326] on icon at bounding box center [619, 312] width 231 height 46
click at [619, 305] on input "radio" at bounding box center [623, 300] width 8 height 8
radio input "true"
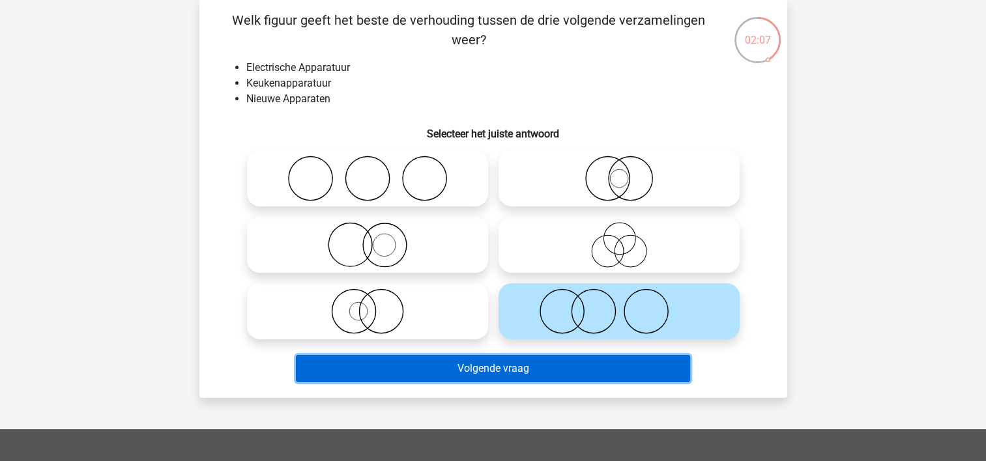
click at [493, 375] on button "Volgende vraag" at bounding box center [493, 368] width 394 height 27
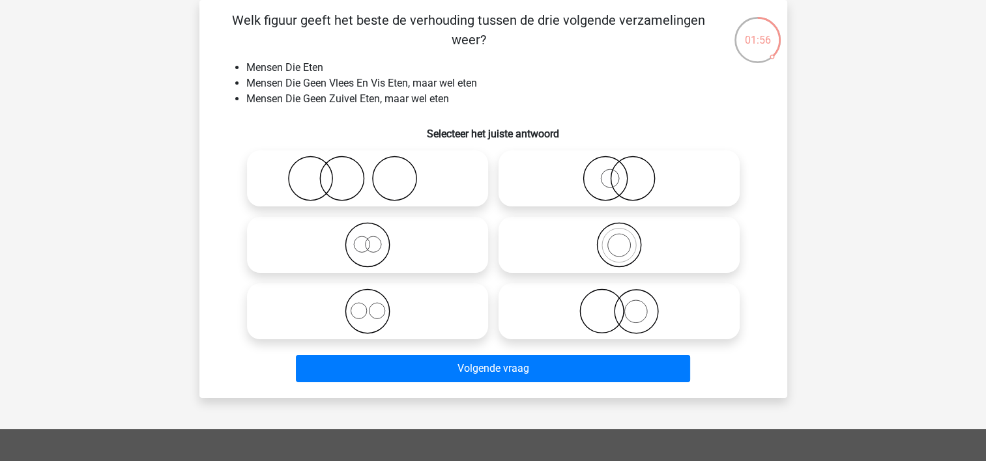
click at [340, 319] on icon at bounding box center [367, 312] width 231 height 46
click at [368, 305] on input "radio" at bounding box center [372, 300] width 8 height 8
radio input "true"
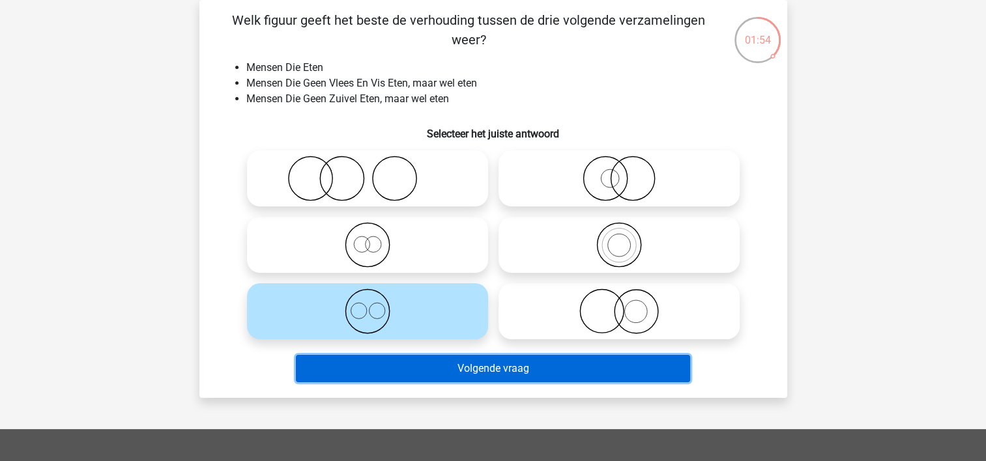
click at [412, 366] on button "Volgende vraag" at bounding box center [493, 368] width 394 height 27
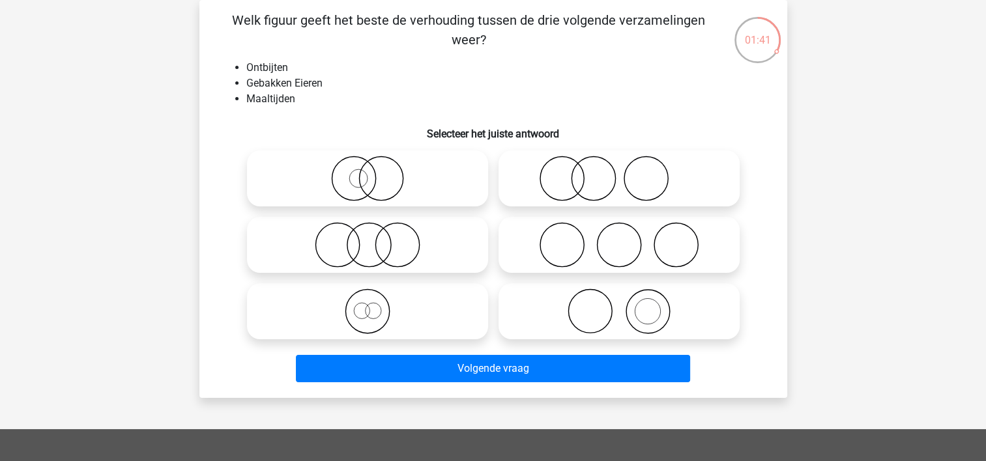
click at [576, 327] on icon at bounding box center [619, 312] width 231 height 46
click at [619, 305] on input "radio" at bounding box center [623, 300] width 8 height 8
radio input "true"
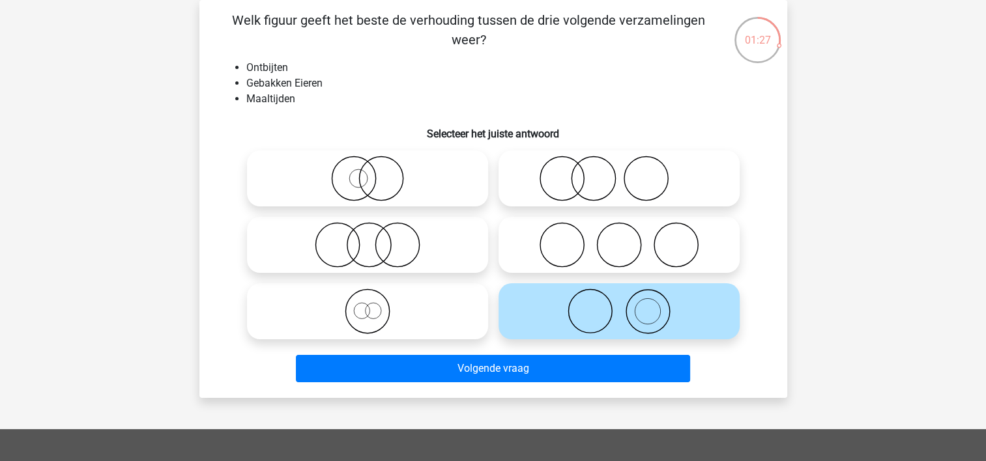
click at [350, 257] on circle at bounding box center [369, 246] width 44 height 44
click at [368, 238] on input "radio" at bounding box center [372, 234] width 8 height 8
radio input "true"
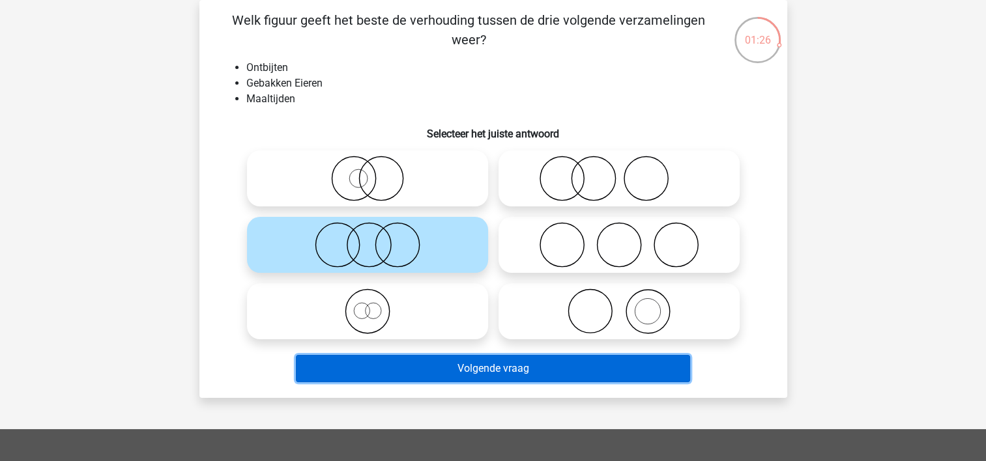
click at [427, 371] on button "Volgende vraag" at bounding box center [493, 368] width 394 height 27
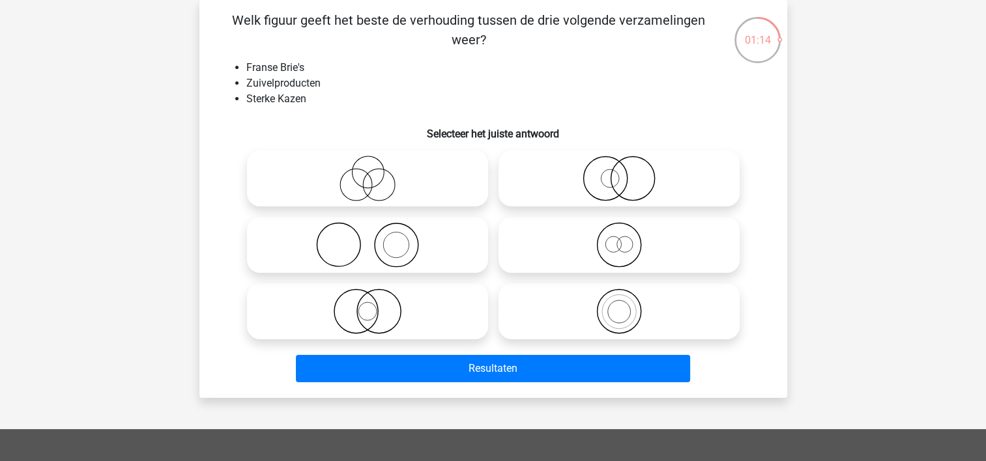
click at [420, 185] on icon at bounding box center [367, 179] width 231 height 46
click at [376, 172] on input "radio" at bounding box center [372, 168] width 8 height 8
radio input "true"
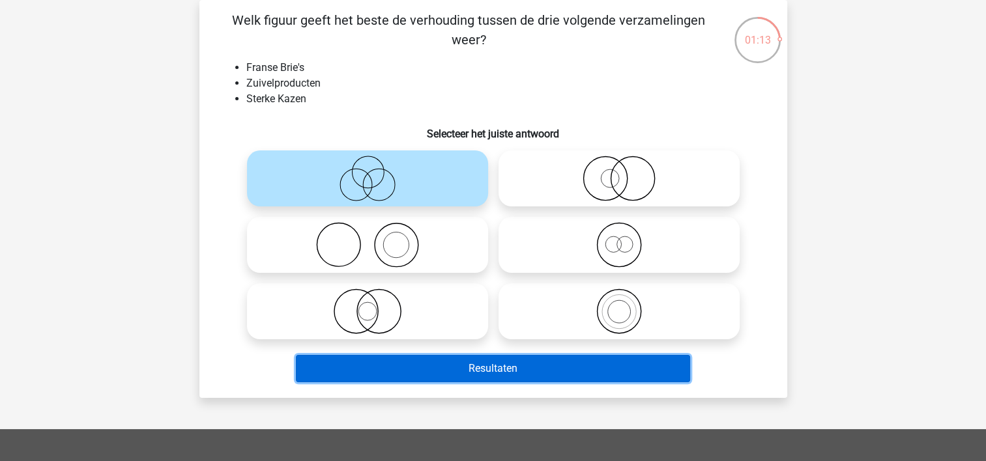
click at [437, 366] on button "Resultaten" at bounding box center [493, 368] width 394 height 27
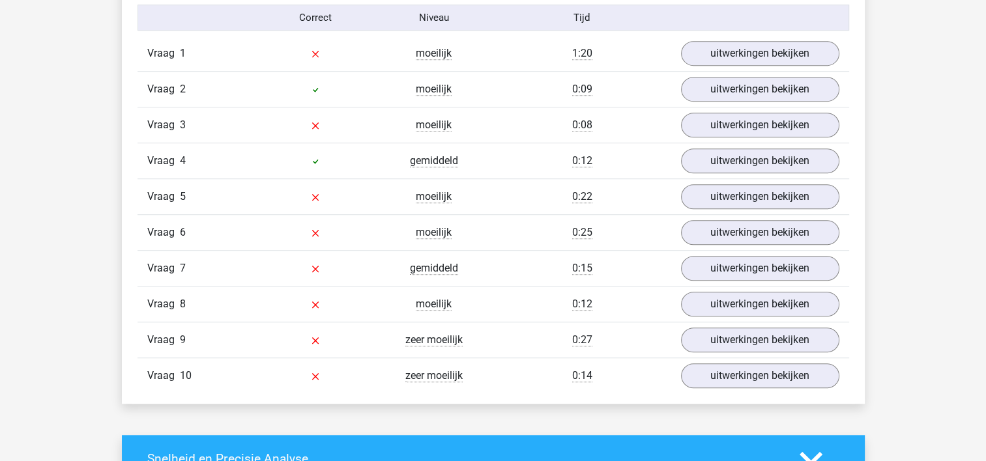
scroll to position [841, 0]
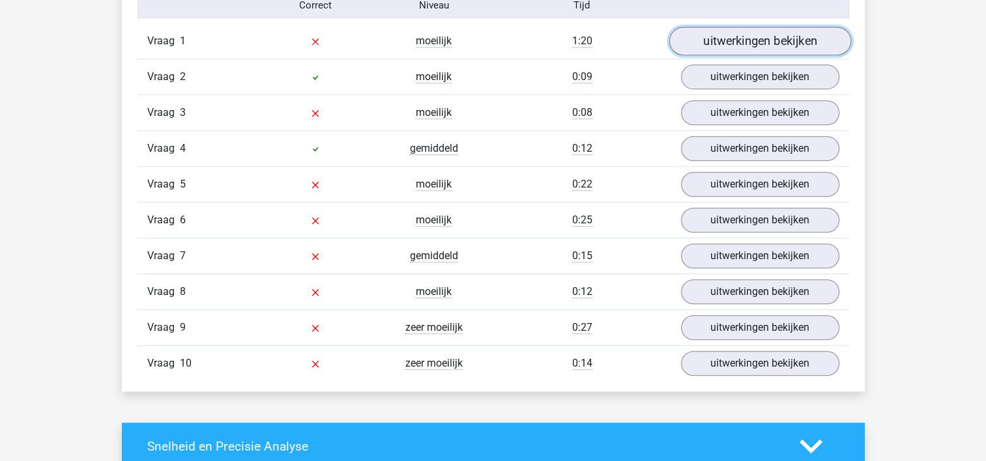
click at [764, 43] on link "uitwerkingen bekijken" at bounding box center [760, 41] width 182 height 29
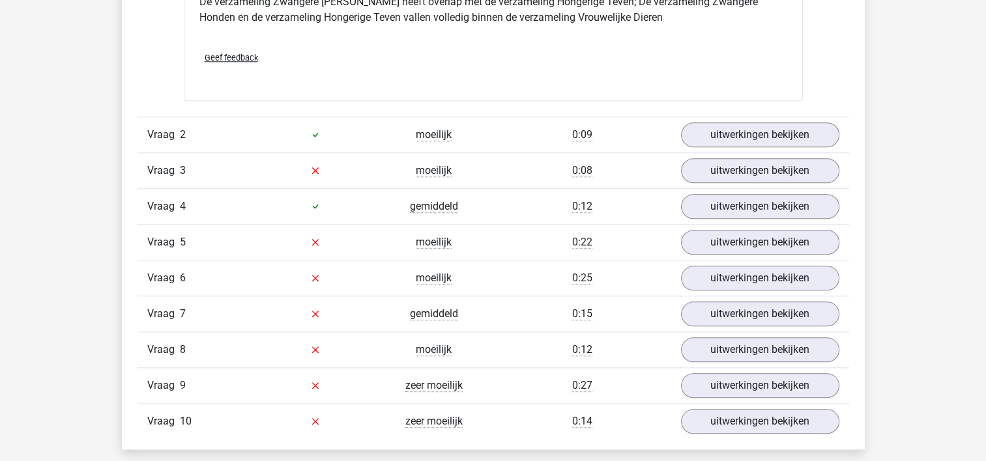
scroll to position [1295, 0]
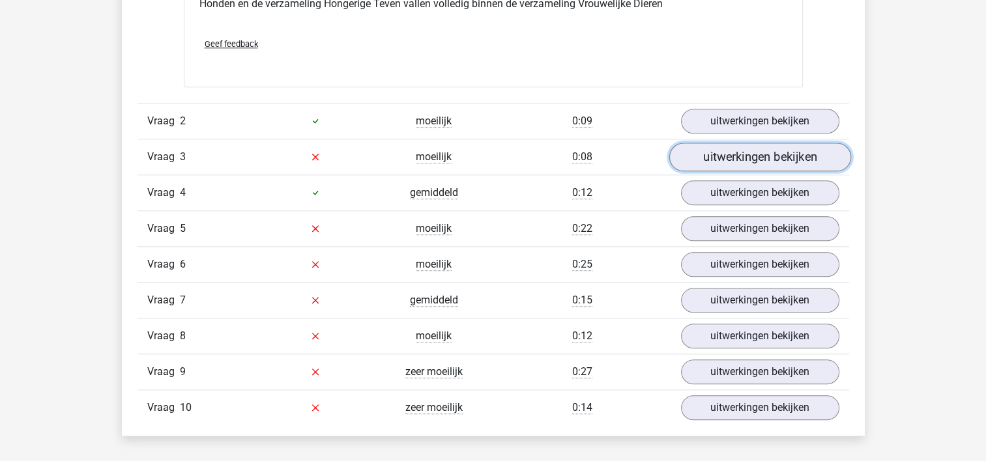
click at [738, 149] on link "uitwerkingen bekijken" at bounding box center [760, 157] width 182 height 29
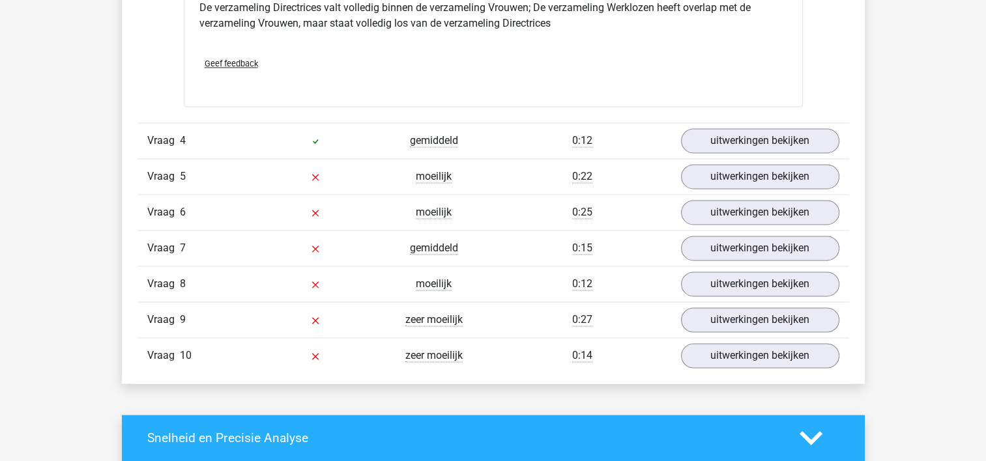
scroll to position [1862, 0]
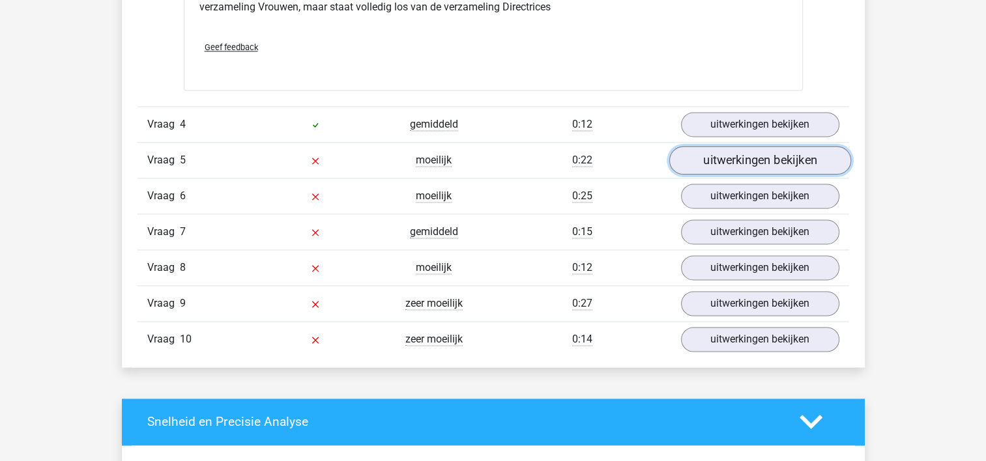
click at [747, 157] on link "uitwerkingen bekijken" at bounding box center [760, 160] width 182 height 29
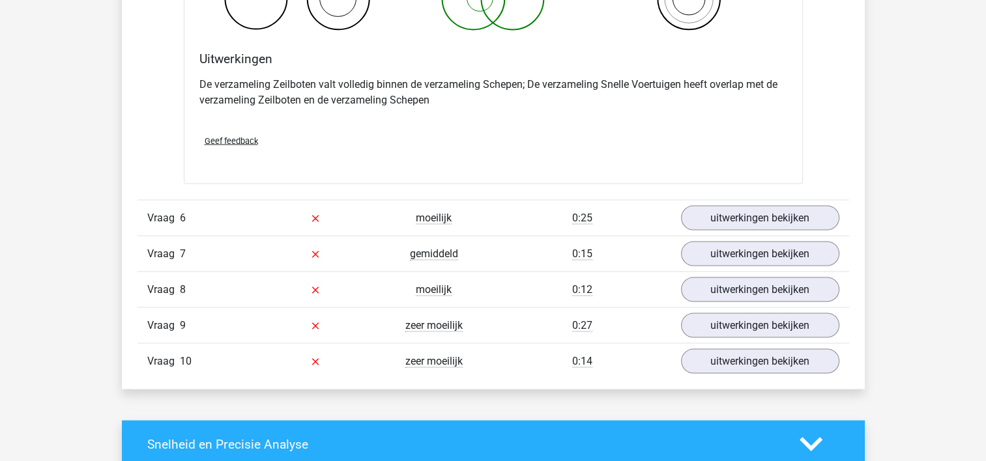
scroll to position [2390, 0]
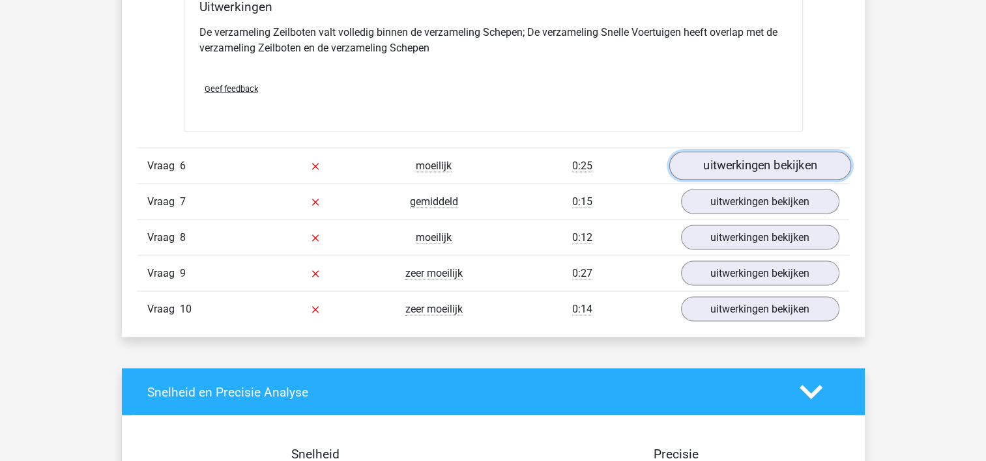
click at [726, 164] on link "uitwerkingen bekijken" at bounding box center [760, 165] width 182 height 29
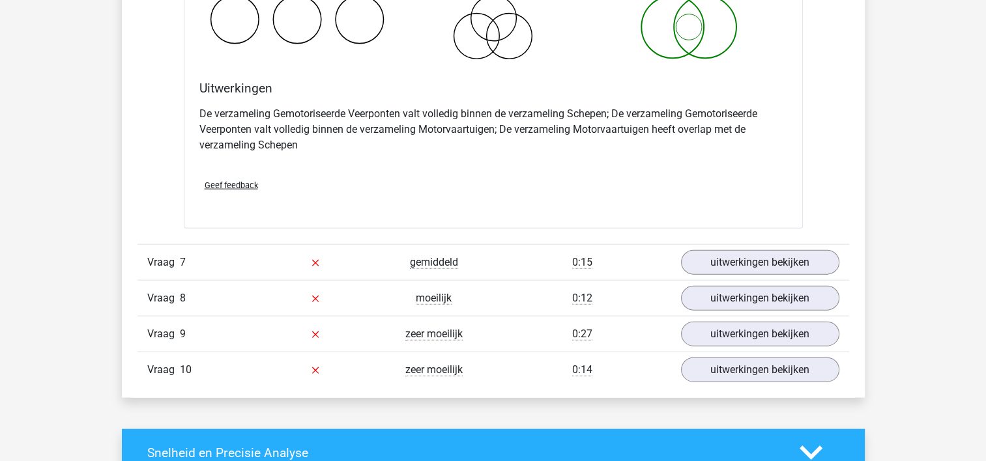
scroll to position [2964, 0]
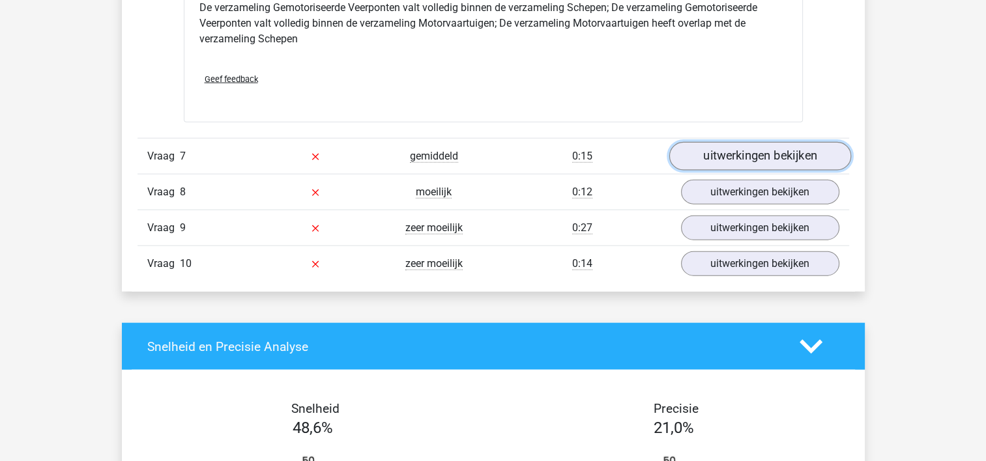
click at [735, 142] on link "uitwerkingen bekijken" at bounding box center [760, 156] width 182 height 29
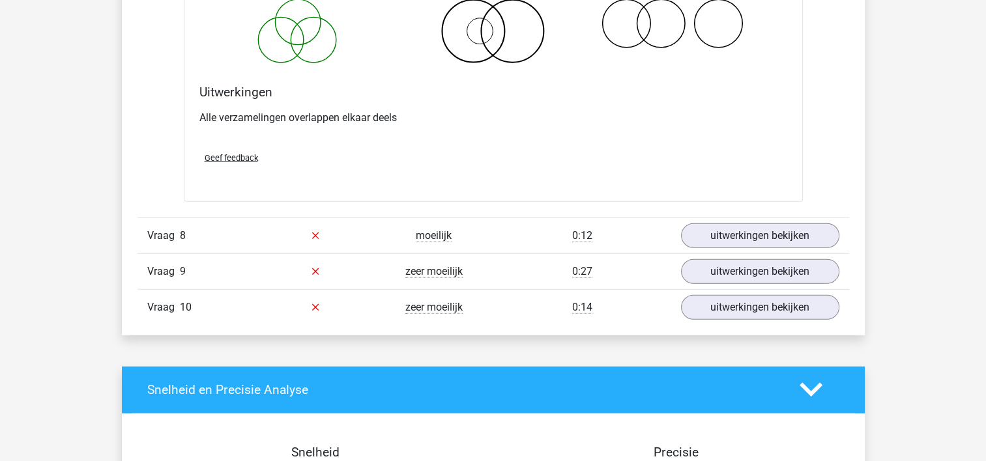
scroll to position [3445, 0]
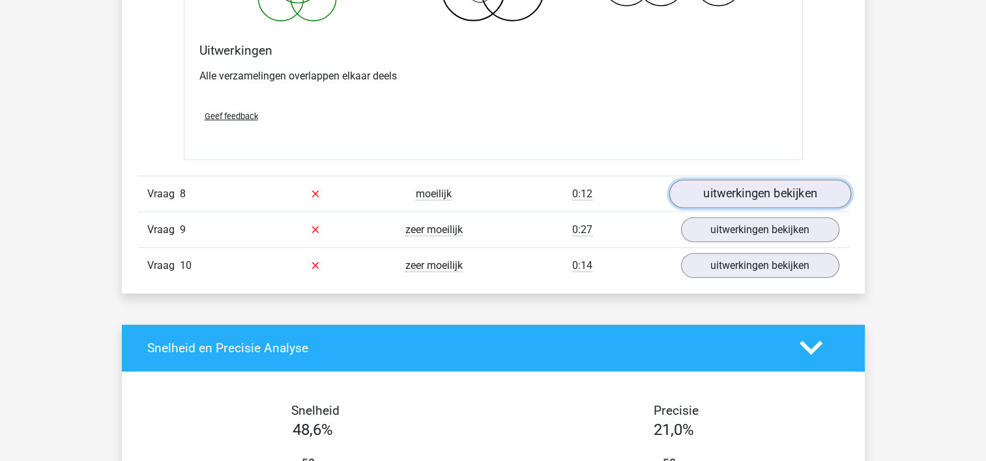
click at [781, 190] on link "uitwerkingen bekijken" at bounding box center [760, 194] width 182 height 29
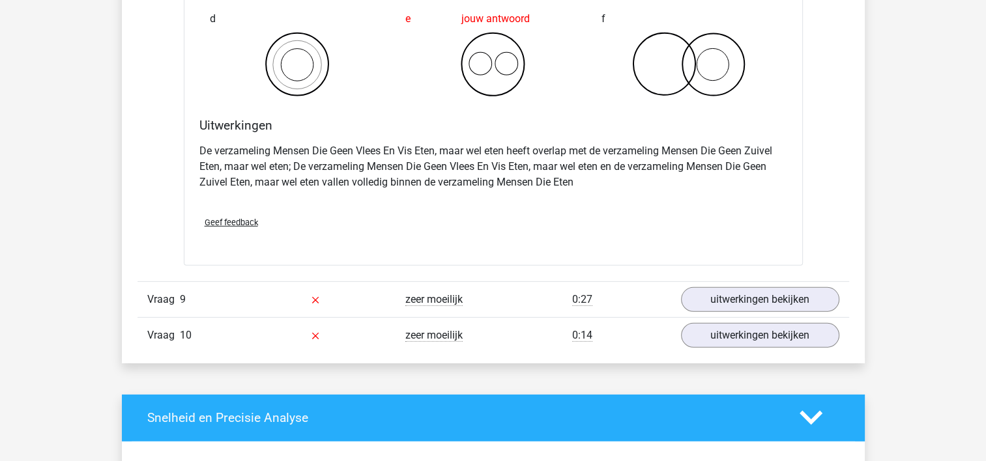
scroll to position [3909, 0]
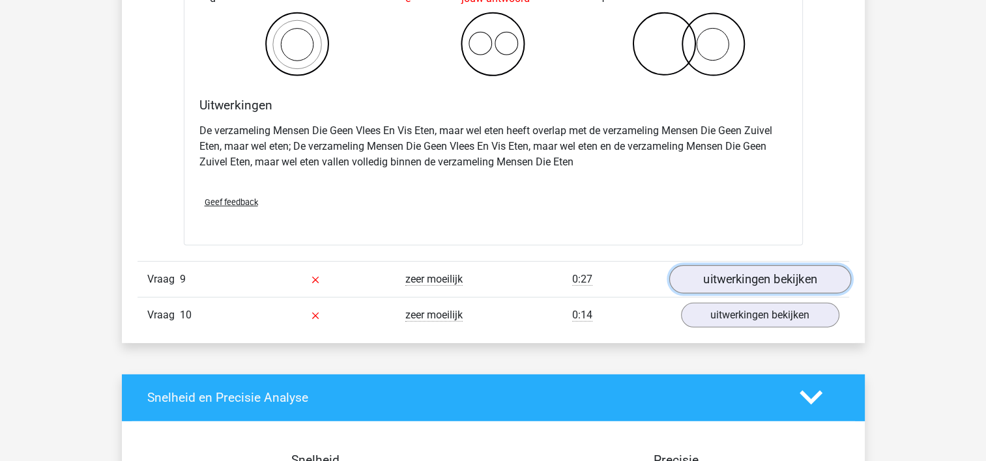
click at [801, 282] on link "uitwerkingen bekijken" at bounding box center [760, 279] width 182 height 29
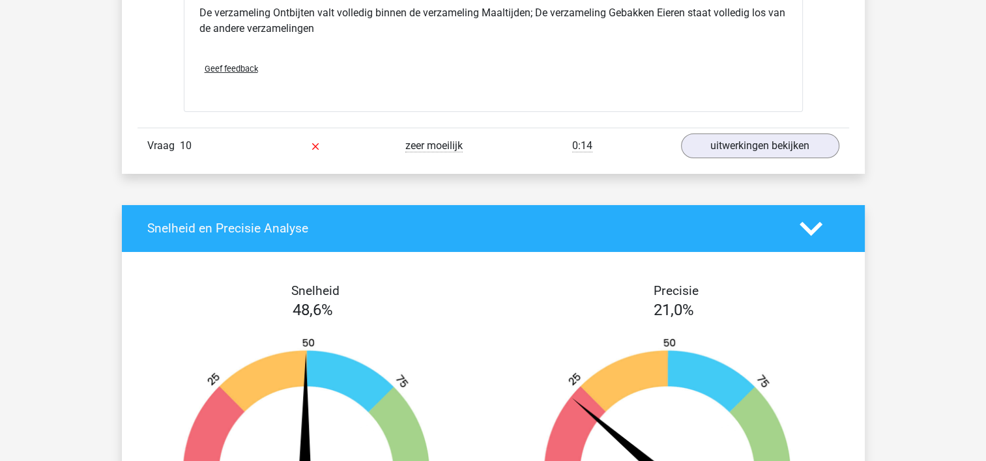
scroll to position [4590, 0]
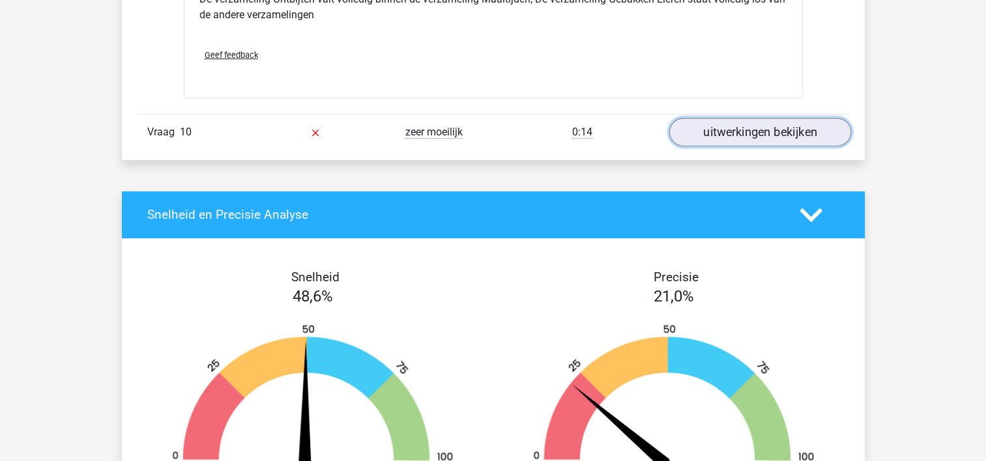
click at [794, 130] on link "uitwerkingen bekijken" at bounding box center [760, 132] width 182 height 29
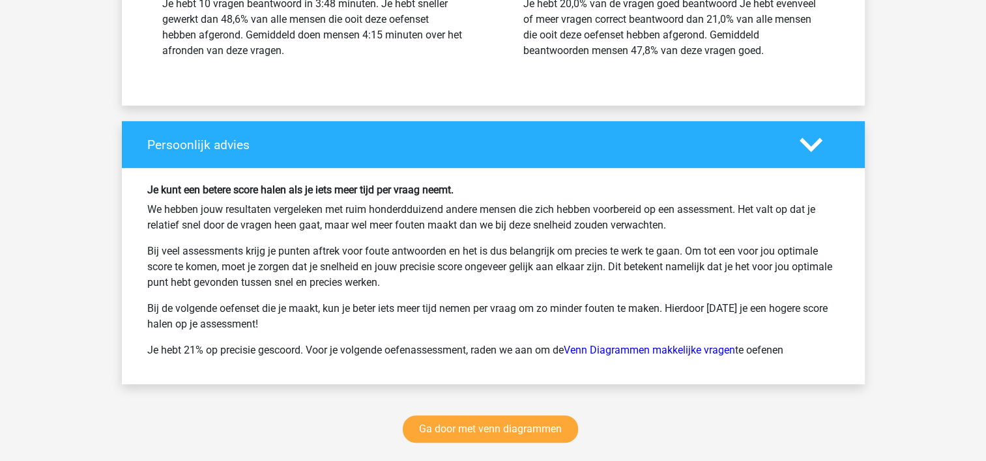
scroll to position [5829, 0]
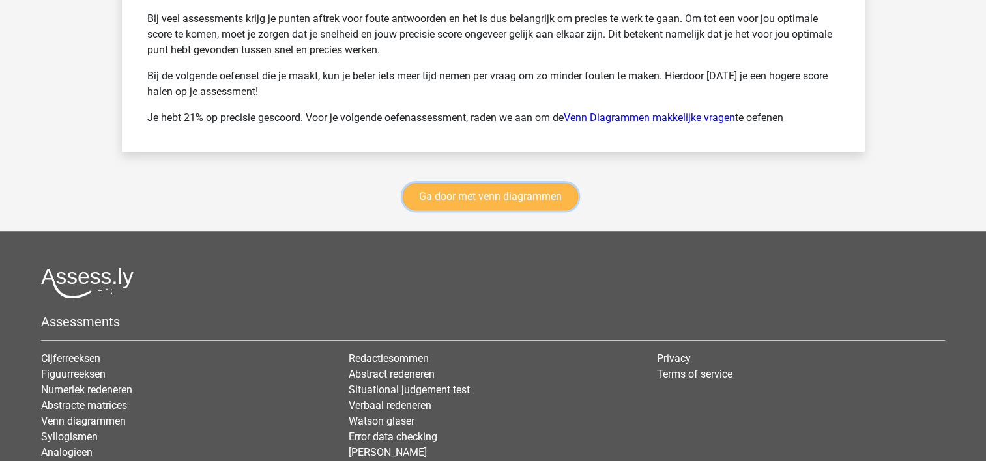
click at [530, 184] on link "Ga door met venn diagrammen" at bounding box center [490, 196] width 175 height 27
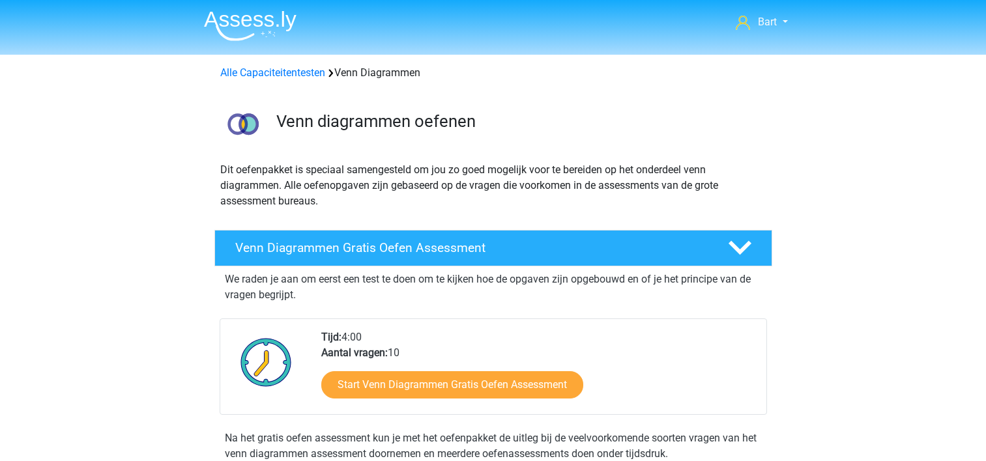
scroll to position [549, 0]
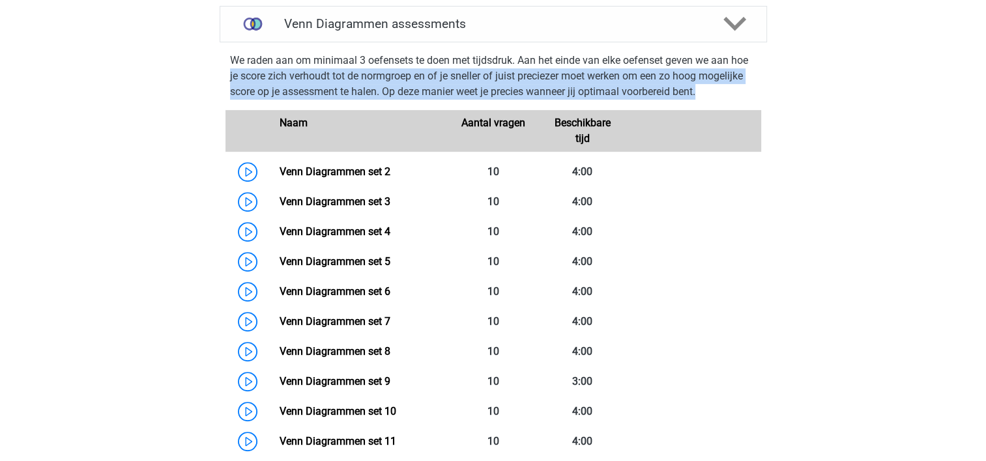
drag, startPoint x: 20, startPoint y: 69, endPoint x: 7, endPoint y: 114, distance: 47.0
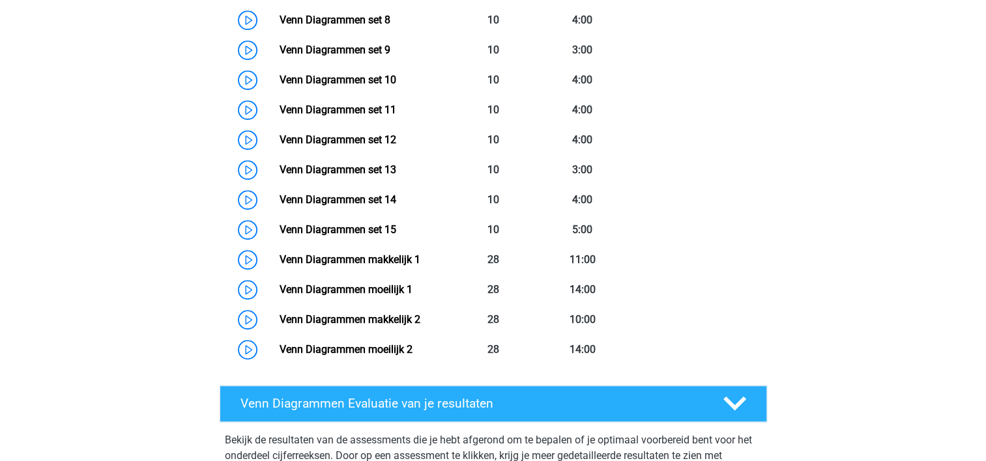
scroll to position [901, 0]
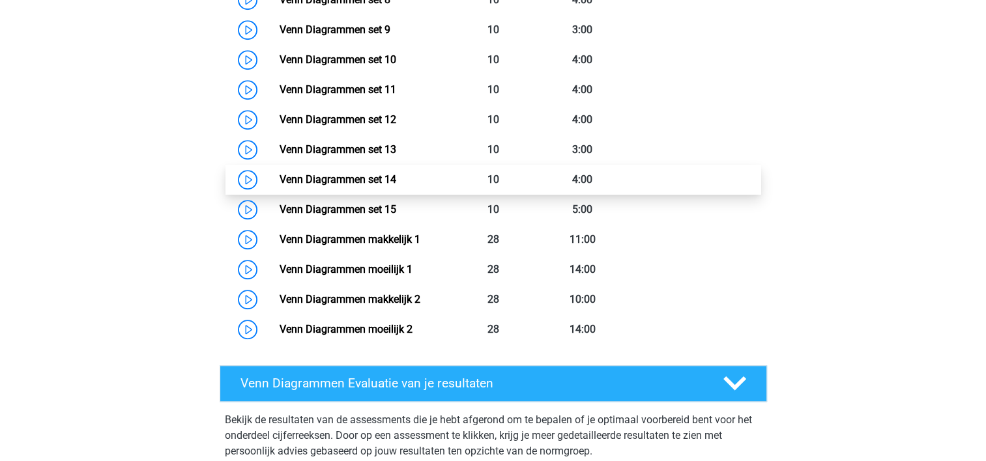
click at [324, 178] on link "Venn Diagrammen set 14" at bounding box center [338, 179] width 117 height 12
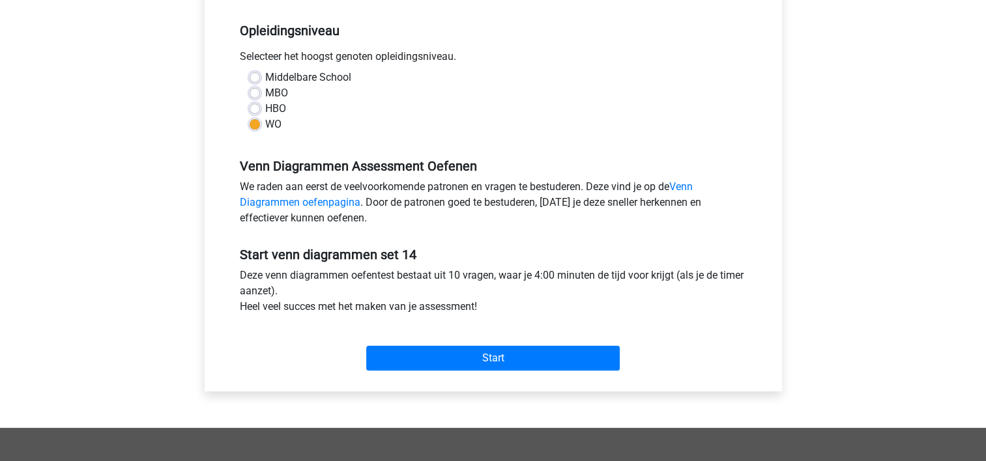
scroll to position [258, 0]
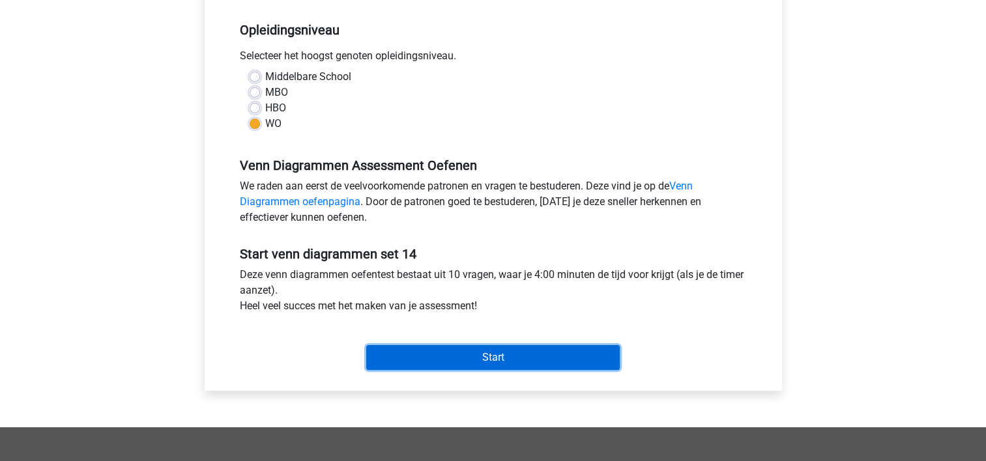
click at [482, 356] on input "Start" at bounding box center [492, 357] width 253 height 25
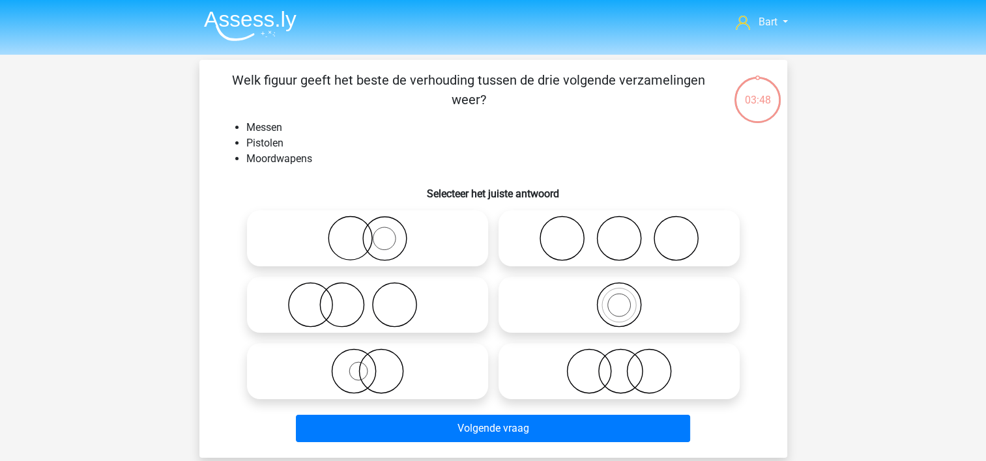
click at [407, 236] on icon at bounding box center [367, 239] width 231 height 46
click at [376, 232] on input "radio" at bounding box center [372, 228] width 8 height 8
radio input "true"
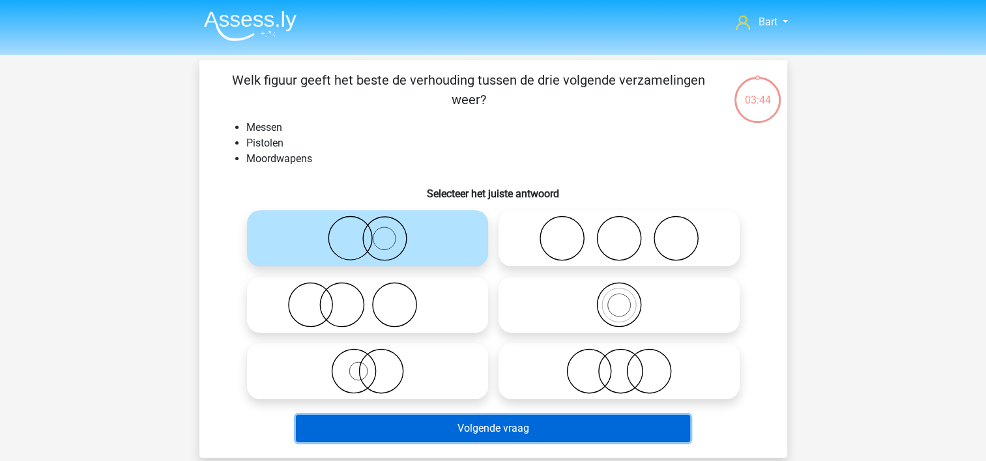
click at [446, 433] on button "Volgende vraag" at bounding box center [493, 428] width 394 height 27
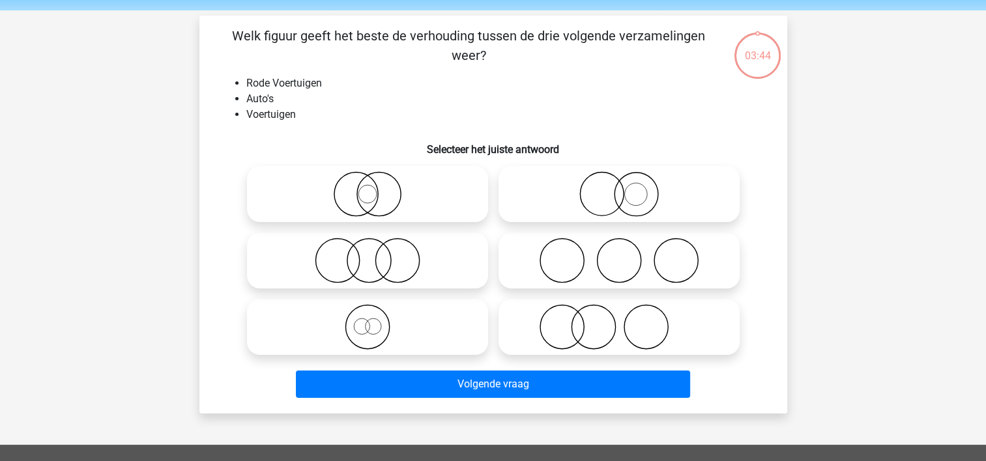
scroll to position [60, 0]
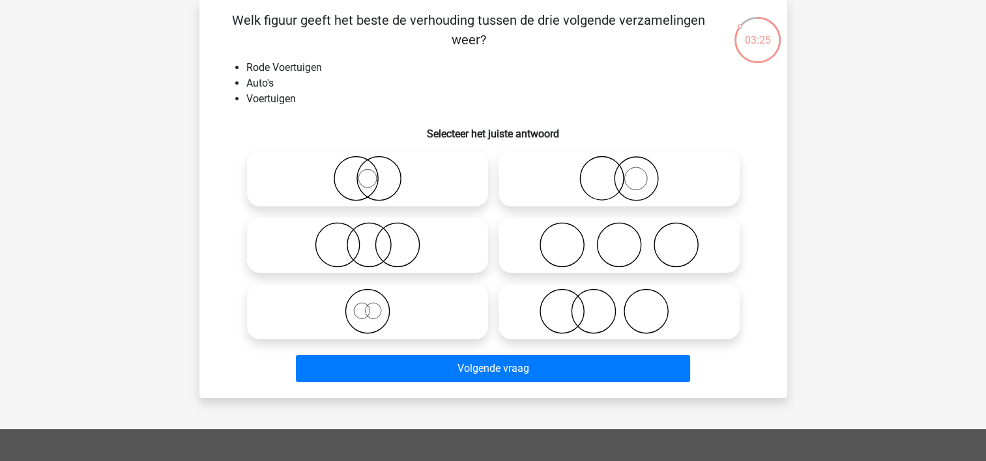
click at [390, 326] on icon at bounding box center [367, 312] width 231 height 46
click at [376, 305] on input "radio" at bounding box center [372, 300] width 8 height 8
radio input "true"
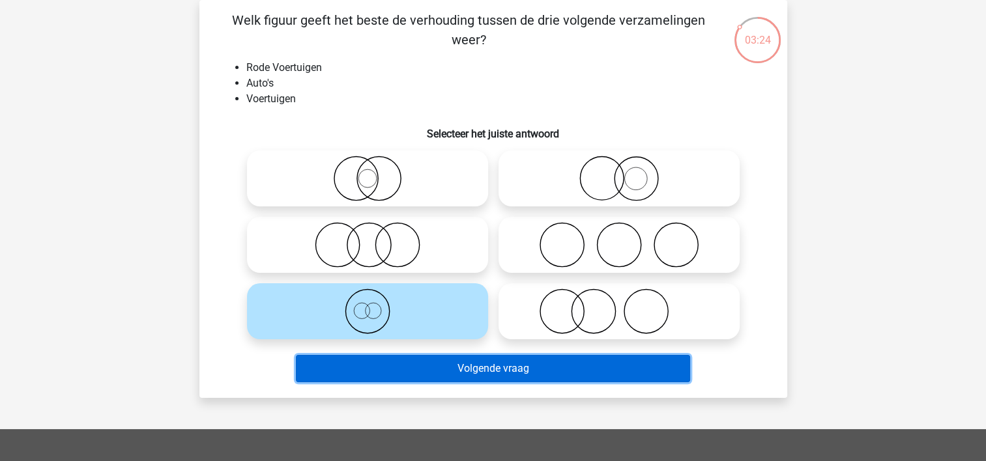
click at [394, 362] on button "Volgende vraag" at bounding box center [493, 368] width 394 height 27
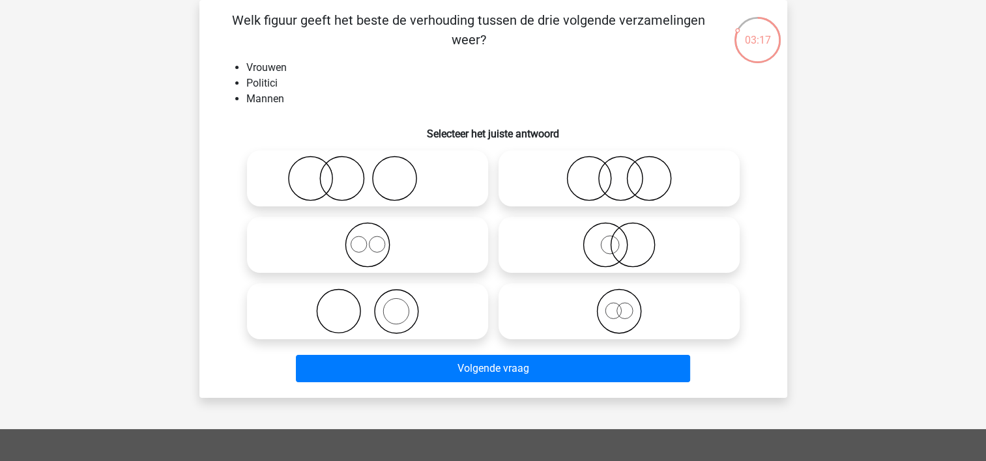
click at [579, 190] on icon at bounding box center [619, 179] width 231 height 46
click at [619, 172] on input "radio" at bounding box center [623, 168] width 8 height 8
radio input "true"
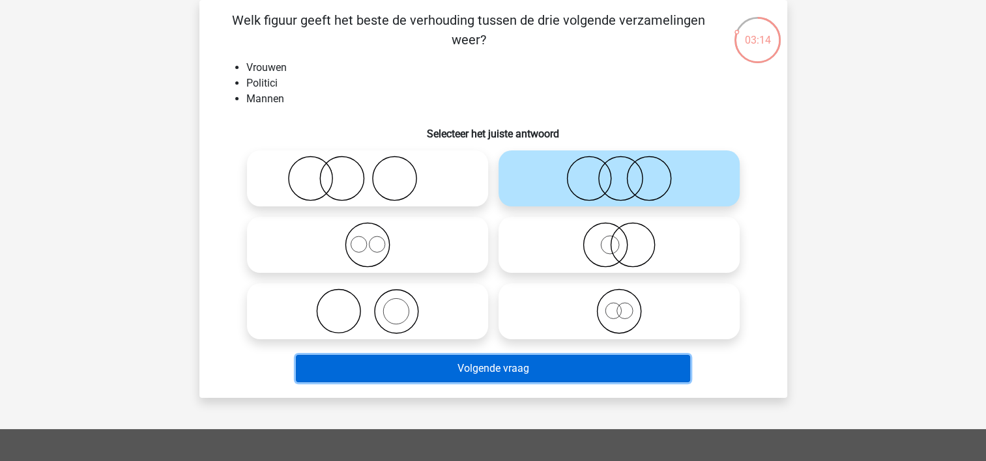
click at [443, 371] on button "Volgende vraag" at bounding box center [493, 368] width 394 height 27
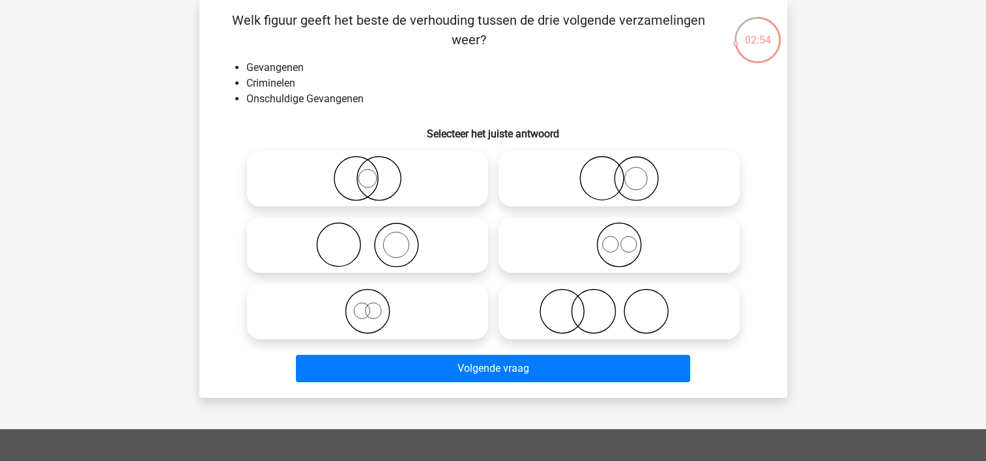
click at [571, 237] on icon at bounding box center [619, 245] width 231 height 46
click at [619, 237] on input "radio" at bounding box center [623, 234] width 8 height 8
radio input "true"
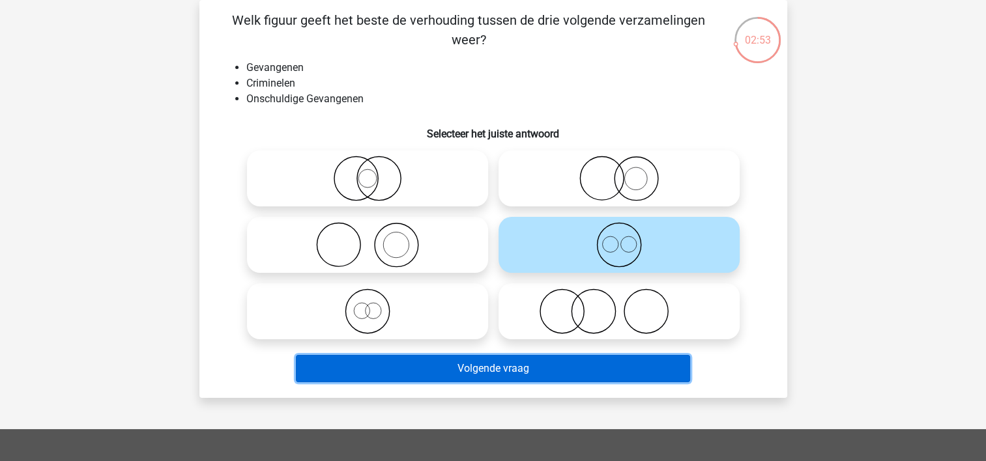
click at [474, 364] on button "Volgende vraag" at bounding box center [493, 368] width 394 height 27
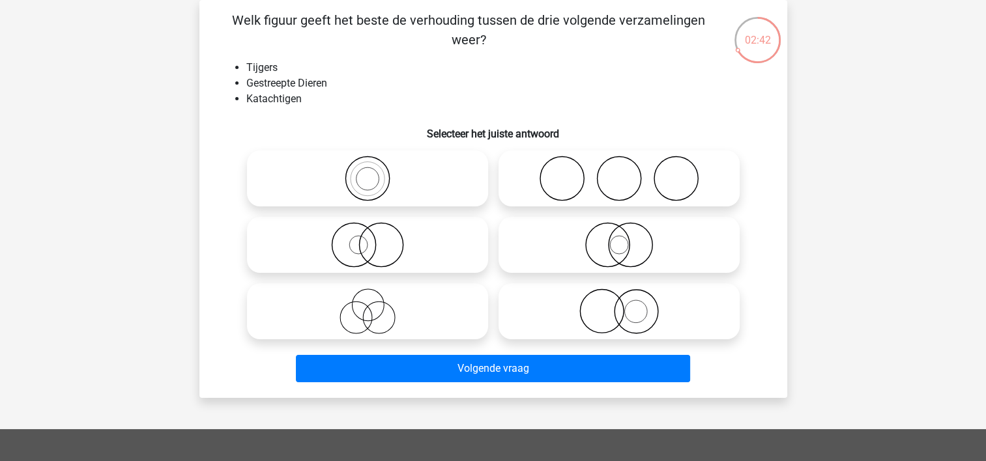
click at [550, 312] on icon at bounding box center [619, 312] width 231 height 46
click at [619, 305] on input "radio" at bounding box center [623, 300] width 8 height 8
radio input "true"
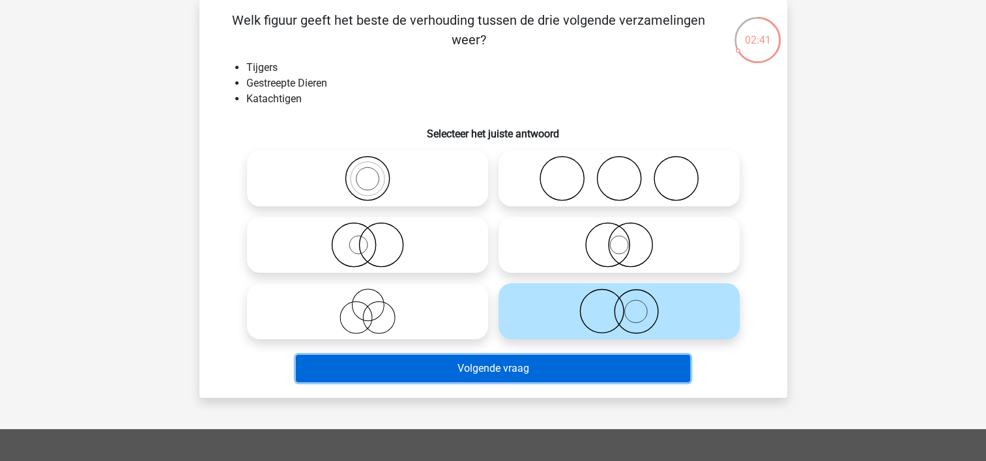
click at [487, 361] on button "Volgende vraag" at bounding box center [493, 368] width 394 height 27
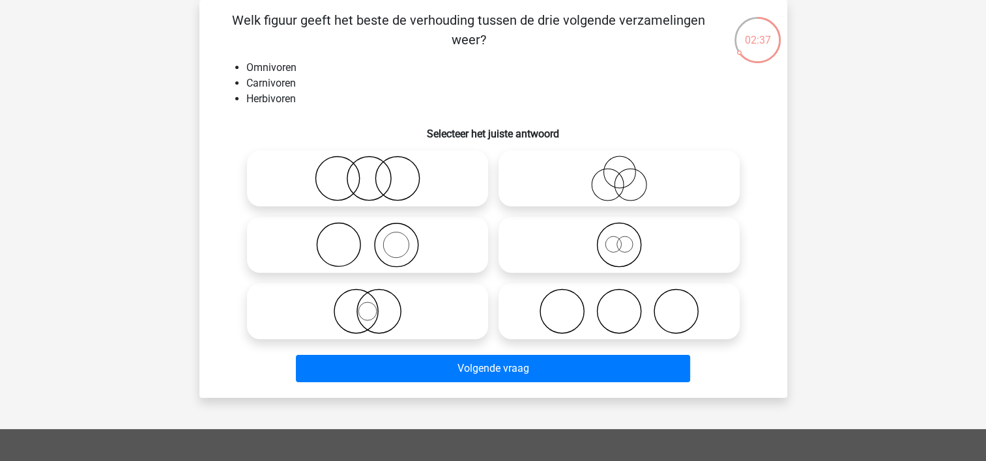
click at [525, 326] on icon at bounding box center [619, 312] width 231 height 46
click at [619, 305] on input "radio" at bounding box center [623, 300] width 8 height 8
radio input "true"
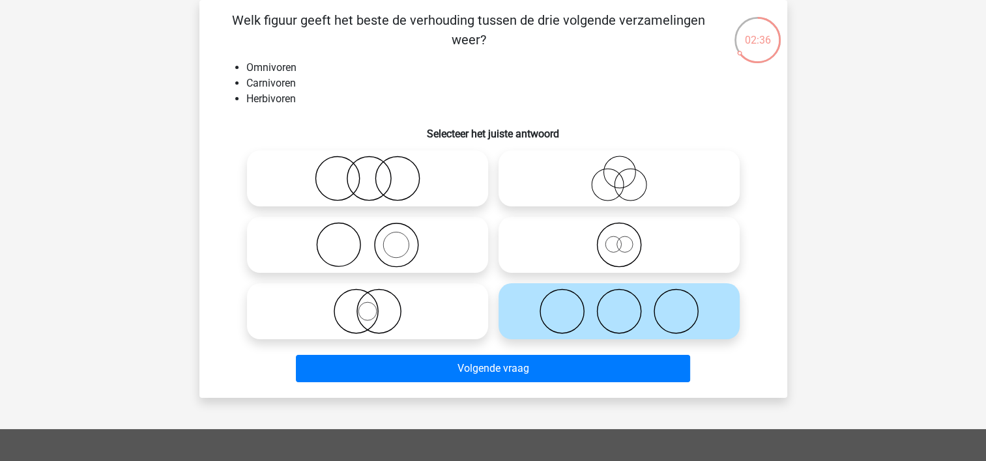
click at [476, 353] on div "Volgende vraag" at bounding box center [493, 366] width 546 height 43
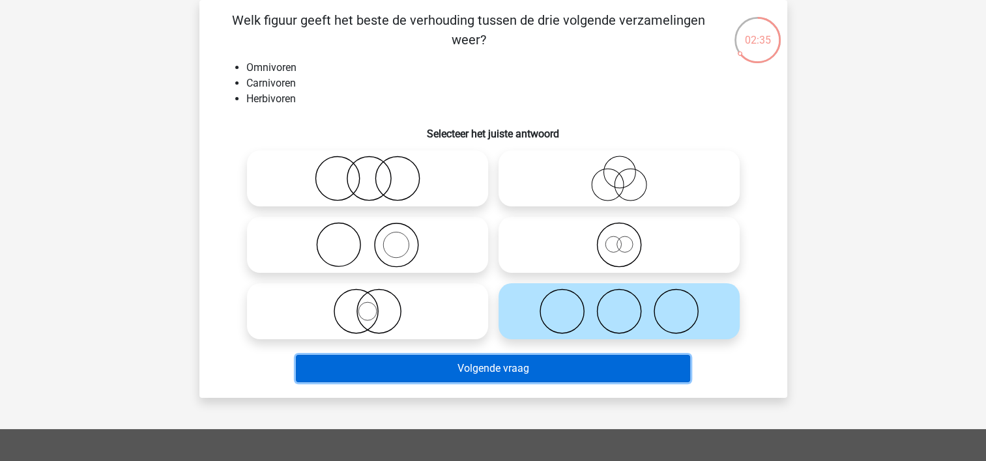
click at [473, 365] on button "Volgende vraag" at bounding box center [493, 368] width 394 height 27
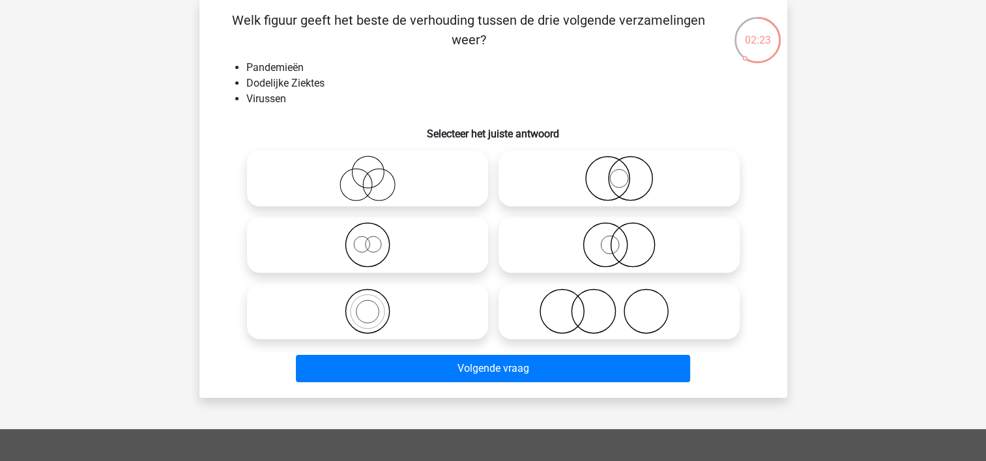
click at [339, 253] on icon at bounding box center [367, 245] width 231 height 46
click at [368, 238] on input "radio" at bounding box center [372, 234] width 8 height 8
radio input "true"
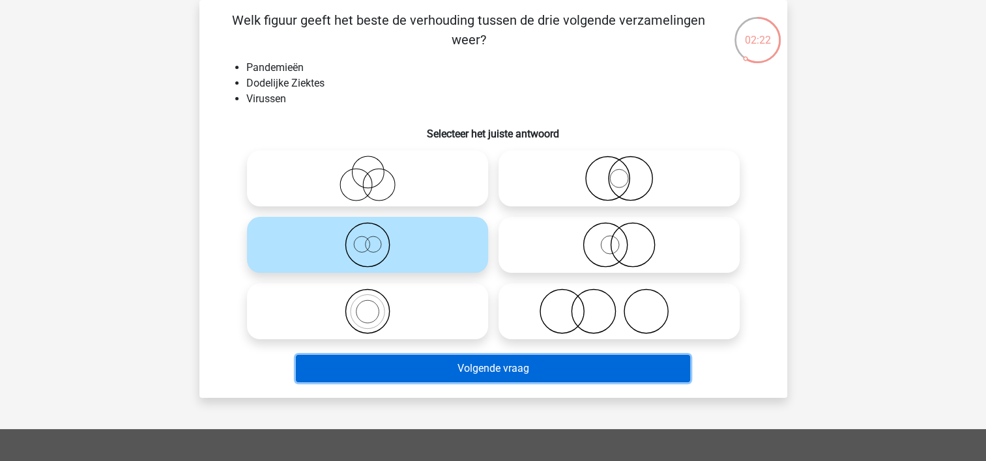
click at [378, 360] on button "Volgende vraag" at bounding box center [493, 368] width 394 height 27
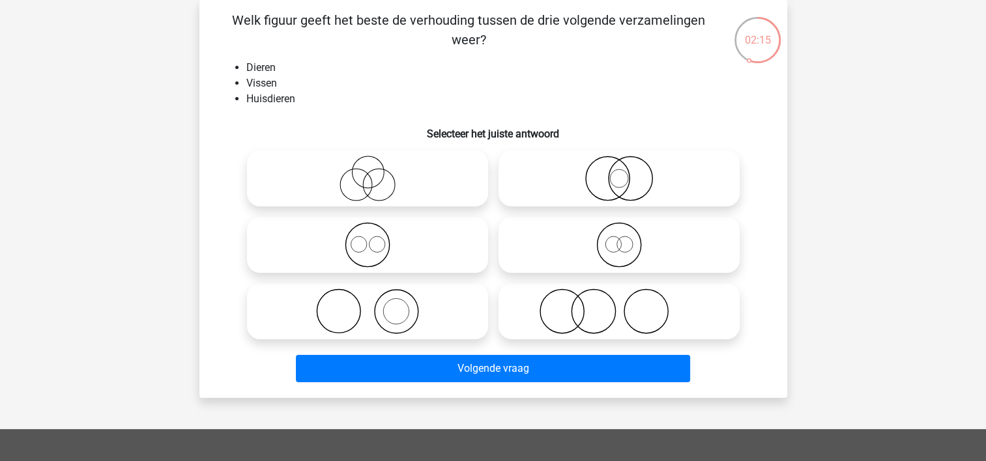
click at [514, 255] on icon at bounding box center [619, 245] width 231 height 46
click at [619, 238] on input "radio" at bounding box center [623, 234] width 8 height 8
radio input "true"
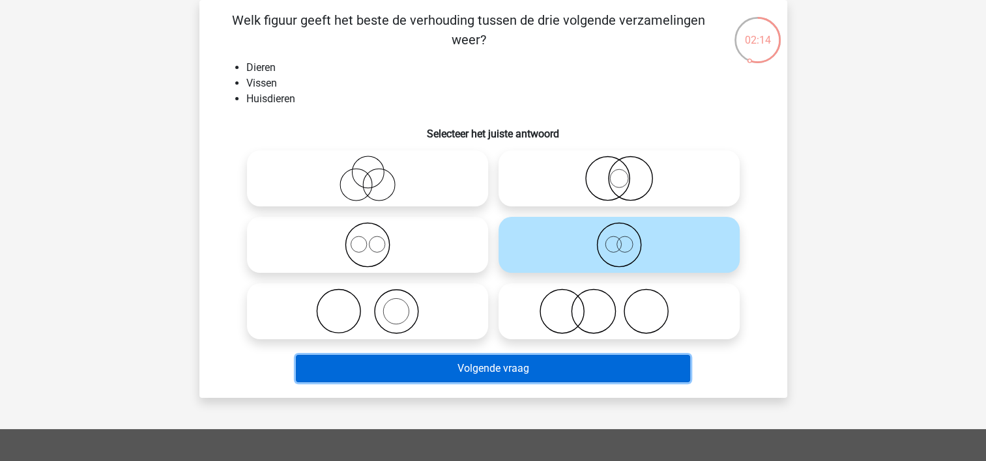
click at [443, 365] on button "Volgende vraag" at bounding box center [493, 368] width 394 height 27
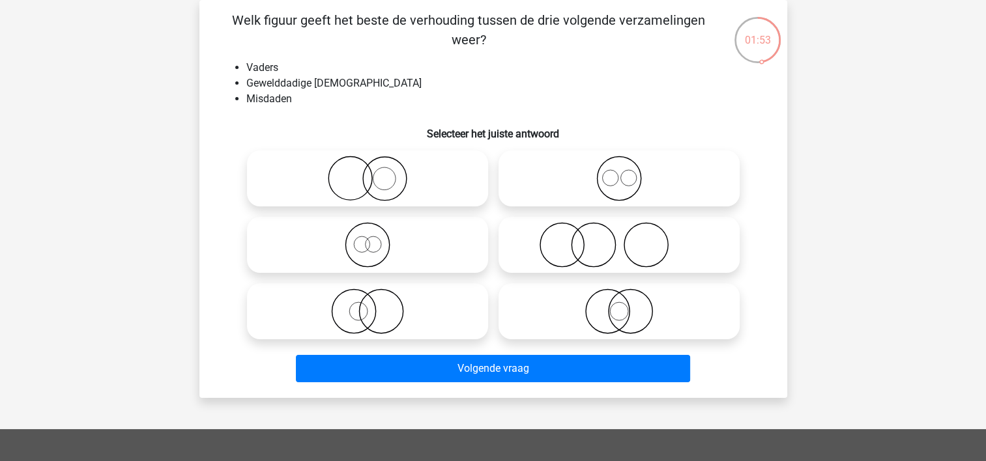
click at [411, 311] on icon at bounding box center [367, 312] width 231 height 46
click at [376, 305] on input "radio" at bounding box center [372, 300] width 8 height 8
radio input "true"
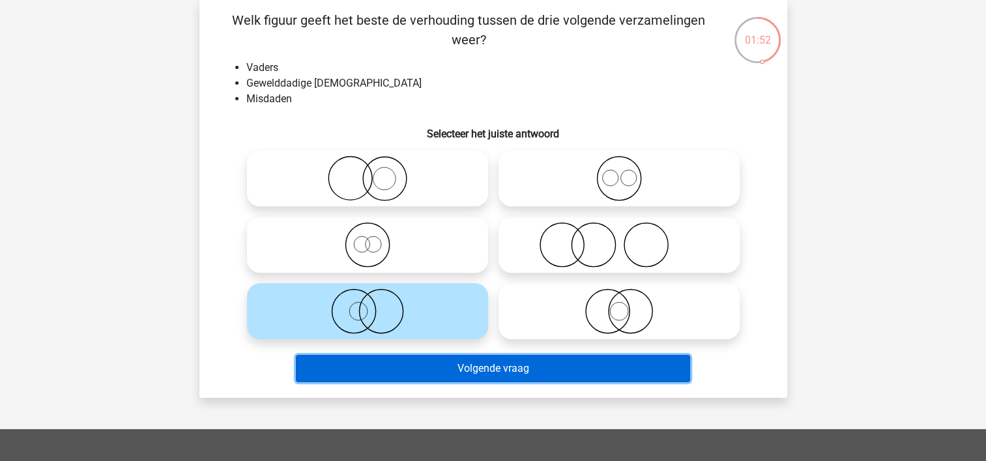
click at [425, 366] on button "Volgende vraag" at bounding box center [493, 368] width 394 height 27
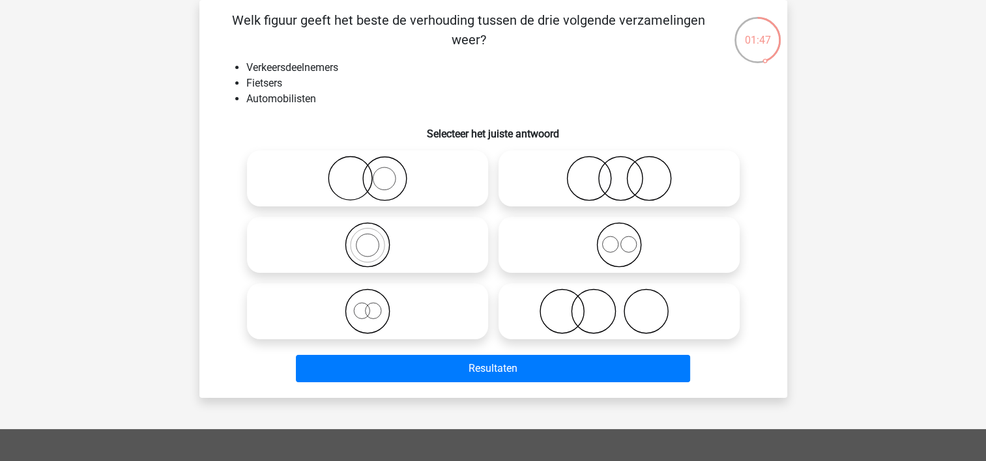
click at [550, 248] on icon at bounding box center [619, 245] width 231 height 46
click at [619, 238] on input "radio" at bounding box center [623, 234] width 8 height 8
radio input "true"
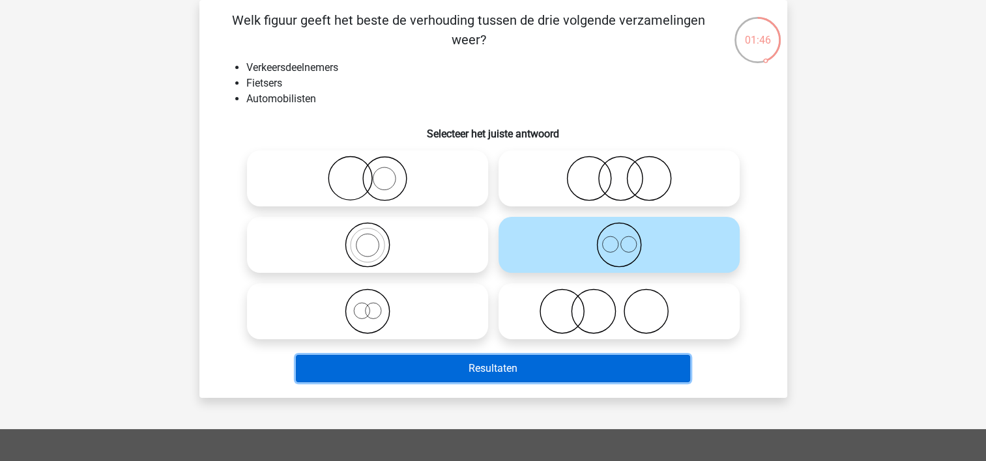
click at [477, 360] on button "Resultaten" at bounding box center [493, 368] width 394 height 27
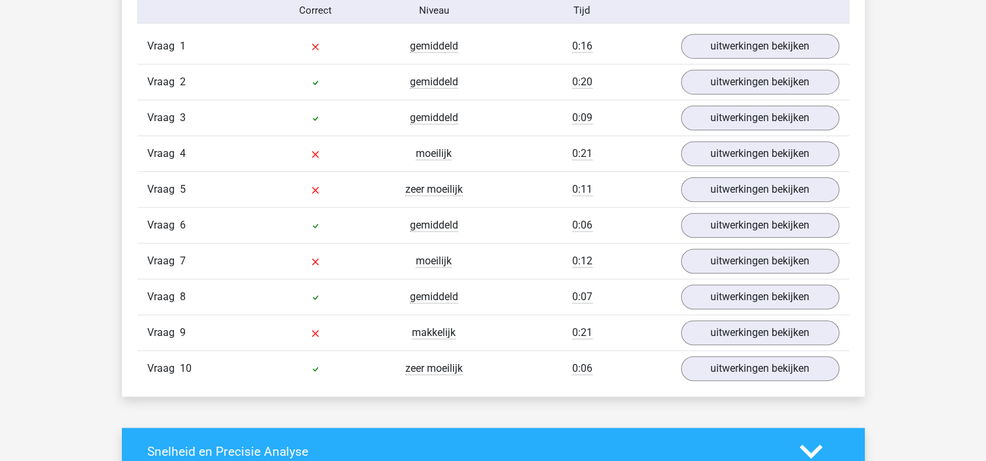
scroll to position [816, 0]
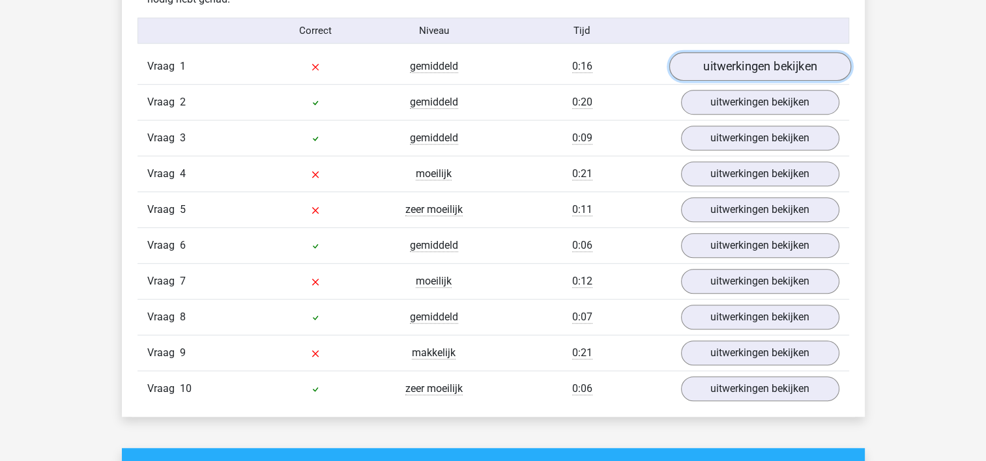
click at [785, 66] on link "uitwerkingen bekijken" at bounding box center [760, 67] width 182 height 29
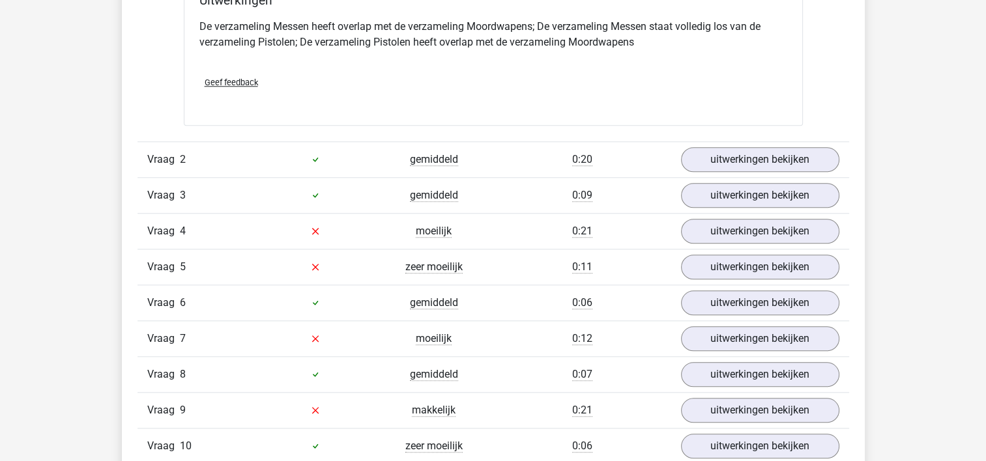
scroll to position [1288, 0]
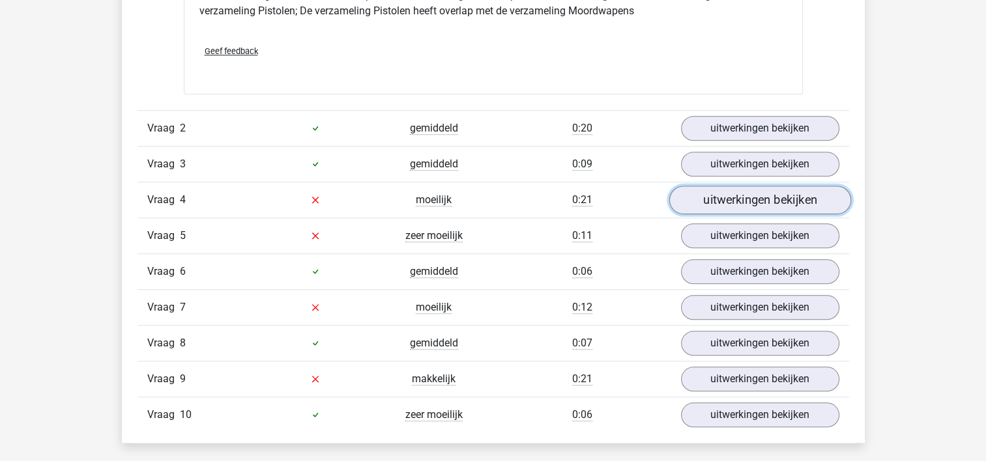
click at [752, 208] on link "uitwerkingen bekijken" at bounding box center [760, 200] width 182 height 29
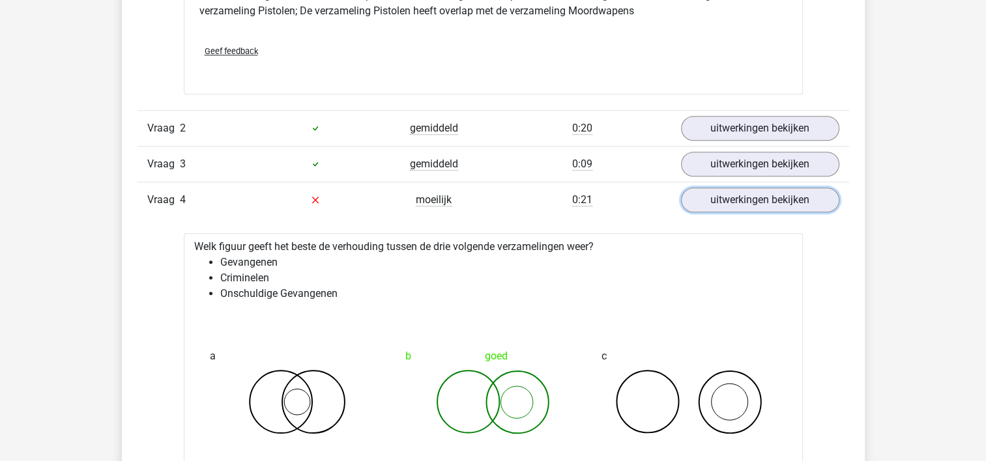
scroll to position [1692, 0]
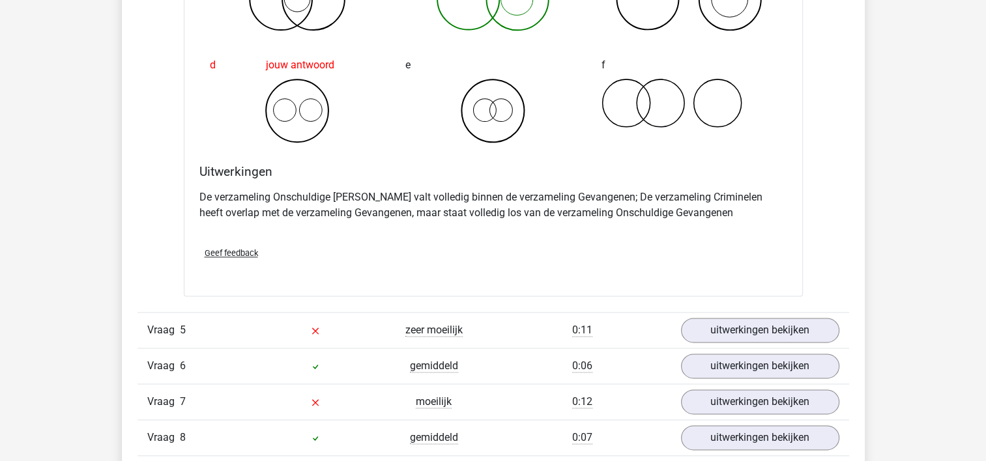
click at [980, 263] on div "Bart bart.hamersveld@gmail.com" at bounding box center [493, 0] width 986 height 3385
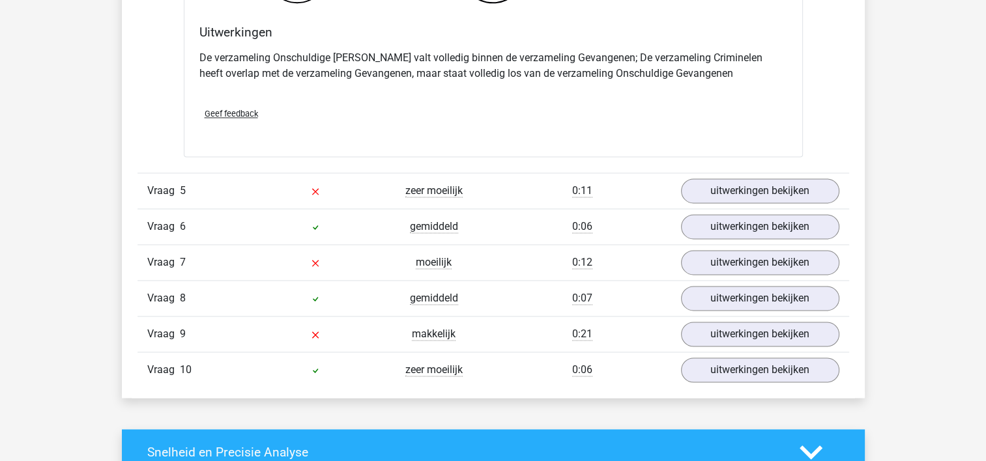
scroll to position [1921, 0]
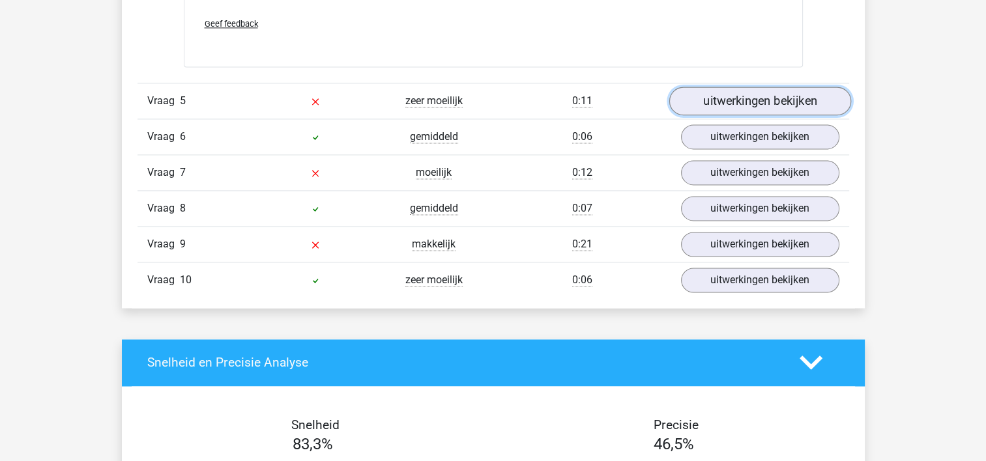
click at [749, 89] on link "uitwerkingen bekijken" at bounding box center [760, 101] width 182 height 29
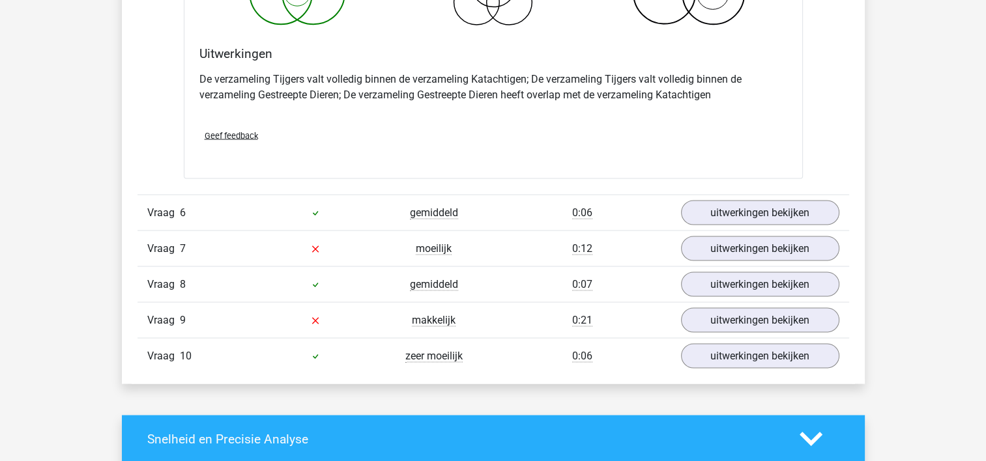
scroll to position [2386, 0]
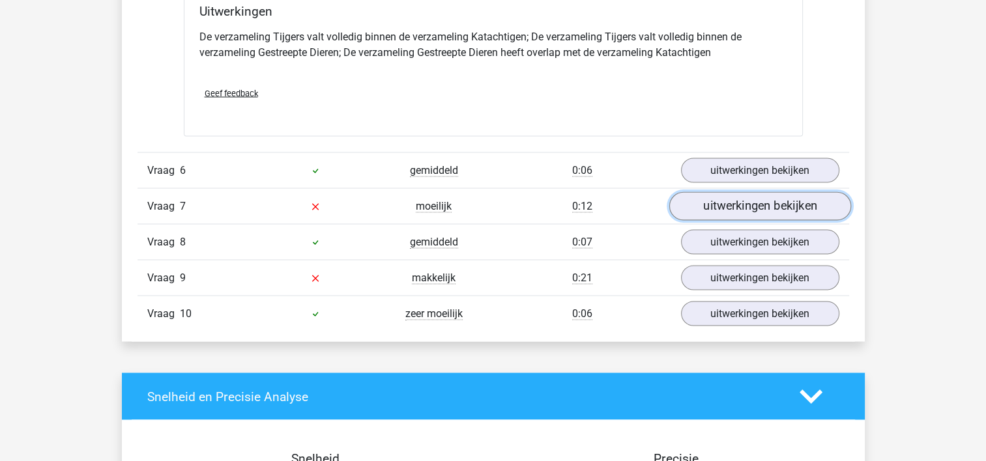
click at [738, 203] on link "uitwerkingen bekijken" at bounding box center [760, 206] width 182 height 29
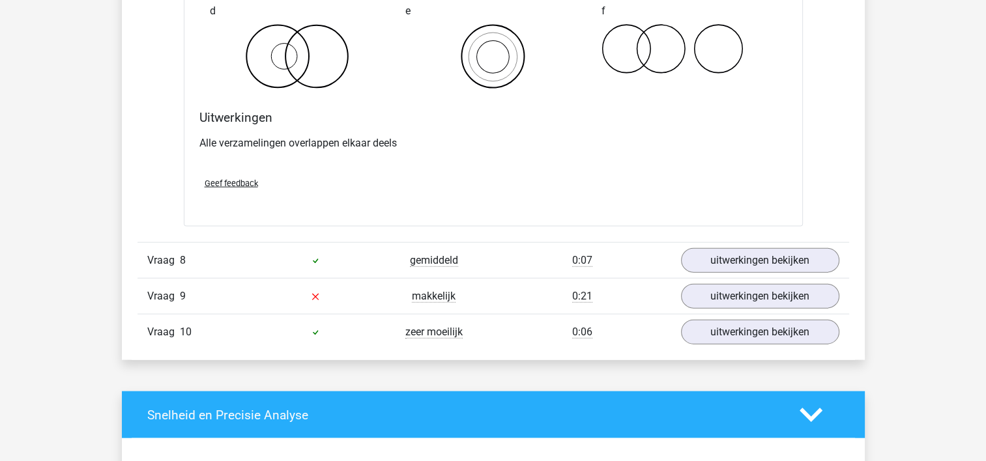
scroll to position [2875, 0]
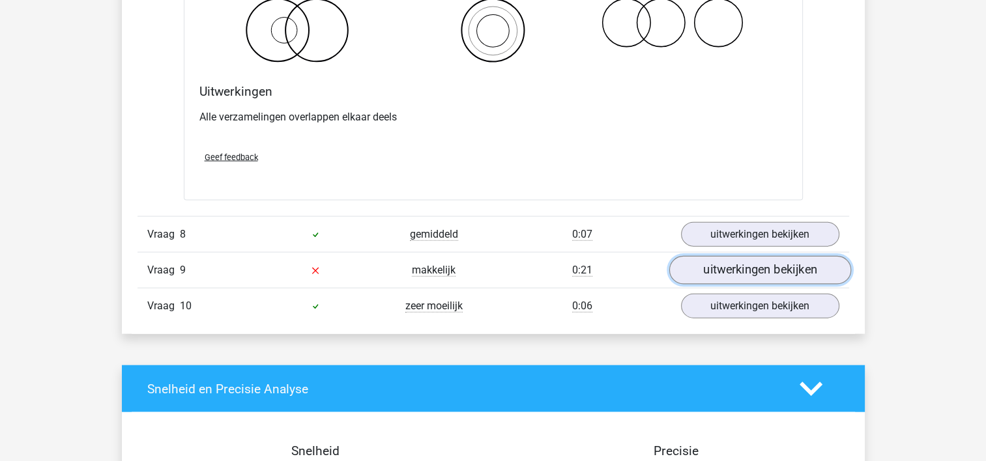
click at [774, 272] on link "uitwerkingen bekijken" at bounding box center [760, 270] width 182 height 29
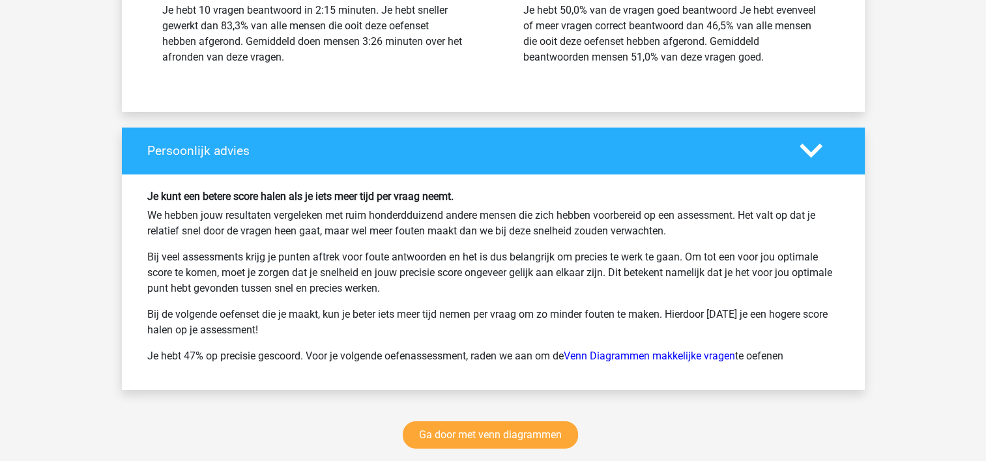
scroll to position [4079, 0]
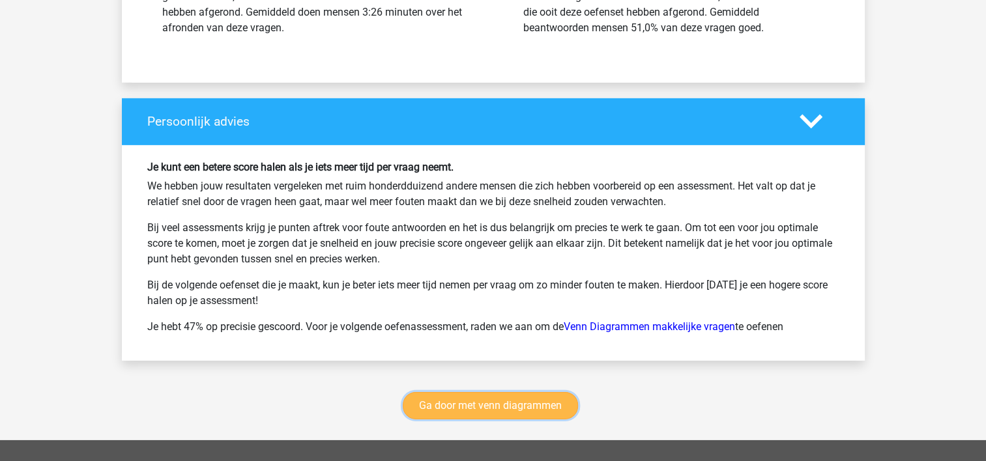
click at [480, 399] on link "Ga door met venn diagrammen" at bounding box center [490, 405] width 175 height 27
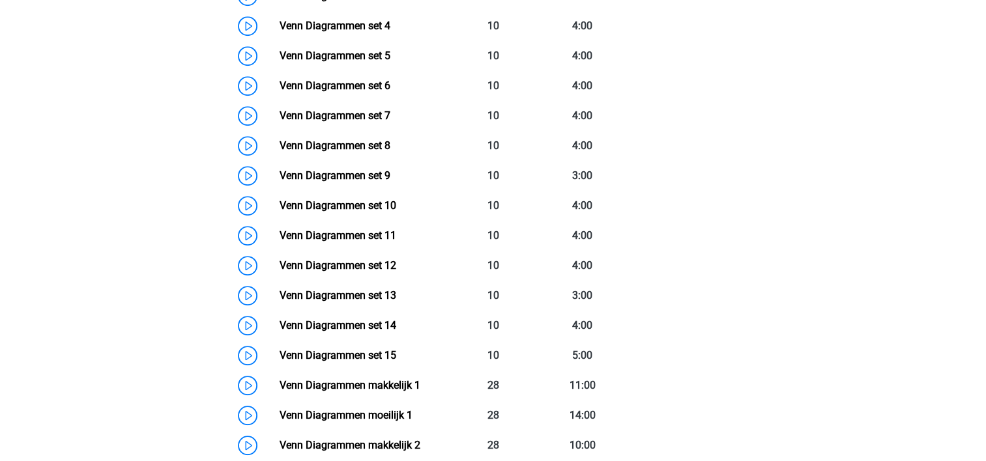
scroll to position [797, 0]
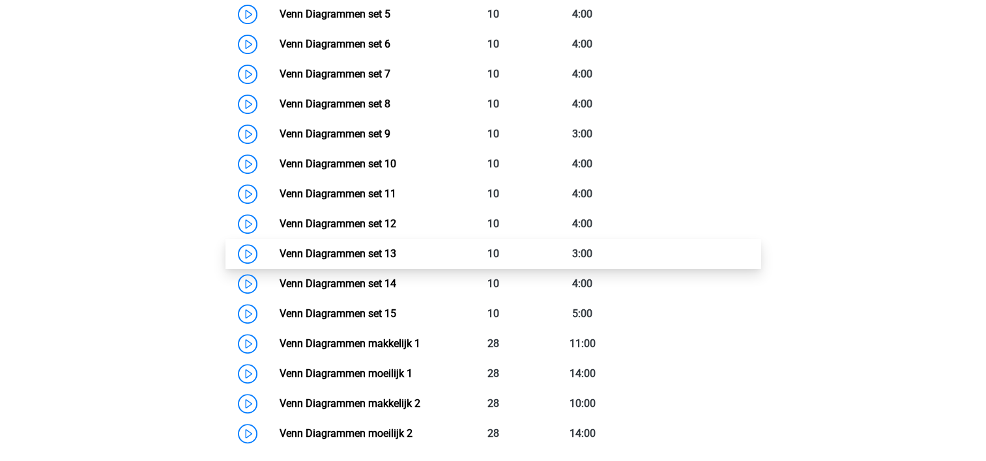
click at [349, 248] on link "Venn Diagrammen set 13" at bounding box center [338, 254] width 117 height 12
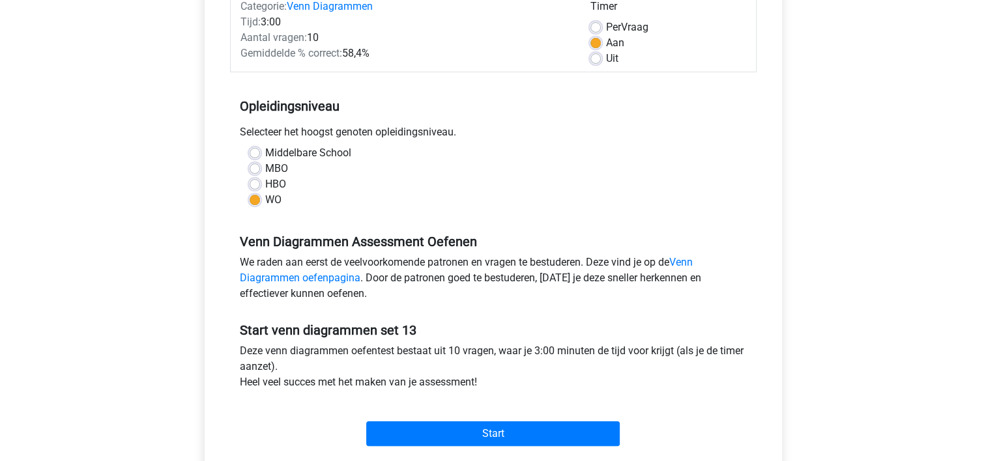
scroll to position [195, 0]
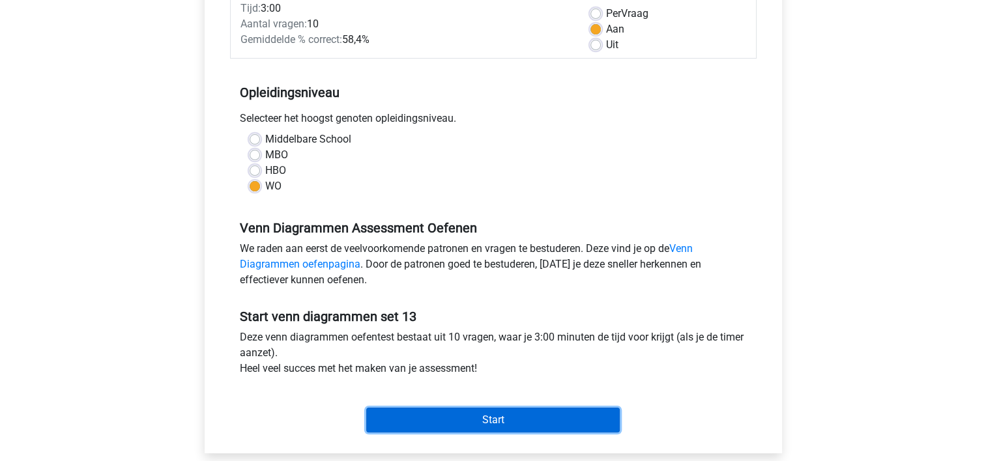
click at [421, 412] on input "Start" at bounding box center [492, 420] width 253 height 25
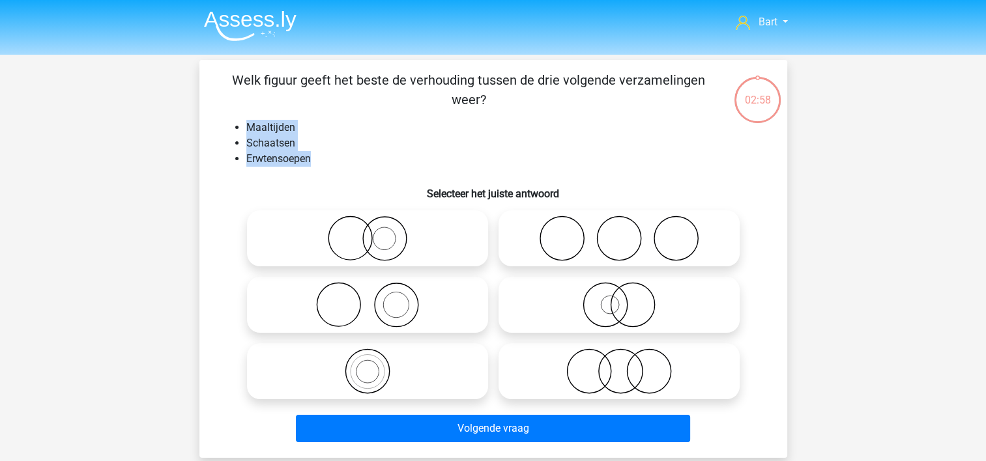
drag, startPoint x: 244, startPoint y: 119, endPoint x: 321, endPoint y: 158, distance: 86.6
click at [321, 158] on div "Welk figuur geeft het beste de verhouding tussen de drie volgende verzamelingen…" at bounding box center [493, 258] width 577 height 377
copy ul "Maaltijden [PERSON_NAME]"
click at [116, 373] on div "Bart [EMAIL_ADDRESS][DOMAIN_NAME] Nederlands English" at bounding box center [493, 416] width 986 height 833
click at [352, 282] on label at bounding box center [367, 305] width 241 height 56
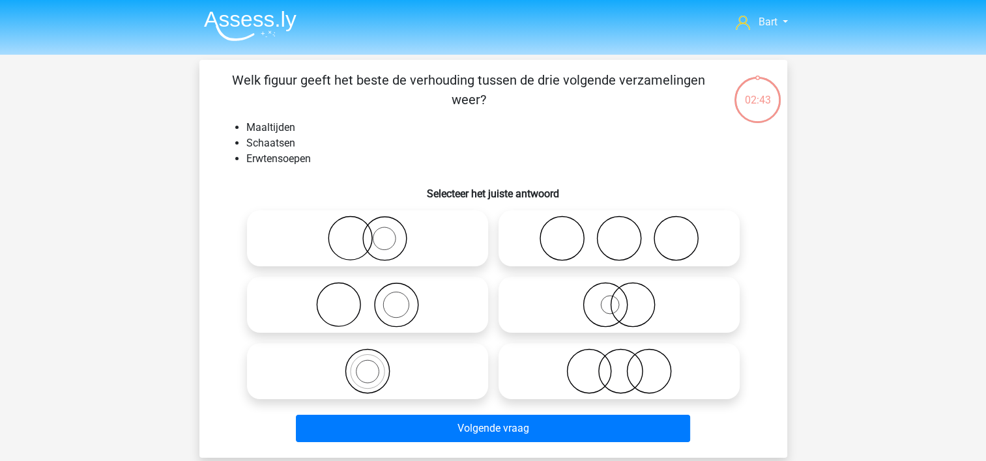
click at [368, 290] on input "radio" at bounding box center [372, 294] width 8 height 8
radio input "true"
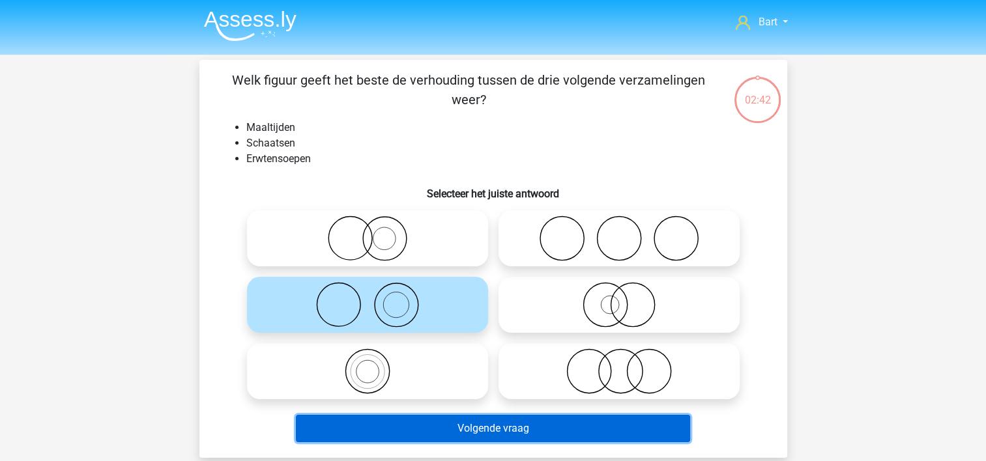
click at [397, 420] on button "Volgende vraag" at bounding box center [493, 428] width 394 height 27
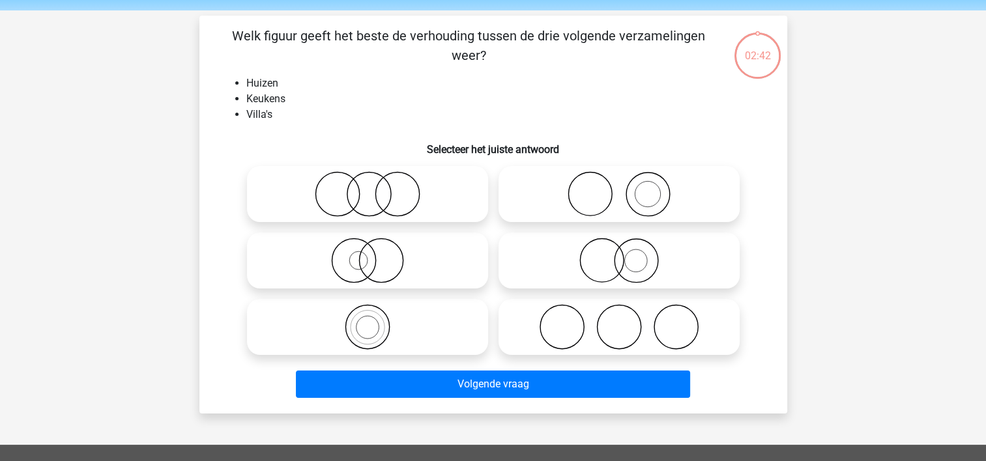
scroll to position [60, 0]
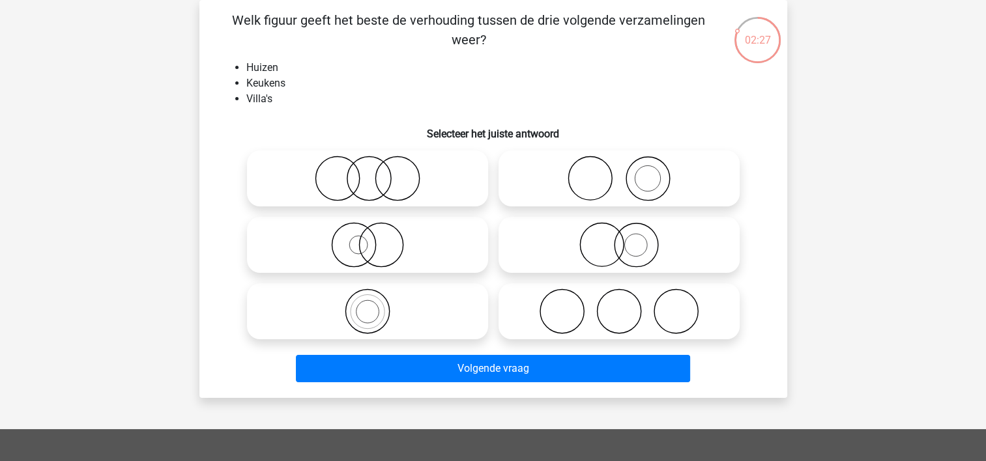
click at [630, 168] on icon at bounding box center [619, 179] width 231 height 46
click at [628, 168] on input "radio" at bounding box center [623, 168] width 8 height 8
radio input "true"
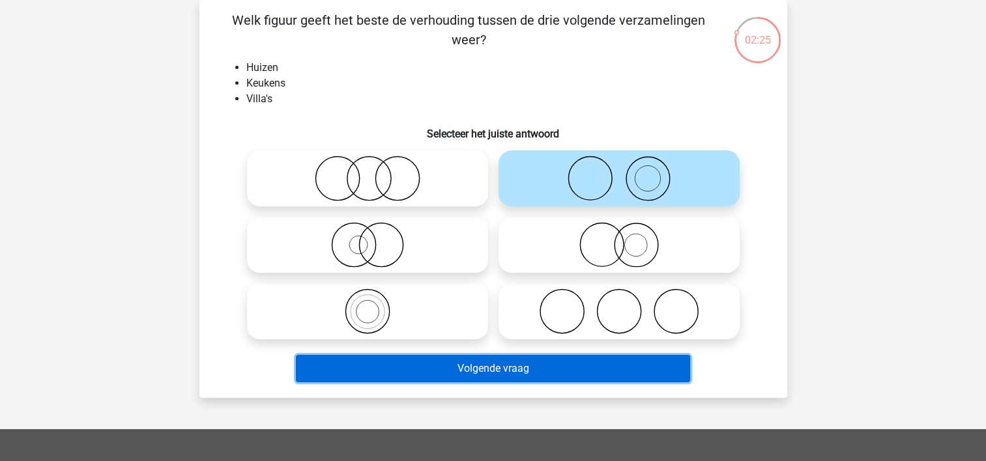
click at [474, 372] on button "Volgende vraag" at bounding box center [493, 368] width 394 height 27
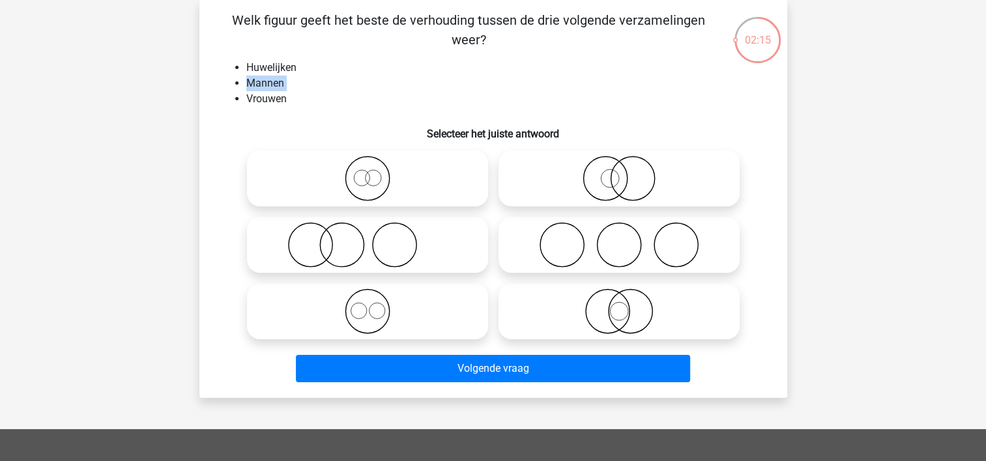
drag, startPoint x: 170, startPoint y: 86, endPoint x: 169, endPoint y: 104, distance: 18.3
click at [169, 104] on div "Bart [EMAIL_ADDRESS][DOMAIN_NAME] Nederlands English" at bounding box center [493, 356] width 986 height 833
click at [159, 135] on div "Bart [EMAIL_ADDRESS][DOMAIN_NAME] Nederlands English" at bounding box center [493, 356] width 986 height 833
click at [545, 222] on label at bounding box center [618, 245] width 241 height 56
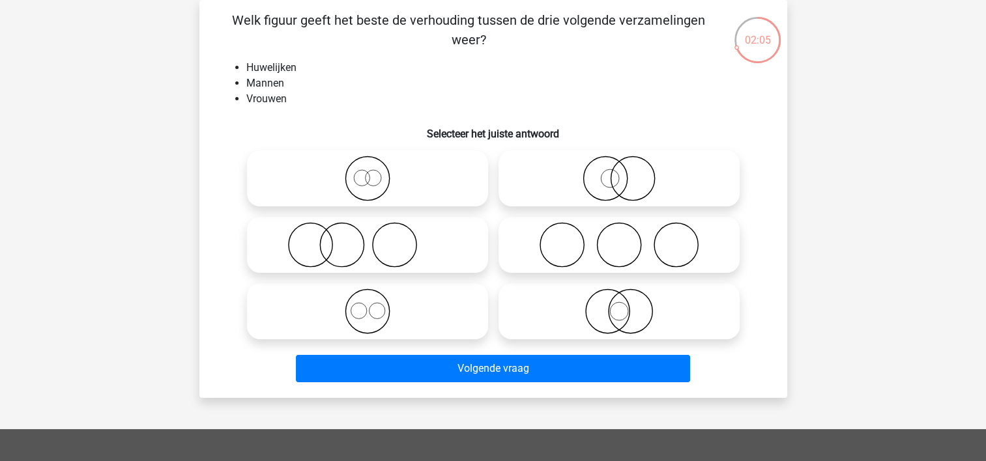
click at [619, 230] on input "radio" at bounding box center [623, 234] width 8 height 8
radio input "true"
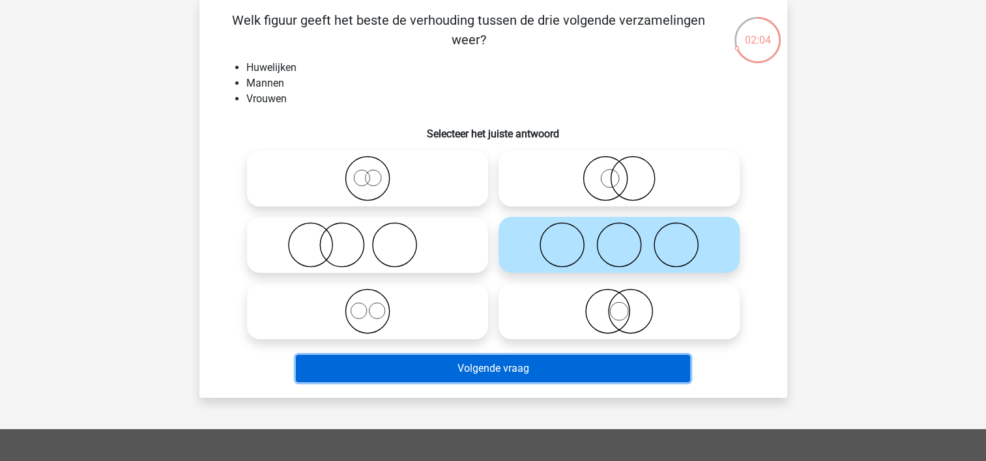
click at [454, 368] on button "Volgende vraag" at bounding box center [493, 368] width 394 height 27
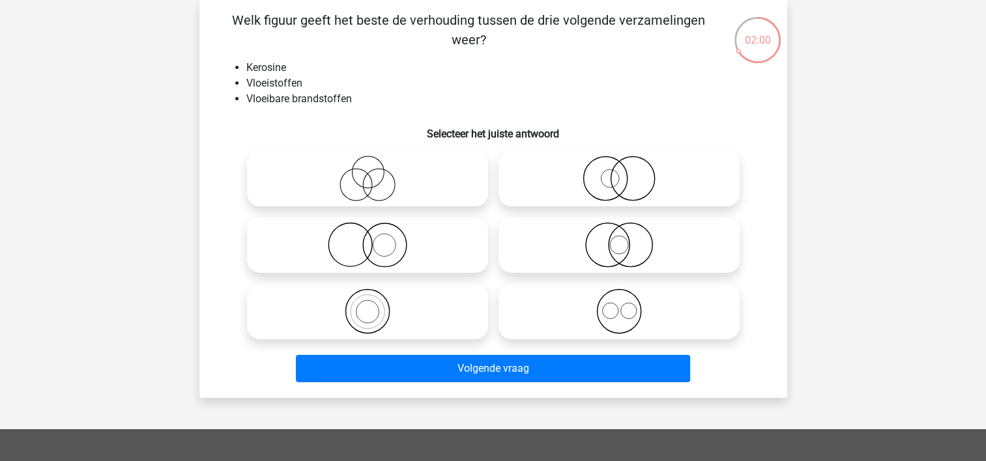
click at [384, 314] on icon at bounding box center [367, 312] width 231 height 46
click at [376, 305] on input "radio" at bounding box center [372, 300] width 8 height 8
radio input "true"
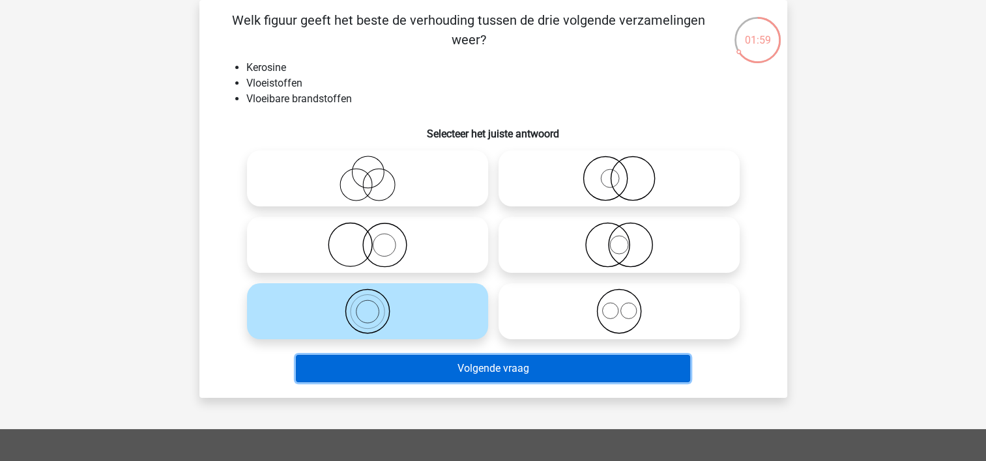
click at [421, 372] on button "Volgende vraag" at bounding box center [493, 368] width 394 height 27
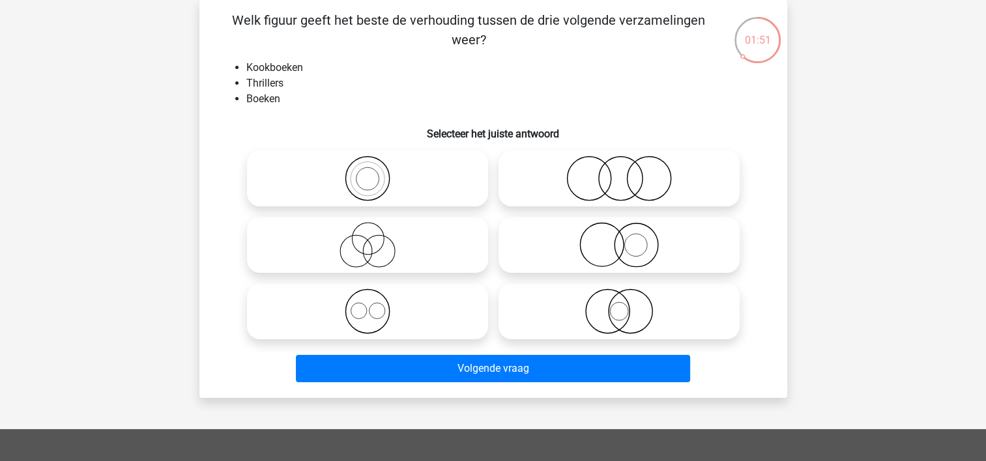
click at [395, 323] on icon at bounding box center [367, 312] width 231 height 46
click at [376, 305] on input "radio" at bounding box center [372, 300] width 8 height 8
radio input "true"
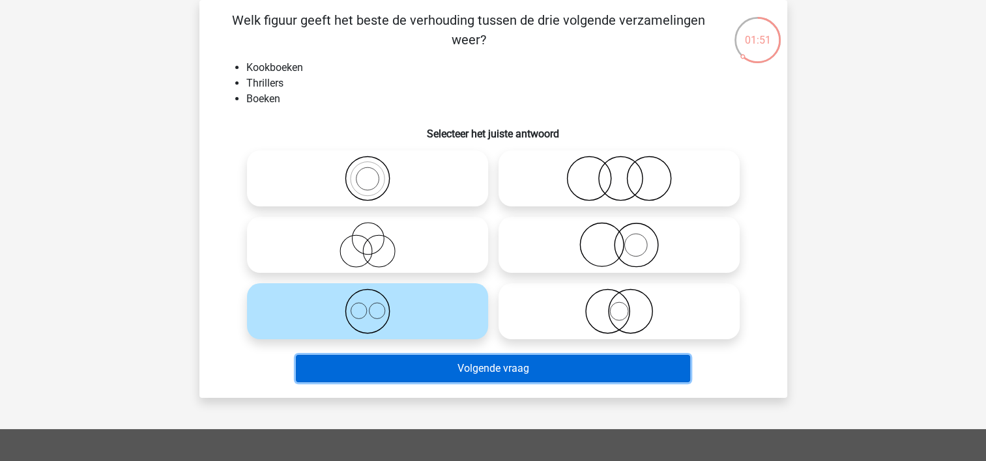
click at [422, 375] on button "Volgende vraag" at bounding box center [493, 368] width 394 height 27
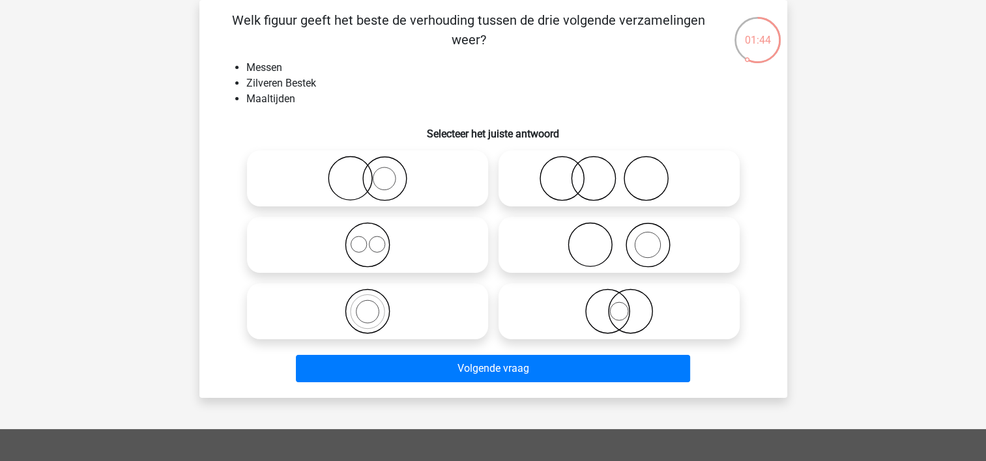
click at [532, 244] on icon at bounding box center [619, 245] width 231 height 46
click at [619, 238] on input "radio" at bounding box center [623, 234] width 8 height 8
radio input "true"
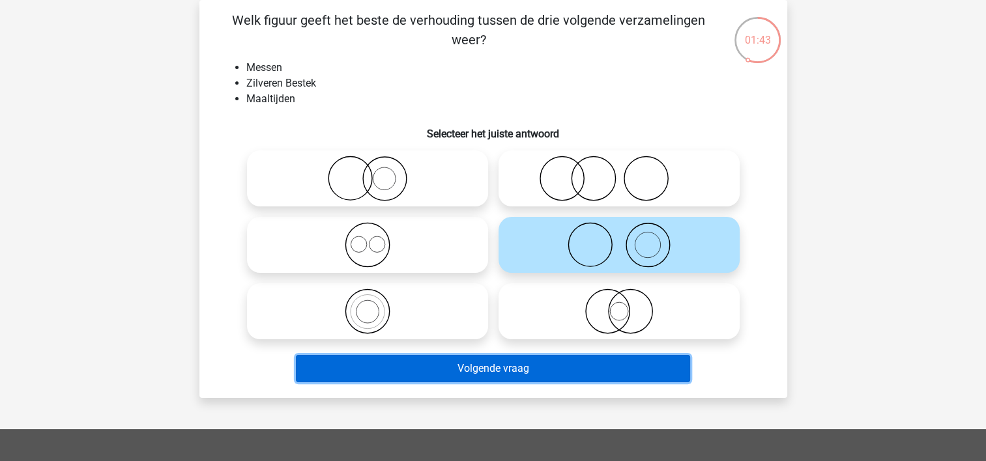
click at [488, 364] on button "Volgende vraag" at bounding box center [493, 368] width 394 height 27
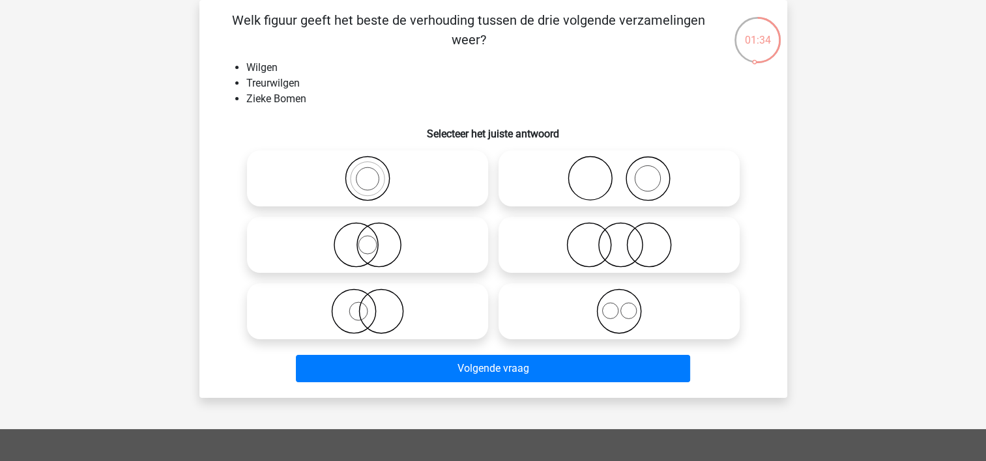
click at [566, 241] on icon at bounding box center [619, 245] width 231 height 46
click at [619, 238] on input "radio" at bounding box center [623, 234] width 8 height 8
radio input "true"
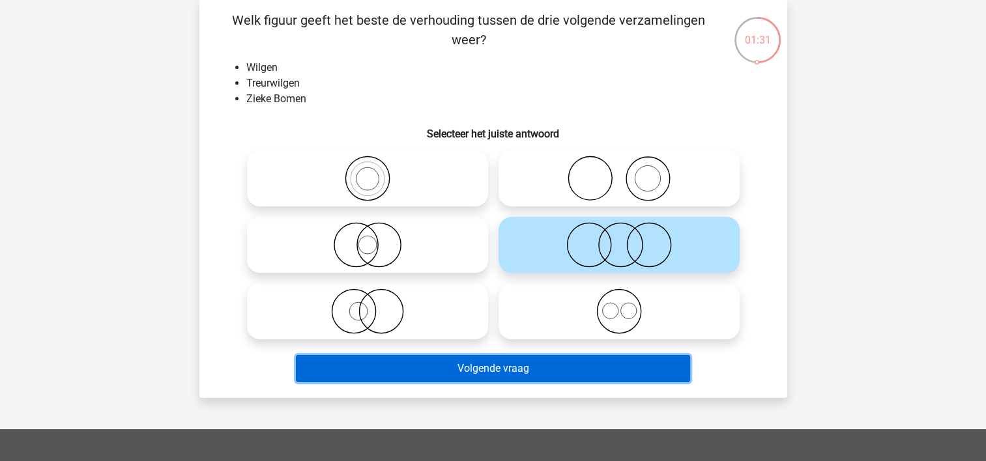
click at [450, 373] on button "Volgende vraag" at bounding box center [493, 368] width 394 height 27
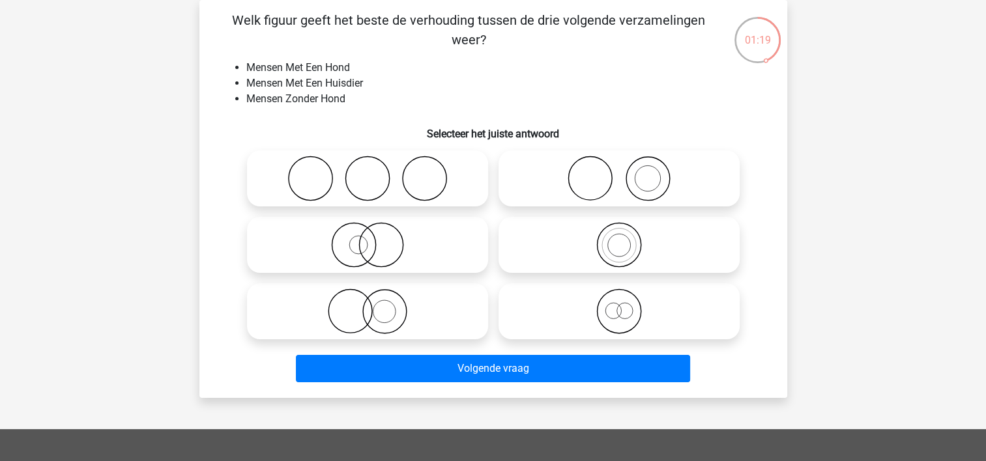
click at [595, 195] on icon at bounding box center [619, 179] width 231 height 46
click at [619, 172] on input "radio" at bounding box center [623, 168] width 8 height 8
radio input "true"
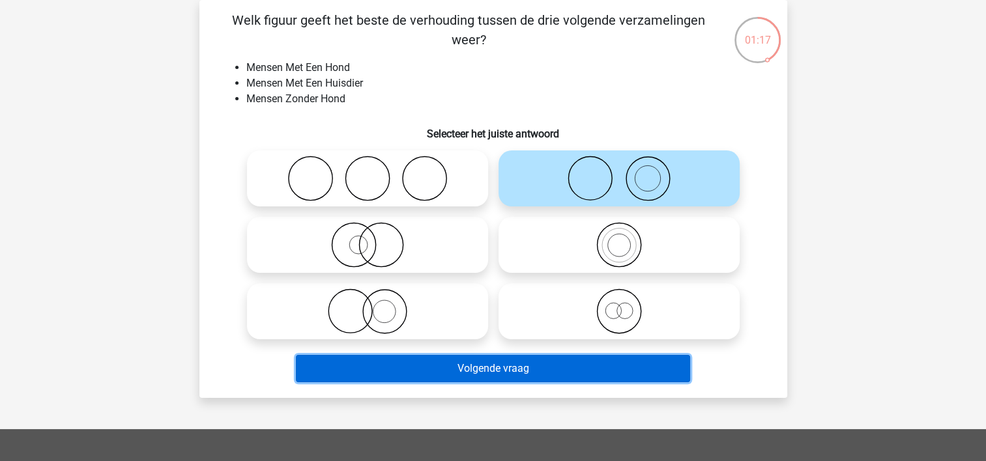
click at [466, 371] on button "Volgende vraag" at bounding box center [493, 368] width 394 height 27
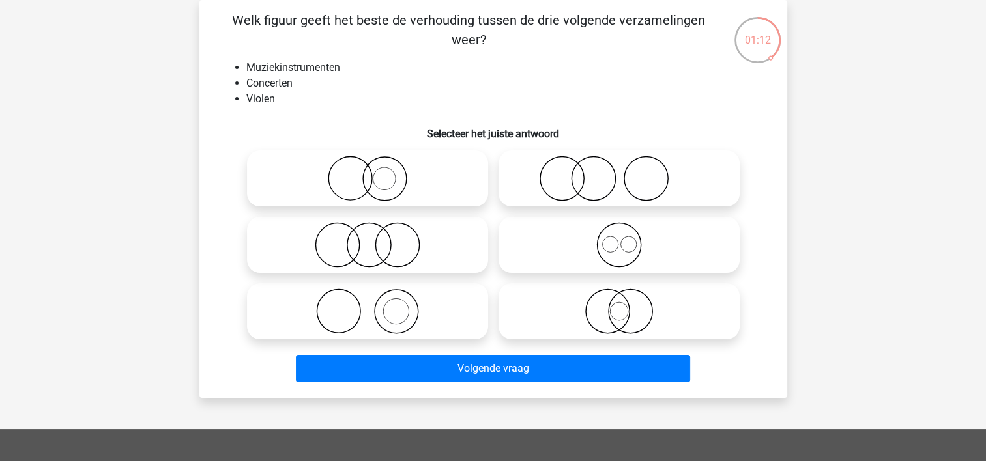
click at [386, 303] on circle at bounding box center [395, 311] width 25 height 25
click at [376, 303] on input "radio" at bounding box center [372, 300] width 8 height 8
radio input "true"
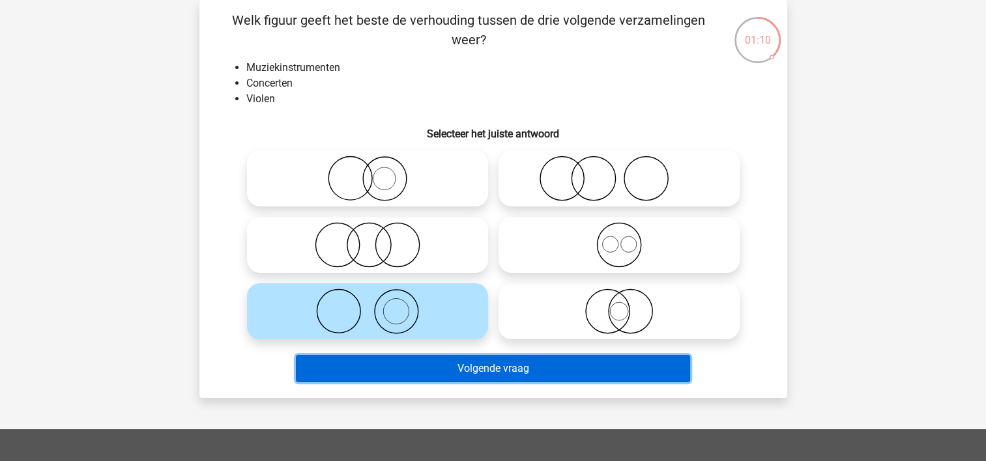
click at [419, 362] on button "Volgende vraag" at bounding box center [493, 368] width 394 height 27
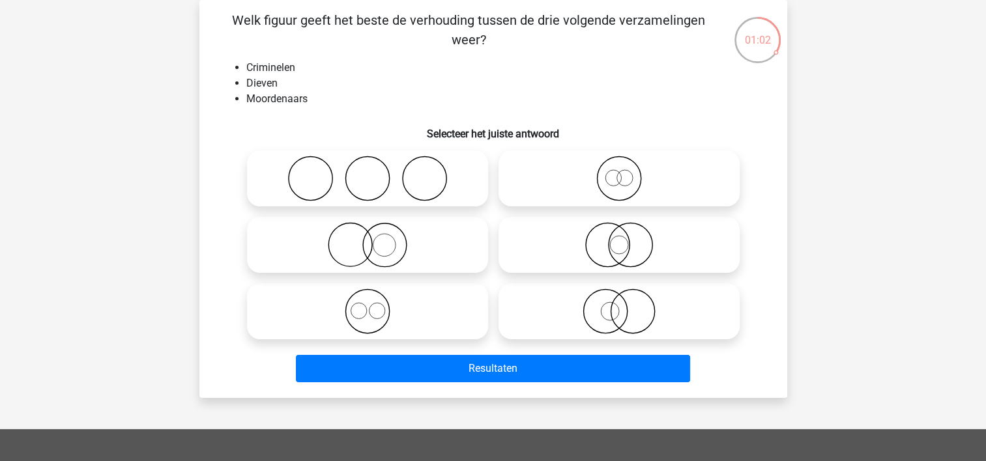
click at [409, 317] on icon at bounding box center [367, 312] width 231 height 46
click at [376, 305] on input "radio" at bounding box center [372, 300] width 8 height 8
radio input "true"
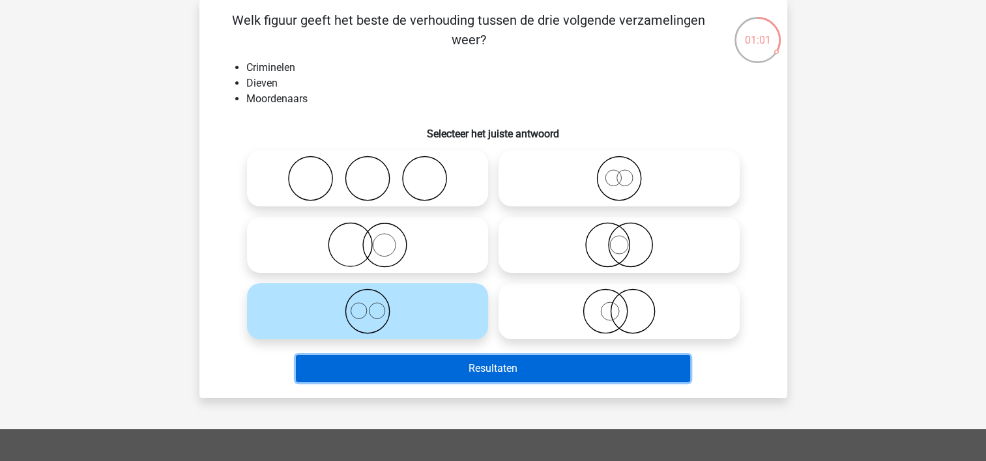
click at [425, 368] on button "Resultaten" at bounding box center [493, 368] width 394 height 27
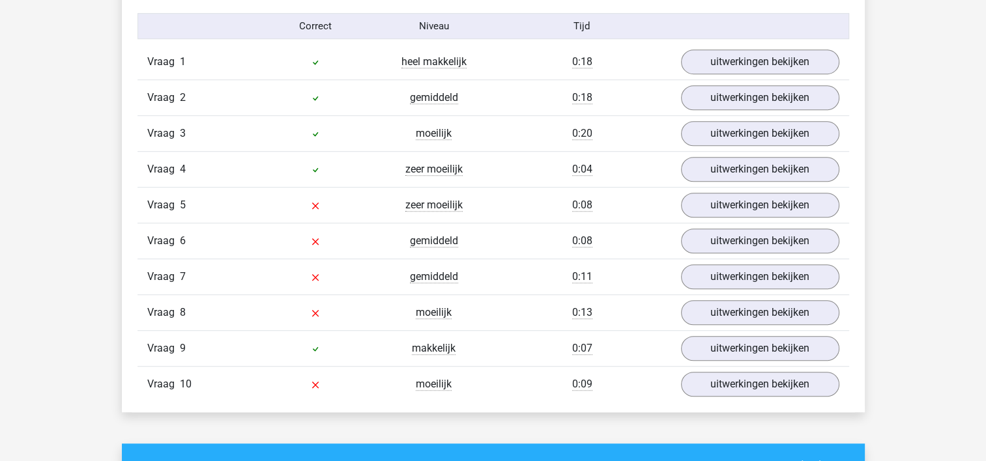
scroll to position [880, 0]
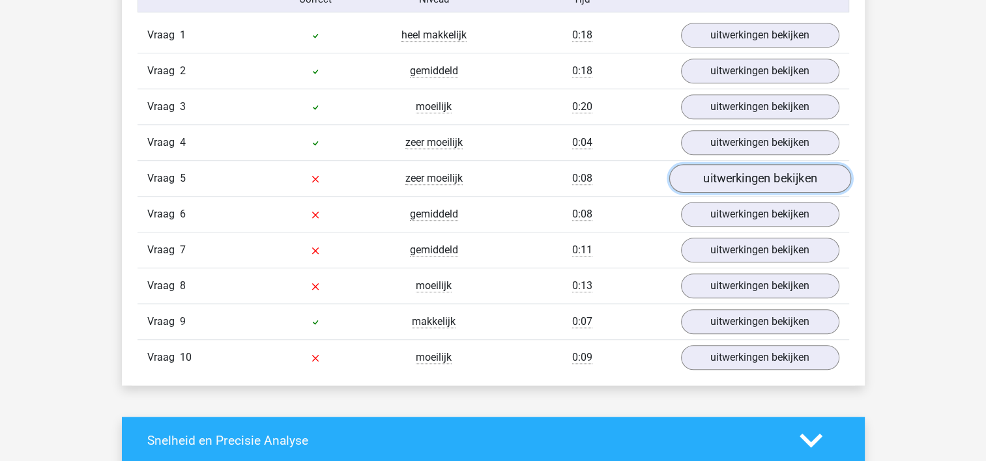
click at [744, 172] on link "uitwerkingen bekijken" at bounding box center [760, 179] width 182 height 29
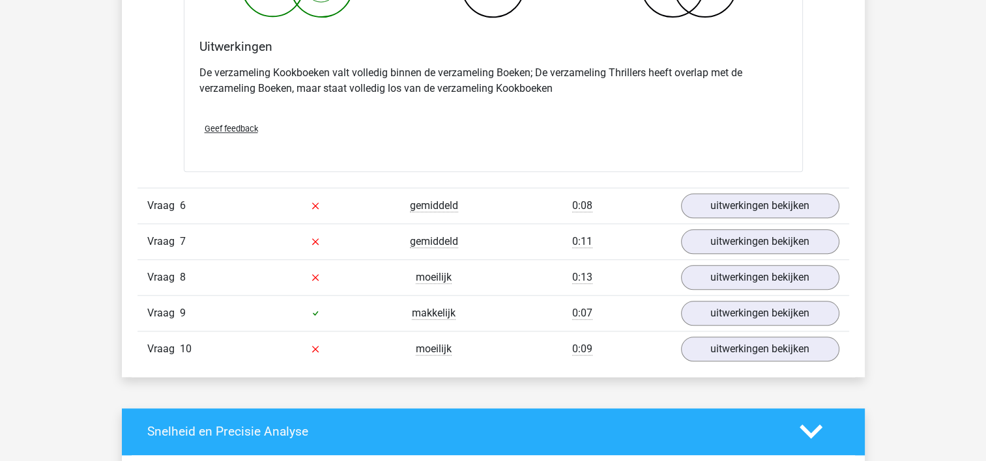
scroll to position [1426, 0]
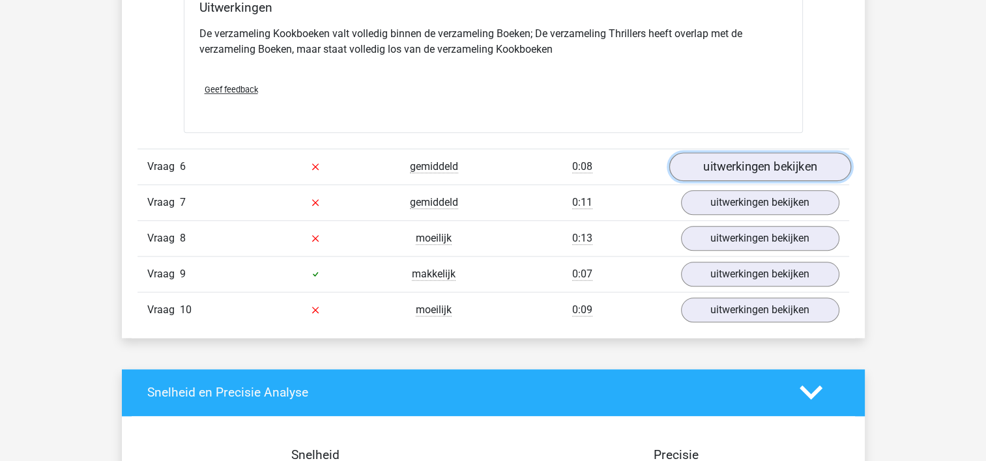
click at [792, 164] on link "uitwerkingen bekijken" at bounding box center [760, 166] width 182 height 29
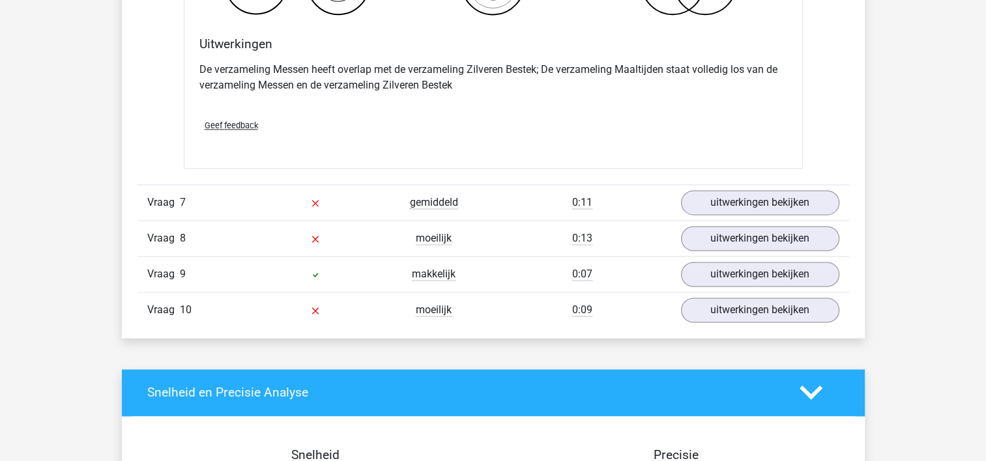
scroll to position [1952, 0]
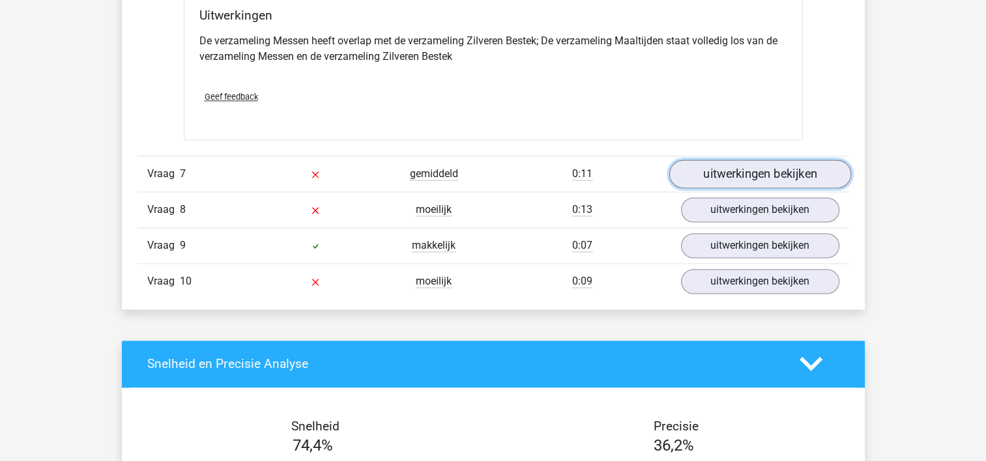
click at [770, 165] on link "uitwerkingen bekijken" at bounding box center [760, 174] width 182 height 29
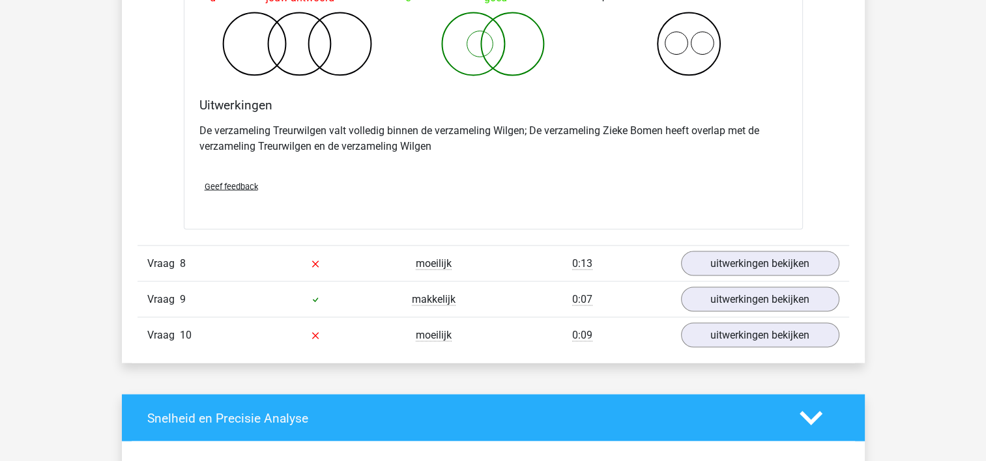
scroll to position [2449, 0]
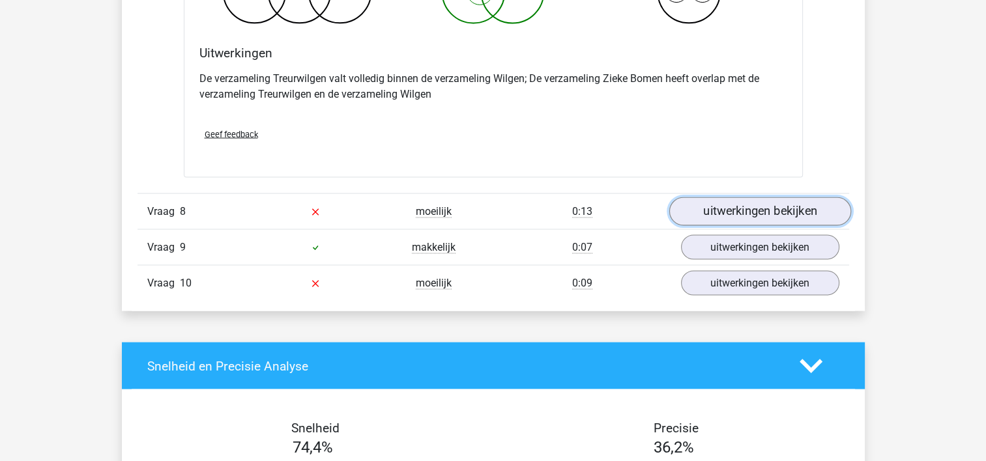
click at [778, 211] on link "uitwerkingen bekijken" at bounding box center [760, 211] width 182 height 29
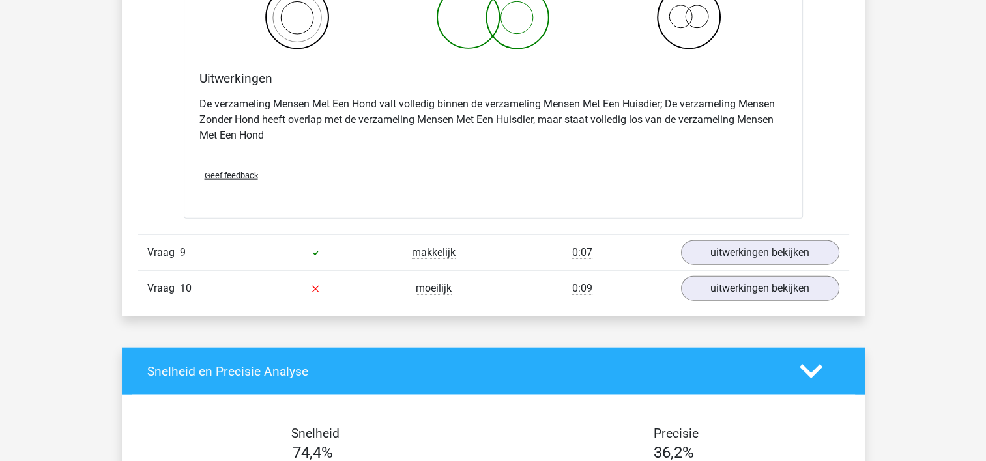
scroll to position [2994, 0]
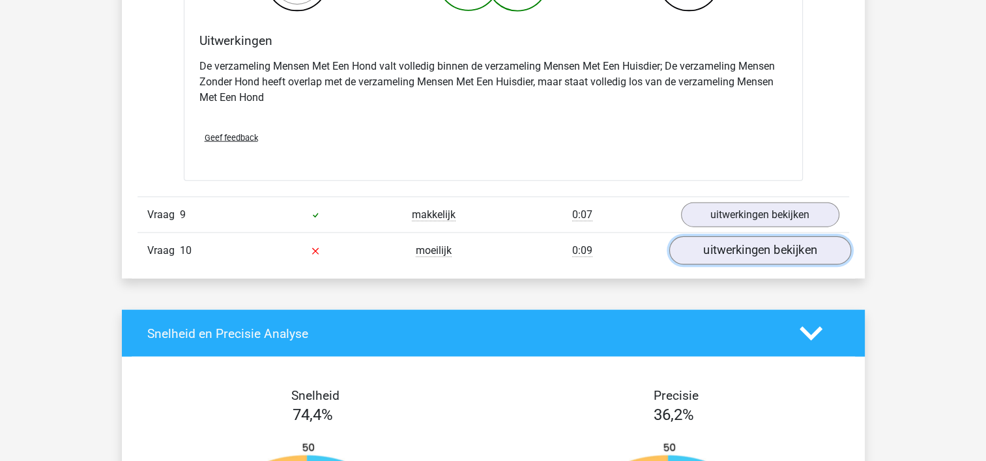
click at [804, 246] on link "uitwerkingen bekijken" at bounding box center [760, 251] width 182 height 29
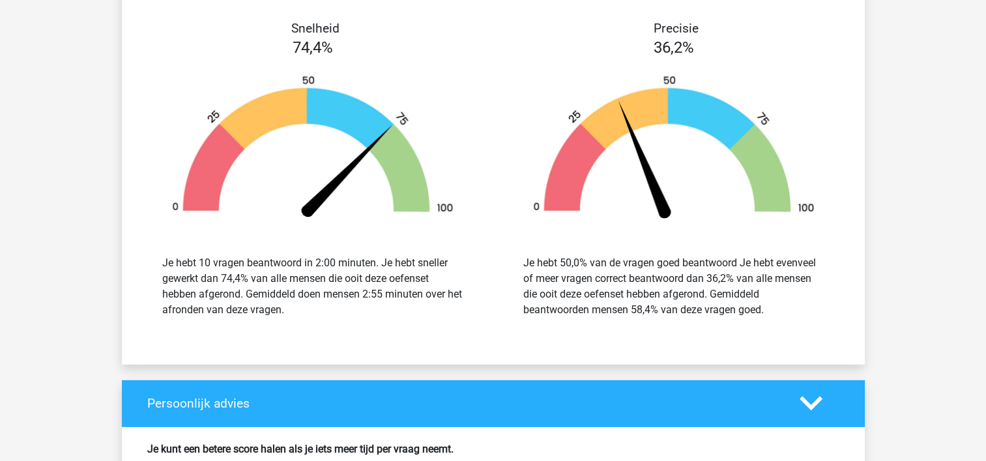
scroll to position [4460, 0]
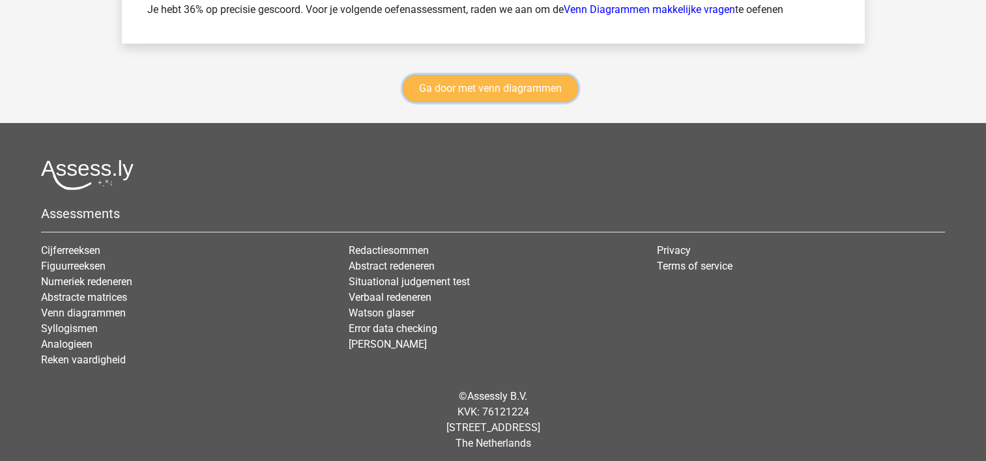
click at [560, 81] on link "Ga door met venn diagrammen" at bounding box center [490, 88] width 175 height 27
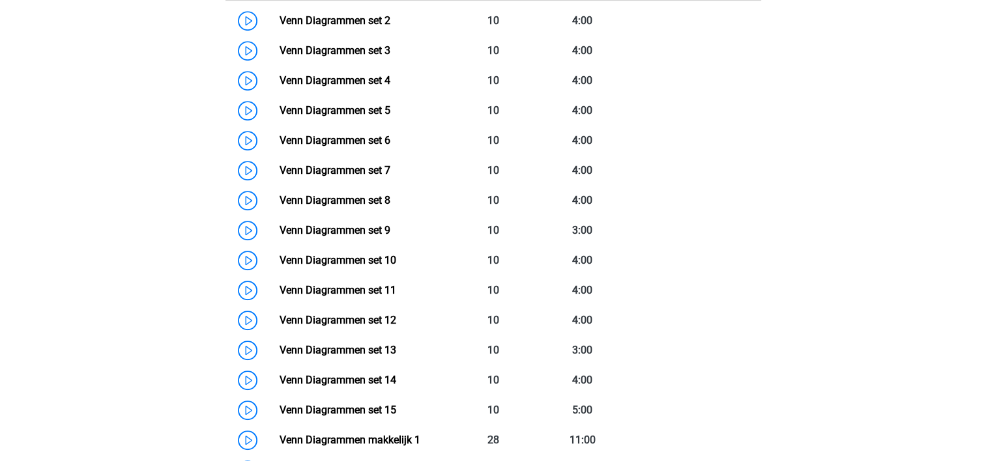
scroll to position [814, 0]
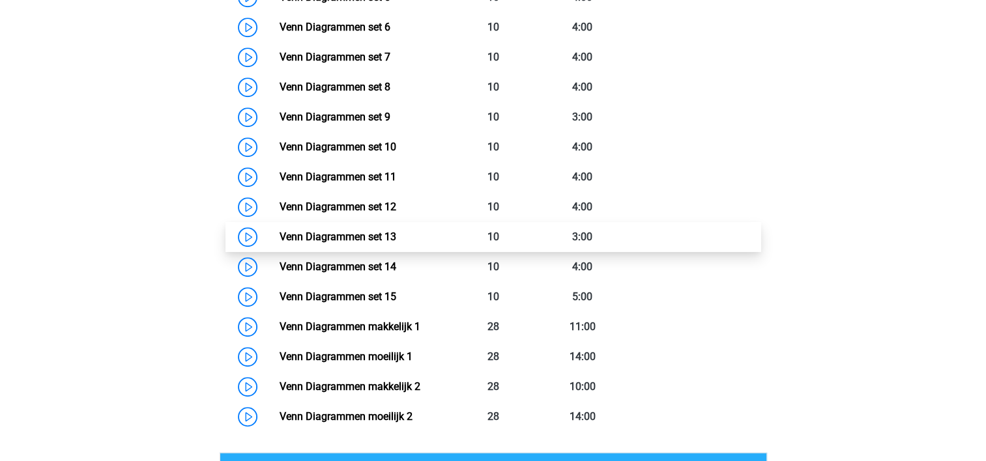
click at [360, 232] on link "Venn Diagrammen set 13" at bounding box center [338, 237] width 117 height 12
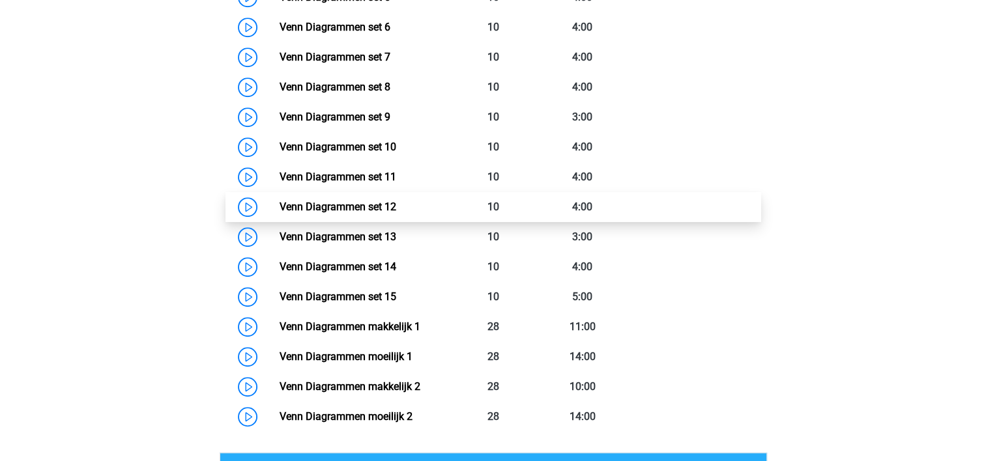
click at [364, 205] on link "Venn Diagrammen set 12" at bounding box center [338, 207] width 117 height 12
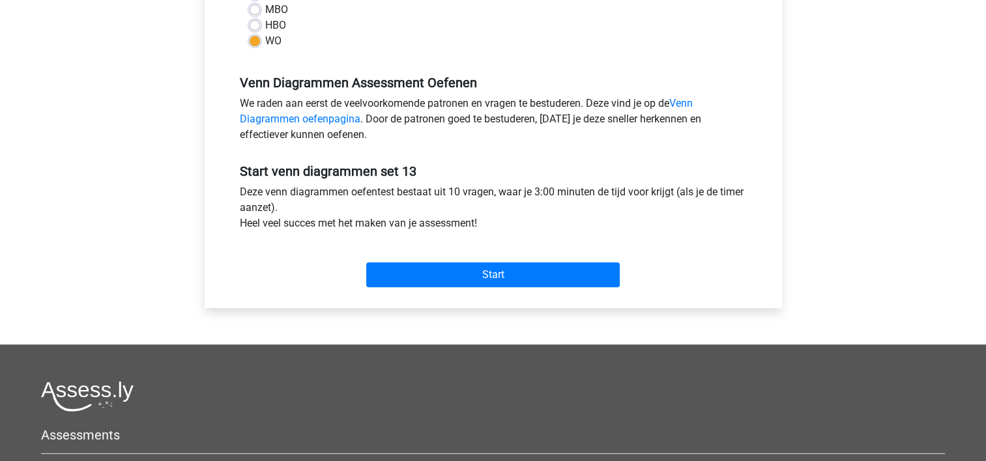
scroll to position [368, 0]
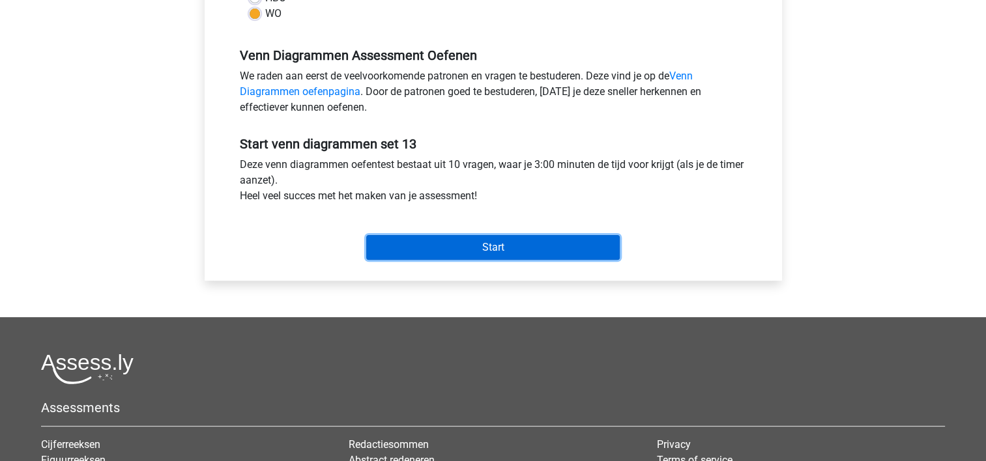
click at [513, 248] on input "Start" at bounding box center [492, 247] width 253 height 25
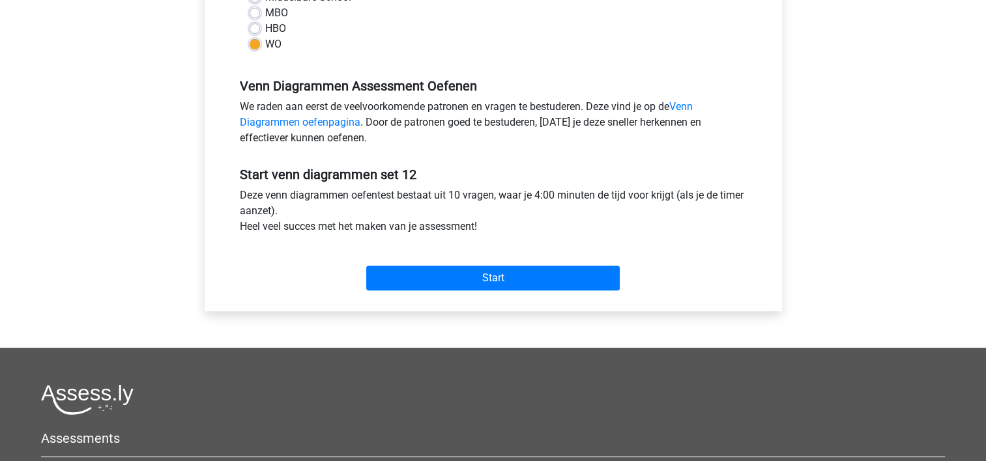
scroll to position [386, 0]
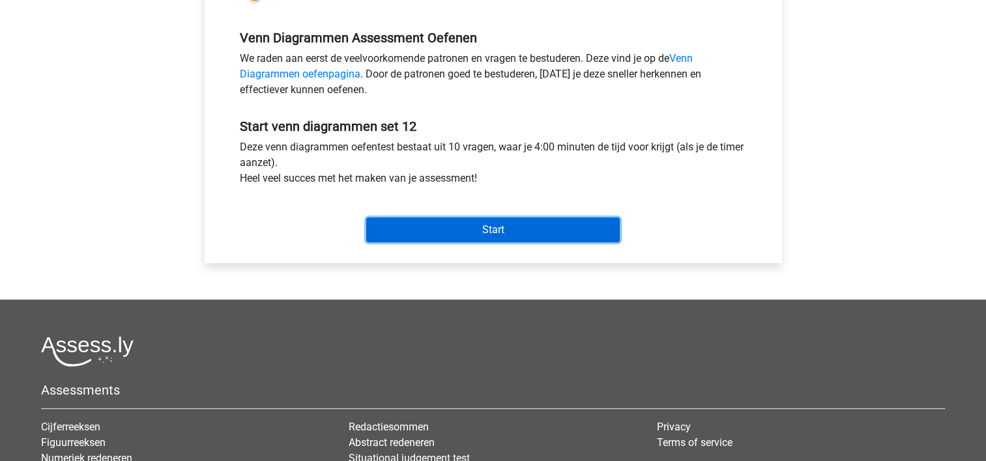
click at [536, 231] on input "Start" at bounding box center [492, 230] width 253 height 25
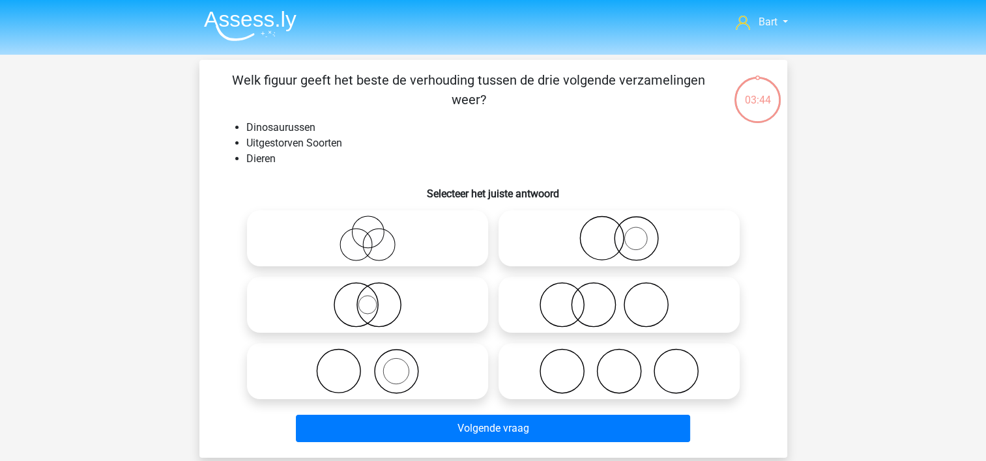
click at [597, 293] on icon at bounding box center [619, 305] width 231 height 46
click at [619, 293] on input "radio" at bounding box center [623, 294] width 8 height 8
radio input "true"
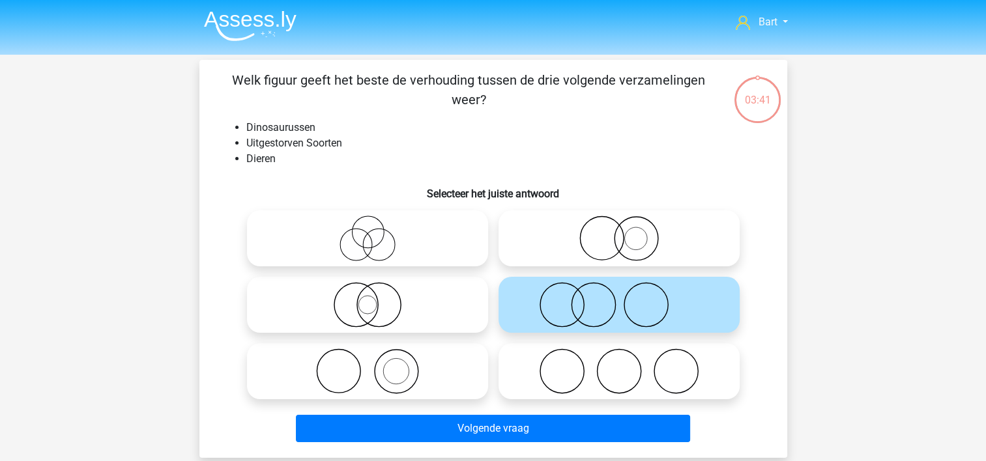
click at [600, 250] on icon at bounding box center [619, 239] width 231 height 46
click at [619, 232] on input "radio" at bounding box center [623, 228] width 8 height 8
radio input "true"
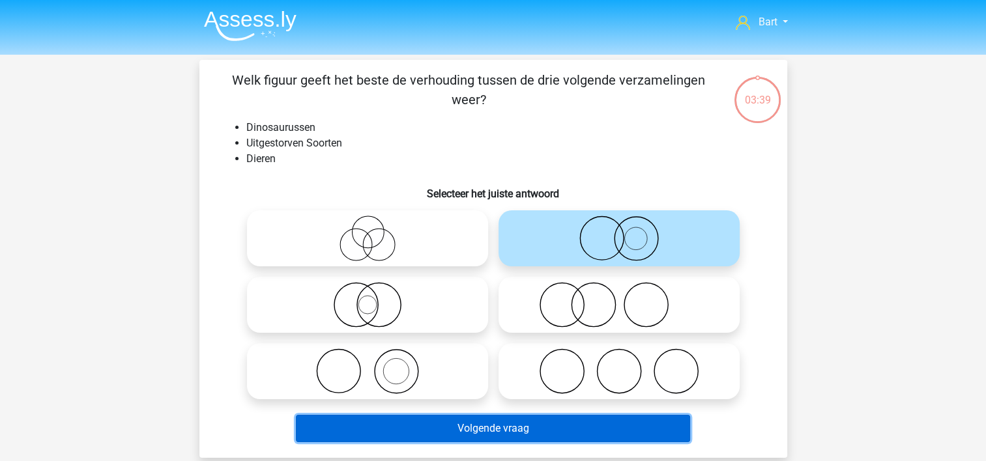
click at [480, 433] on button "Volgende vraag" at bounding box center [493, 428] width 394 height 27
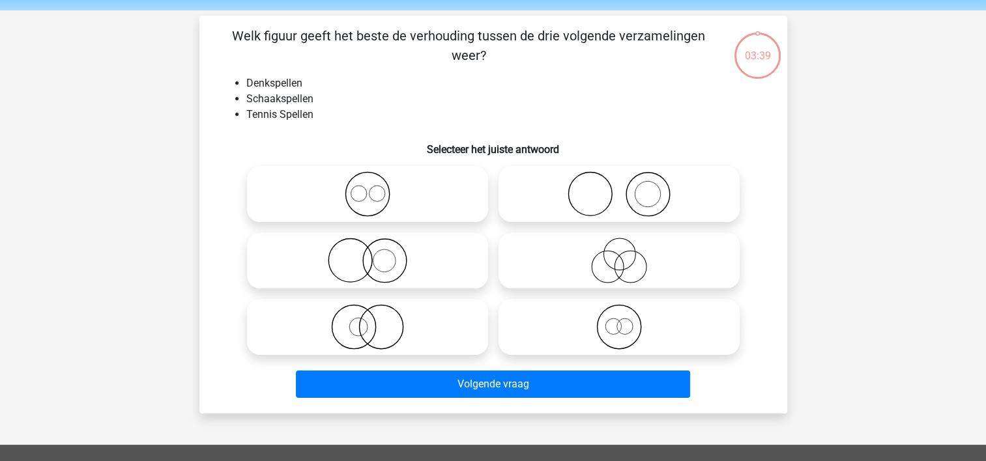
scroll to position [60, 0]
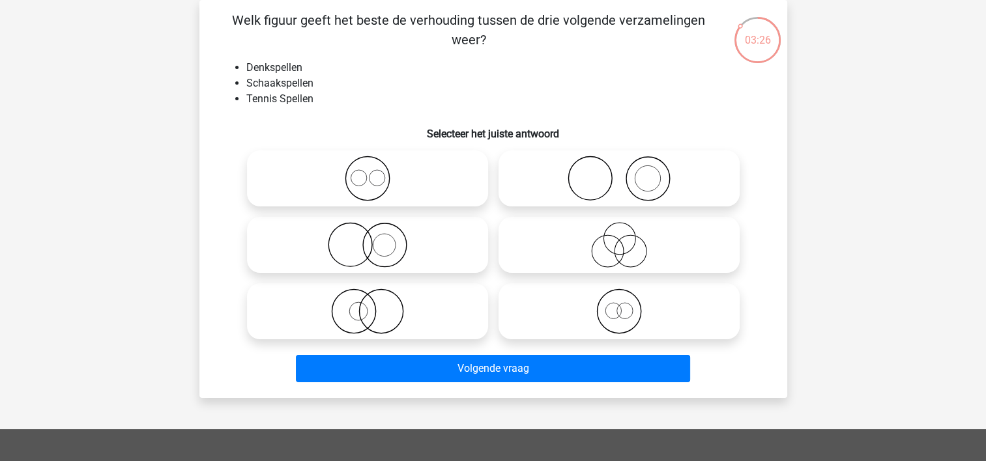
click at [585, 181] on icon at bounding box center [619, 179] width 231 height 46
click at [619, 172] on input "radio" at bounding box center [623, 168] width 8 height 8
radio input "true"
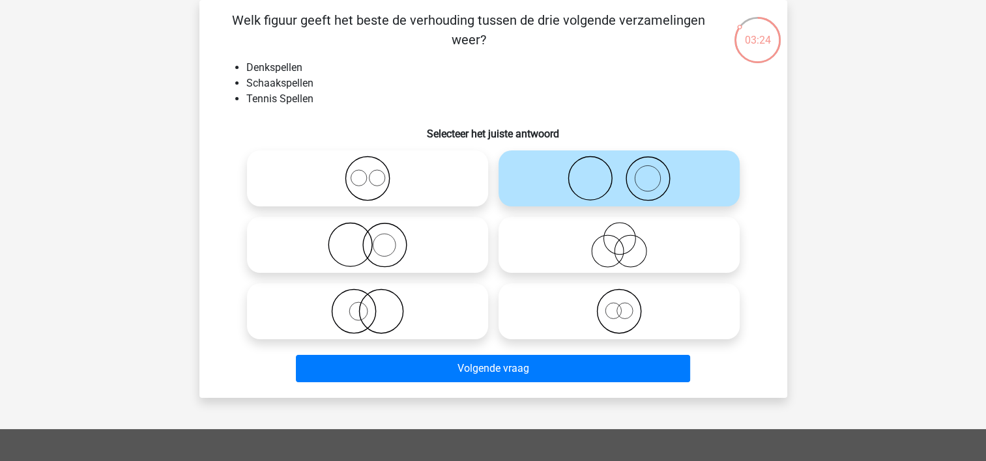
click at [435, 275] on div at bounding box center [368, 245] width 252 height 66
click at [426, 255] on icon at bounding box center [367, 245] width 231 height 46
click at [376, 238] on input "radio" at bounding box center [372, 234] width 8 height 8
radio input "true"
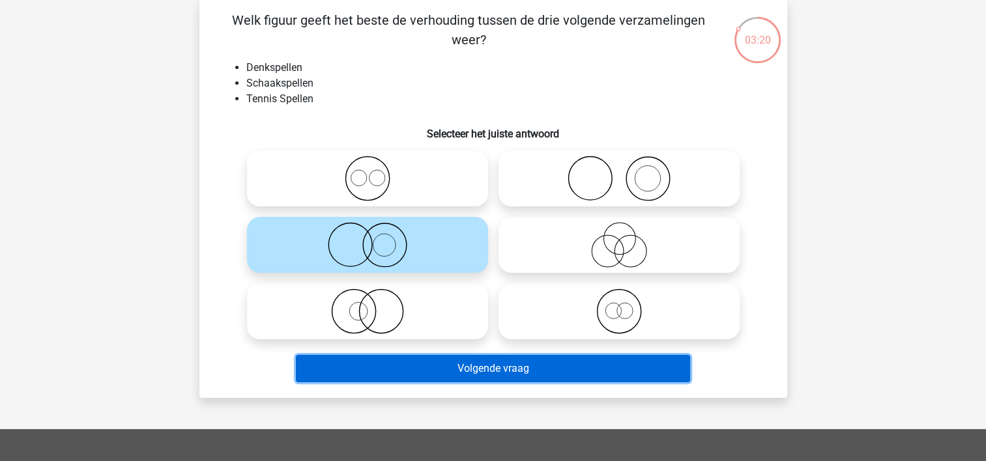
click at [434, 366] on button "Volgende vraag" at bounding box center [493, 368] width 394 height 27
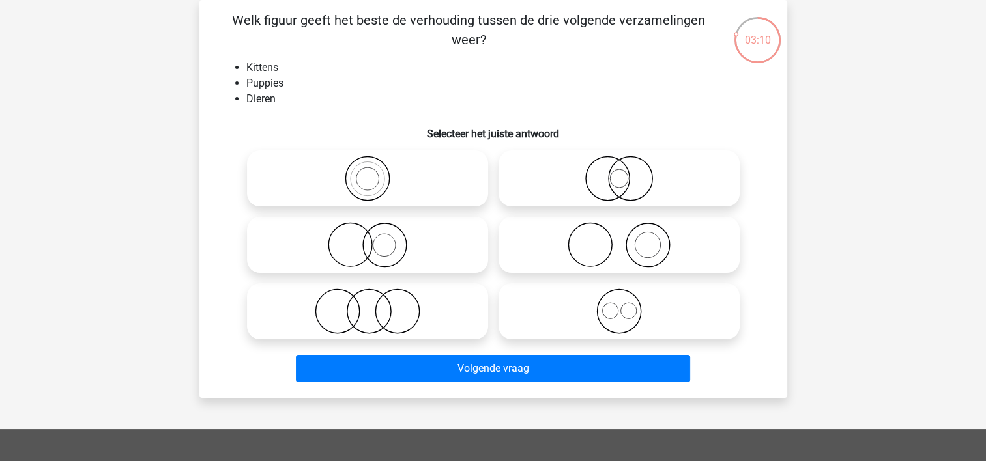
click at [560, 313] on icon at bounding box center [619, 312] width 231 height 46
click at [619, 305] on input "radio" at bounding box center [623, 300] width 8 height 8
radio input "true"
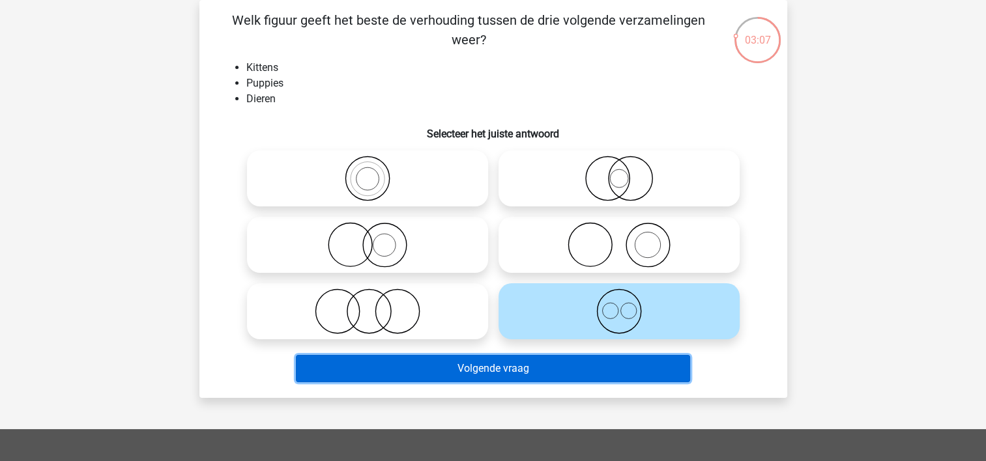
click at [480, 375] on button "Volgende vraag" at bounding box center [493, 368] width 394 height 27
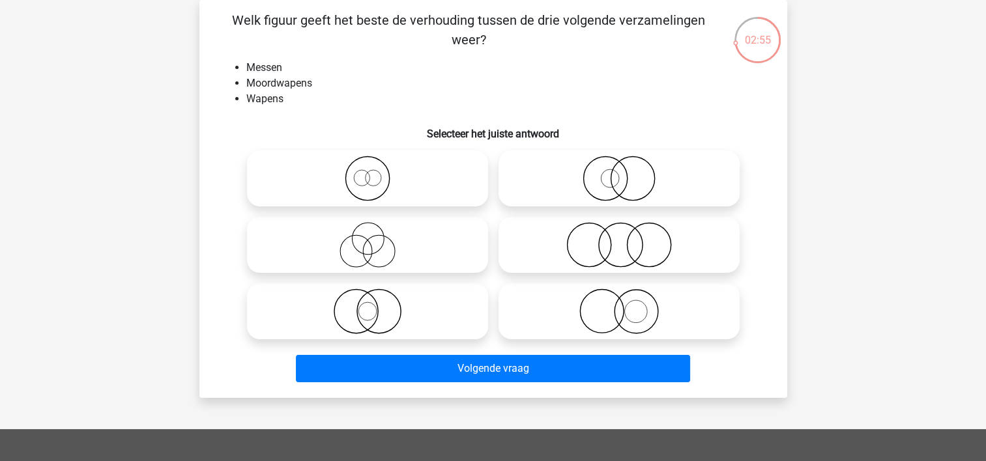
click at [300, 166] on icon at bounding box center [367, 179] width 231 height 46
click at [368, 166] on input "radio" at bounding box center [372, 168] width 8 height 8
radio input "true"
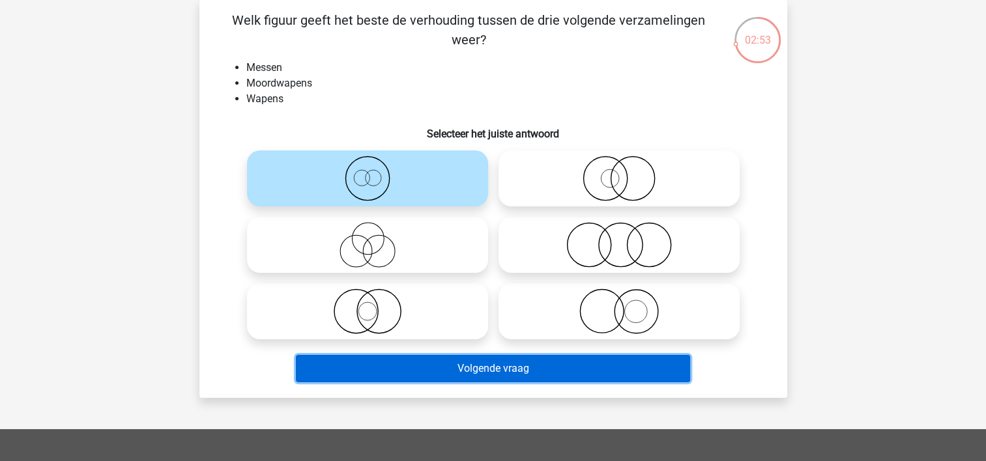
click at [360, 369] on button "Volgende vraag" at bounding box center [493, 368] width 394 height 27
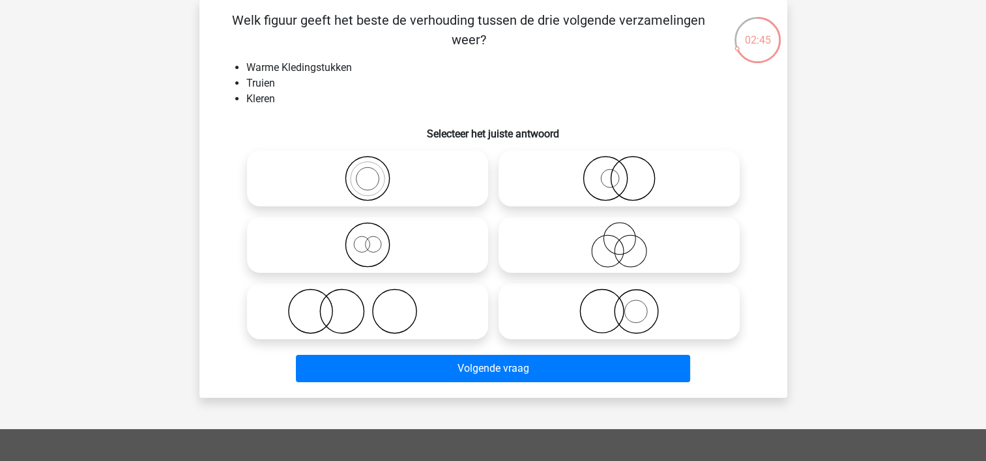
click at [348, 240] on icon at bounding box center [367, 245] width 231 height 46
click at [368, 238] on input "radio" at bounding box center [372, 234] width 8 height 8
radio input "true"
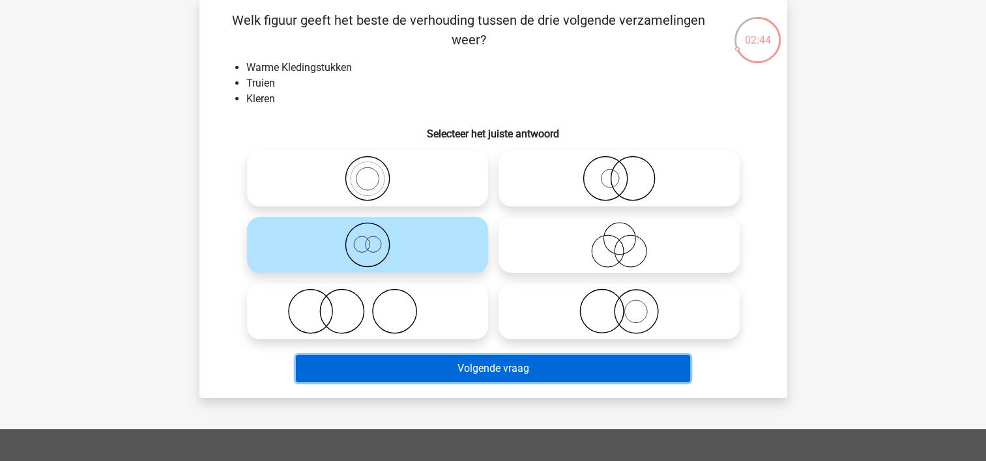
click at [368, 373] on button "Volgende vraag" at bounding box center [493, 368] width 394 height 27
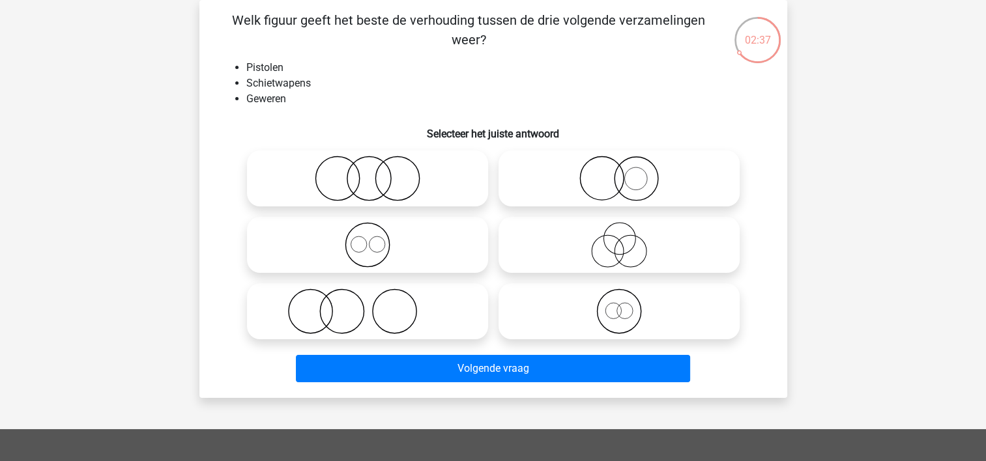
click at [581, 278] on div at bounding box center [619, 245] width 252 height 66
click at [573, 311] on icon at bounding box center [619, 312] width 231 height 46
click at [619, 305] on input "radio" at bounding box center [623, 300] width 8 height 8
radio input "true"
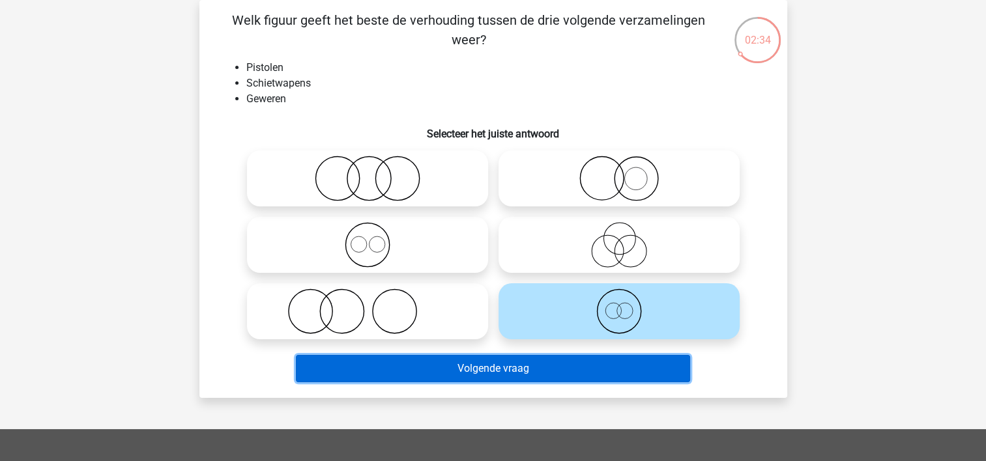
click at [464, 365] on button "Volgende vraag" at bounding box center [493, 368] width 394 height 27
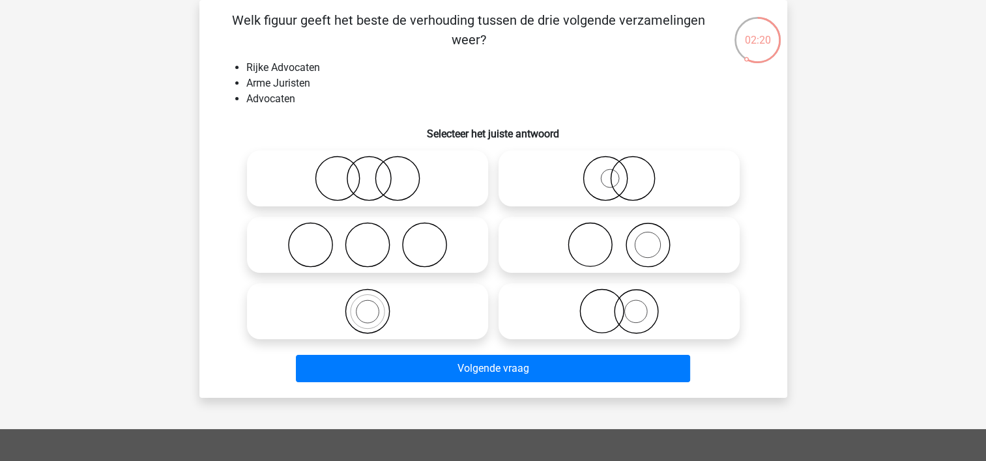
click at [563, 250] on icon at bounding box center [619, 245] width 231 height 46
click at [619, 238] on input "radio" at bounding box center [623, 234] width 8 height 8
radio input "true"
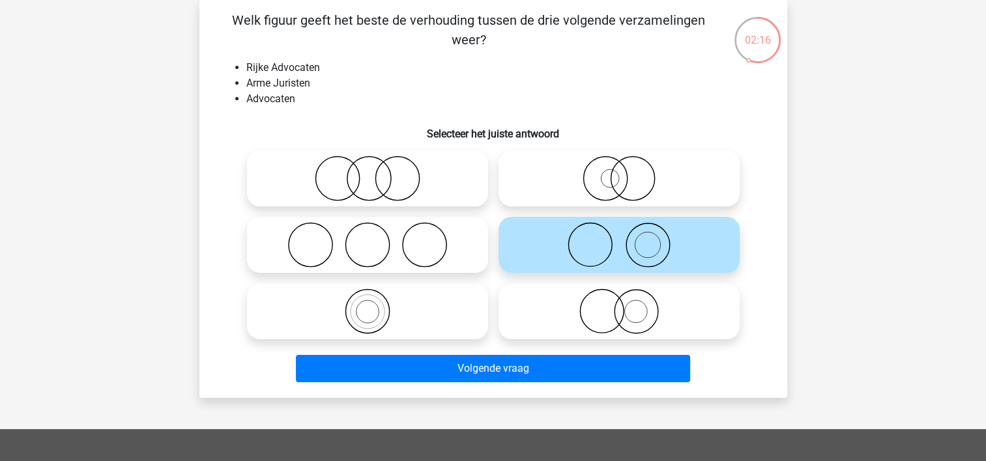
click at [542, 341] on div at bounding box center [619, 311] width 252 height 66
click at [534, 321] on icon at bounding box center [619, 312] width 231 height 46
click at [619, 305] on input "radio" at bounding box center [623, 300] width 8 height 8
radio input "true"
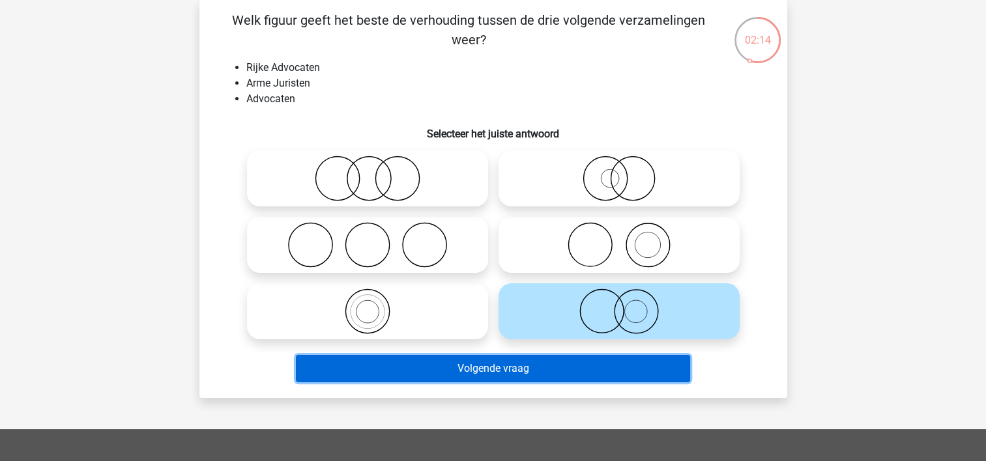
click at [485, 360] on button "Volgende vraag" at bounding box center [493, 368] width 394 height 27
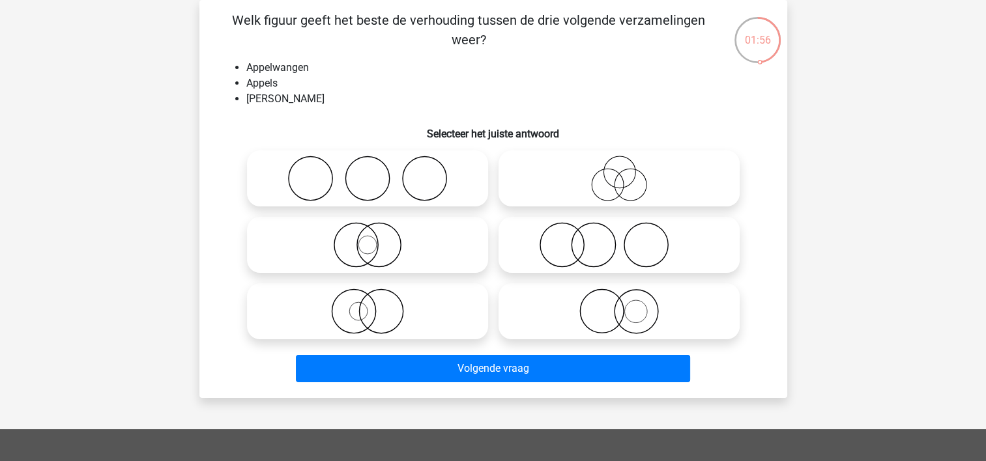
click at [559, 321] on icon at bounding box center [619, 312] width 231 height 46
click at [619, 305] on input "radio" at bounding box center [623, 300] width 8 height 8
radio input "true"
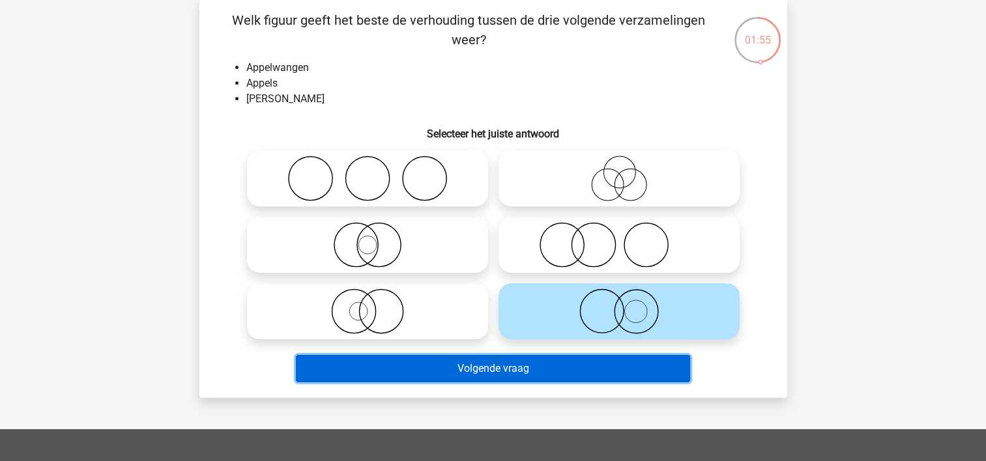
click at [519, 369] on button "Volgende vraag" at bounding box center [493, 368] width 394 height 27
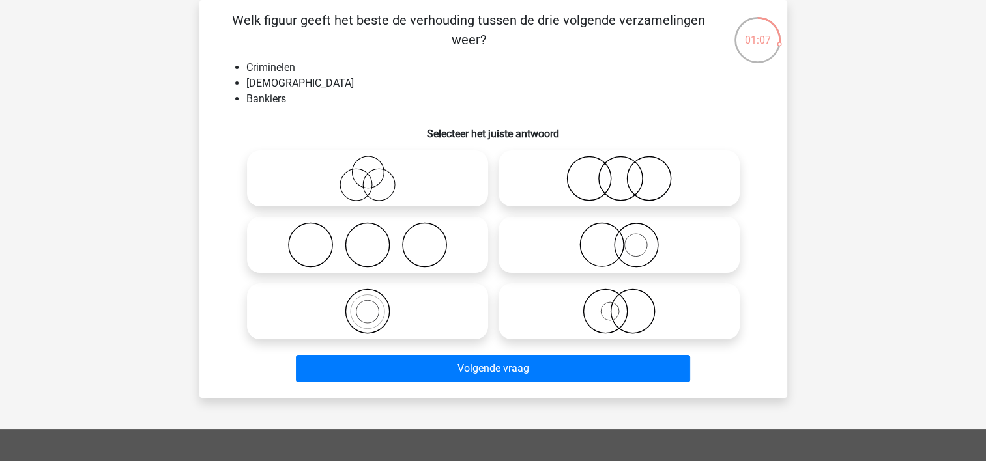
click at [414, 223] on icon at bounding box center [367, 245] width 231 height 46
click at [376, 230] on input "radio" at bounding box center [372, 234] width 8 height 8
radio input "true"
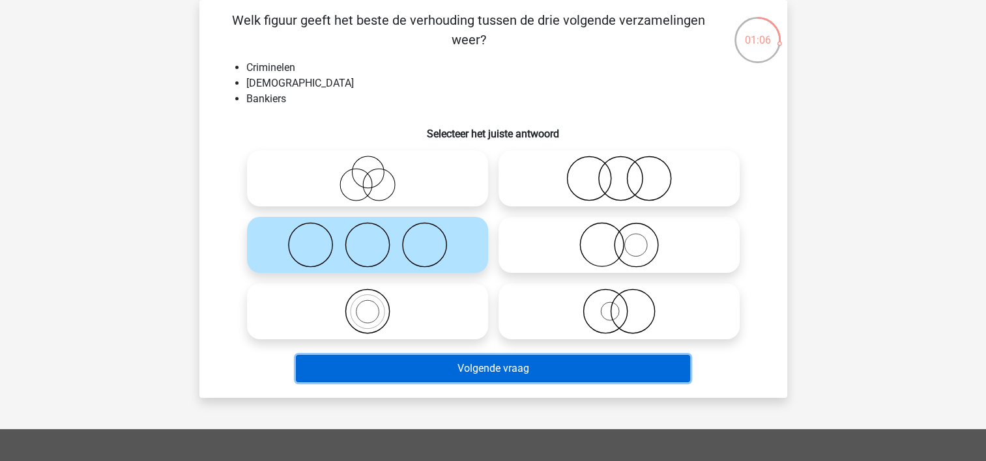
click at [420, 365] on button "Volgende vraag" at bounding box center [493, 368] width 394 height 27
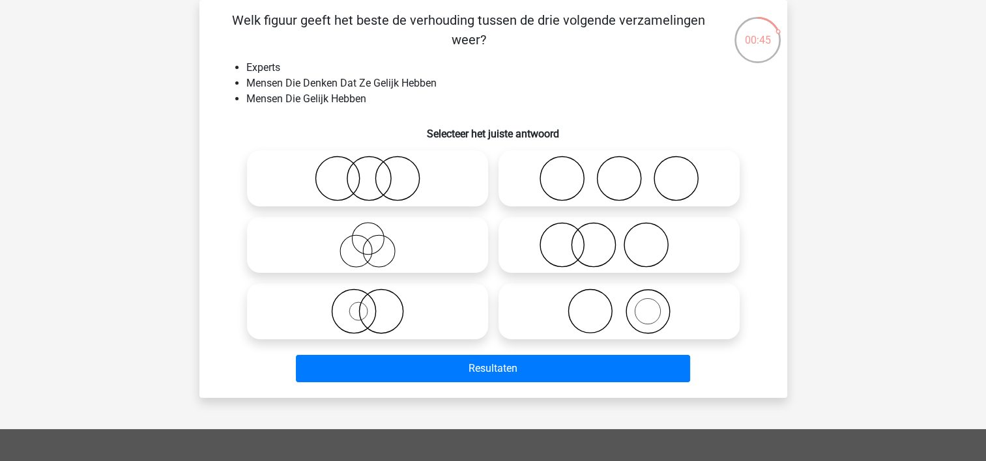
click at [534, 245] on icon at bounding box center [619, 245] width 231 height 46
click at [619, 238] on input "radio" at bounding box center [623, 234] width 8 height 8
radio input "true"
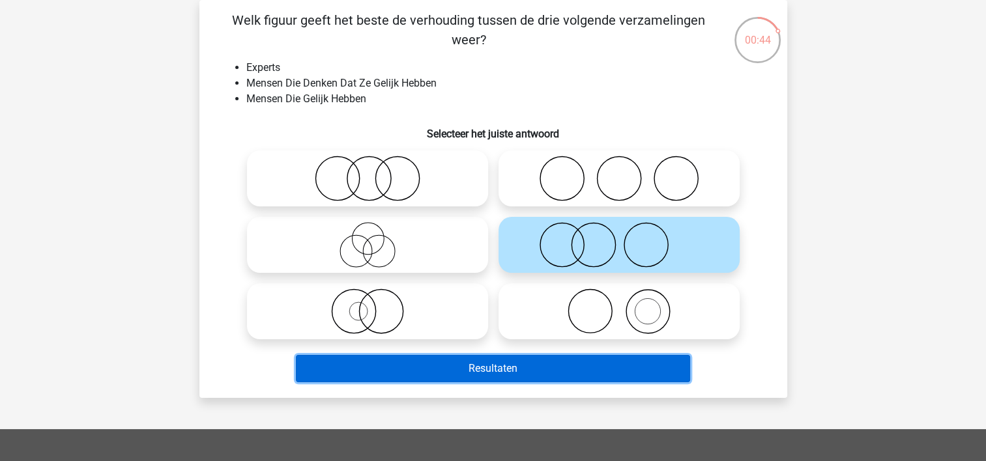
click at [467, 370] on button "Resultaten" at bounding box center [493, 368] width 394 height 27
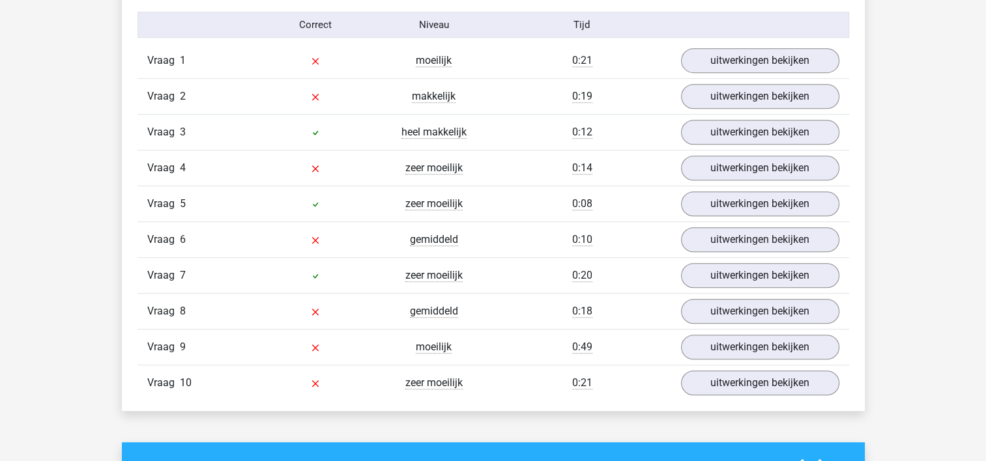
scroll to position [884, 0]
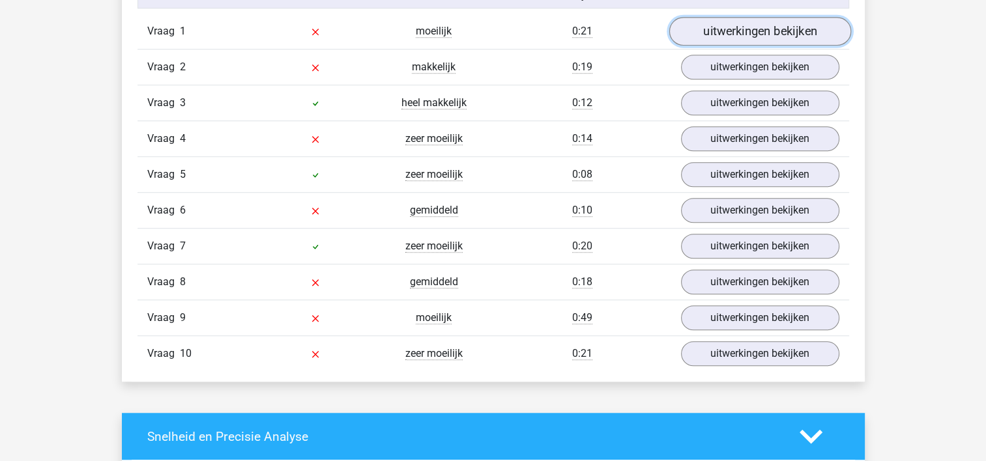
click at [736, 34] on link "uitwerkingen bekijken" at bounding box center [760, 32] width 182 height 29
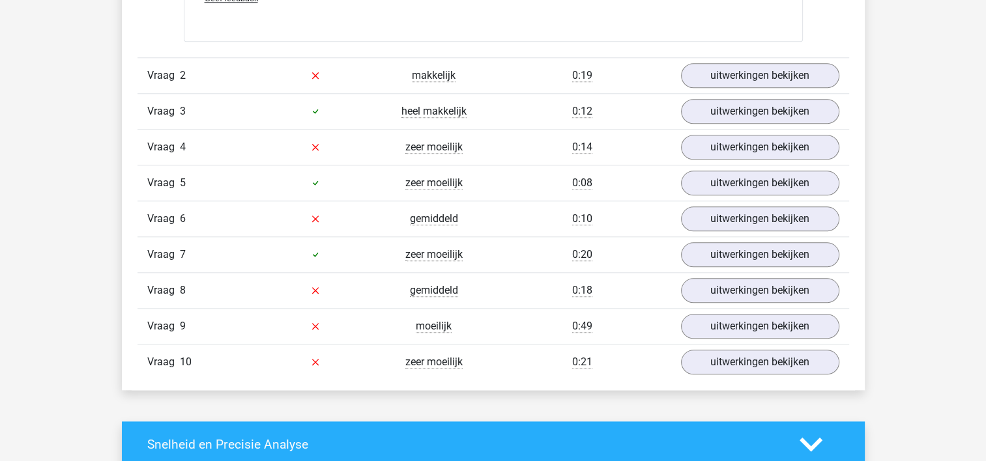
scroll to position [1384, 0]
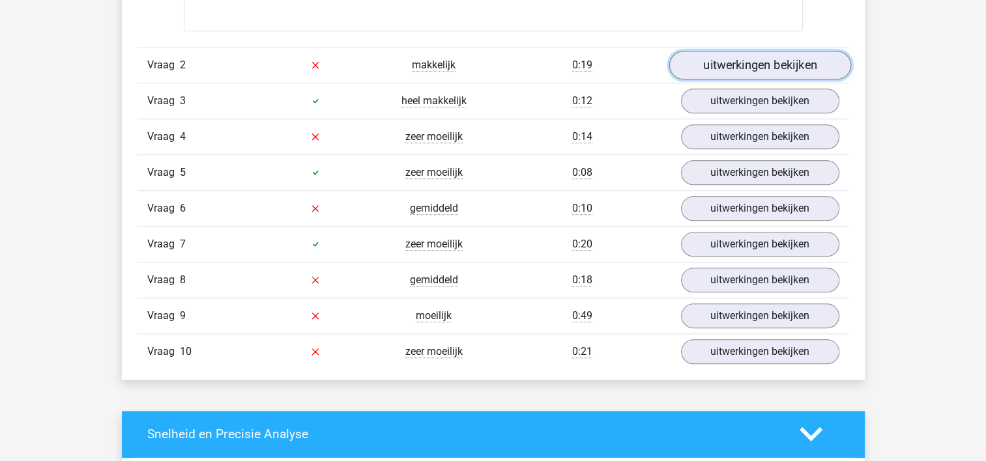
click at [730, 63] on link "uitwerkingen bekijken" at bounding box center [760, 65] width 182 height 29
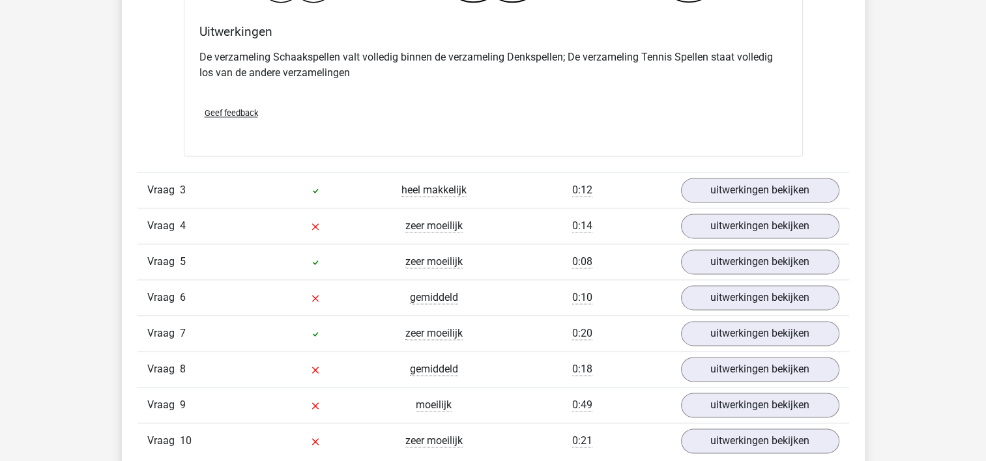
scroll to position [1896, 0]
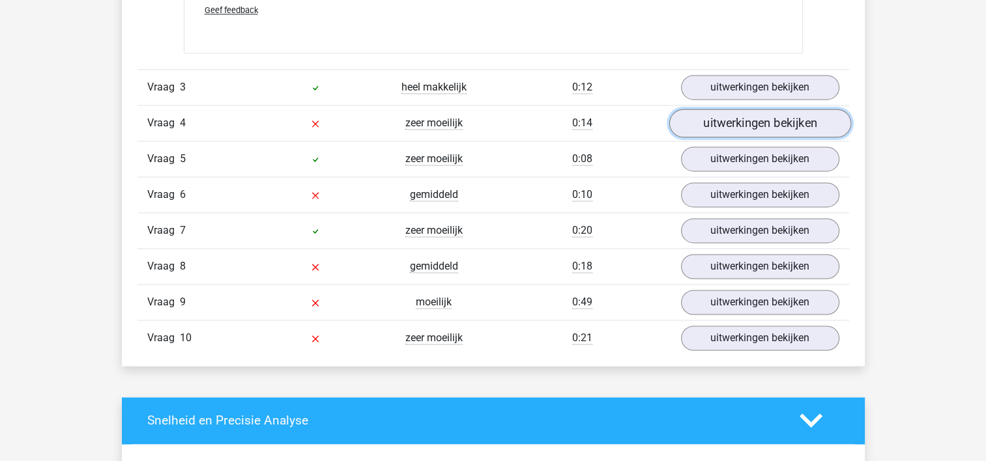
click at [743, 124] on link "uitwerkingen bekijken" at bounding box center [760, 123] width 182 height 29
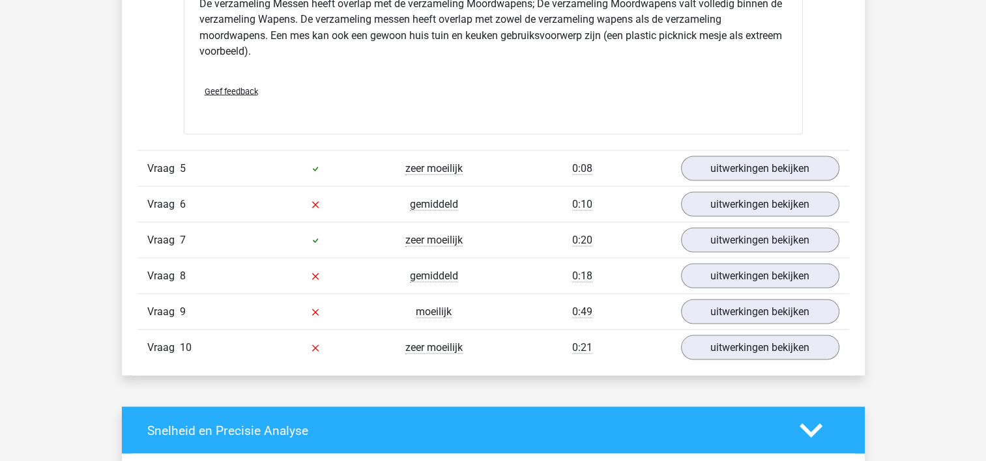
scroll to position [2446, 0]
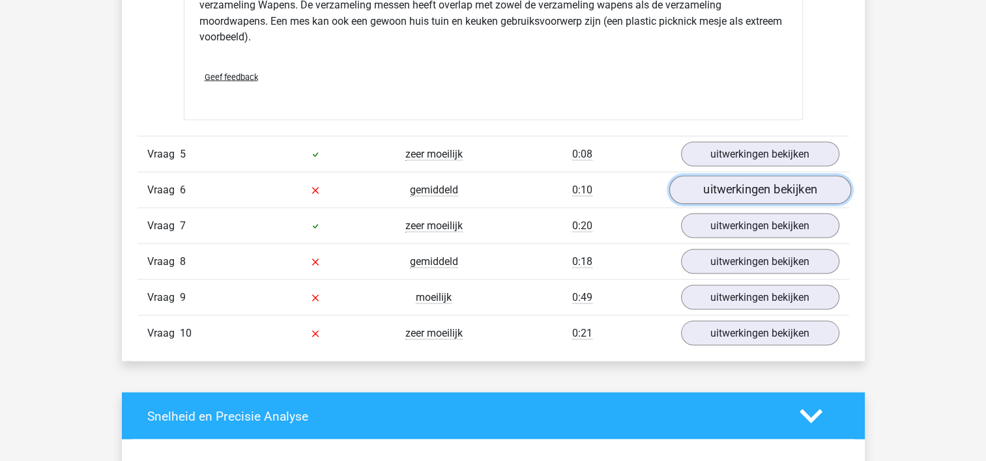
click at [719, 188] on link "uitwerkingen bekijken" at bounding box center [760, 189] width 182 height 29
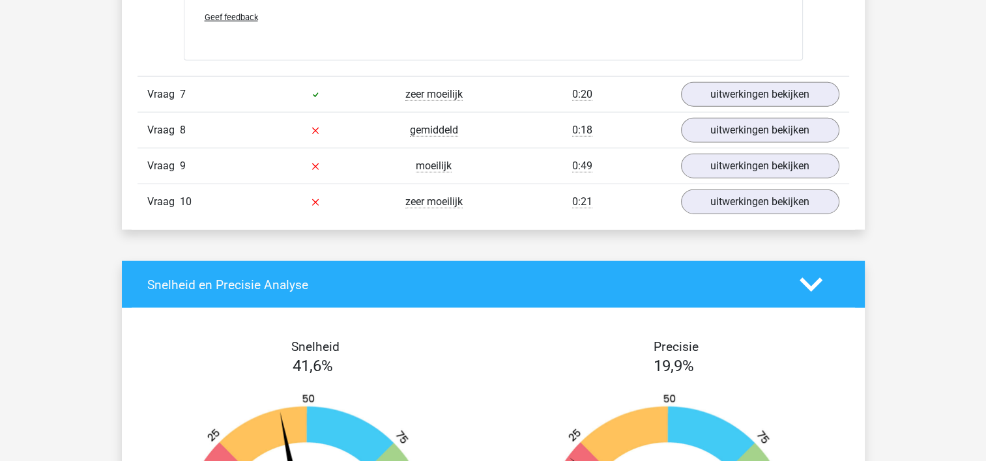
scroll to position [3069, 0]
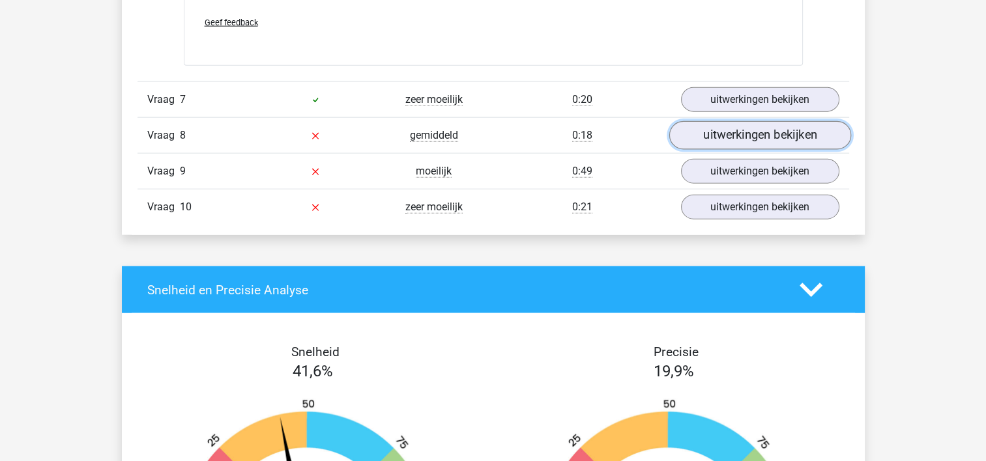
click at [782, 141] on link "uitwerkingen bekijken" at bounding box center [760, 135] width 182 height 29
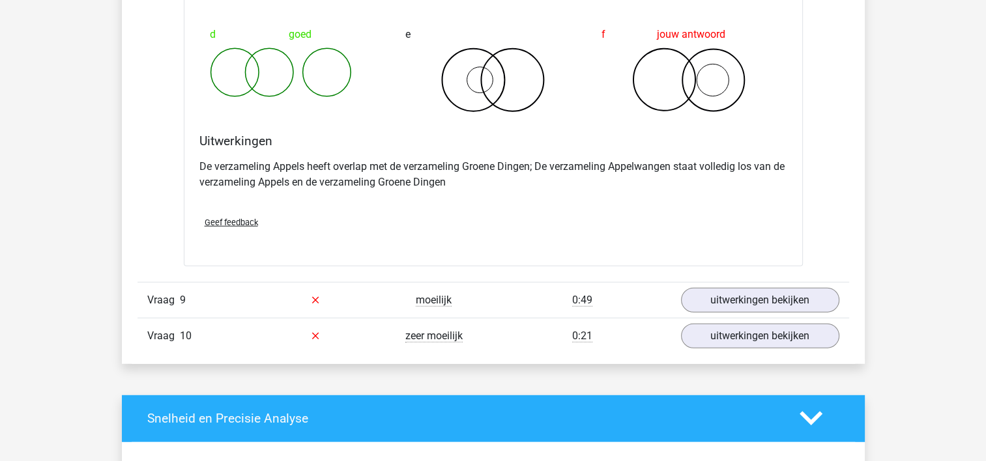
scroll to position [3451, 0]
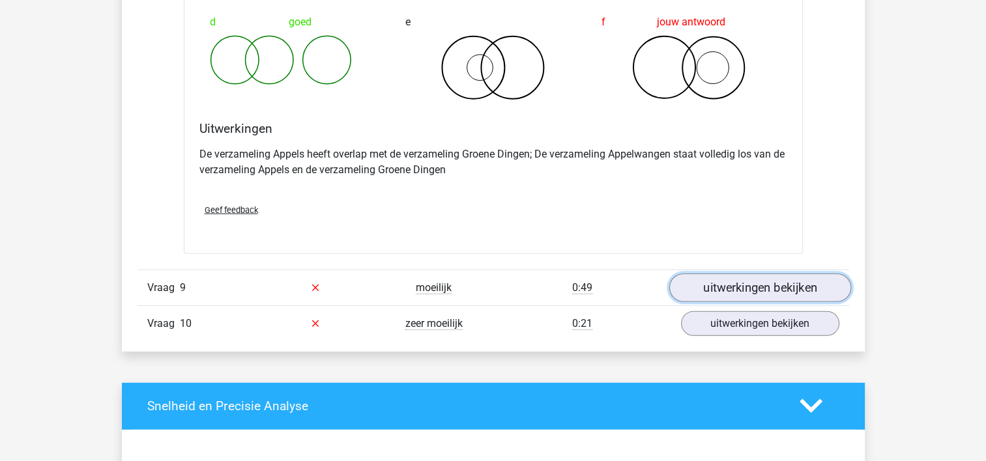
click at [732, 276] on link "uitwerkingen bekijken" at bounding box center [760, 288] width 182 height 29
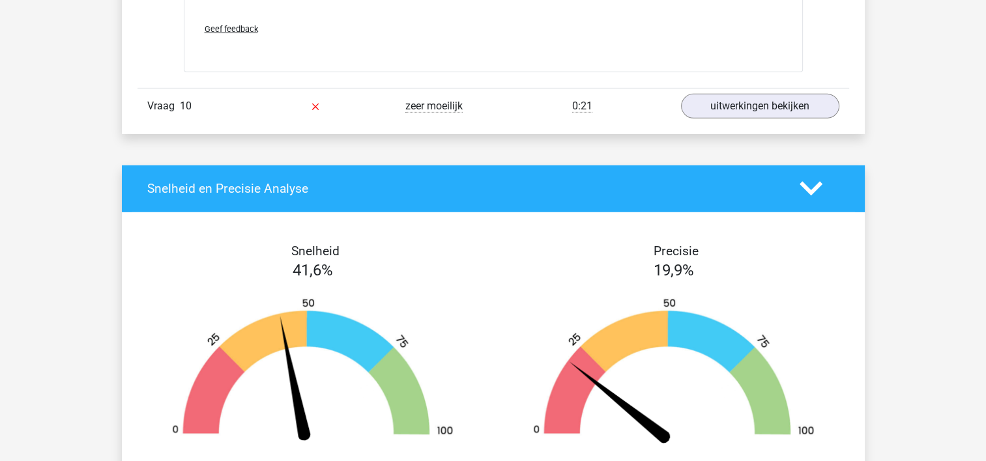
scroll to position [4144, 0]
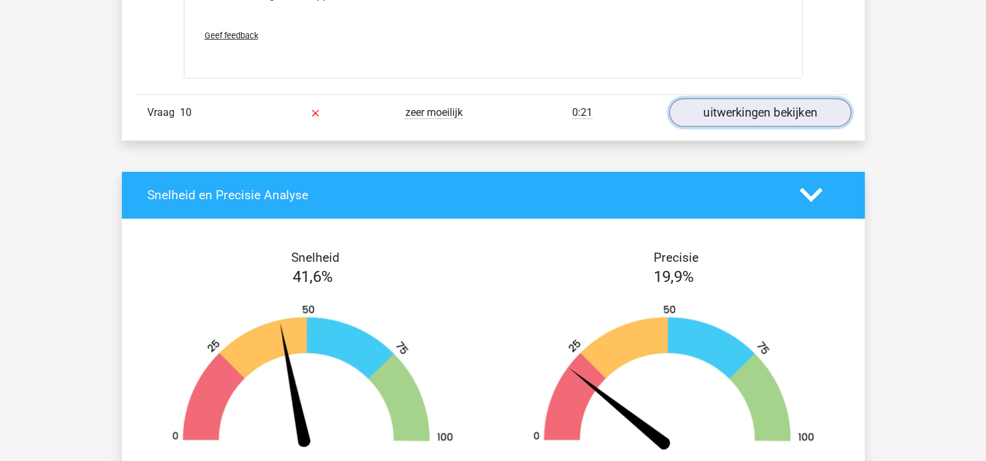
click at [719, 117] on link "uitwerkingen bekijken" at bounding box center [760, 112] width 182 height 29
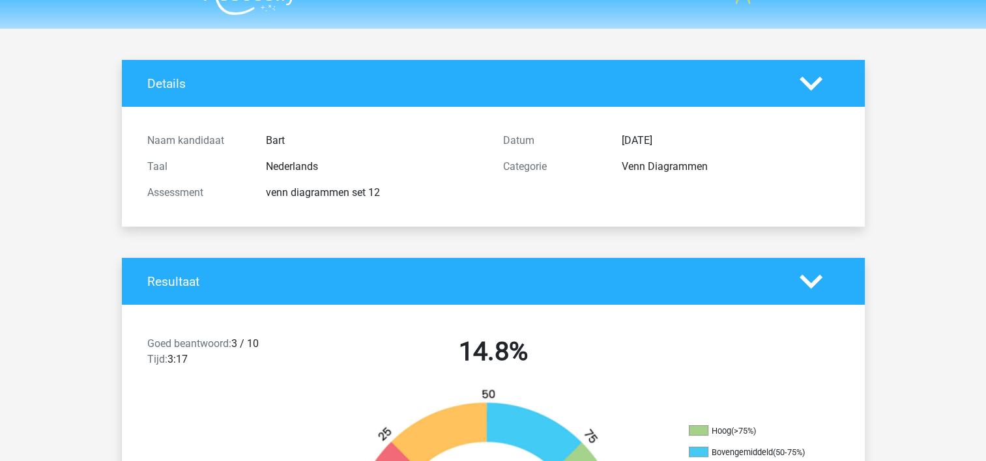
scroll to position [0, 0]
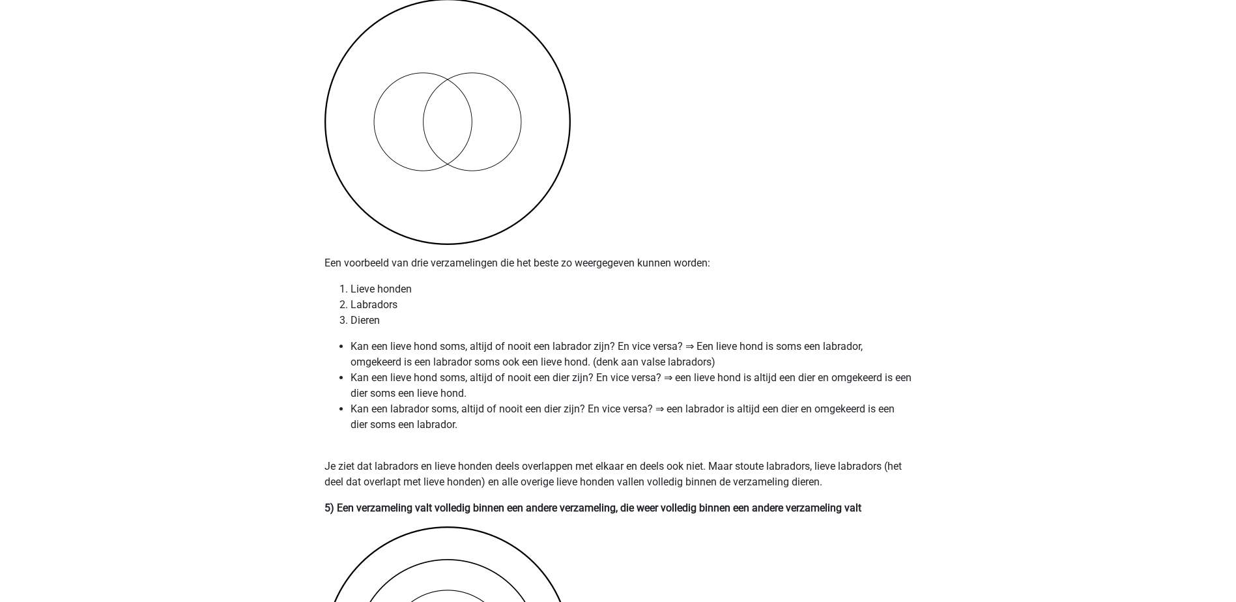
scroll to position [2240, 0]
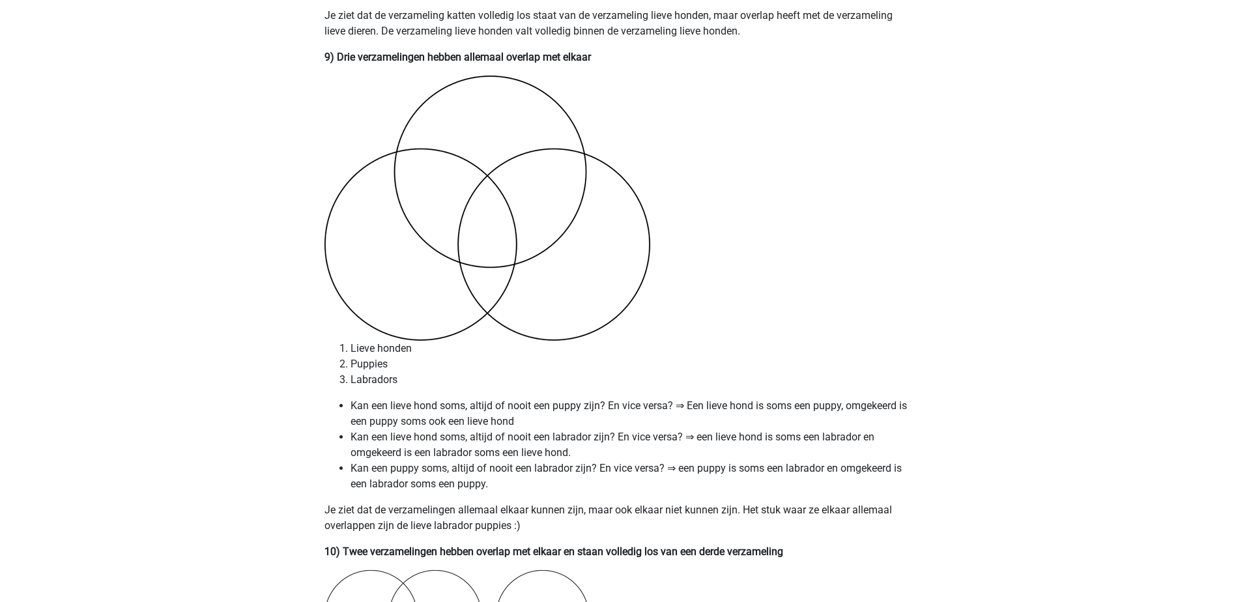
scroll to position [4472, 0]
